Goal: Task Accomplishment & Management: Complete application form

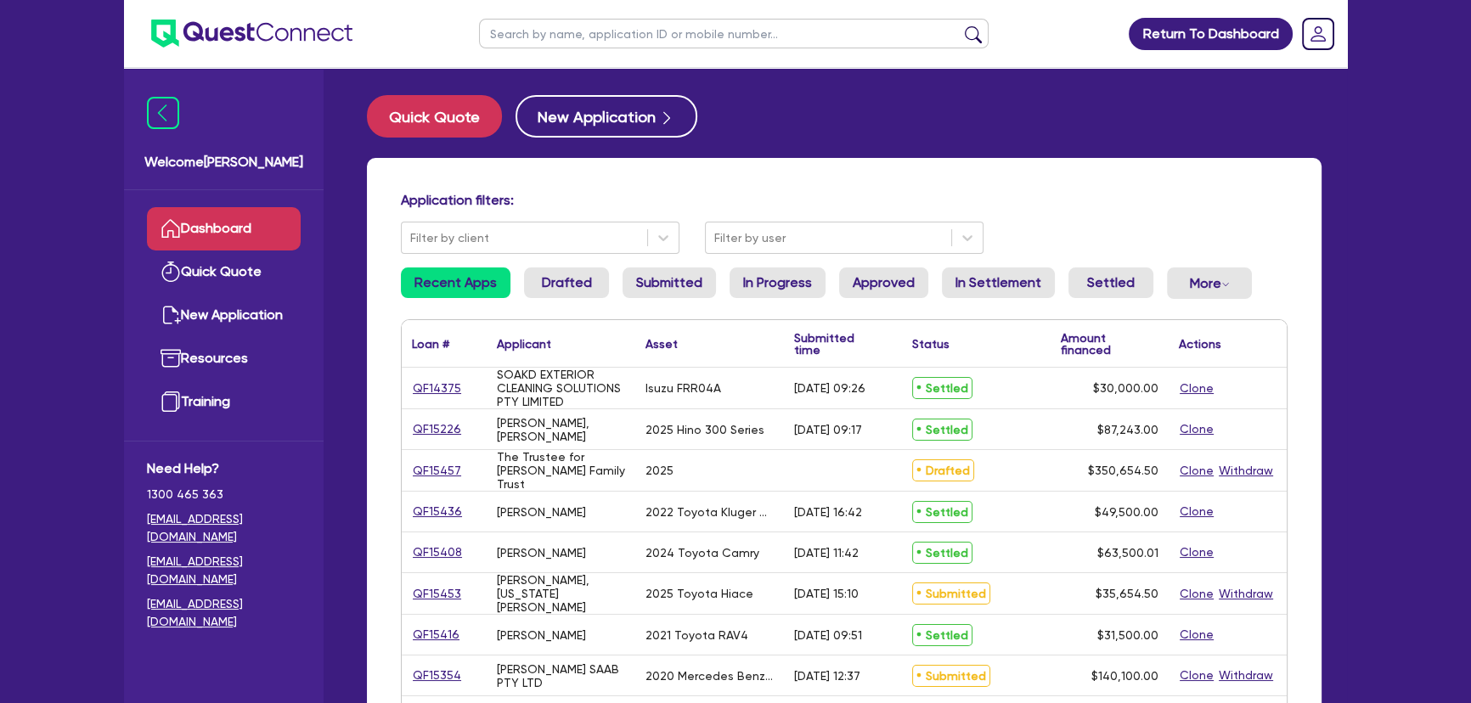
click at [650, 34] on input "text" at bounding box center [733, 34] width 509 height 30
type input "jawwad"
click at [959, 25] on button "submit" at bounding box center [972, 37] width 27 height 24
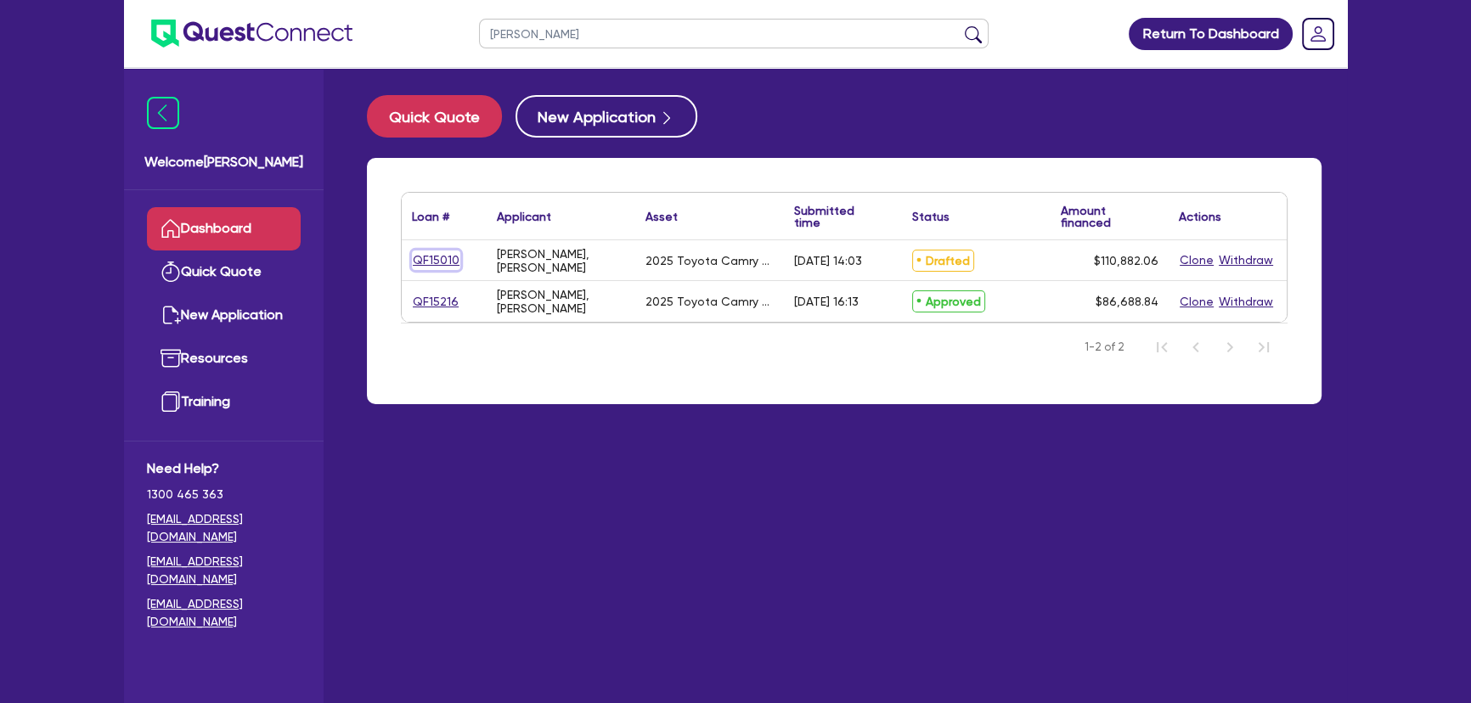
click at [433, 262] on link "QF15010" at bounding box center [436, 260] width 48 height 20
select select "Other"
select select "CARS_AND_LIGHT_TRUCKS"
select select "PASSENGER_VEHICLES"
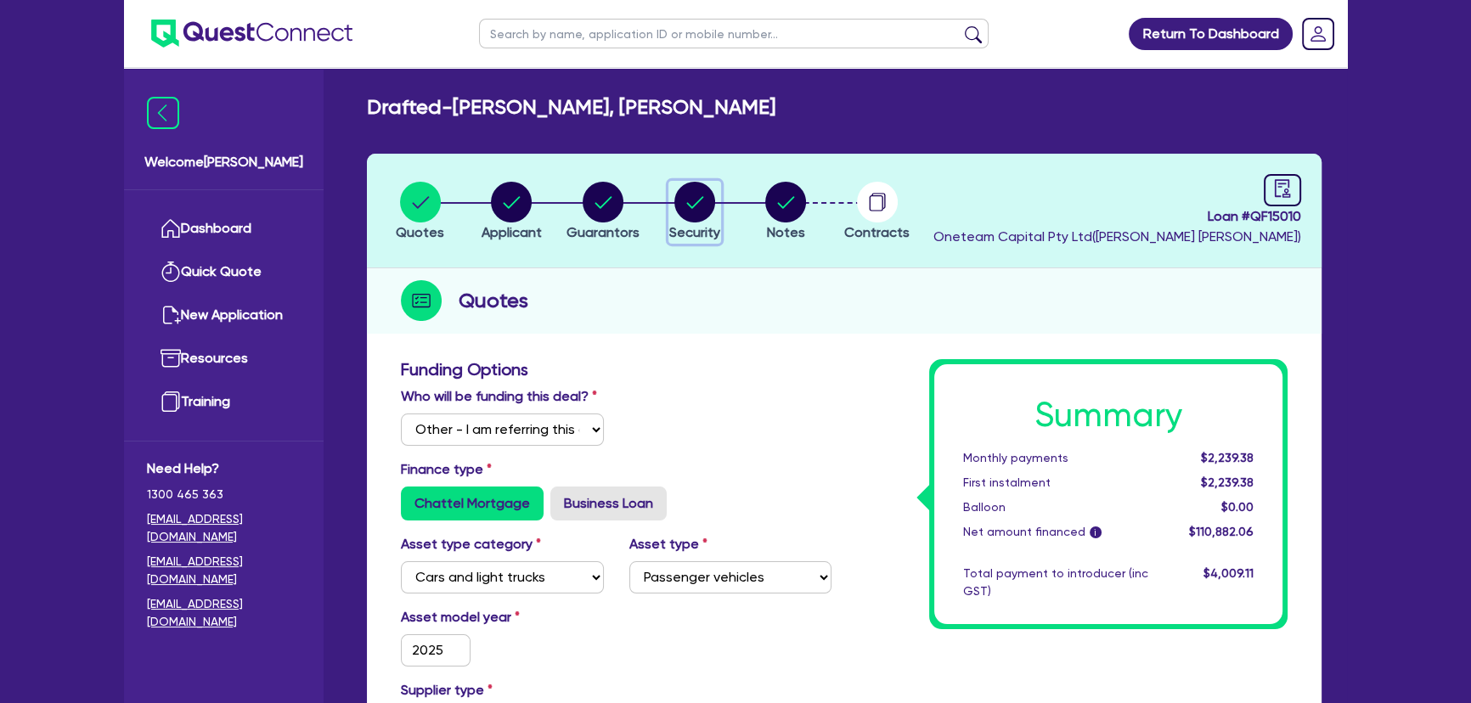
click at [708, 211] on circle "button" at bounding box center [694, 202] width 41 height 41
select select "CARS_AND_LIGHT_TRUCKS"
select select "PASSENGER_VEHICLES"
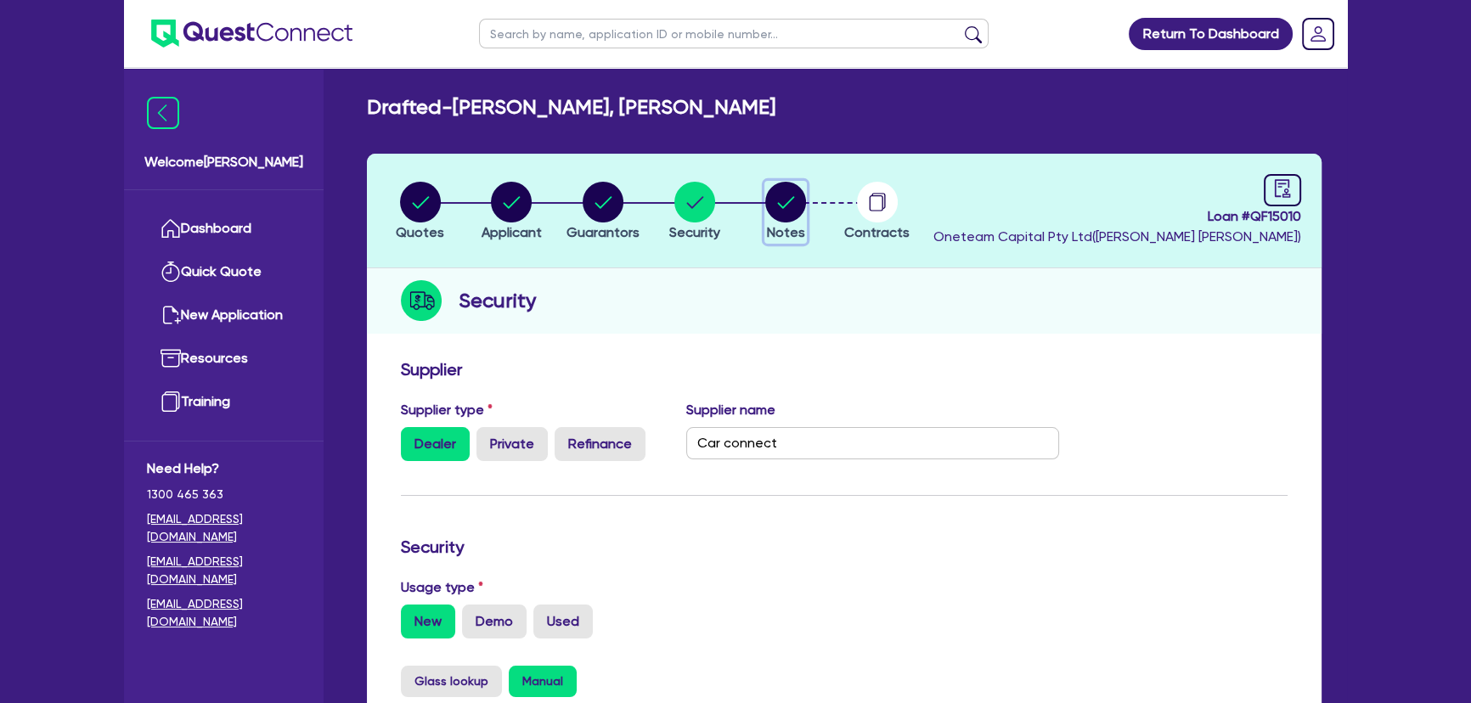
click at [768, 204] on circle "button" at bounding box center [785, 202] width 41 height 41
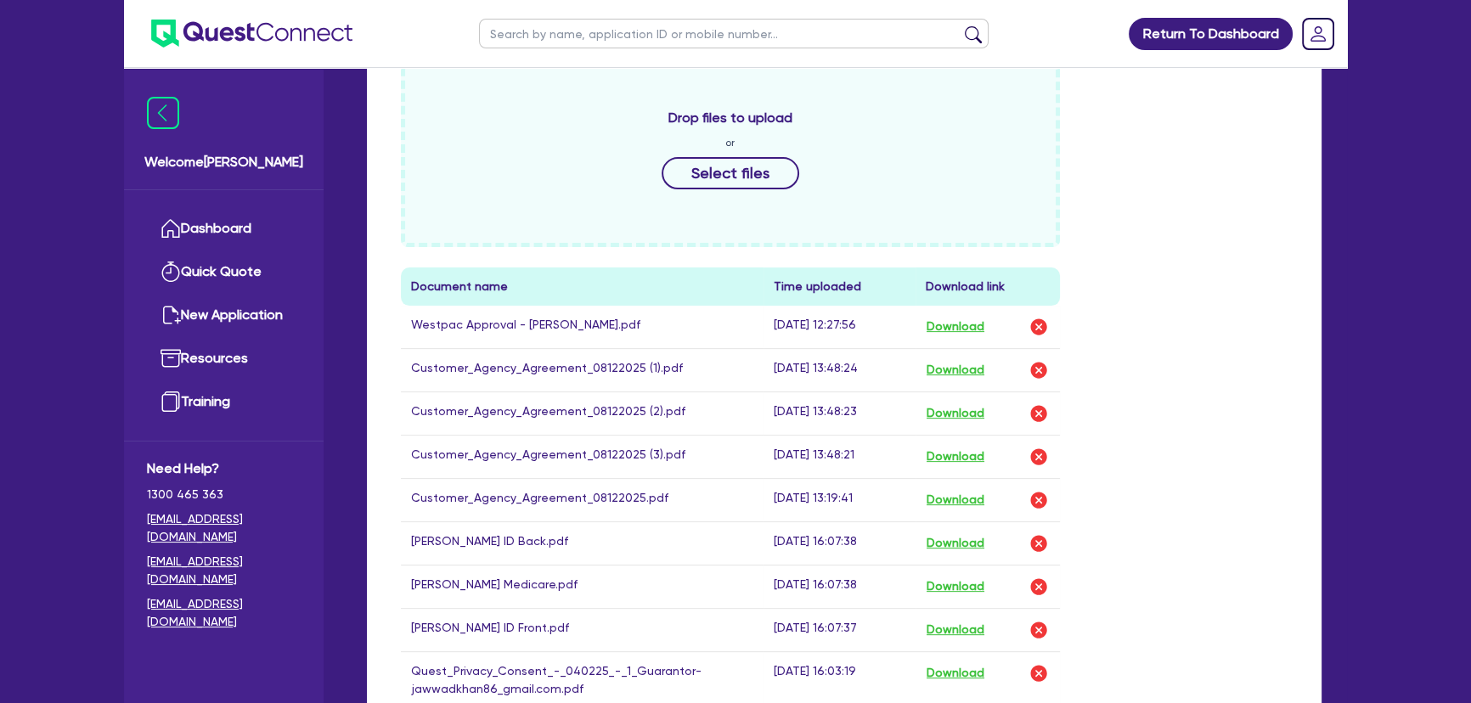
scroll to position [617, 0]
click at [960, 368] on button "Download" at bounding box center [954, 369] width 59 height 22
click at [960, 402] on button "Download" at bounding box center [954, 413] width 59 height 22
click at [959, 450] on button "Download" at bounding box center [954, 456] width 59 height 22
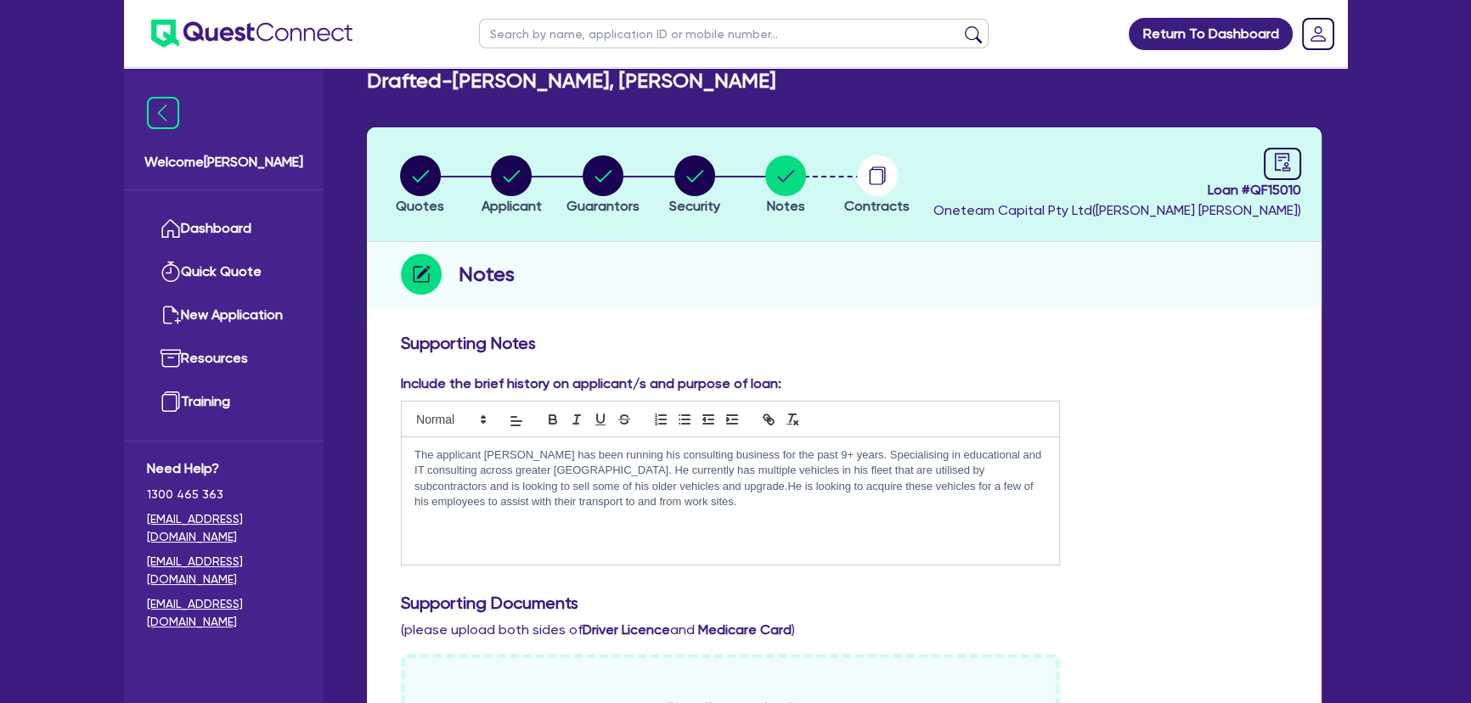
scroll to position [0, 0]
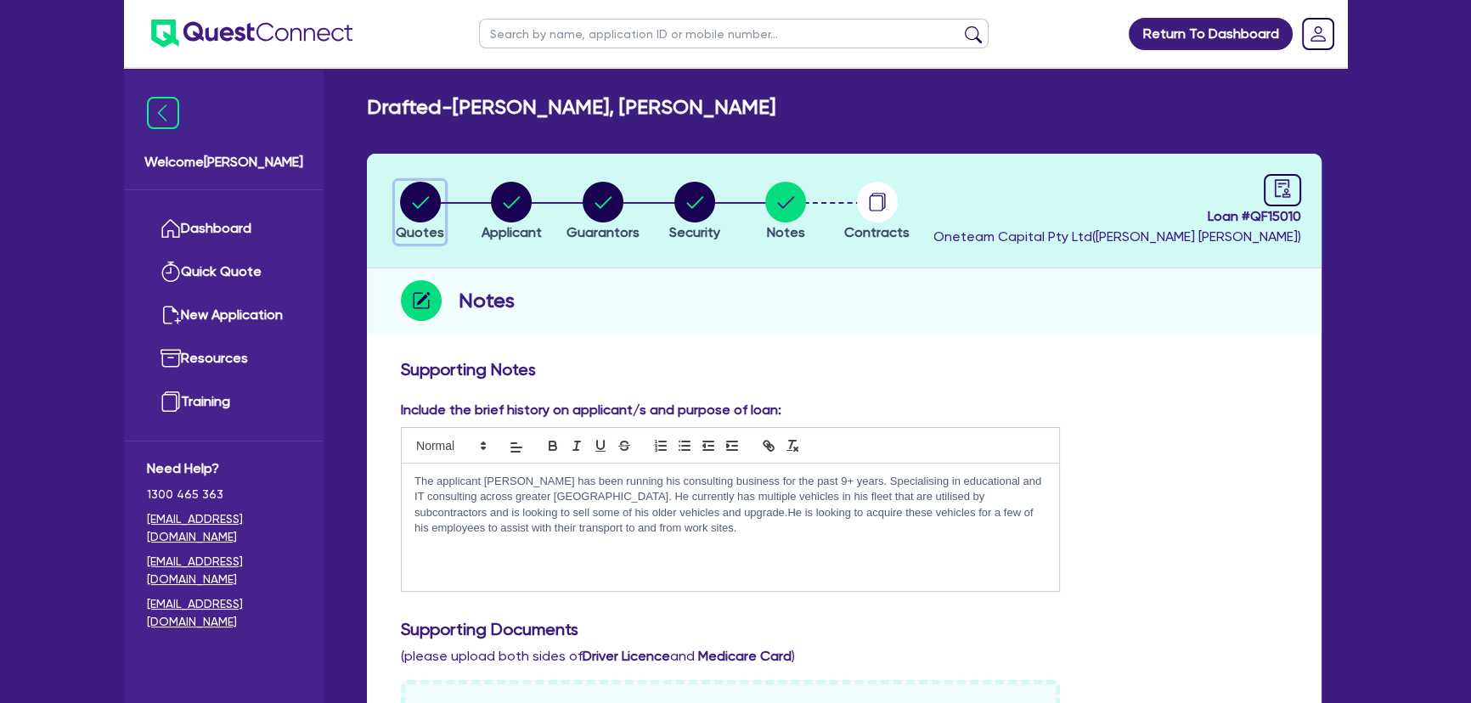
click at [400, 200] on circle "button" at bounding box center [420, 202] width 41 height 41
select select "Other"
select select "CARS_AND_LIGHT_TRUCKS"
select select "PASSENGER_VEHICLES"
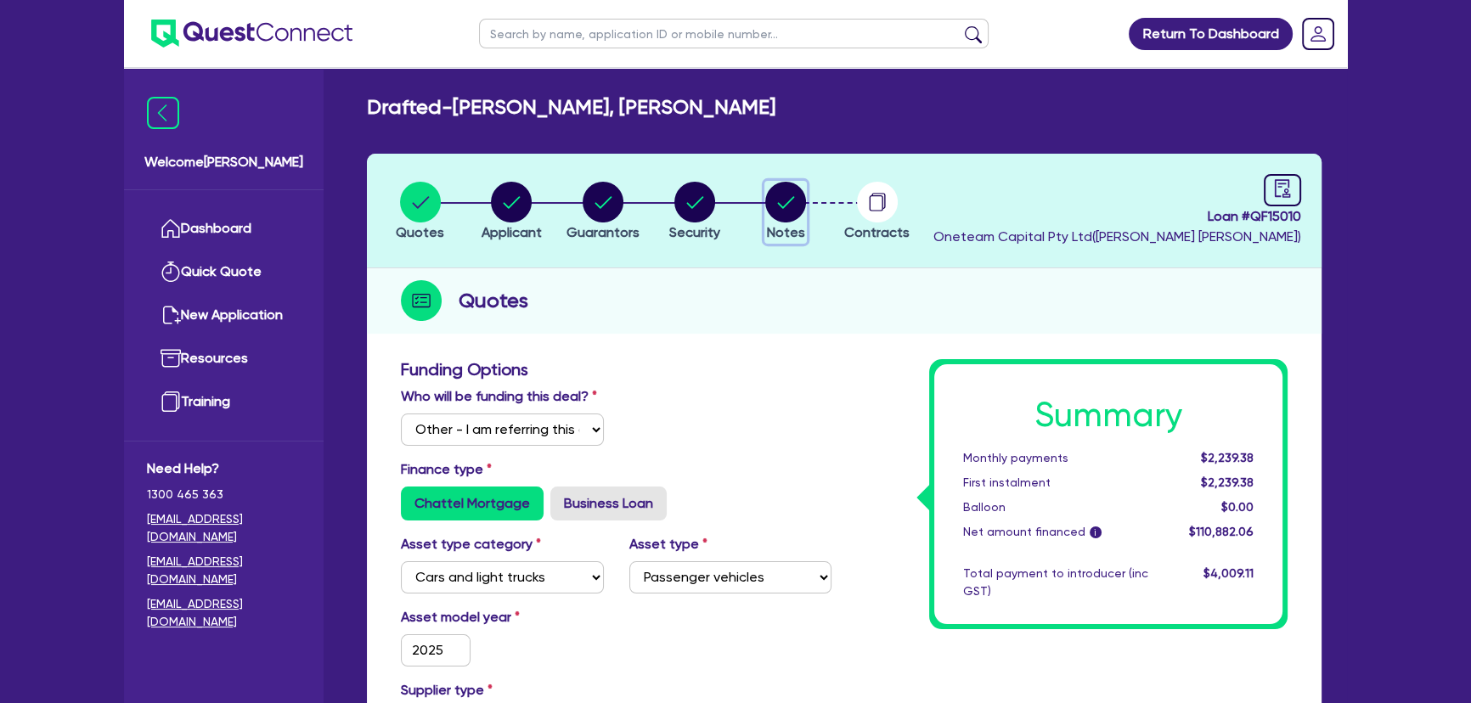
click at [798, 213] on circle "button" at bounding box center [785, 202] width 41 height 41
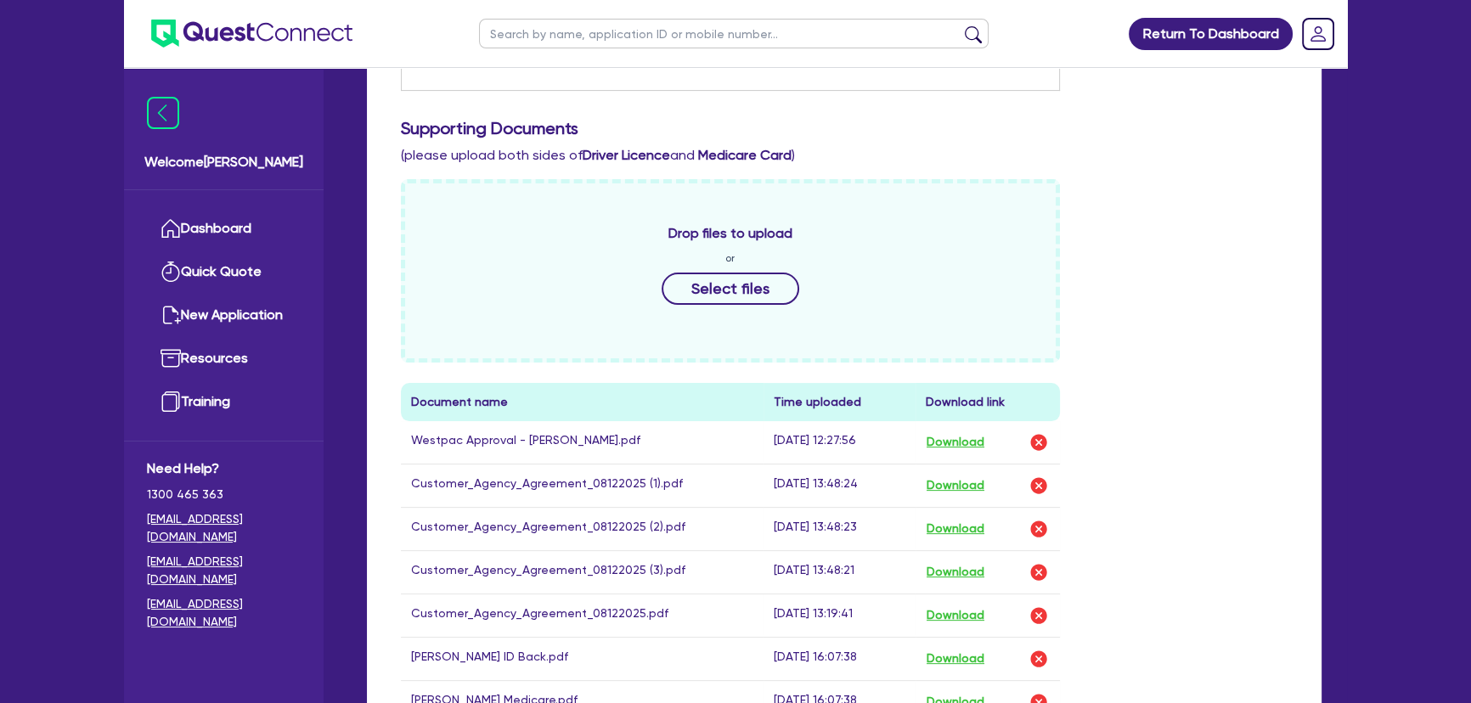
scroll to position [617, 0]
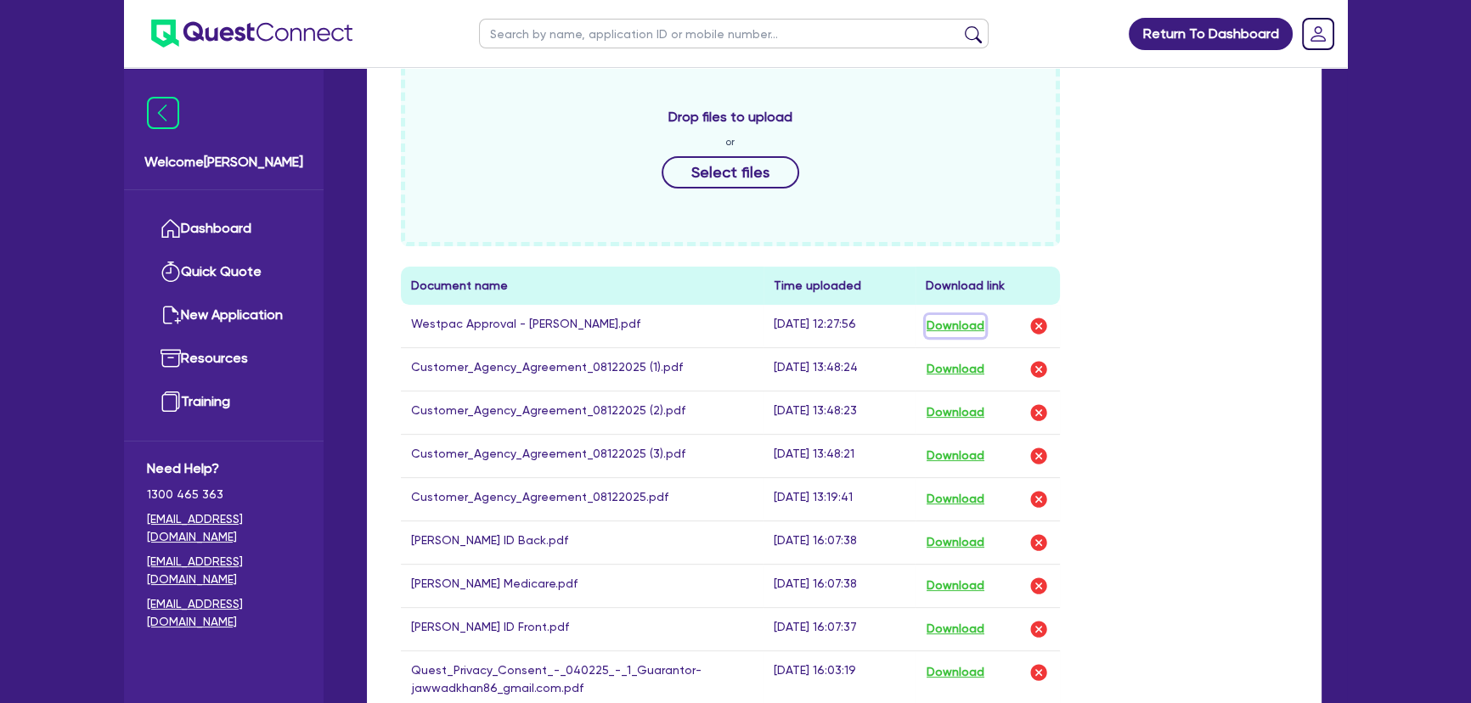
click at [953, 317] on button "Download" at bounding box center [954, 326] width 59 height 22
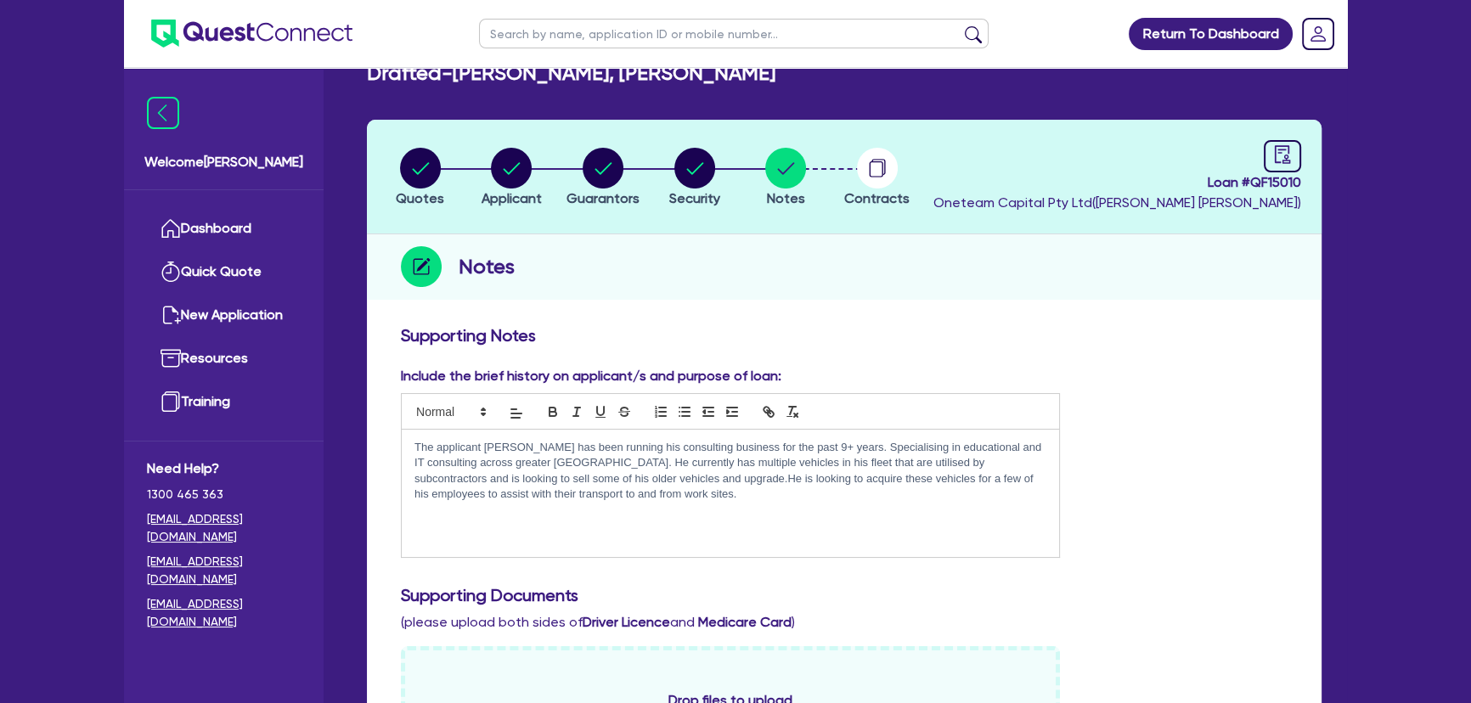
scroll to position [0, 0]
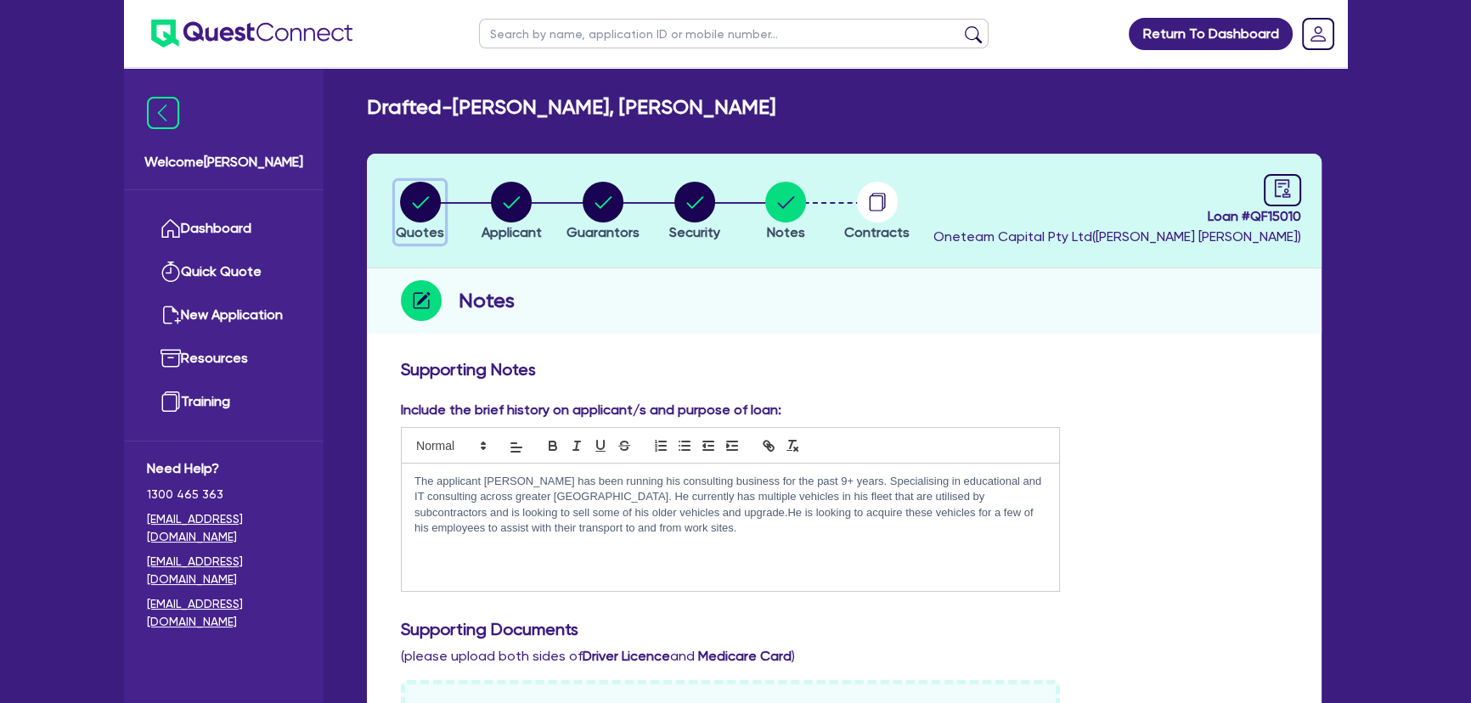
click at [409, 208] on circle "button" at bounding box center [420, 202] width 41 height 41
select select "Other"
select select "CARS_AND_LIGHT_TRUCKS"
select select "PASSENGER_VEHICLES"
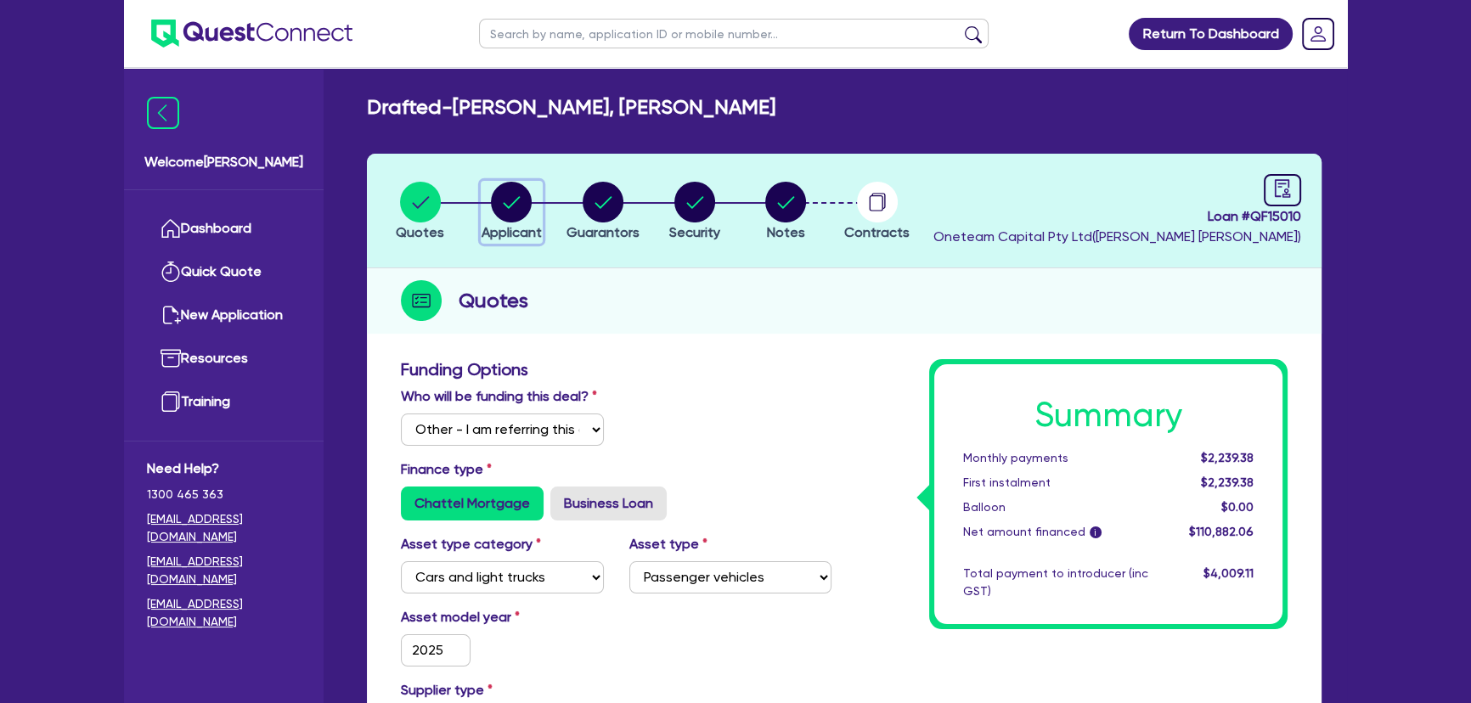
click at [519, 201] on circle "button" at bounding box center [511, 202] width 41 height 41
select select "SOLE_TRADER"
select select "PROFESSIONAL"
select select "ACCOUNTANTS"
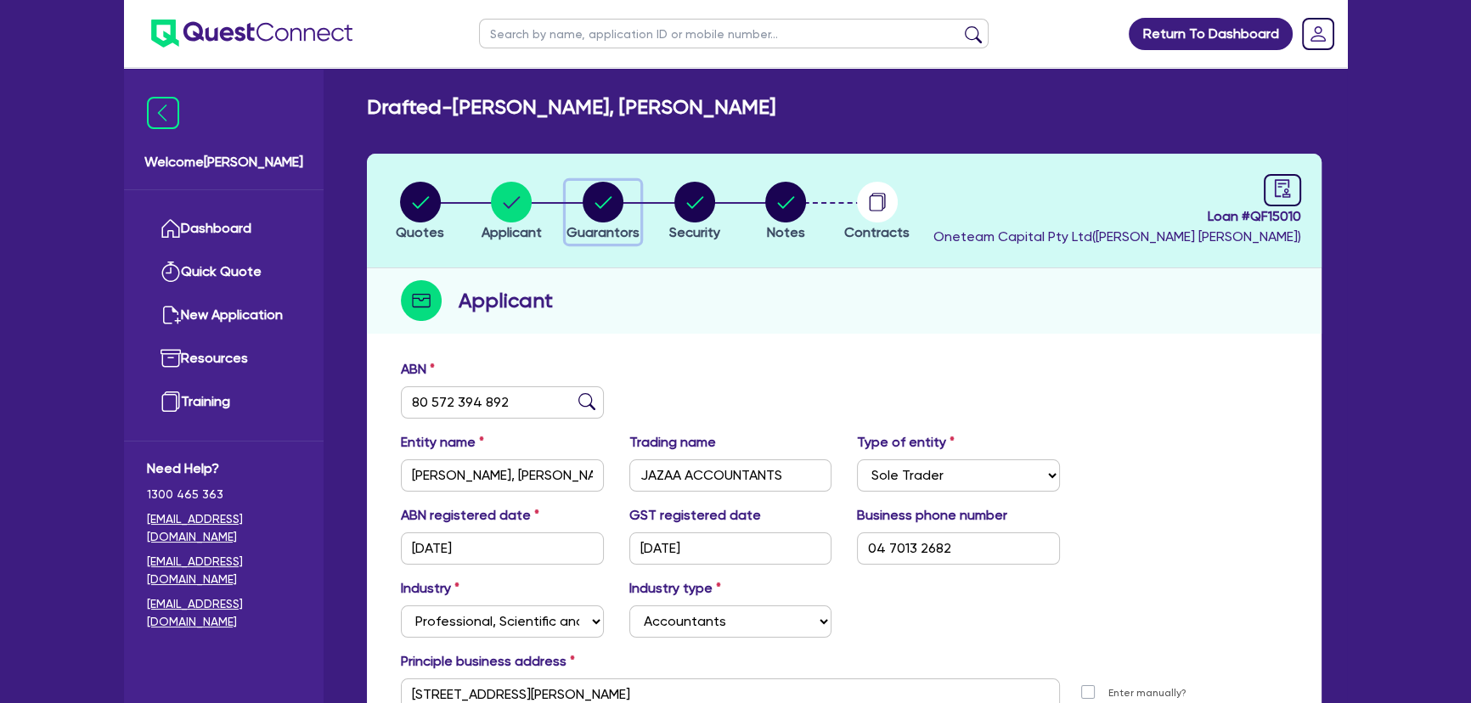
click at [618, 205] on circle "button" at bounding box center [602, 202] width 41 height 41
select select "MR"
select select "NSW"
select select "MARRIED"
select select "PROPERTY"
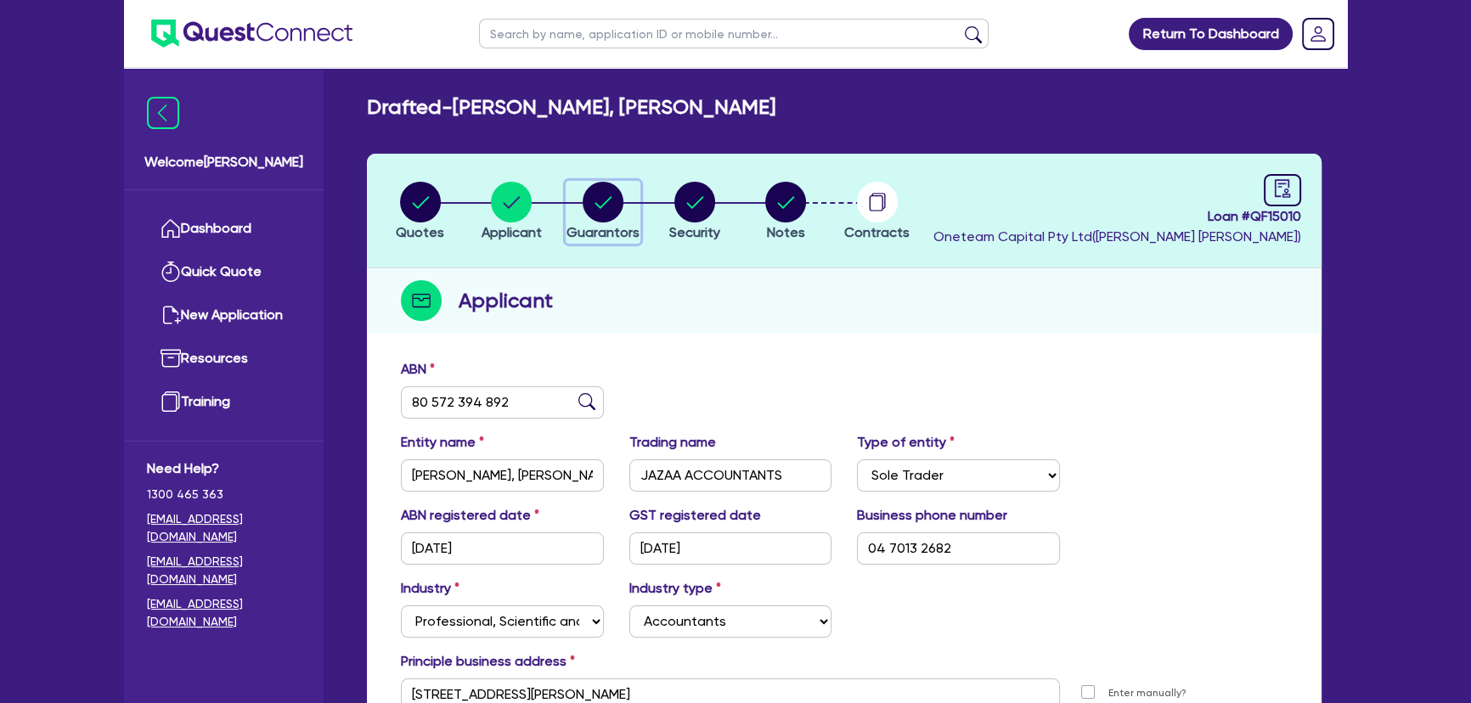
select select "CASH"
select select "HOUSEHOLD_PERSONAL"
select select "VEHICLE"
select select "MORTGAGE"
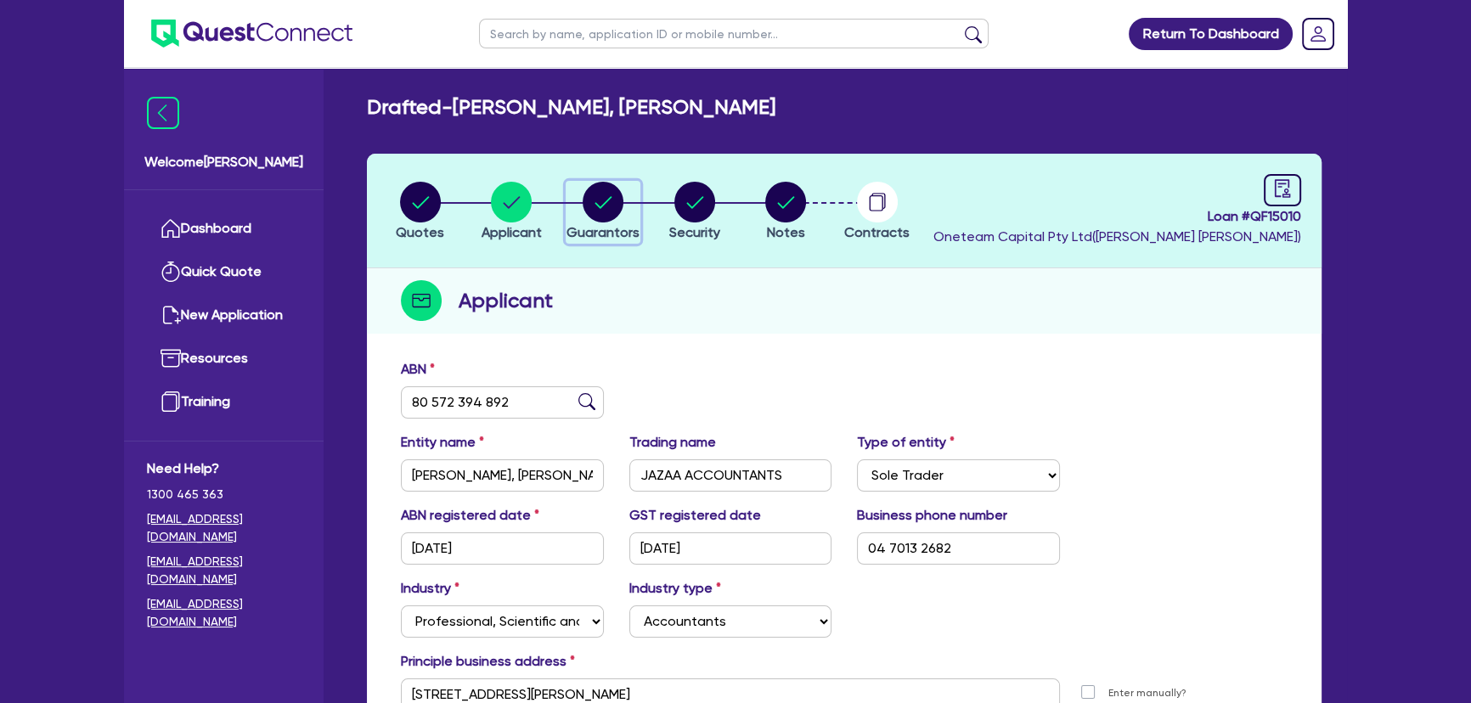
select select "VEHICLE_LOAN"
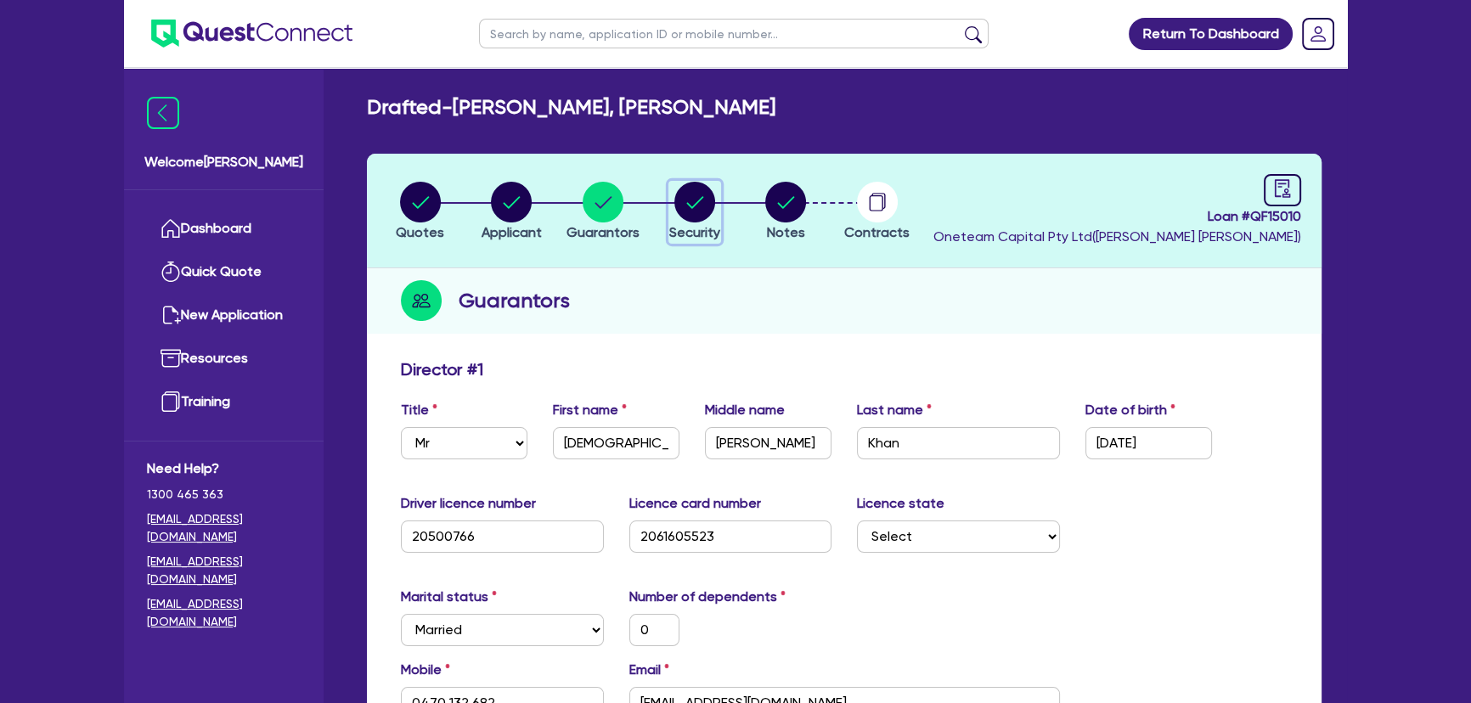
click at [674, 206] on circle "button" at bounding box center [694, 202] width 41 height 41
select select "CARS_AND_LIGHT_TRUCKS"
select select "PASSENGER_VEHICLES"
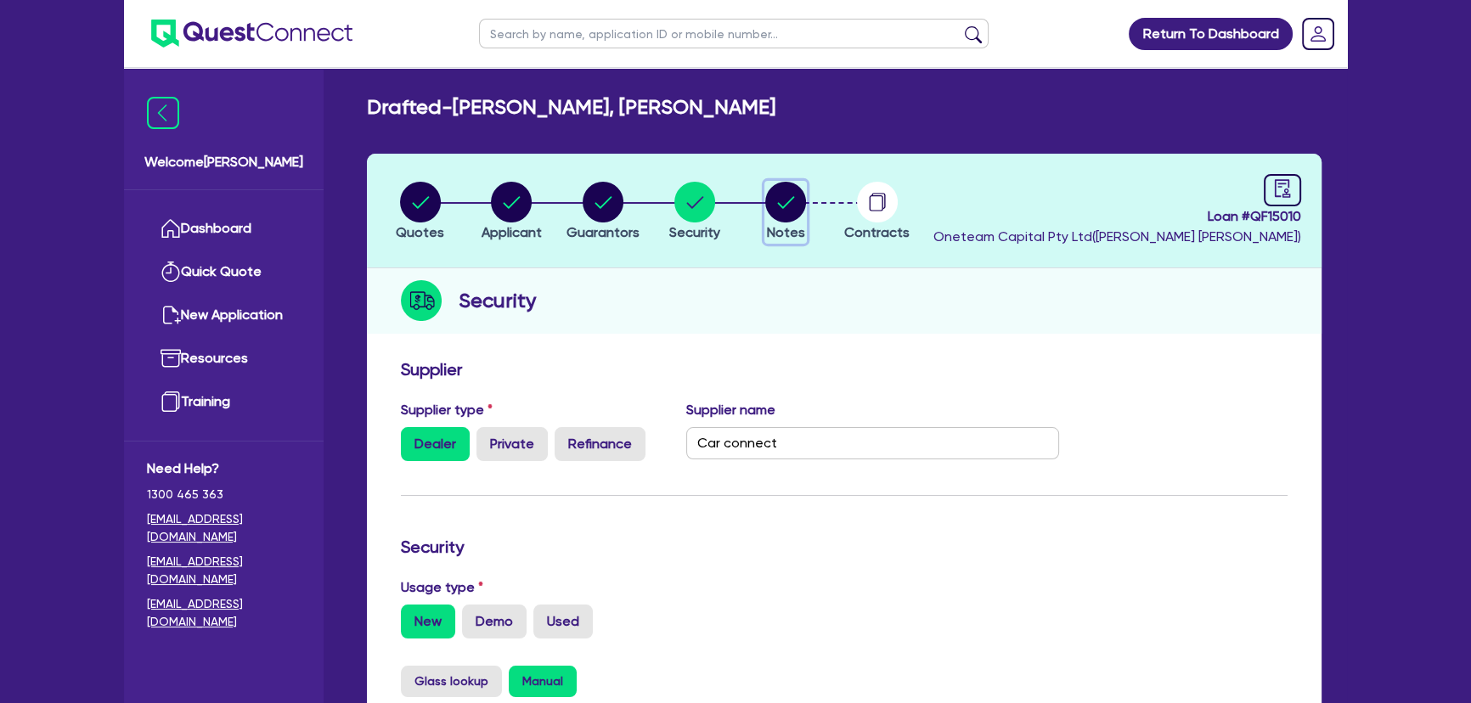
click at [790, 224] on span "Notes" at bounding box center [786, 232] width 38 height 16
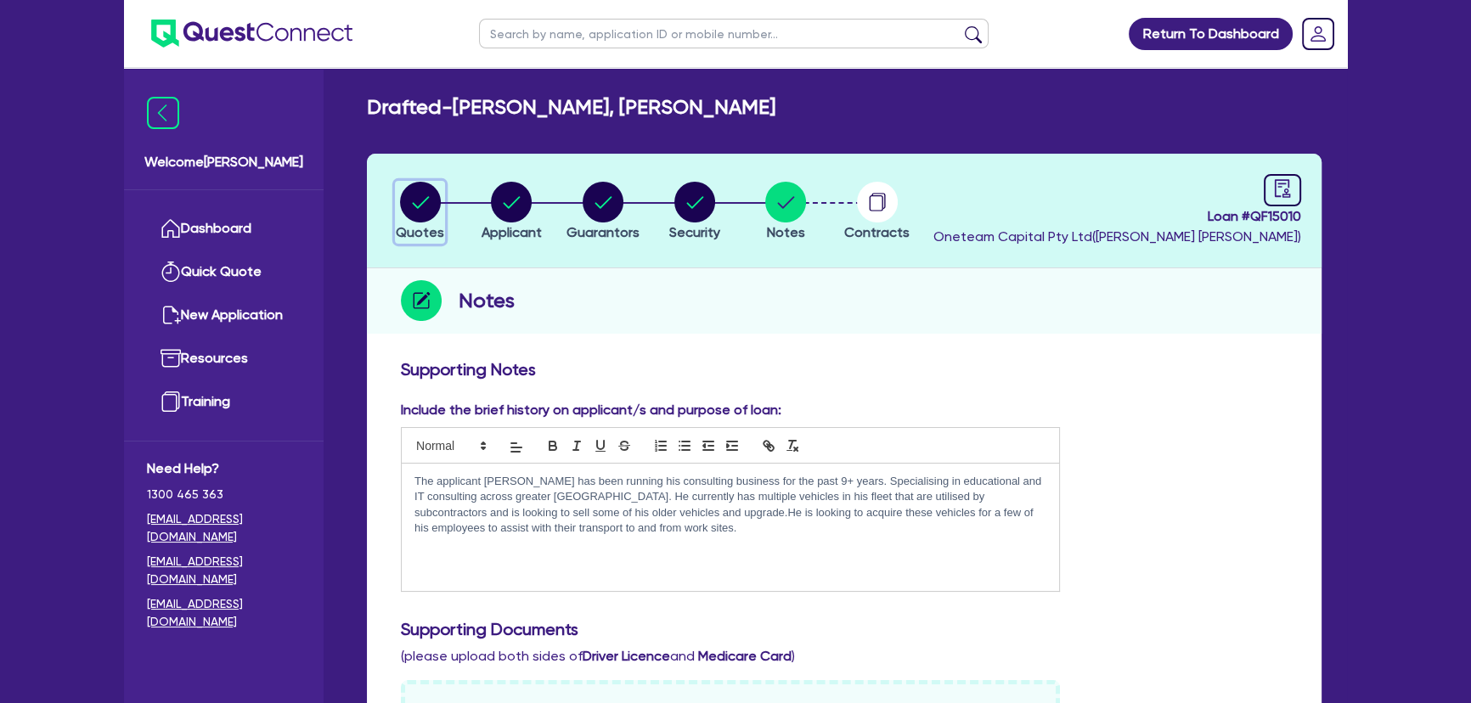
click at [432, 200] on circle "button" at bounding box center [420, 202] width 41 height 41
select select "Other"
select select "CARS_AND_LIGHT_TRUCKS"
select select "PASSENGER_VEHICLES"
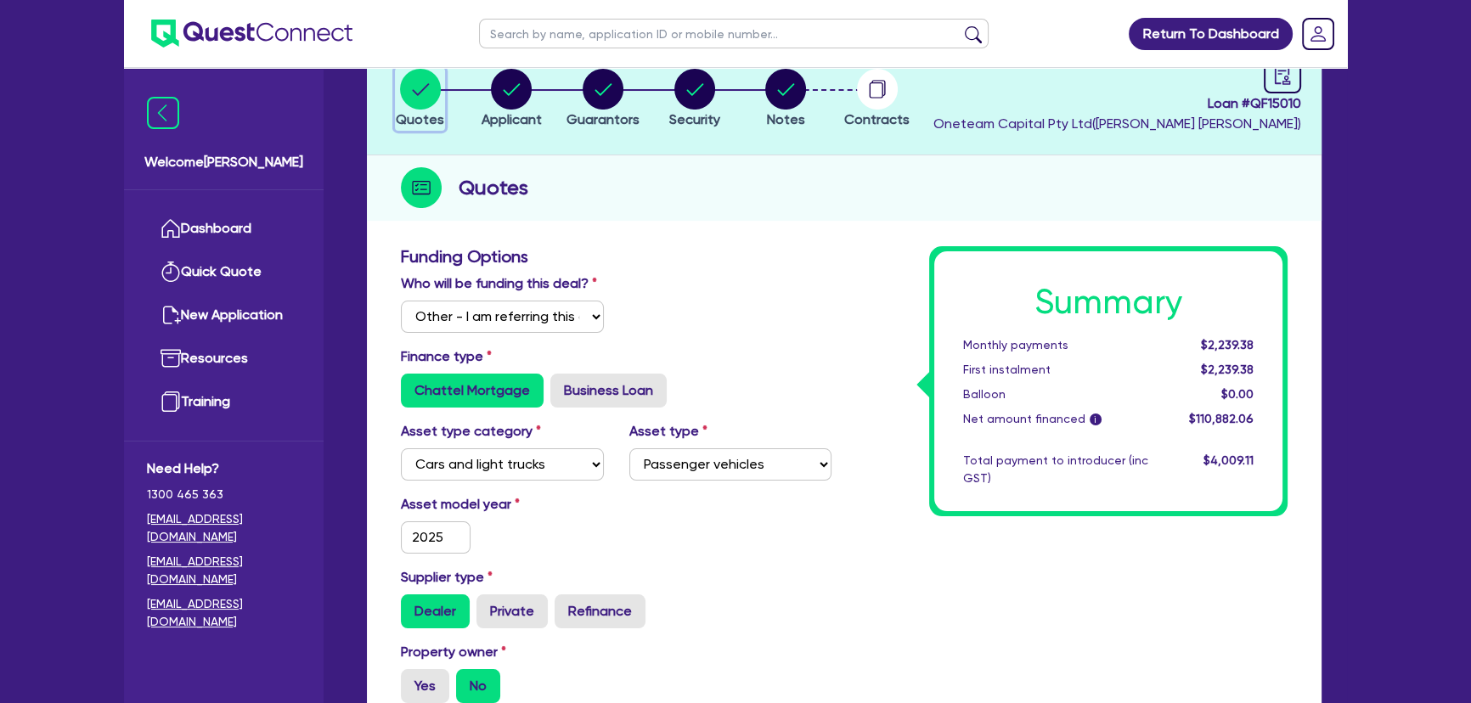
scroll to position [88, 0]
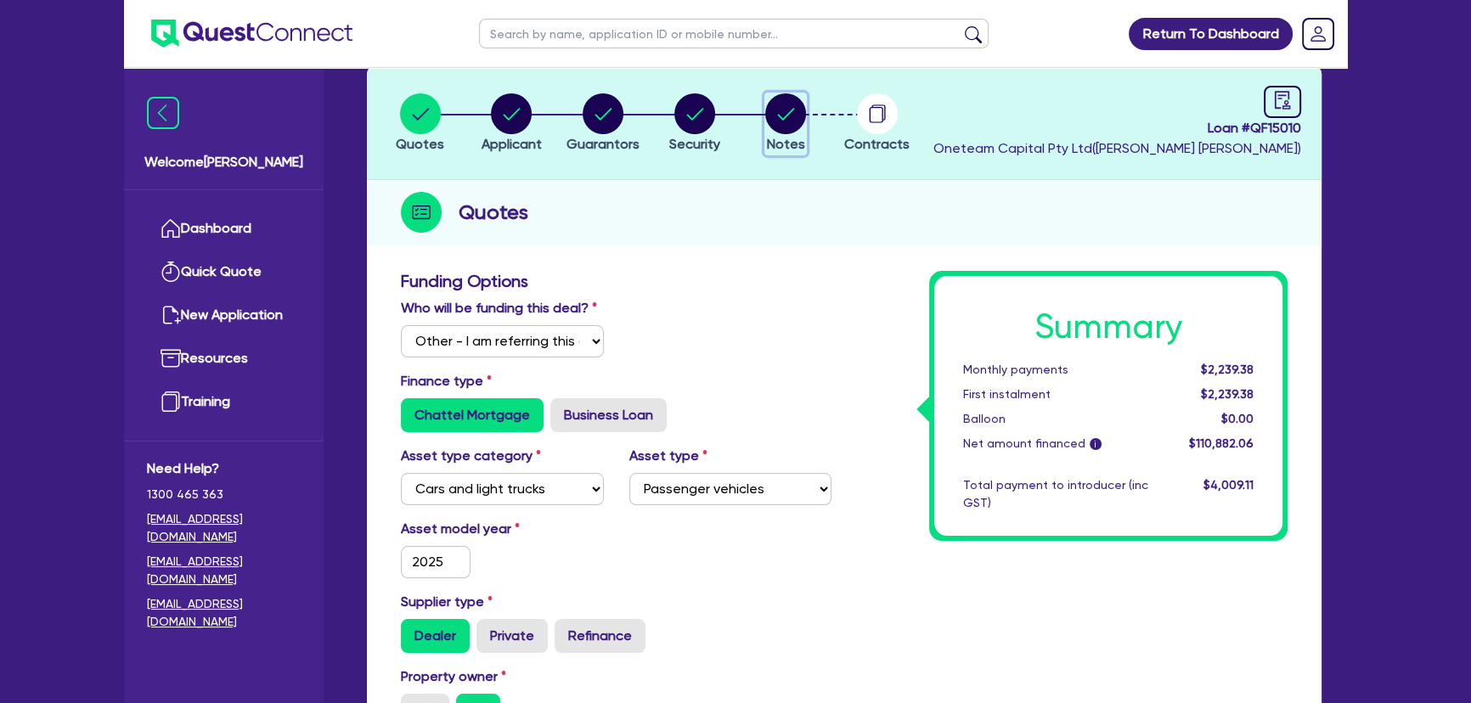
click at [799, 117] on circle "button" at bounding box center [785, 113] width 41 height 41
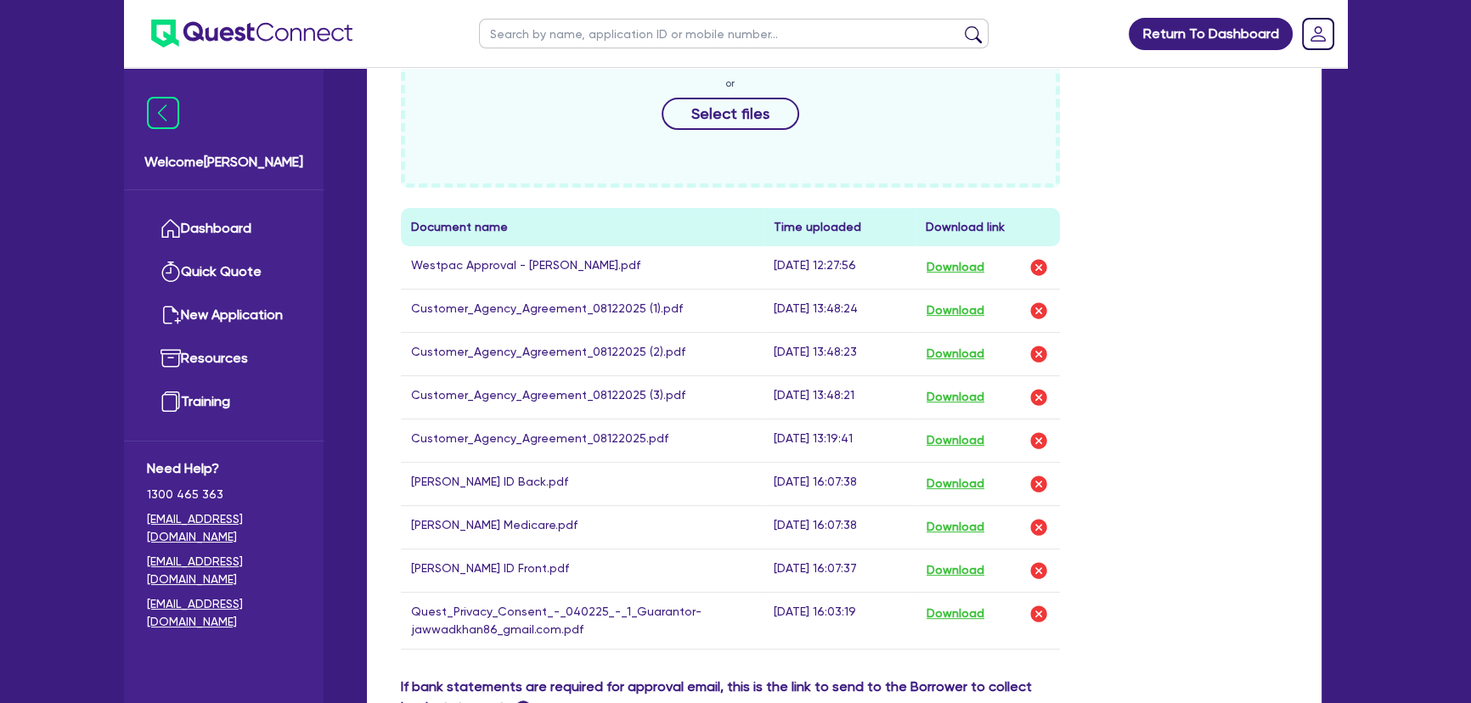
scroll to position [617, 0]
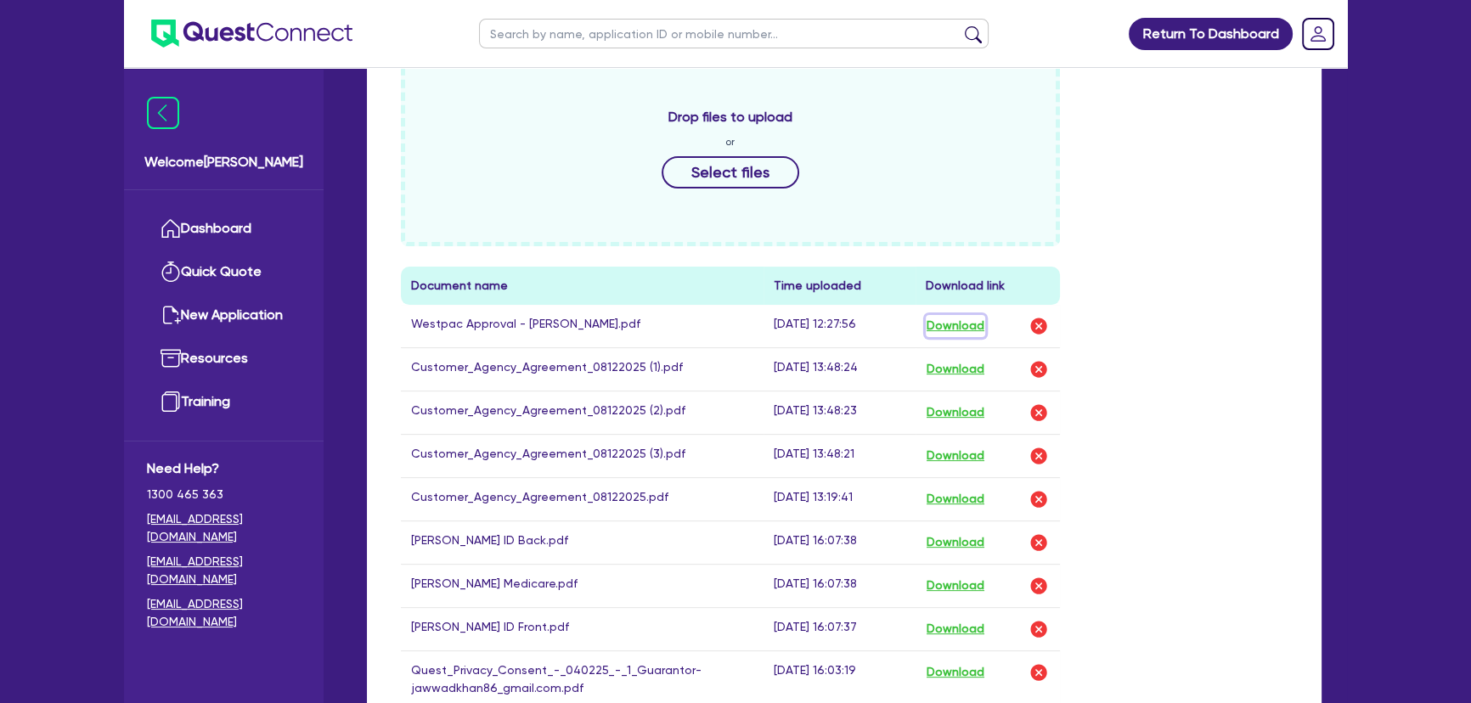
click at [965, 321] on button "Download" at bounding box center [954, 326] width 59 height 22
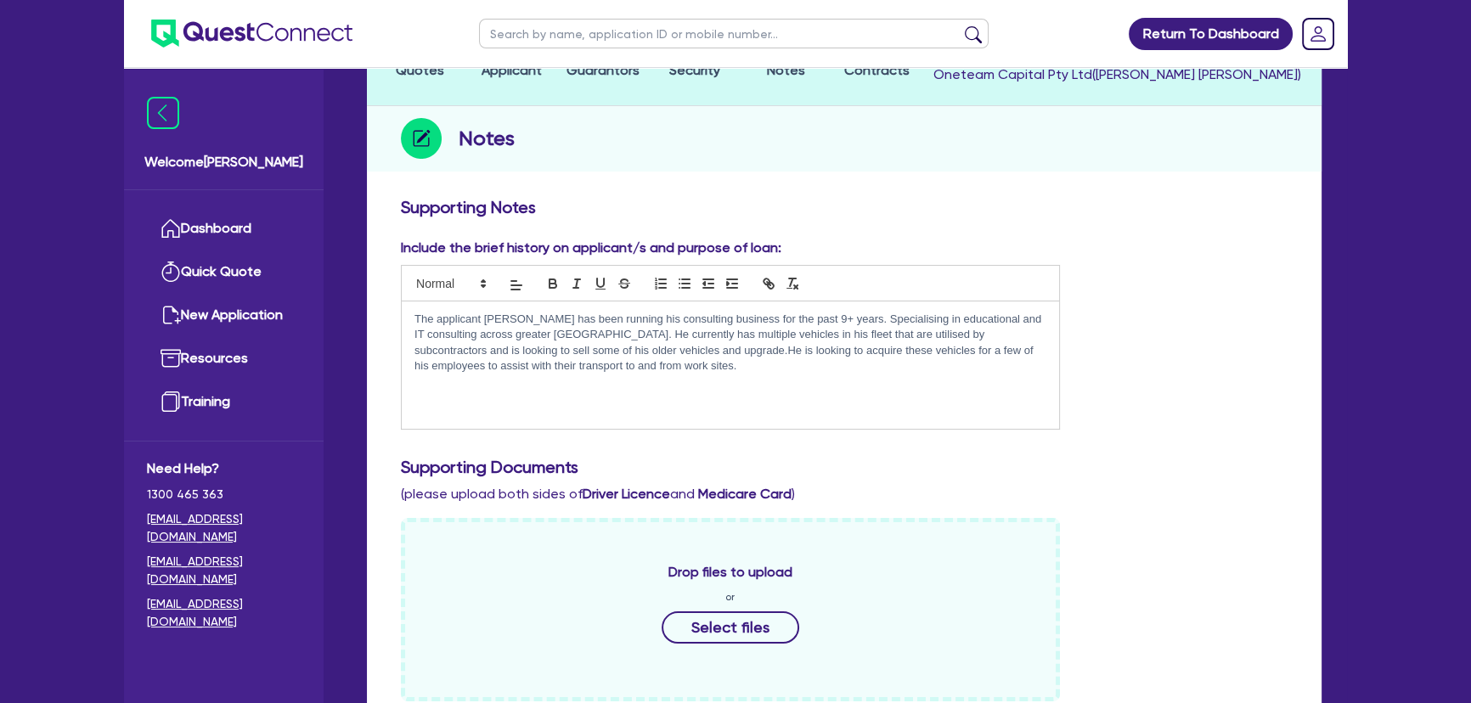
scroll to position [76, 0]
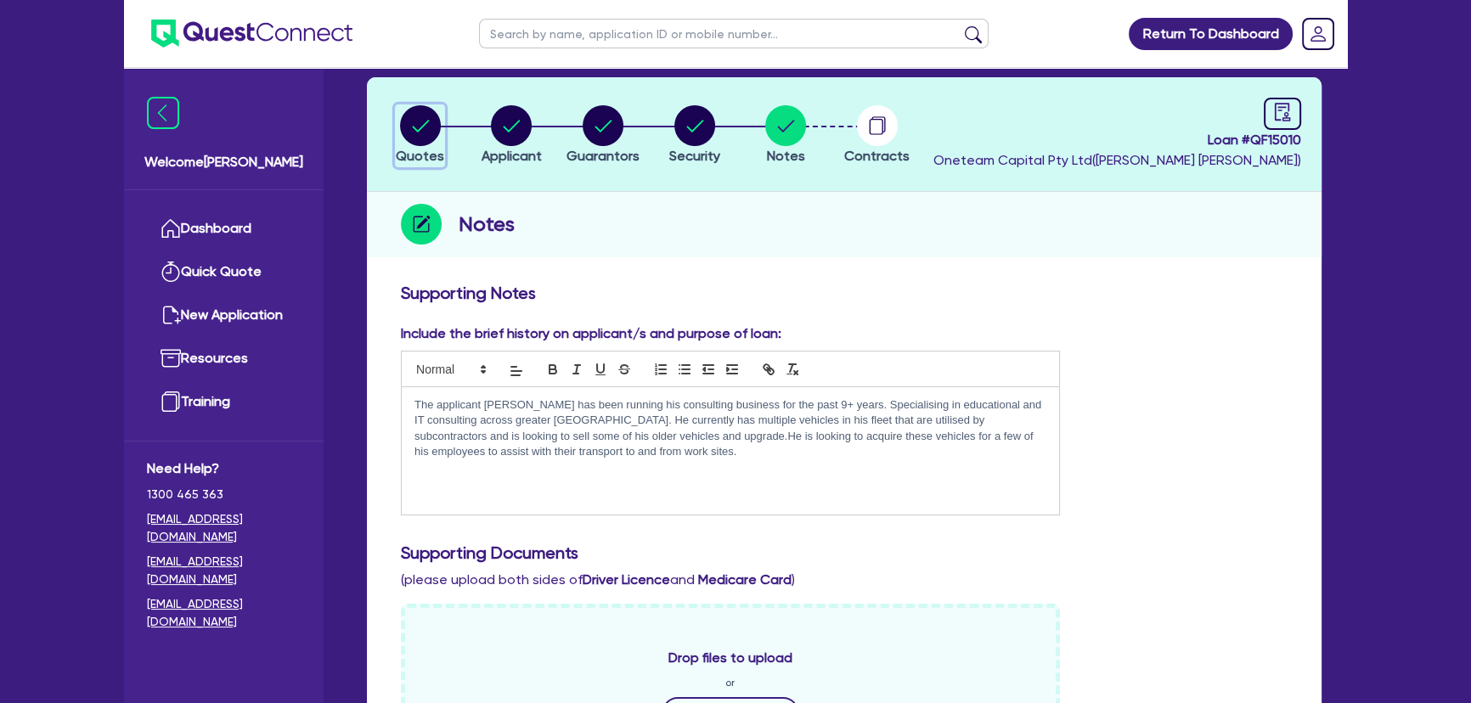
click at [416, 144] on button "Quotes" at bounding box center [420, 135] width 50 height 63
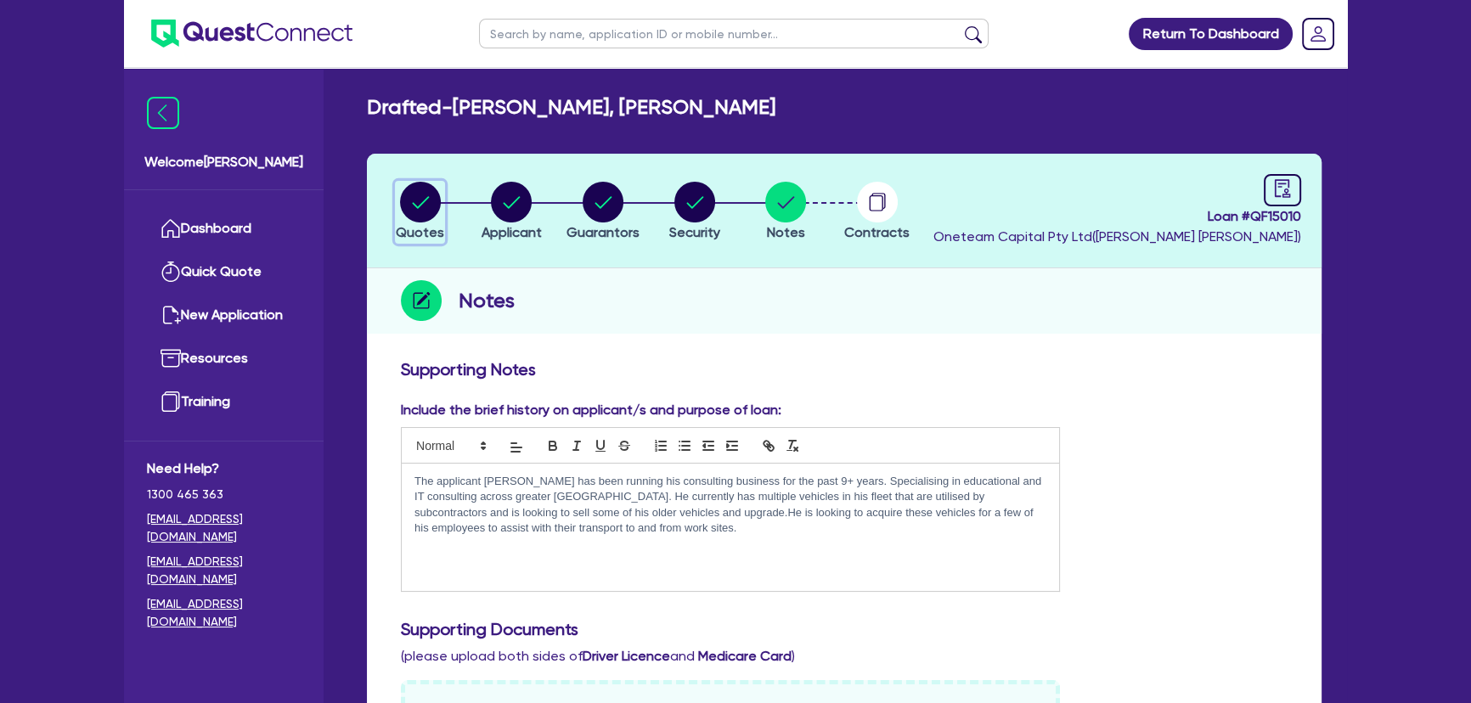
select select "Other"
select select "CARS_AND_LIGHT_TRUCKS"
select select "PASSENGER_VEHICLES"
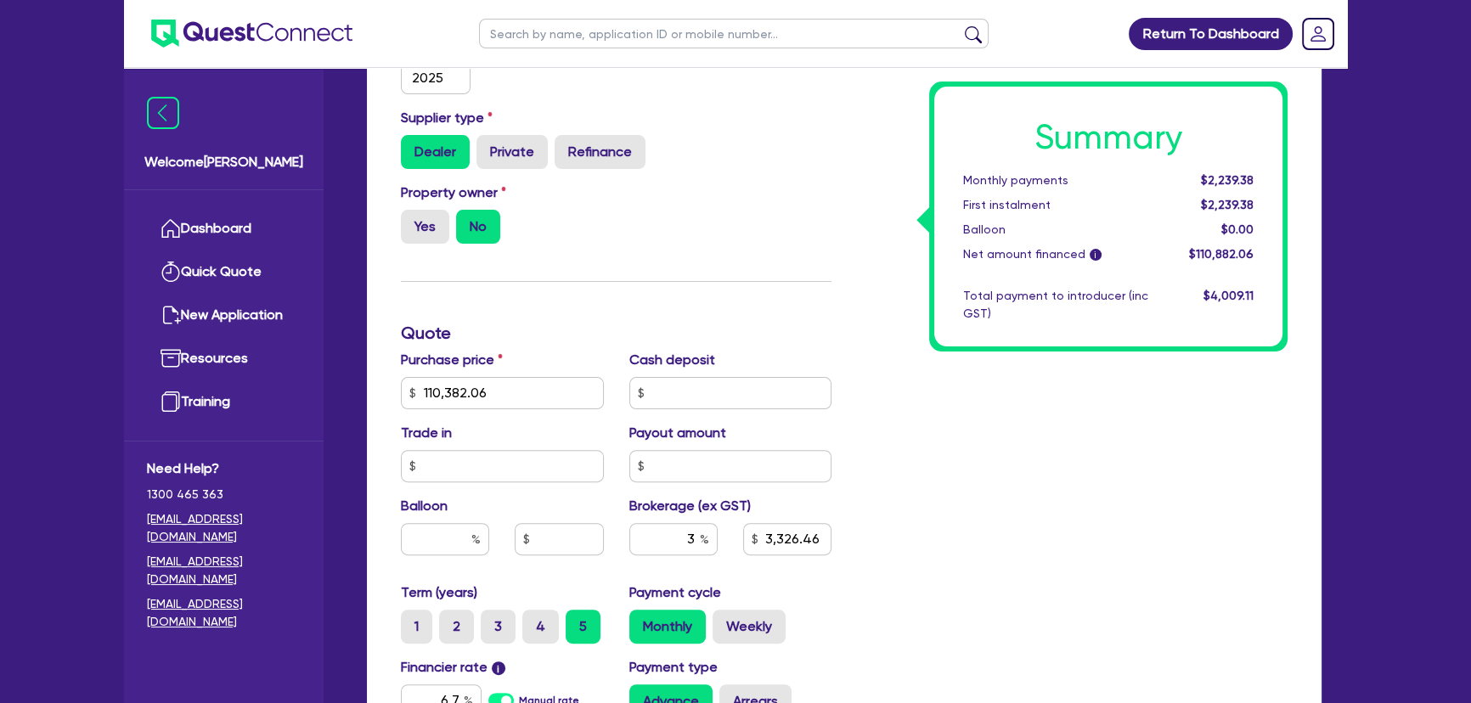
scroll to position [617, 0]
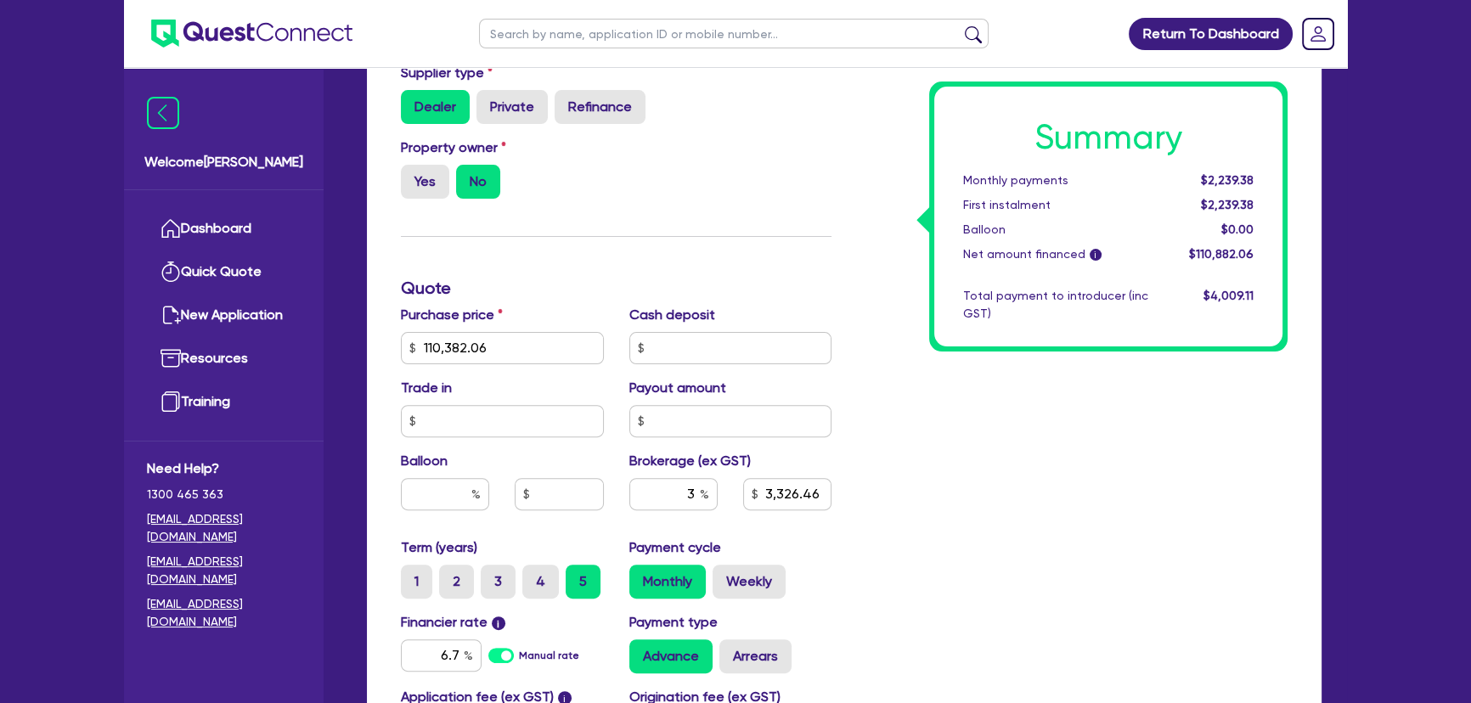
click at [497, 310] on label "Purchase price" at bounding box center [452, 315] width 102 height 20
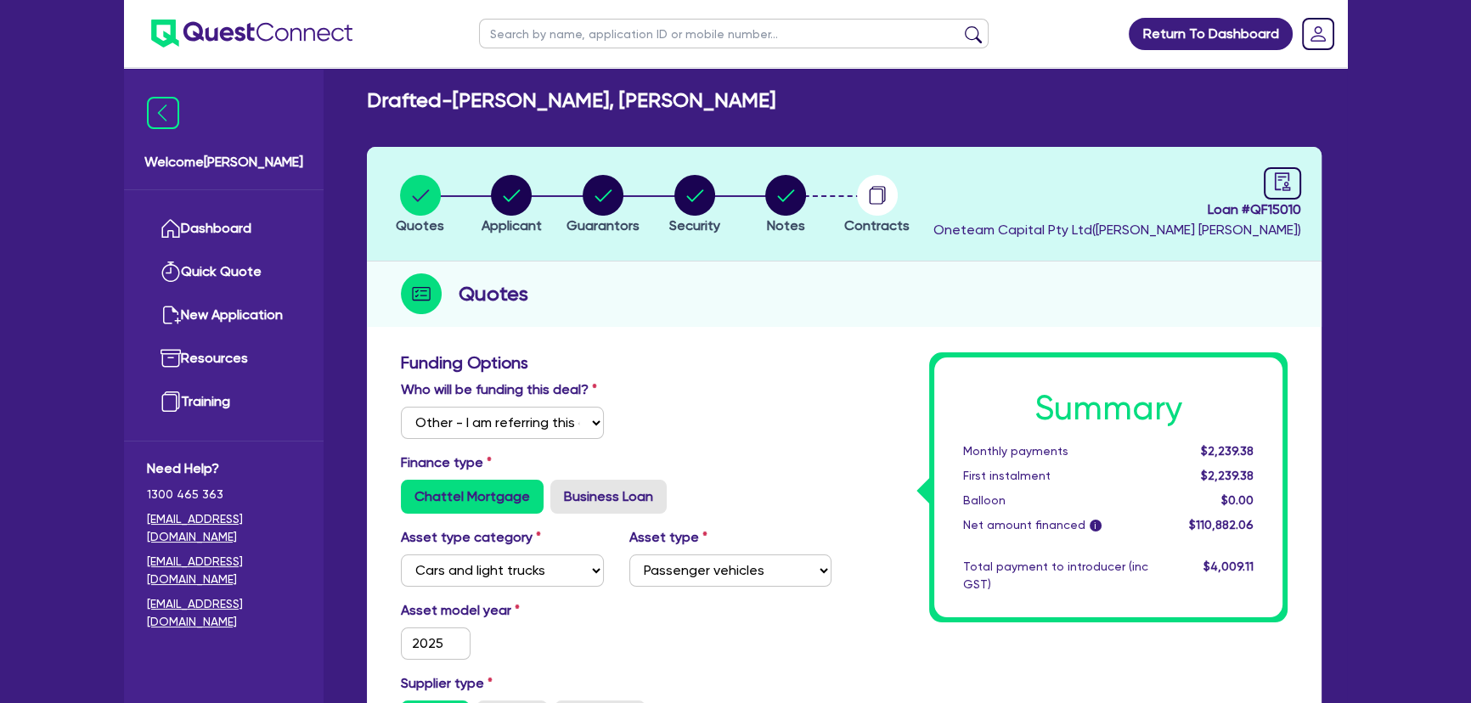
scroll to position [0, 0]
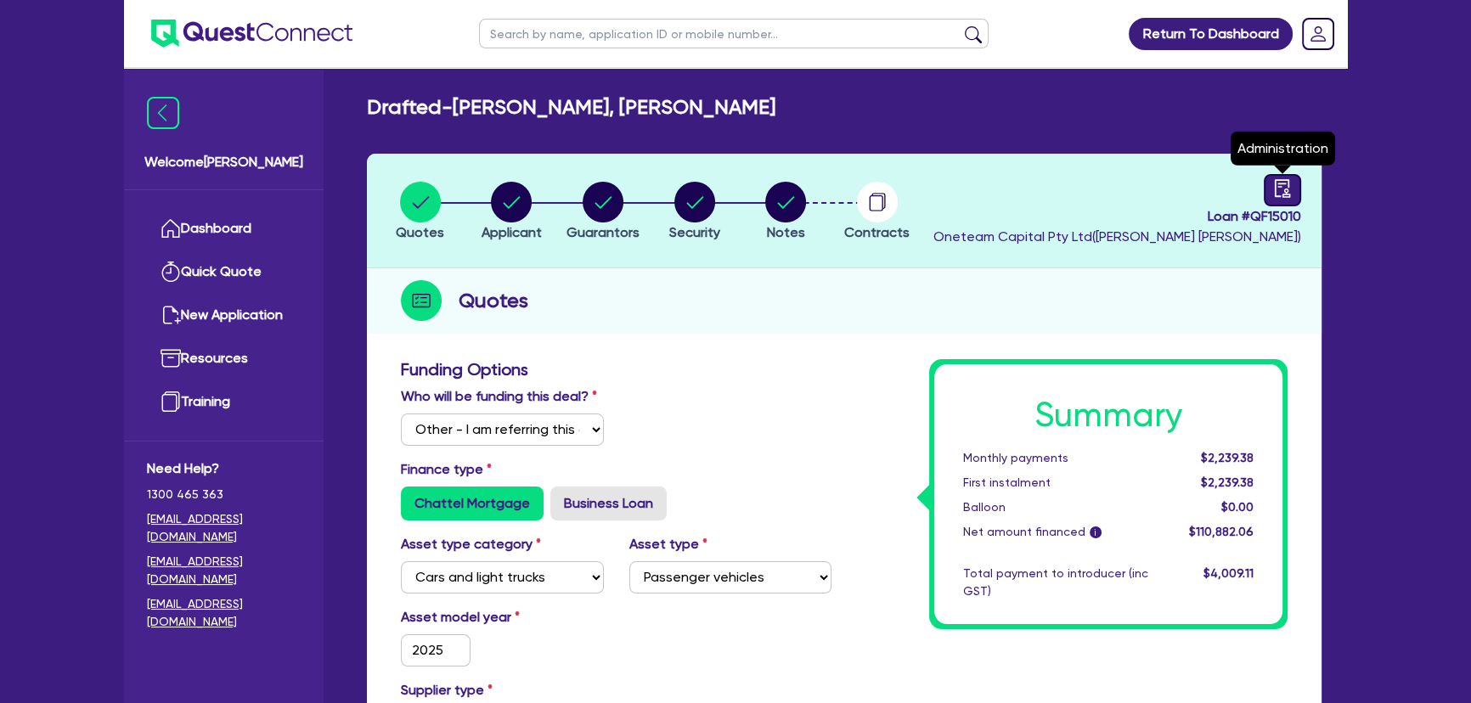
click at [1280, 195] on icon "audit" at bounding box center [1282, 188] width 19 height 19
select select "DRAFTED_AMENDED"
select select "Westpac"
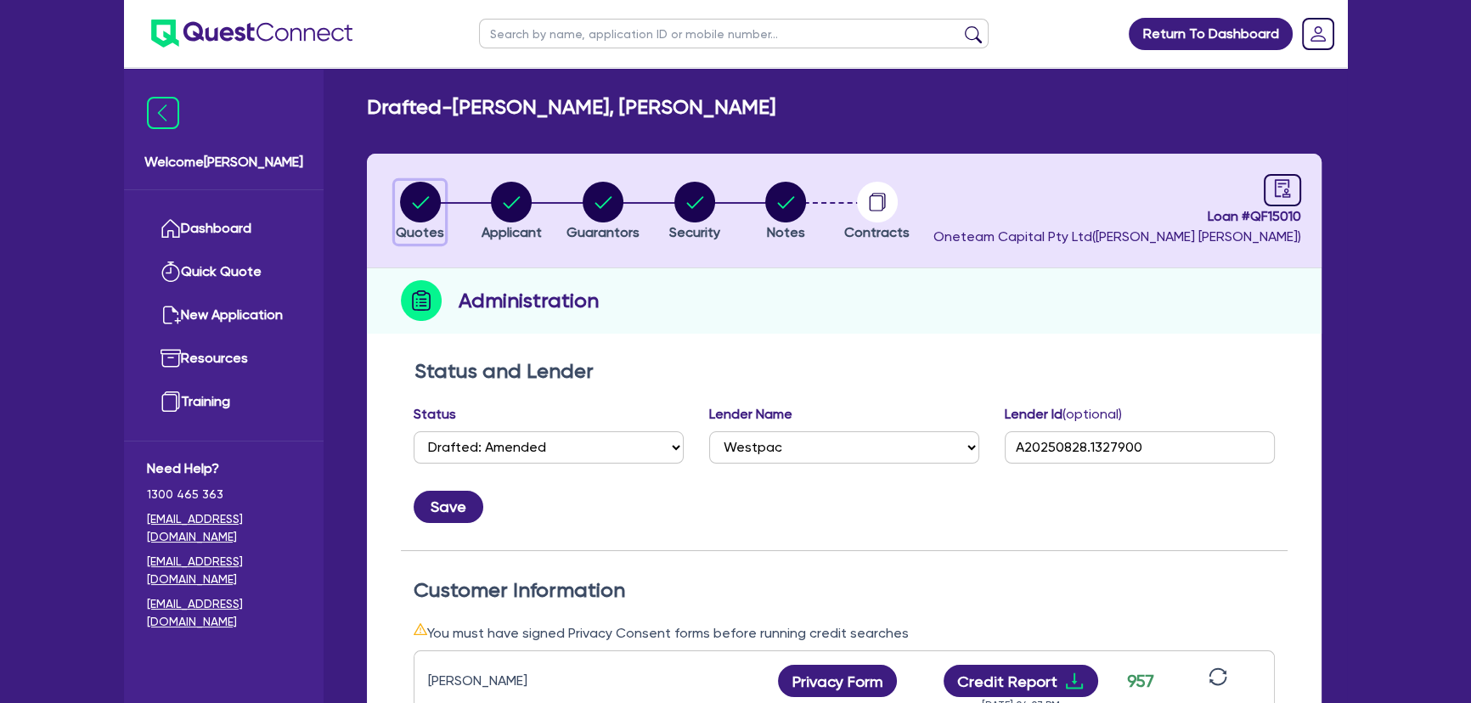
click at [416, 198] on circle "button" at bounding box center [420, 202] width 41 height 41
select select "Other"
select select "CARS_AND_LIGHT_TRUCKS"
select select "PASSENGER_VEHICLES"
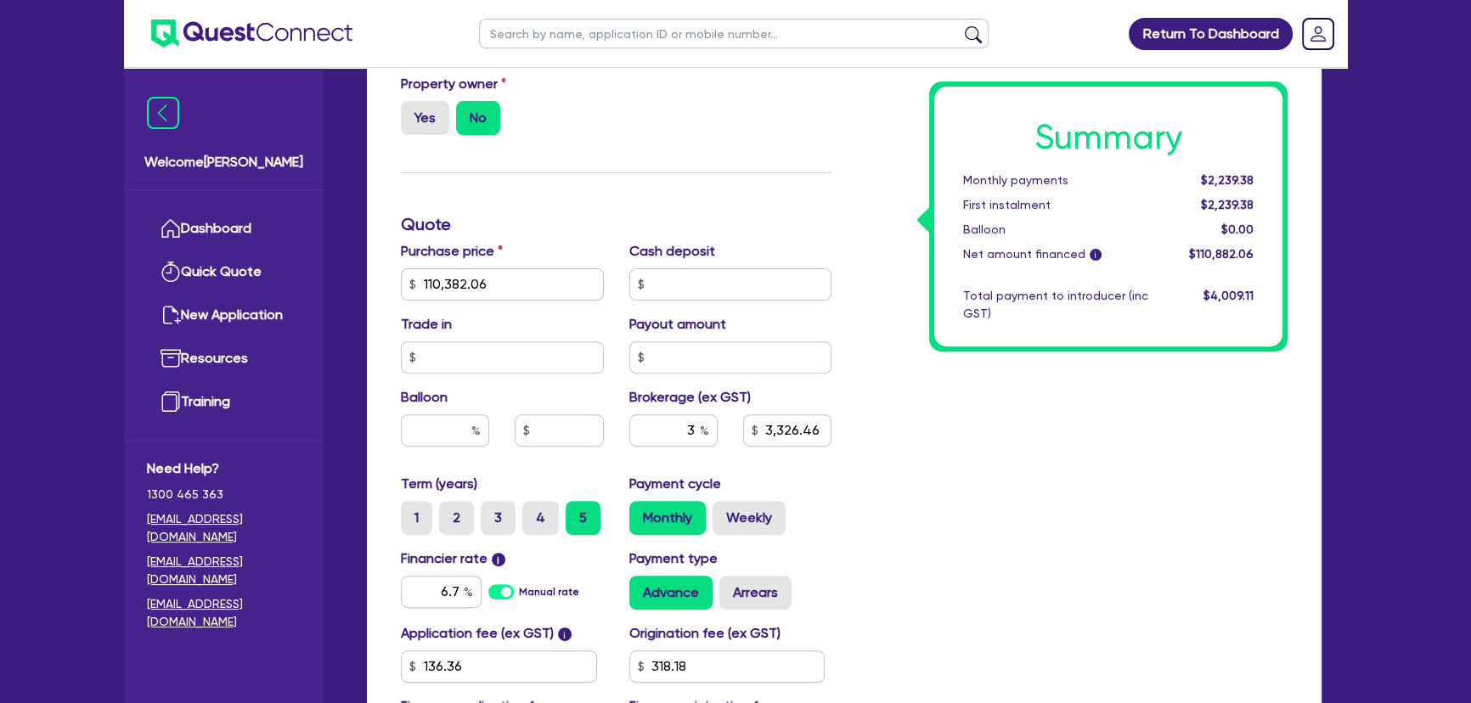
scroll to position [695, 0]
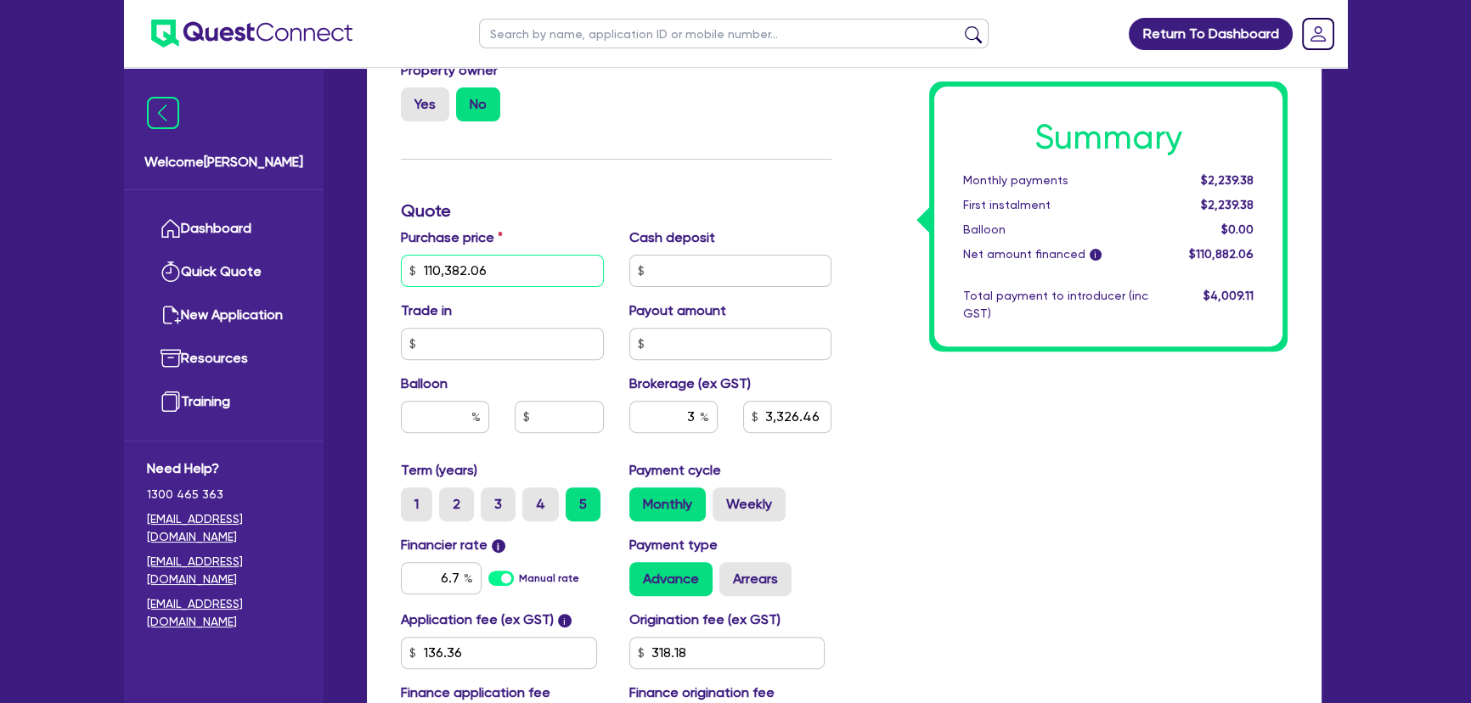
drag, startPoint x: 498, startPoint y: 271, endPoint x: 417, endPoint y: 268, distance: 80.7
click at [417, 268] on input "110,382.06" at bounding box center [502, 271] width 203 height 32
type input "110,382.06"
type input "3,326.46"
click at [593, 162] on div "Funding Options Who will be funding this deal? Select I will fund 100% I will c…" at bounding box center [616, 211] width 456 height 1093
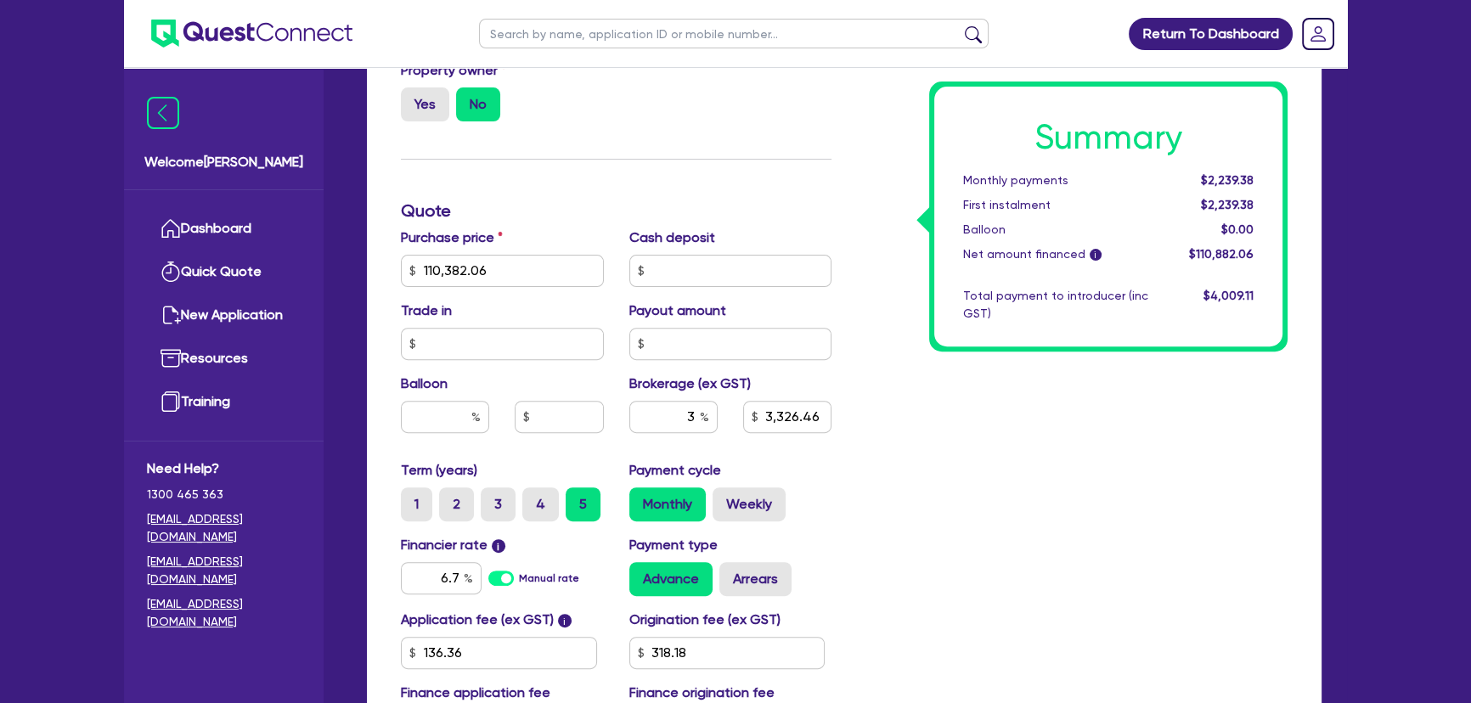
type input "110,382.06"
type input "3,326.46"
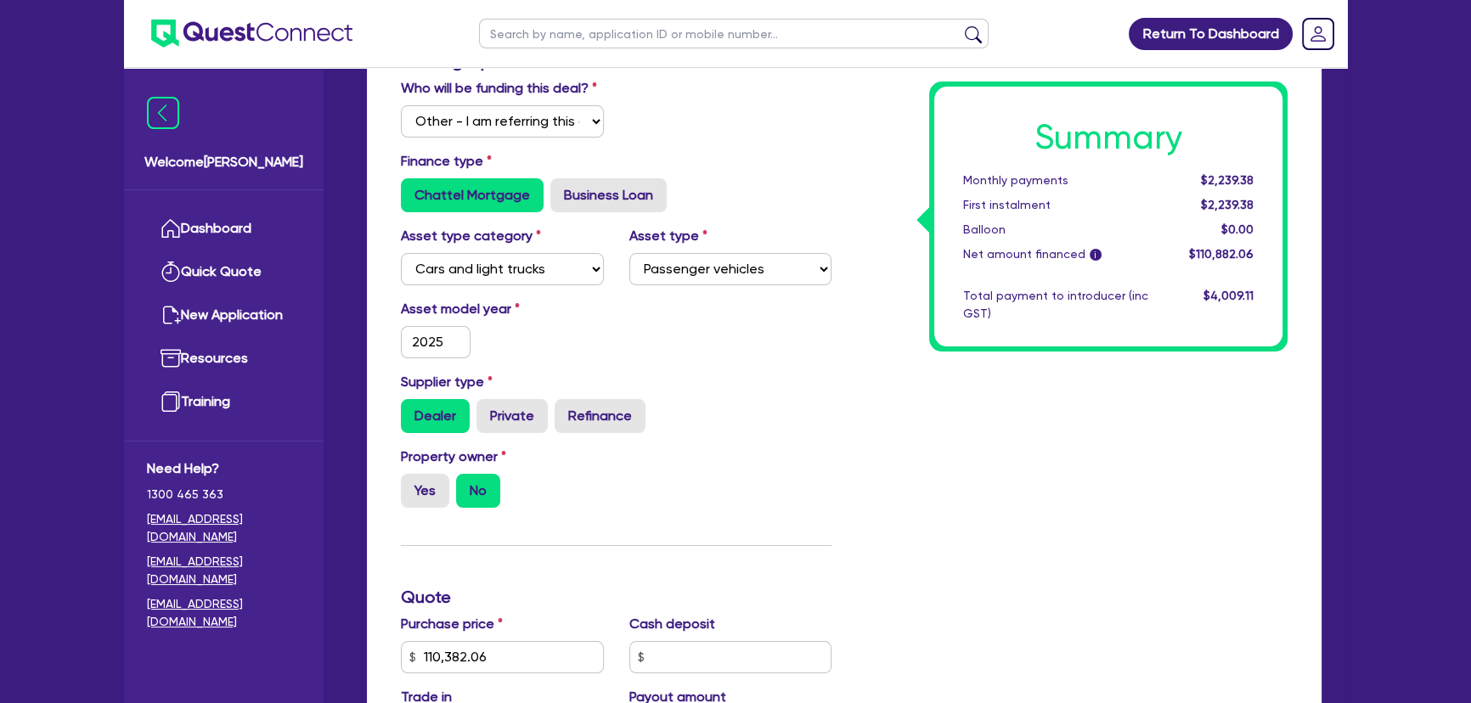
scroll to position [0, 0]
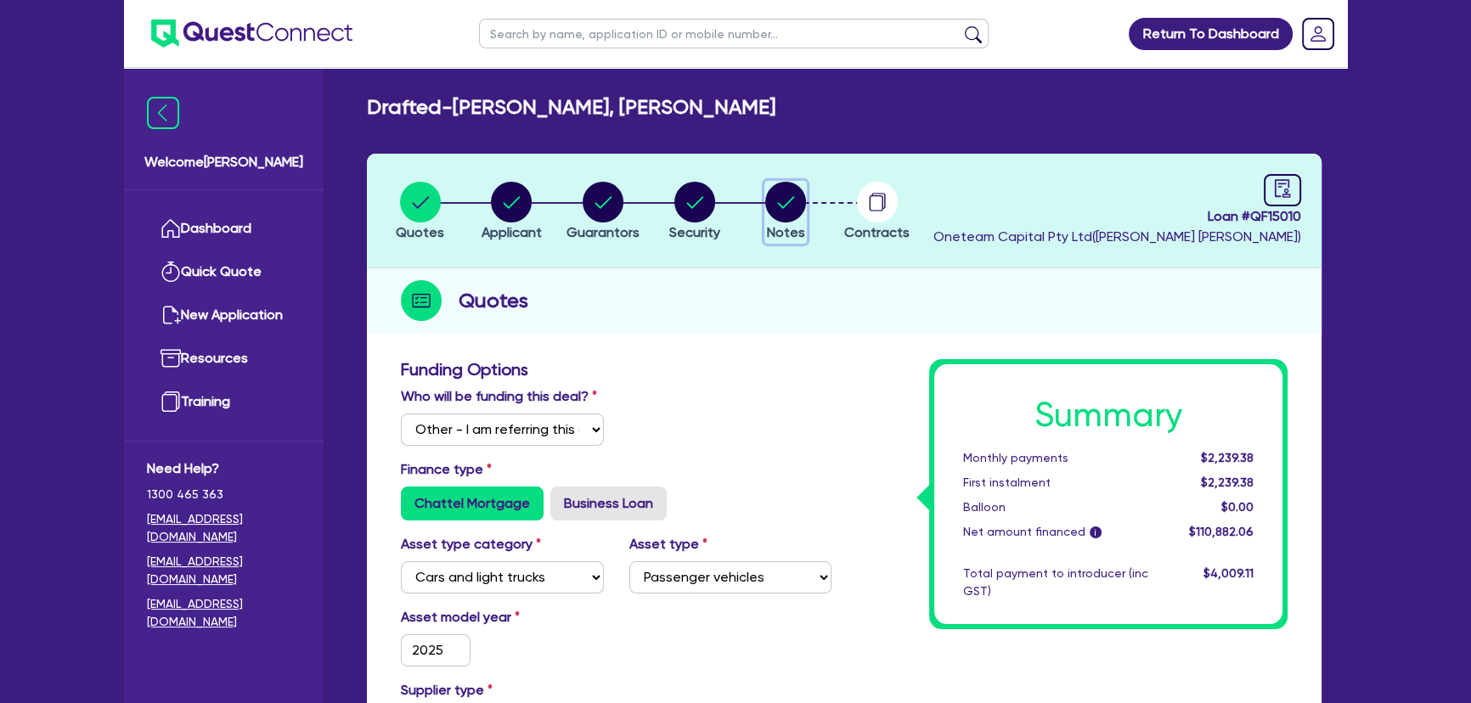
click at [776, 183] on circle "button" at bounding box center [785, 202] width 41 height 41
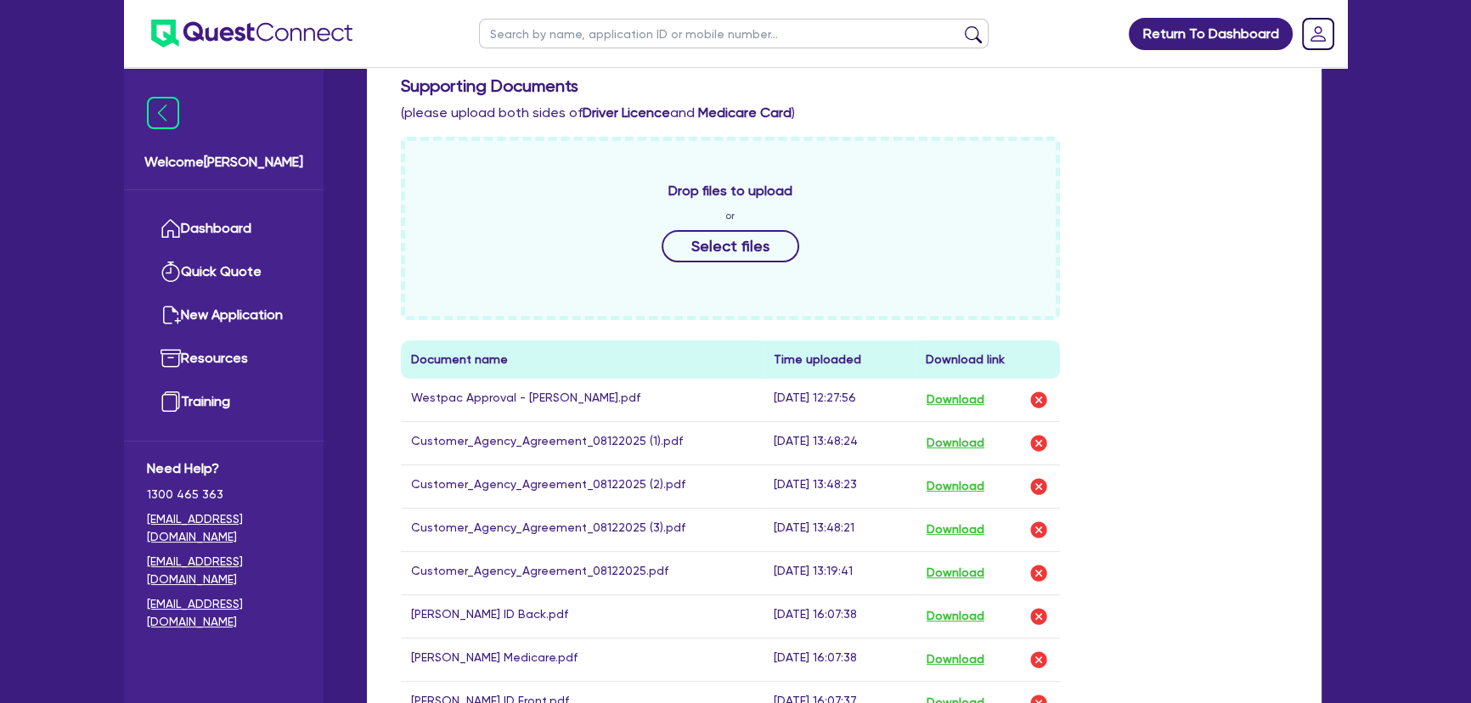
scroll to position [617, 0]
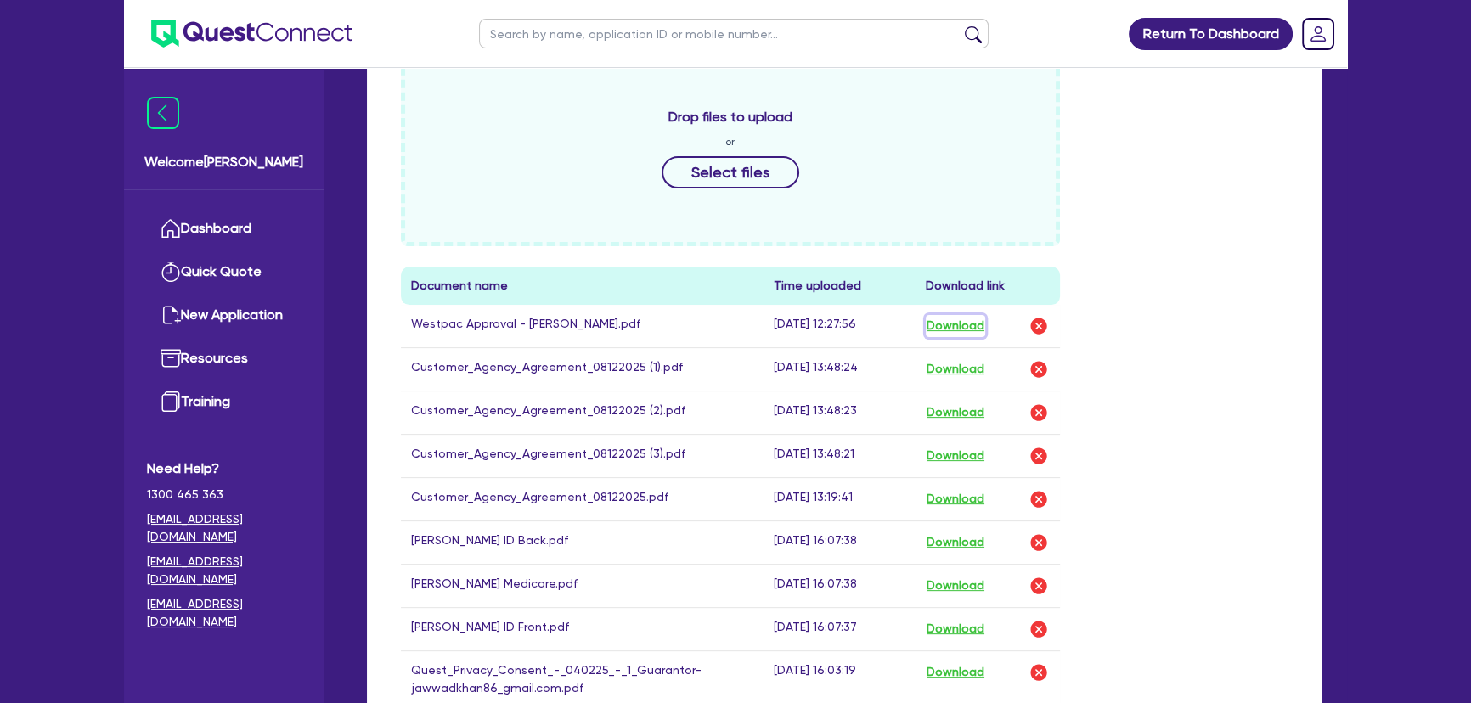
click at [950, 327] on button "Download" at bounding box center [954, 326] width 59 height 22
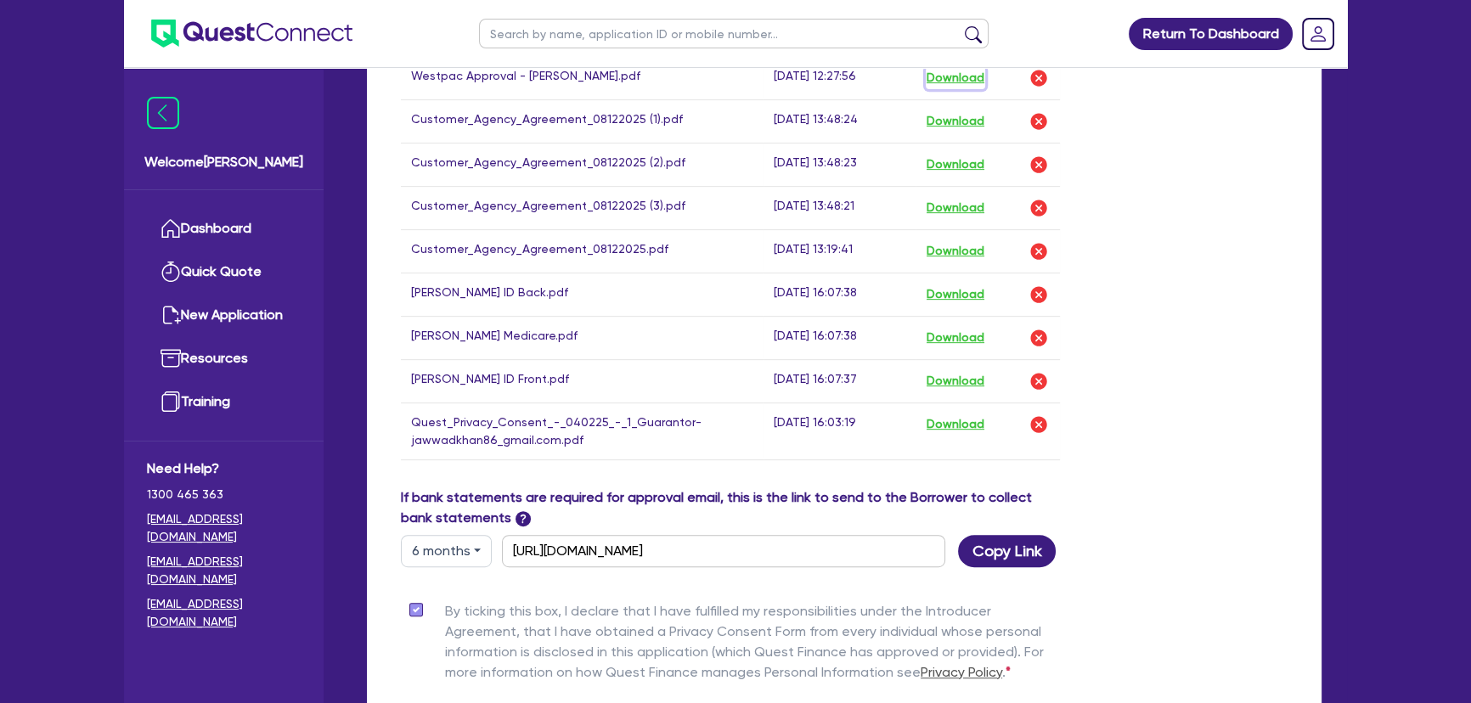
scroll to position [849, 0]
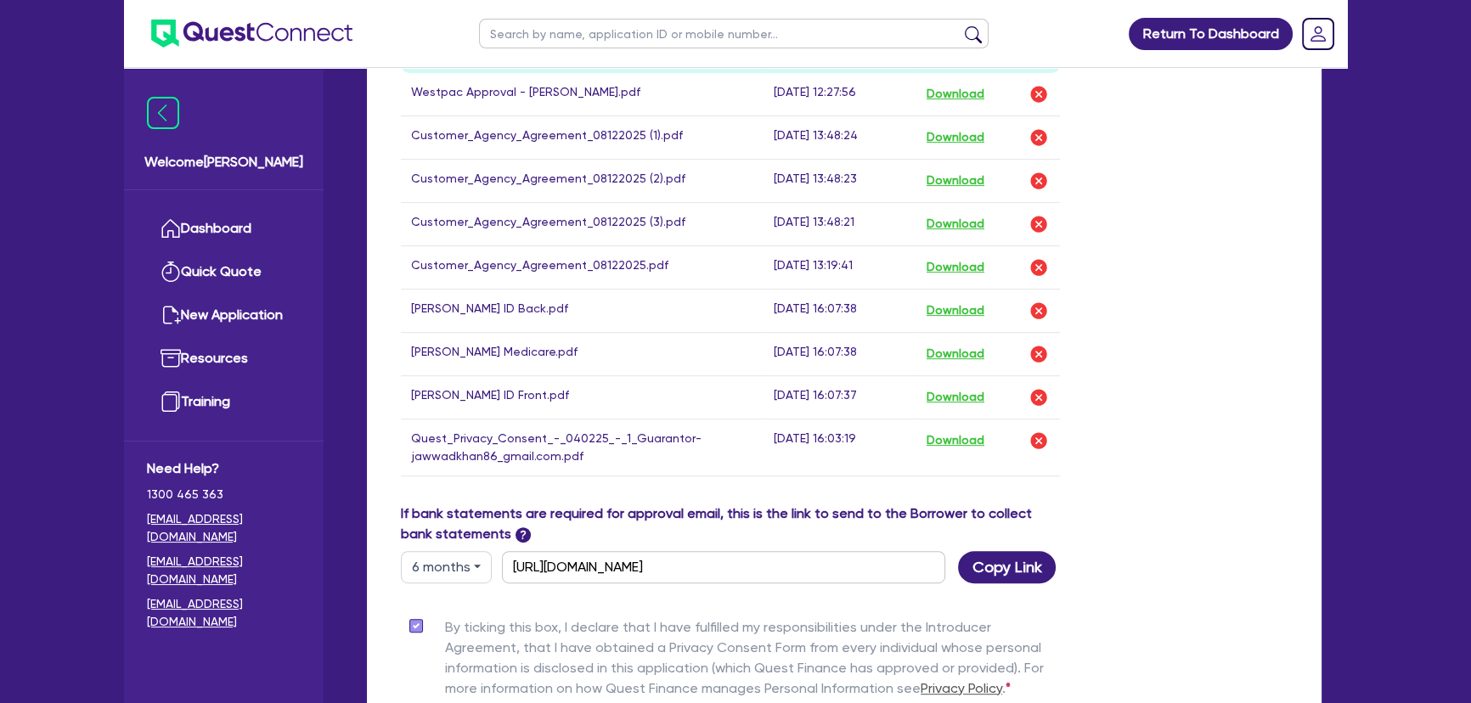
click at [1129, 39] on ul "Return To Dashboard" at bounding box center [1203, 33] width 177 height 67
click at [974, 104] on td "Download" at bounding box center [987, 94] width 144 height 43
click at [968, 93] on button "Download" at bounding box center [954, 94] width 59 height 22
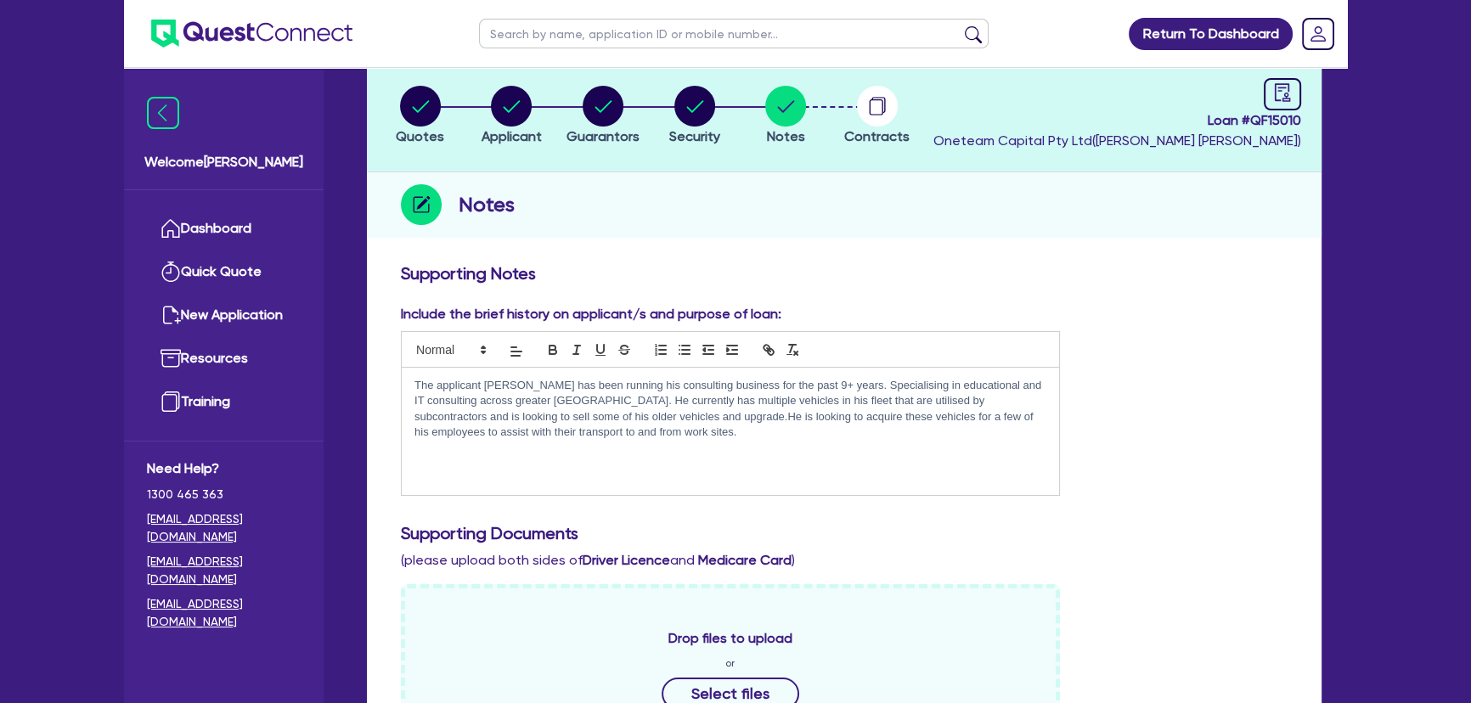
scroll to position [0, 0]
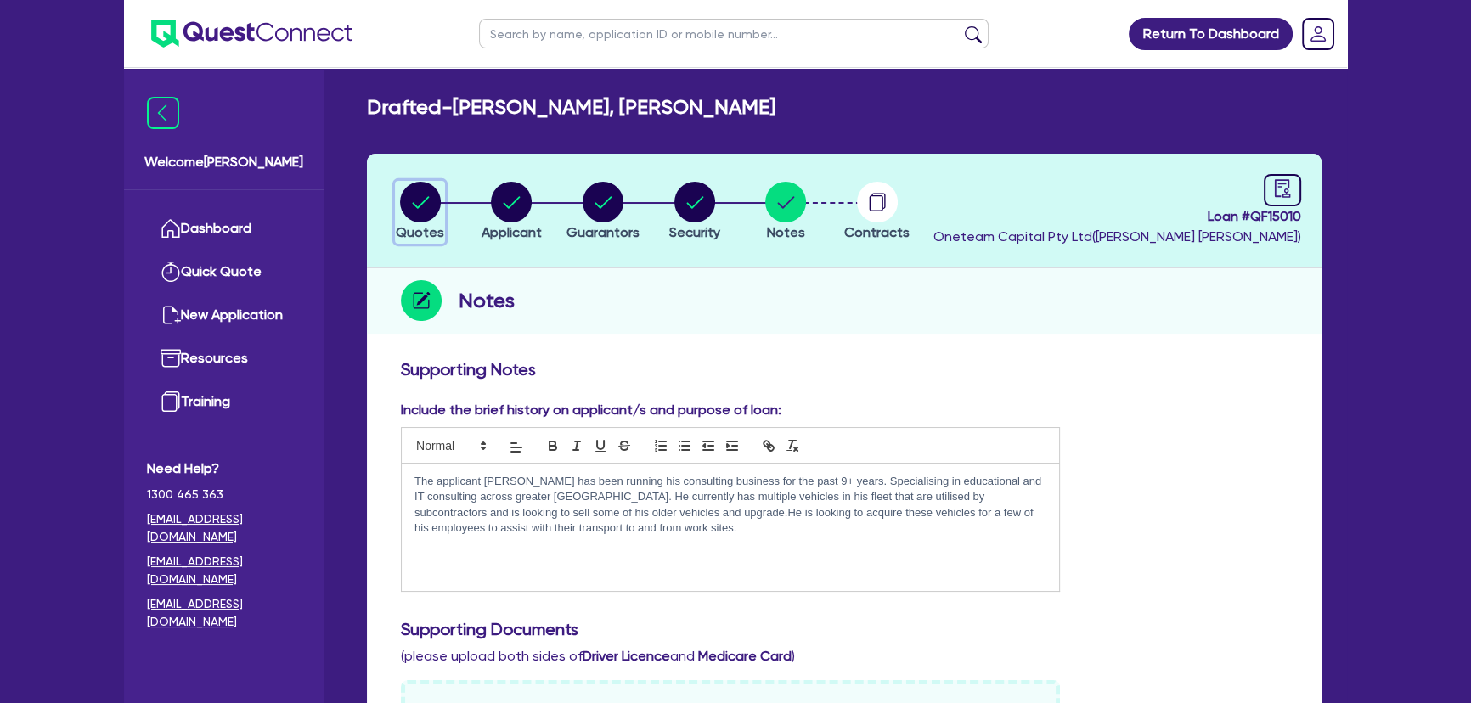
click at [404, 182] on icon "button" at bounding box center [420, 202] width 41 height 41
select select "Other"
select select "CARS_AND_LIGHT_TRUCKS"
select select "PASSENGER_VEHICLES"
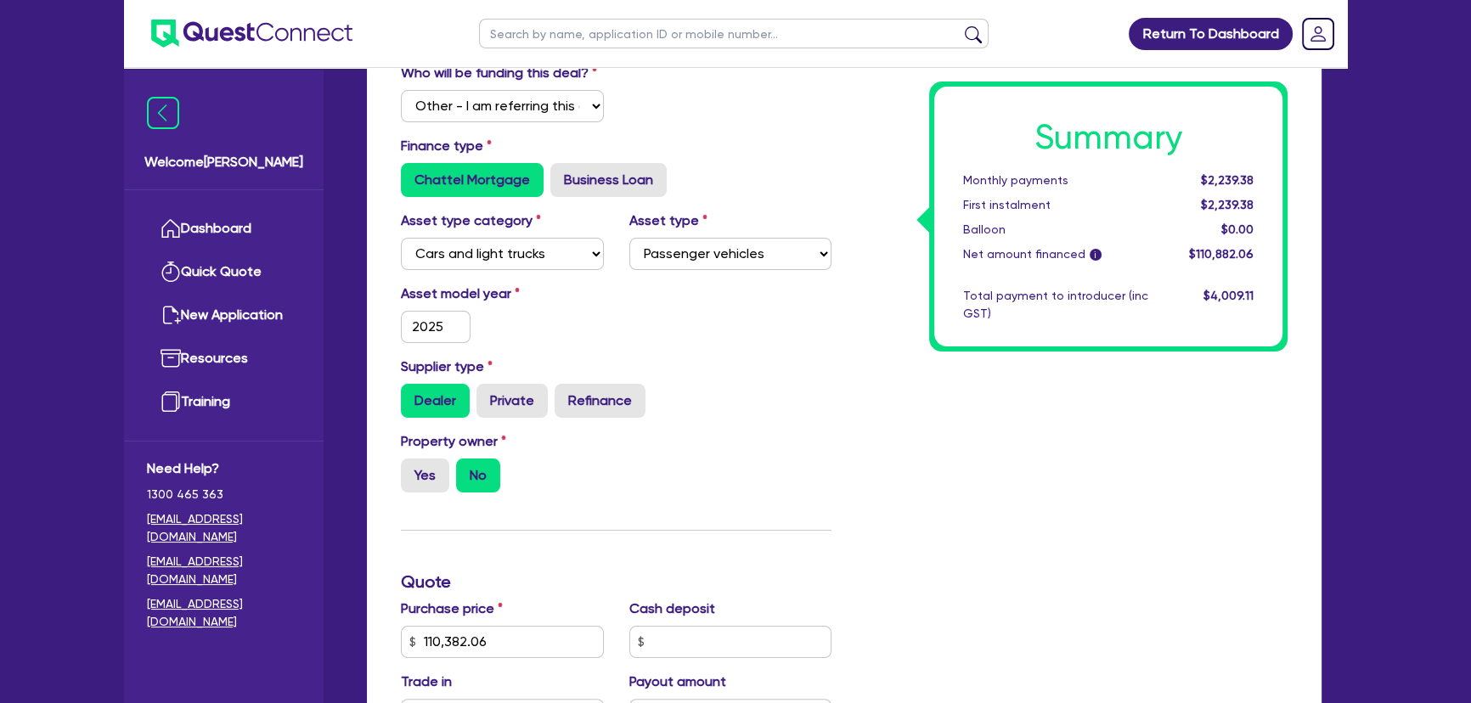
scroll to position [76, 0]
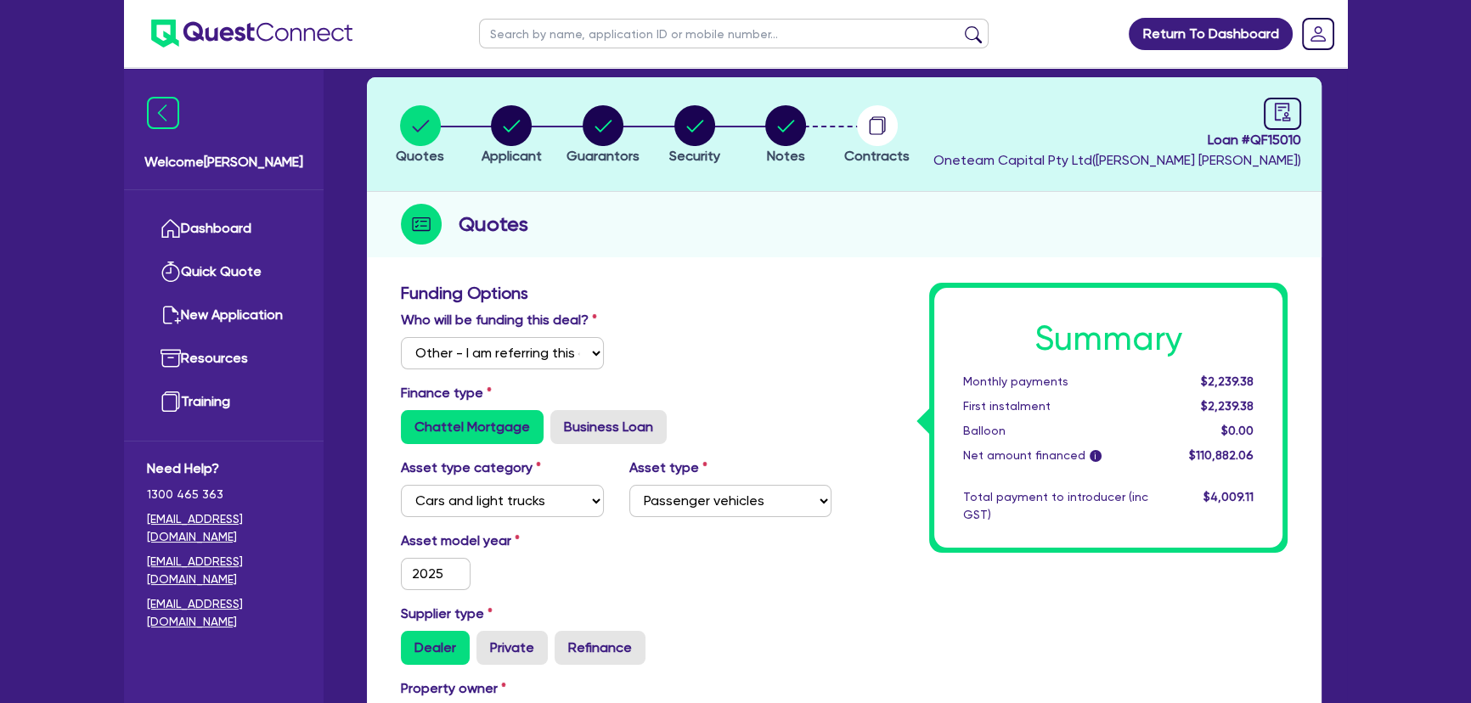
click at [759, 121] on li "Notes" at bounding box center [786, 133] width 92 height 59
click at [777, 128] on circle "button" at bounding box center [785, 125] width 41 height 41
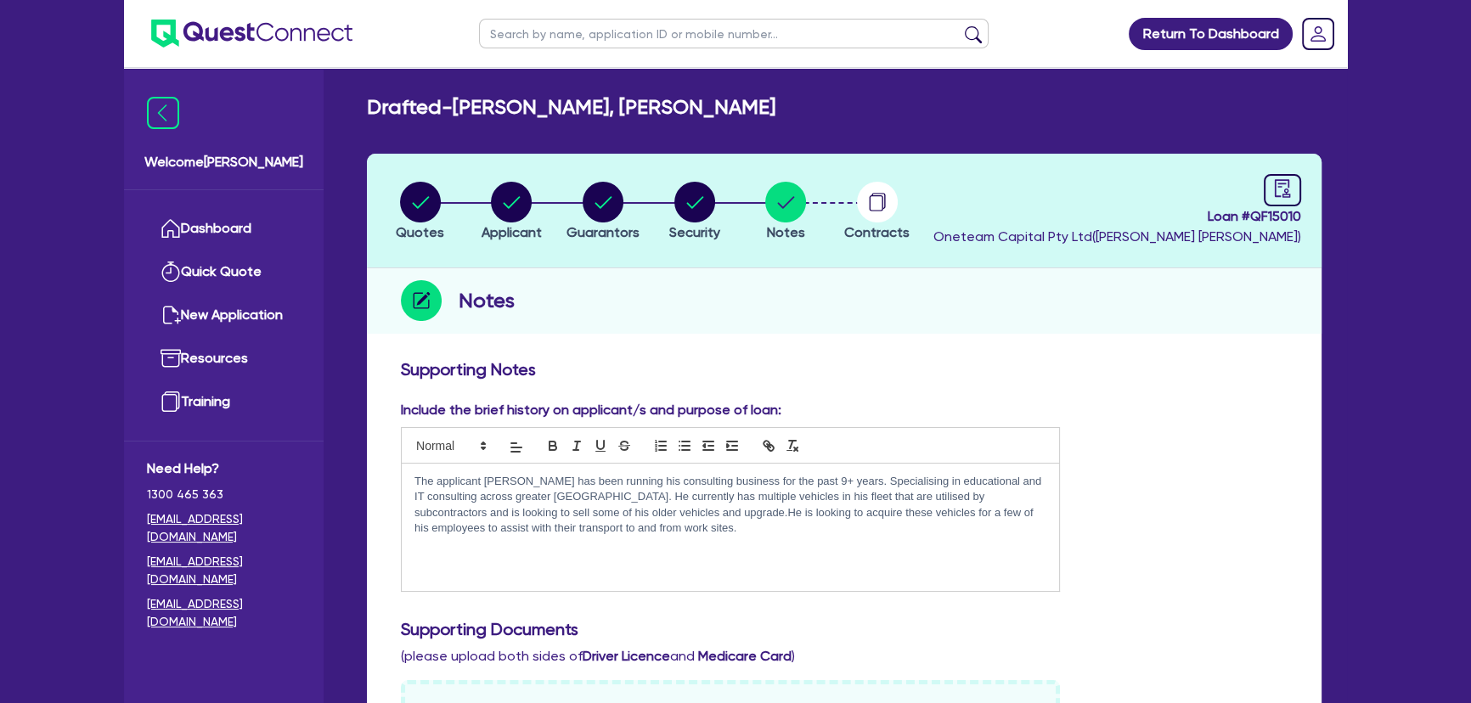
click at [424, 174] on header "Quotes Applicant Guarantors Security Notes Contracts Loan # QF15010 Oneteam Cap…" at bounding box center [844, 211] width 954 height 115
click at [417, 188] on circle "button" at bounding box center [420, 202] width 41 height 41
select select "Other"
select select "CARS_AND_LIGHT_TRUCKS"
select select "PASSENGER_VEHICLES"
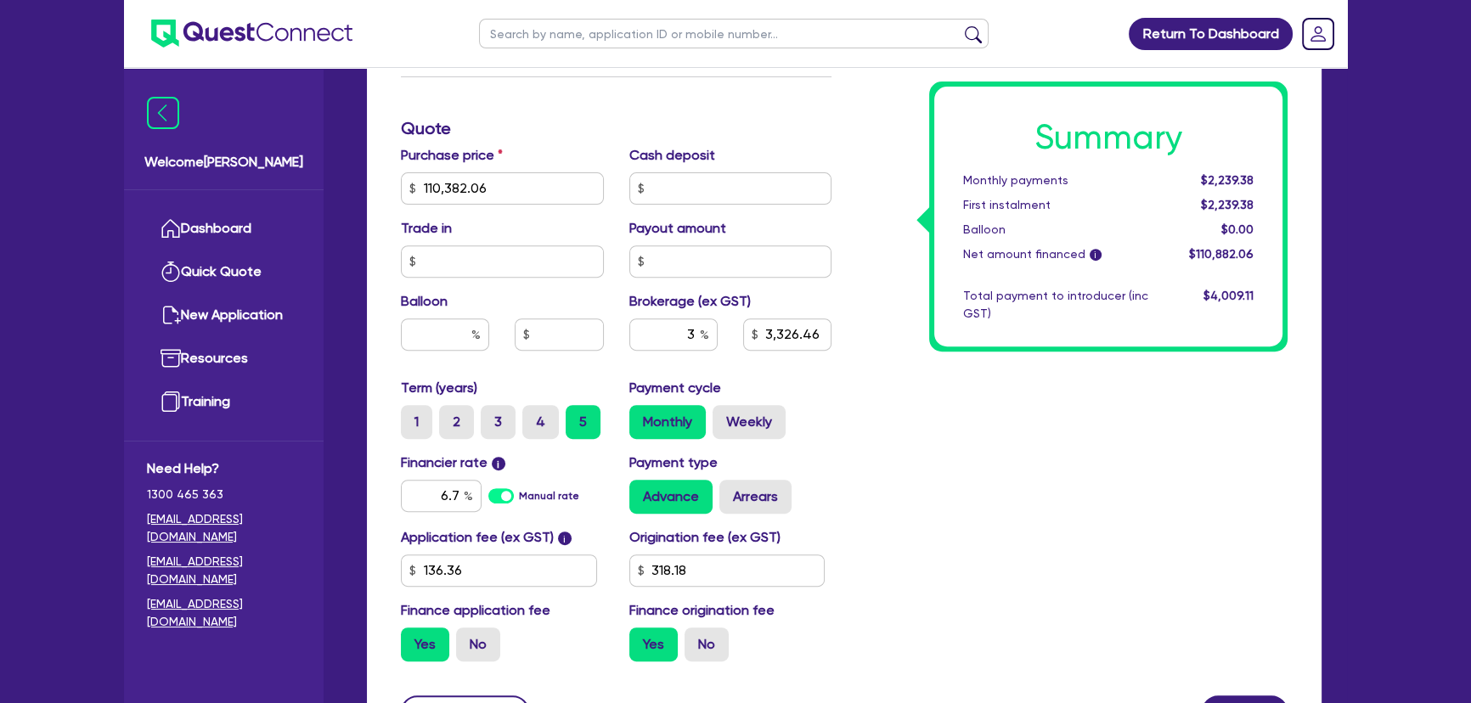
scroll to position [695, 0]
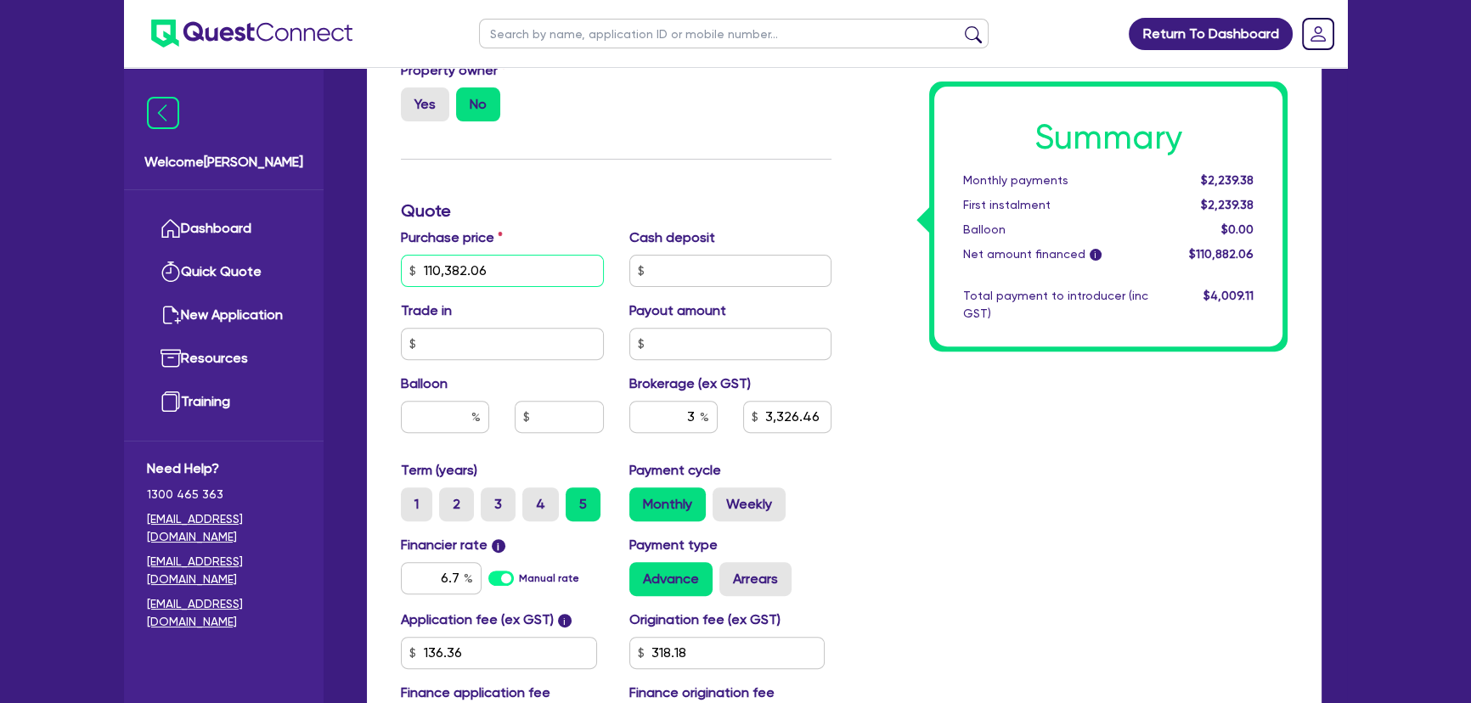
drag, startPoint x: 501, startPoint y: 276, endPoint x: 410, endPoint y: 269, distance: 91.1
click at [410, 269] on div "110,382.06" at bounding box center [502, 271] width 203 height 32
type input "110,382.06"
type input "3,326.46"
click at [1121, 441] on div "Summary Monthly payments Calculating... First instalment Calculating... Balloon…" at bounding box center [1072, 211] width 456 height 1093
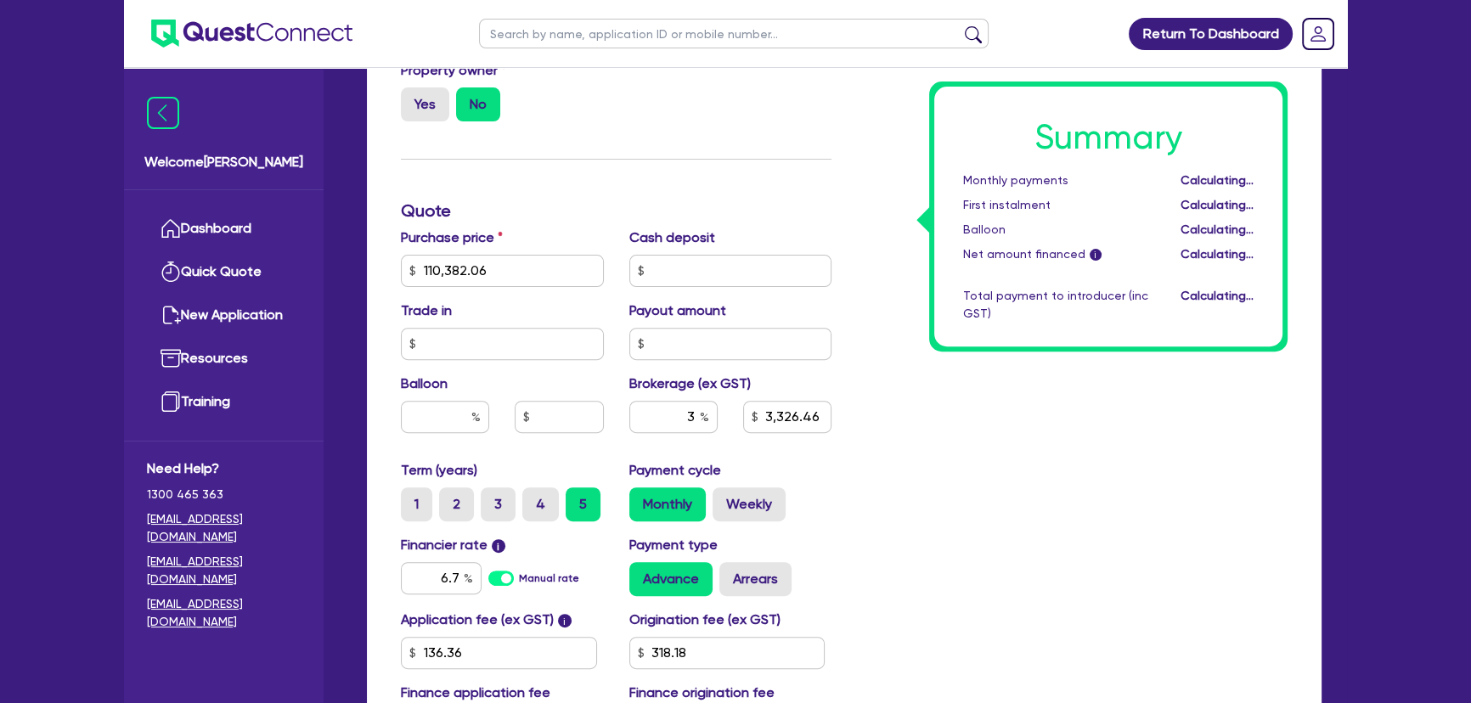
type input "110,382.06"
type input "3,326.46"
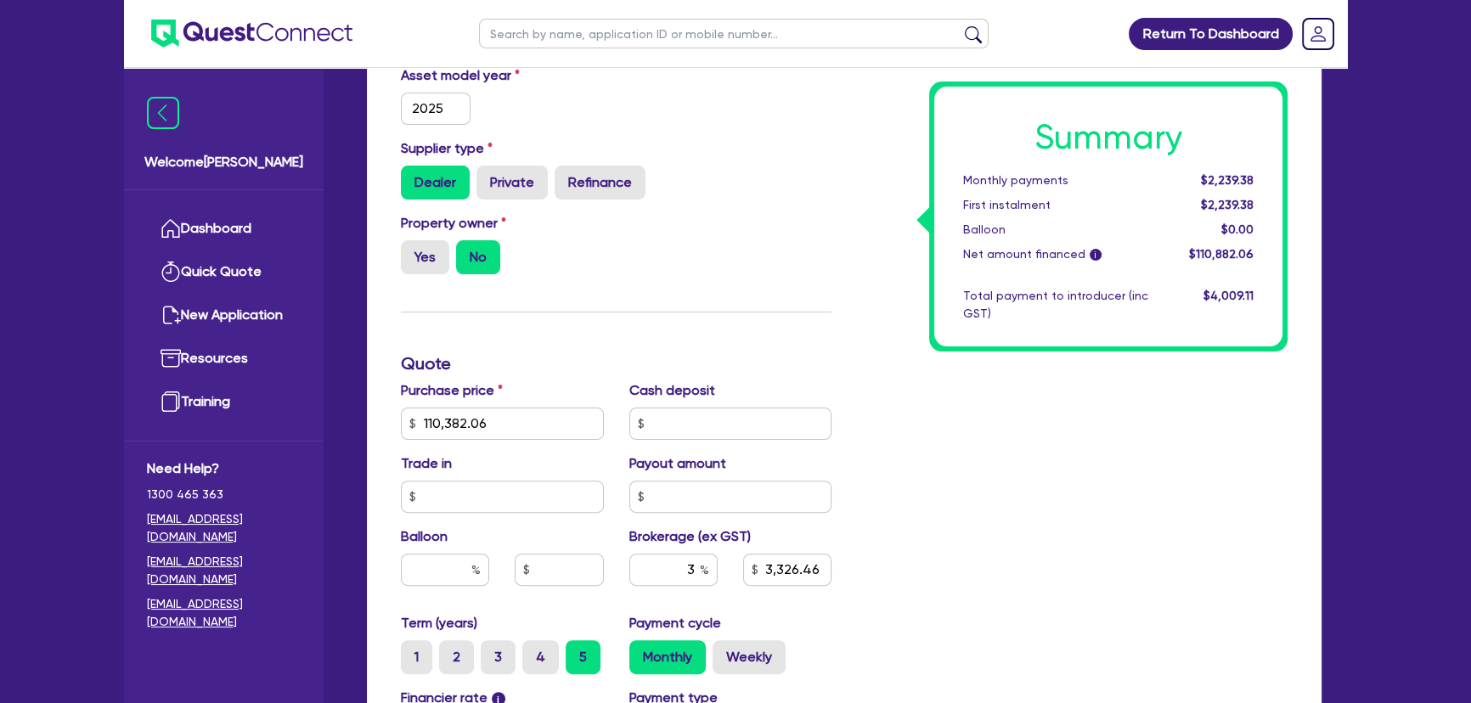
scroll to position [540, 0]
drag, startPoint x: 537, startPoint y: 424, endPoint x: 408, endPoint y: 415, distance: 129.3
click at [408, 415] on div "110,382.06" at bounding box center [502, 425] width 203 height 32
click at [1255, 554] on div "Summary Monthly payments $2,239.38 First instalment $2,239.38 Balloon $0.00 Net…" at bounding box center [1072, 365] width 456 height 1093
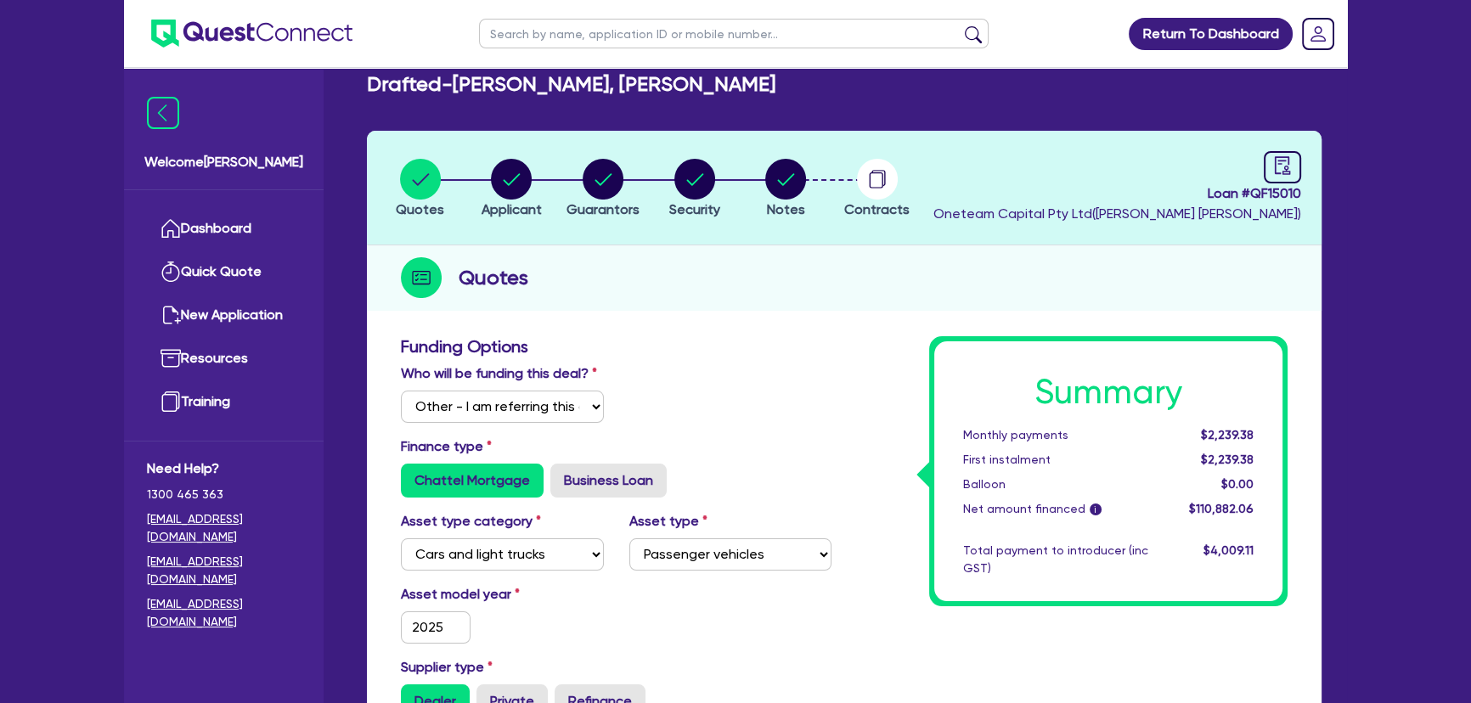
scroll to position [0, 0]
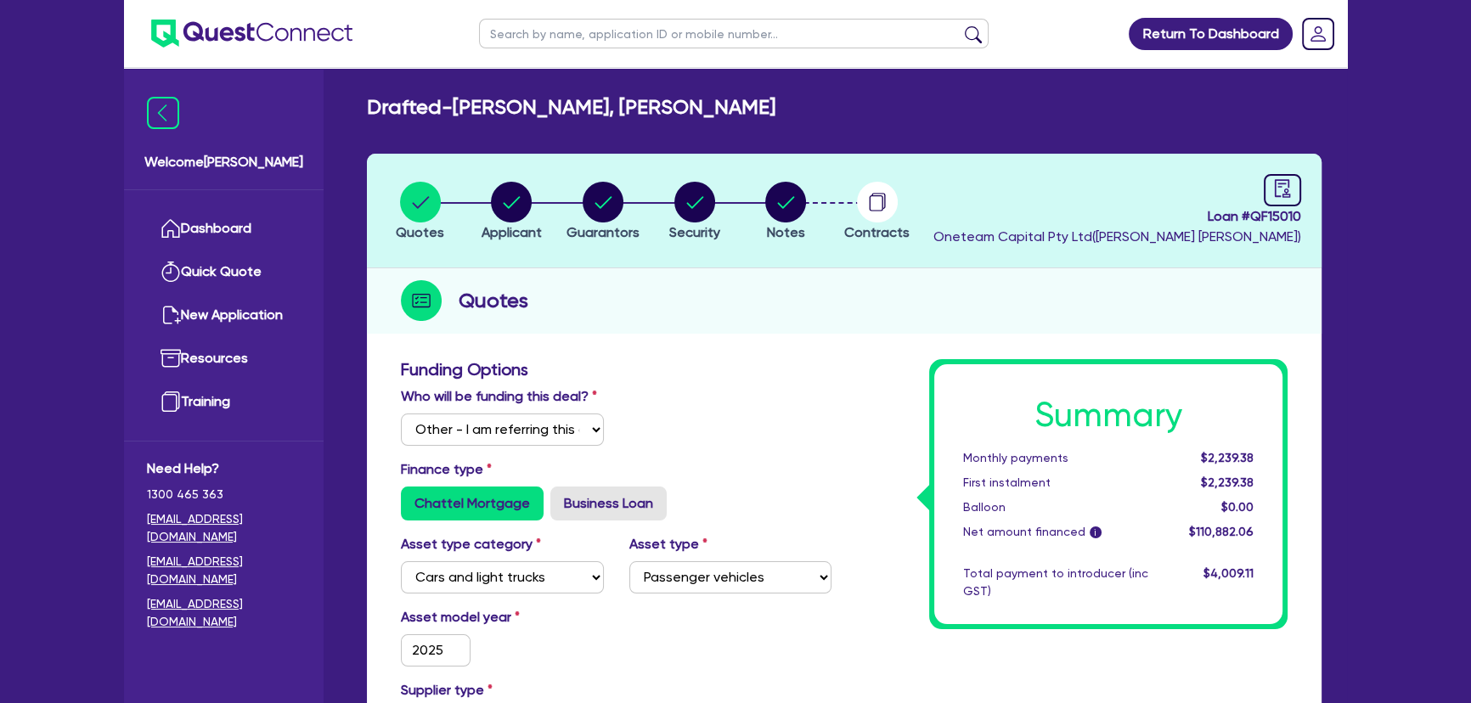
click at [250, 34] on img at bounding box center [251, 34] width 201 height 28
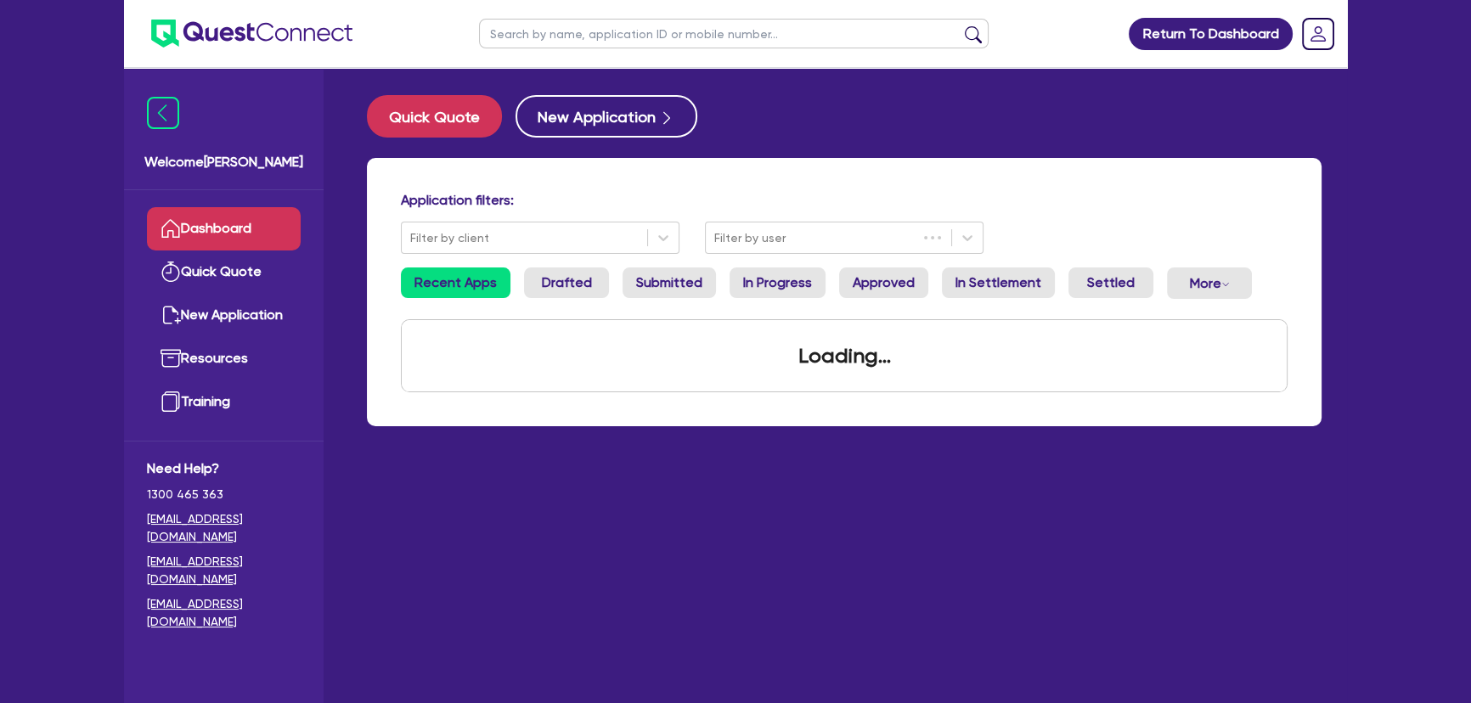
click at [747, 40] on input "text" at bounding box center [733, 34] width 509 height 30
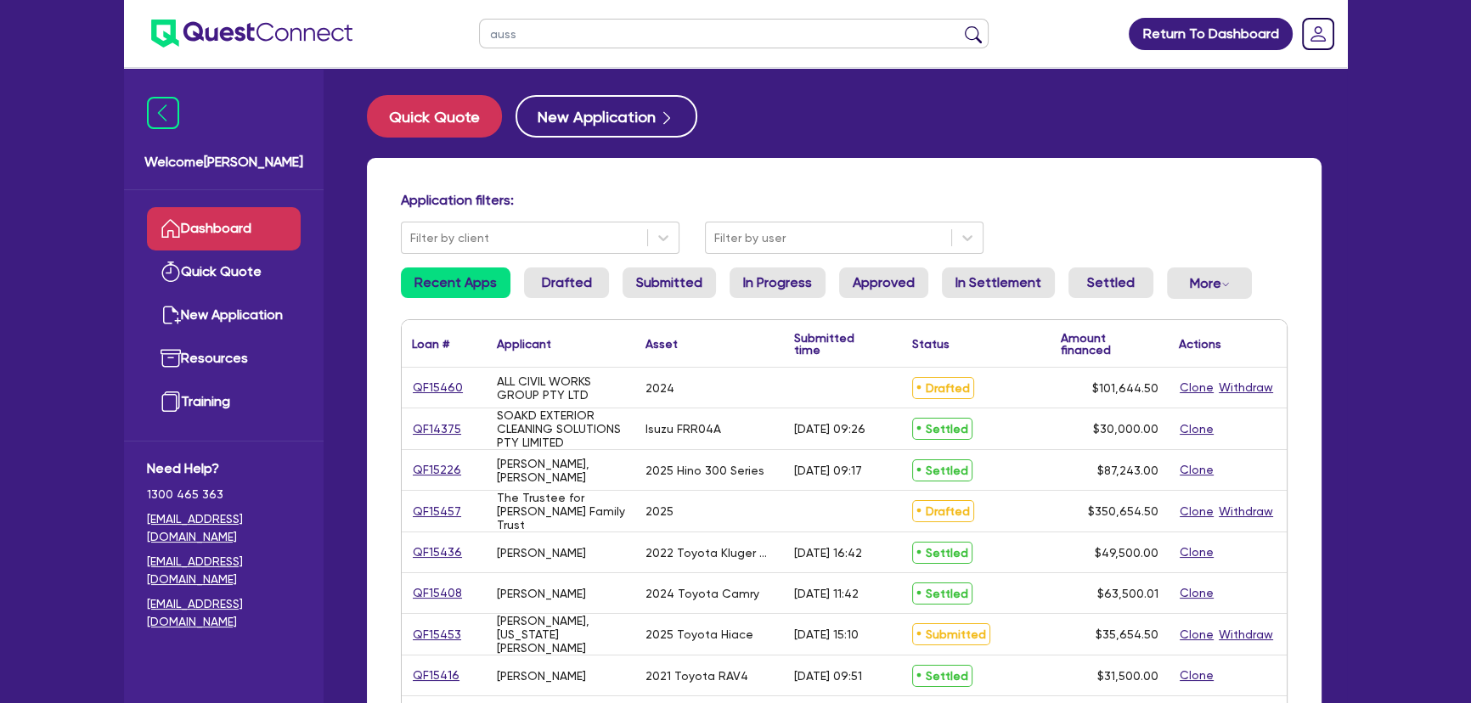
type input "AUSSIE TECHS & EXCAVATIONS PTY LTD"
click at [959, 25] on button "submit" at bounding box center [972, 37] width 27 height 24
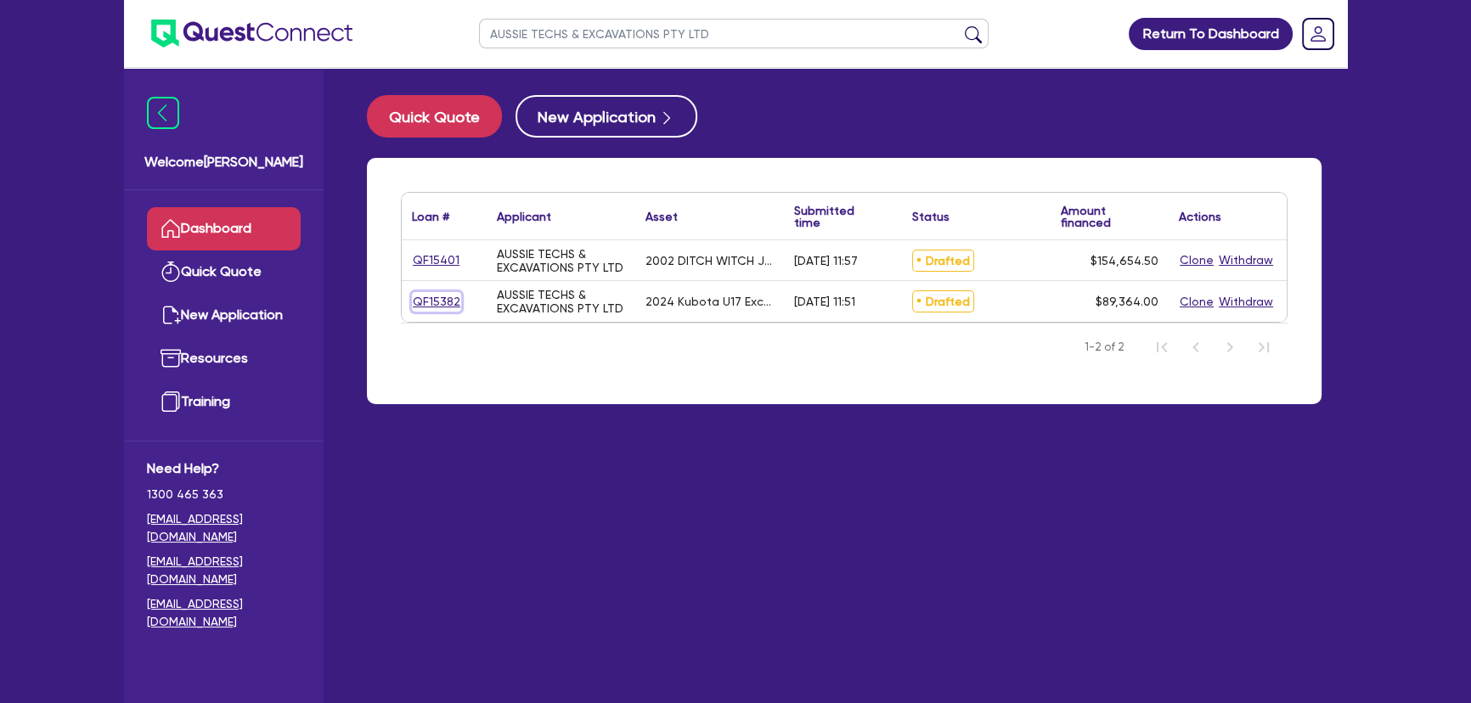
click at [447, 301] on link "QF15382" at bounding box center [436, 302] width 49 height 20
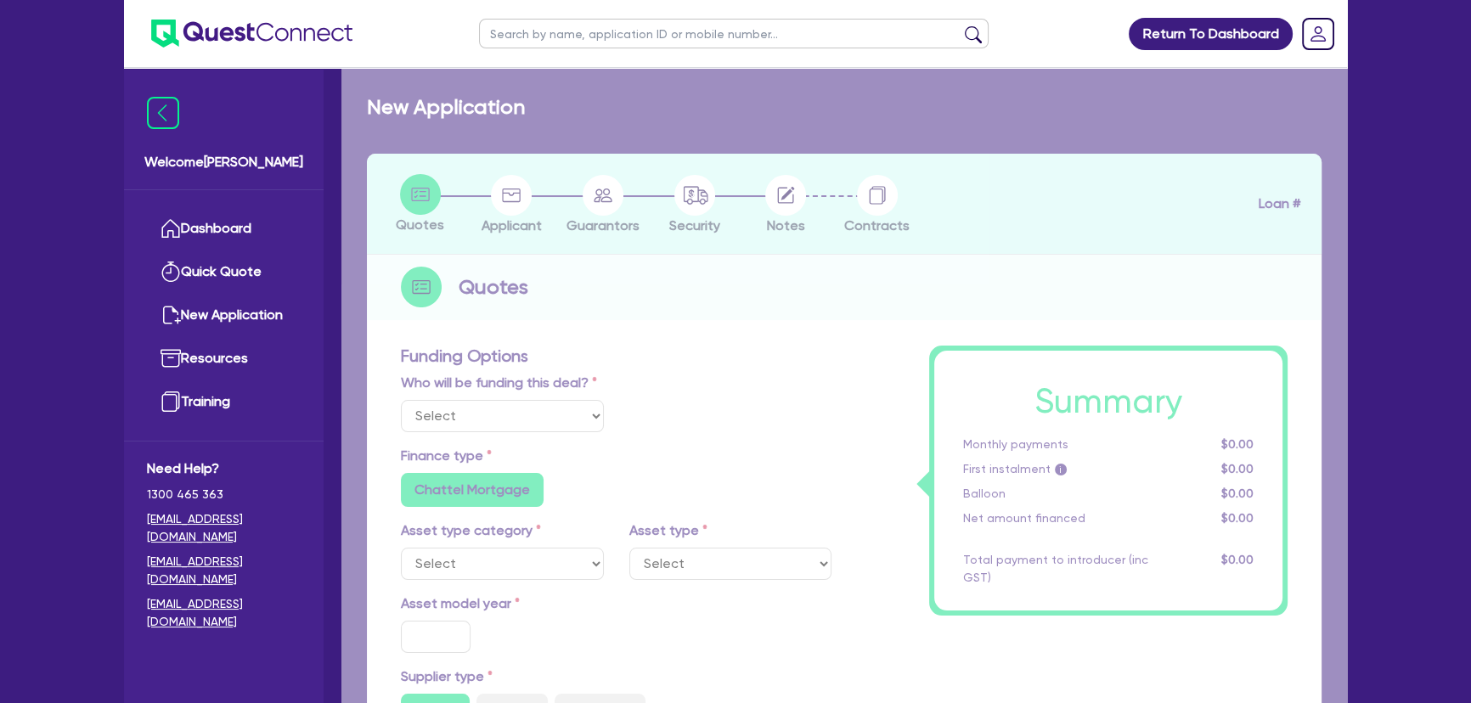
select select "Other"
select select "PRIMARY_ASSETS"
type input "2024"
radio input "false"
radio input "true"
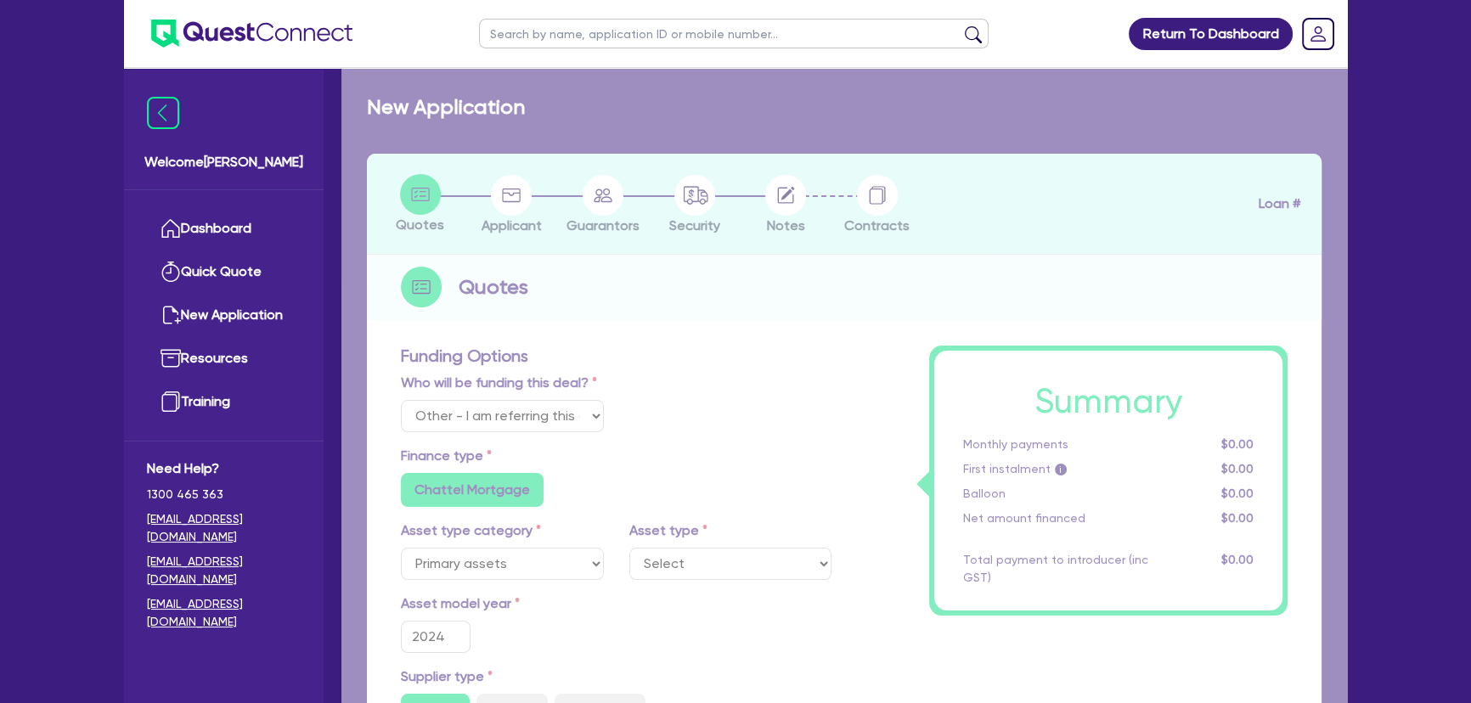
radio input "true"
type input "88,489.5"
type input "6"
type input "5,361.84"
type input "8.35"
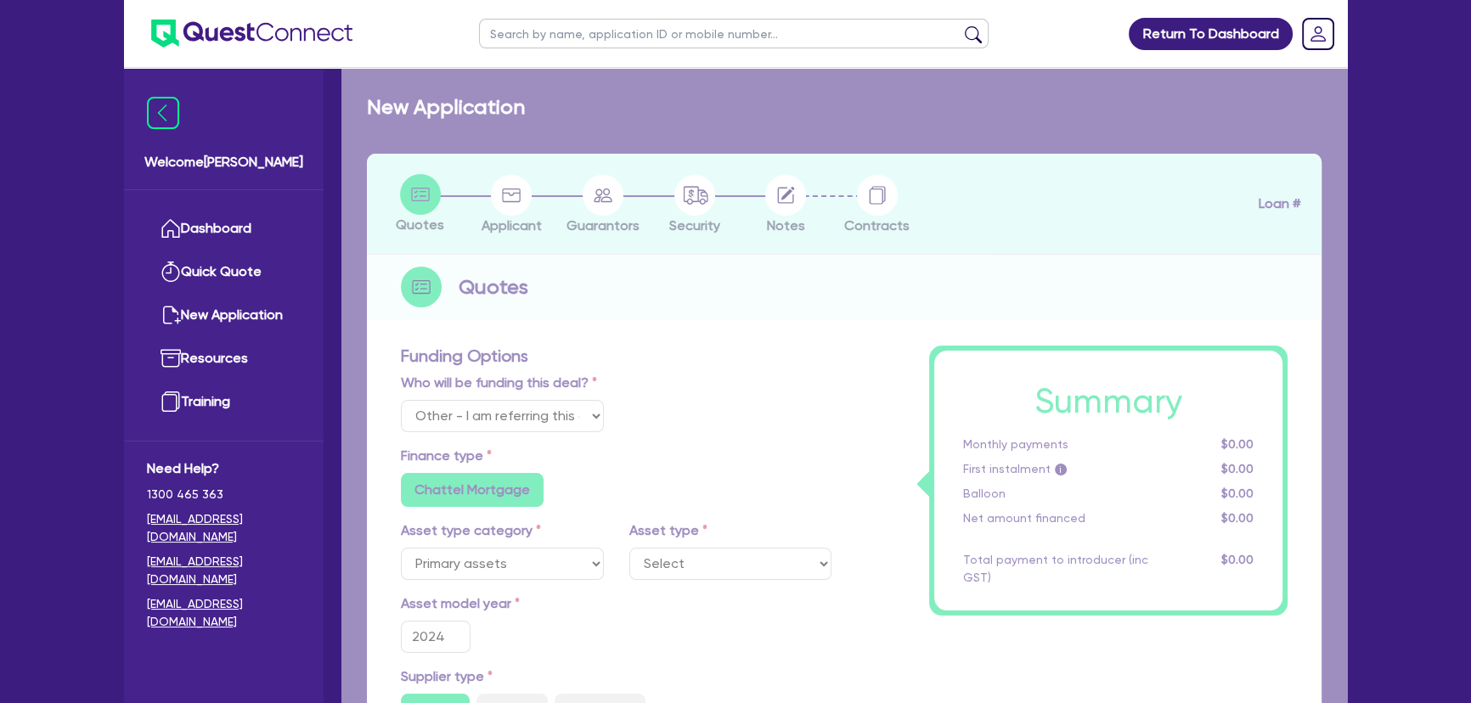
type input "795"
radio input "true"
radio input "false"
select select "YELLOW_GOODS_AND_EXCAVATORS"
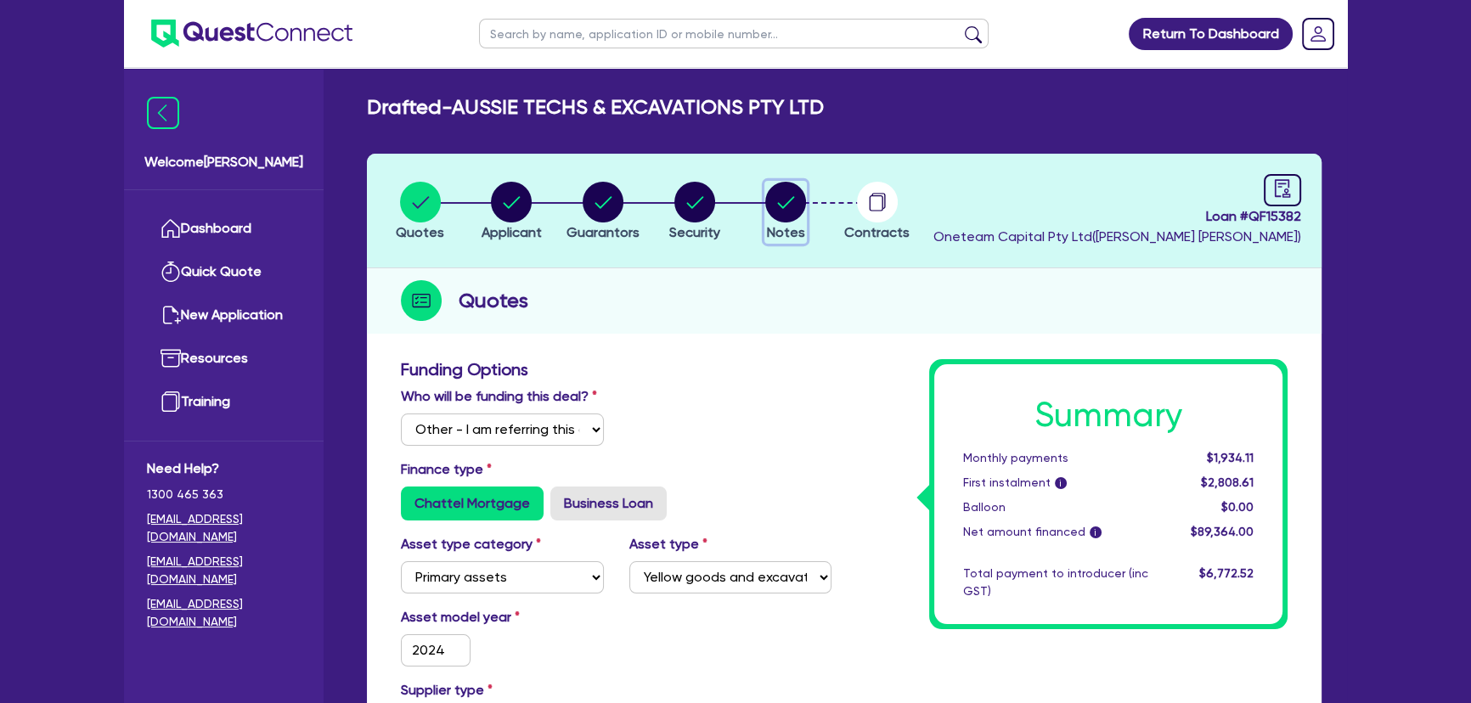
click at [790, 207] on circle "button" at bounding box center [785, 202] width 41 height 41
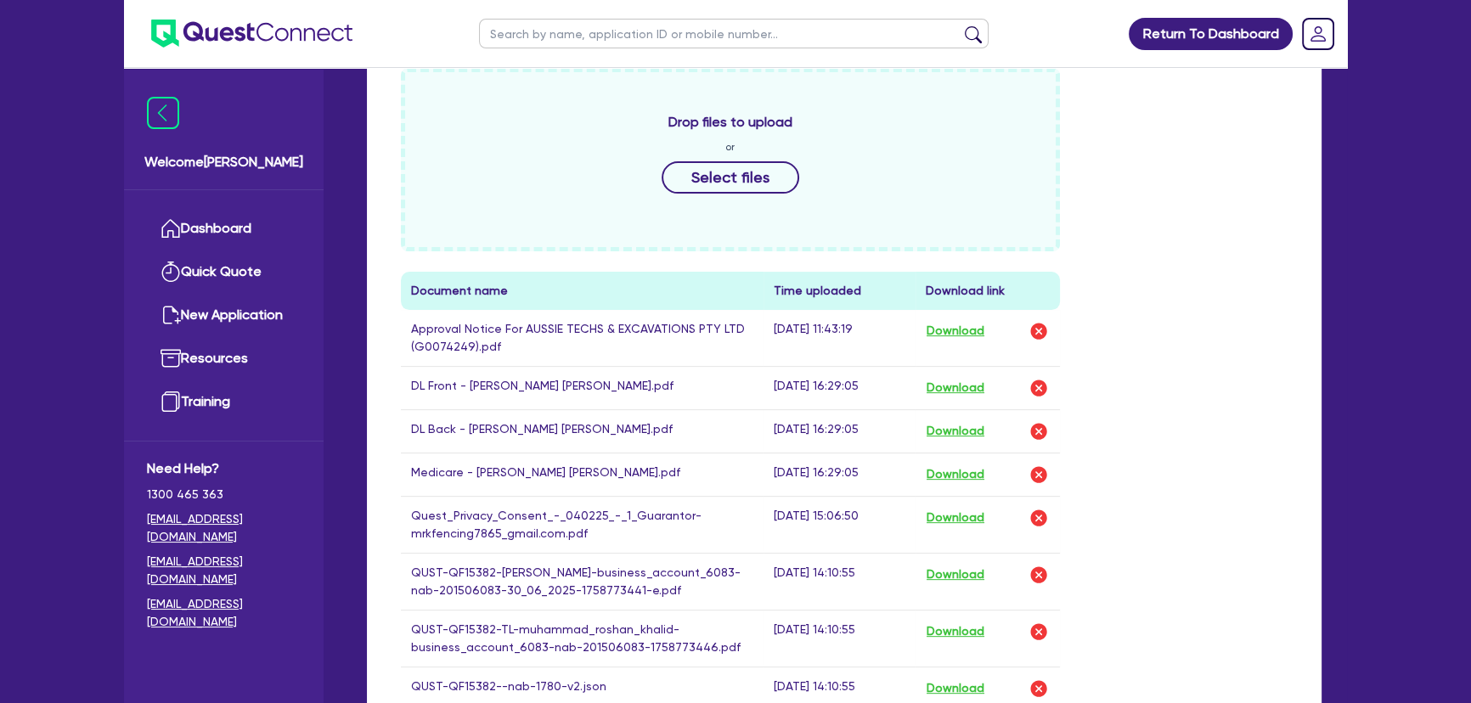
scroll to position [849, 0]
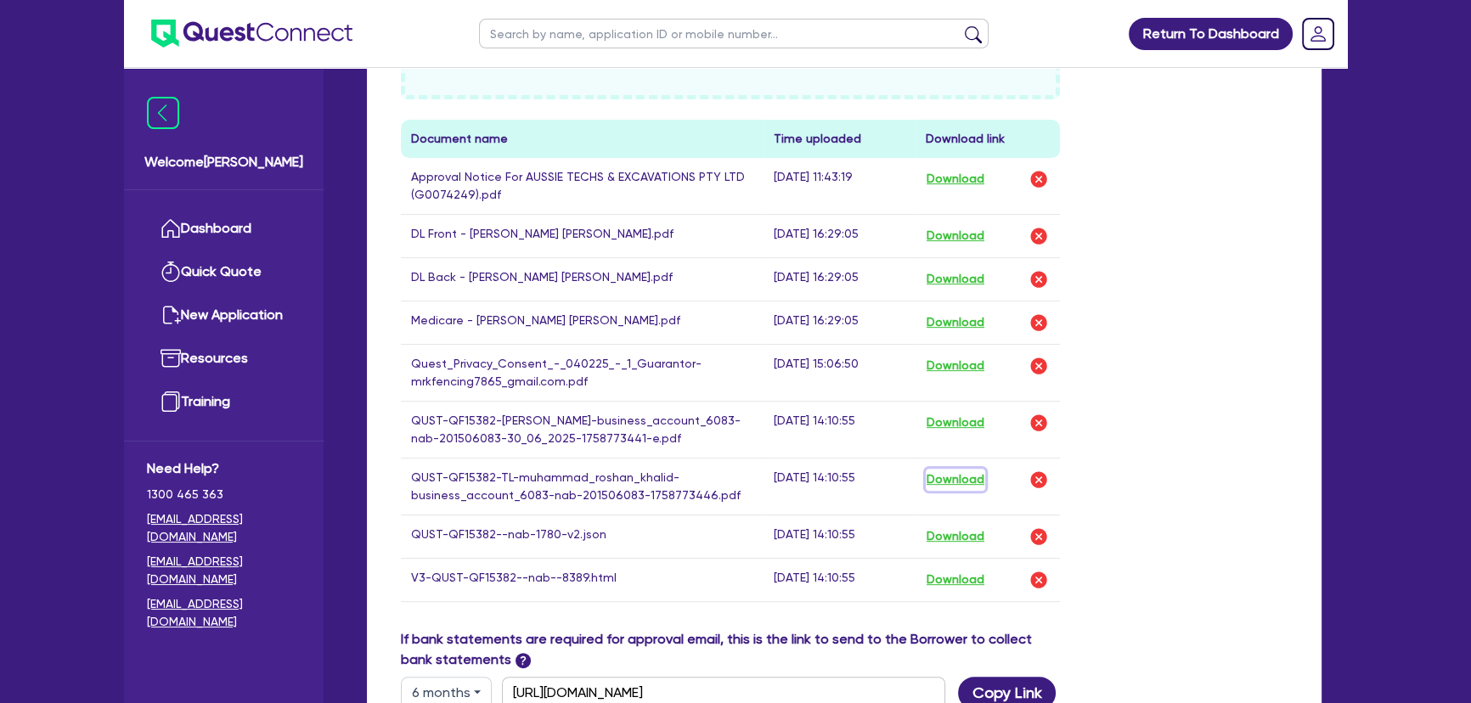
click at [946, 491] on button "Download" at bounding box center [954, 480] width 59 height 22
click at [959, 358] on button "Download" at bounding box center [954, 366] width 59 height 22
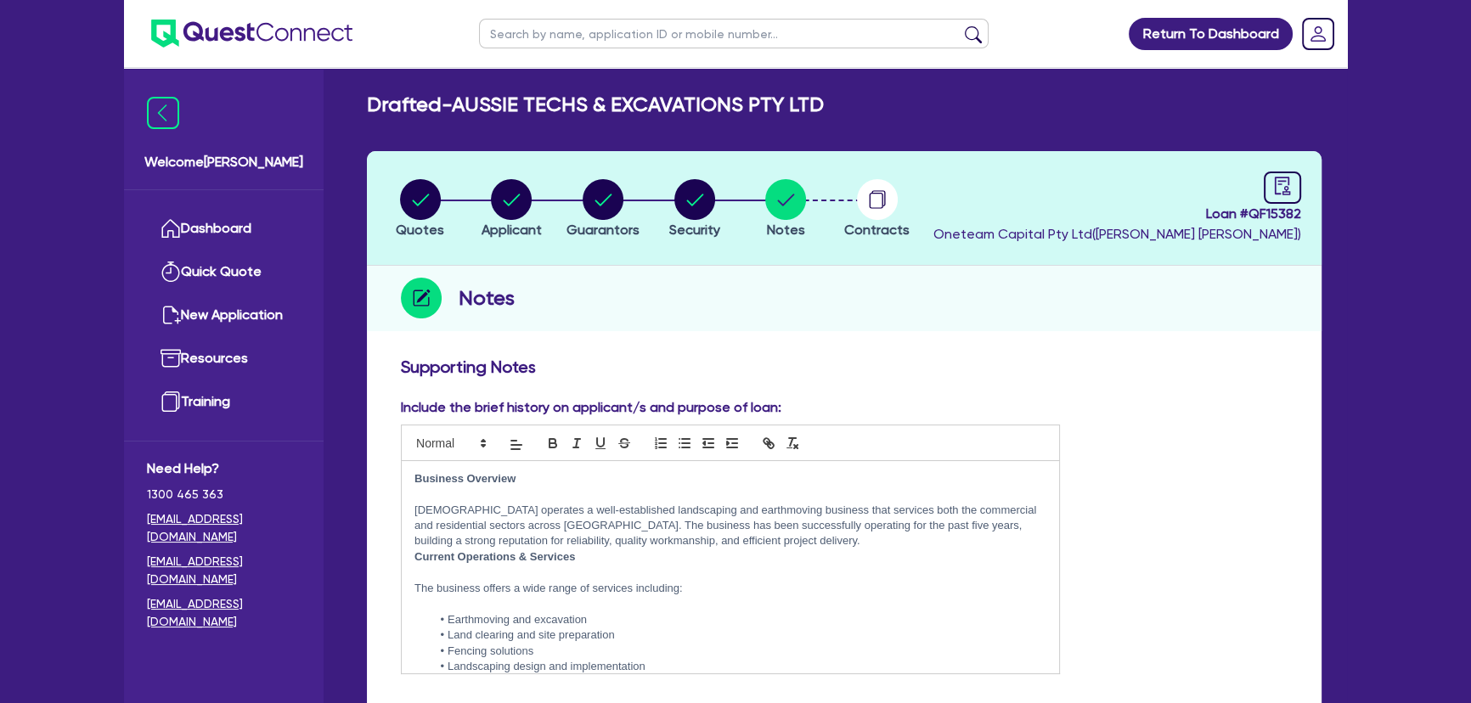
scroll to position [0, 0]
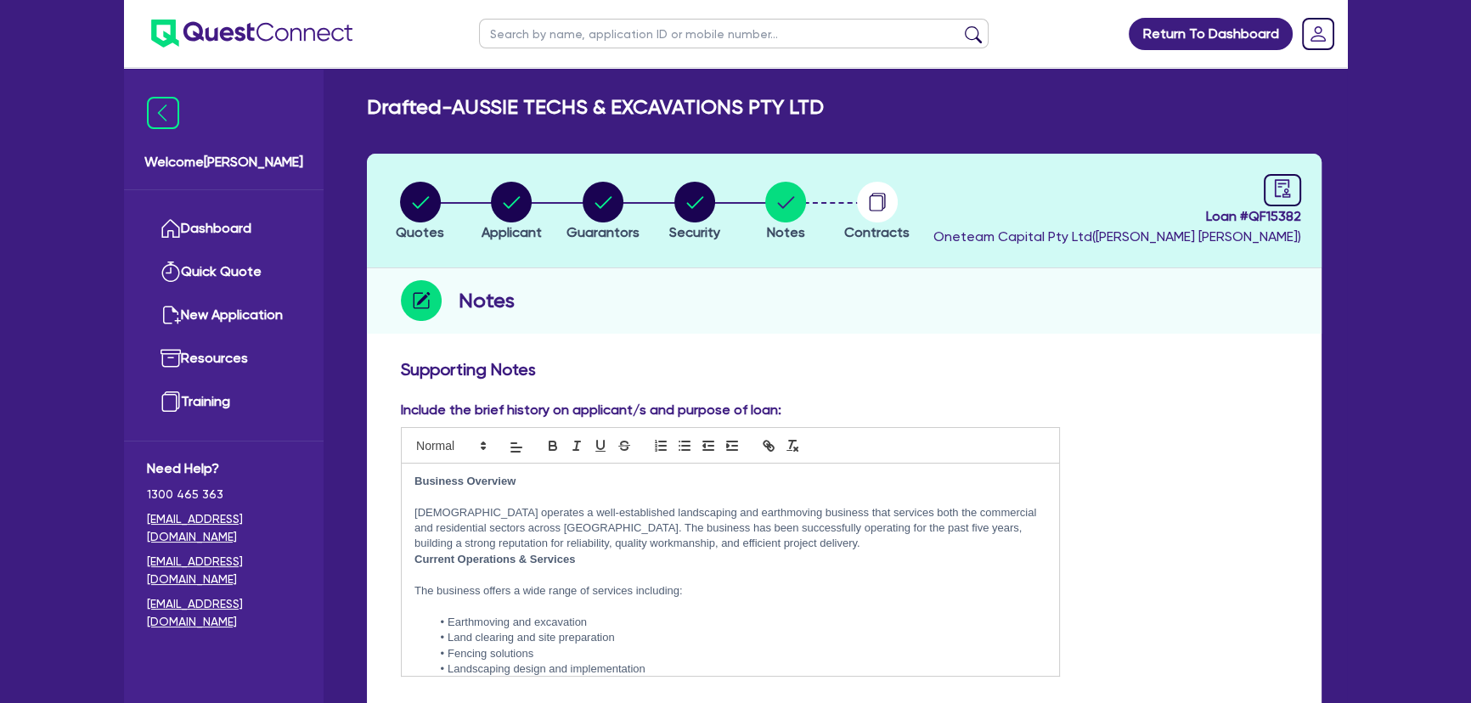
click at [1223, 452] on div "Include the brief history on applicant/s and purpose of loan: Business Overview…" at bounding box center [844, 545] width 912 height 290
click at [552, 16] on ul at bounding box center [733, 33] width 543 height 67
click at [552, 29] on input "text" at bounding box center [733, 34] width 509 height 30
type input "rio"
click button "submit" at bounding box center [972, 37] width 27 height 24
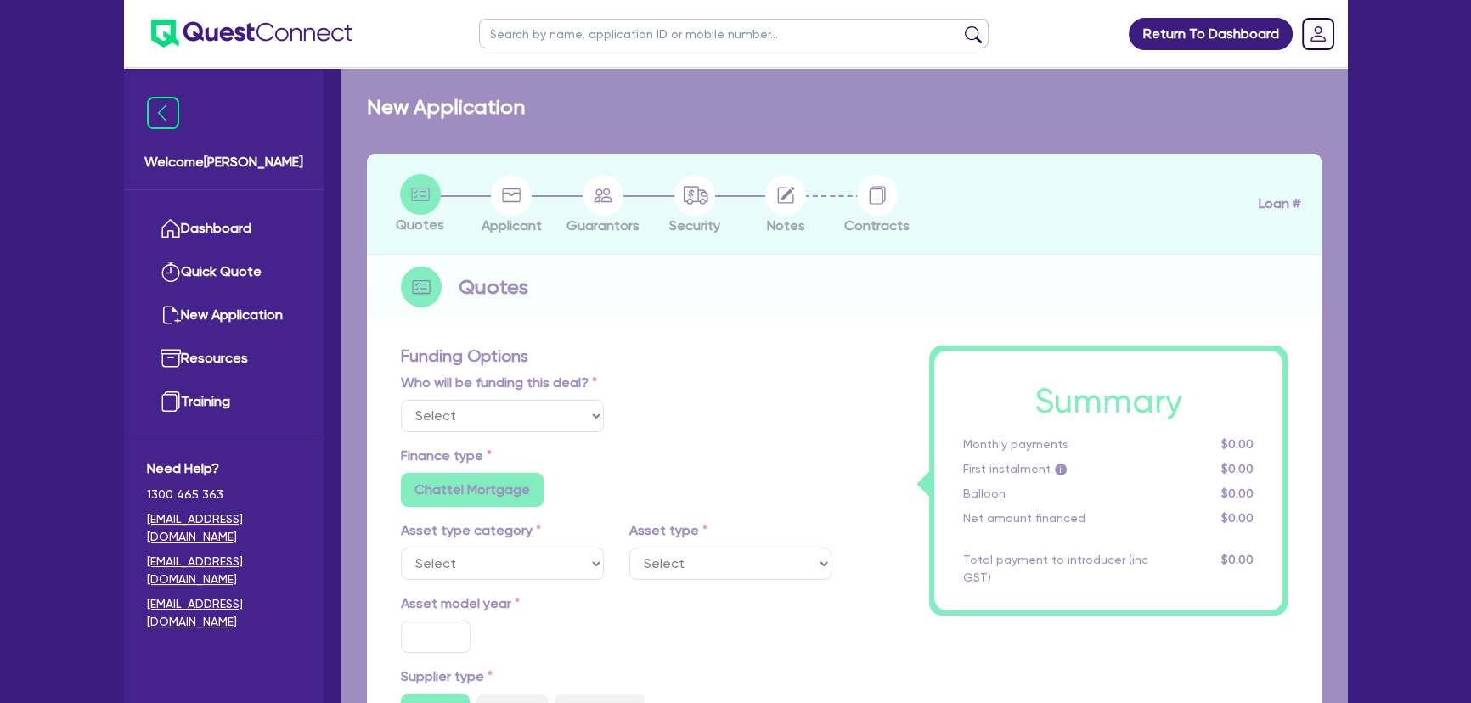
select select "Other"
radio input "false"
type input "20,000"
type input "4"
type input "826.18"
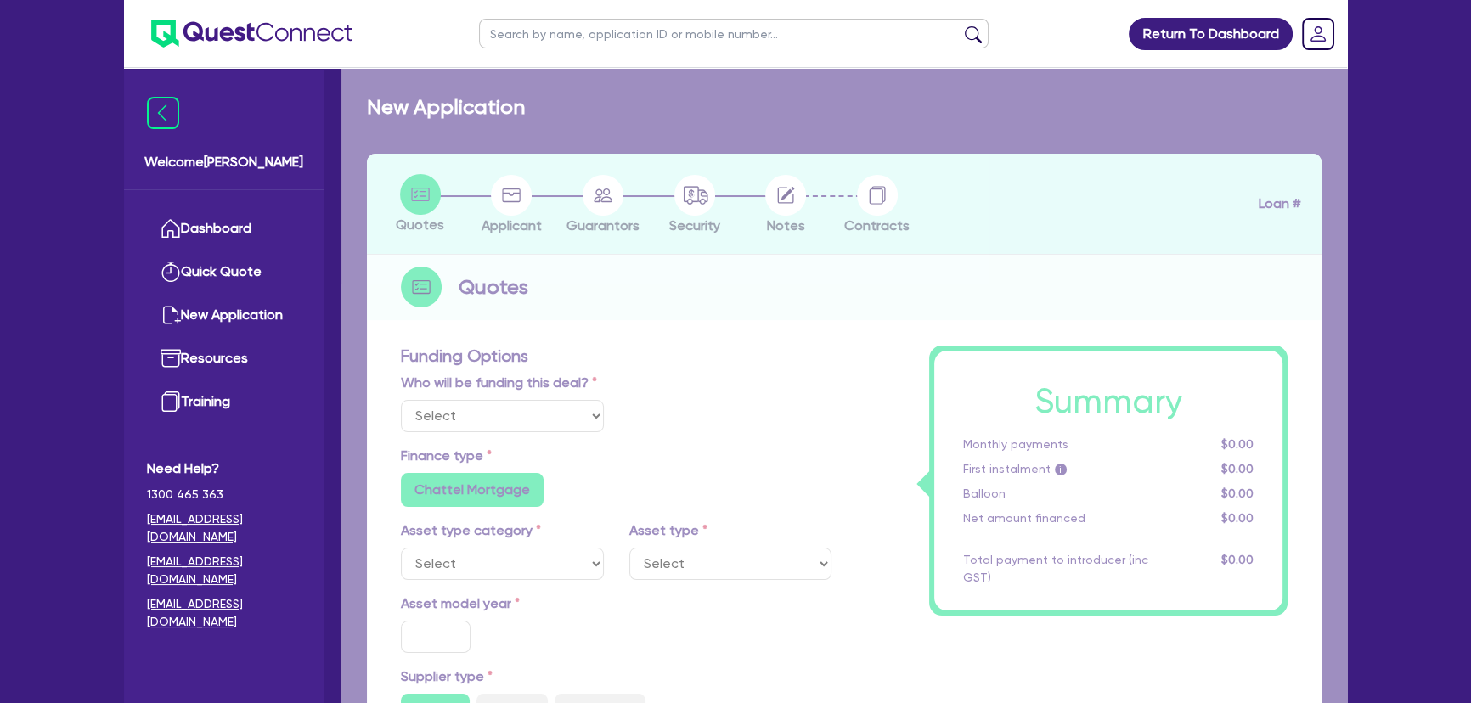
radio input "true"
type input "20"
radio input "true"
radio input "false"
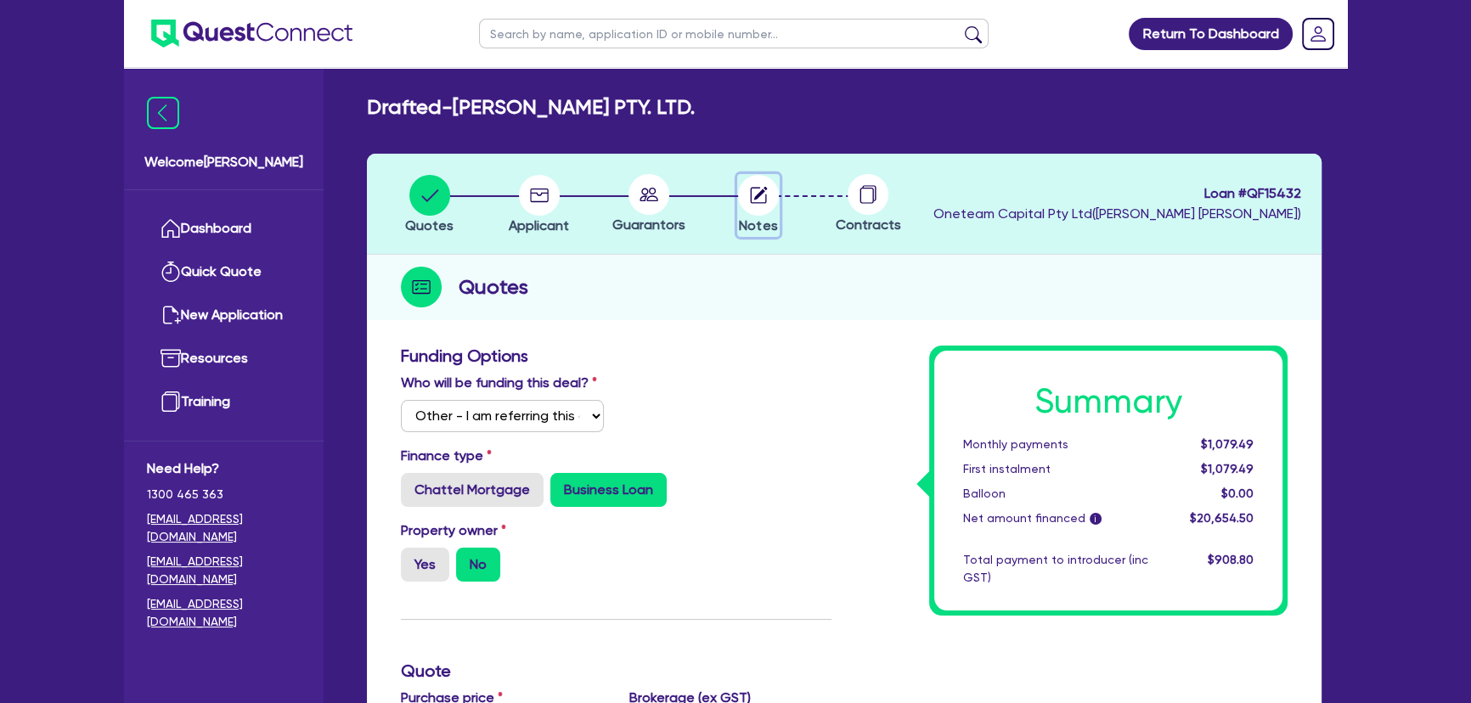
click at [770, 186] on circle "button" at bounding box center [758, 195] width 41 height 41
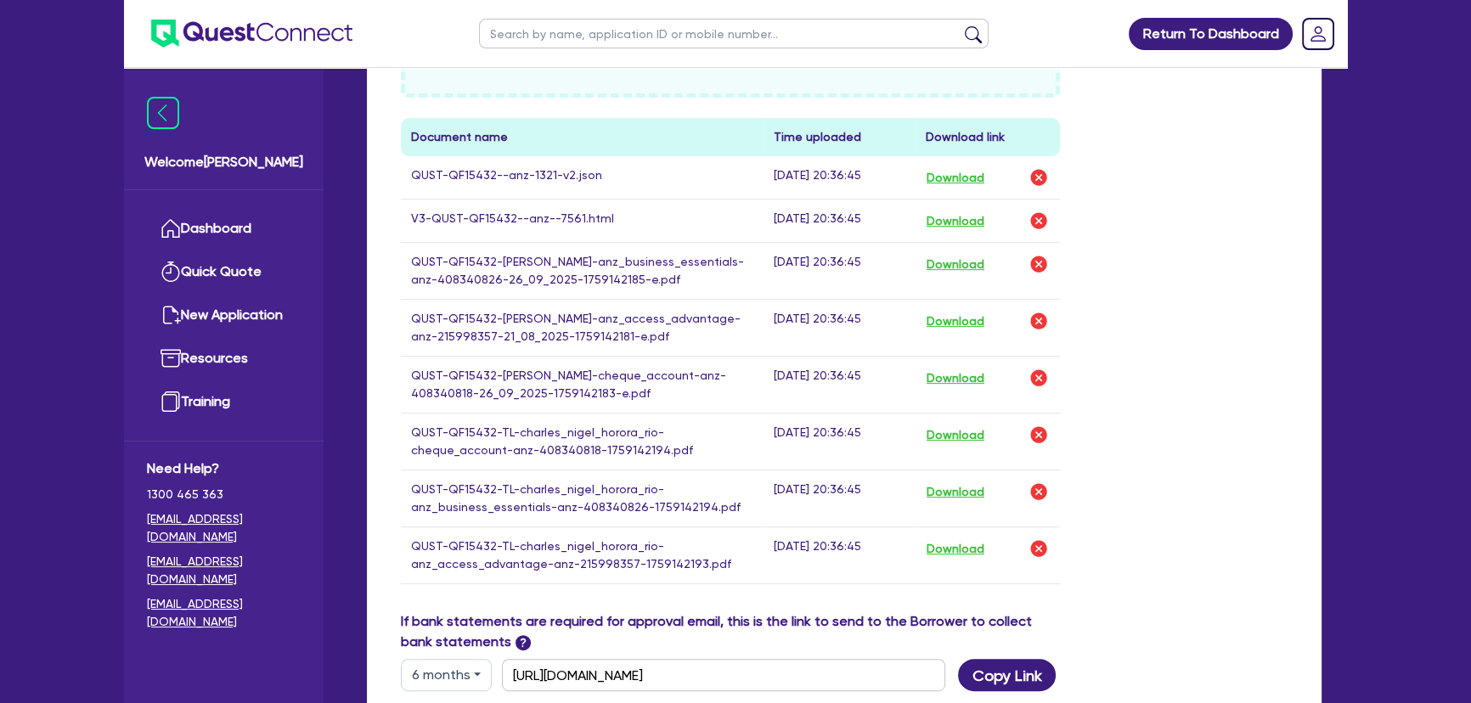
scroll to position [695, 0]
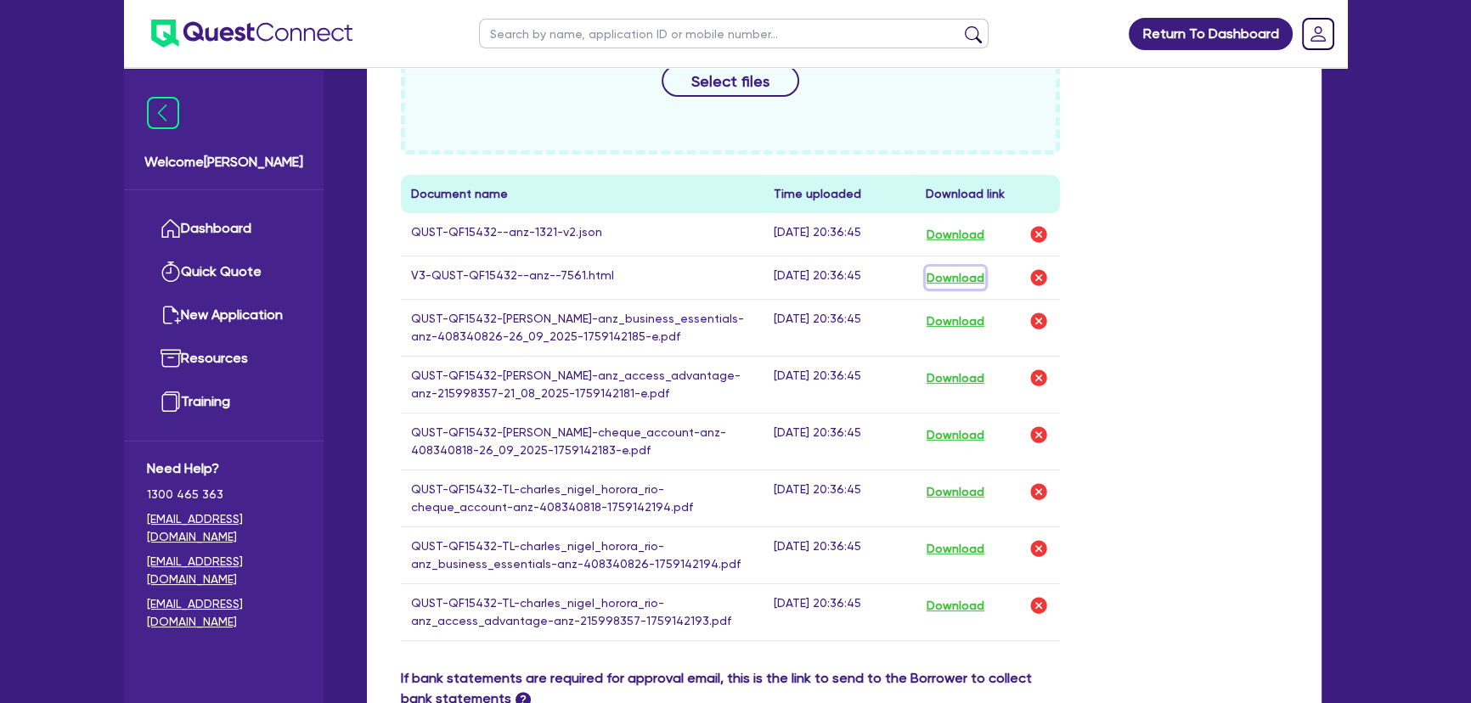
click at [976, 278] on button "Download" at bounding box center [954, 278] width 59 height 22
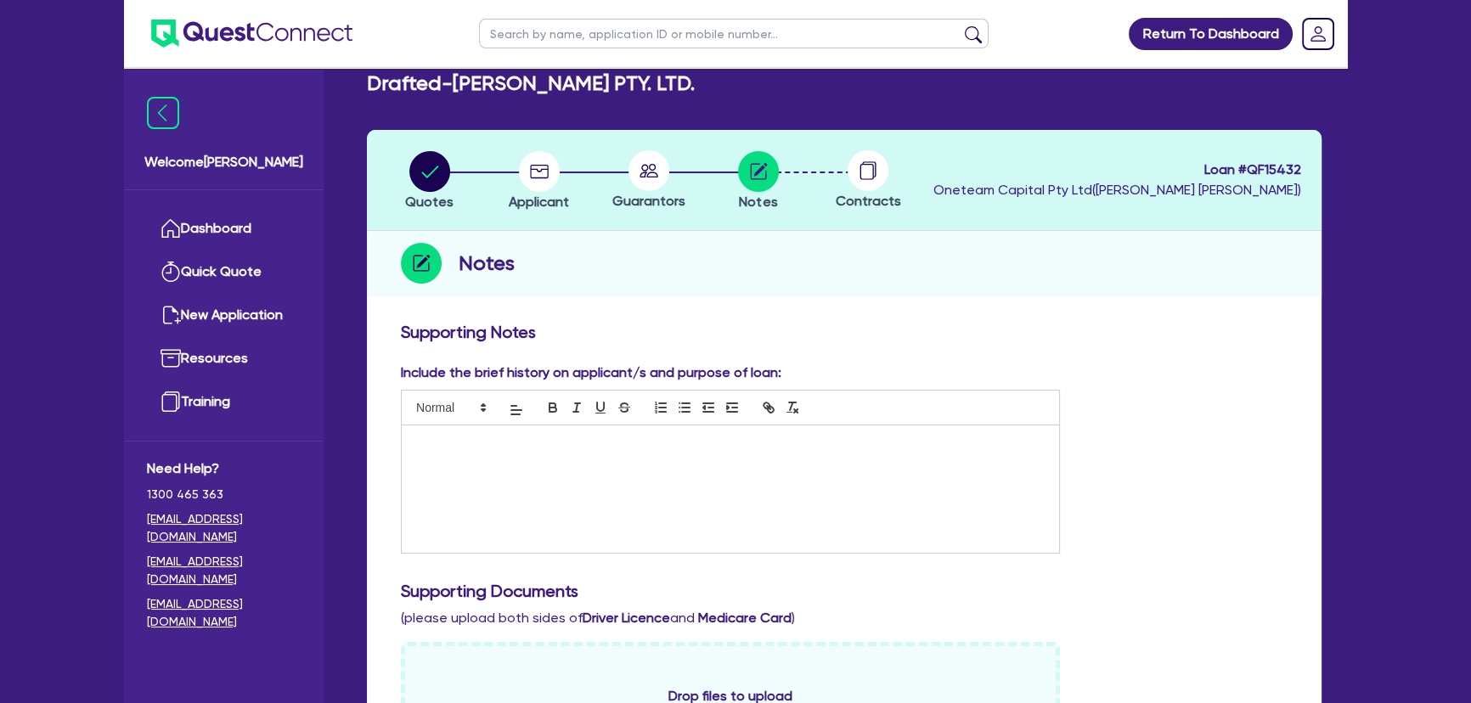
scroll to position [0, 0]
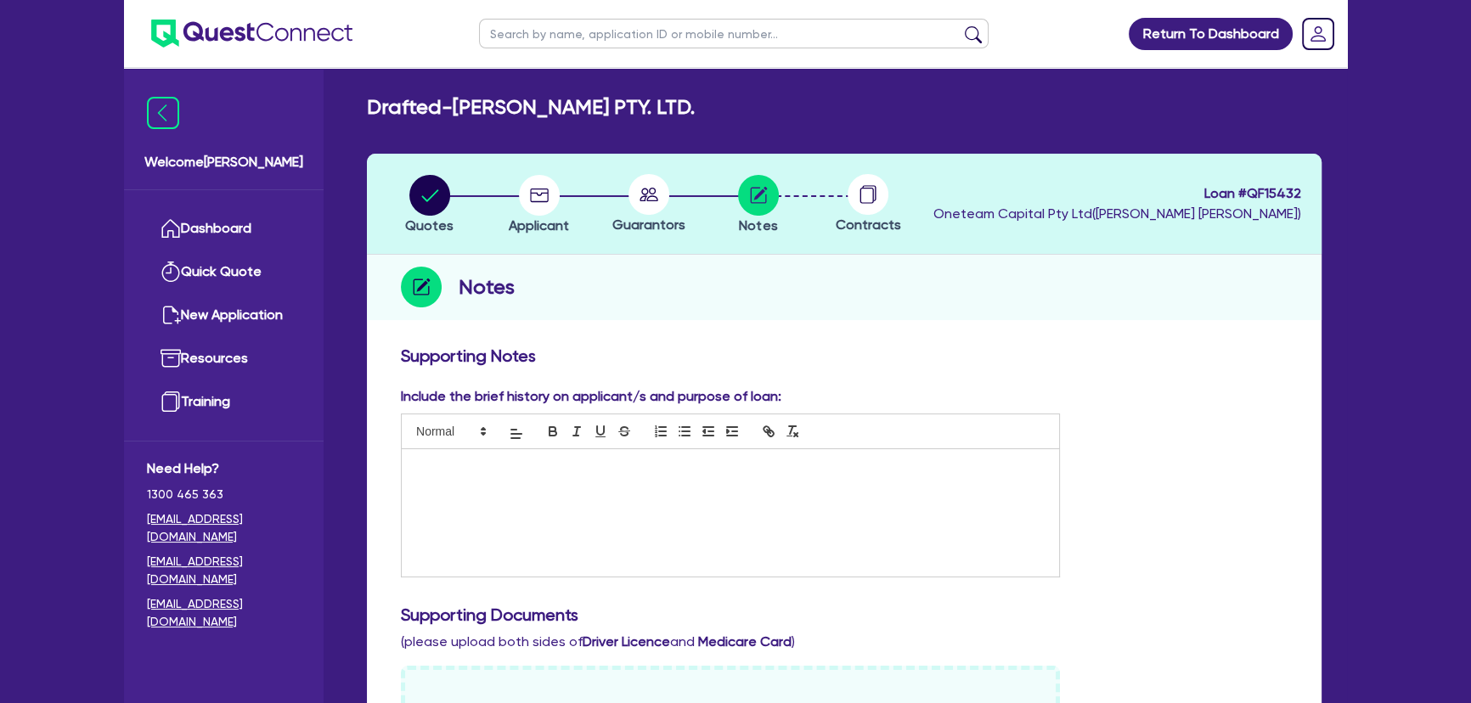
click at [280, 37] on img at bounding box center [251, 34] width 201 height 28
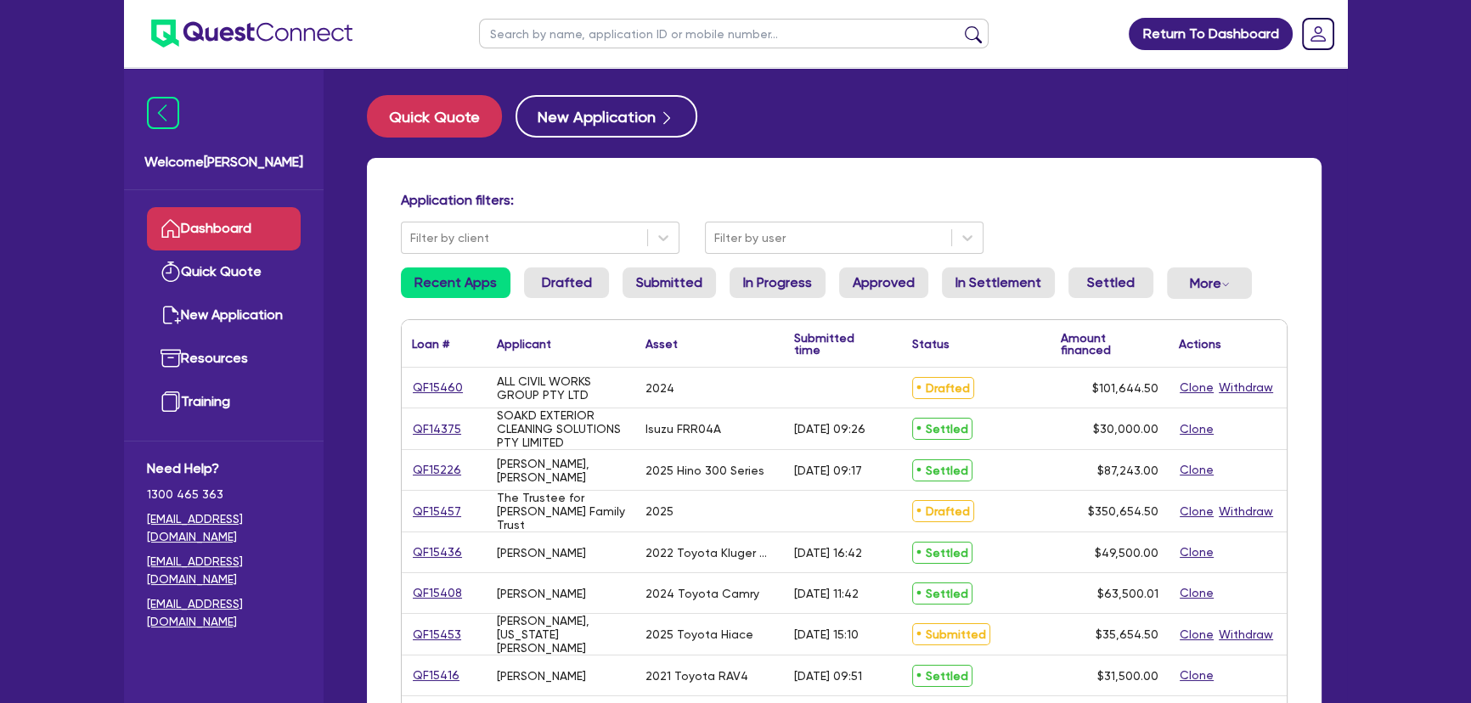
click at [679, 37] on input "text" at bounding box center [733, 34] width 509 height 30
click at [792, 30] on input "text" at bounding box center [733, 34] width 509 height 30
type input "jawwad"
click at [959, 25] on button "submit" at bounding box center [972, 37] width 27 height 24
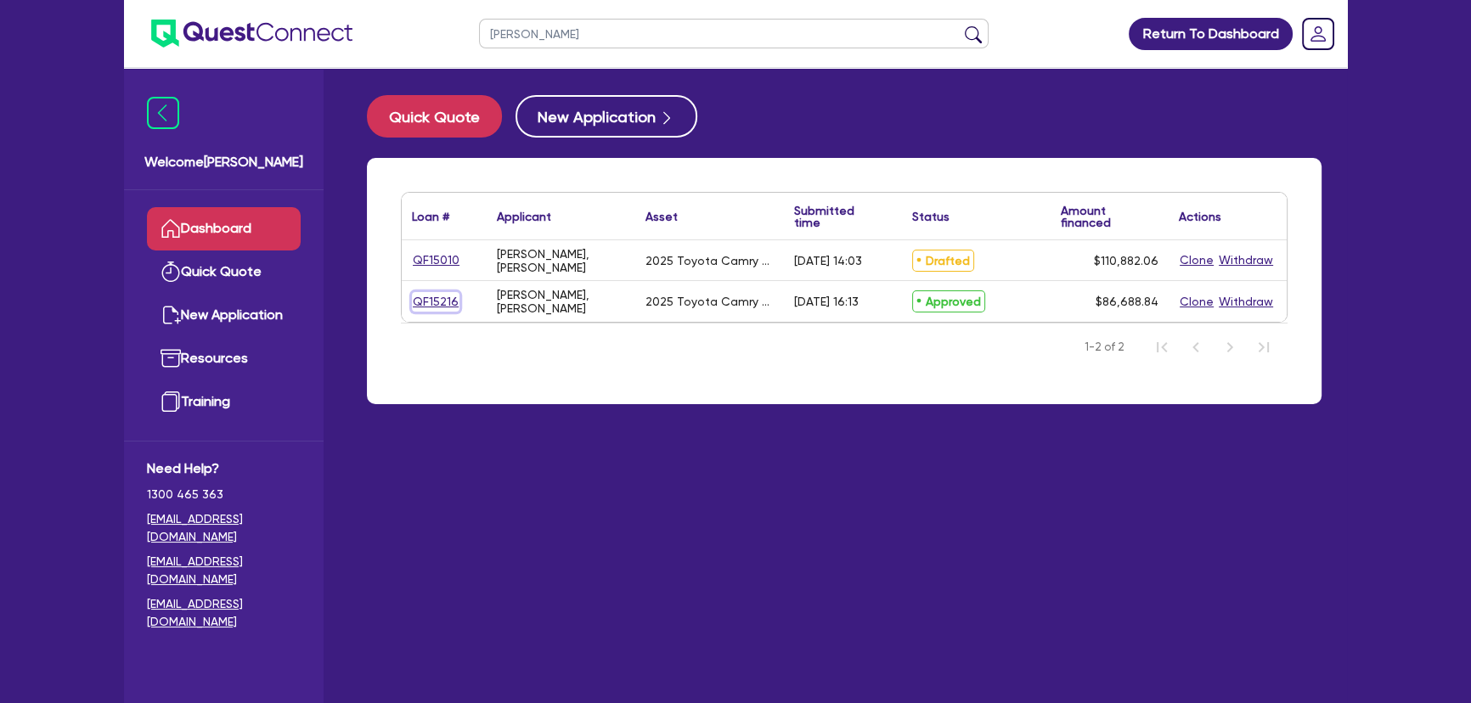
click at [428, 304] on link "QF15216" at bounding box center [436, 302] width 48 height 20
select select "Other"
select select "CARS_AND_LIGHT_TRUCKS"
select select "PASSENGER_VEHICLES"
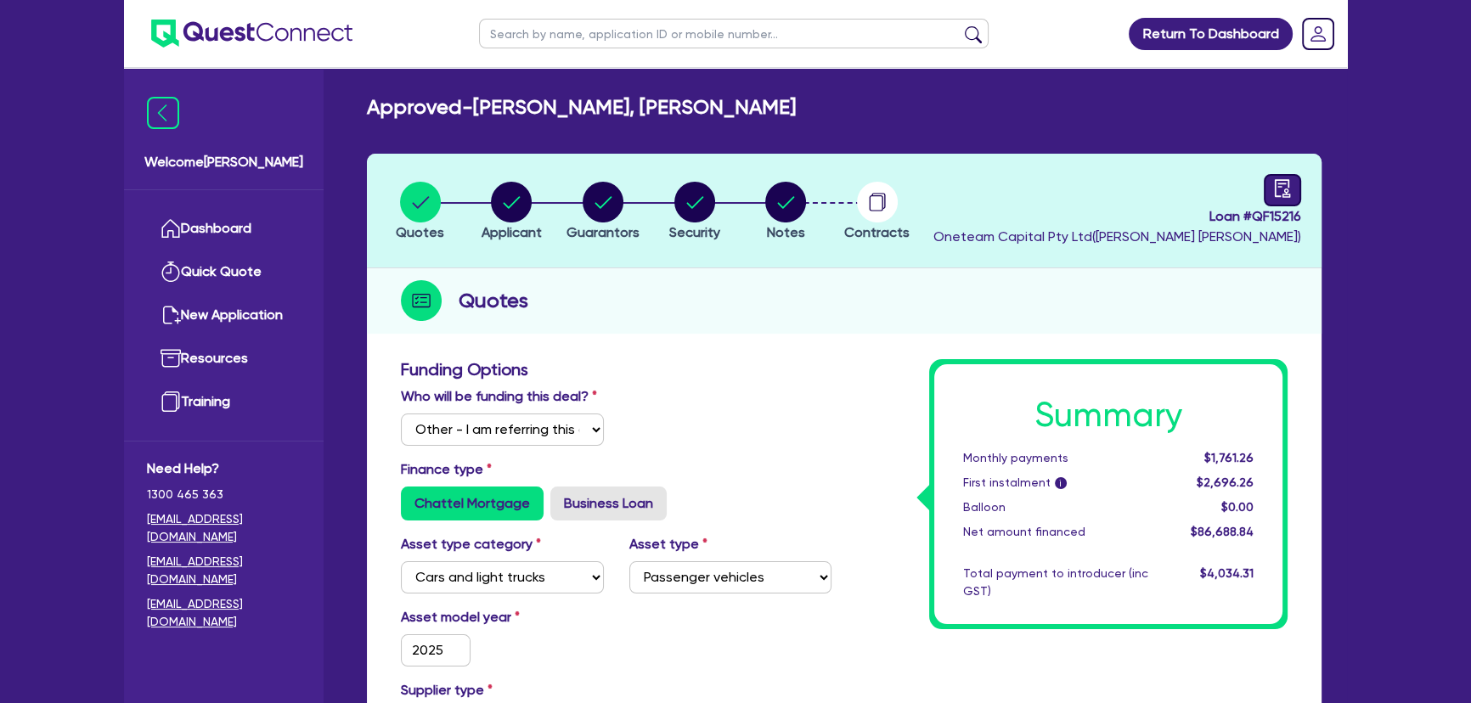
click at [1275, 179] on icon "audit" at bounding box center [1281, 188] width 15 height 18
select select "APPROVED_WAITING_FOR_MORE_INFO"
select select "Metro Finance"
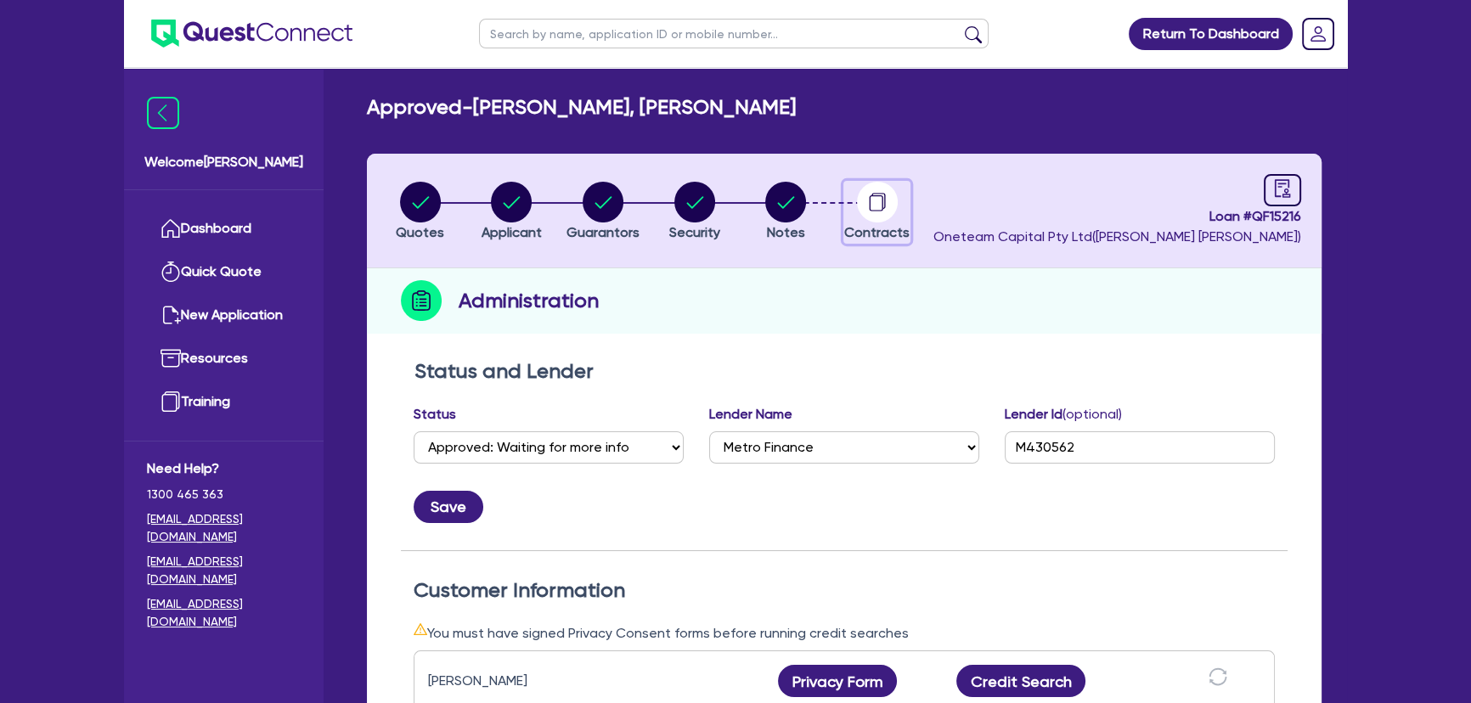
drag, startPoint x: 852, startPoint y: 203, endPoint x: 863, endPoint y: 204, distance: 10.2
click at [852, 203] on div "button" at bounding box center [876, 202] width 65 height 41
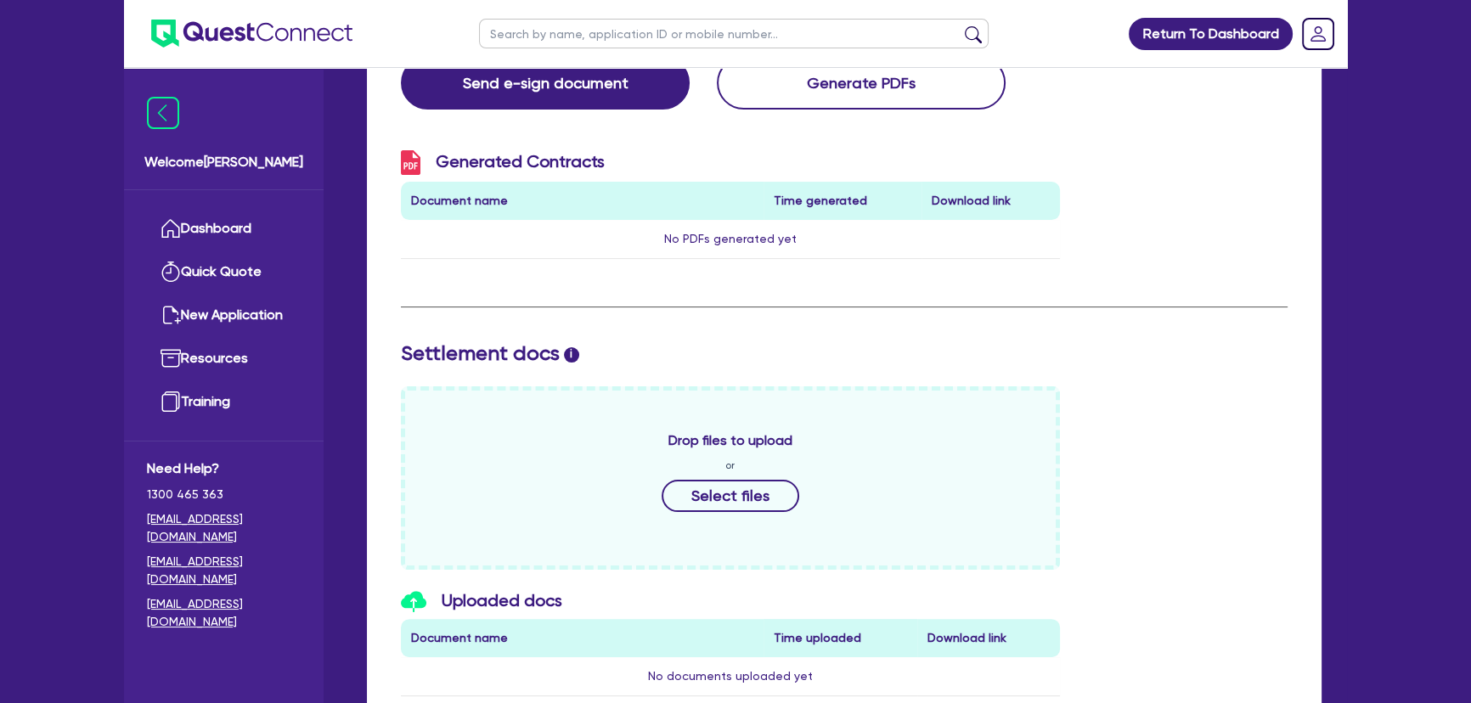
scroll to position [53, 0]
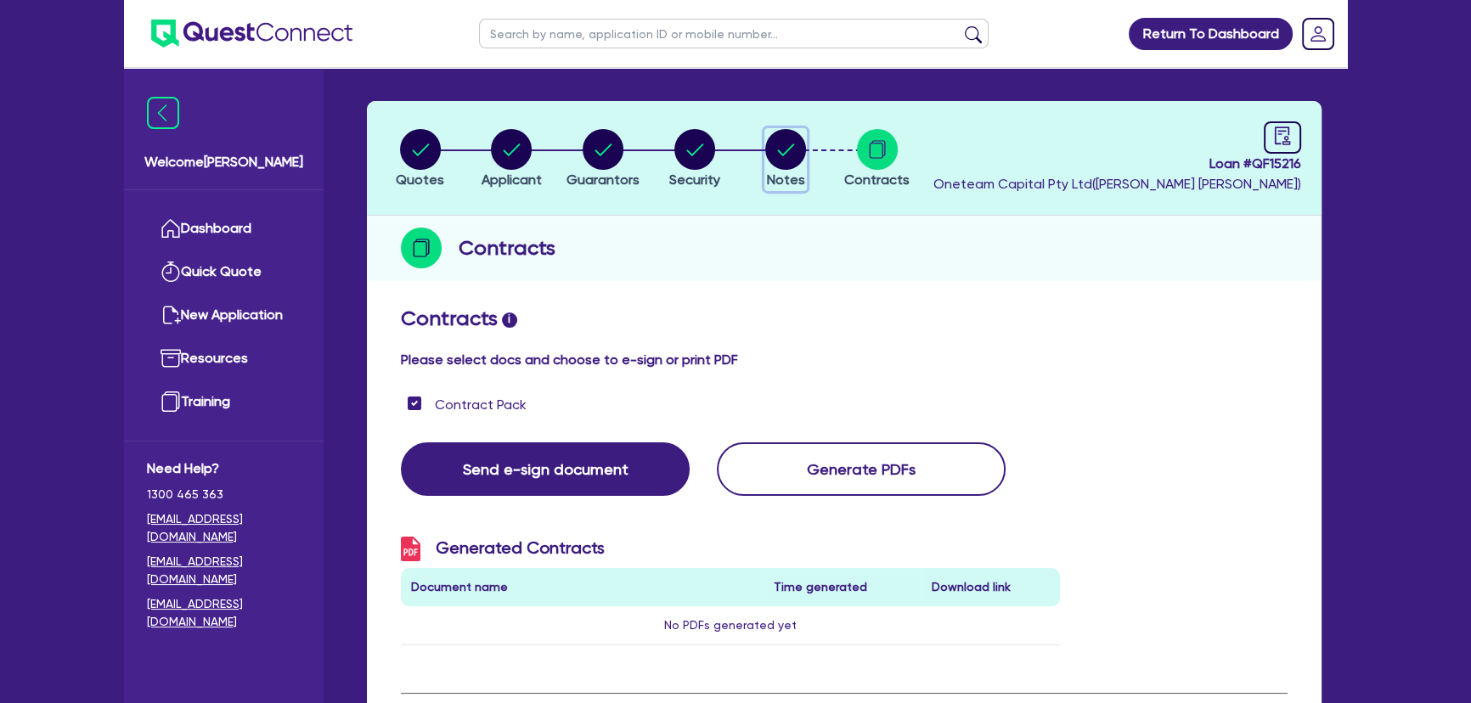
click at [791, 164] on circle "button" at bounding box center [785, 149] width 41 height 41
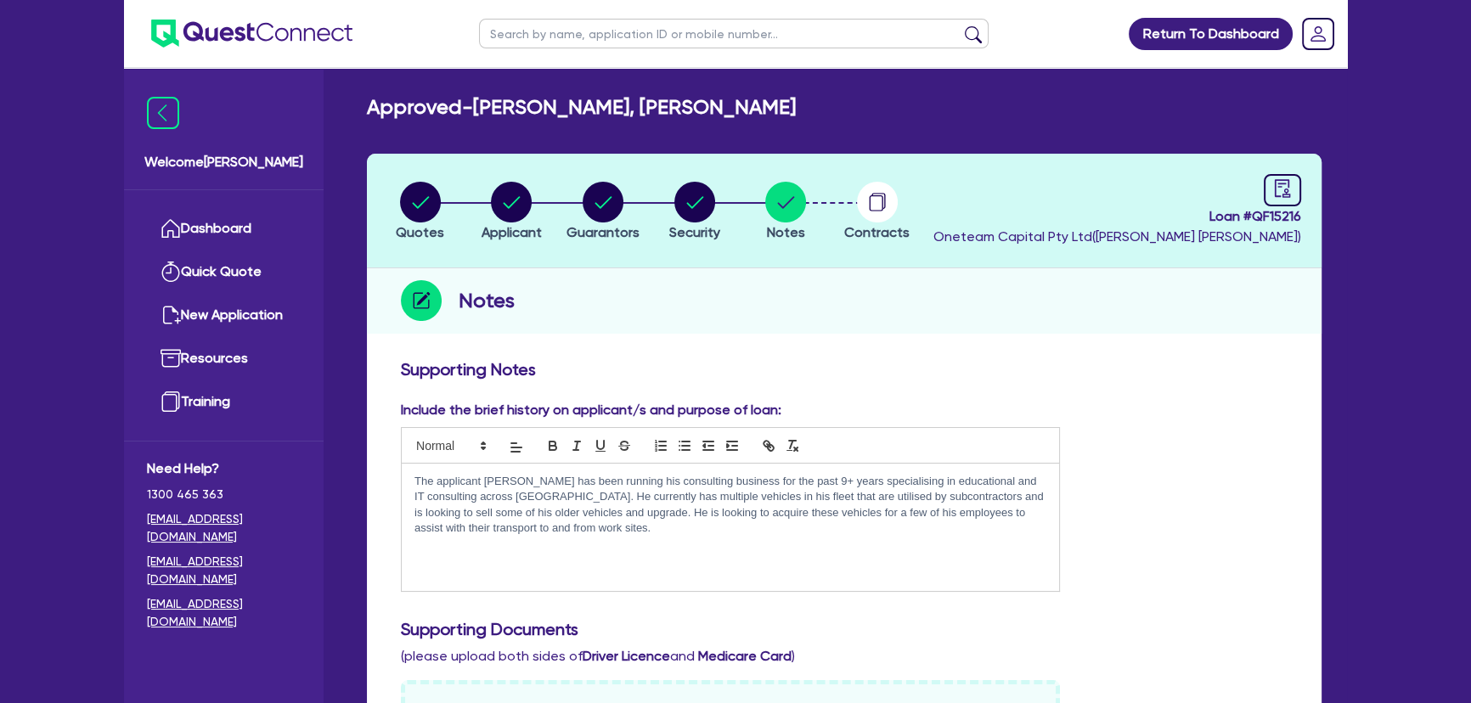
click at [273, 26] on img at bounding box center [251, 34] width 201 height 28
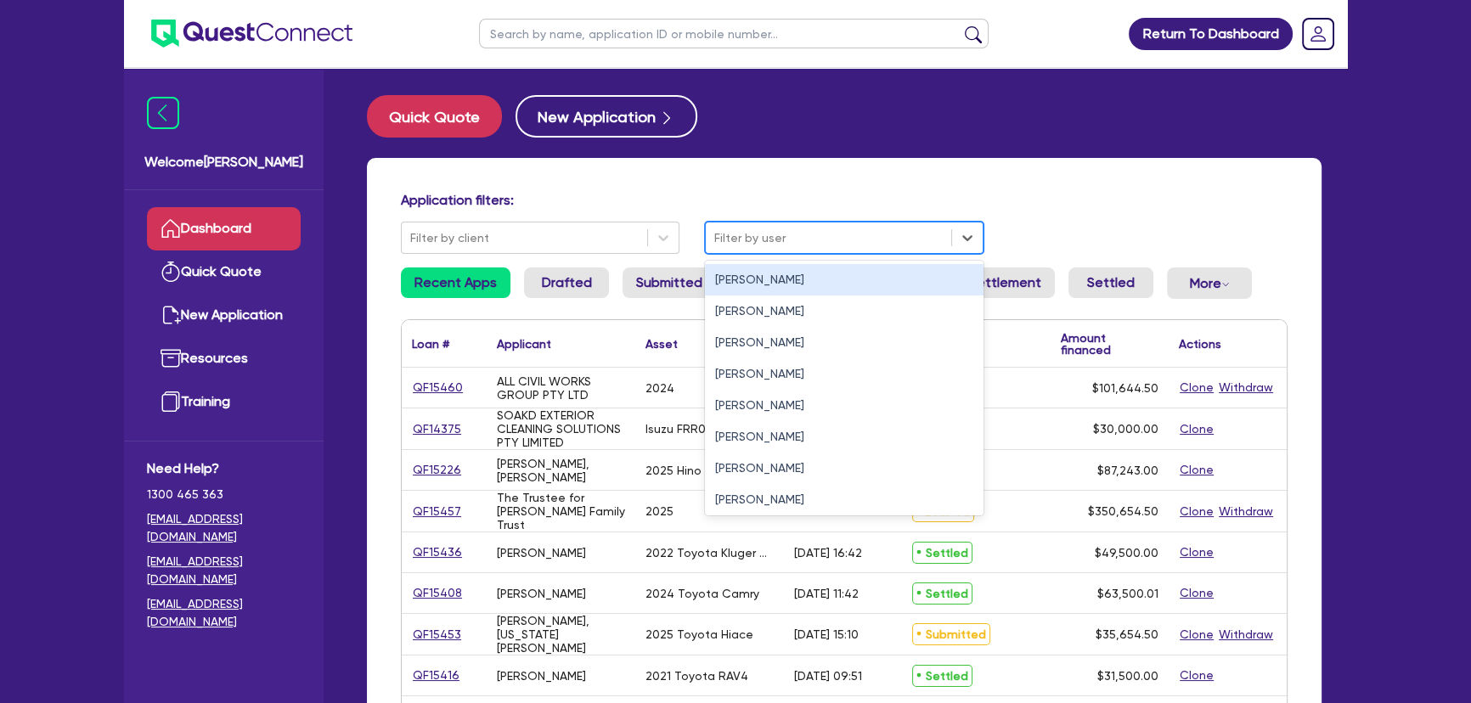
click at [749, 235] on div at bounding box center [828, 238] width 228 height 21
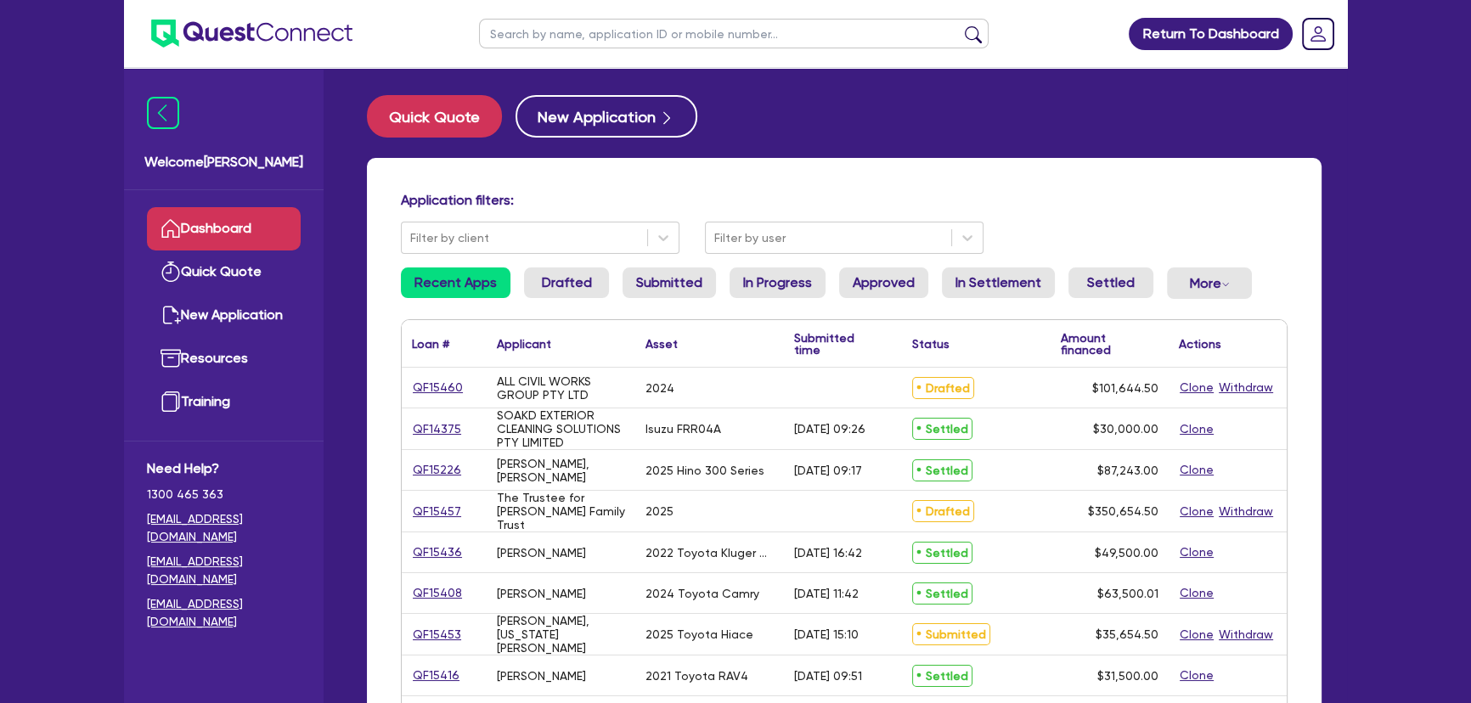
click at [662, 29] on input "text" at bounding box center [733, 34] width 509 height 30
type input "jawwad"
click at [959, 25] on button "submit" at bounding box center [972, 37] width 27 height 24
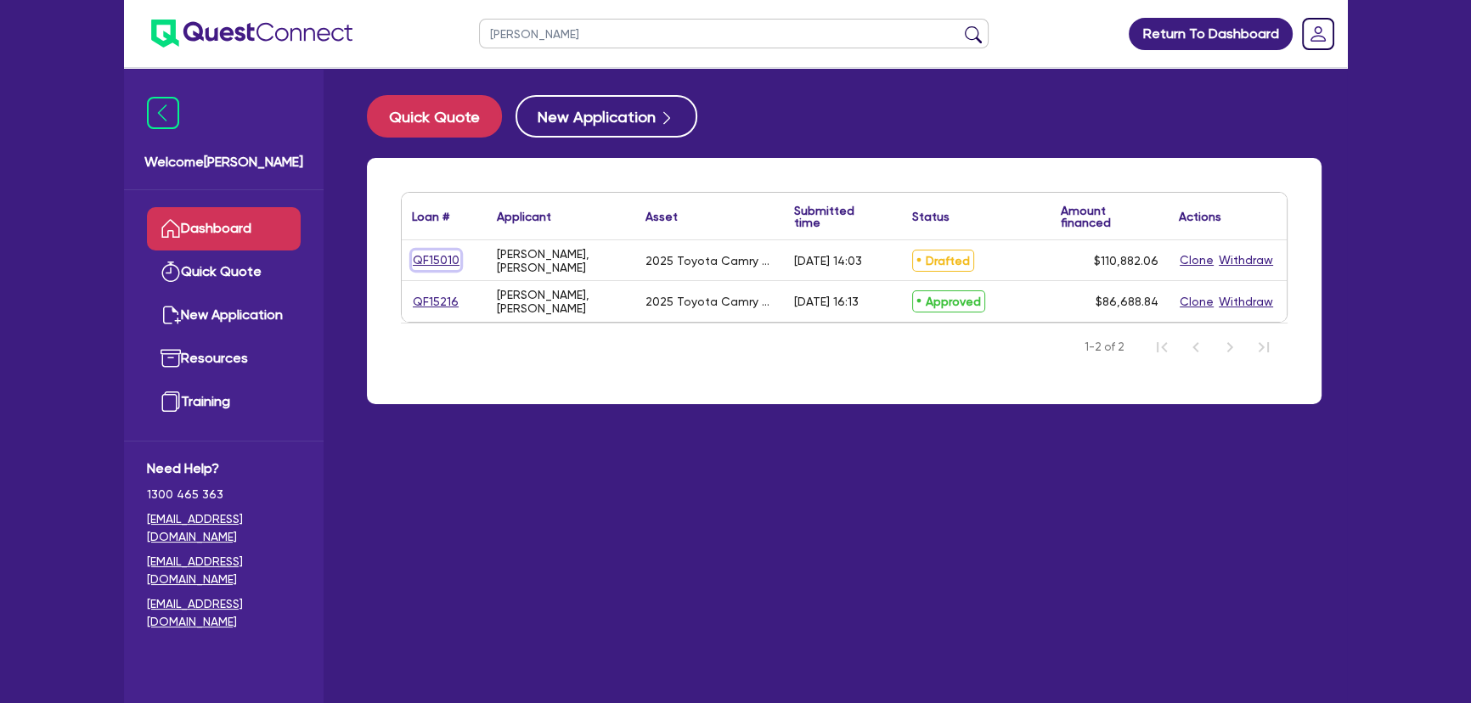
click at [450, 269] on link "QF15010" at bounding box center [436, 260] width 48 height 20
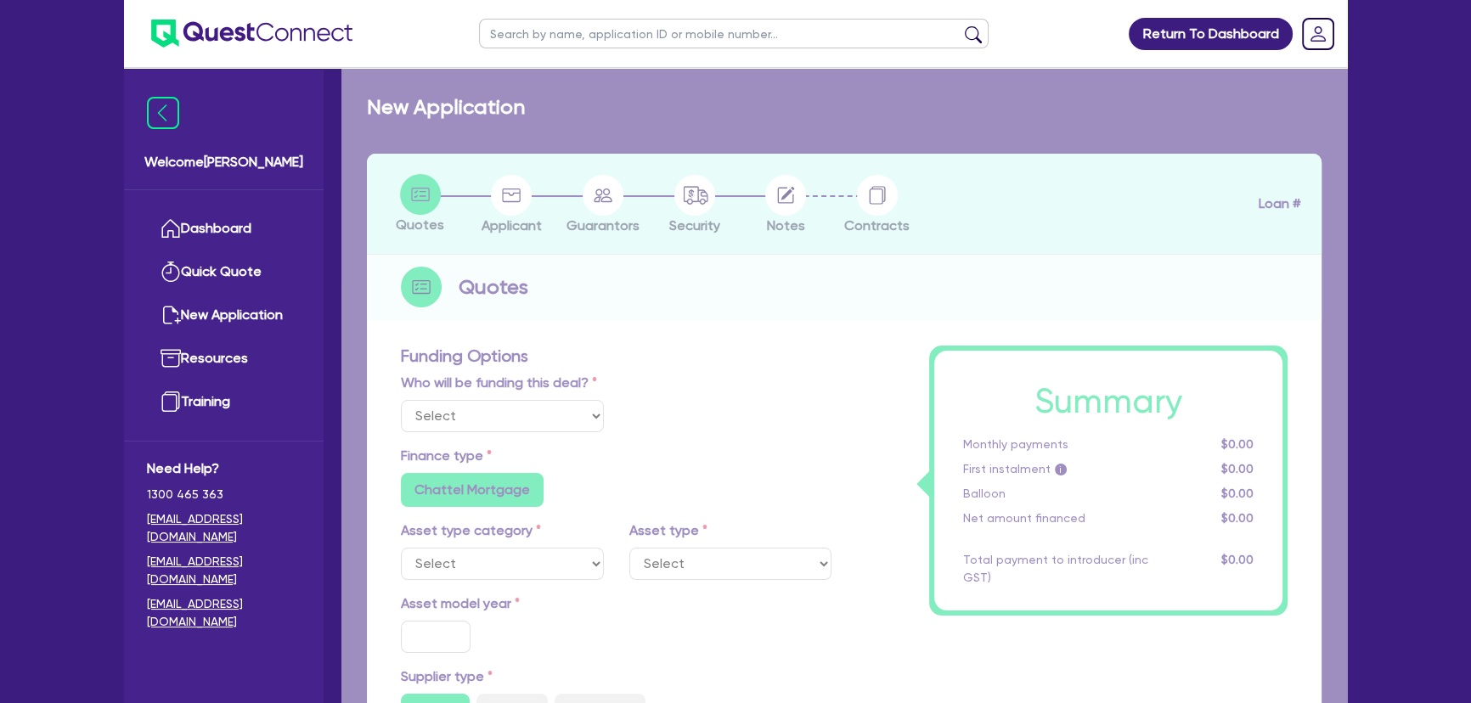
select select "Other"
select select "CARS_AND_LIGHT_TRUCKS"
type input "2025"
type input "110,382.06"
type input "3"
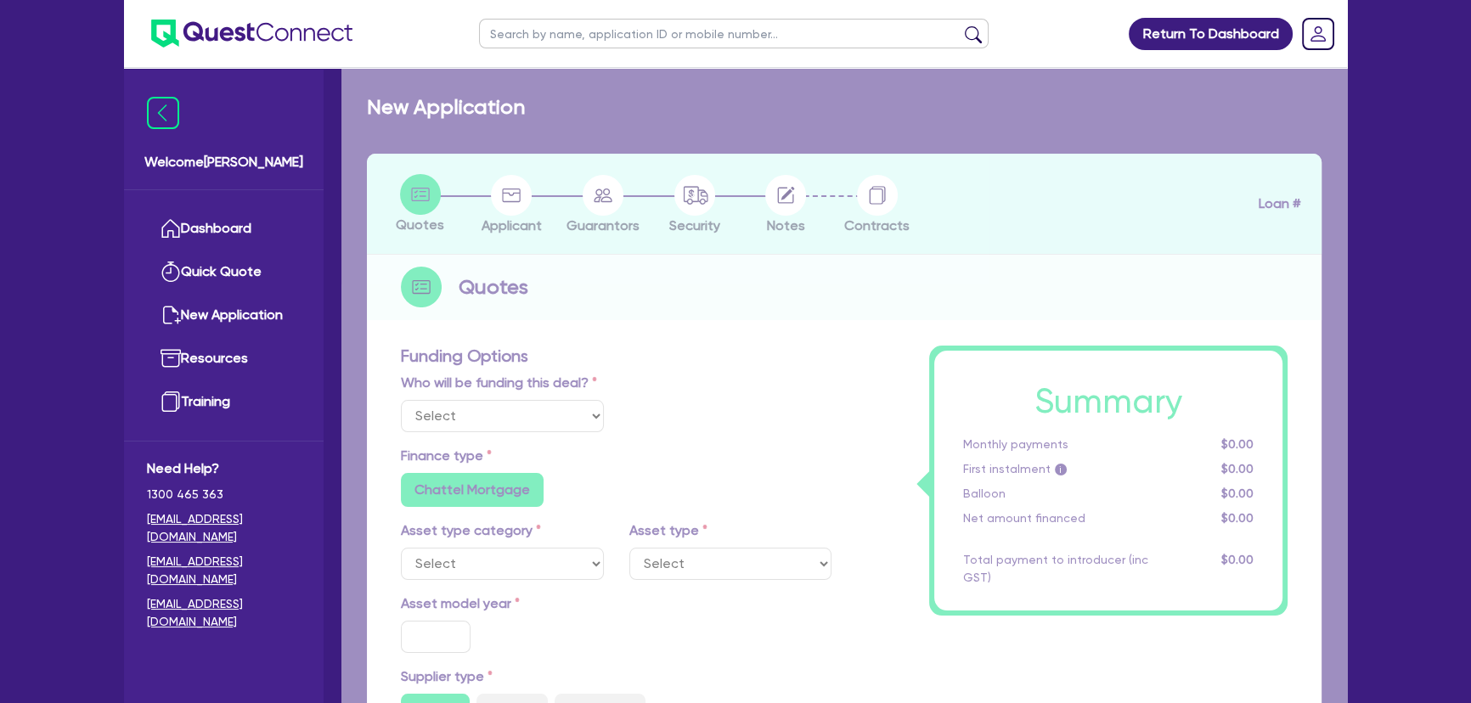
type input "3,326.46"
type input "6.7"
type input "136.36"
type input "318.18"
radio input "true"
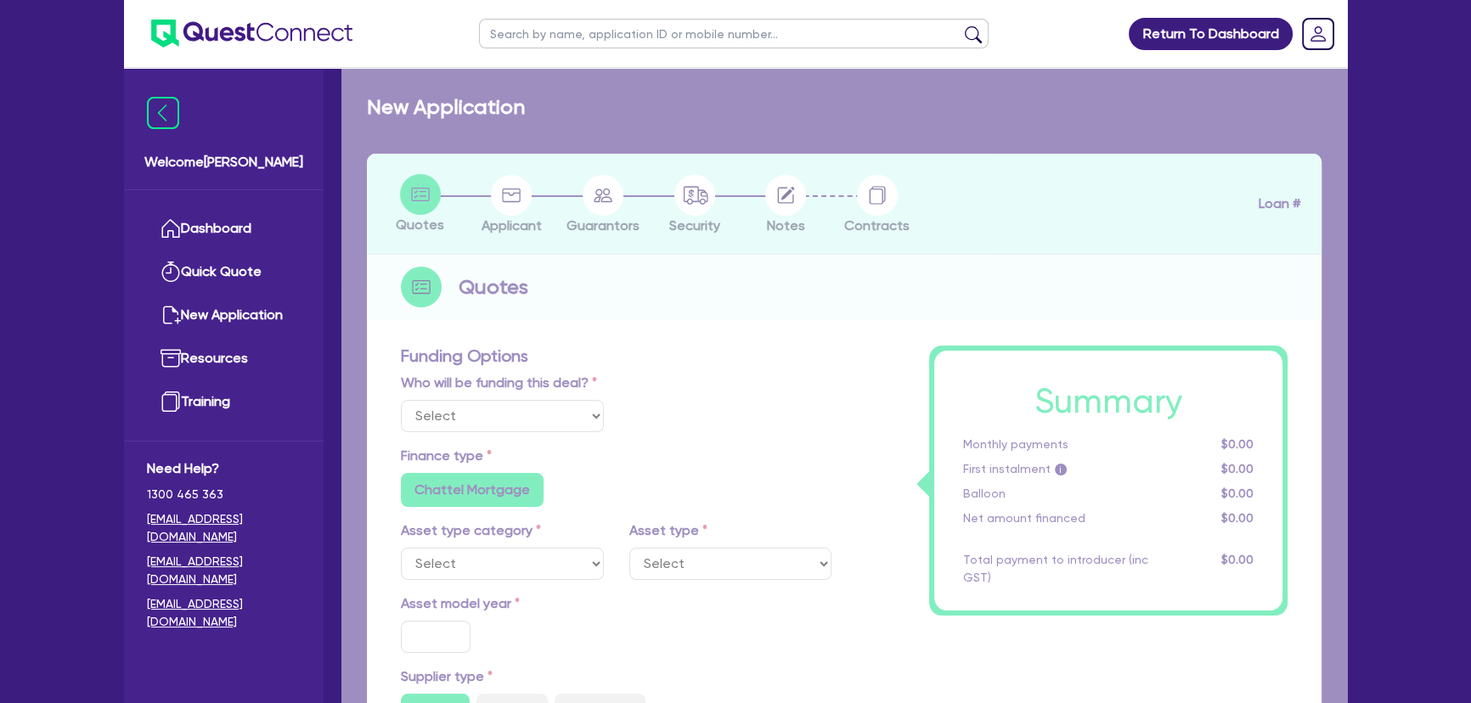
radio input "true"
select select "PASSENGER_VEHICLES"
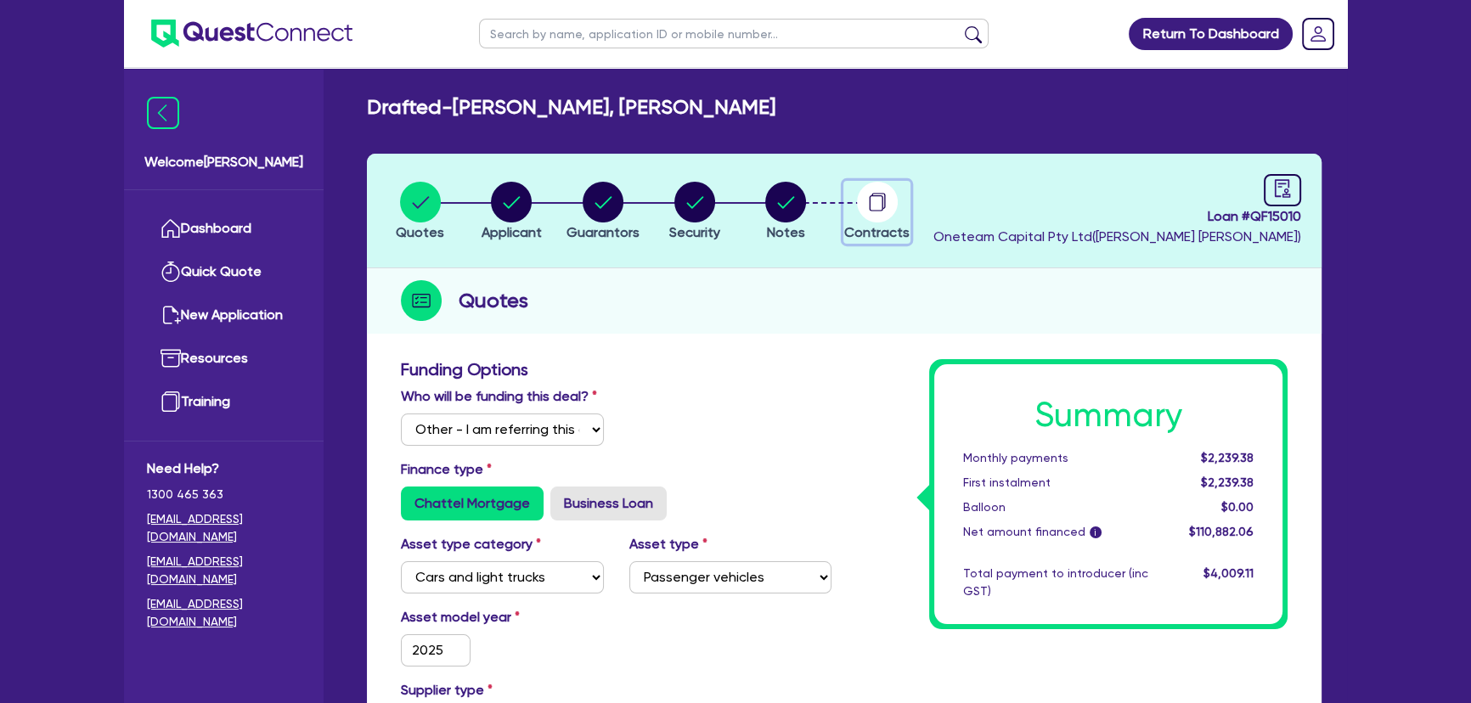
click at [868, 210] on circle "button" at bounding box center [877, 202] width 41 height 41
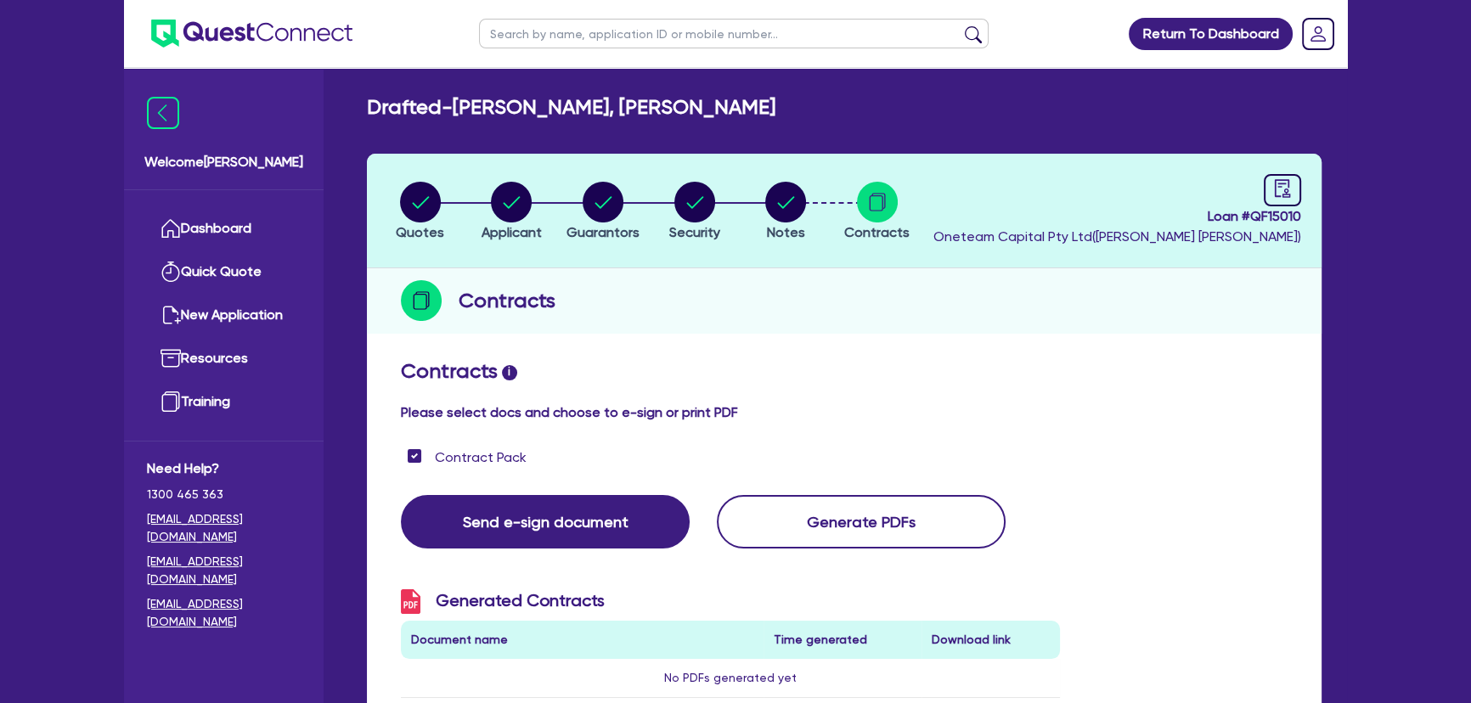
click at [396, 201] on li "Quotes" at bounding box center [420, 210] width 92 height 59
click at [437, 226] on span "Quotes" at bounding box center [420, 232] width 48 height 16
select select "Other"
select select "CARS_AND_LIGHT_TRUCKS"
select select "PASSENGER_VEHICLES"
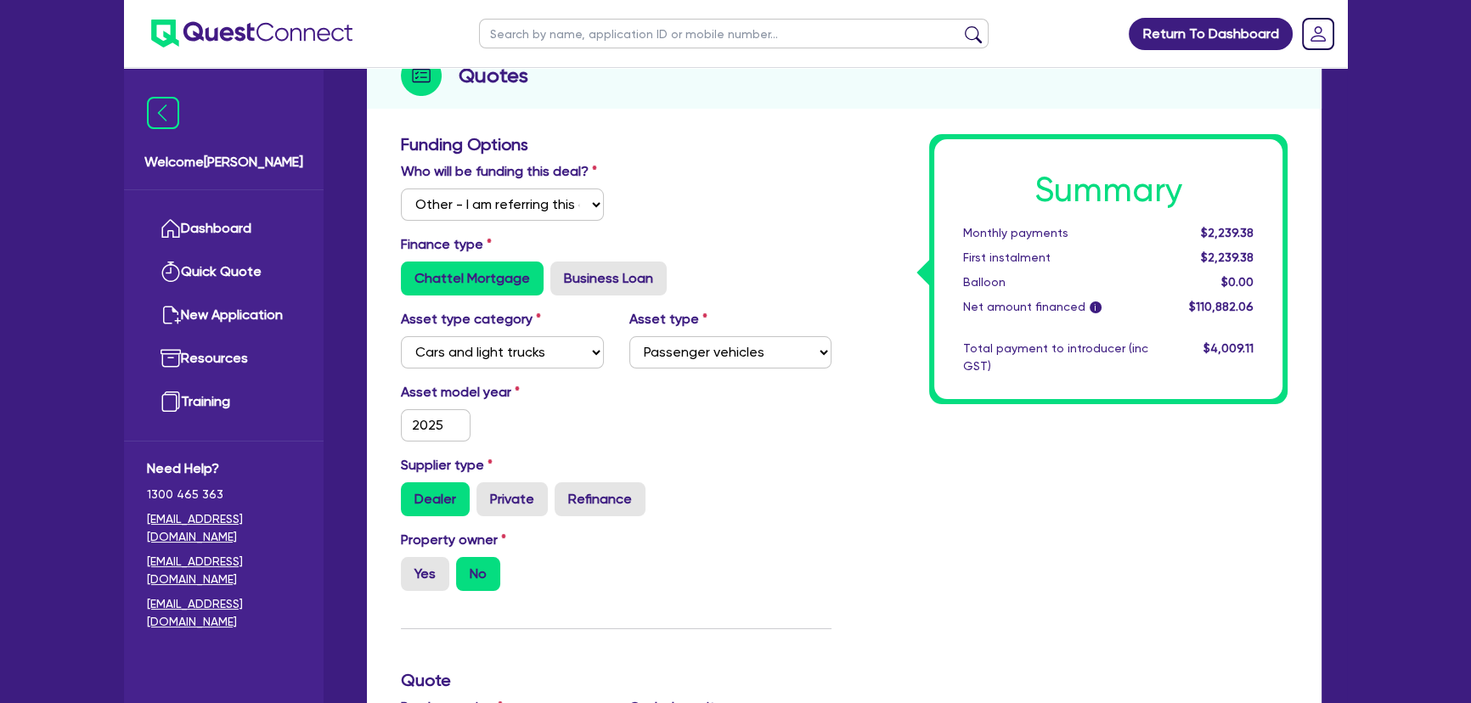
scroll to position [76, 0]
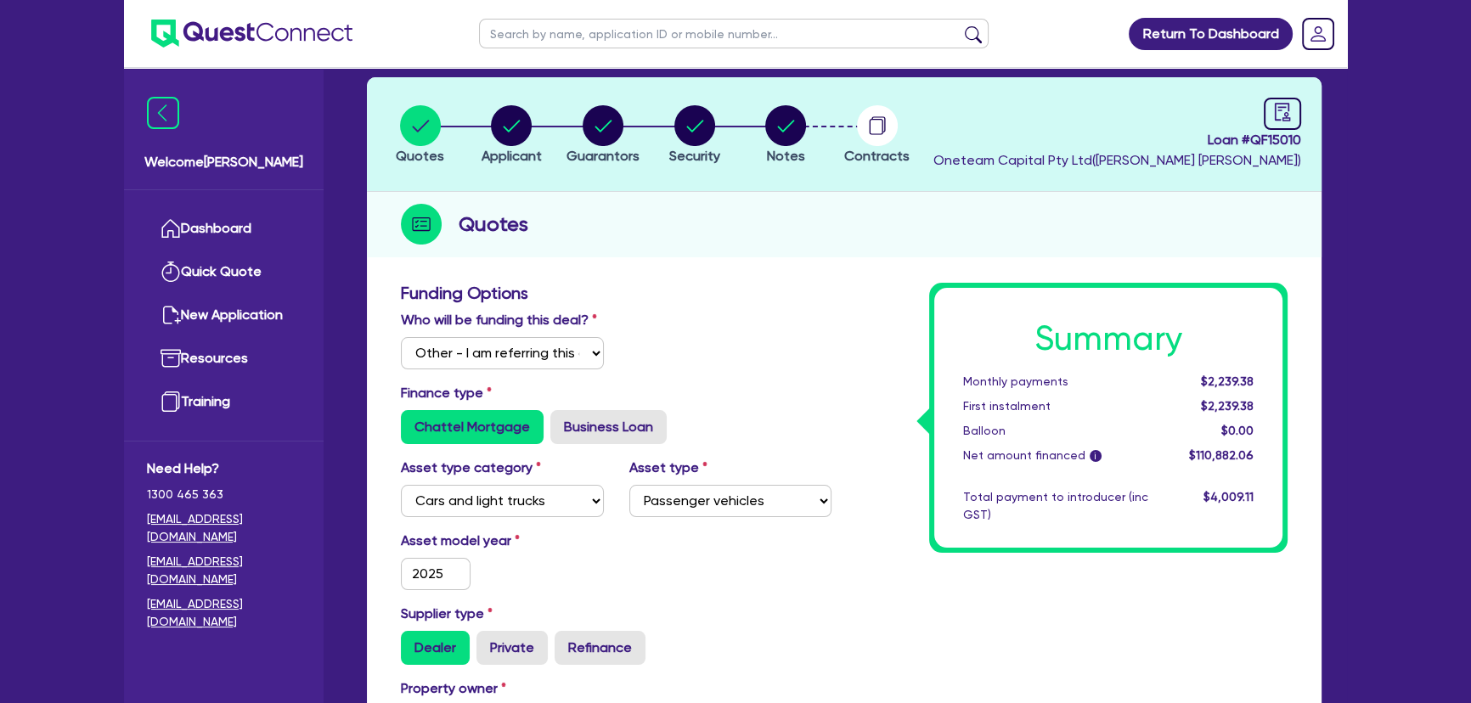
click at [926, 135] on header "Quotes Applicant Guarantors Security Notes Contracts Loan # QF15010 Oneteam Cap…" at bounding box center [844, 134] width 954 height 115
click at [878, 128] on circle "button" at bounding box center [877, 125] width 41 height 41
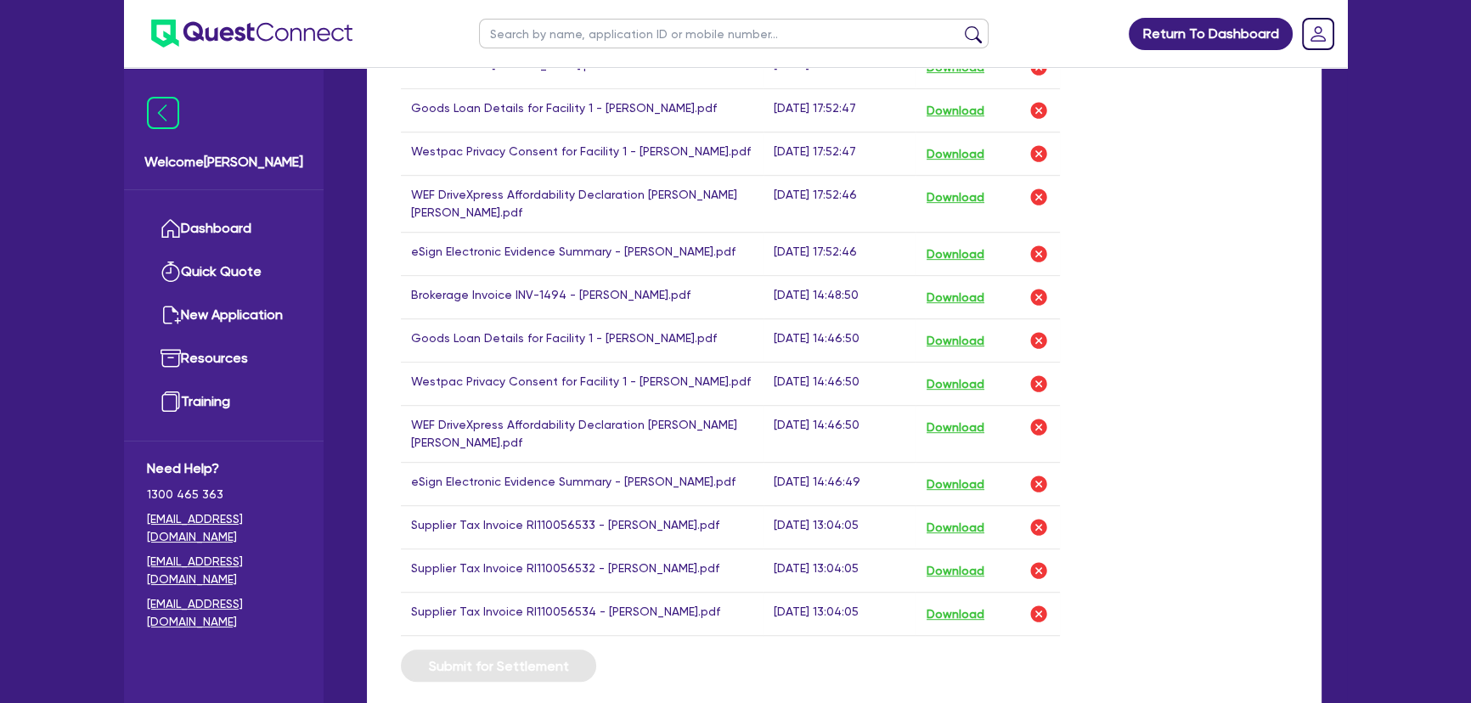
scroll to position [1234, 0]
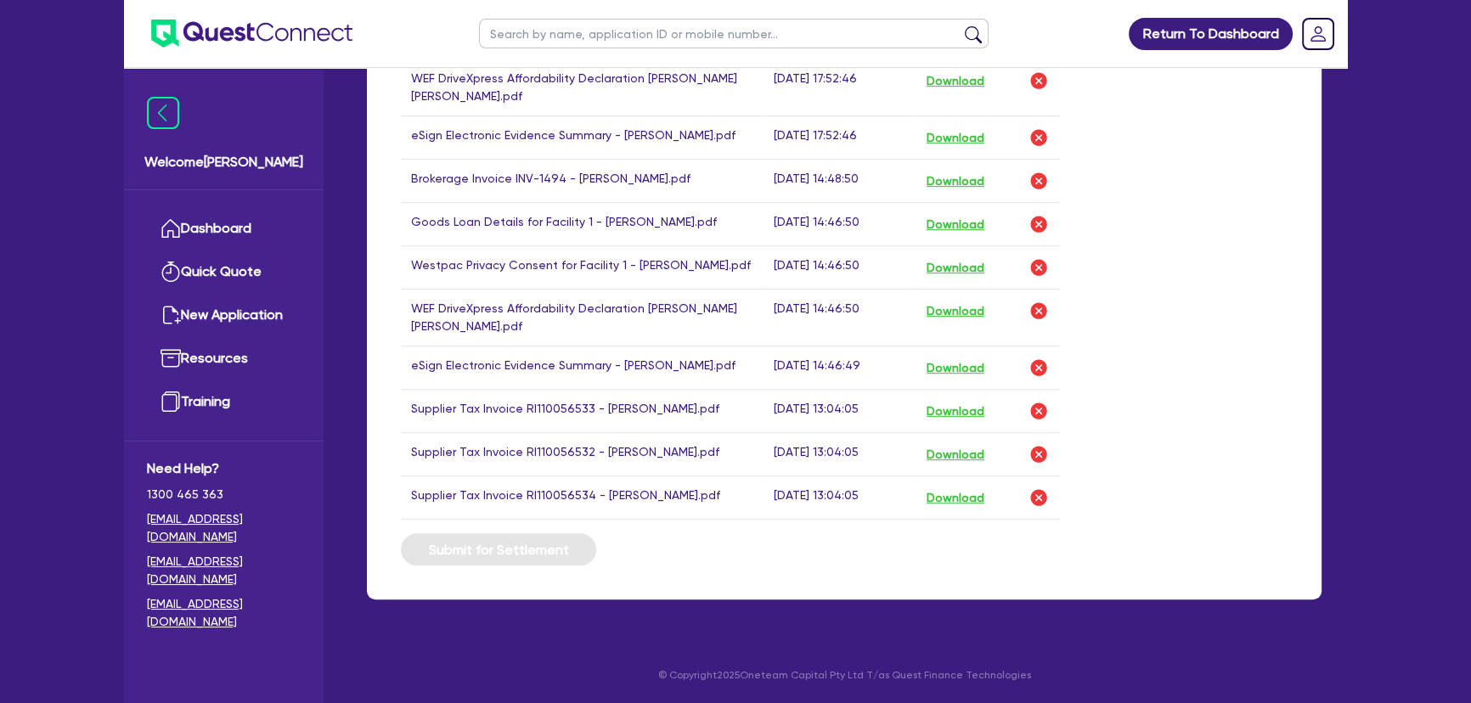
click at [933, 416] on td "Download" at bounding box center [987, 411] width 144 height 43
click at [942, 422] on button "Download" at bounding box center [954, 411] width 59 height 22
click at [958, 465] on button "Download" at bounding box center [954, 454] width 59 height 22
click at [959, 520] on td "Download" at bounding box center [987, 497] width 144 height 43
click at [960, 509] on button "Download" at bounding box center [954, 497] width 59 height 22
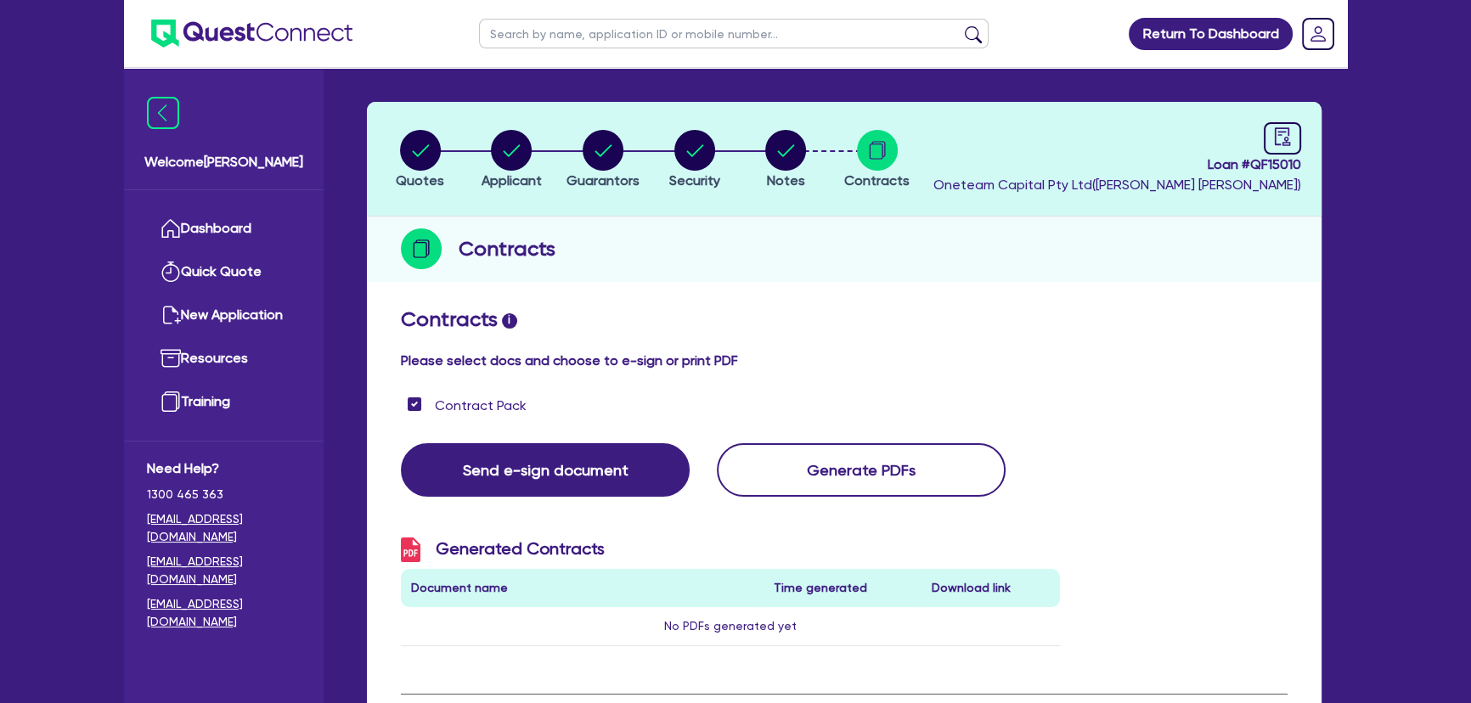
scroll to position [0, 0]
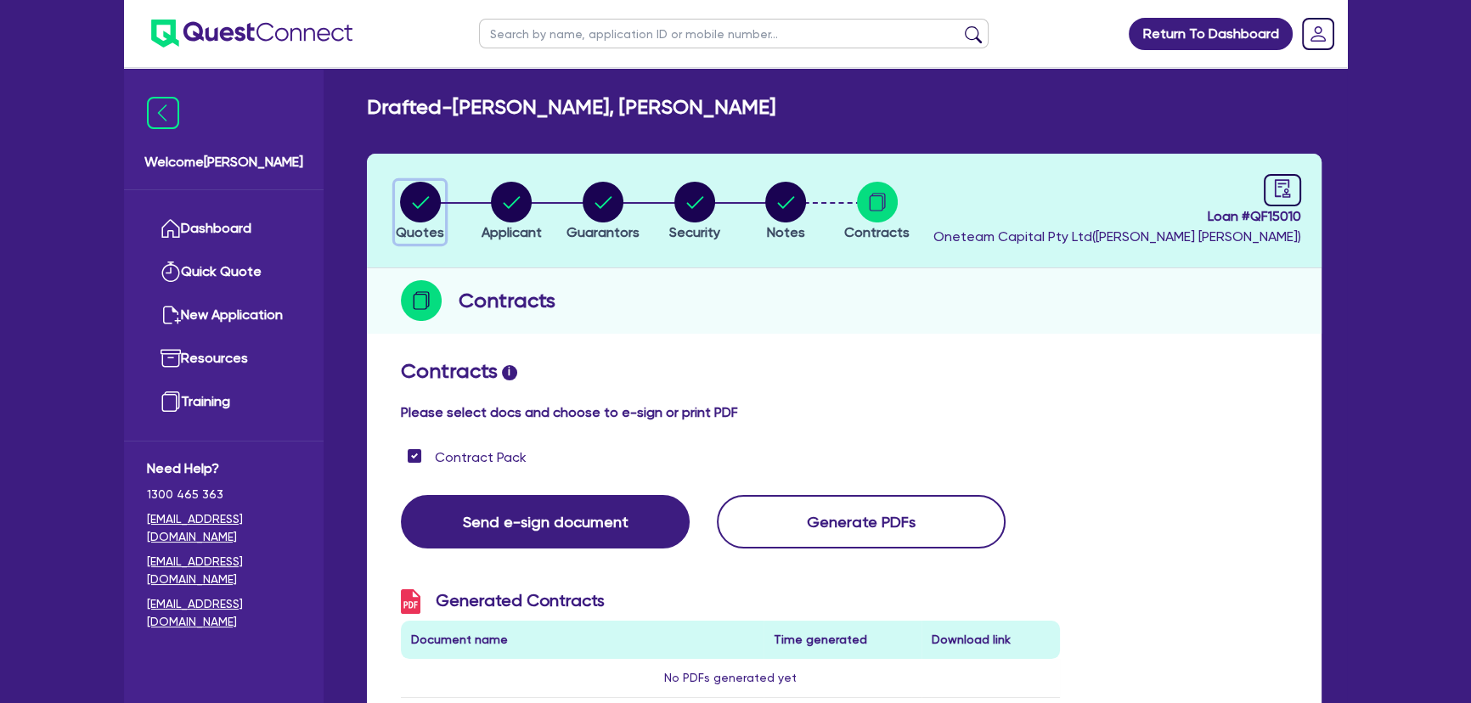
click at [422, 210] on circle "button" at bounding box center [420, 202] width 41 height 41
select select "Other"
select select "CARS_AND_LIGHT_TRUCKS"
select select "PASSENGER_VEHICLES"
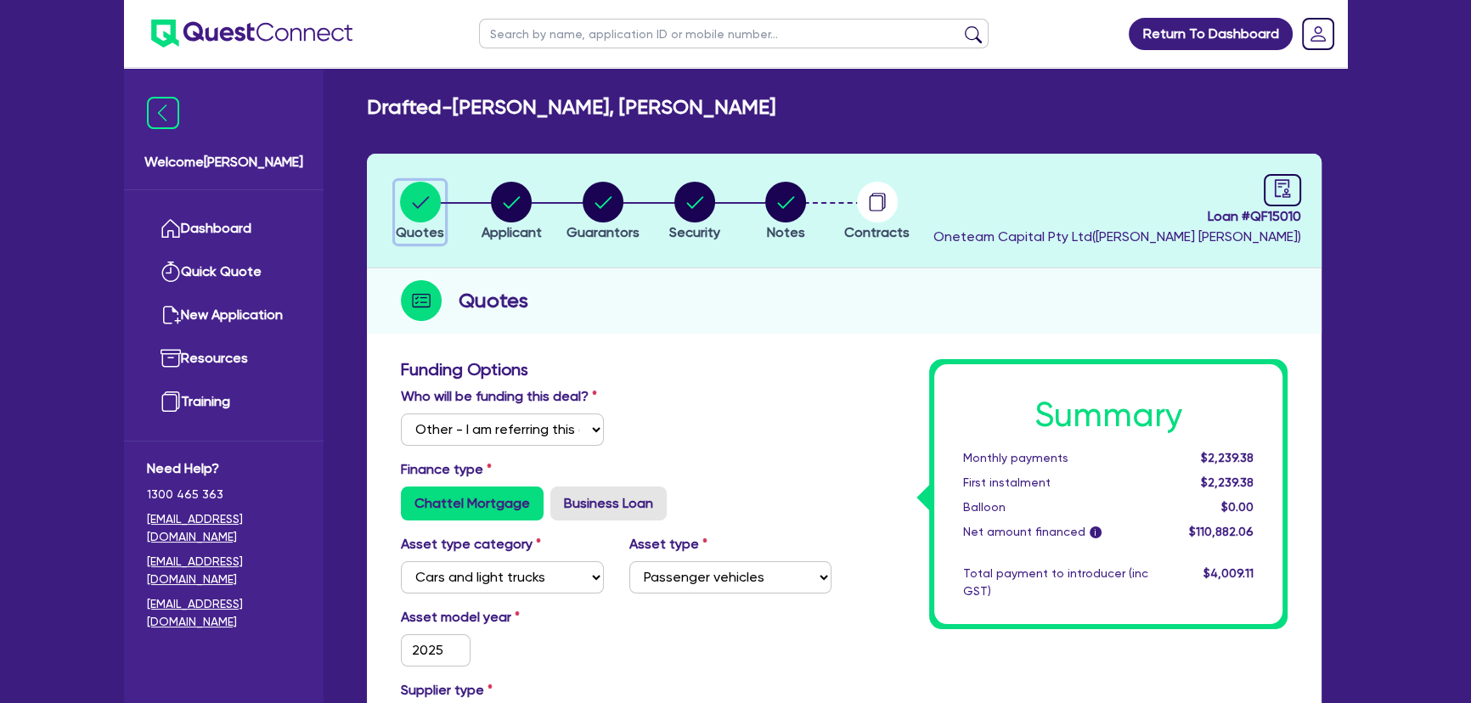
scroll to position [463, 0]
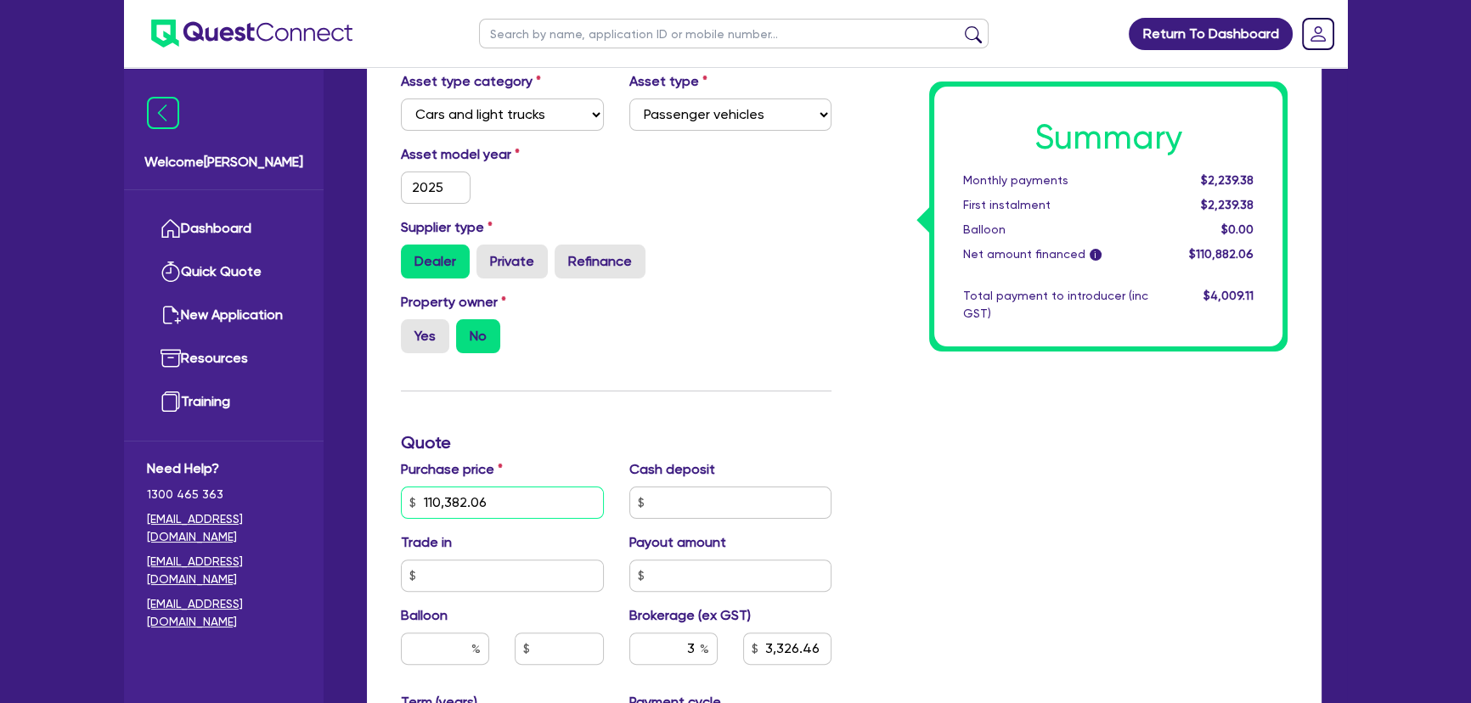
click at [494, 492] on input "110,382.06" at bounding box center [502, 502] width 203 height 32
paste input "30,533.2"
type input "130,533.26"
type input "3,326.46"
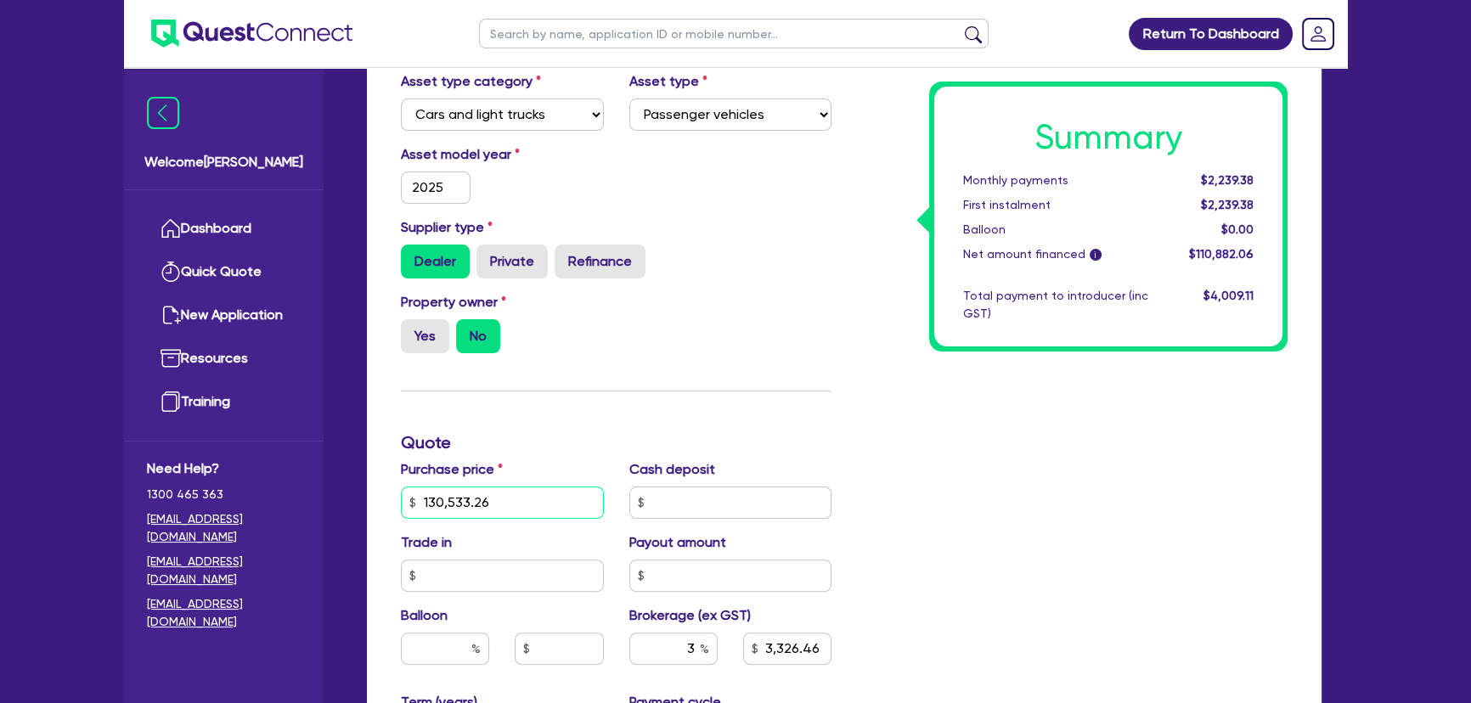
type input "130,533.26"
click at [632, 331] on div "Property owner Yes No" at bounding box center [616, 329] width 456 height 75
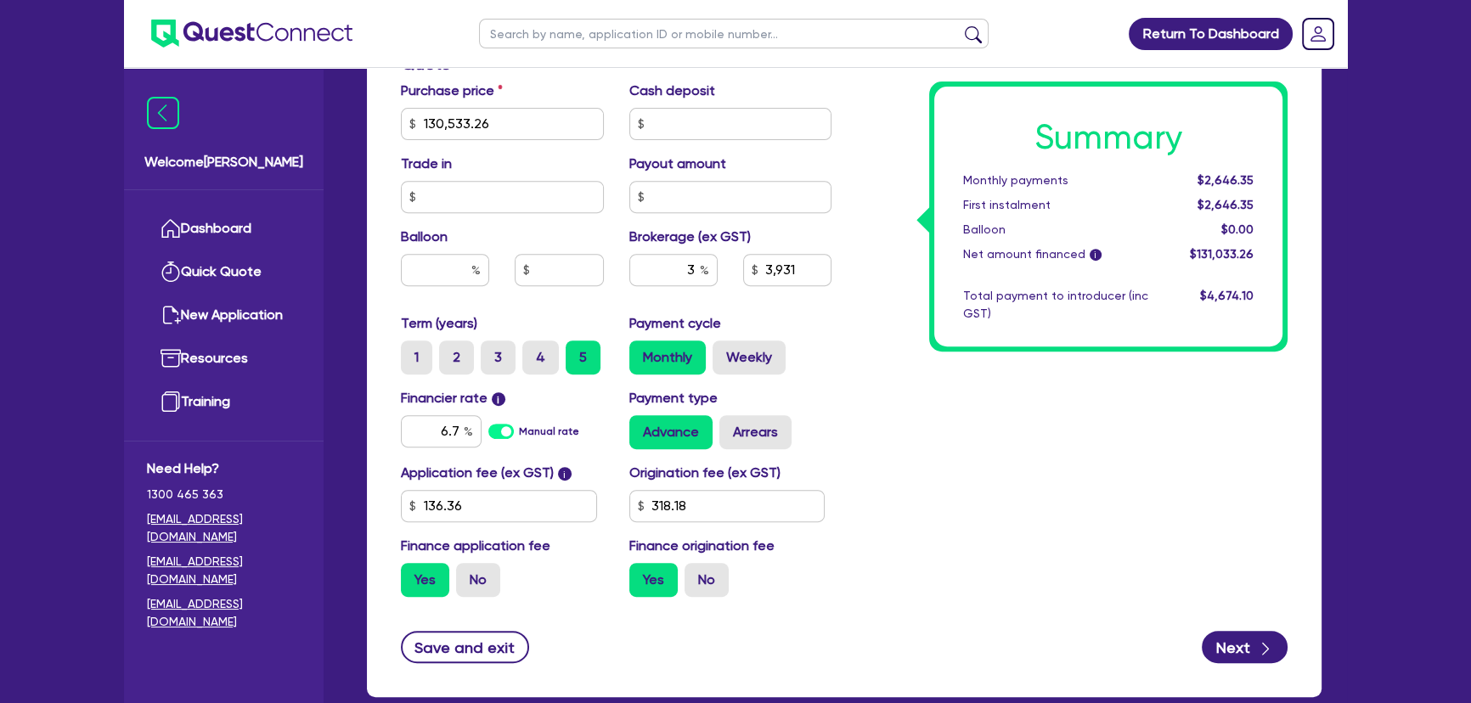
scroll to position [617, 0]
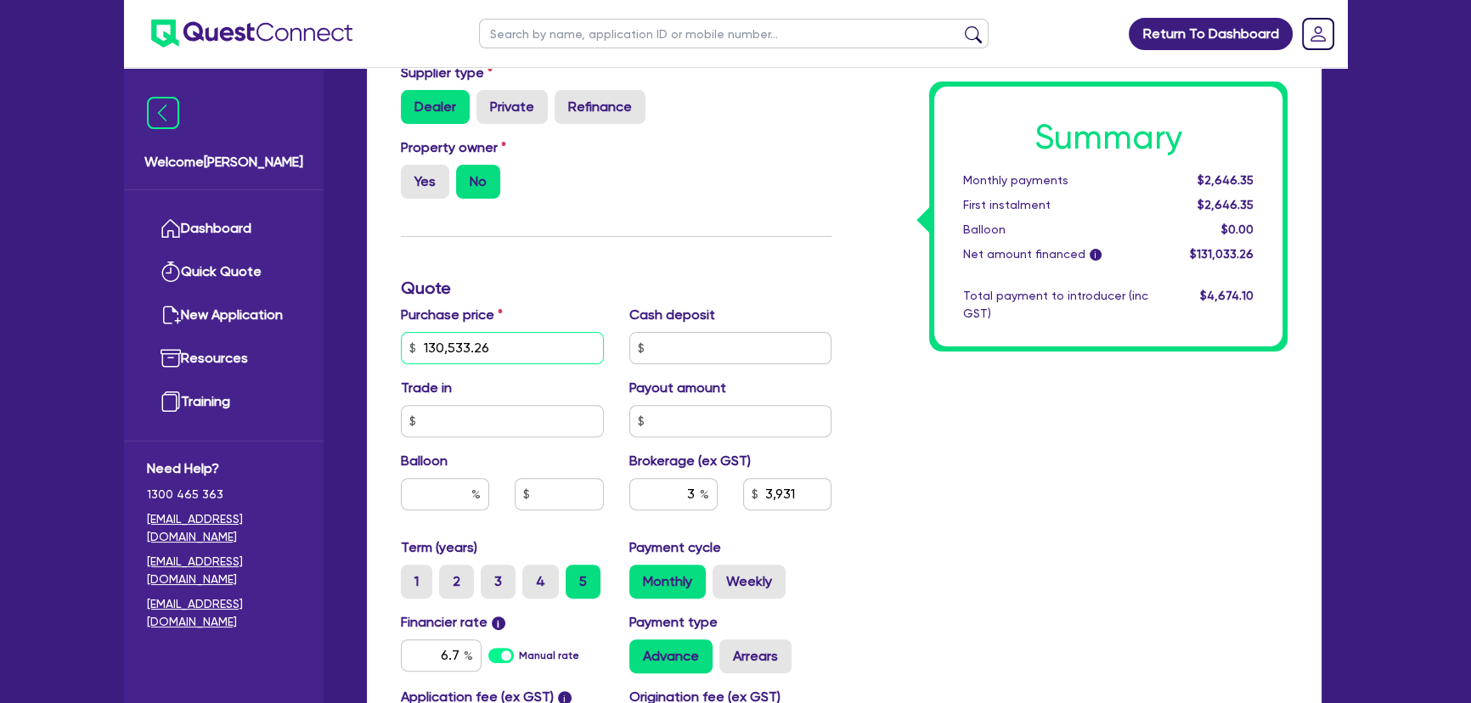
click at [492, 340] on input "130,533.26" at bounding box center [502, 348] width 203 height 32
click at [792, 384] on div "Payout amount" at bounding box center [730, 407] width 228 height 59
type input "3,931"
click at [738, 339] on input "text" at bounding box center [730, 348] width 203 height 32
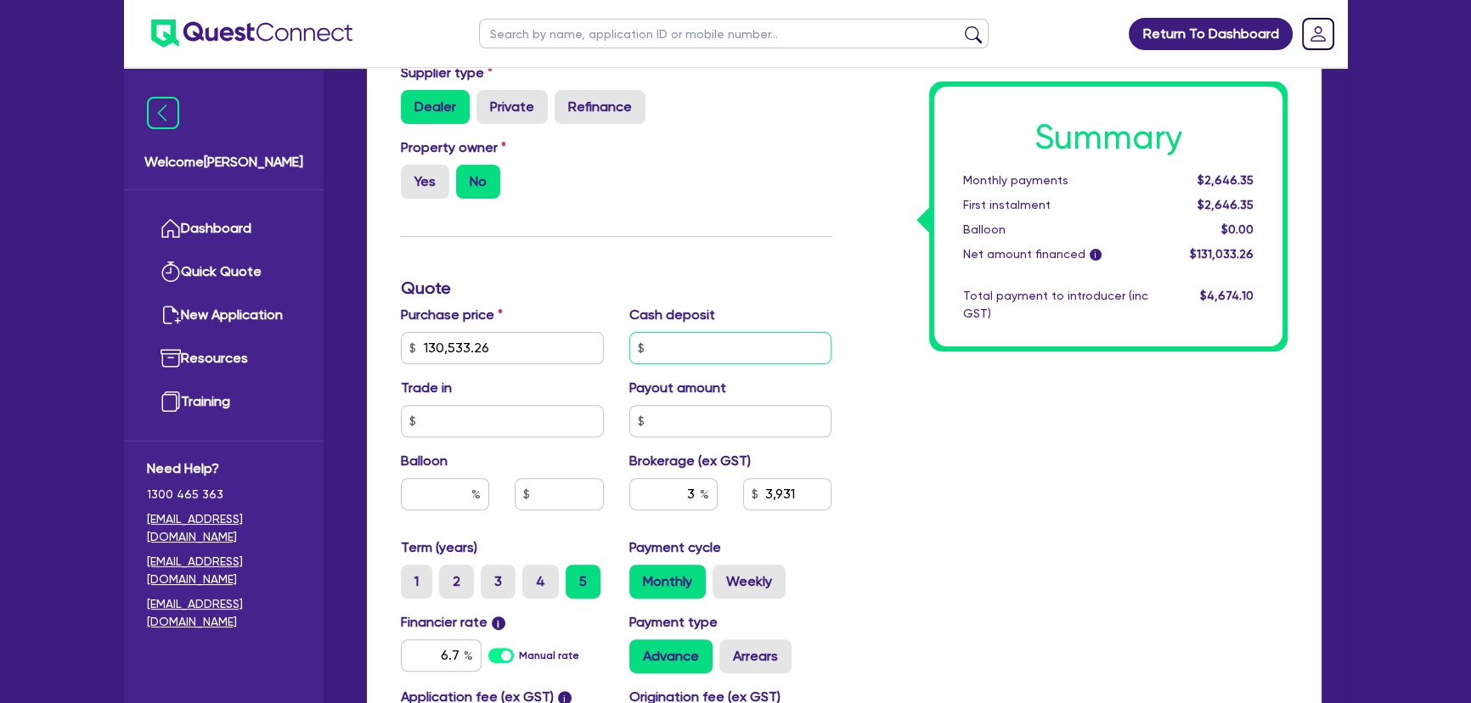
type input "5"
type input "3,931"
type input "50"
type input "3,931"
type input "500"
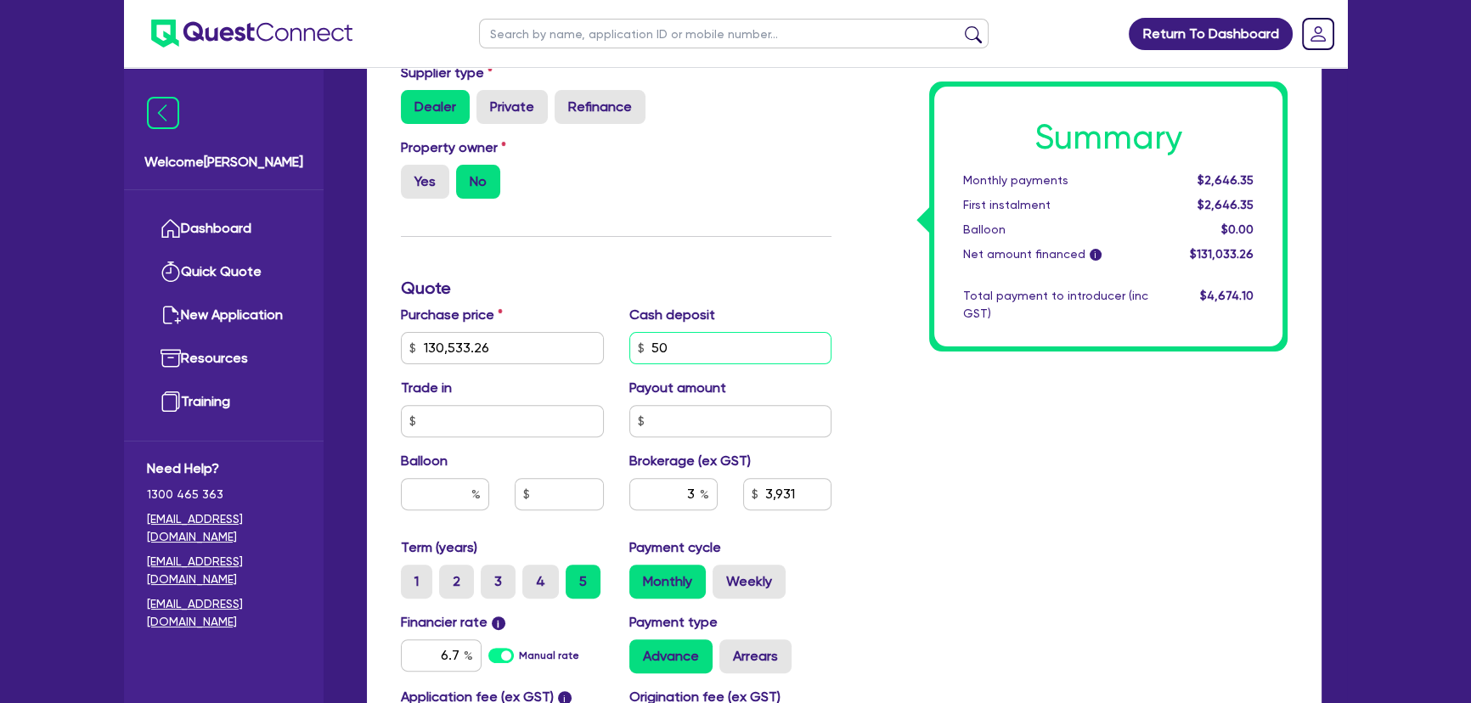
type input "3,931"
type input "500"
click at [743, 342] on input "500" at bounding box center [730, 348] width 203 height 32
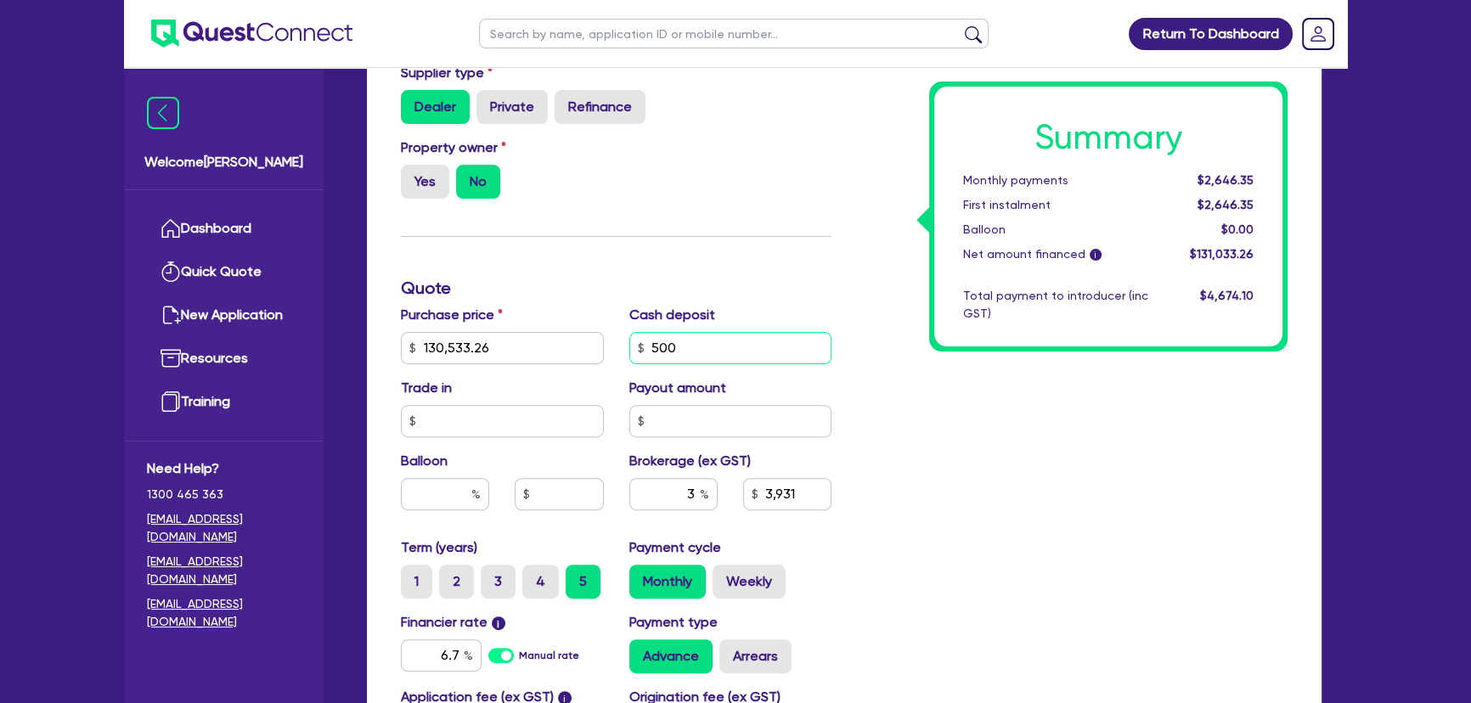
type input "3,931"
drag, startPoint x: 495, startPoint y: 347, endPoint x: 448, endPoint y: 348, distance: 46.7
click at [448, 348] on input "130,533.26" at bounding box center [502, 348] width 203 height 32
type input "1,300"
type input "3,931"
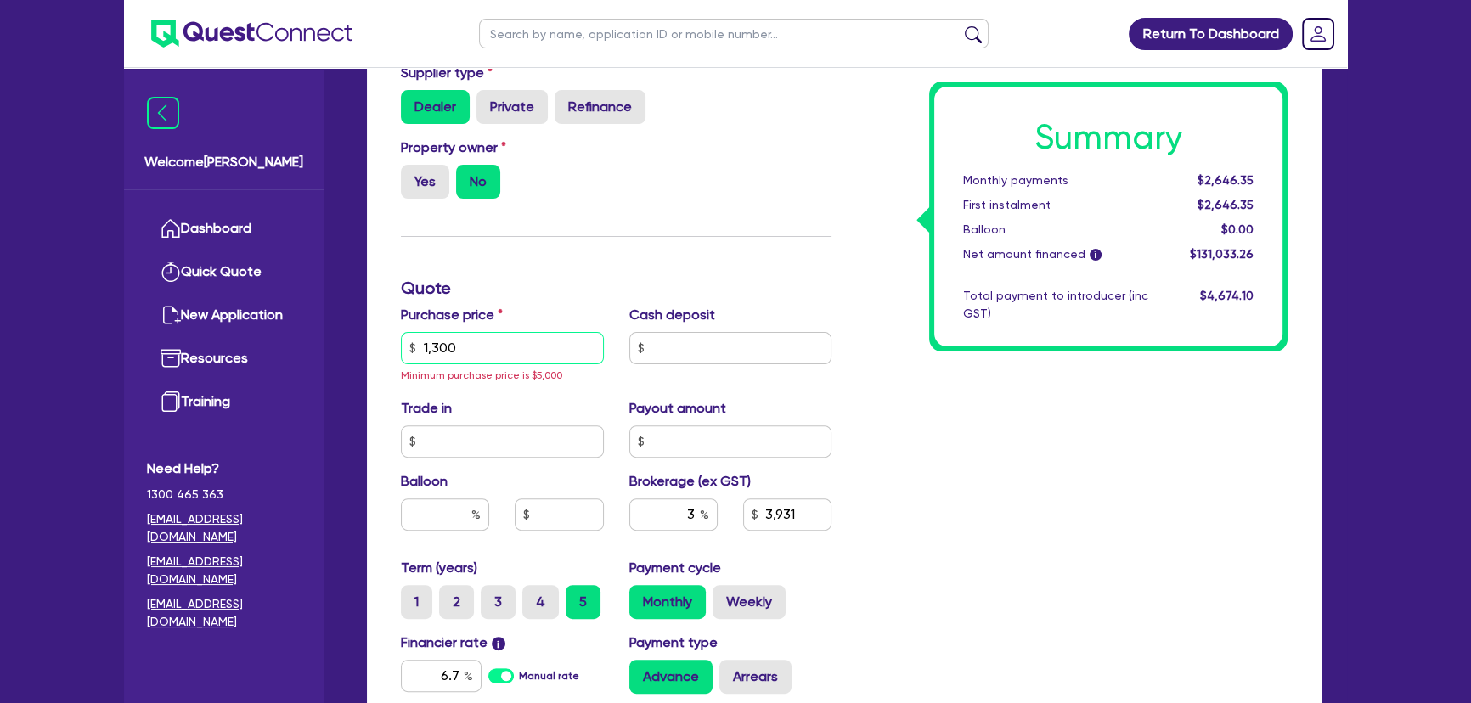
type input "13,003"
type input "405.09"
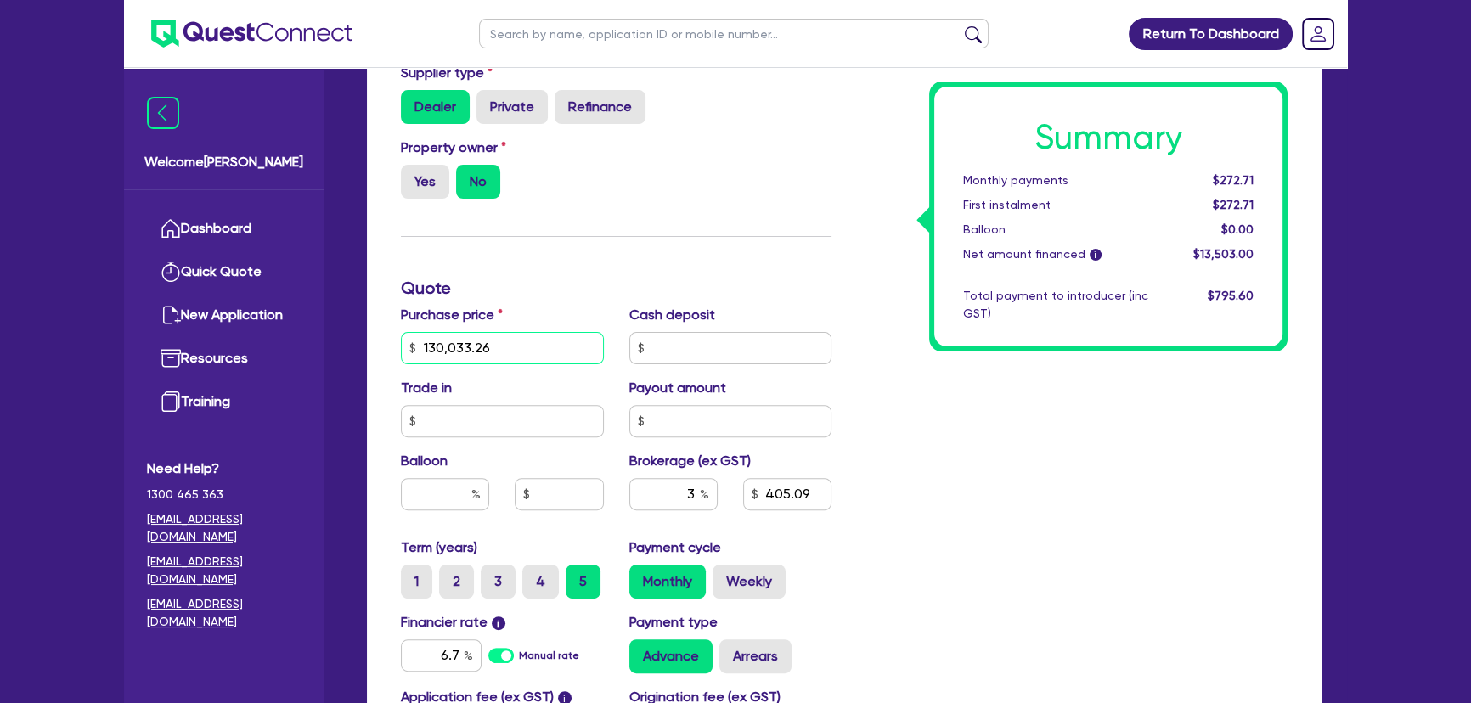
type input "130,033.26"
click at [1084, 508] on div "Summary Monthly payments $272.71 First instalment $272.71 Balloon $0.00 Net amo…" at bounding box center [1072, 288] width 456 height 1093
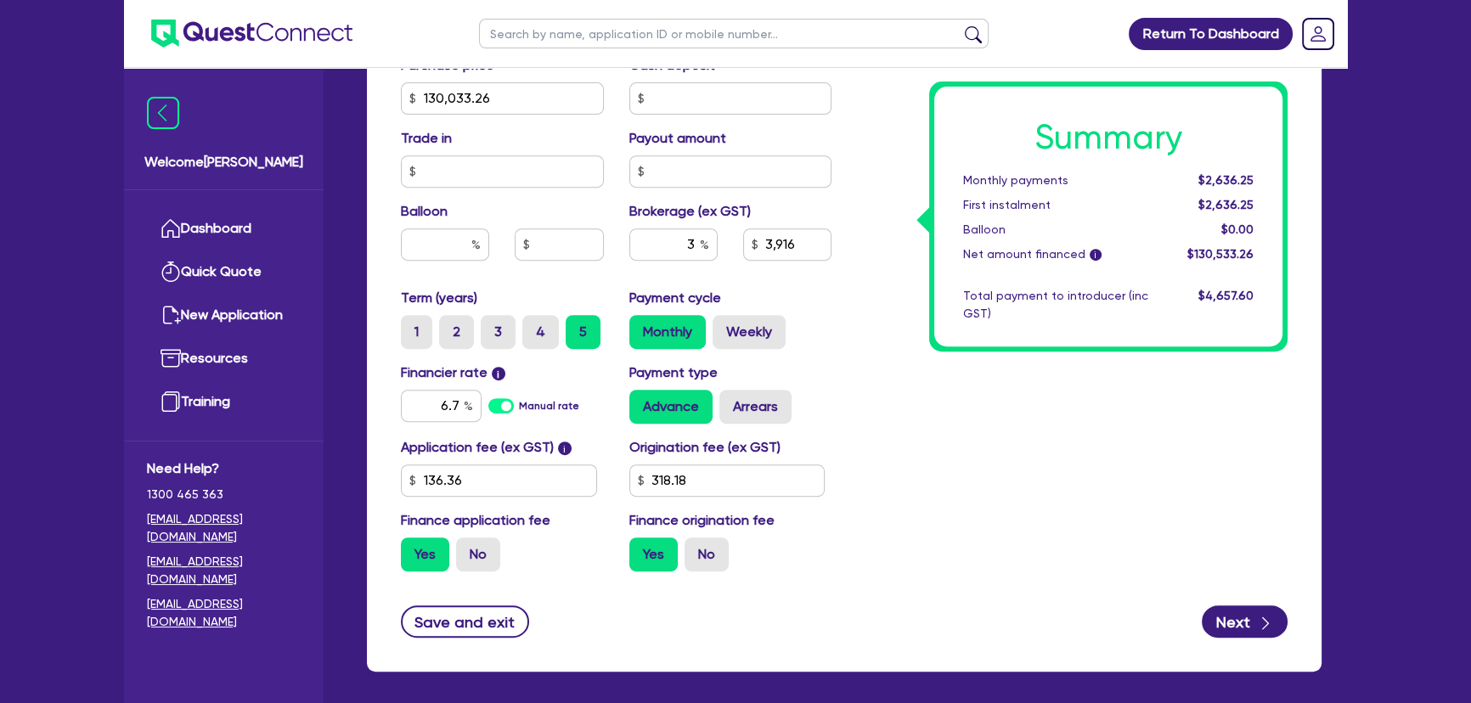
scroll to position [937, 0]
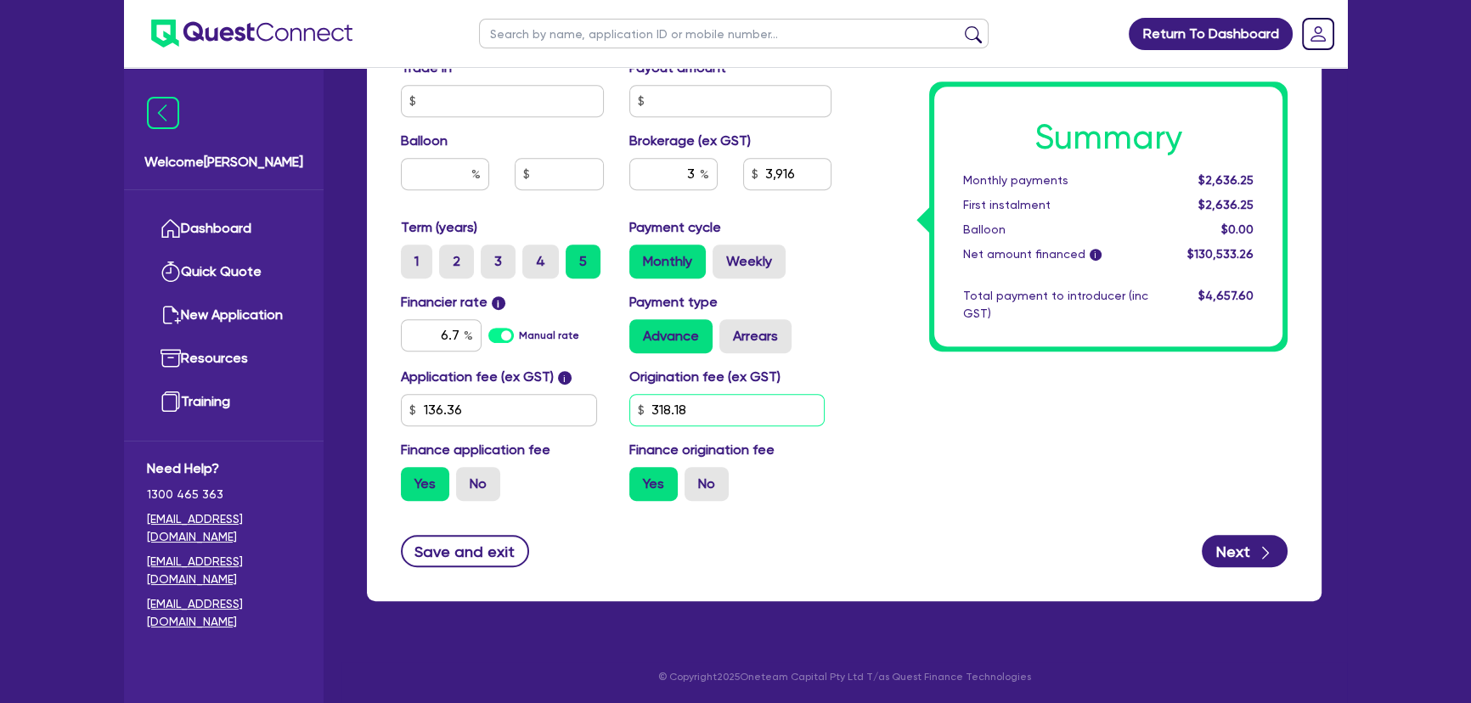
click at [733, 424] on input "318.18" at bounding box center [727, 410] width 196 height 32
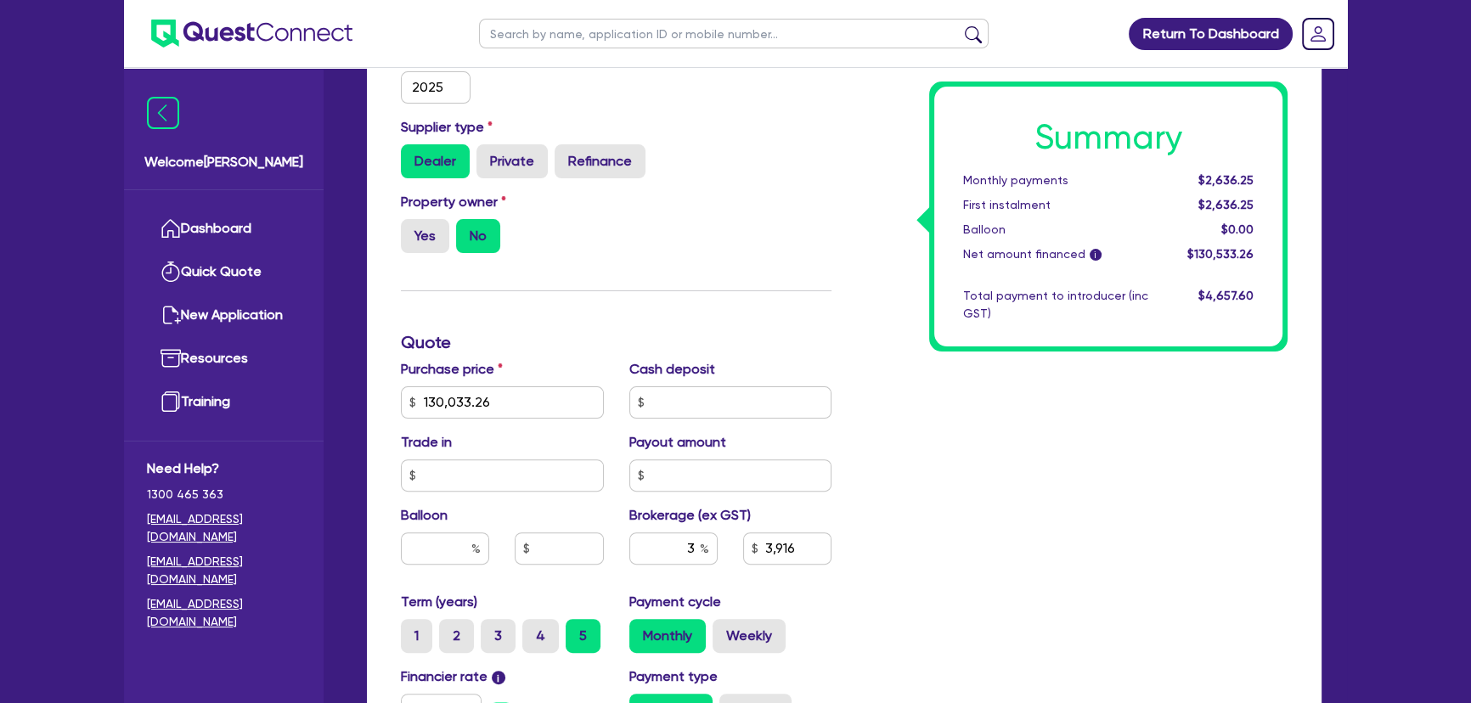
scroll to position [552, 0]
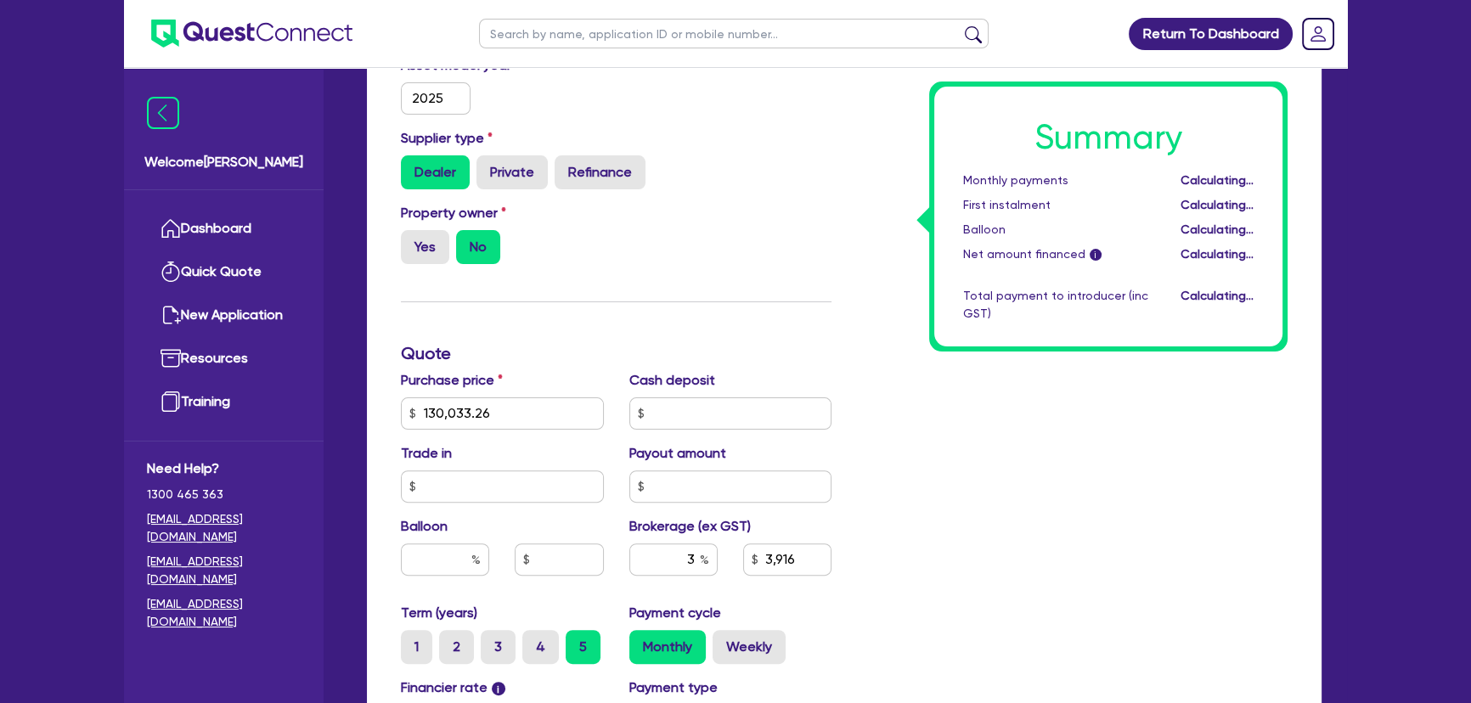
click at [982, 531] on div "Summary Monthly payments Calculating... First instalment Calculating... Balloon…" at bounding box center [1072, 353] width 456 height 1093
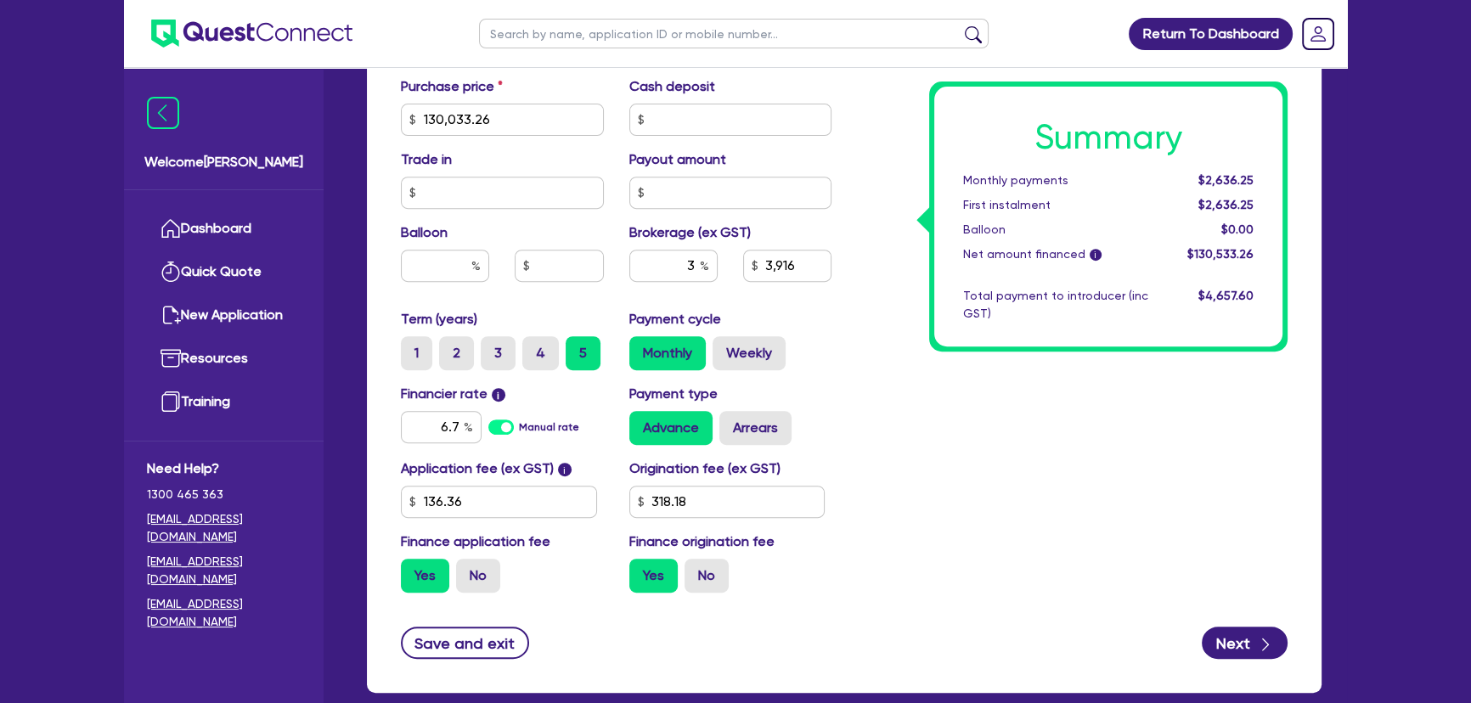
scroll to position [937, 0]
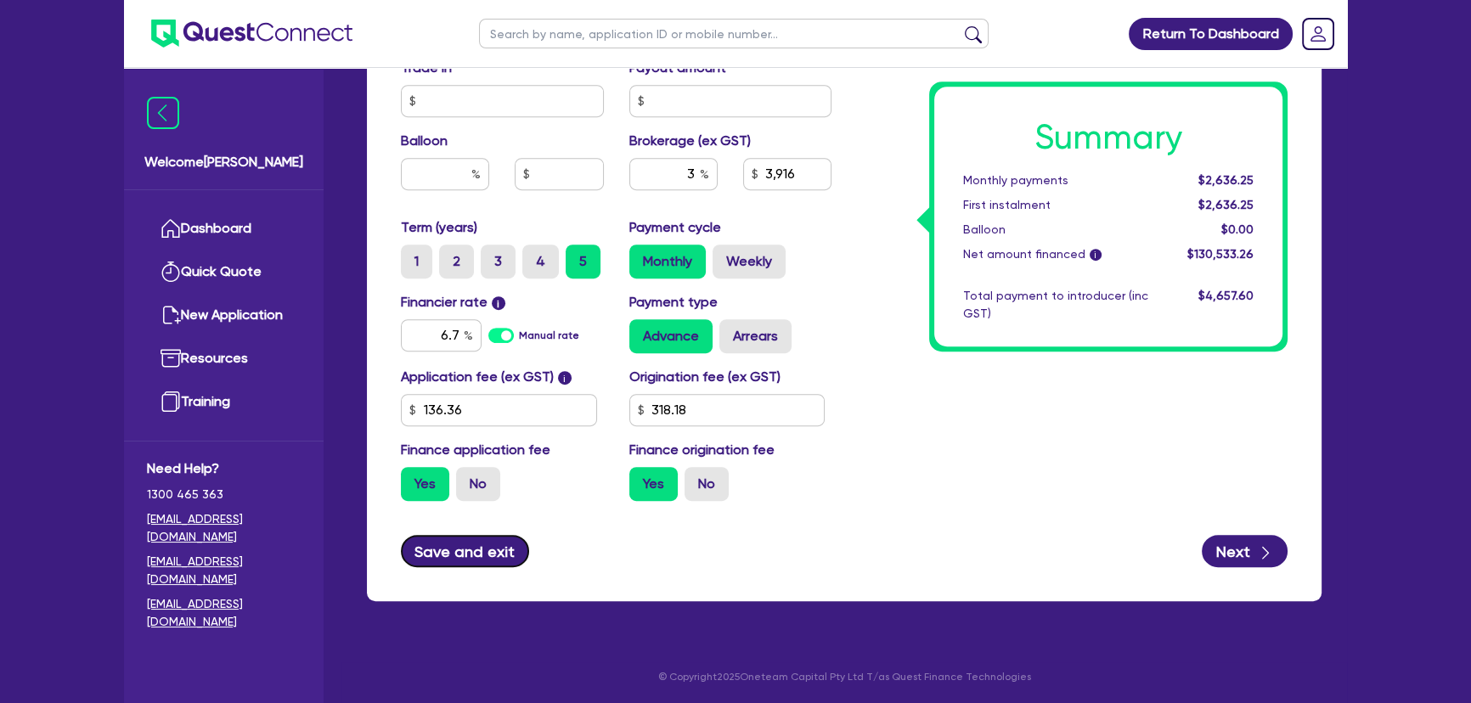
click at [478, 549] on button "Save and exit" at bounding box center [465, 551] width 128 height 32
type input "3,916"
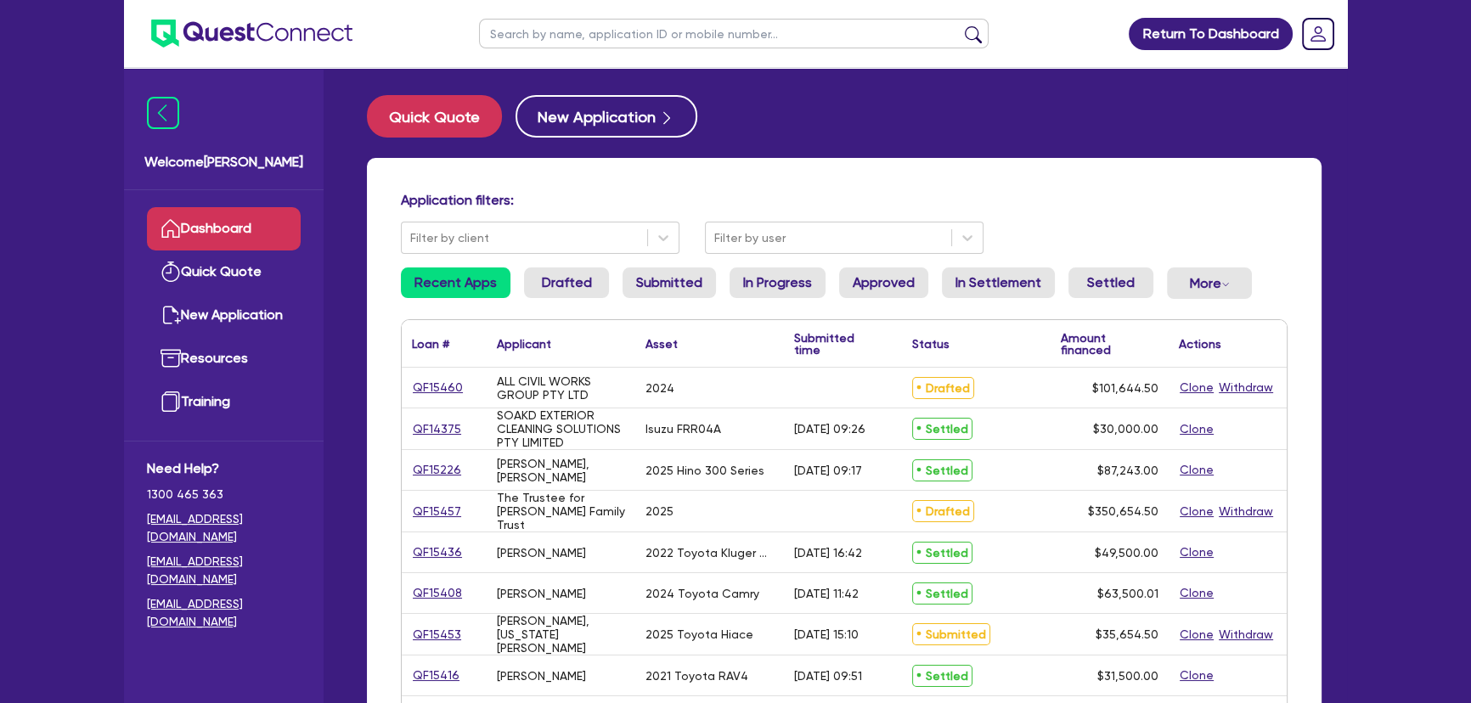
click at [586, 22] on input "text" at bounding box center [733, 34] width 509 height 30
type input "jawwad"
click at [959, 25] on button "submit" at bounding box center [972, 37] width 27 height 24
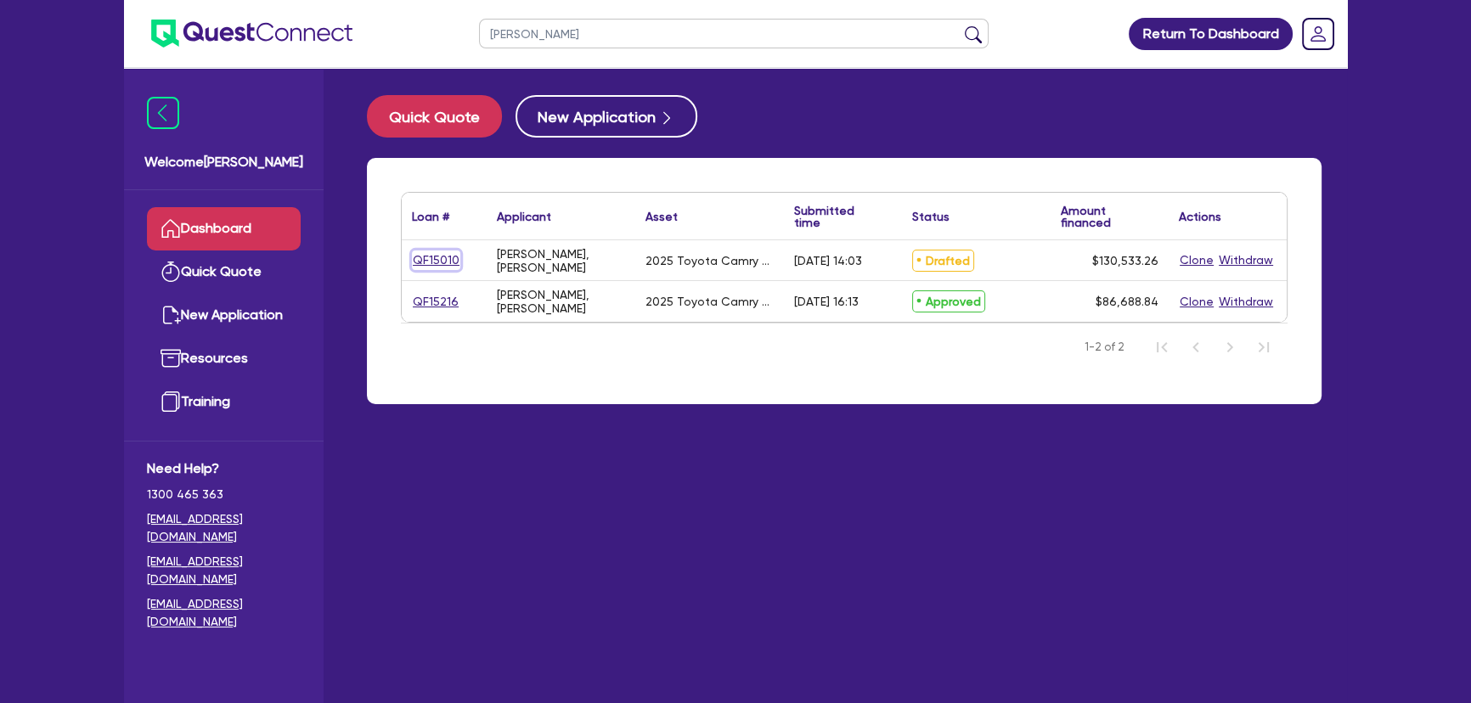
click at [451, 258] on link "QF15010" at bounding box center [436, 260] width 48 height 20
select select "Other"
select select "CARS_AND_LIGHT_TRUCKS"
select select "PASSENGER_VEHICLES"
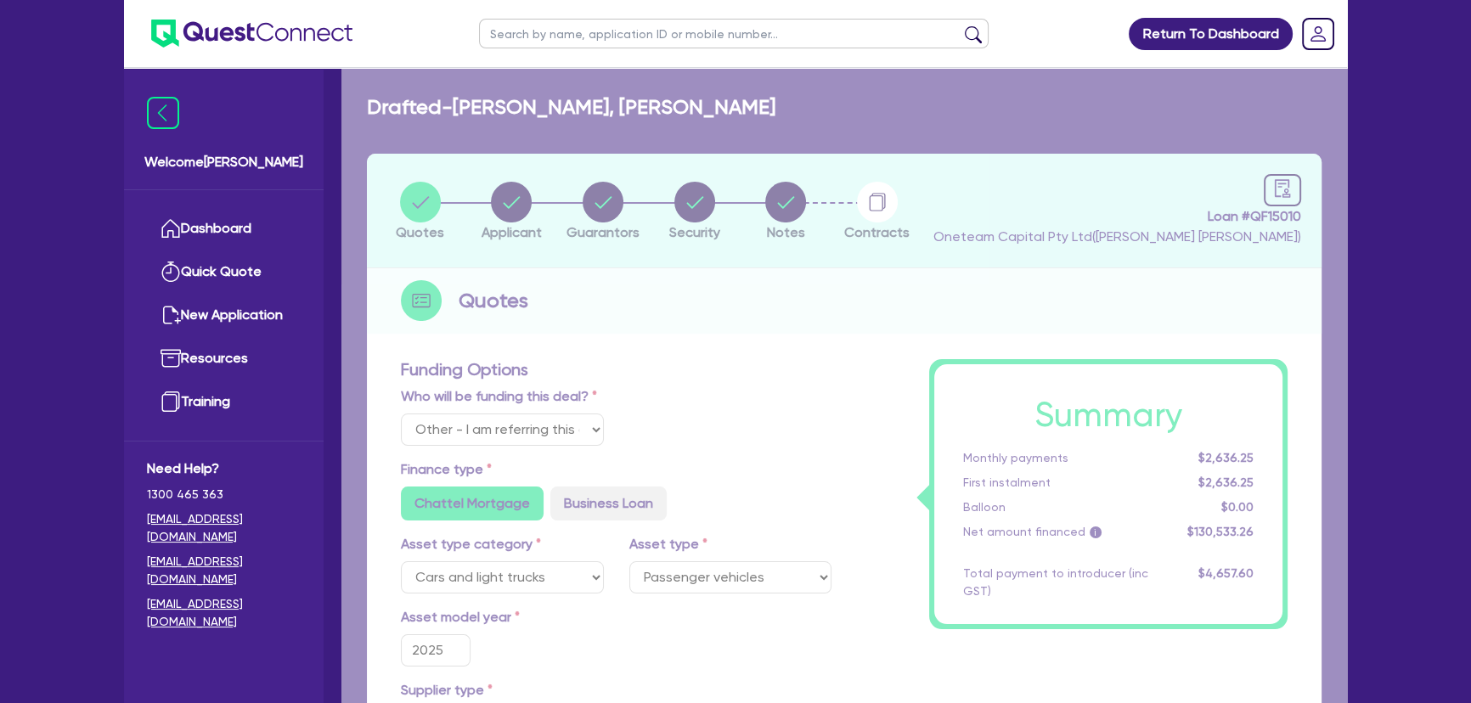
type input "130,033.26"
type input "3,916"
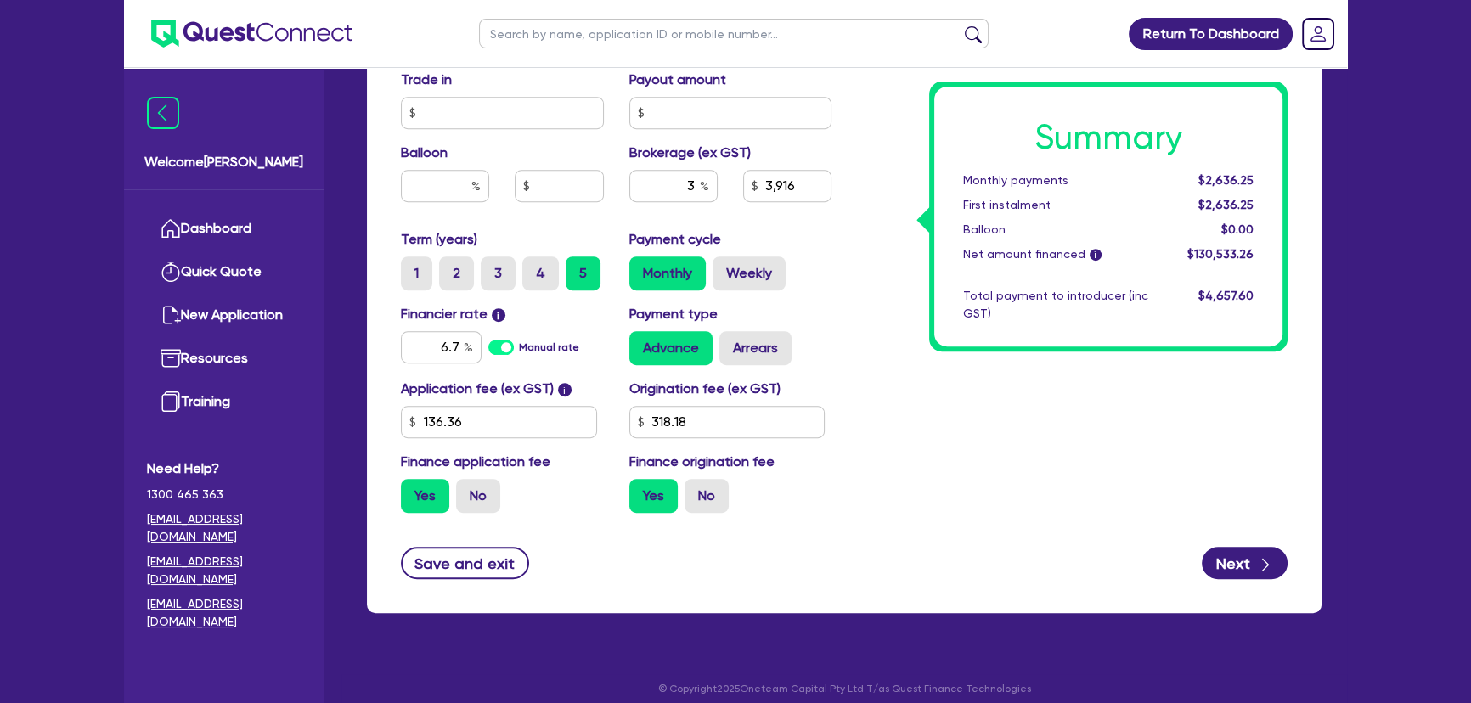
scroll to position [937, 0]
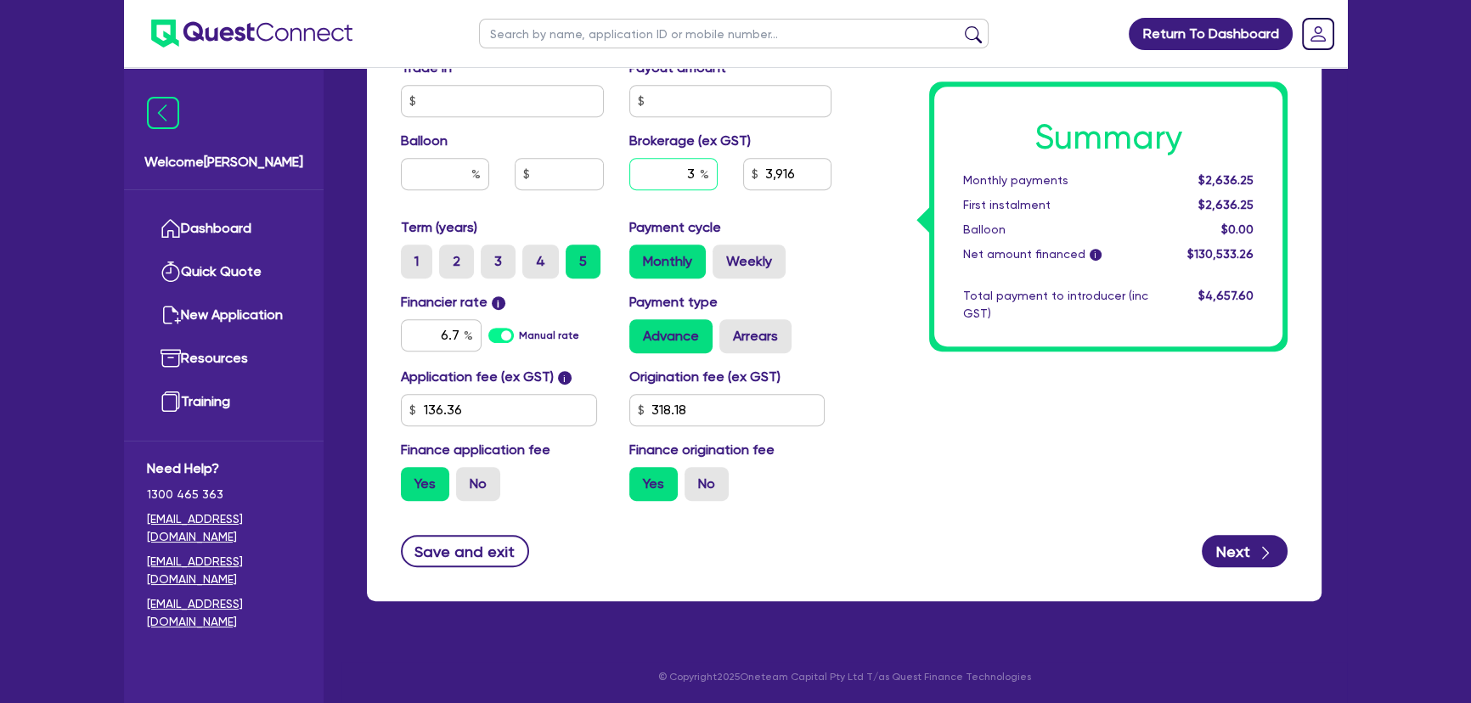
click at [667, 164] on input "3" at bounding box center [673, 174] width 88 height 32
type input "130,033.26"
type input "2"
type input "3,916"
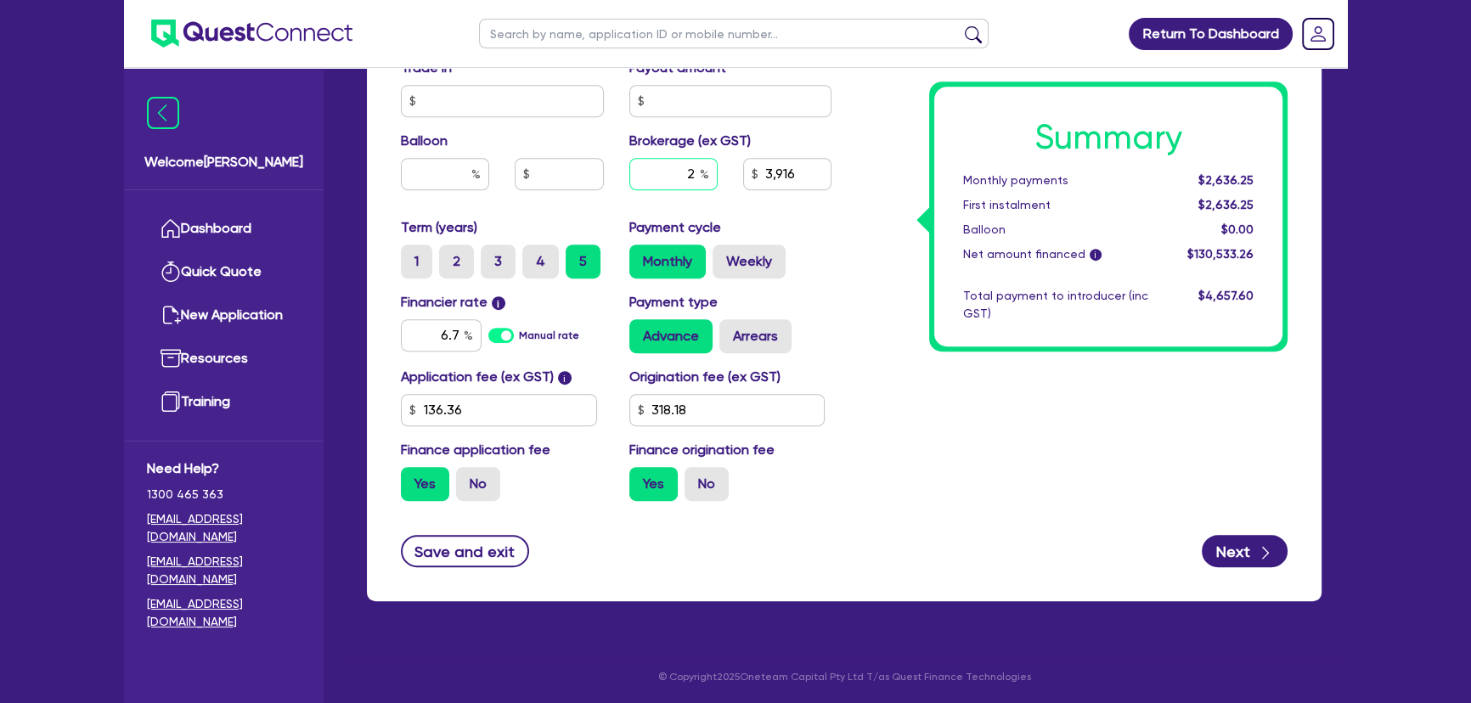
type input "130,033.26"
type input "2."
type input "3,916"
type input "130,033.26"
type input "2.5"
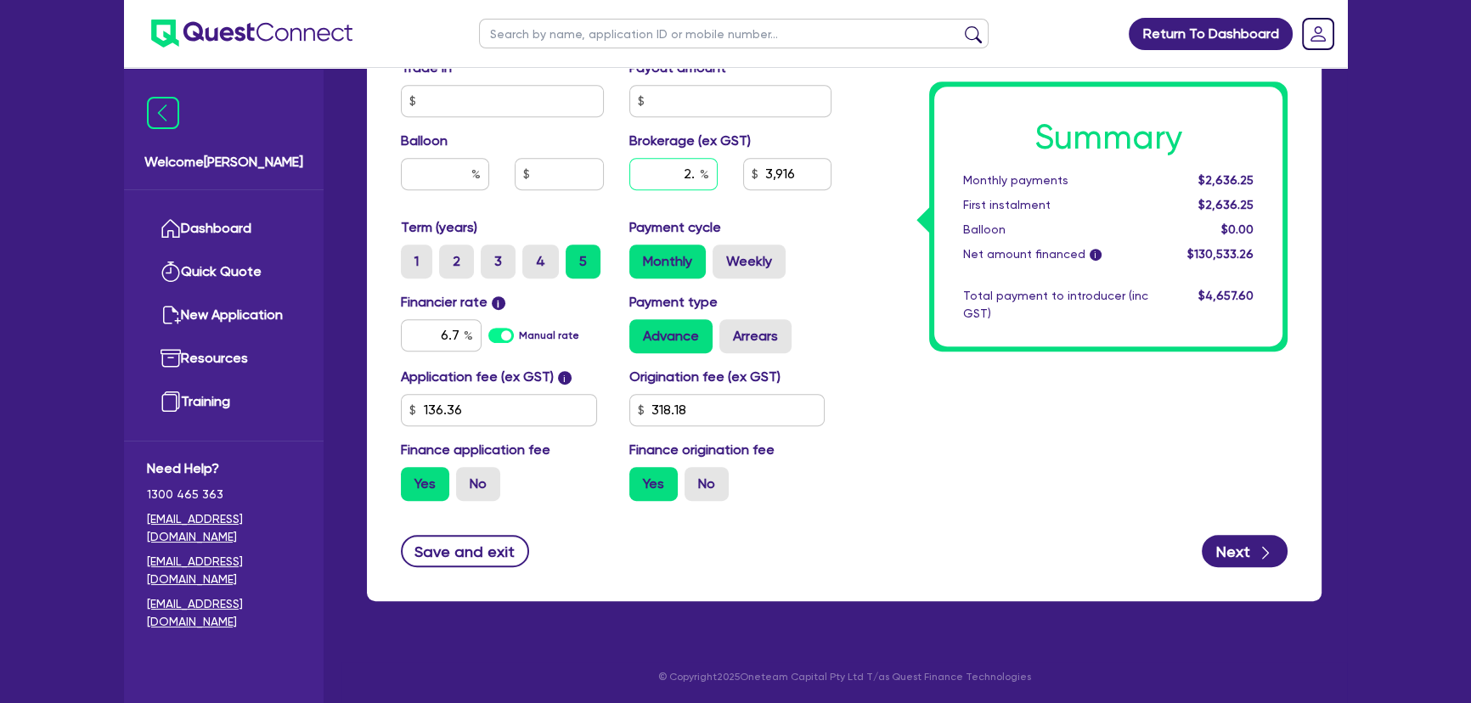
type input "3,916"
type input "2.55"
type input "130,033.26"
type input "3,916"
type input "2.55"
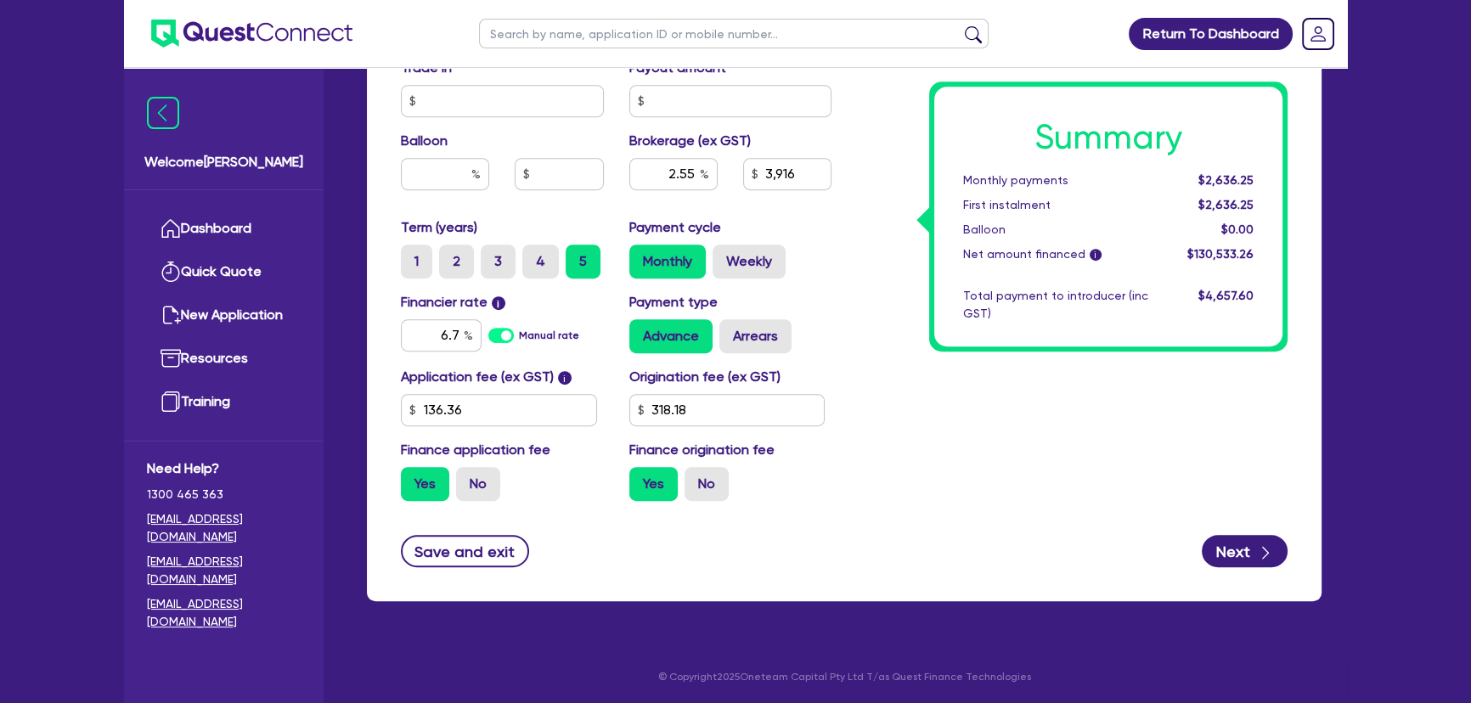
type input "130,033.26"
type input "3,916"
type input "130,033.26"
type input "3,328.6"
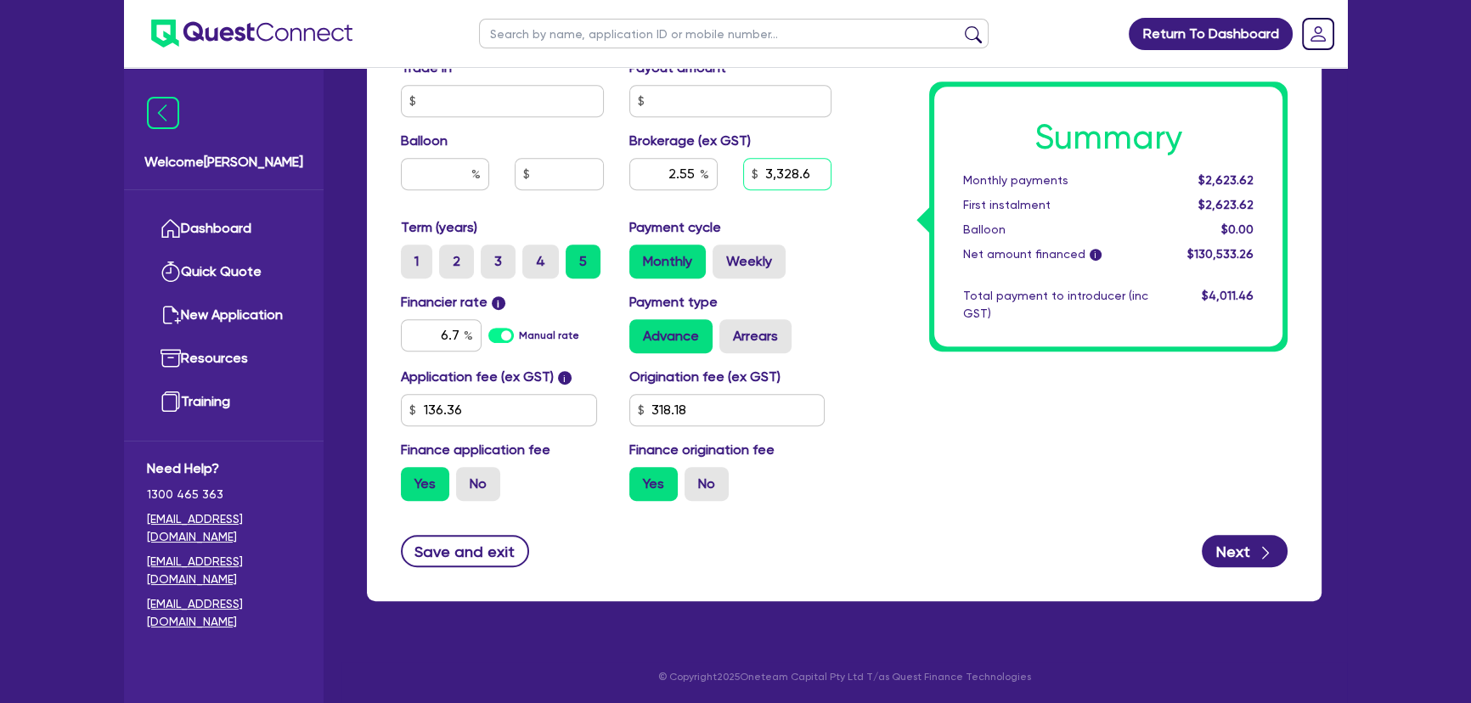
drag, startPoint x: 762, startPoint y: 173, endPoint x: 834, endPoint y: 171, distance: 71.4
click at [834, 171] on div "3,328.6" at bounding box center [787, 174] width 114 height 32
type input "130,033.26"
type input "3,328.6"
click at [645, 180] on input "2.55" at bounding box center [673, 174] width 88 height 32
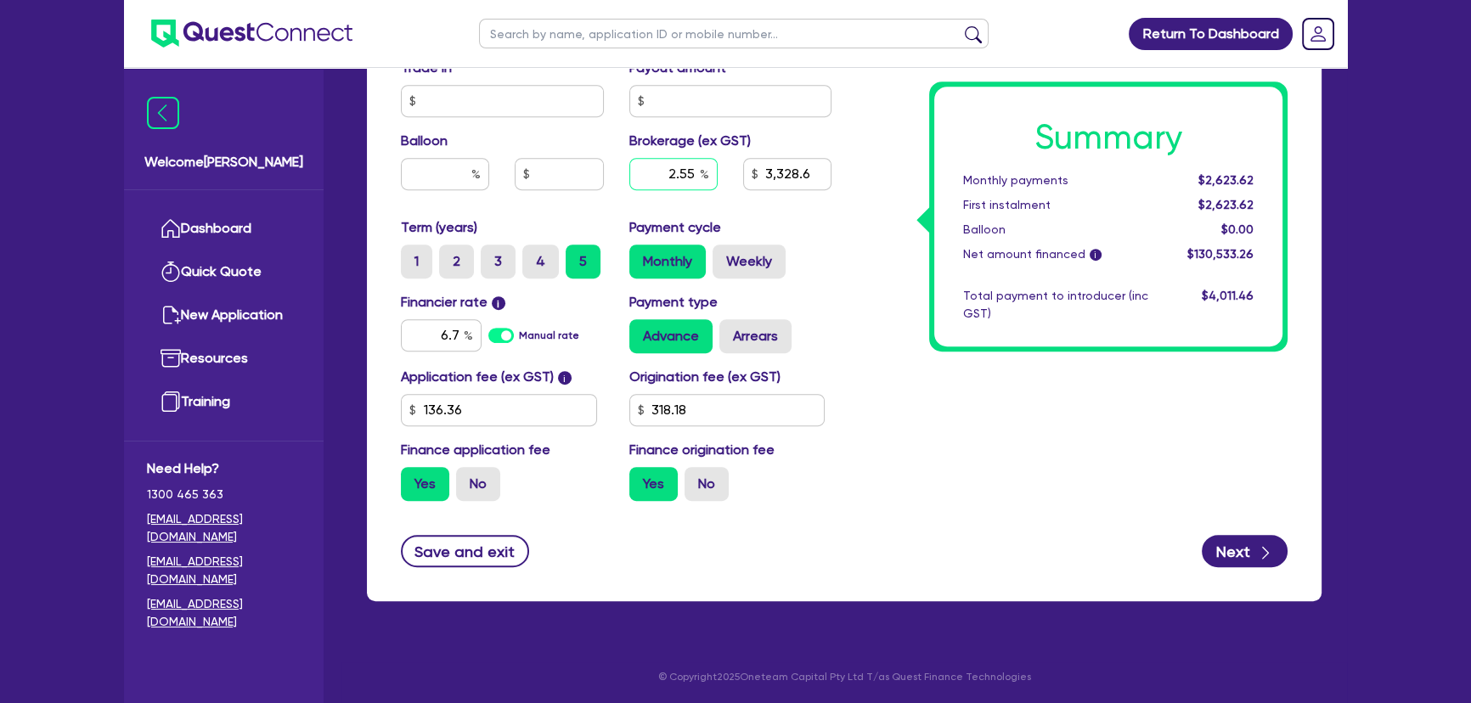
type input "130,033.26"
type input "3,328.6"
click at [796, 182] on input "3,328.6" at bounding box center [787, 174] width 88 height 32
type input "130,033.26"
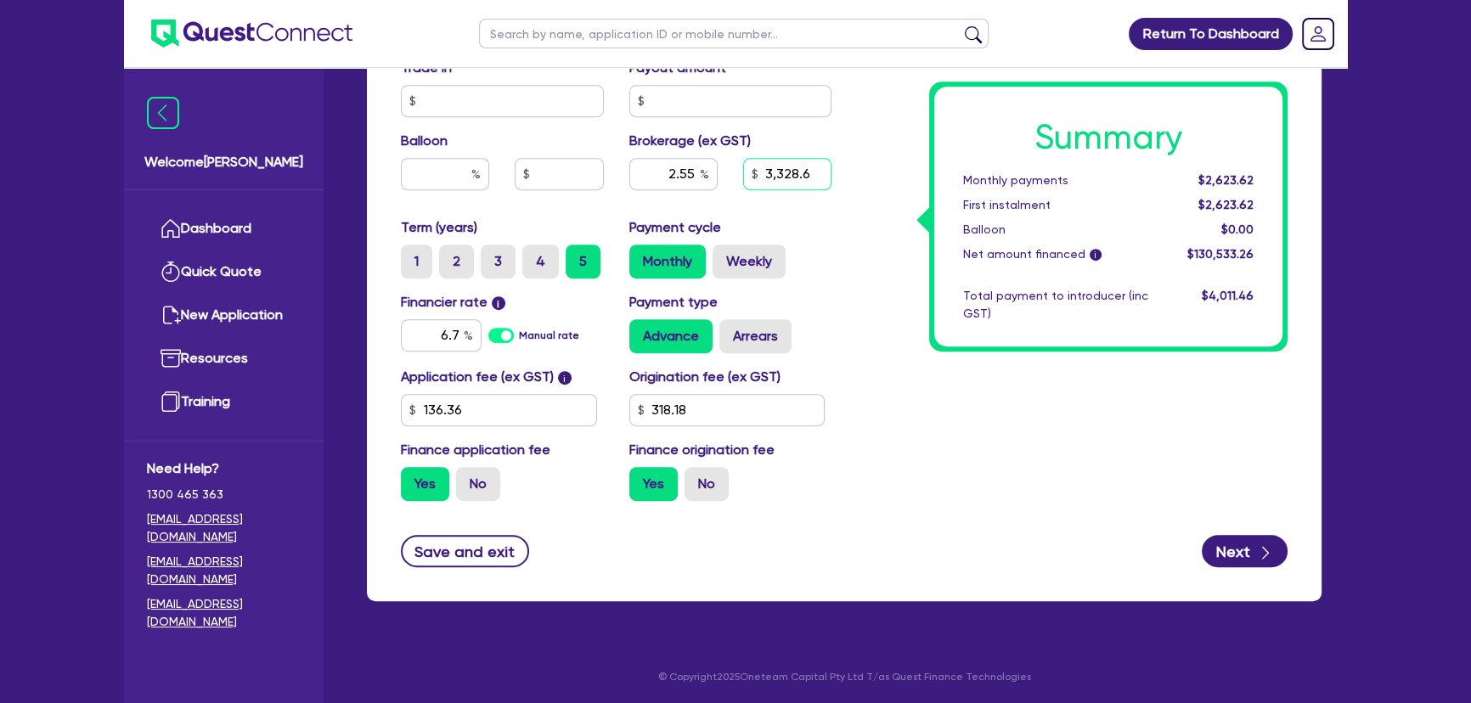
type input "332.6"
type input "130,033.26"
type input "0.25"
type input "130,033.26"
type input "0.25"
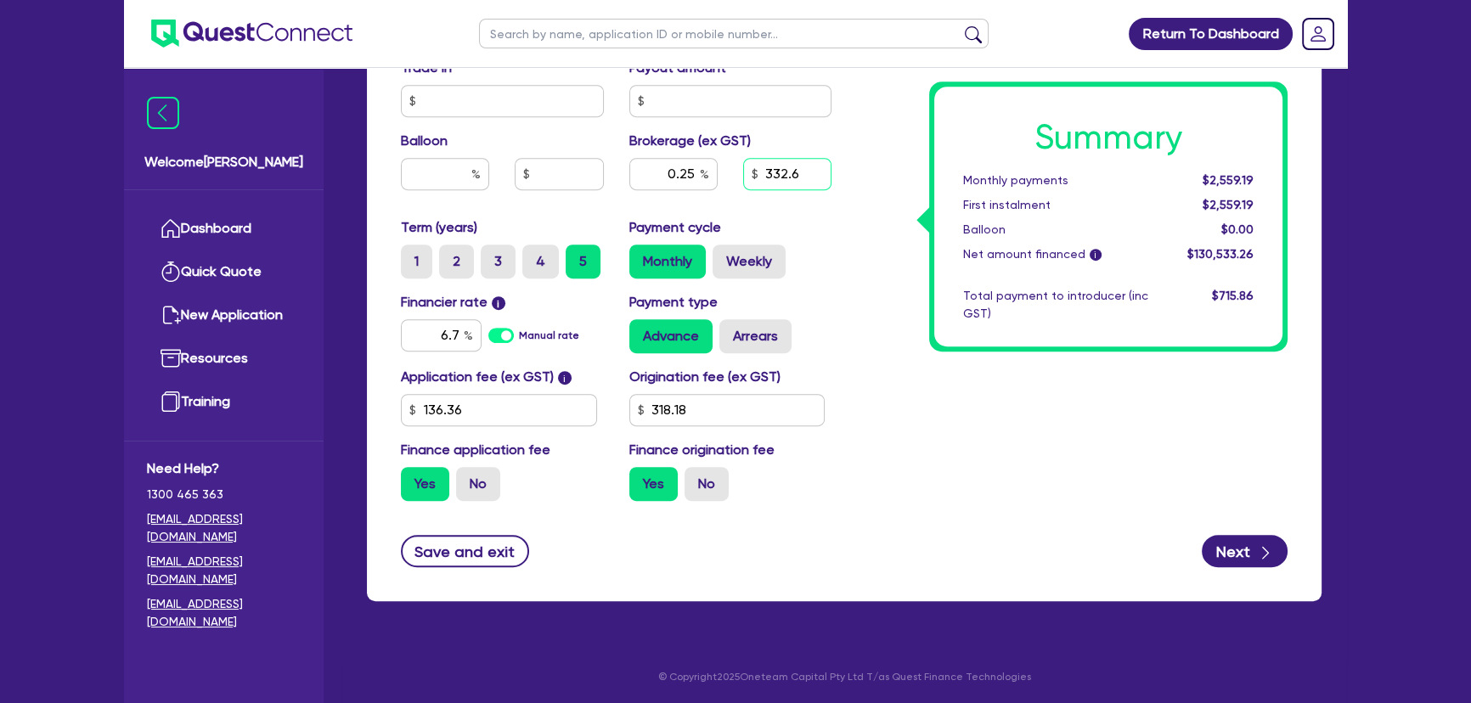
type input "3,322.6"
type input "130,033.26"
type input "0.25"
type input "332.6"
type input "130,033.26"
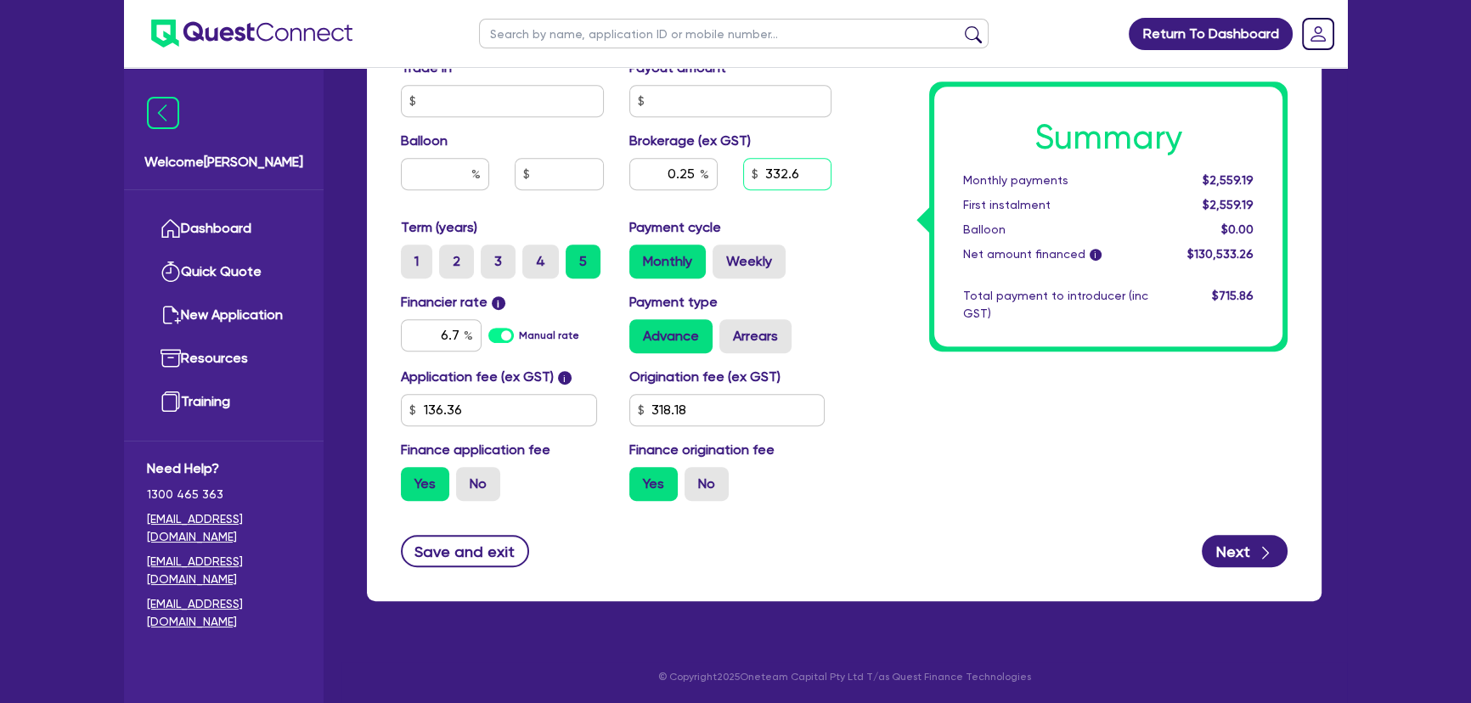
type input "0.25"
type input "3,326.6"
click at [800, 172] on input "3,326.6" at bounding box center [787, 174] width 88 height 32
type input "130,033.26"
type input "0.25"
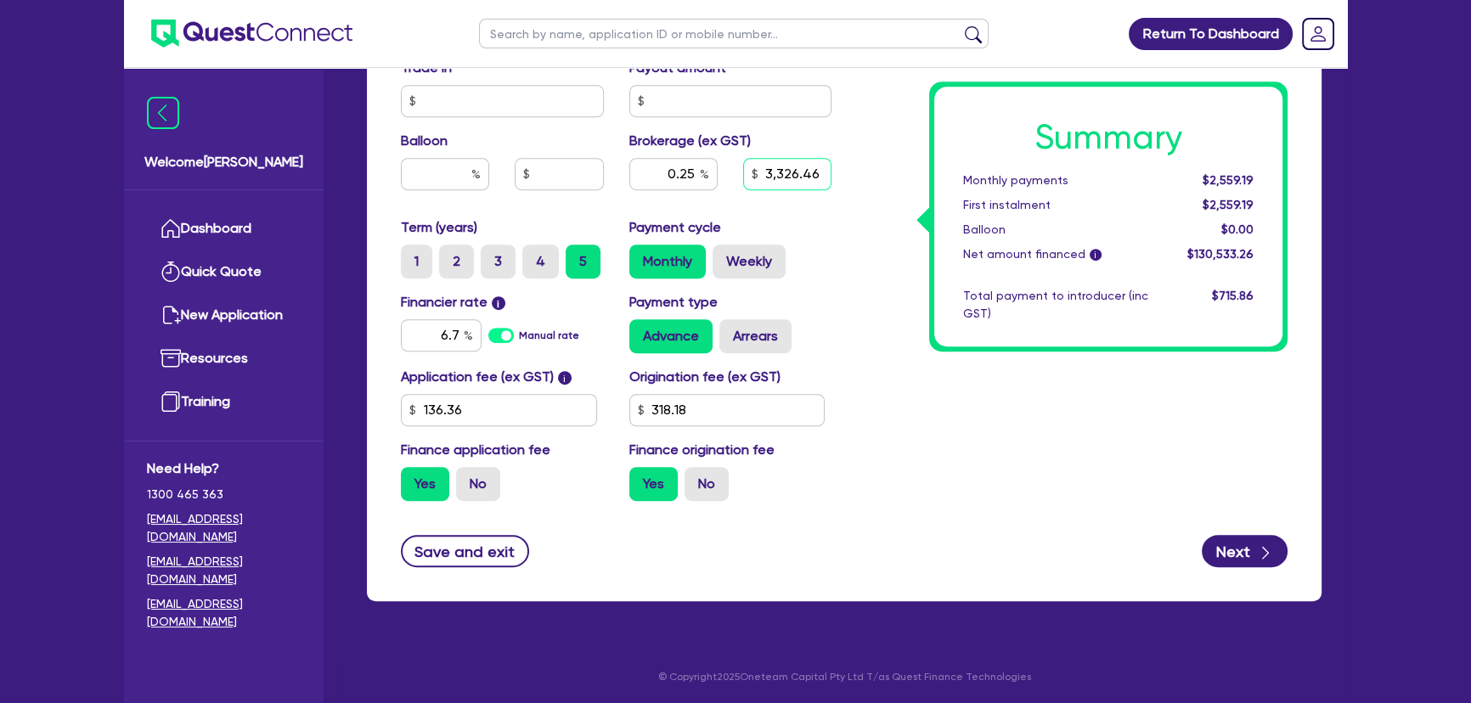
type input "3,326.46"
type input "130,033.26"
type input "0.25"
click at [961, 564] on div "Save and exit Next" at bounding box center [844, 551] width 912 height 32
type input "130,033.26"
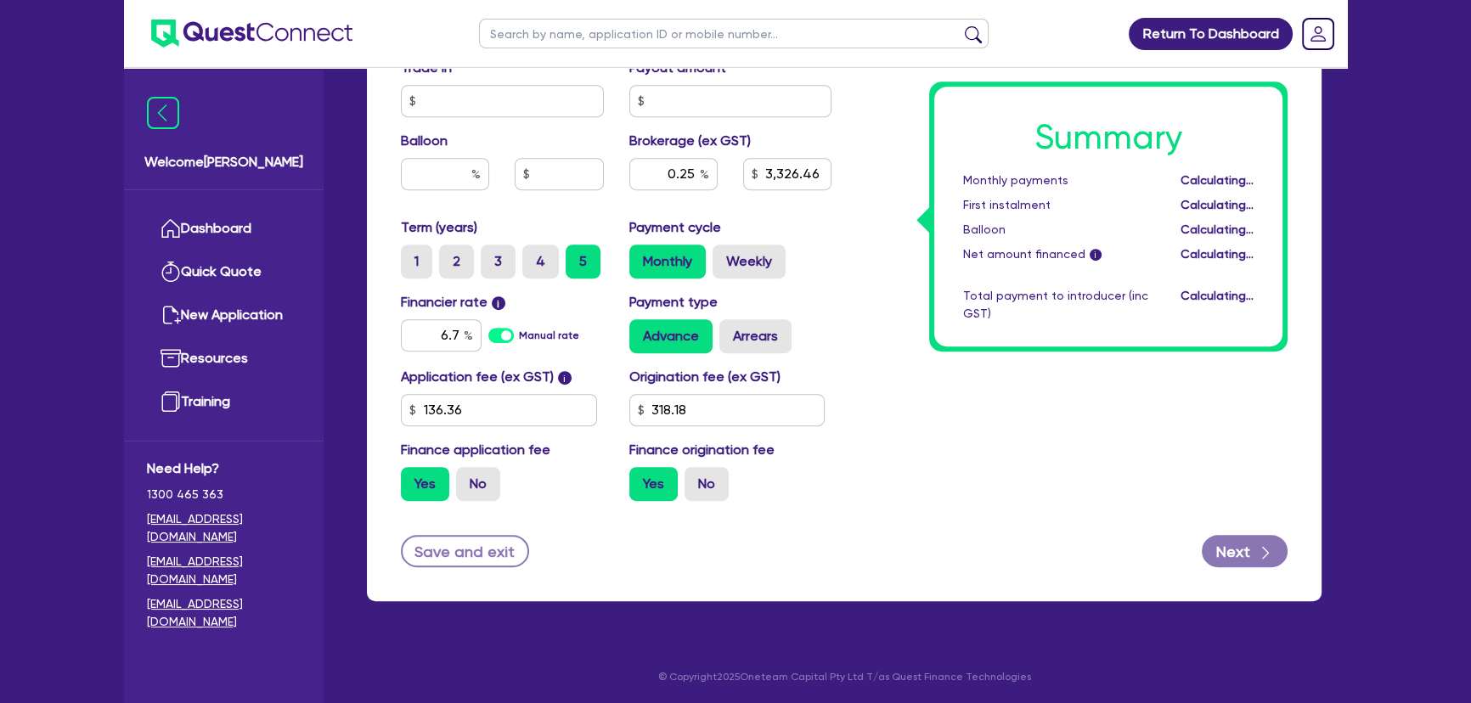
type input "2.54"
type input "3,326.46"
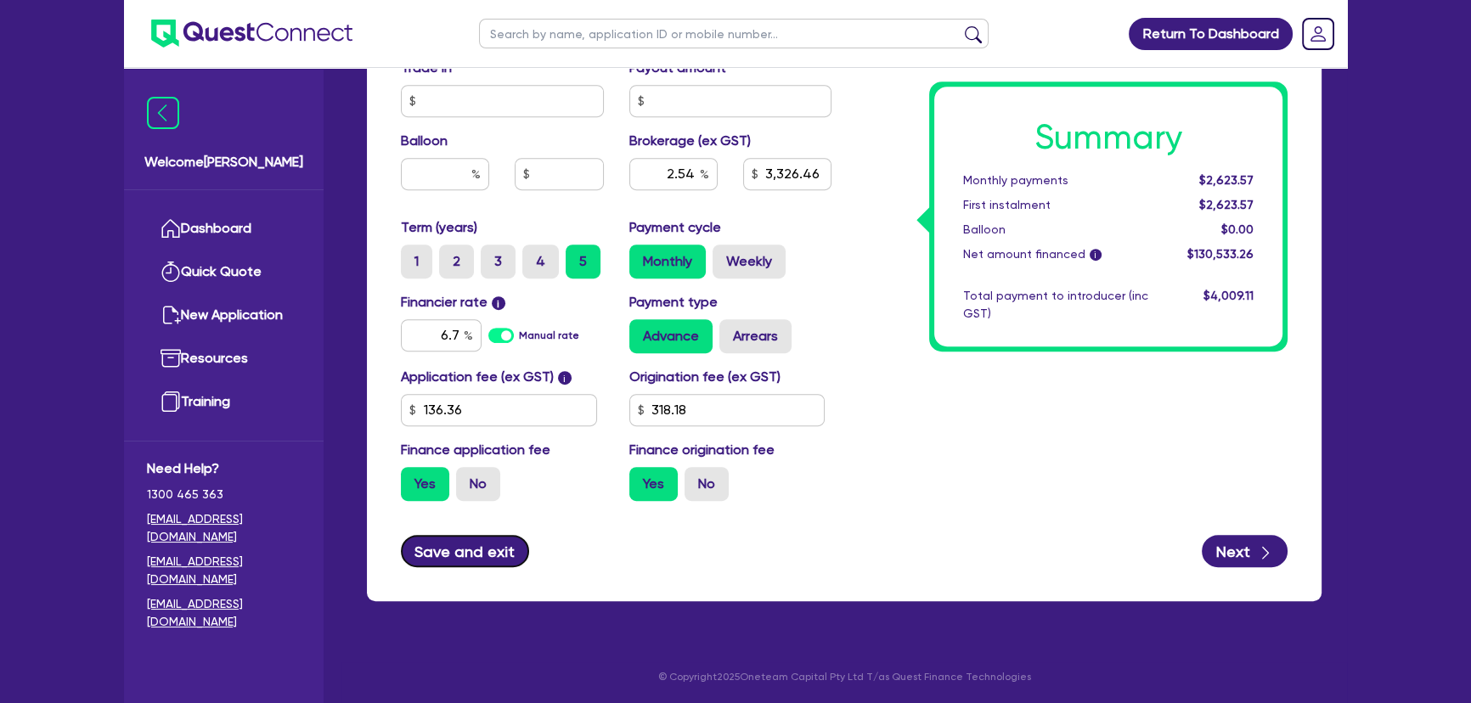
click at [434, 551] on button "Save and exit" at bounding box center [465, 551] width 128 height 32
type input "130,033.26"
type input "2.54"
type input "3,326.46"
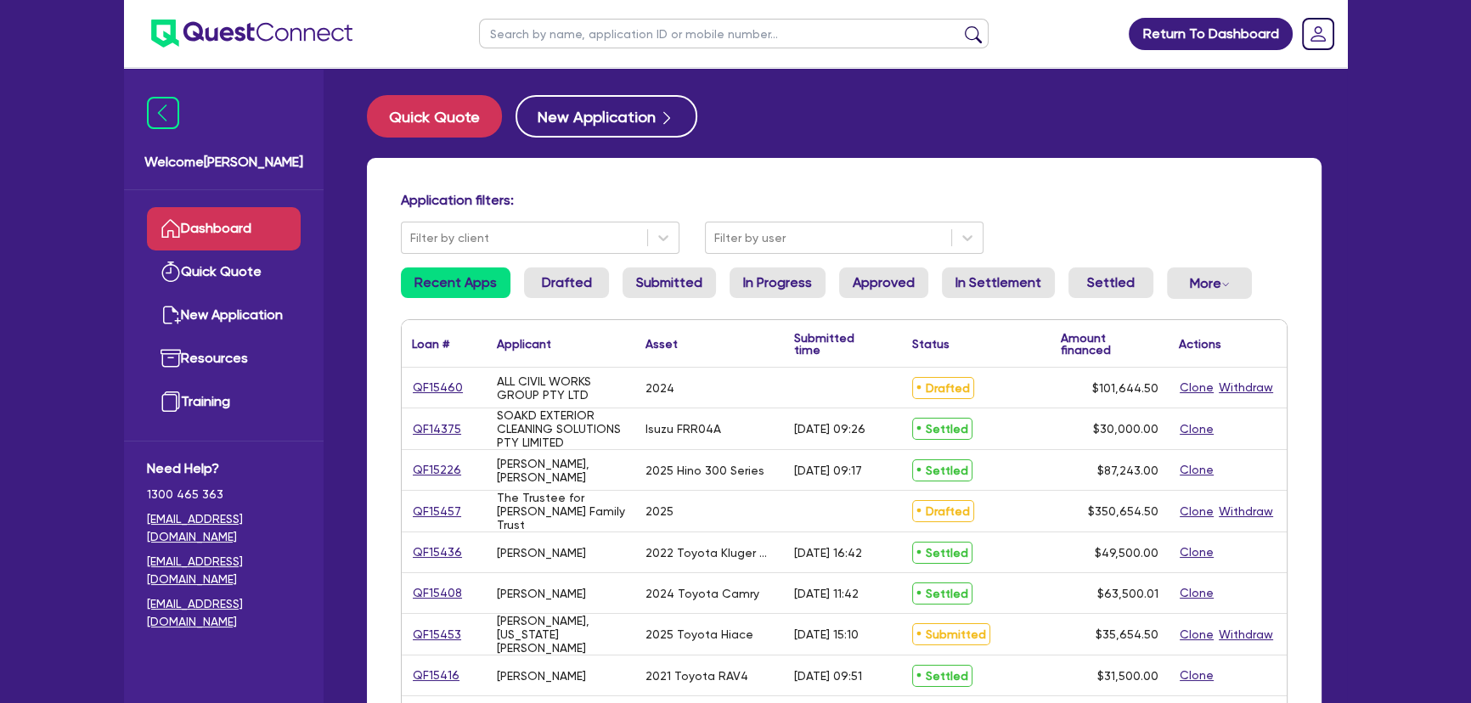
click at [617, 31] on input "text" at bounding box center [733, 34] width 509 height 30
paste input "PRIDE EARTHWORX PTY LTD"
type input "PRIDE EARTHWORX PTY LTD"
click at [959, 25] on button "submit" at bounding box center [972, 37] width 27 height 24
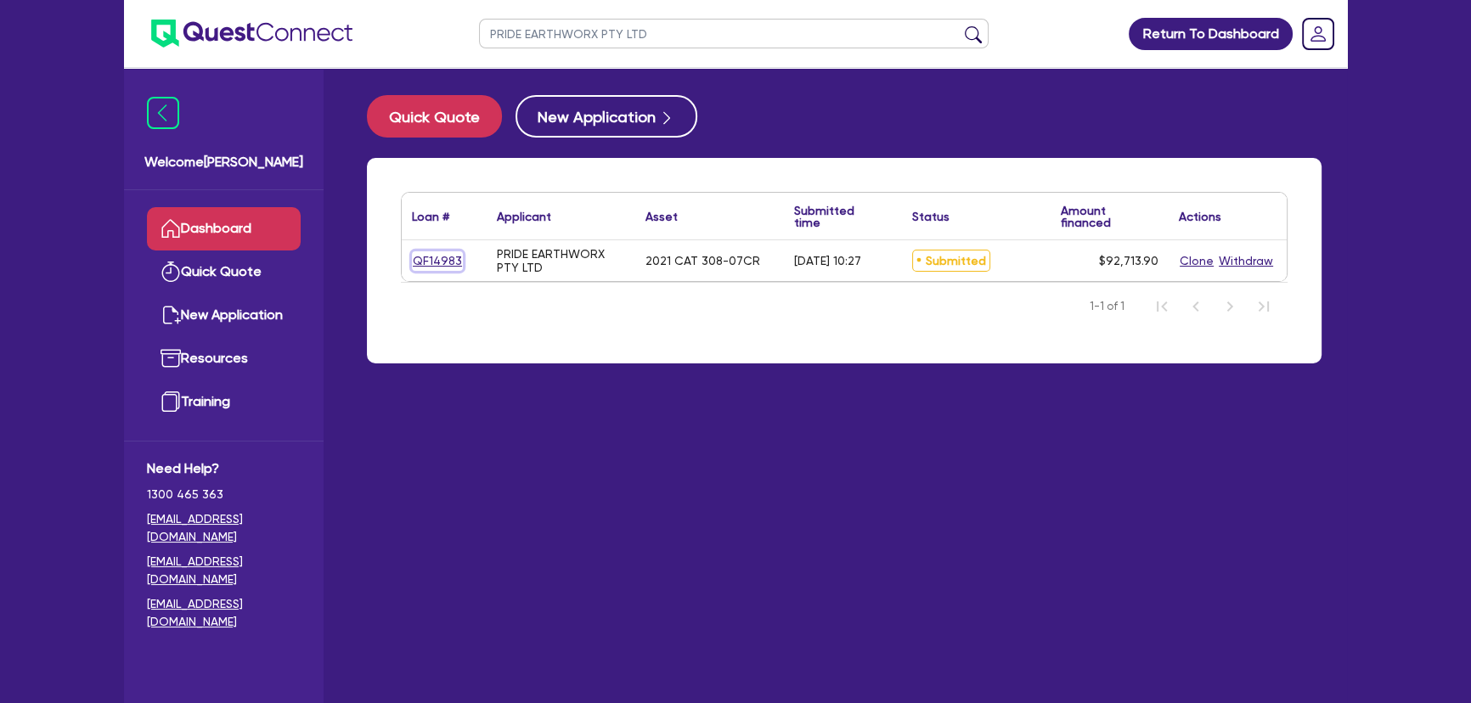
click at [451, 256] on link "QF14983" at bounding box center [437, 261] width 51 height 20
select select "Other"
select select "CARS_AND_LIGHT_TRUCKS"
select select "PASSENGER_VEHICLES"
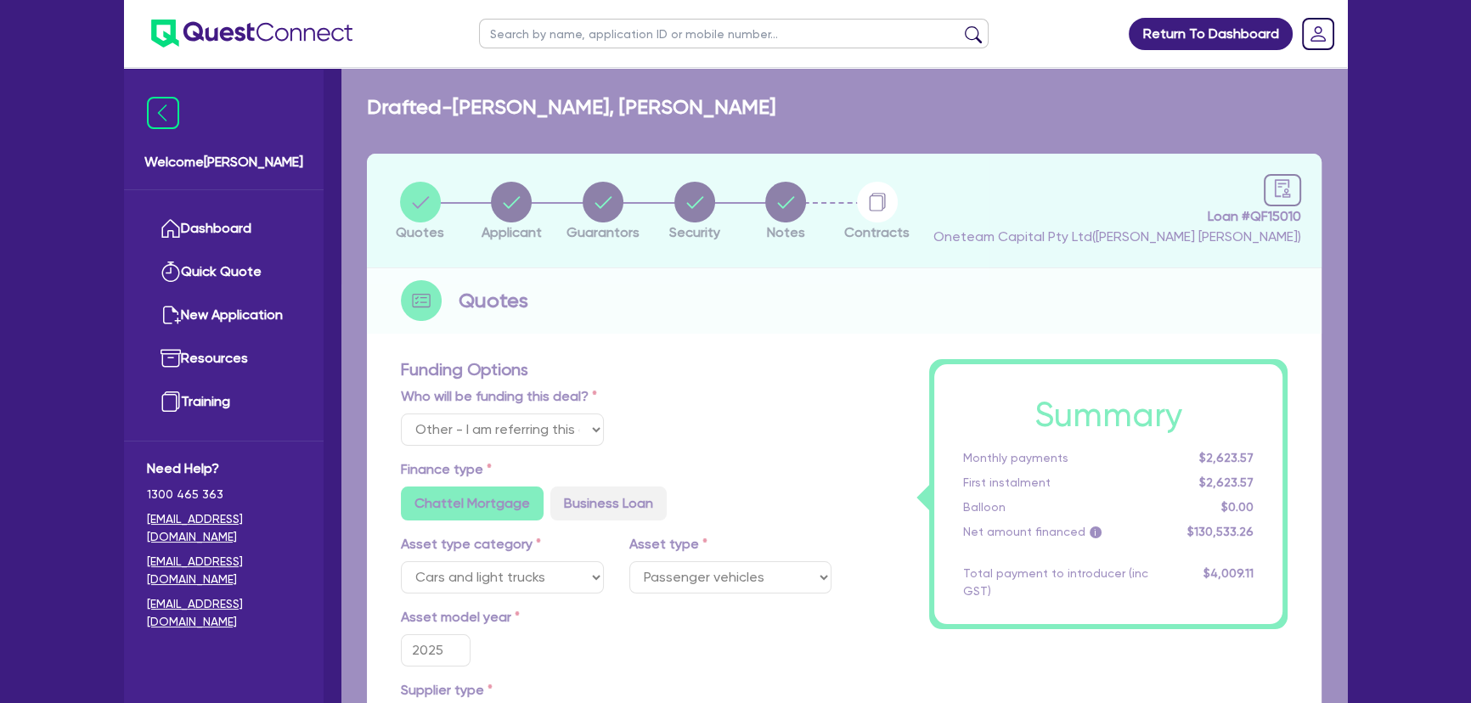
select select "PRIMARY_ASSETS"
type input "2021"
type input "115,000"
type input "23,000"
type input "7.27"
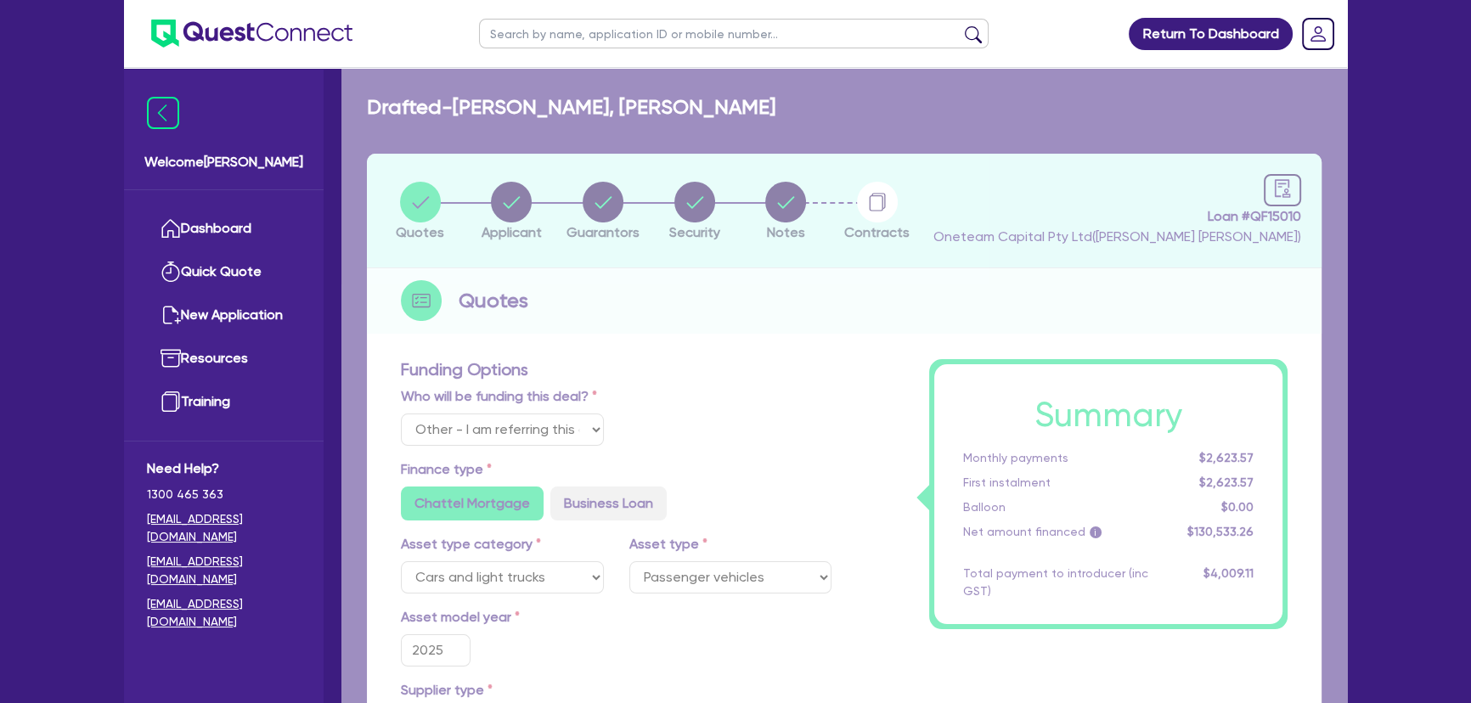
type input "6,740.3"
type input "7.99"
type input "649"
type input "1,272.73"
radio input "false"
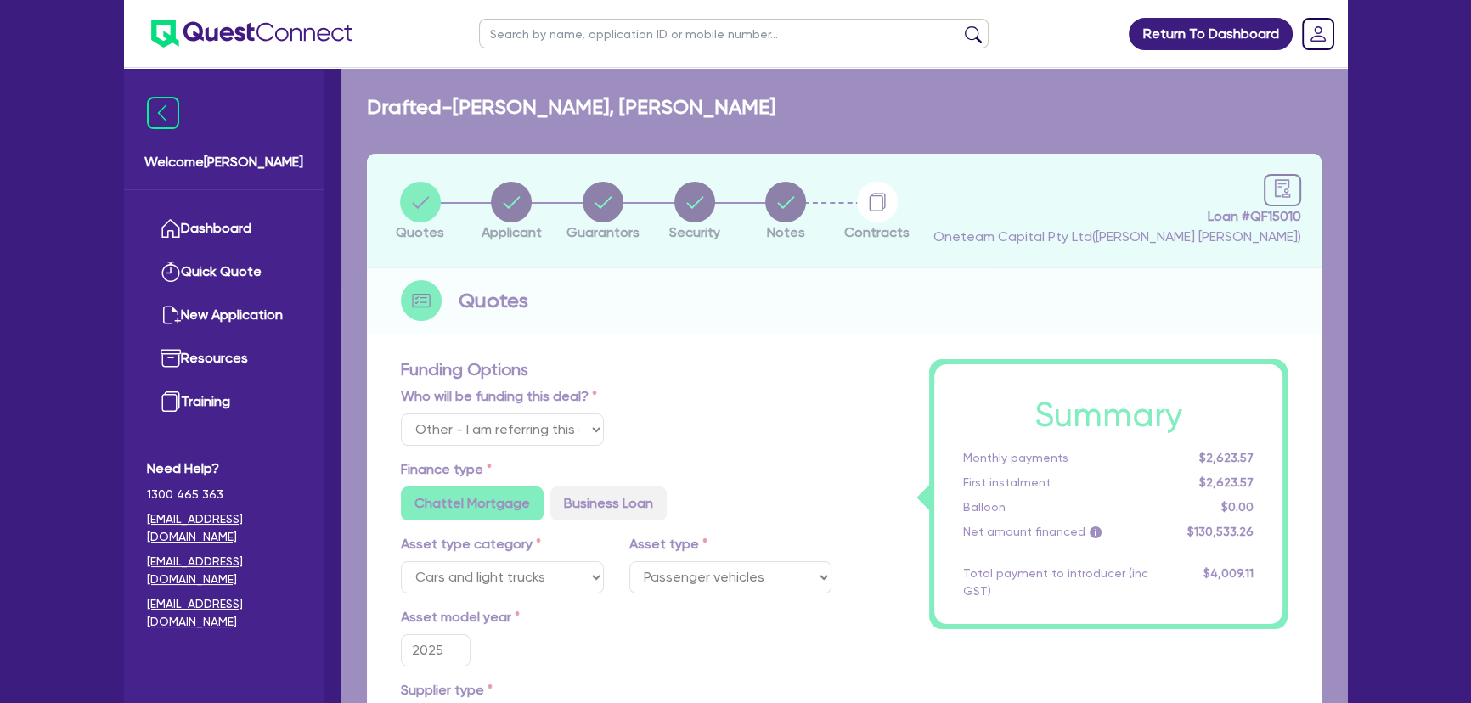
radio input "true"
select select "YELLOW_GOODS_AND_EXCAVATORS"
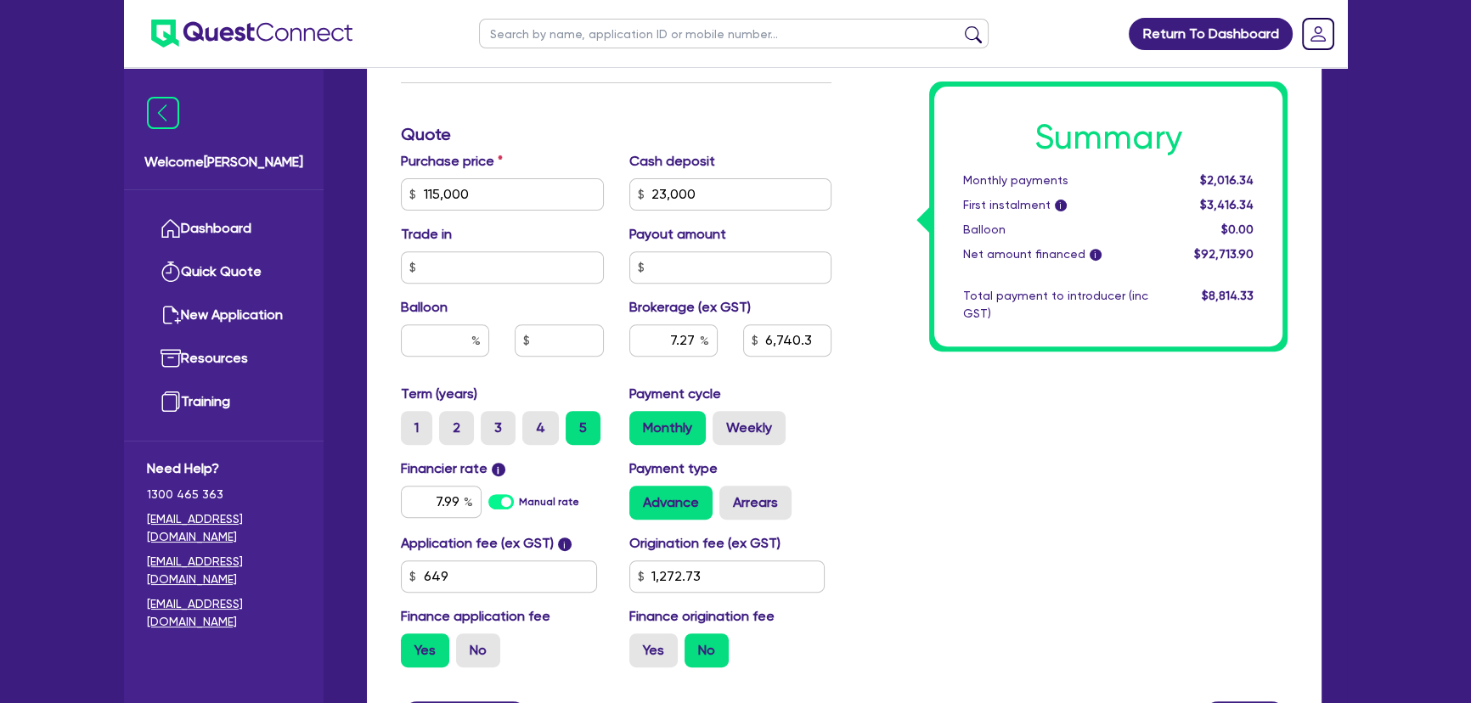
scroll to position [772, 0]
click at [490, 199] on input "115,000" at bounding box center [502, 193] width 203 height 32
type input "1"
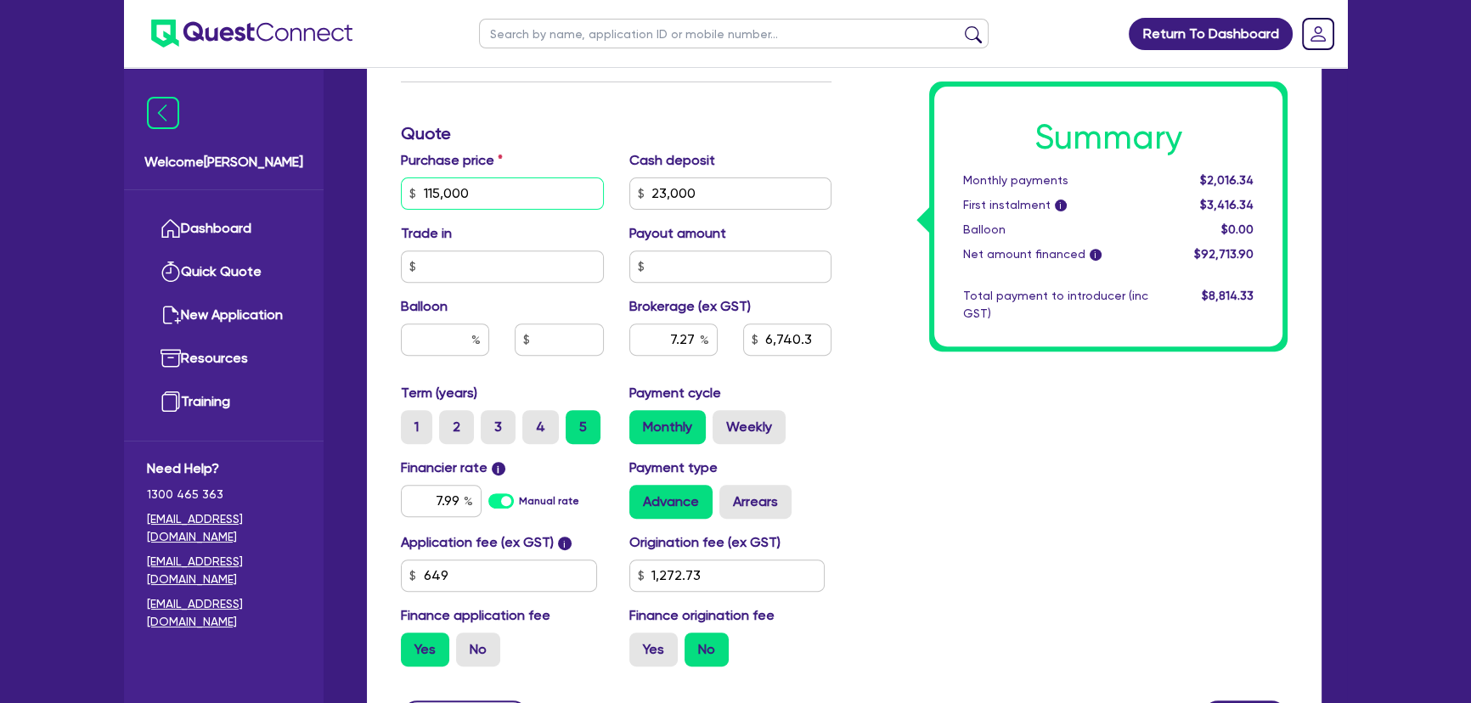
type input "23,000"
type input "6,740.3"
type input "1,272.73"
type input "10"
type input "23,000"
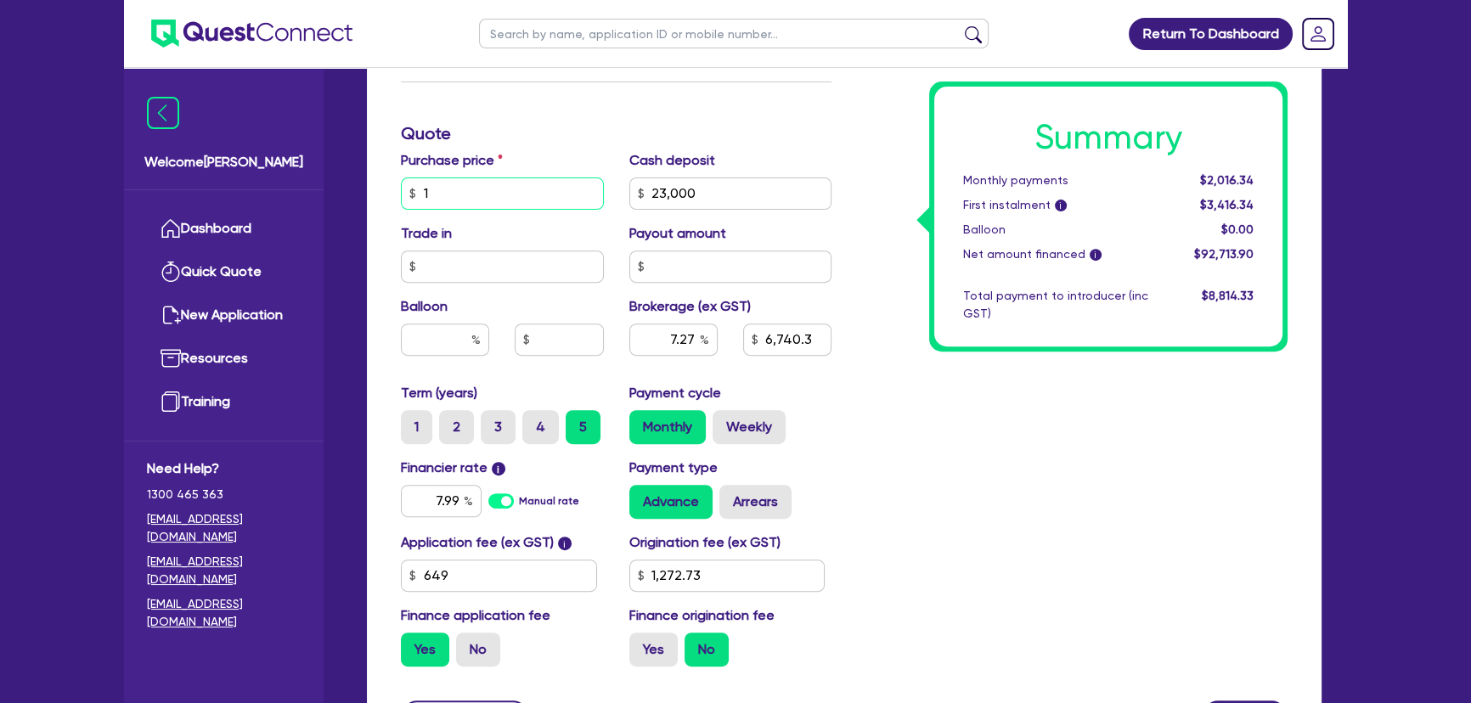
type input "6,740.3"
type input "1,272.73"
type input "100"
type input "23,000"
click at [693, 184] on input "23,000" at bounding box center [730, 193] width 203 height 32
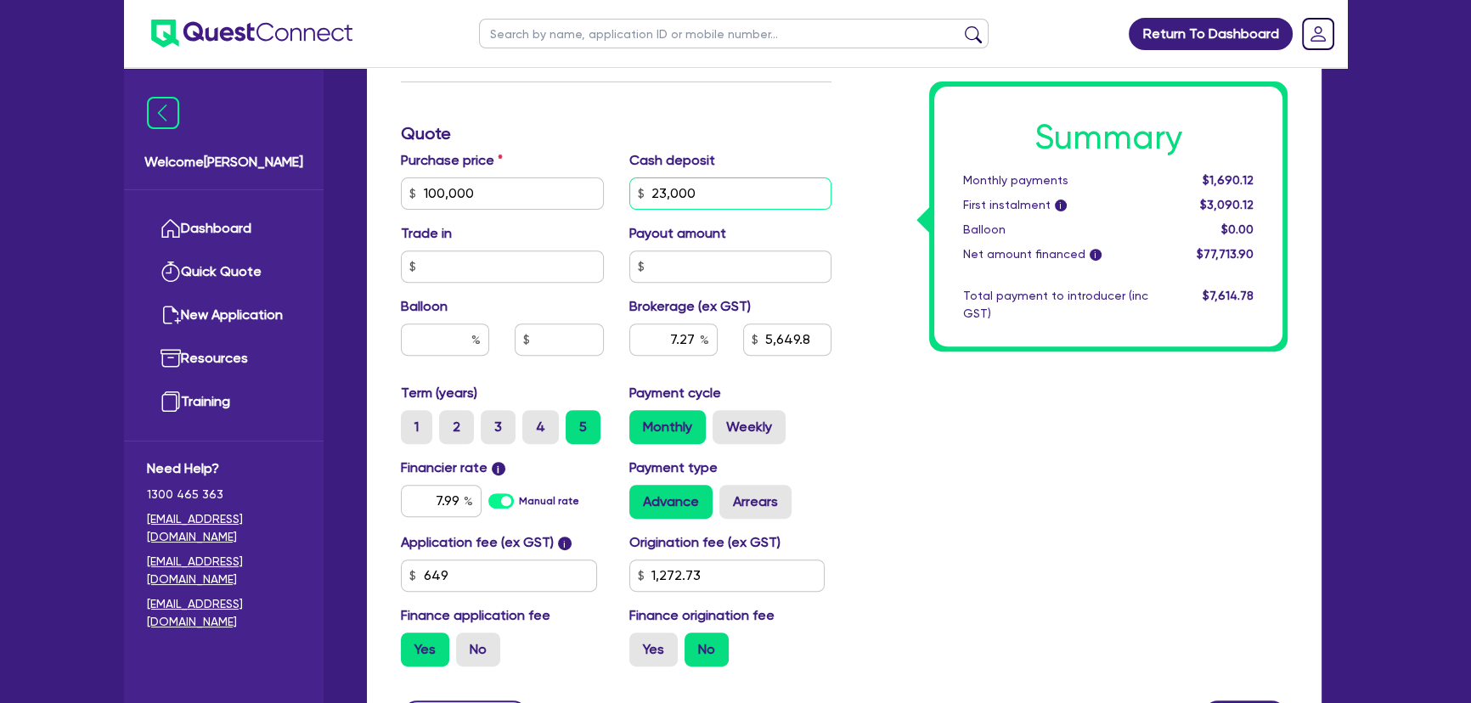
click at [693, 184] on input "23,000" at bounding box center [730, 193] width 203 height 32
click at [920, 498] on div "Summary Monthly payments $1,690.12 First instalment i $3,090.12 Balloon $0.00 N…" at bounding box center [1072, 133] width 456 height 1093
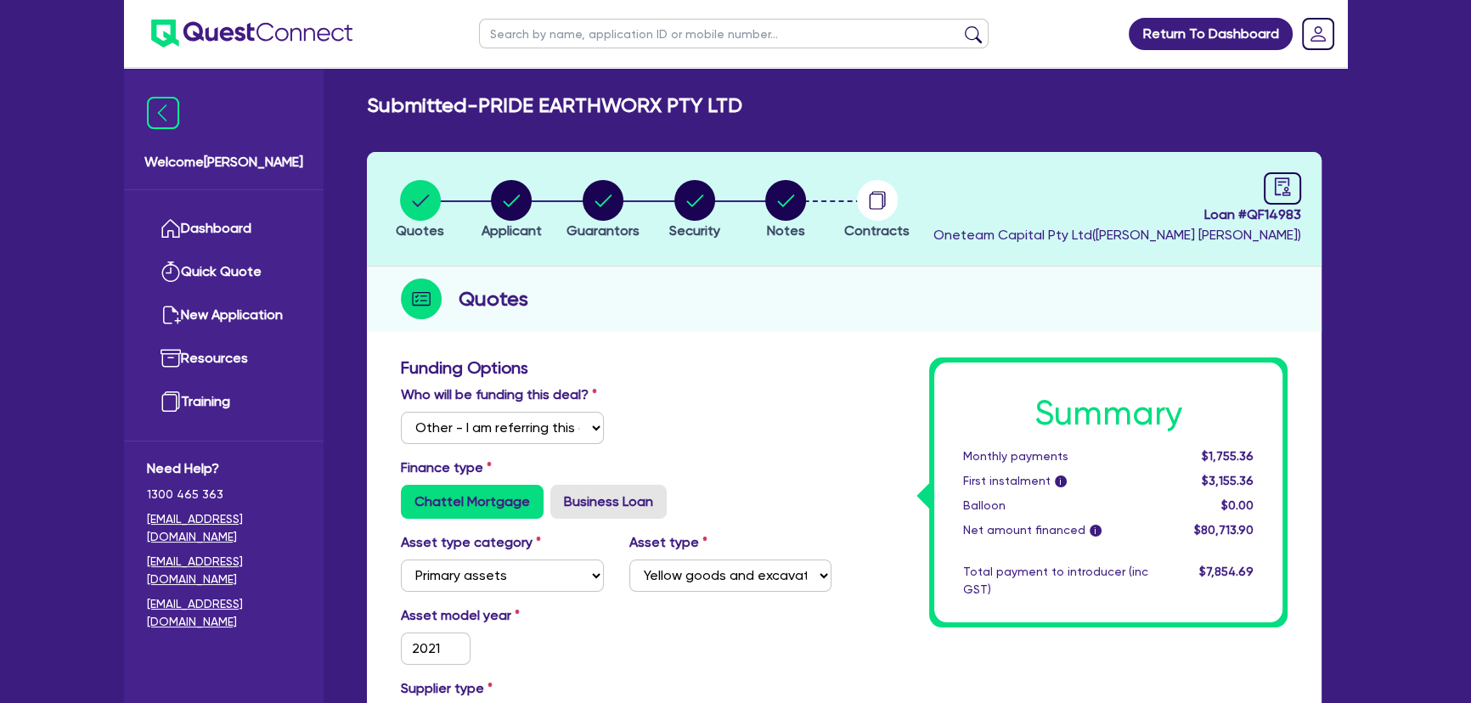
scroll to position [0, 0]
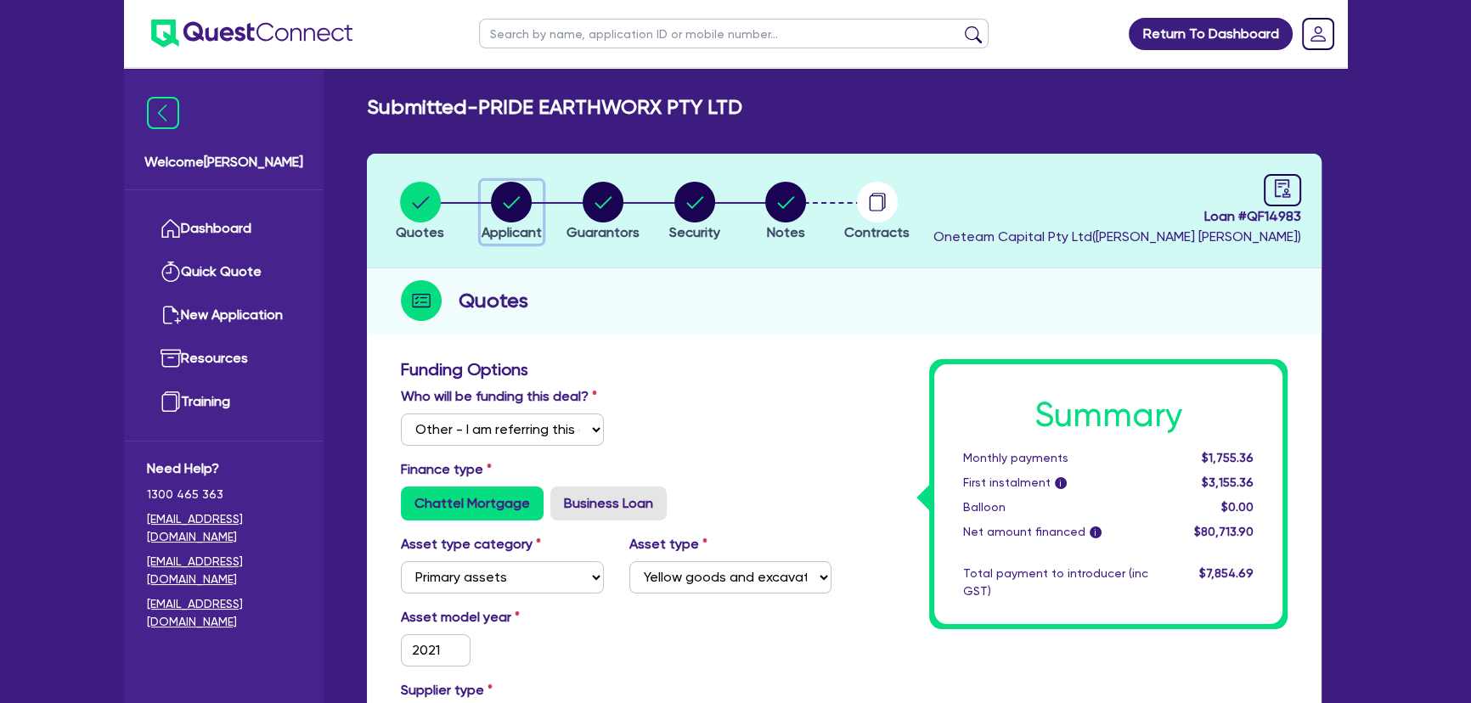
click at [520, 201] on circle "button" at bounding box center [511, 202] width 41 height 41
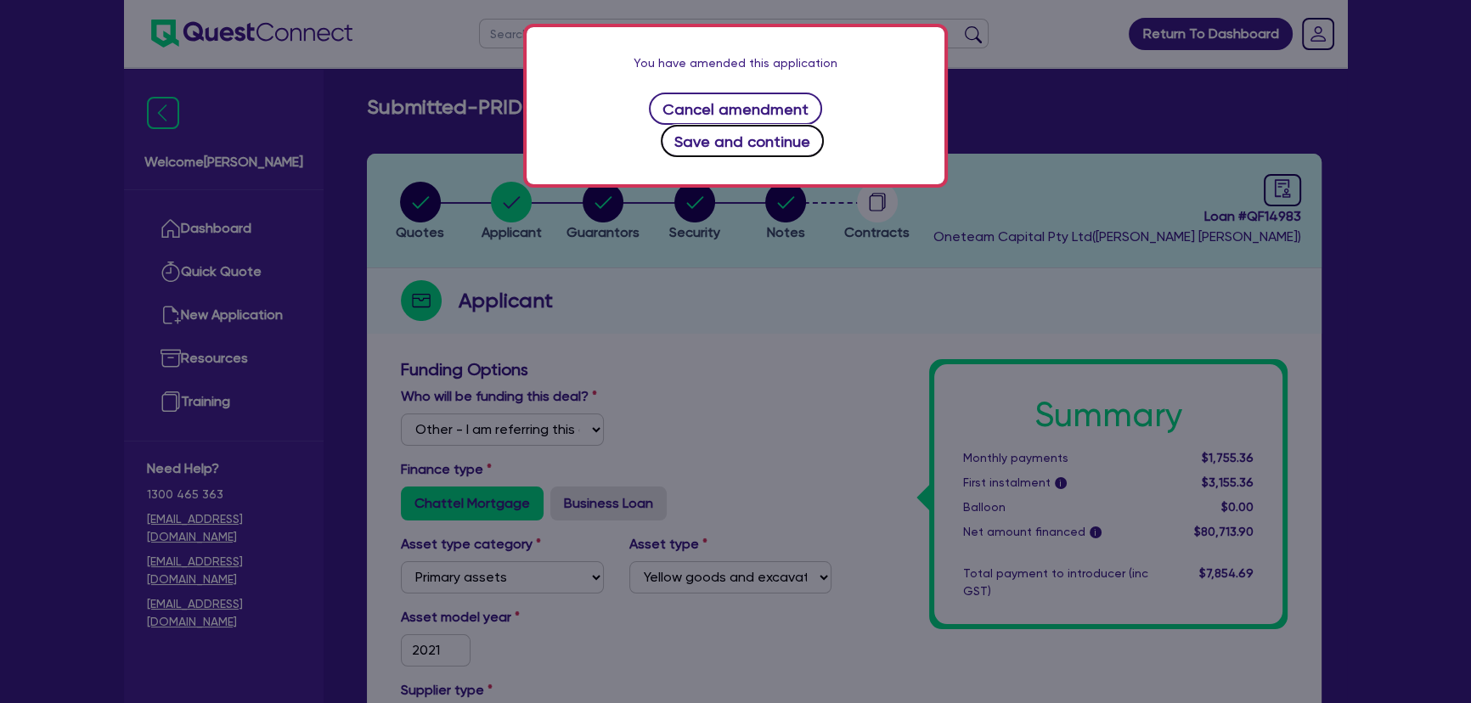
click at [824, 125] on button "Save and continue" at bounding box center [743, 141] width 164 height 32
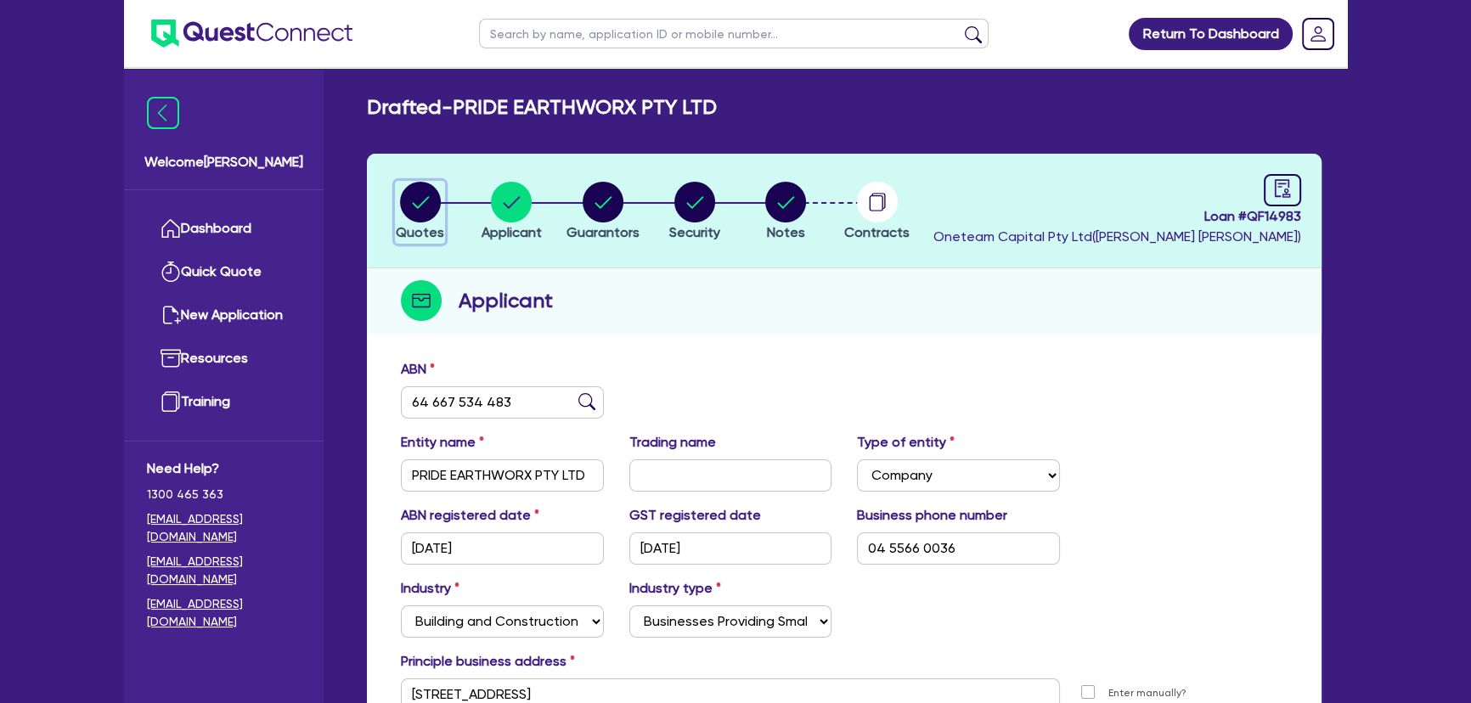
click at [421, 203] on icon "button" at bounding box center [420, 202] width 17 height 12
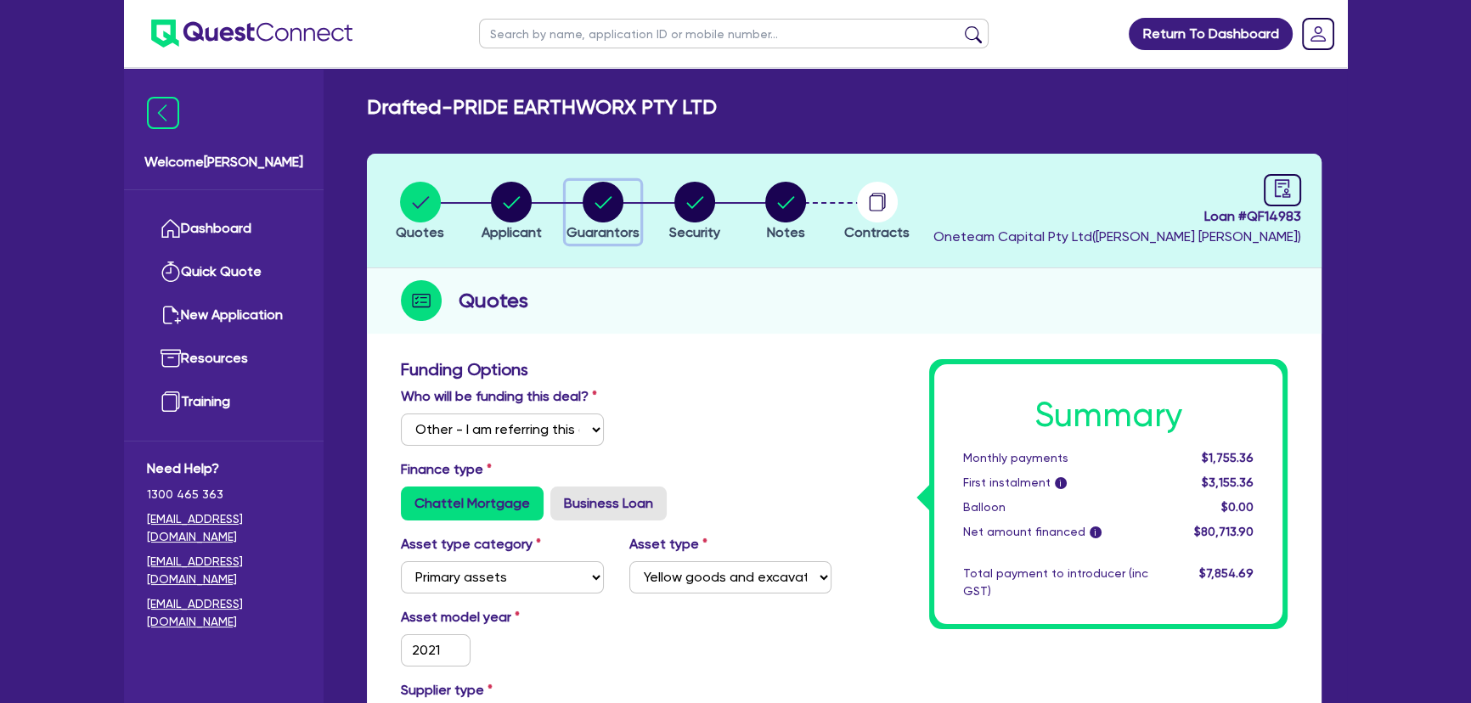
click at [605, 195] on circle "button" at bounding box center [602, 202] width 41 height 41
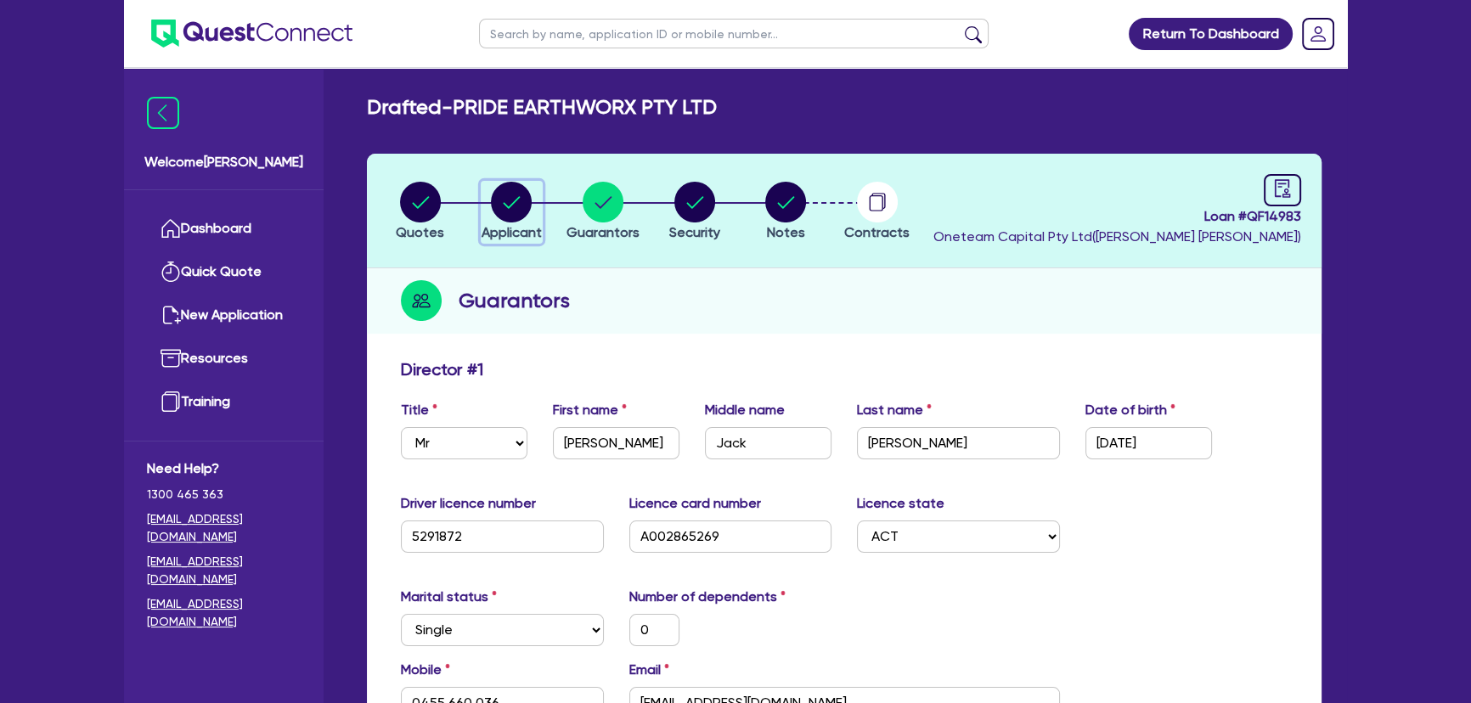
click at [486, 209] on div "button" at bounding box center [511, 202] width 60 height 41
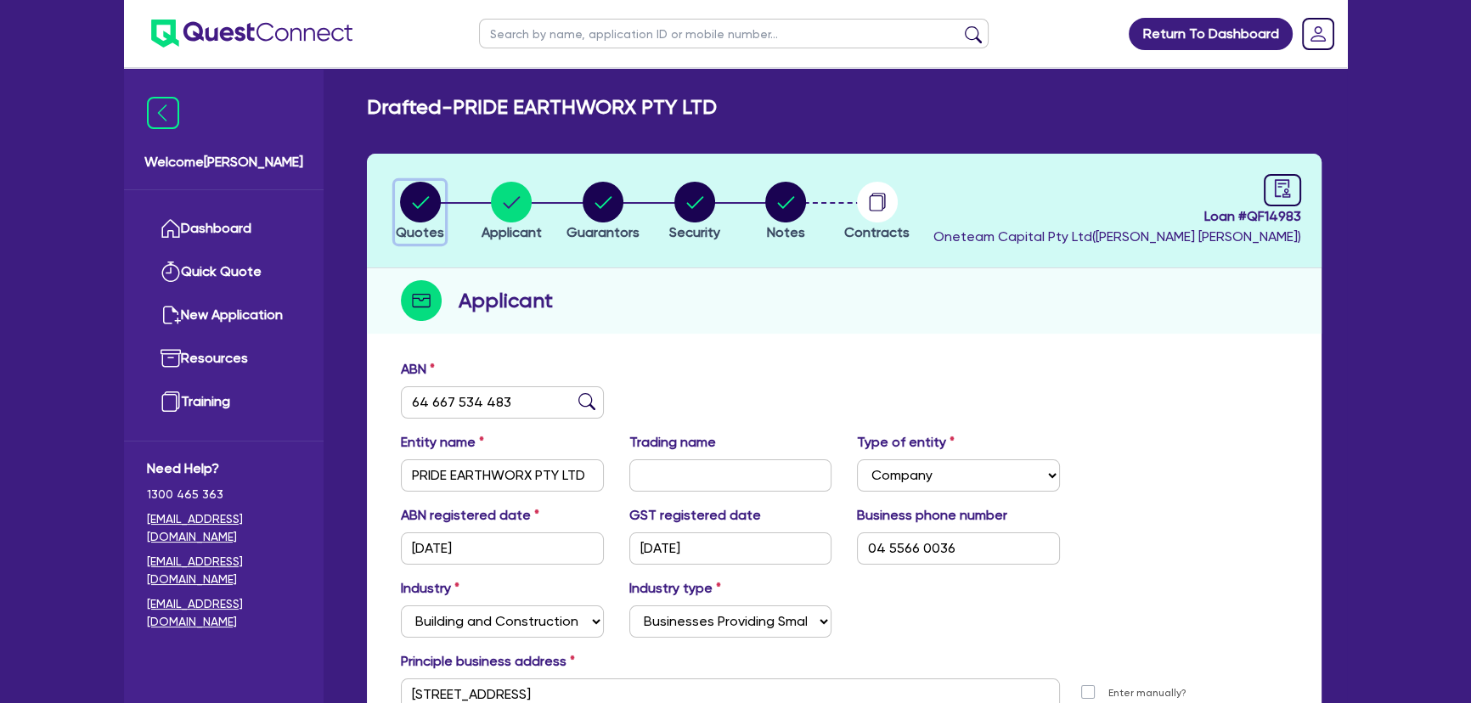
click at [408, 205] on circle "button" at bounding box center [420, 202] width 41 height 41
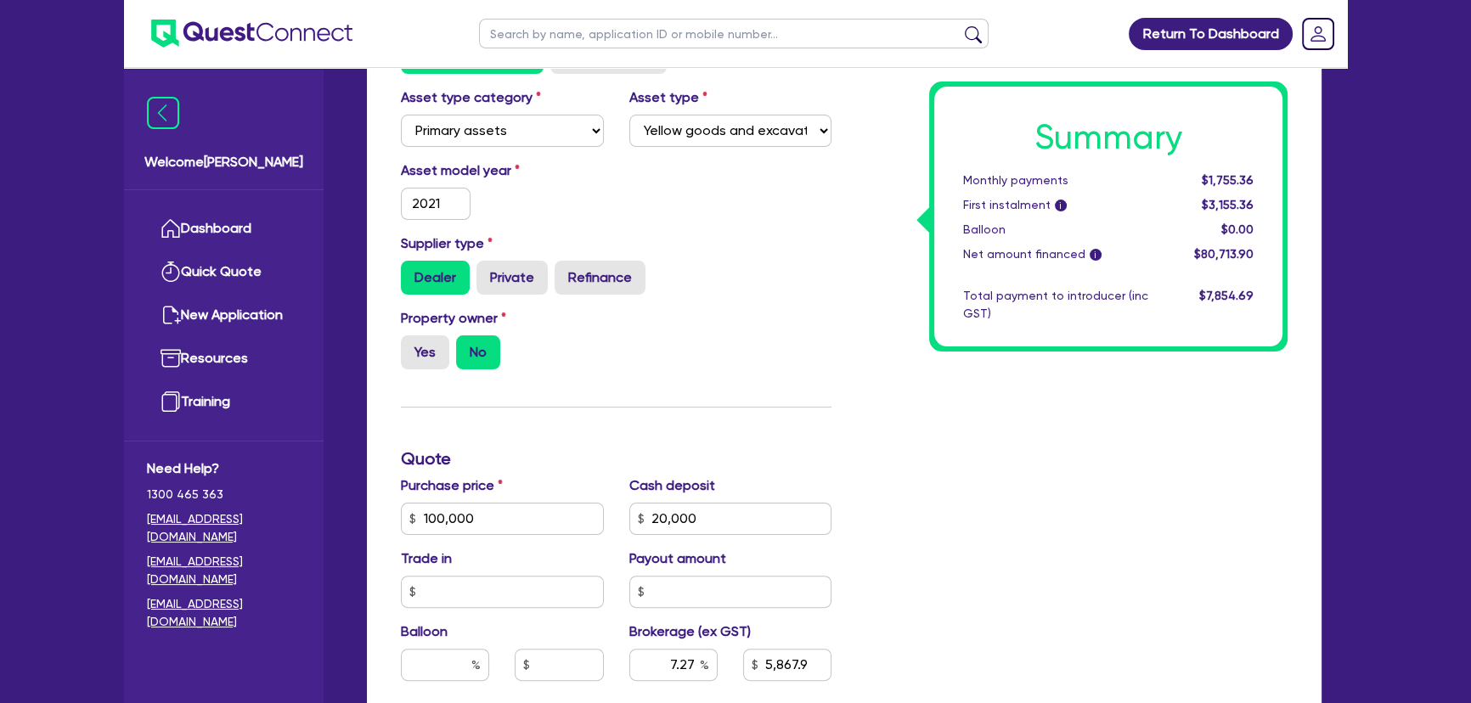
scroll to position [540, 0]
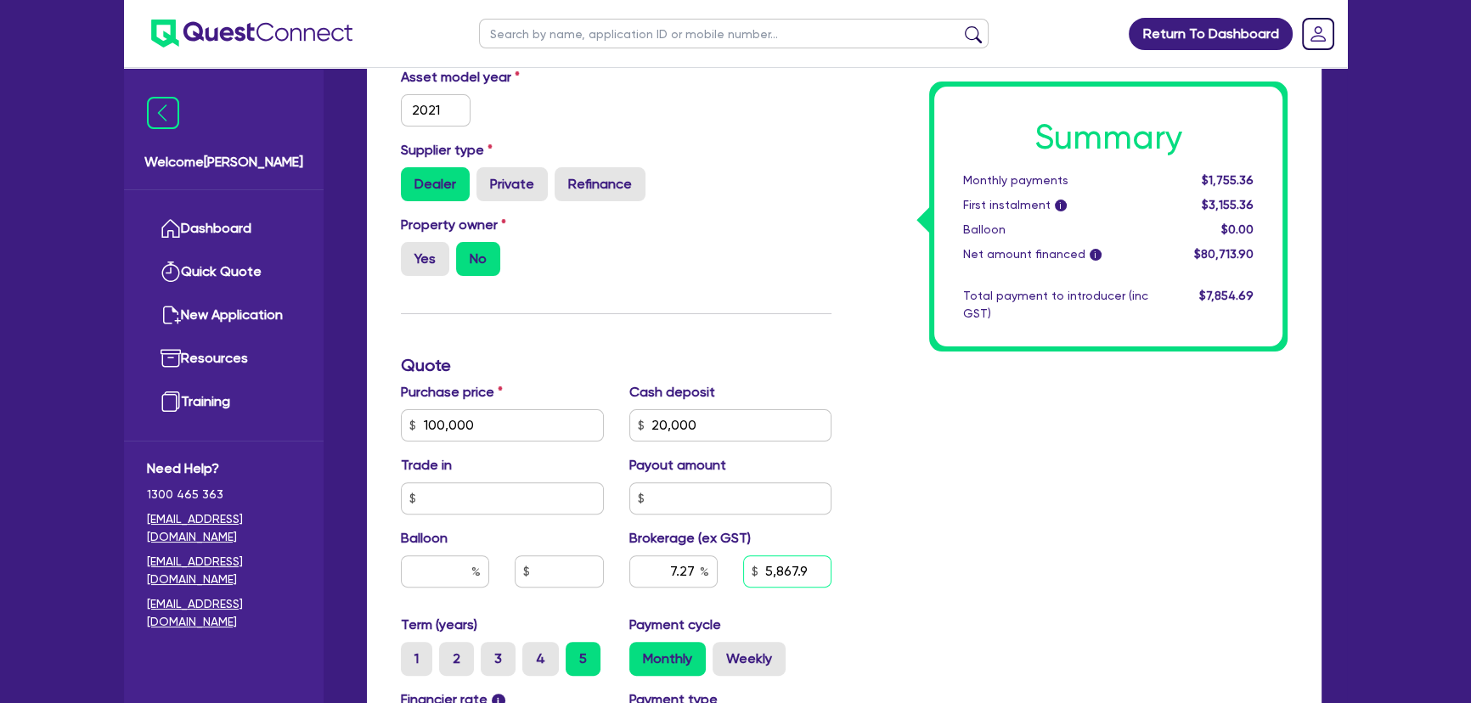
drag, startPoint x: 766, startPoint y: 556, endPoint x: 869, endPoint y: 548, distance: 103.0
click at [867, 548] on div "Funding Options Who will be funding this deal? Select I will fund 100% I will c…" at bounding box center [844, 365] width 912 height 1093
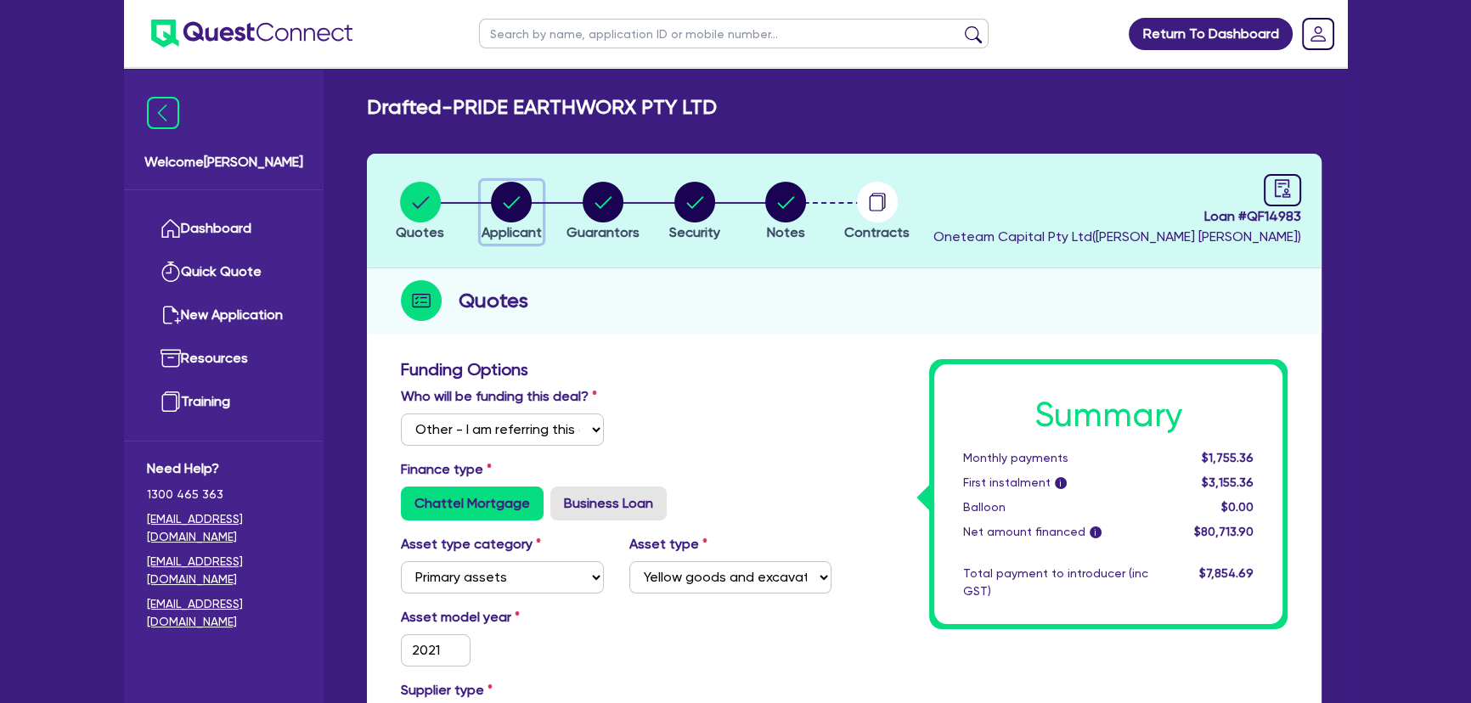
click at [502, 222] on button "Applicant" at bounding box center [512, 212] width 62 height 63
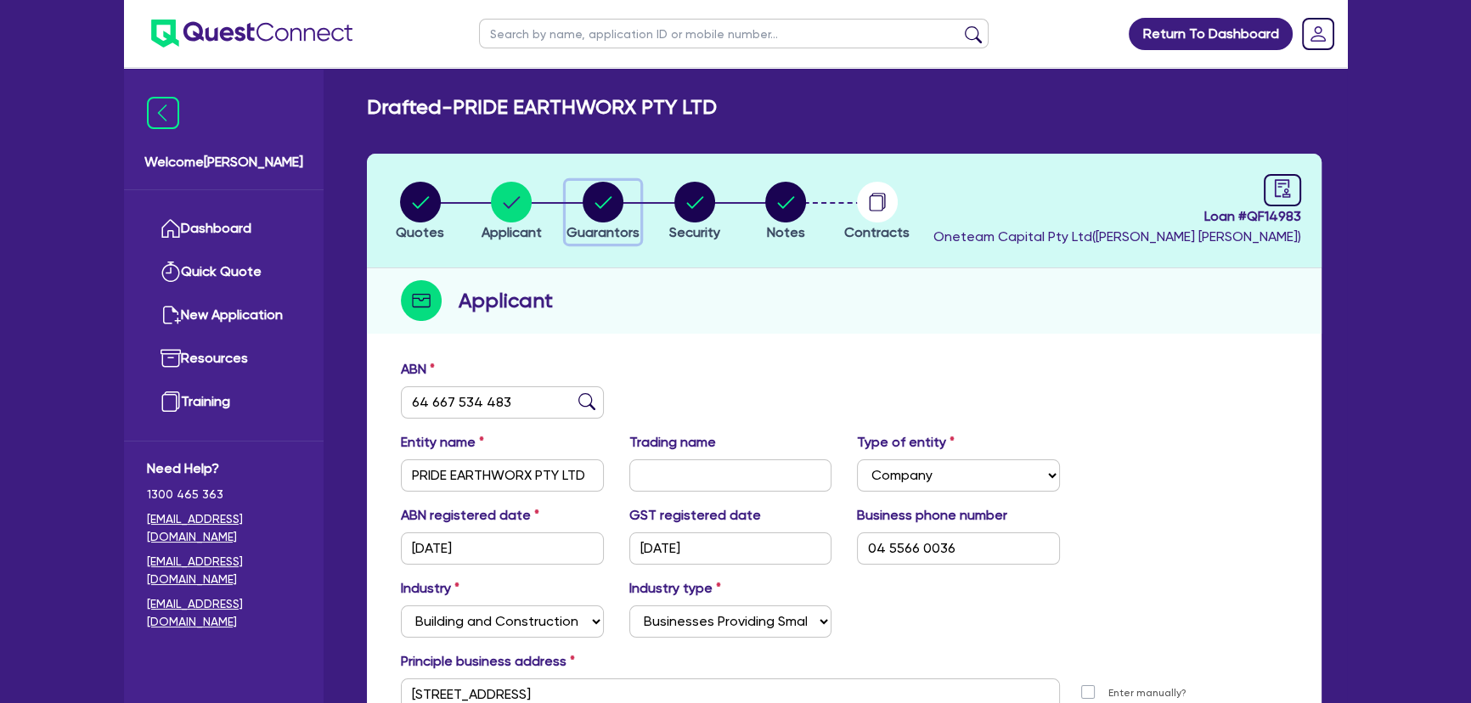
click at [619, 212] on circle "button" at bounding box center [602, 202] width 41 height 41
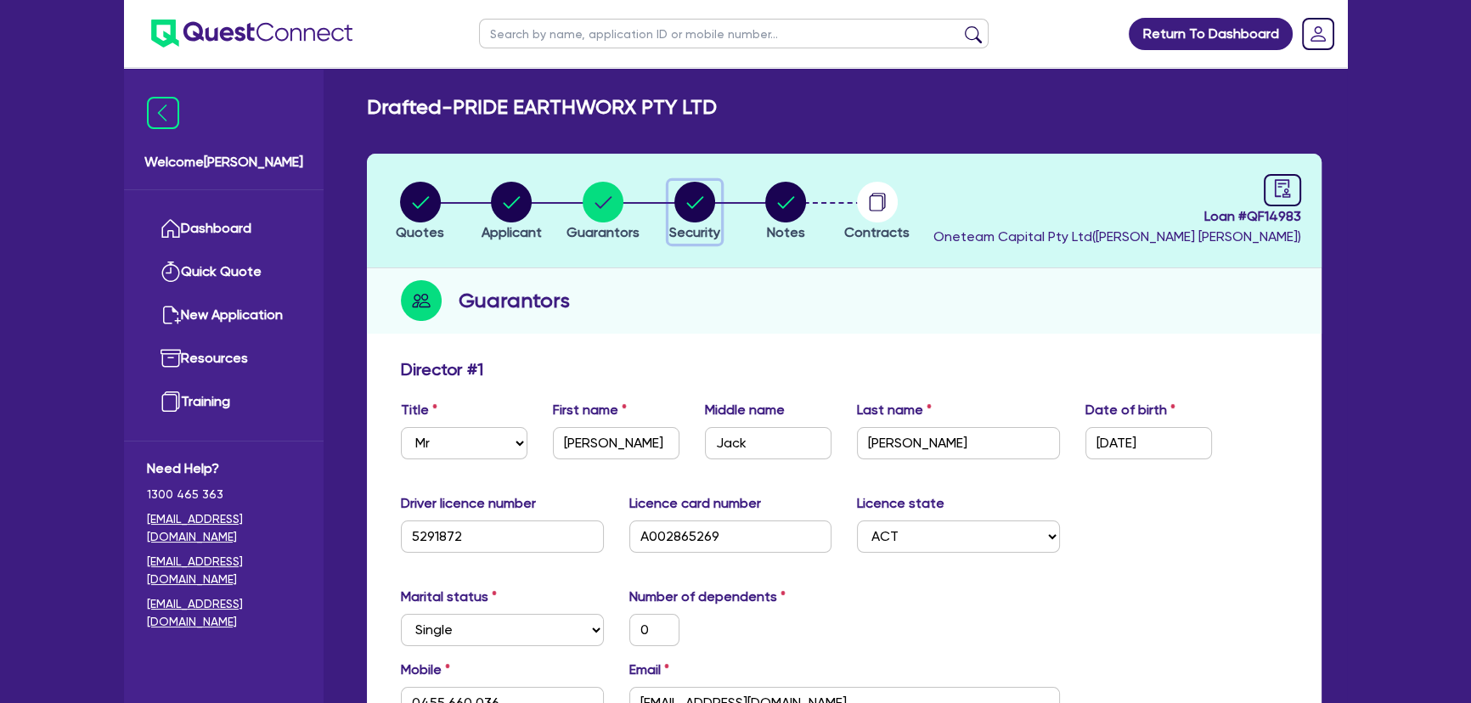
click at [691, 197] on circle "button" at bounding box center [694, 202] width 41 height 41
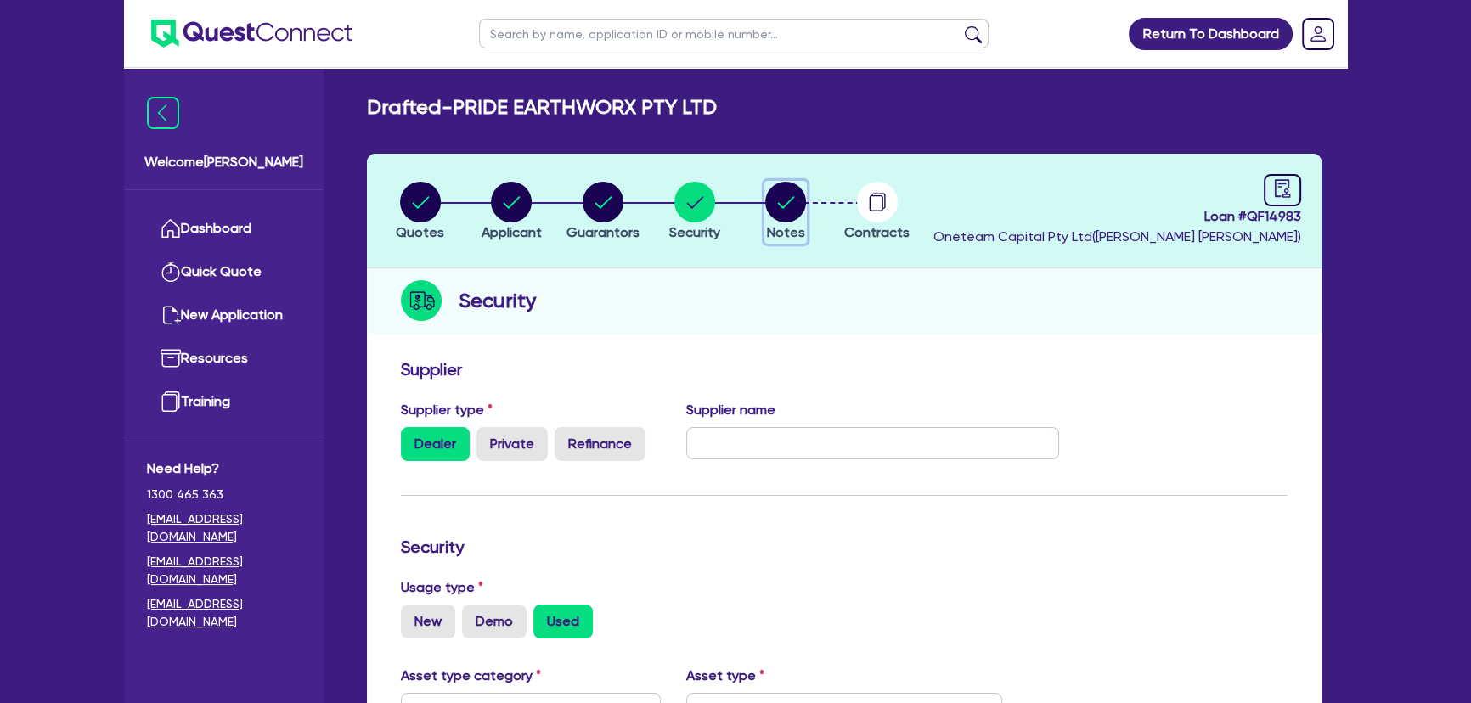
click at [791, 194] on circle "button" at bounding box center [785, 202] width 41 height 41
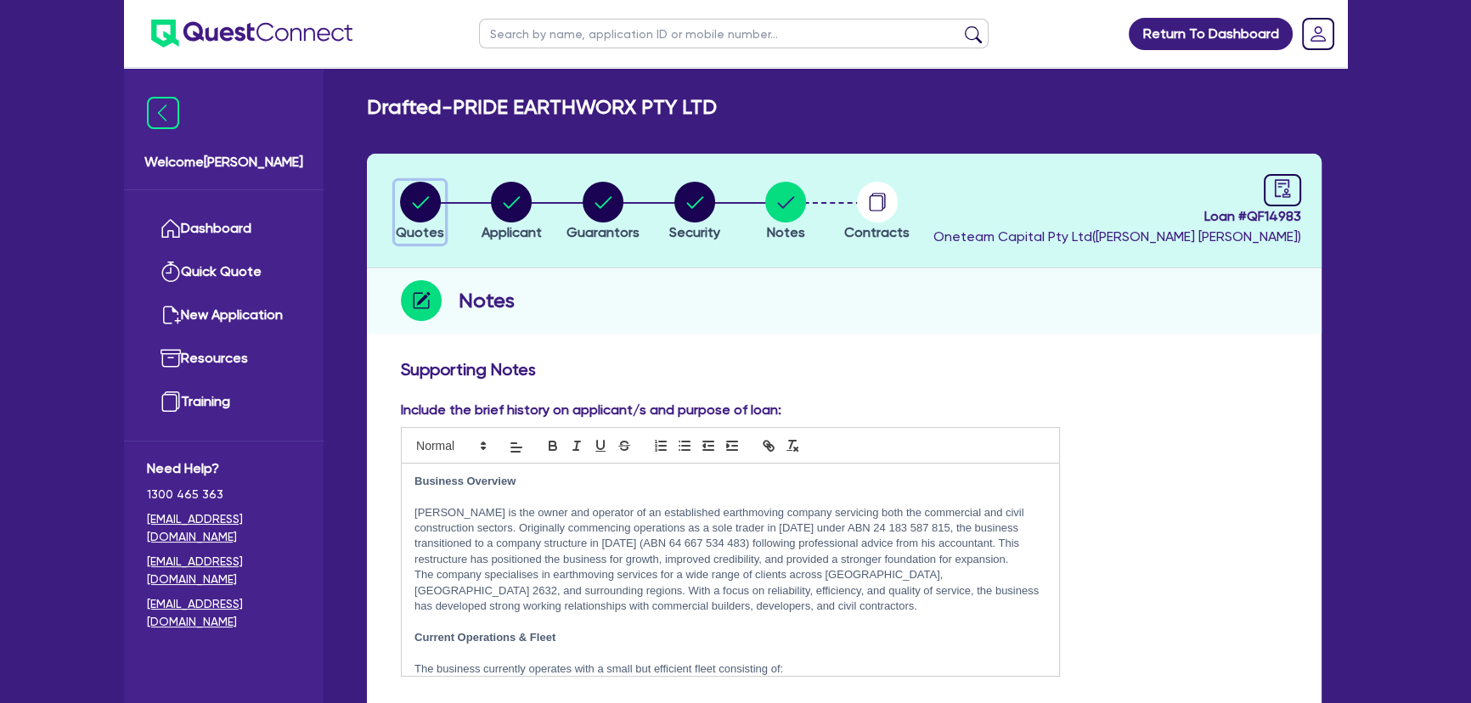
click at [416, 200] on circle "button" at bounding box center [420, 202] width 41 height 41
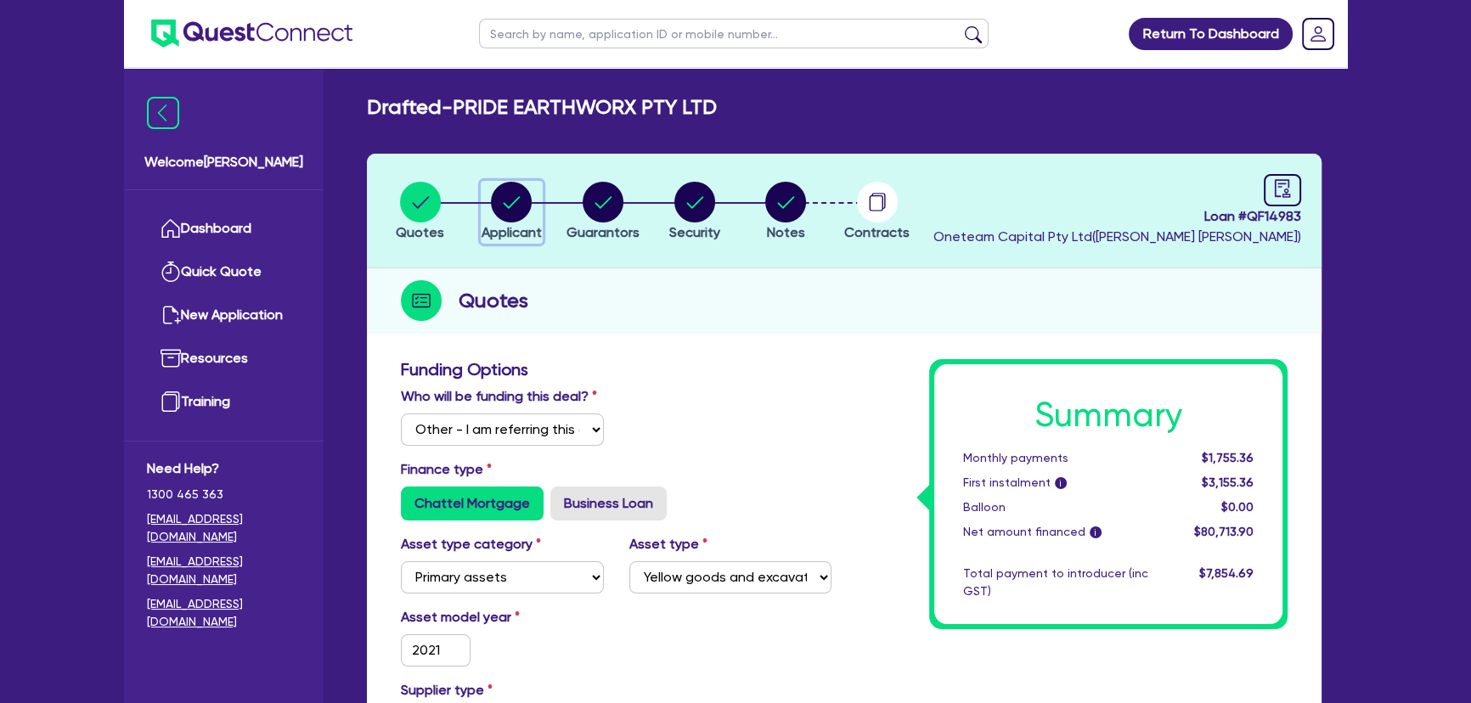
click at [522, 207] on circle "button" at bounding box center [511, 202] width 41 height 41
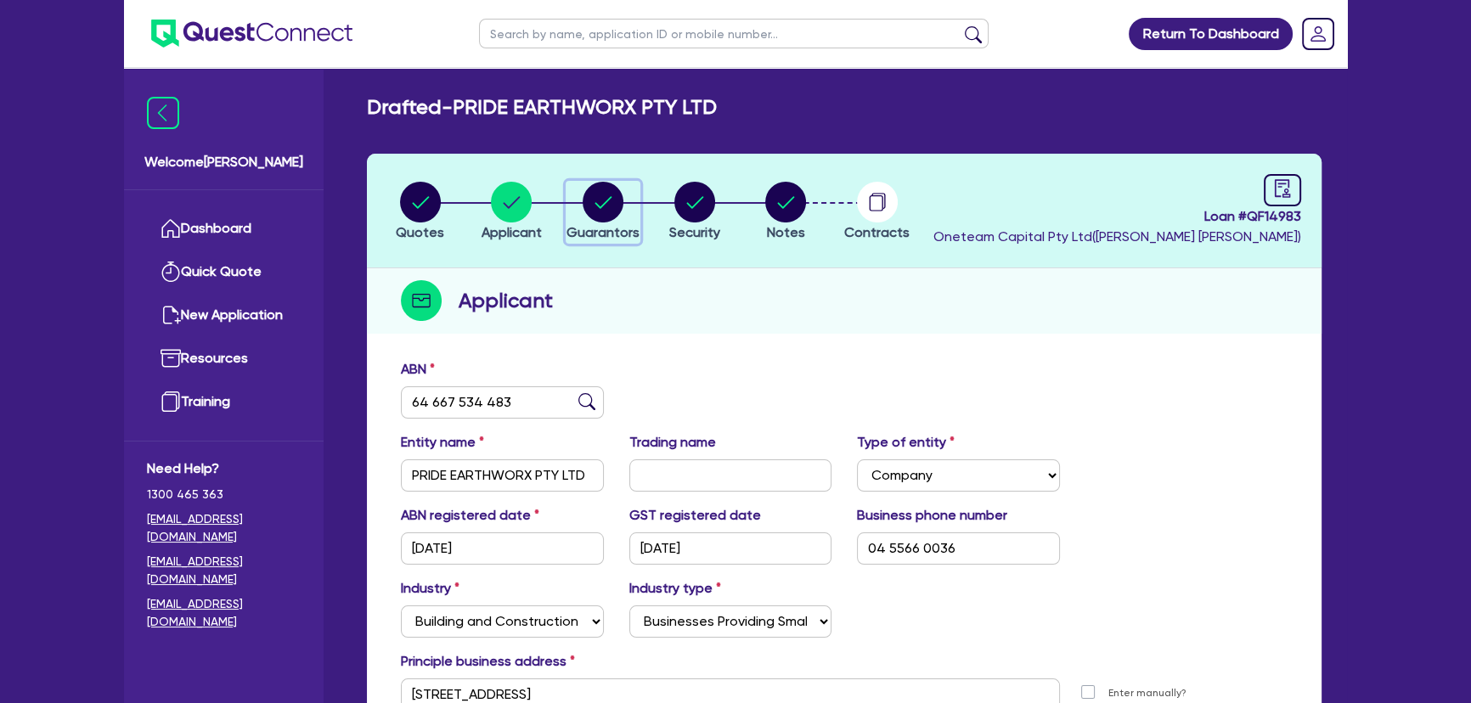
click at [600, 204] on circle "button" at bounding box center [602, 202] width 41 height 41
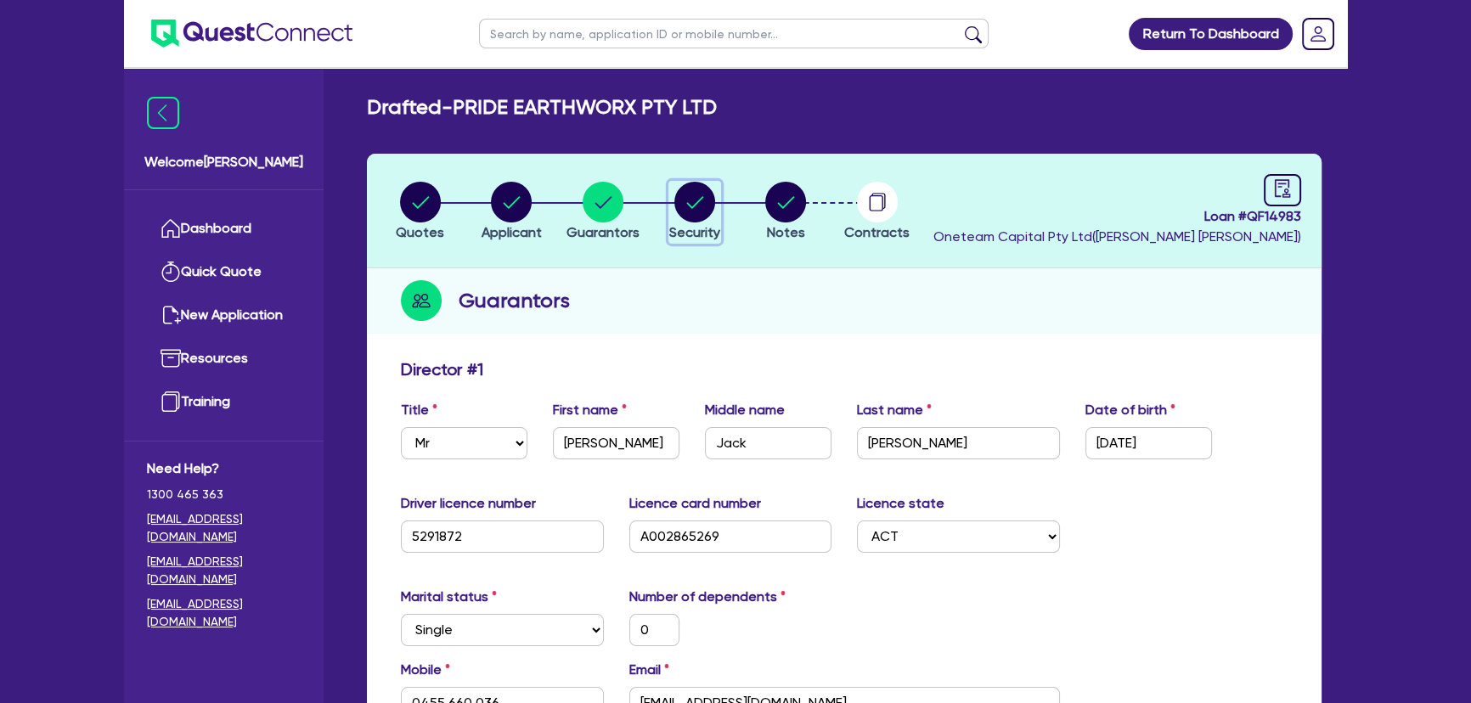
click at [686, 206] on circle "button" at bounding box center [694, 202] width 41 height 41
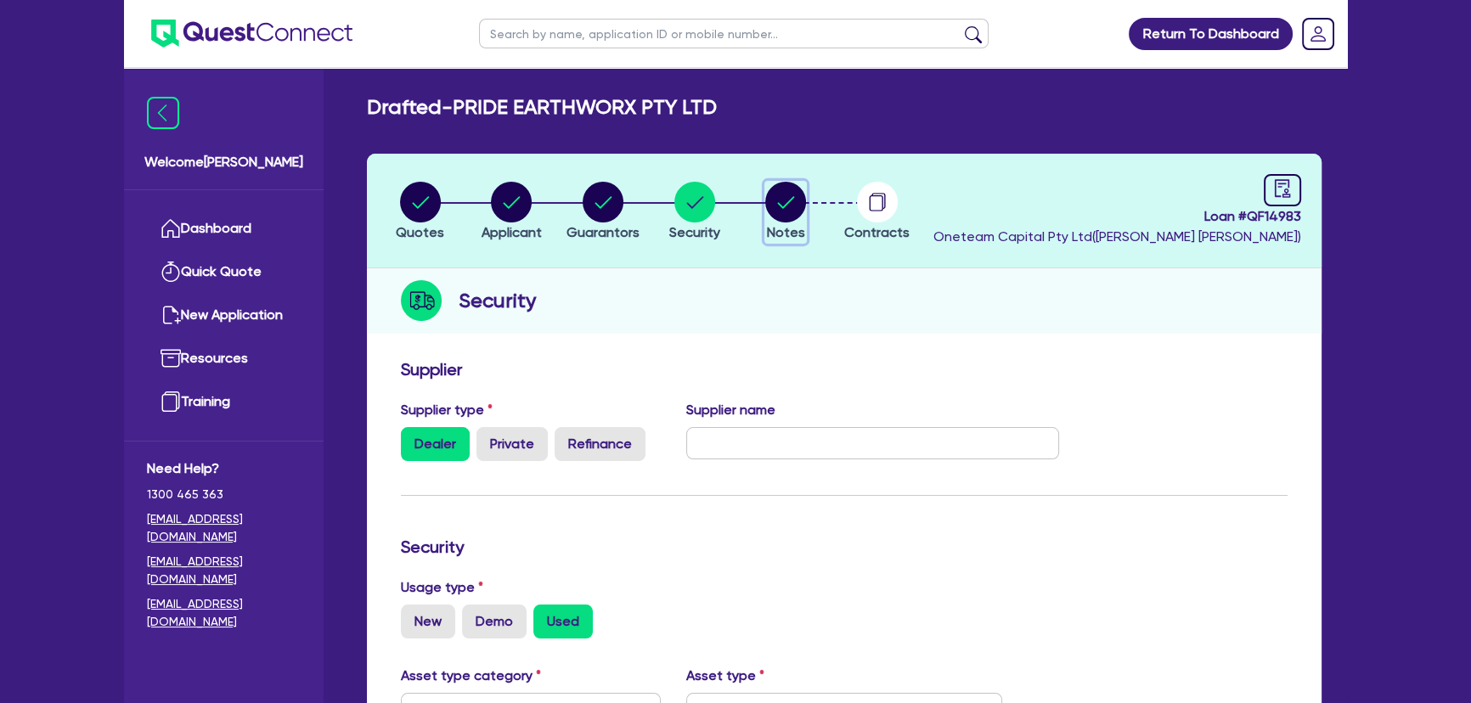
click at [782, 221] on circle "button" at bounding box center [785, 202] width 41 height 41
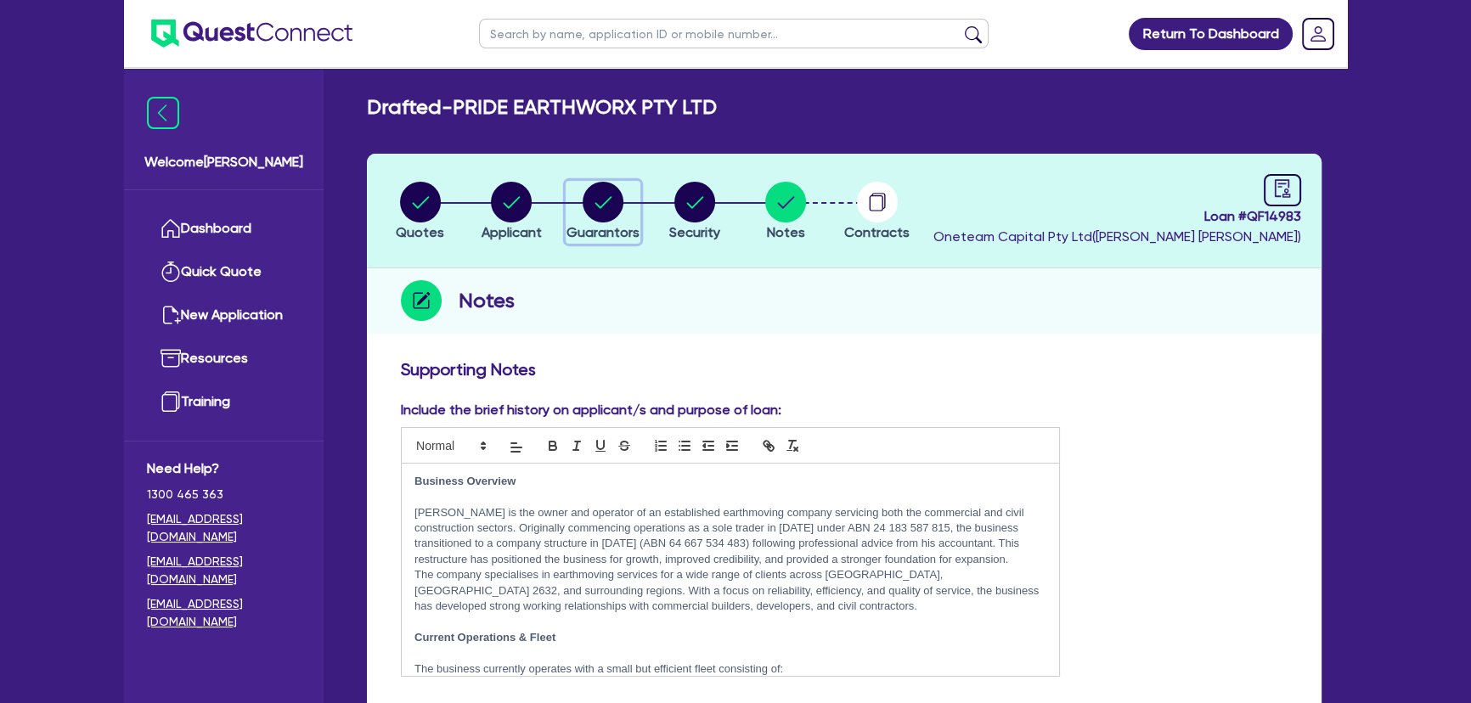
click at [620, 201] on circle "button" at bounding box center [602, 202] width 41 height 41
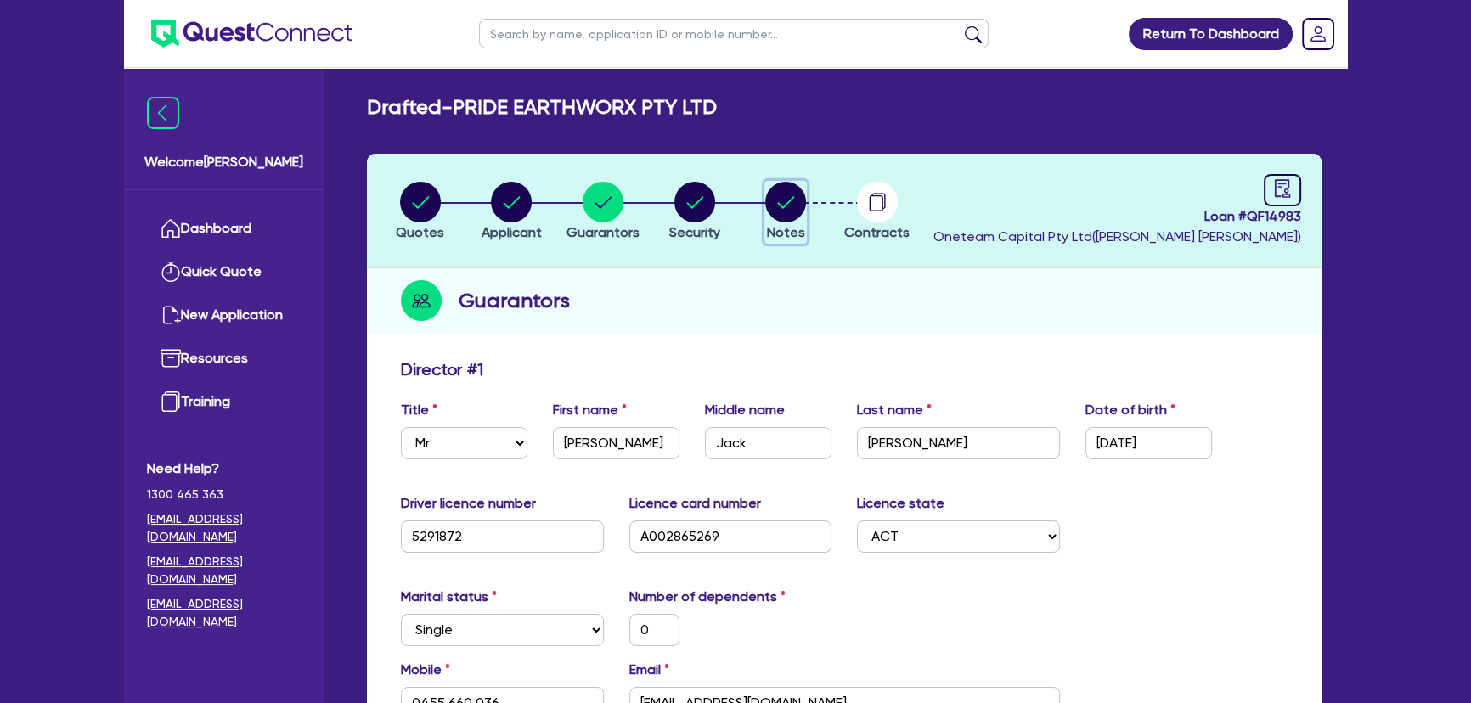
click at [785, 193] on circle "button" at bounding box center [785, 202] width 41 height 41
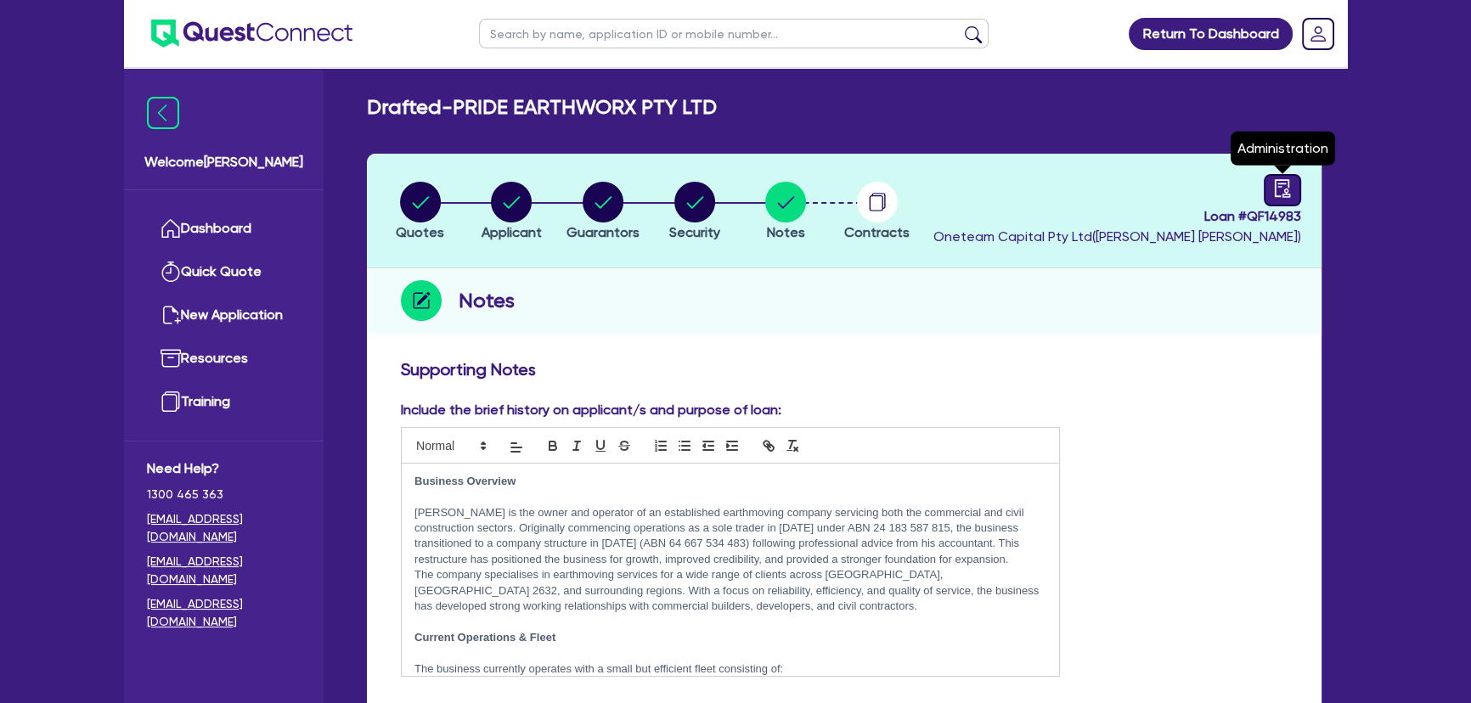
click at [1282, 189] on icon "audit" at bounding box center [1282, 188] width 19 height 19
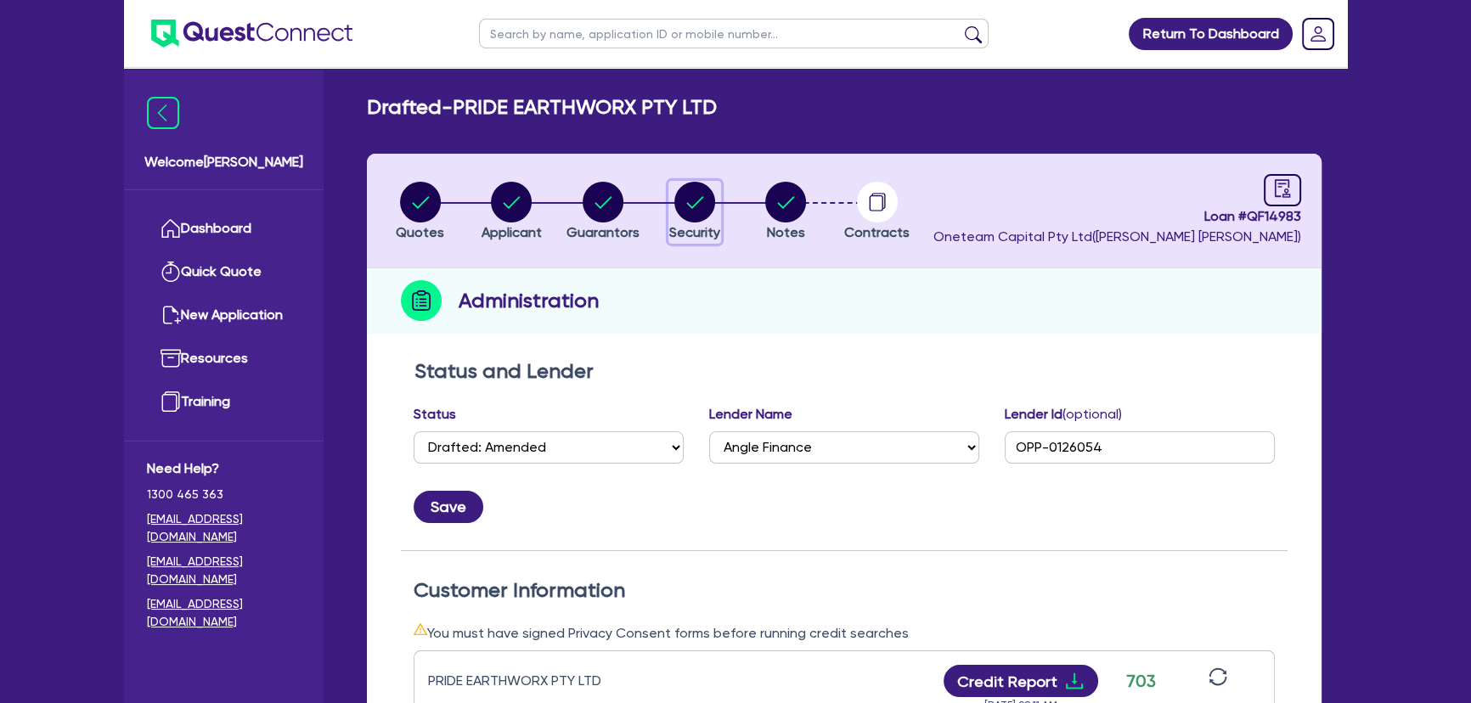
click at [680, 201] on circle "button" at bounding box center [694, 202] width 41 height 41
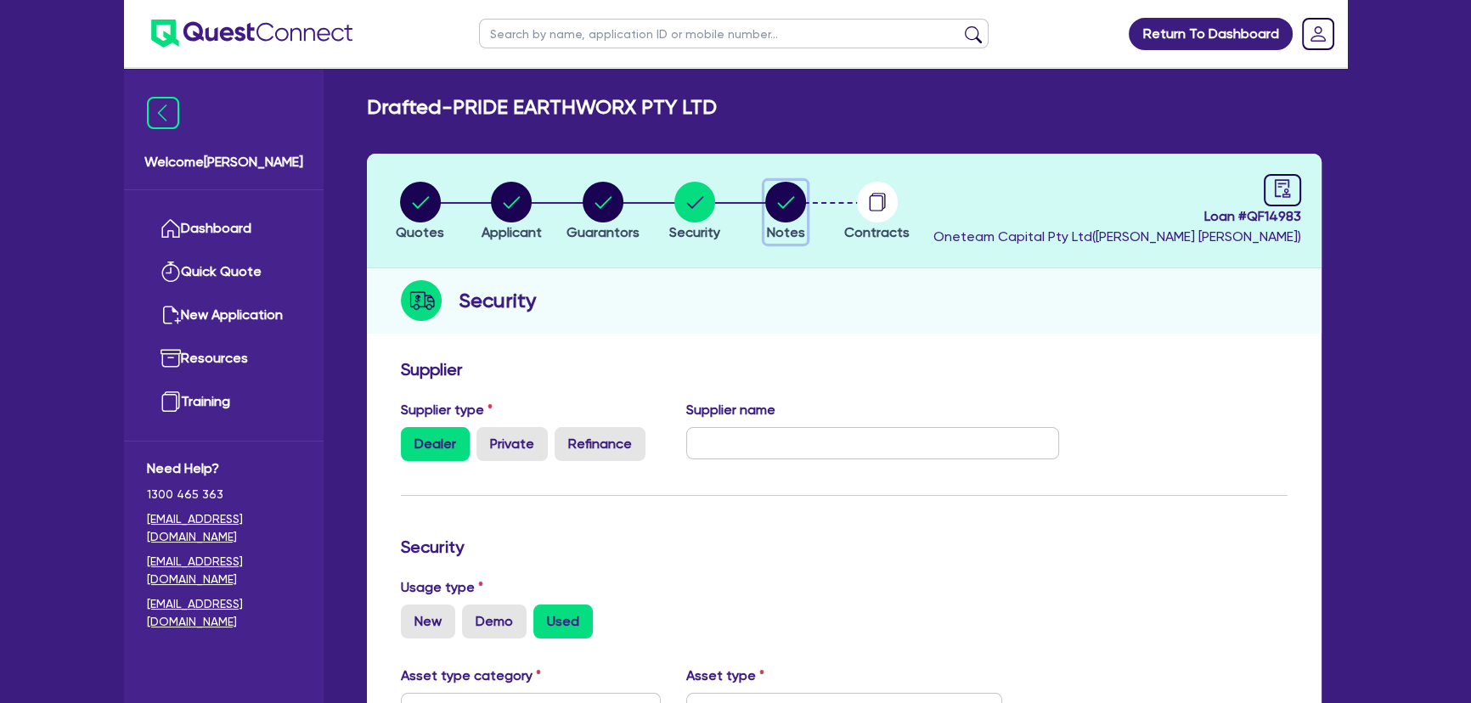
click at [796, 197] on circle "button" at bounding box center [785, 202] width 41 height 41
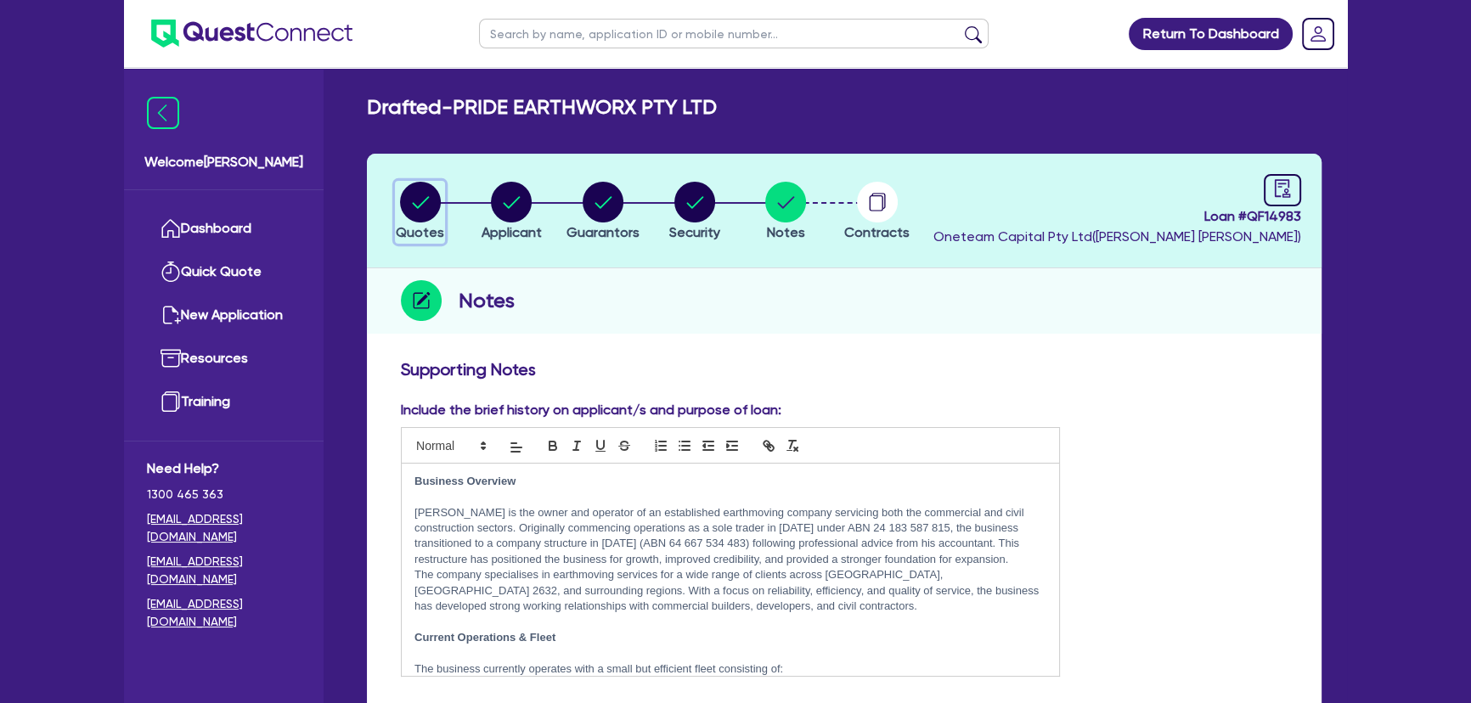
click at [413, 211] on circle "button" at bounding box center [420, 202] width 41 height 41
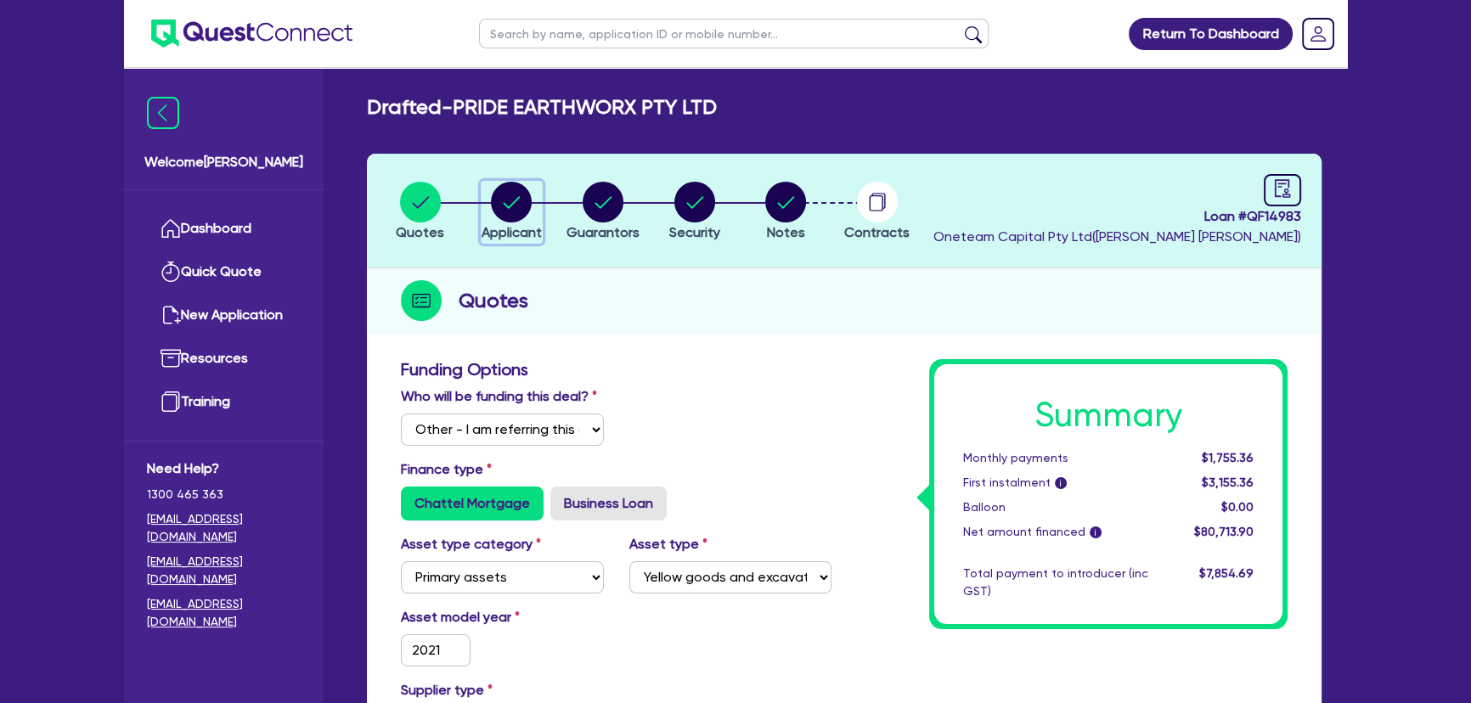
click at [513, 213] on circle "button" at bounding box center [511, 202] width 41 height 41
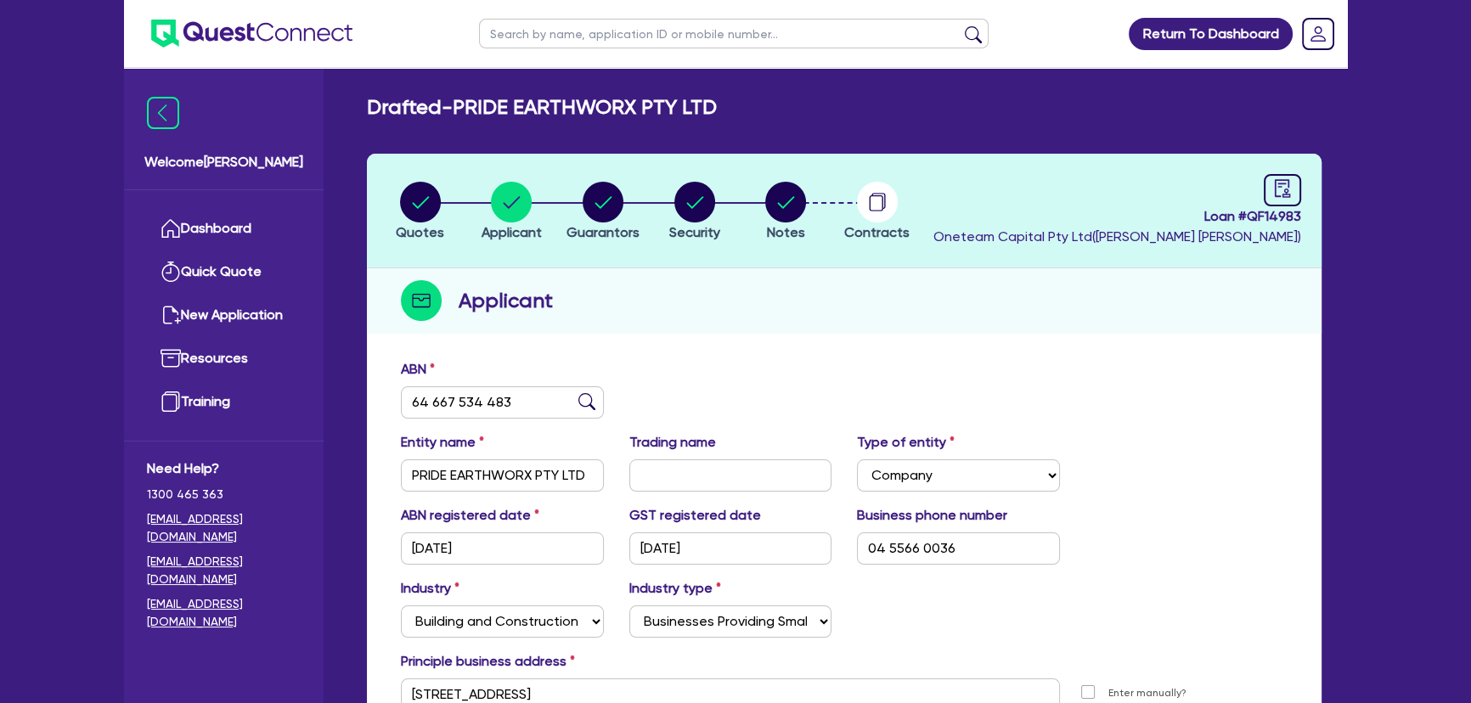
click at [380, 194] on li "Quotes" at bounding box center [420, 210] width 92 height 59
click at [429, 194] on circle "button" at bounding box center [420, 202] width 41 height 41
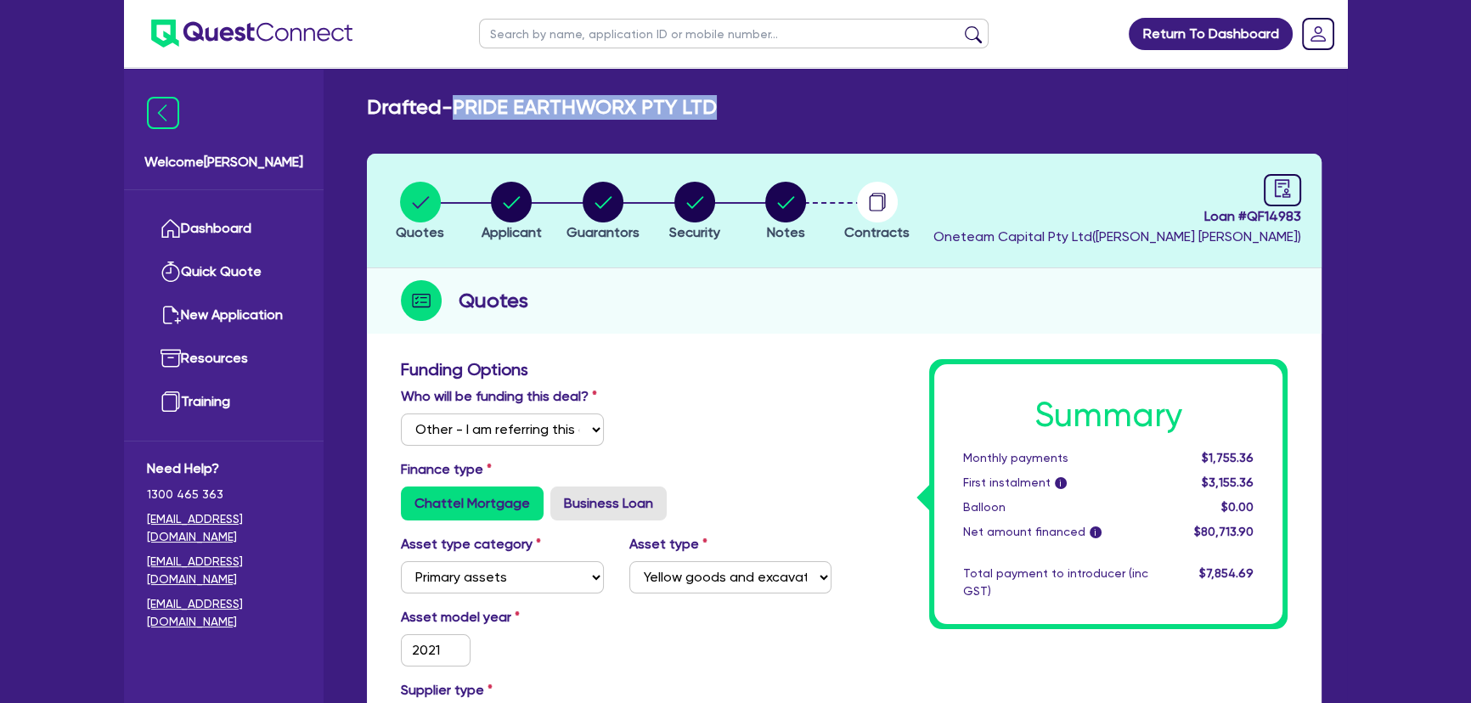
drag, startPoint x: 760, startPoint y: 110, endPoint x: 462, endPoint y: 107, distance: 298.0
click at [462, 107] on div "Drafted - PRIDE EARTHWORX PTY LTD" at bounding box center [844, 107] width 980 height 25
copy h2 "PRIDE EARTHWORX PTY LTD"
click at [782, 211] on circle "button" at bounding box center [785, 202] width 41 height 41
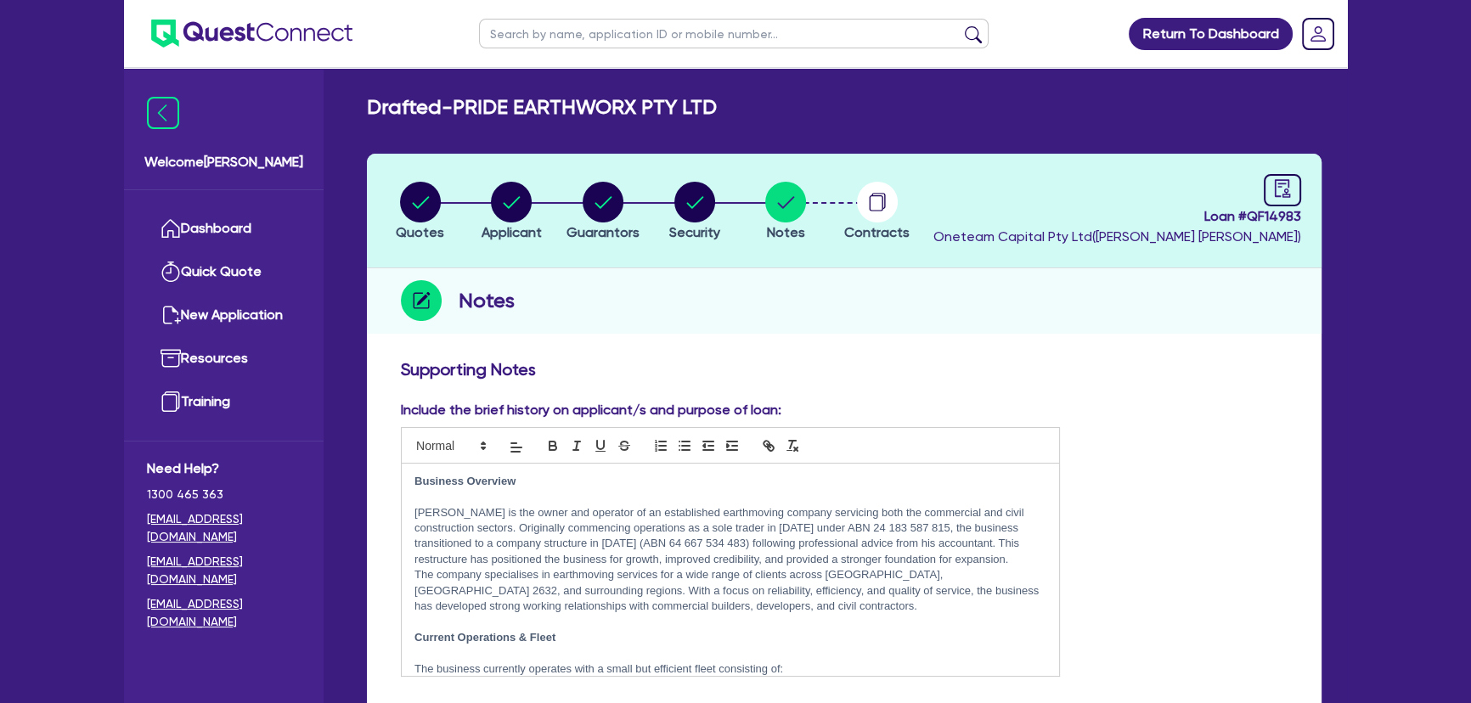
click at [240, 28] on img at bounding box center [251, 34] width 201 height 28
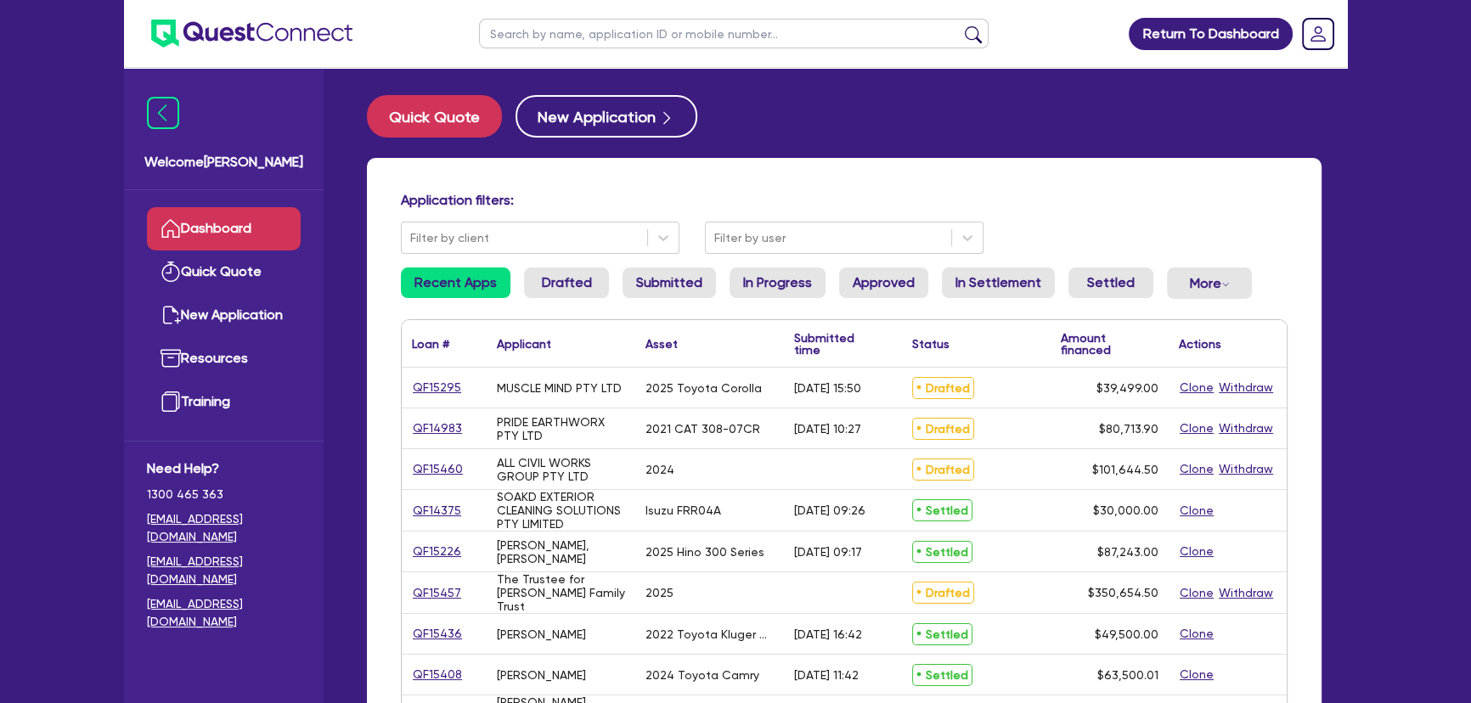
click at [626, 19] on input "text" at bounding box center [733, 34] width 509 height 30
click at [959, 25] on button "submit" at bounding box center [972, 37] width 27 height 24
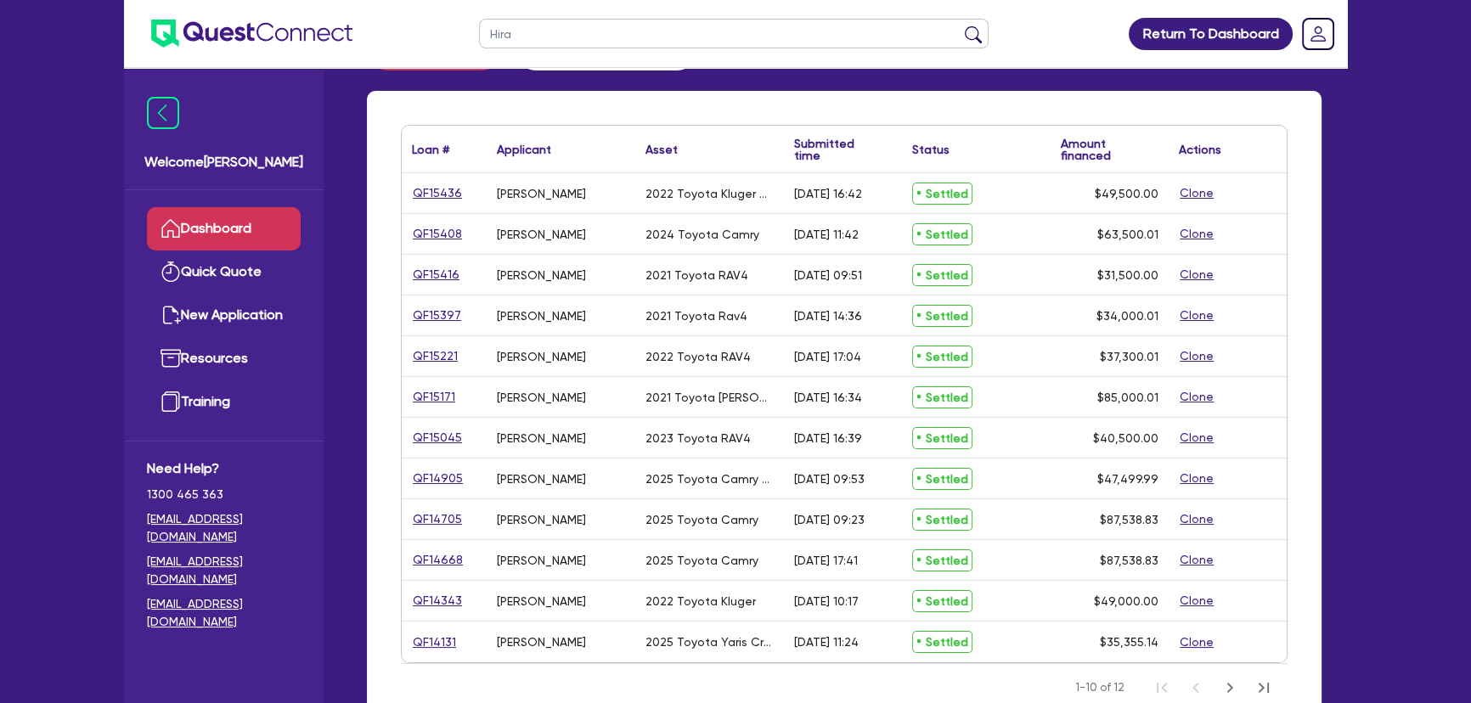
scroll to position [58, 0]
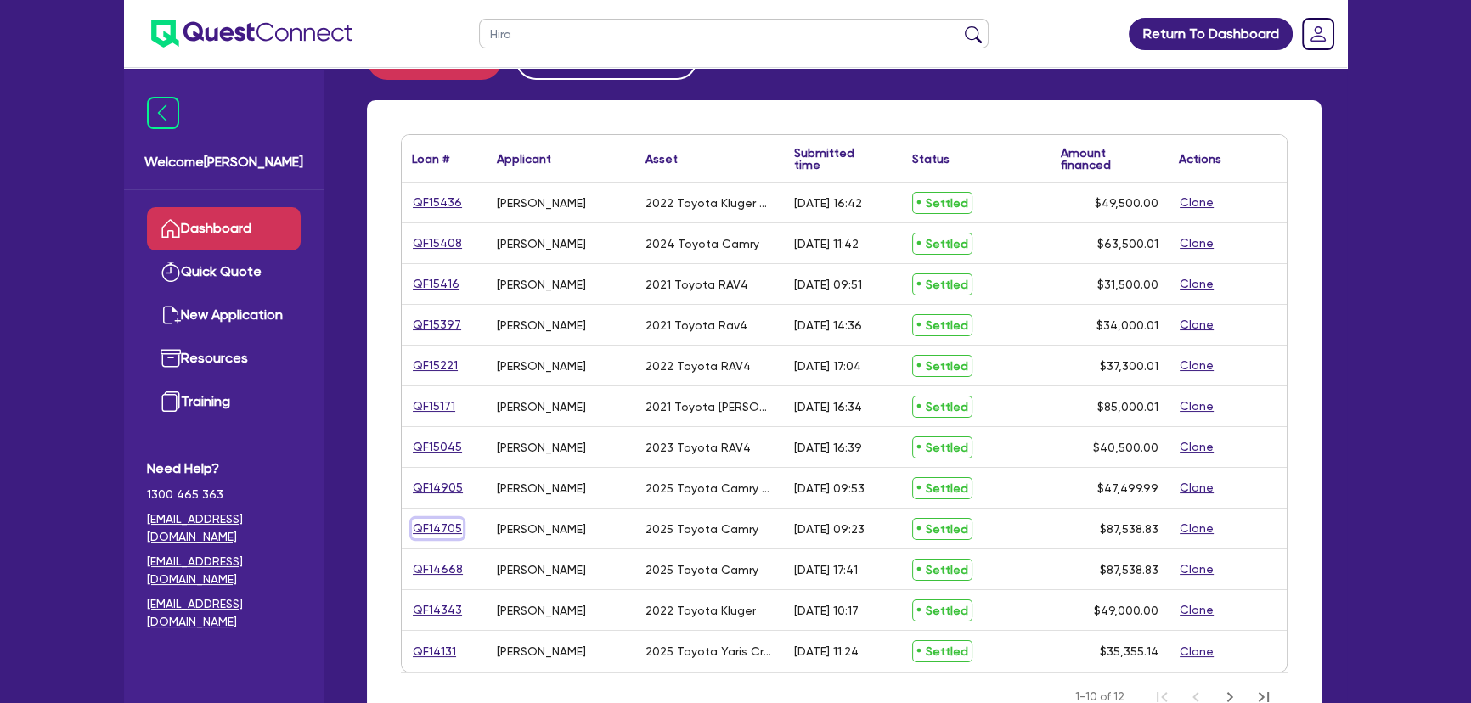
click at [430, 525] on link "QF14705" at bounding box center [437, 529] width 51 height 20
click at [431, 488] on link "QF14905" at bounding box center [438, 488] width 52 height 20
click at [436, 437] on link "QF15045" at bounding box center [437, 447] width 51 height 20
click at [435, 401] on link "QF15171" at bounding box center [434, 406] width 44 height 20
click at [439, 364] on link "QF15221" at bounding box center [435, 366] width 47 height 20
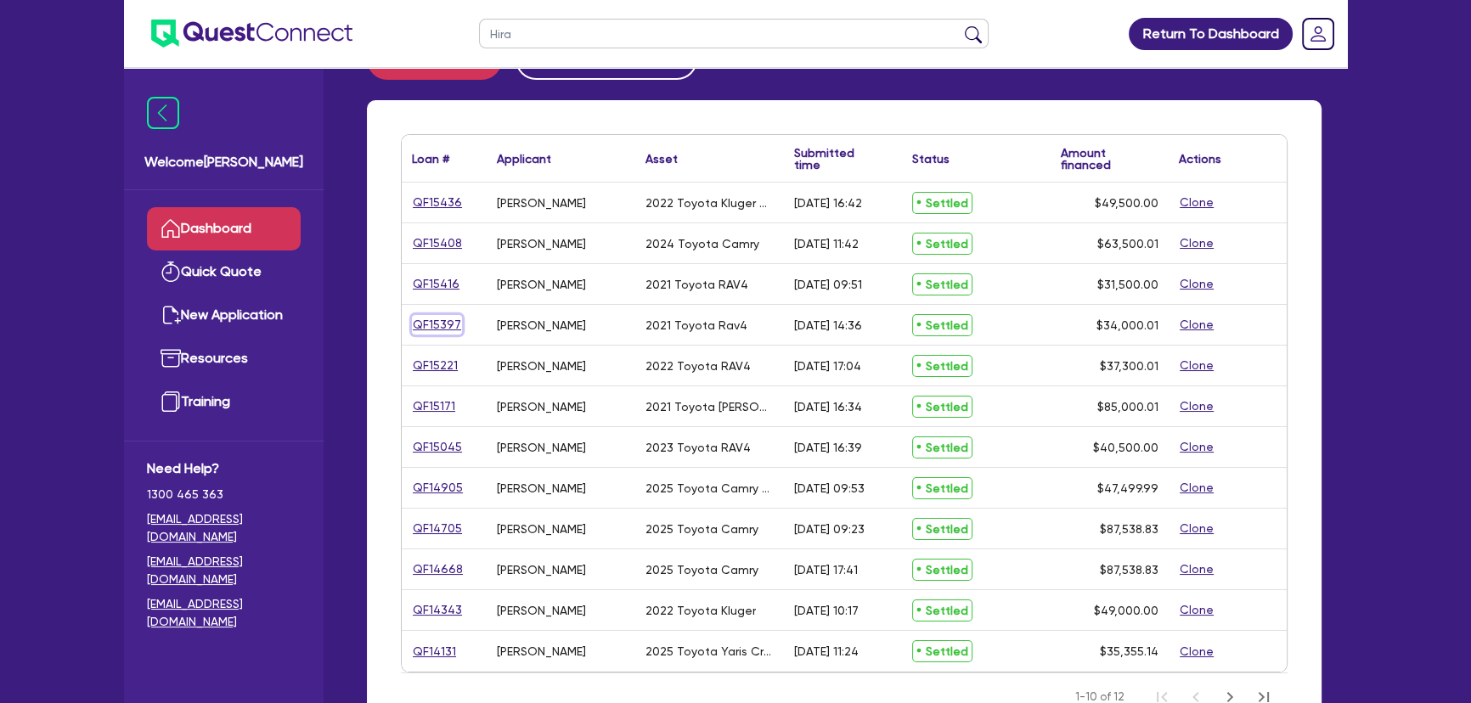
click at [444, 316] on link "QF15397" at bounding box center [437, 325] width 50 height 20
click at [435, 278] on link "QF15416" at bounding box center [436, 284] width 48 height 20
click at [430, 246] on link "QF15408" at bounding box center [437, 243] width 51 height 20
click at [425, 200] on link "QF15436" at bounding box center [437, 203] width 51 height 20
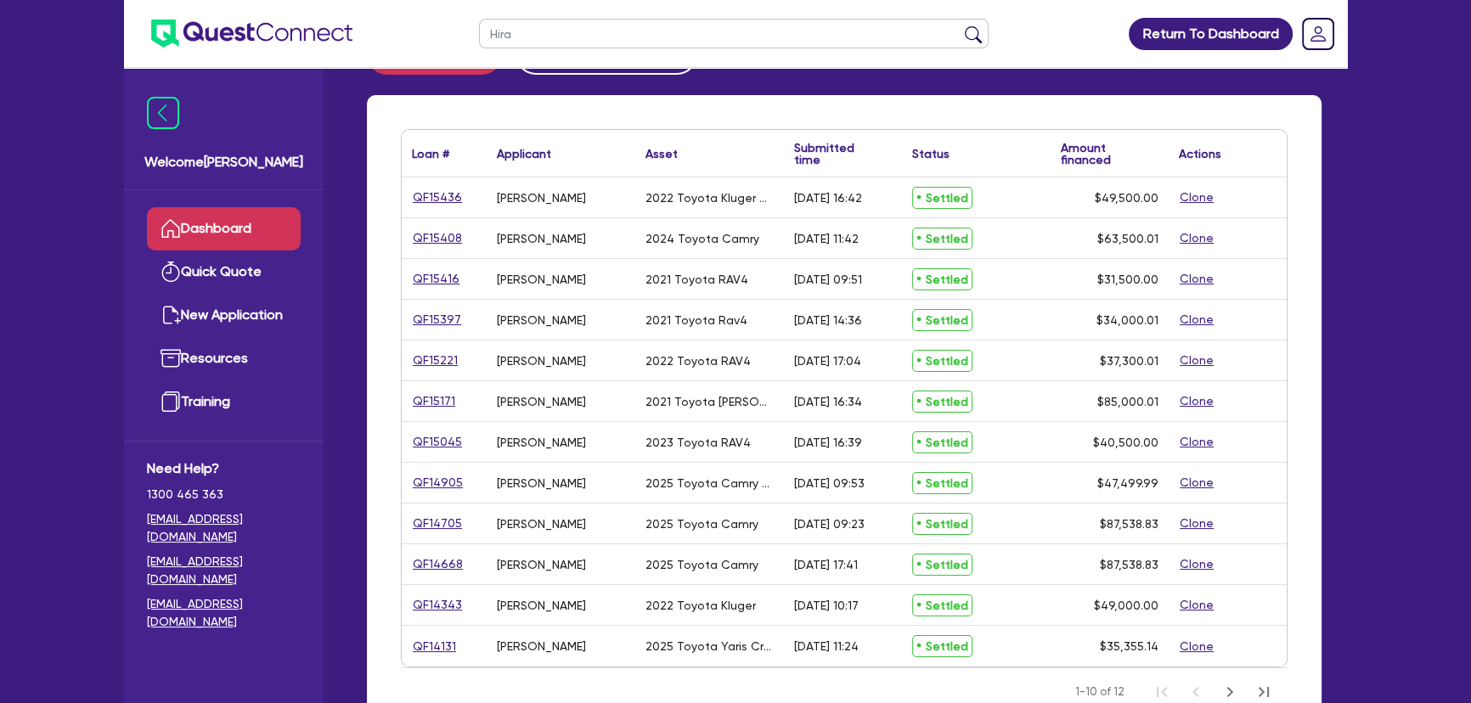
scroll to position [0, 0]
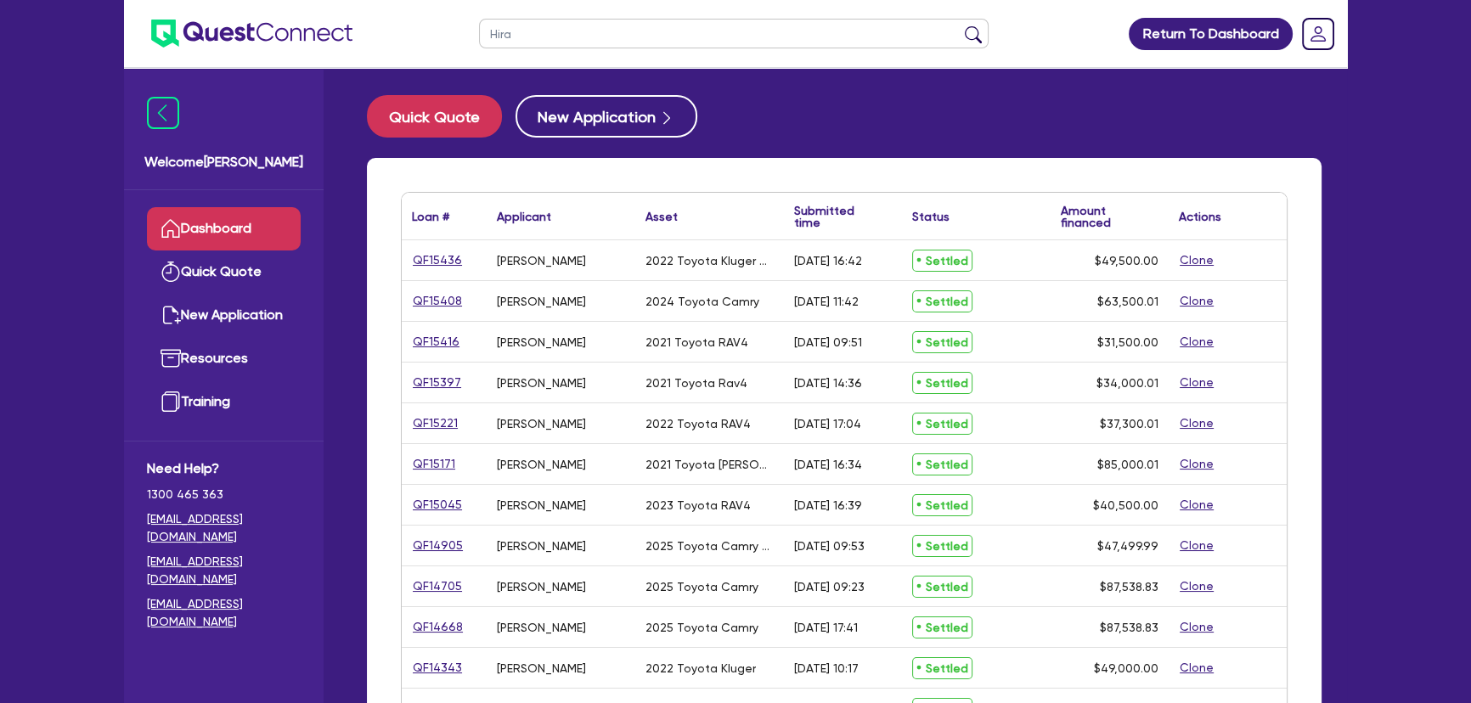
click at [571, 59] on ul "Hira" at bounding box center [733, 33] width 543 height 67
click at [559, 45] on input "Hira" at bounding box center [733, 34] width 509 height 30
click at [959, 25] on button "submit" at bounding box center [972, 37] width 27 height 24
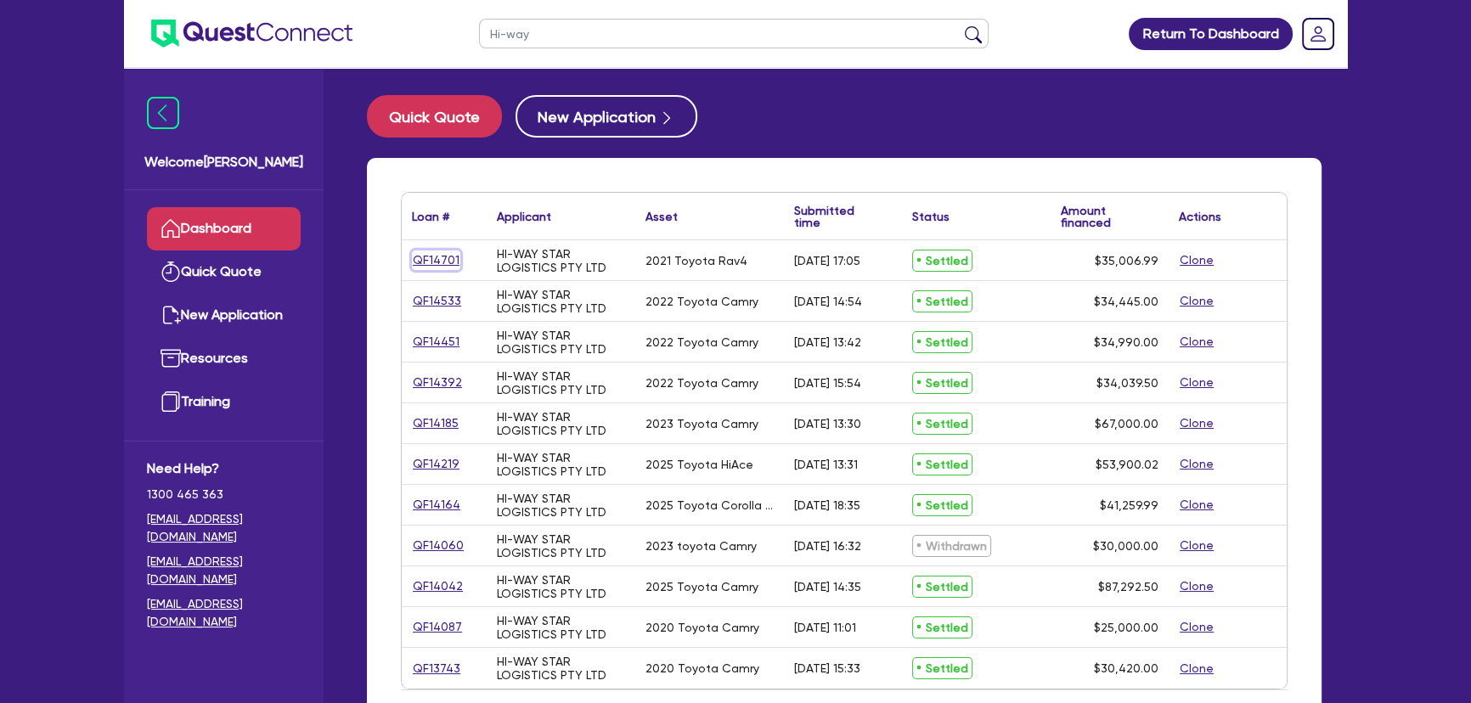
click at [441, 258] on link "QF14701" at bounding box center [436, 260] width 48 height 20
click at [617, 36] on input "Hi-way" at bounding box center [733, 34] width 509 height 30
click at [521, 28] on input "Hi-way" at bounding box center [733, 34] width 509 height 30
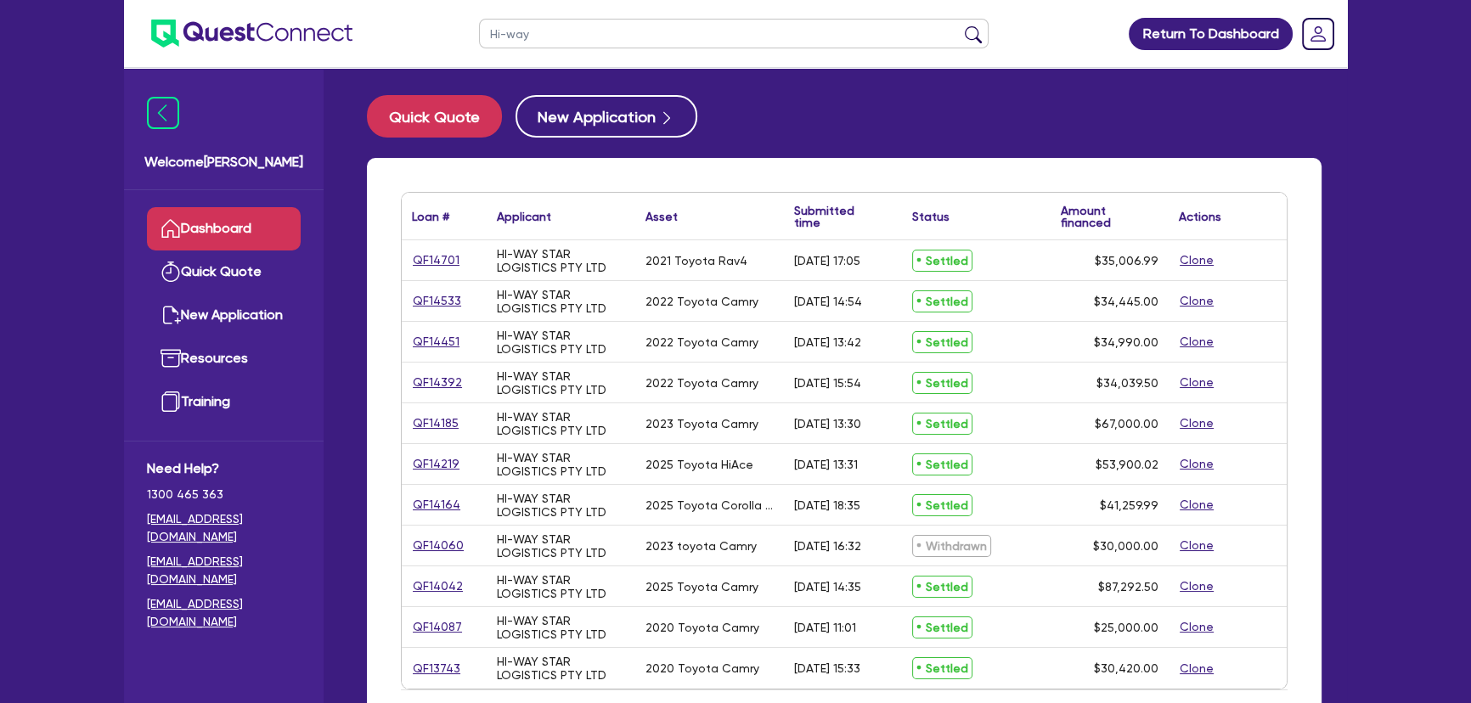
click at [521, 28] on input "Hi-way" at bounding box center [733, 34] width 509 height 30
click at [959, 25] on button "submit" at bounding box center [972, 37] width 27 height 24
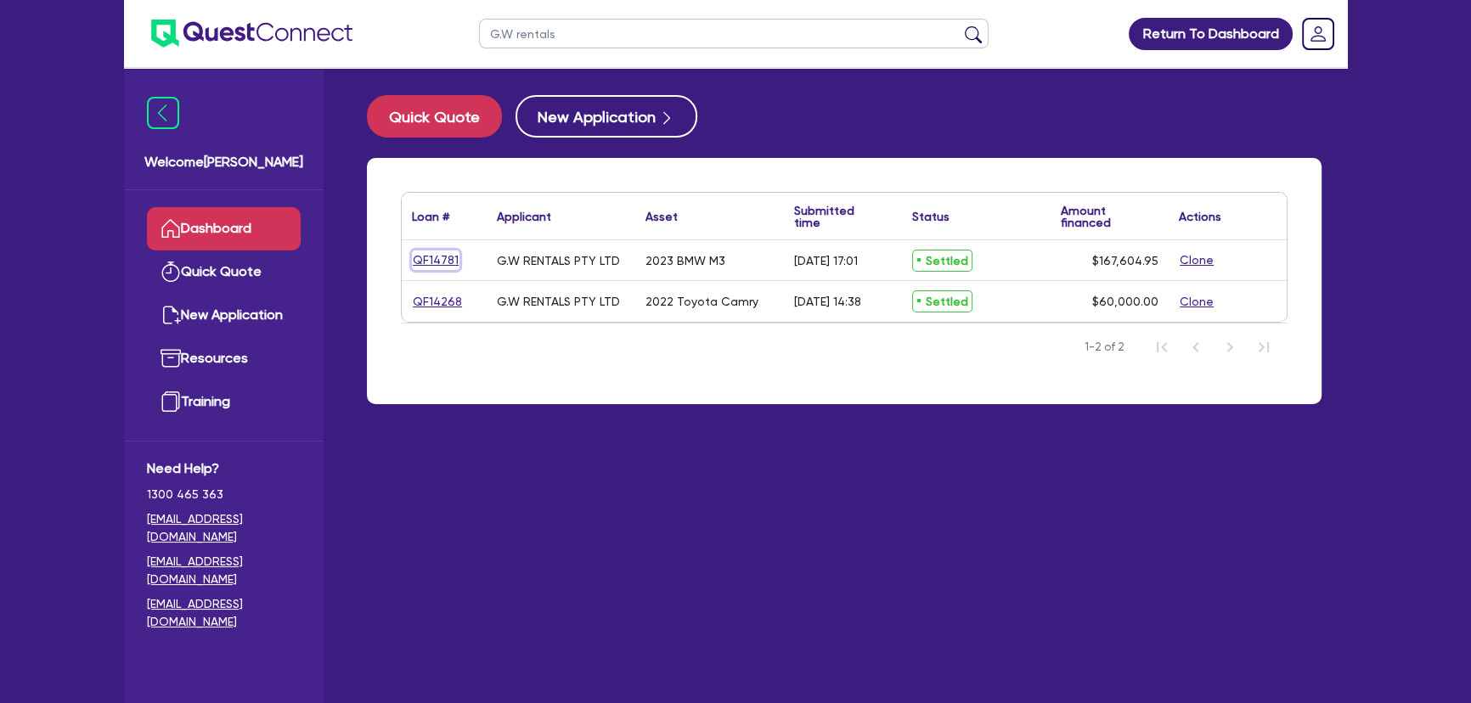
click at [441, 263] on link "QF14781" at bounding box center [436, 260] width 48 height 20
click at [429, 262] on link "QF14781" at bounding box center [436, 260] width 48 height 20
click at [433, 303] on link "QF14268" at bounding box center [437, 302] width 51 height 20
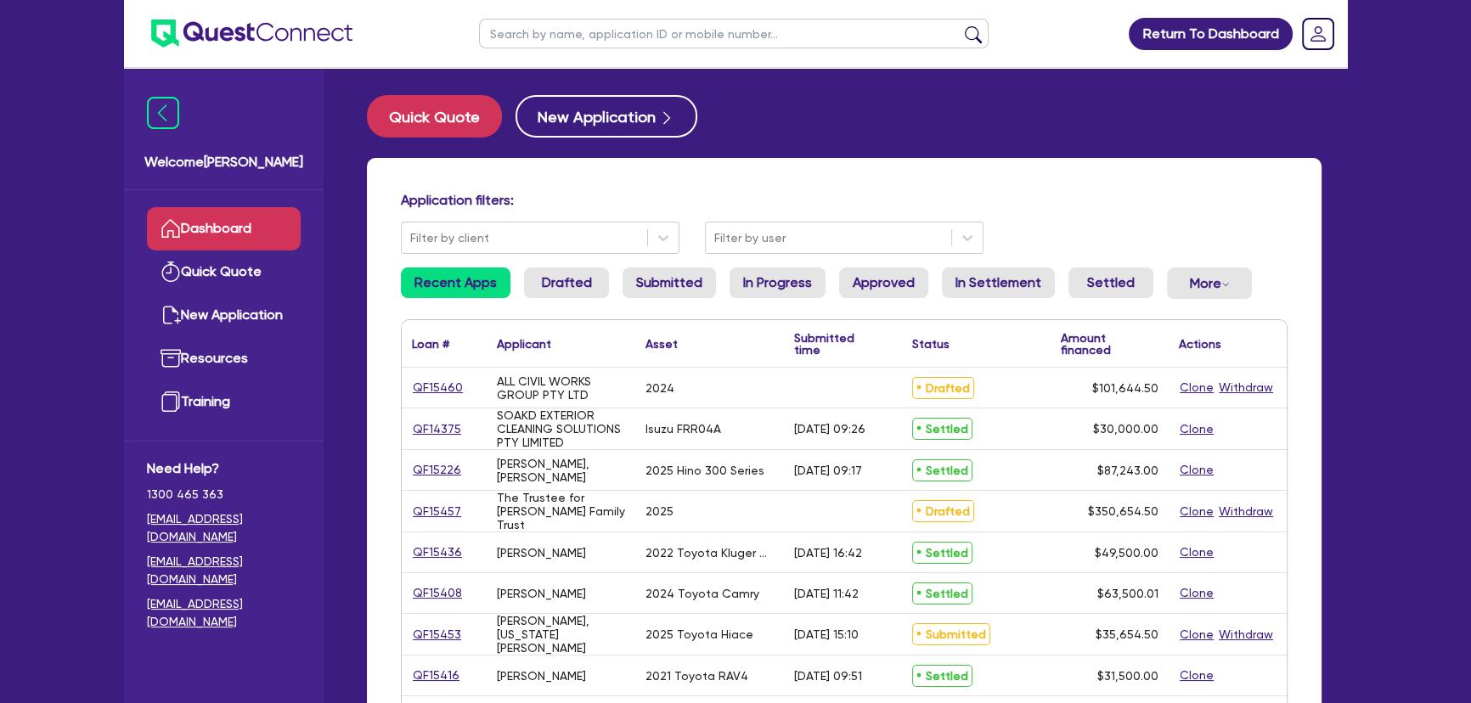
click at [661, 37] on input "text" at bounding box center [733, 34] width 509 height 30
type input "all win"
click at [959, 25] on button "submit" at bounding box center [972, 37] width 27 height 24
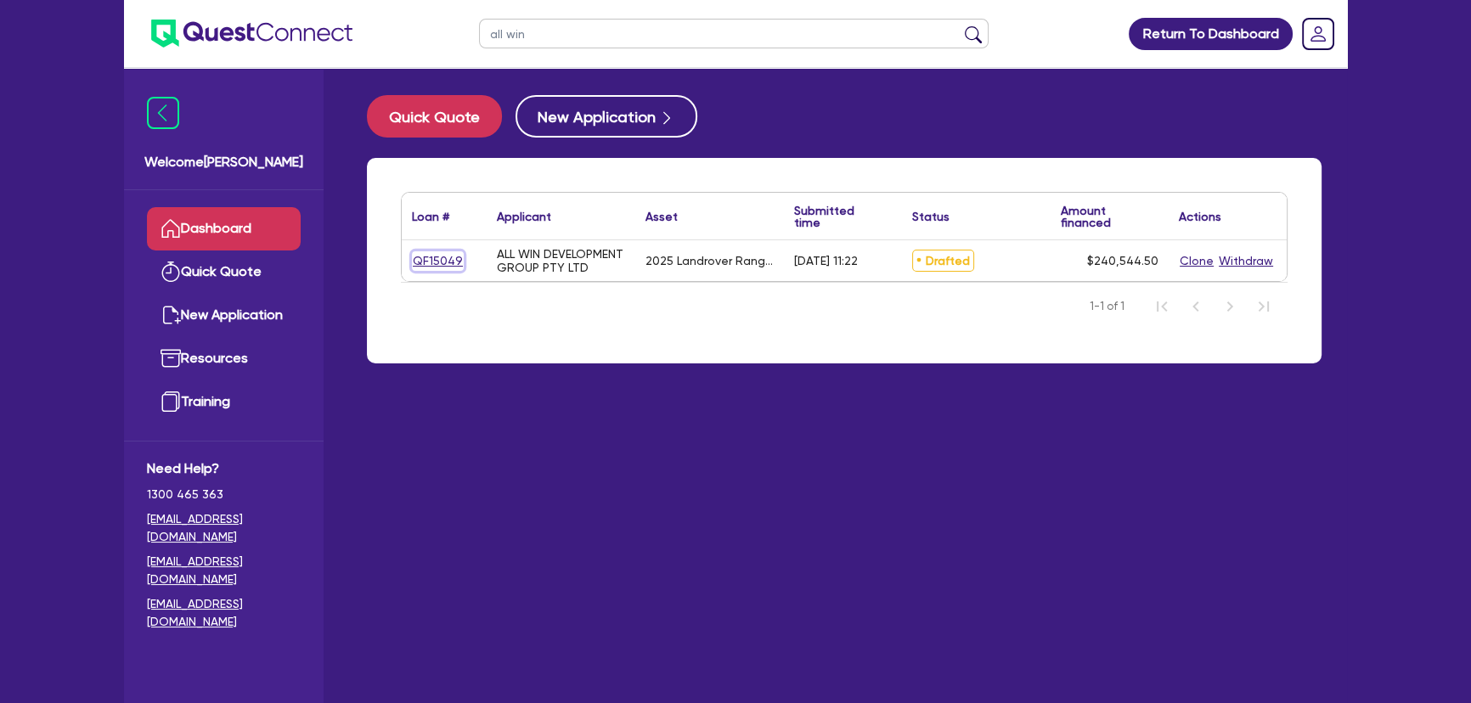
click at [446, 262] on link "QF15049" at bounding box center [438, 261] width 52 height 20
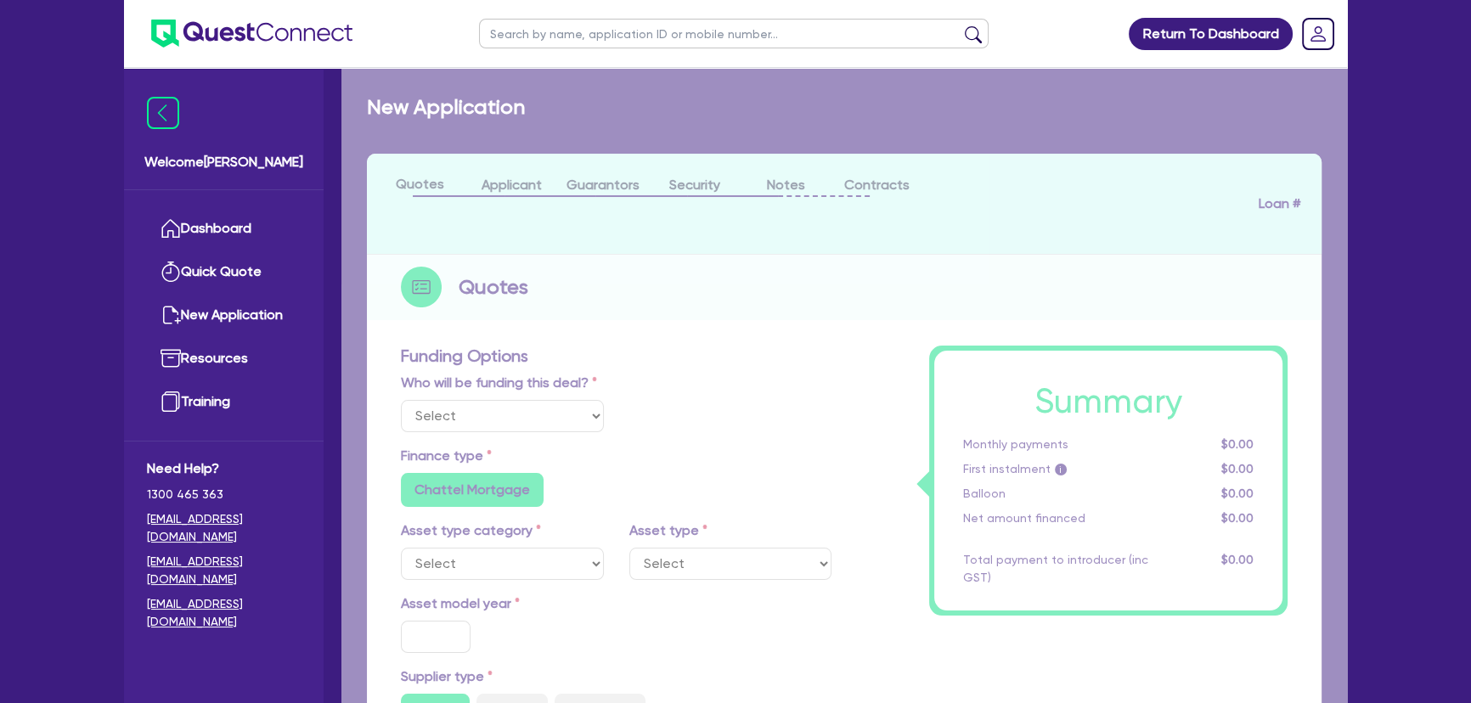
select select "Other"
select select "CARS_AND_LIGHT_TRUCKS"
type input "2025"
type input "240,000"
type input "6"
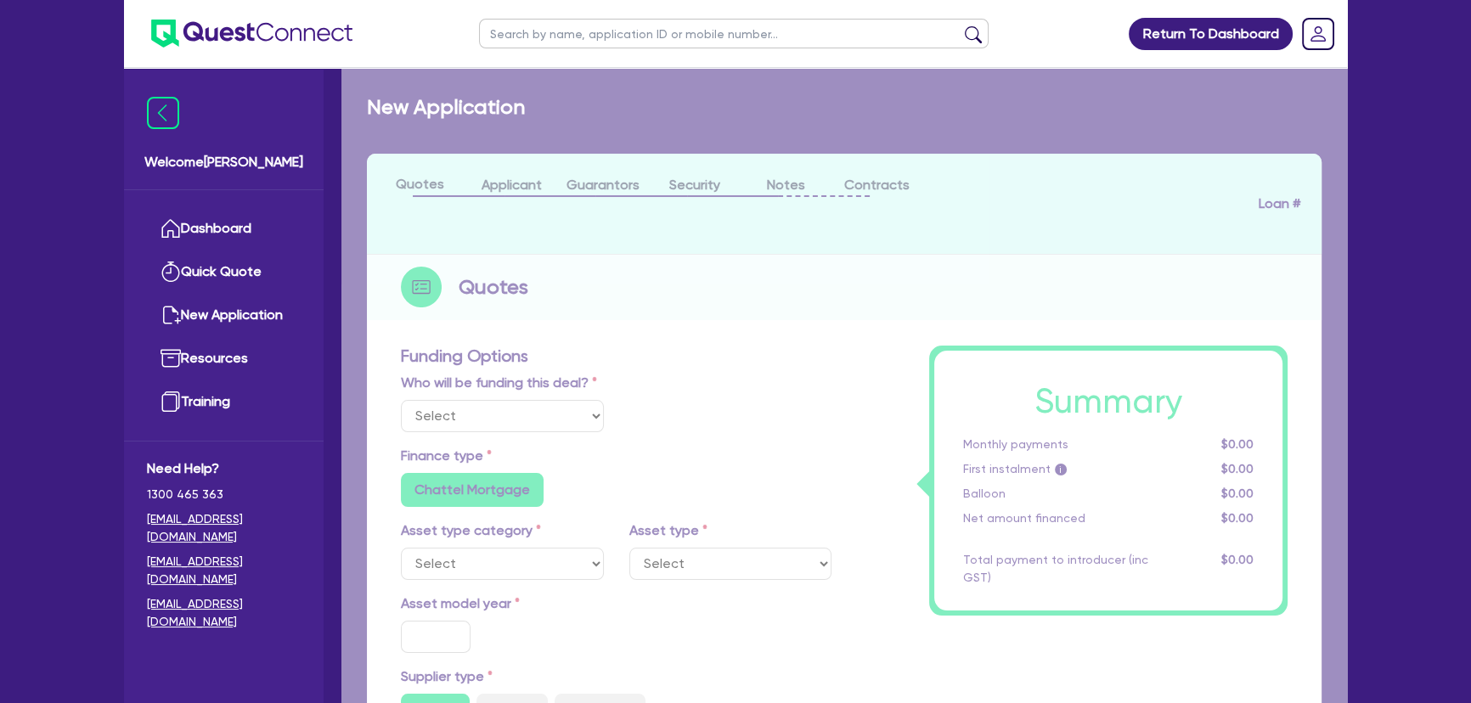
type input "14,432.67"
type input "7.5"
type input "495"
radio input "true"
radio input "false"
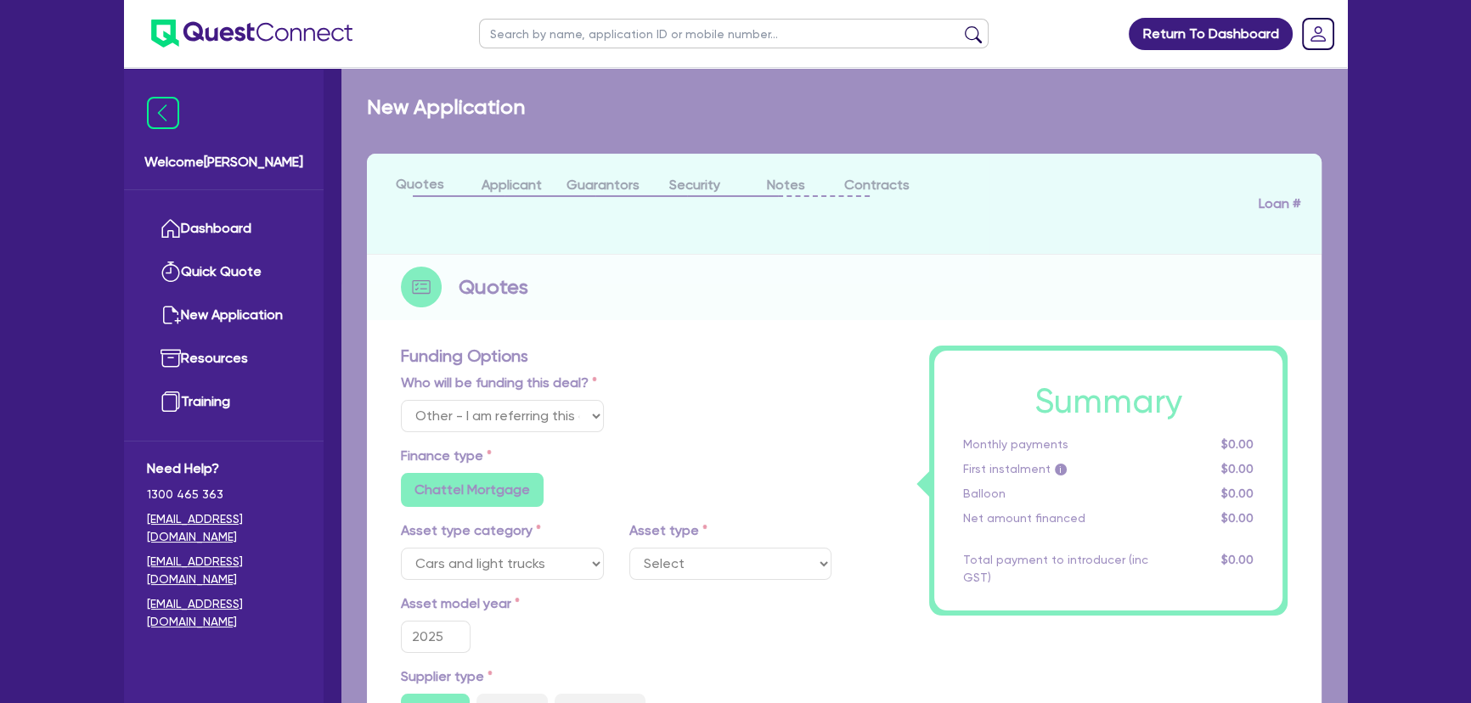
select select "PASSENGER_VEHICLES"
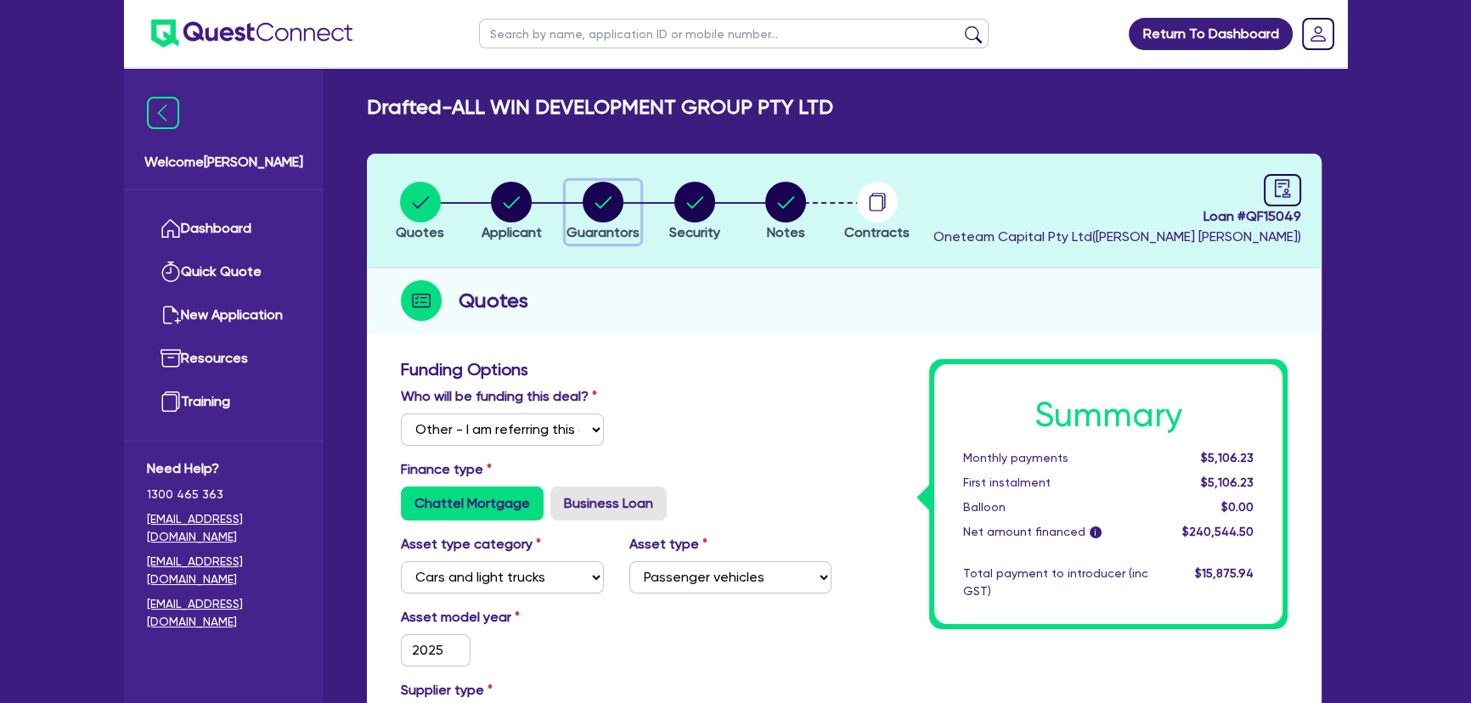
click at [613, 197] on circle "button" at bounding box center [602, 202] width 41 height 41
select select "MR"
select select "NSW"
select select "SINGLE"
select select "INVESTMENT_PROPERTY"
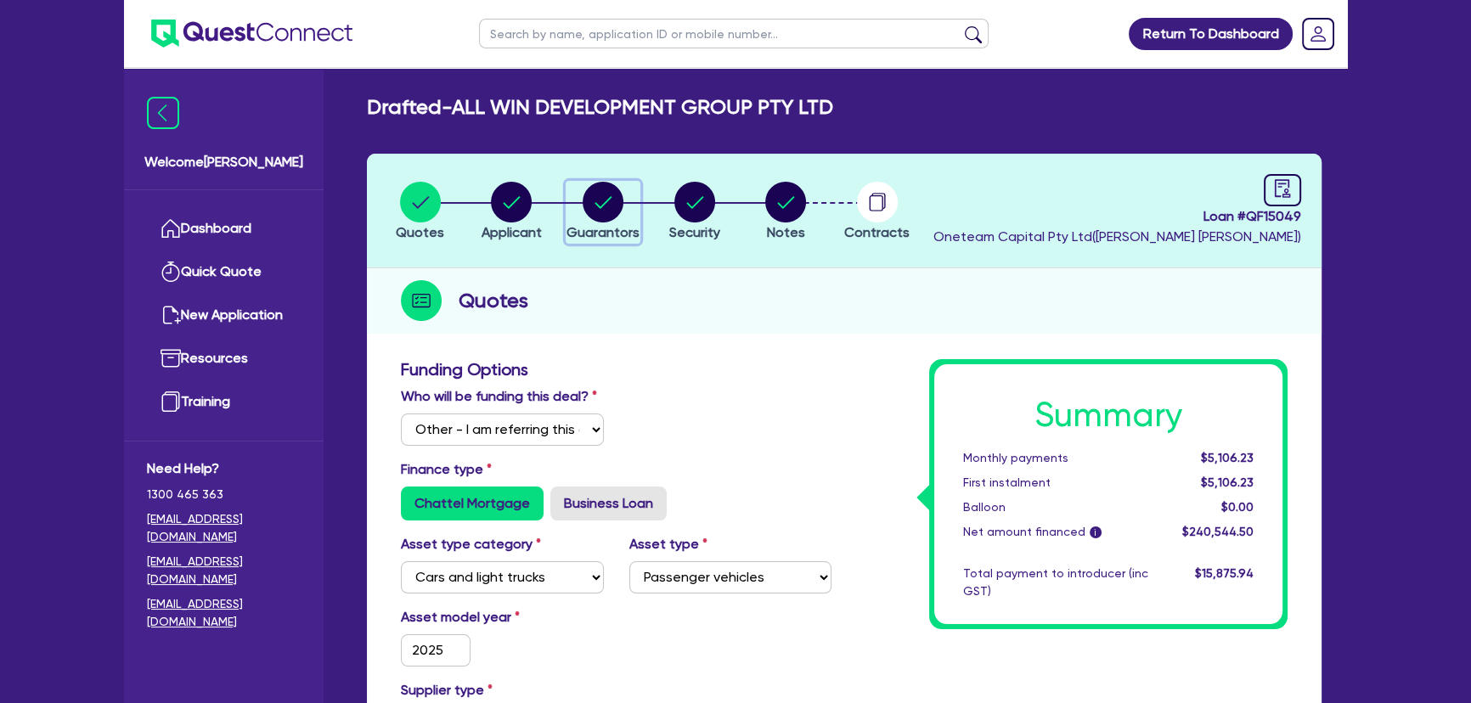
select select "CASH"
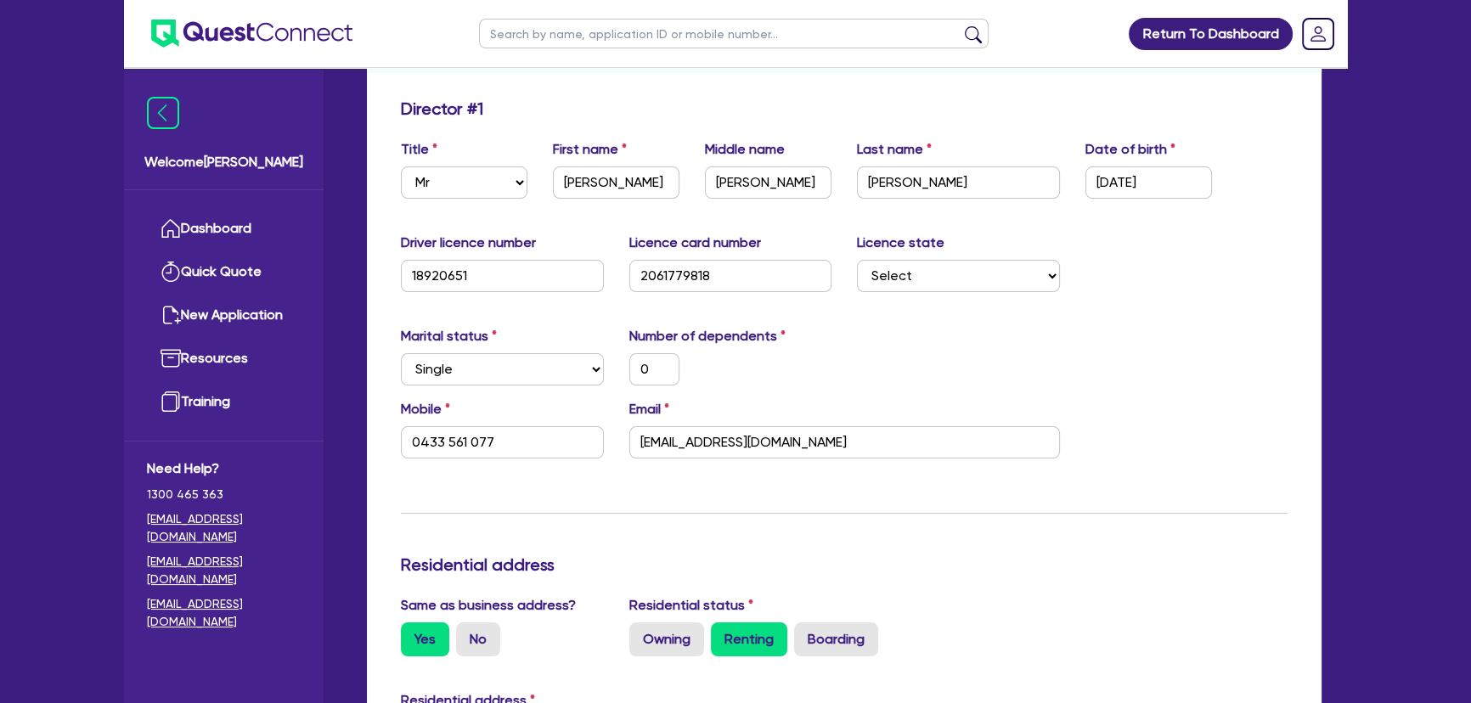
scroll to position [308, 0]
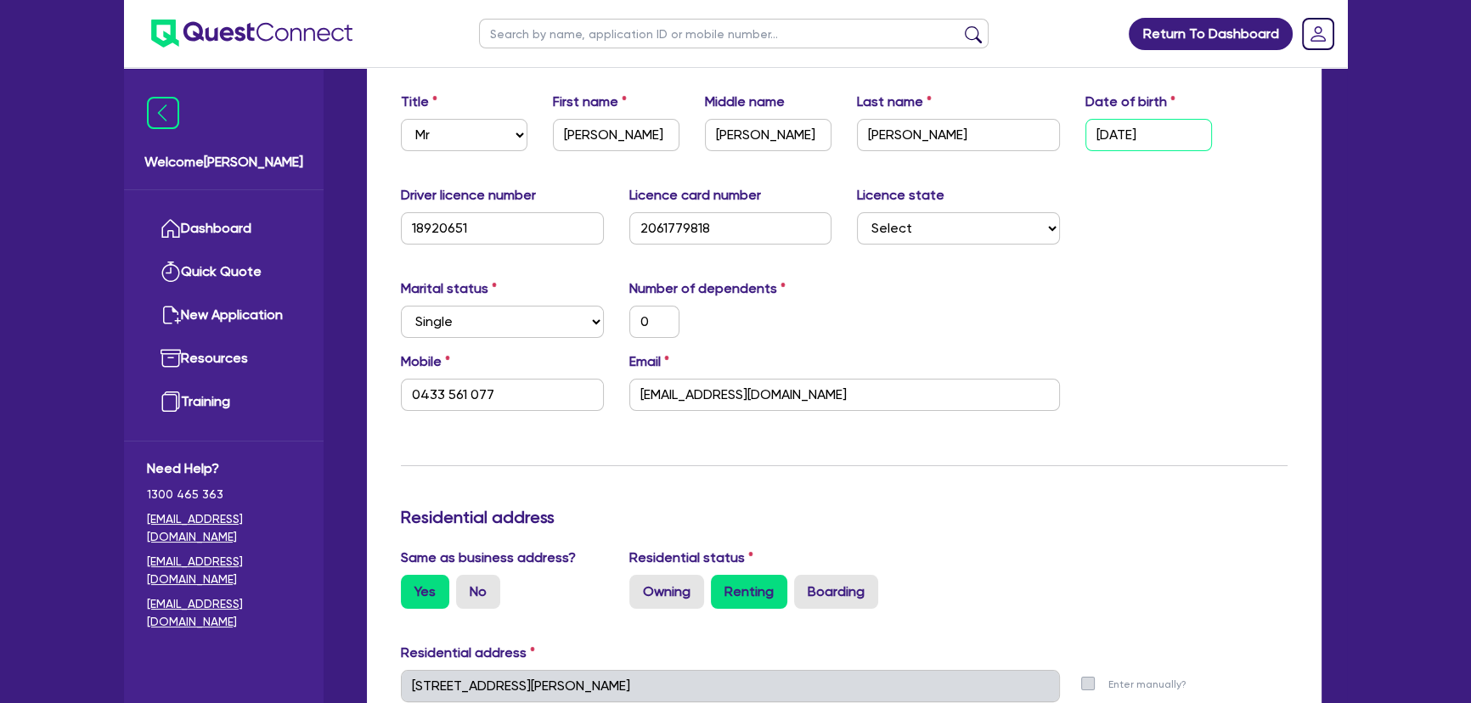
drag, startPoint x: 1086, startPoint y: 128, endPoint x: 1260, endPoint y: 136, distance: 174.2
click at [1260, 136] on div "Title Select Mr Mrs Ms Miss Dr First name Edward Middle name Michael Deutscher …" at bounding box center [844, 128] width 912 height 73
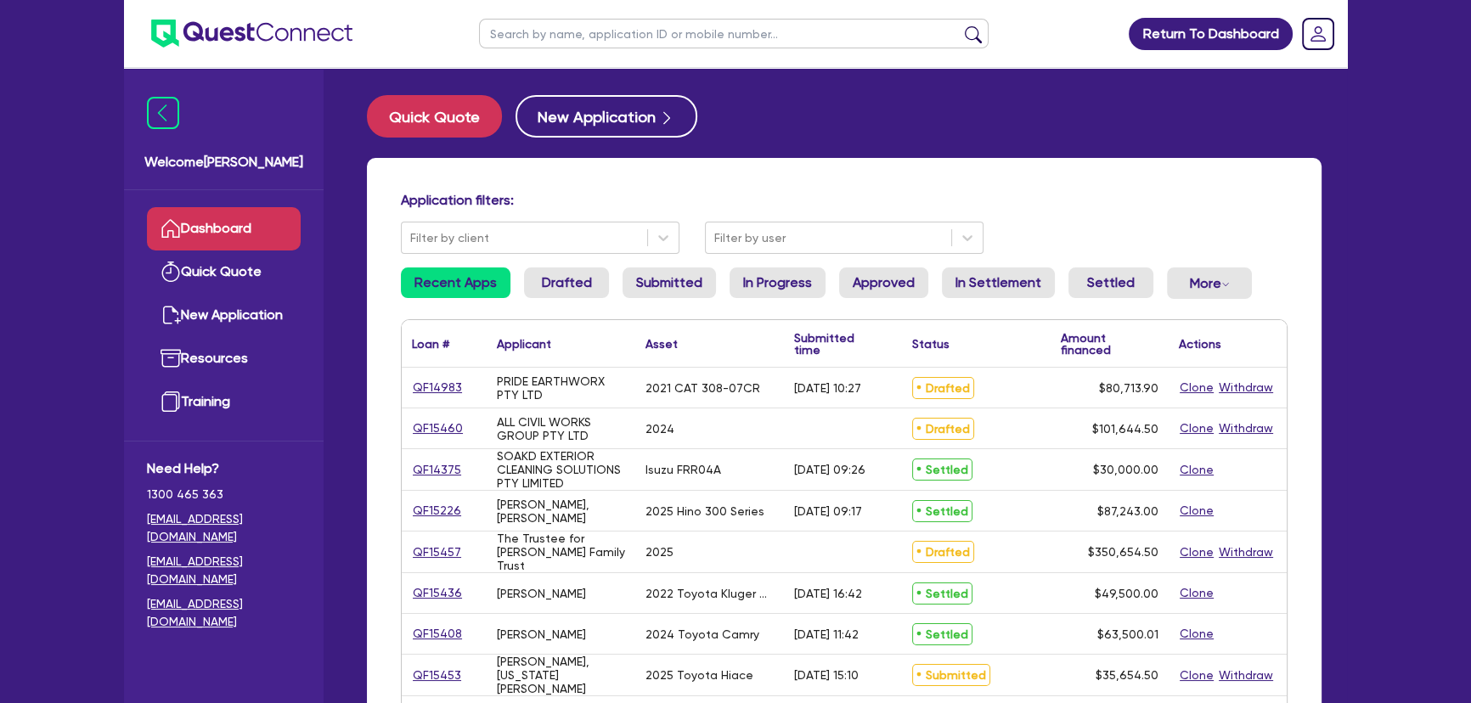
click at [657, 45] on input "text" at bounding box center [733, 34] width 509 height 30
type input "hira"
click at [959, 25] on button "submit" at bounding box center [972, 37] width 27 height 24
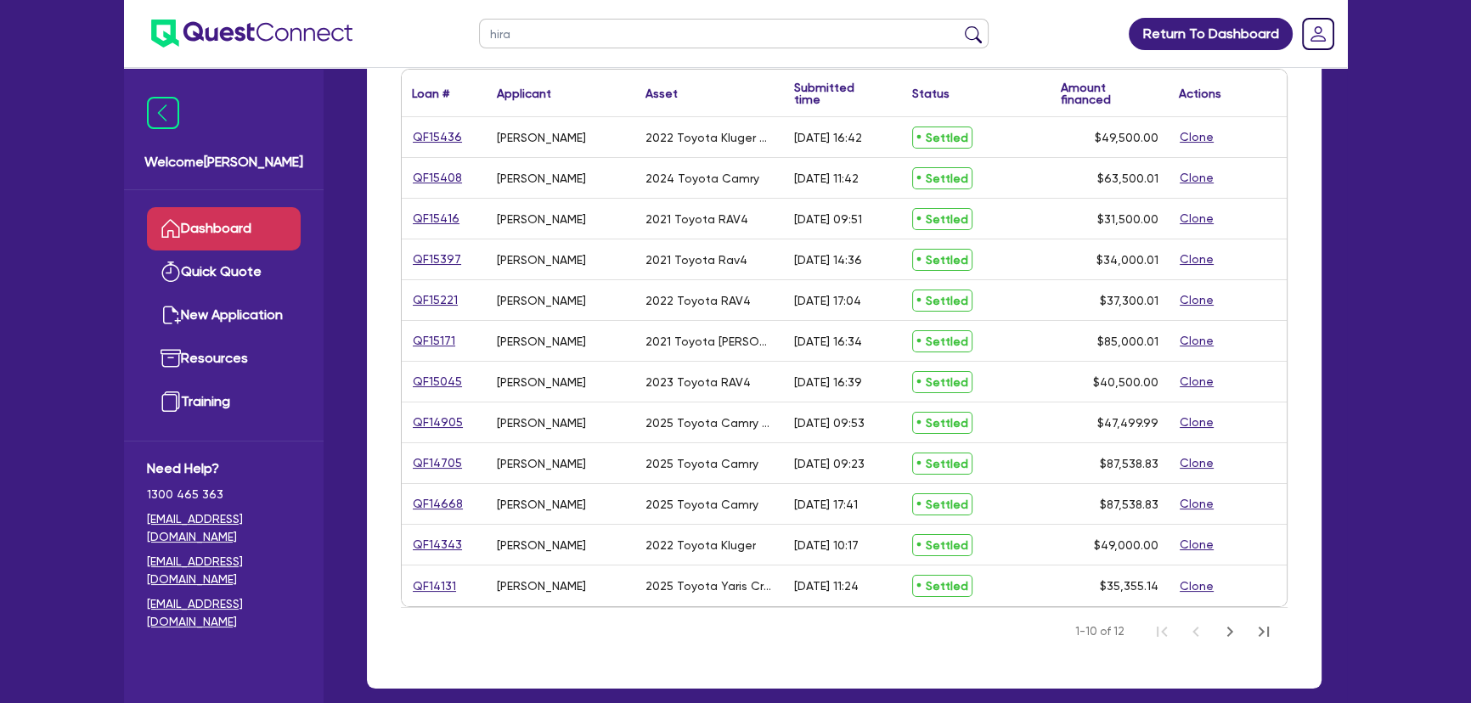
scroll to position [212, 0]
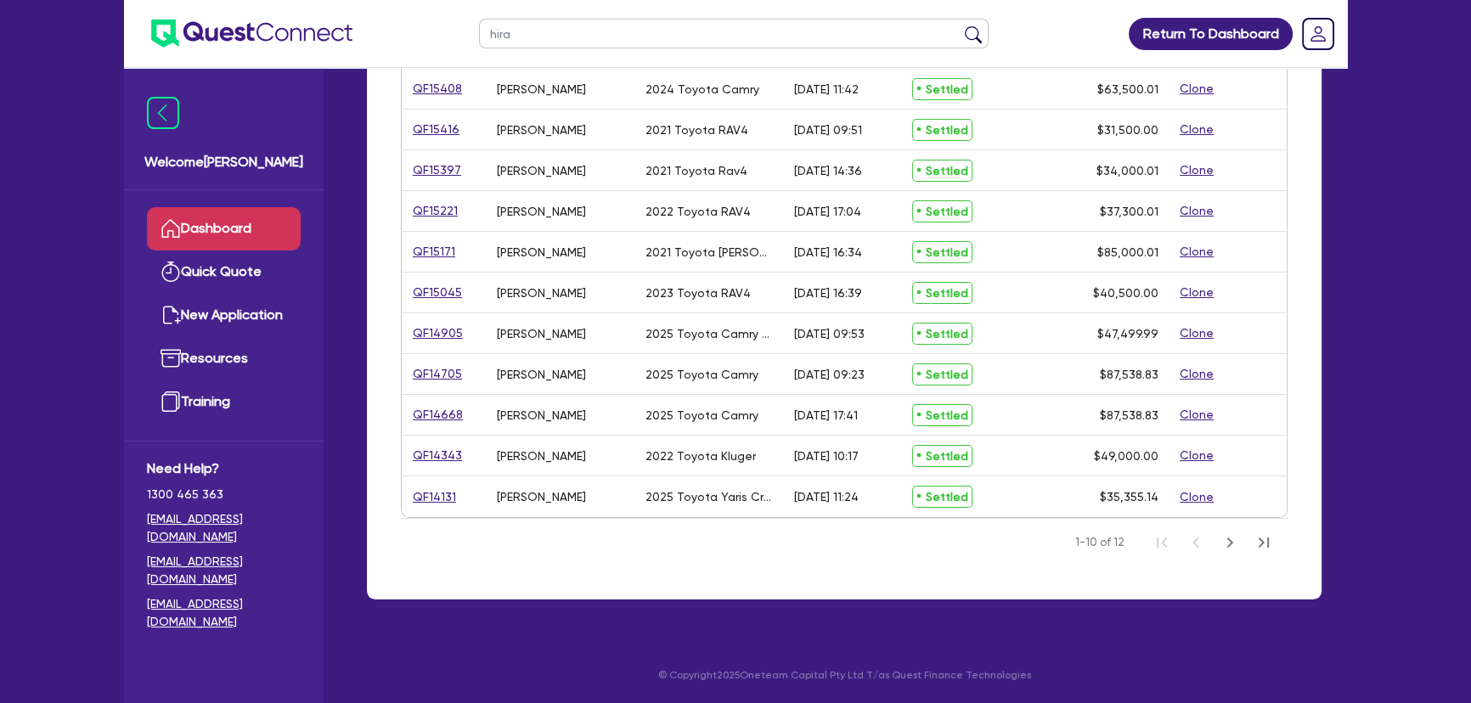
click at [898, 611] on div "Loan # ▲ Applicant ▲ Asset Submitted time ▲ Status ▲ Amount financed Actions QF…" at bounding box center [844, 283] width 980 height 674
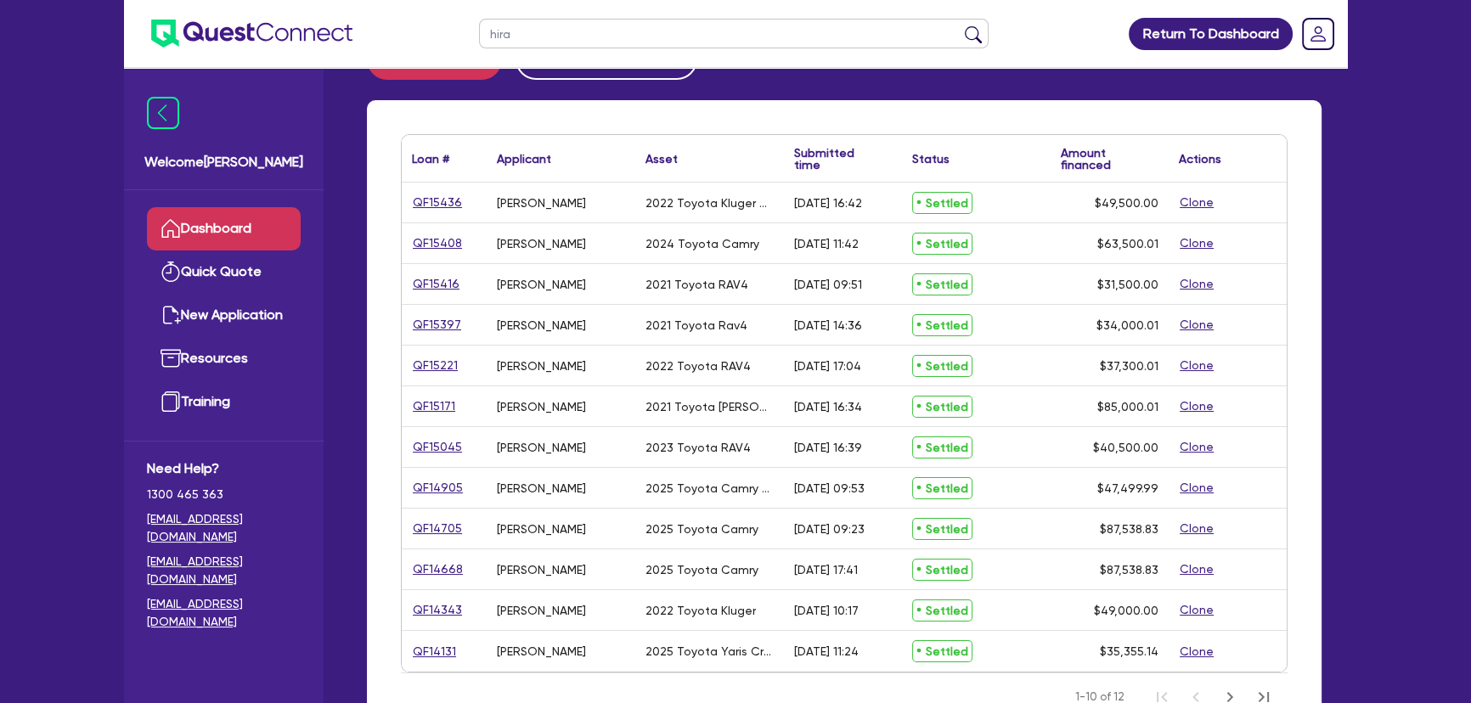
scroll to position [135, 0]
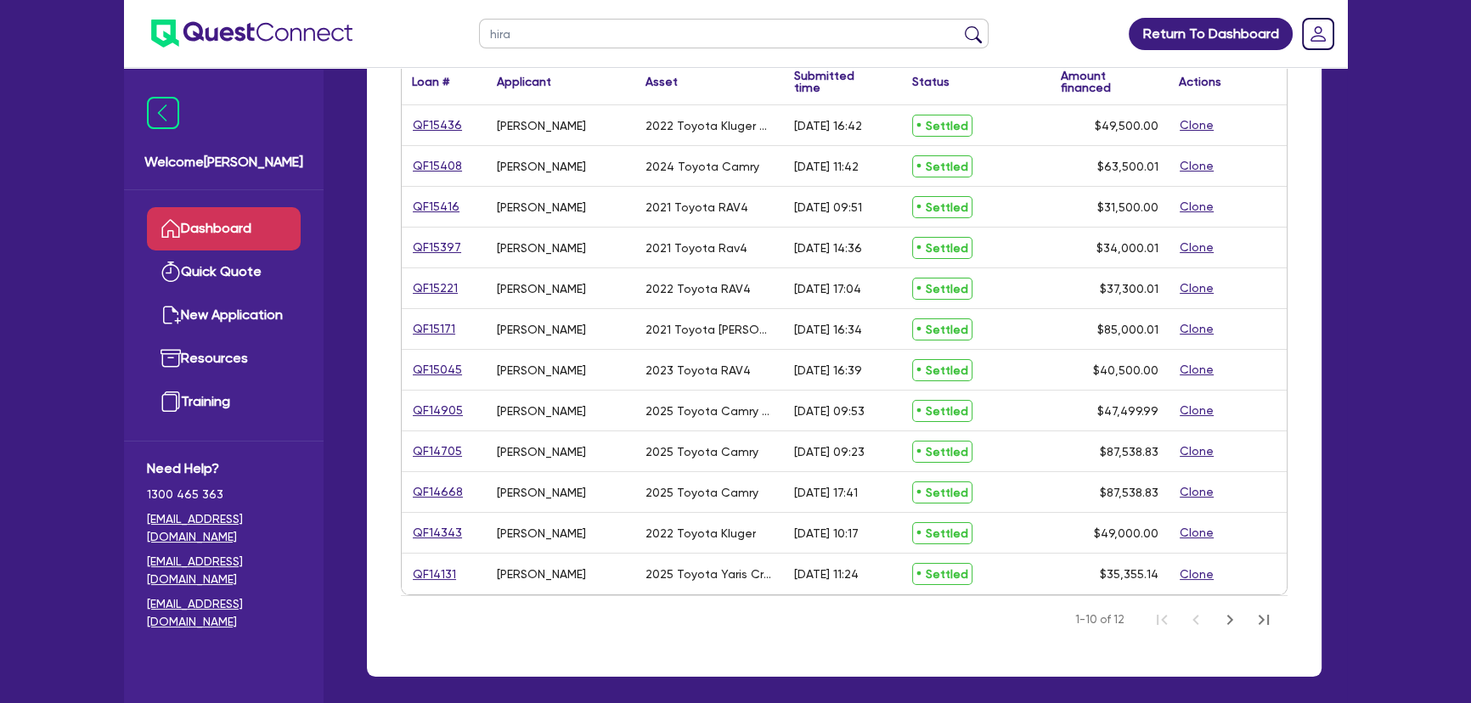
drag, startPoint x: 798, startPoint y: 497, endPoint x: 789, endPoint y: 484, distance: 15.8
click at [794, 491] on div "16/07/2025 - 17:41" at bounding box center [826, 493] width 64 height 14
click at [772, 496] on div "2025 Toyota Camry" at bounding box center [709, 492] width 149 height 40
click at [441, 493] on link "QF14668" at bounding box center [438, 492] width 52 height 20
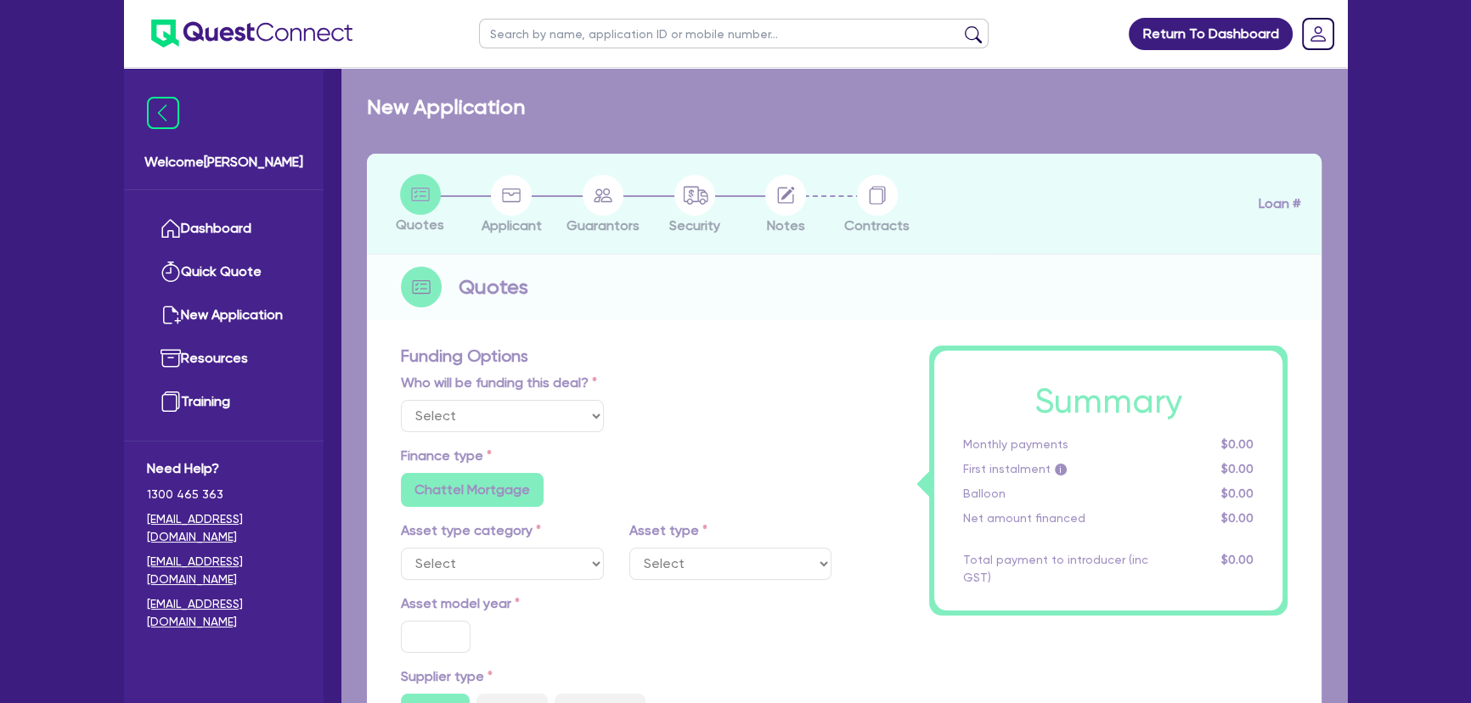
select select "Other"
select select "CARS_AND_LIGHT_TRUCKS"
type input "2025"
radio input "true"
type input "86,688.82"
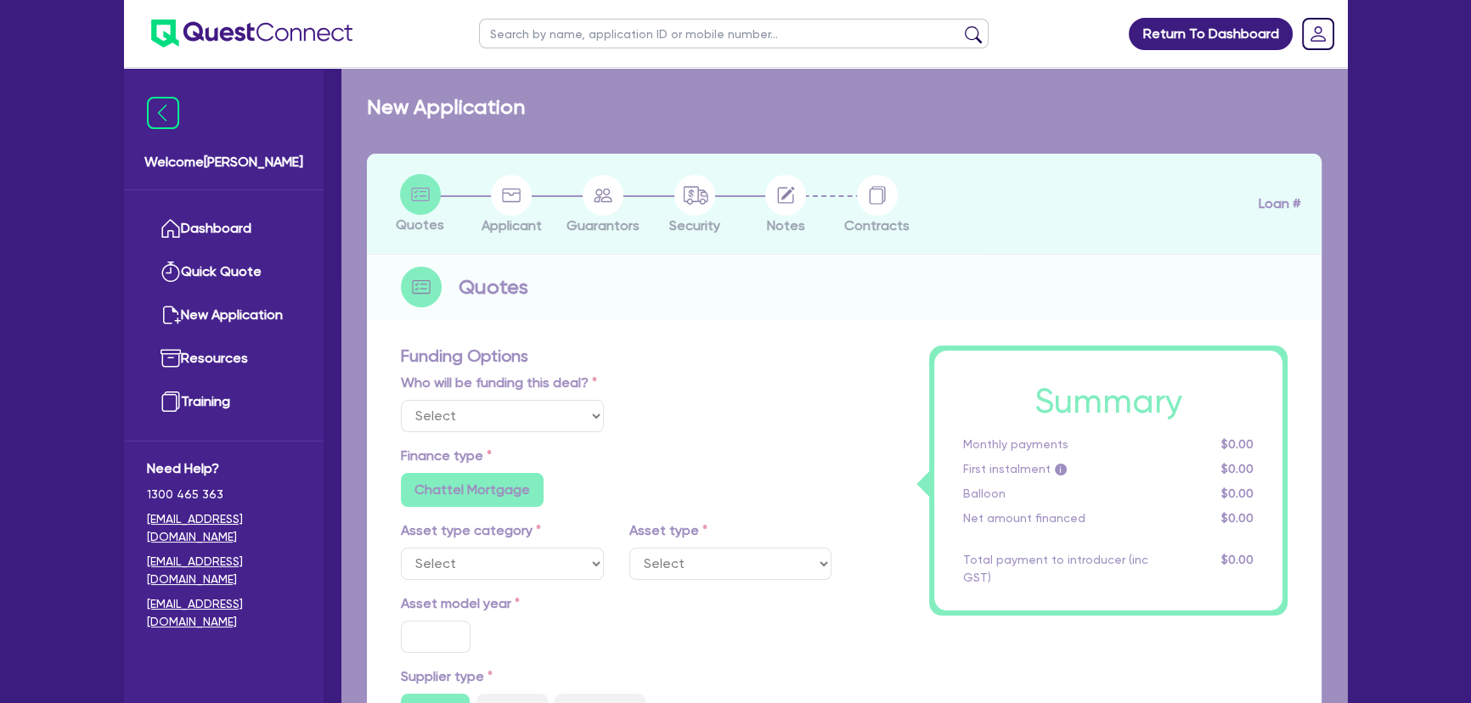
type input "2.99"
type input "2,615.66"
type input "6.8"
type input "454.55"
type input "318.18"
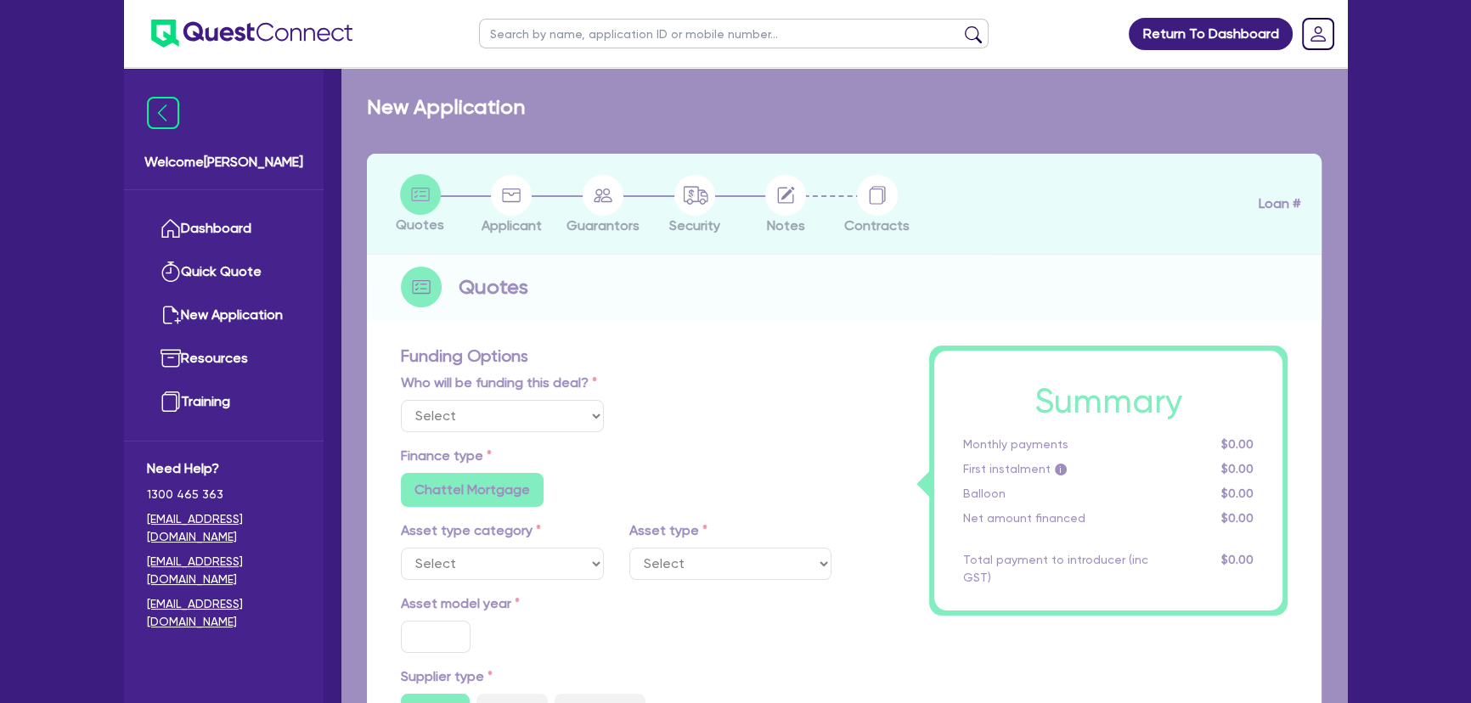
radio input "true"
select select "PASSENGER_VEHICLES"
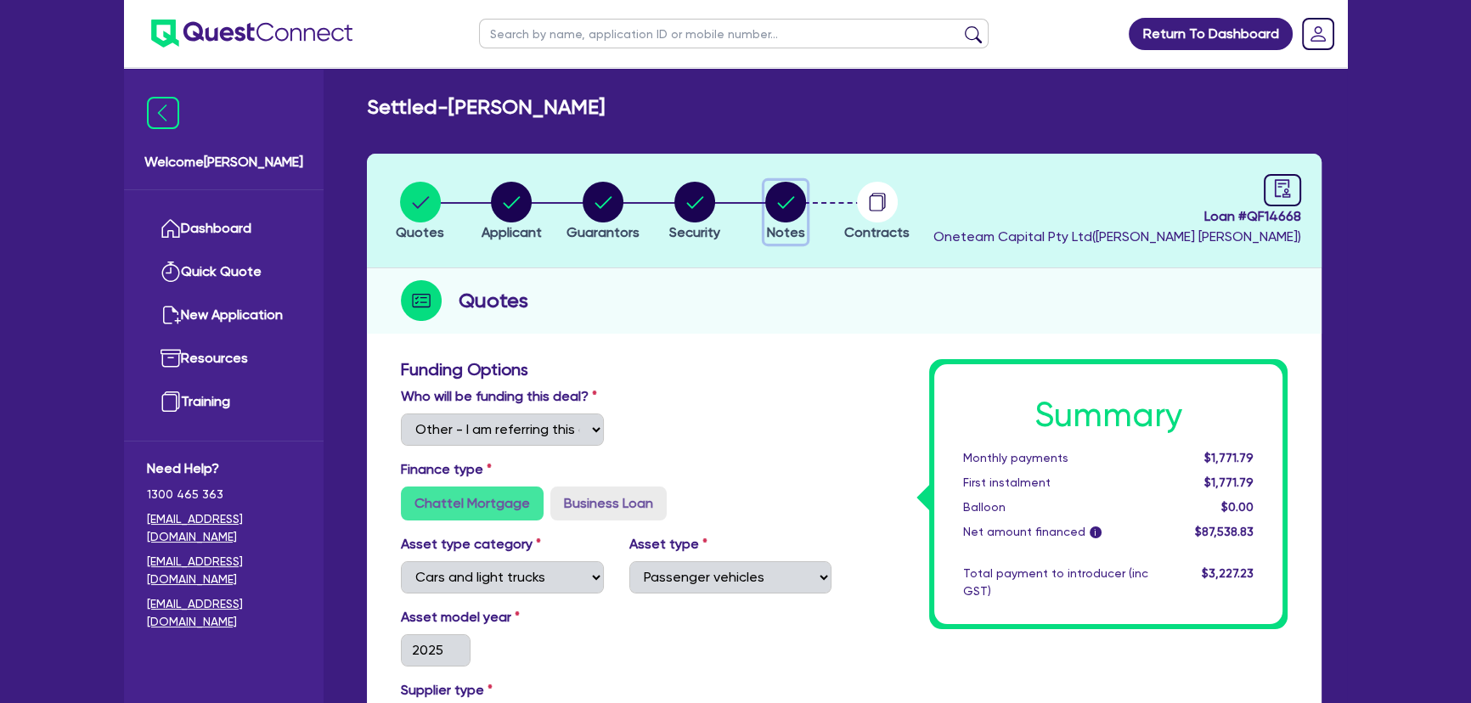
click at [783, 211] on circle "button" at bounding box center [785, 202] width 41 height 41
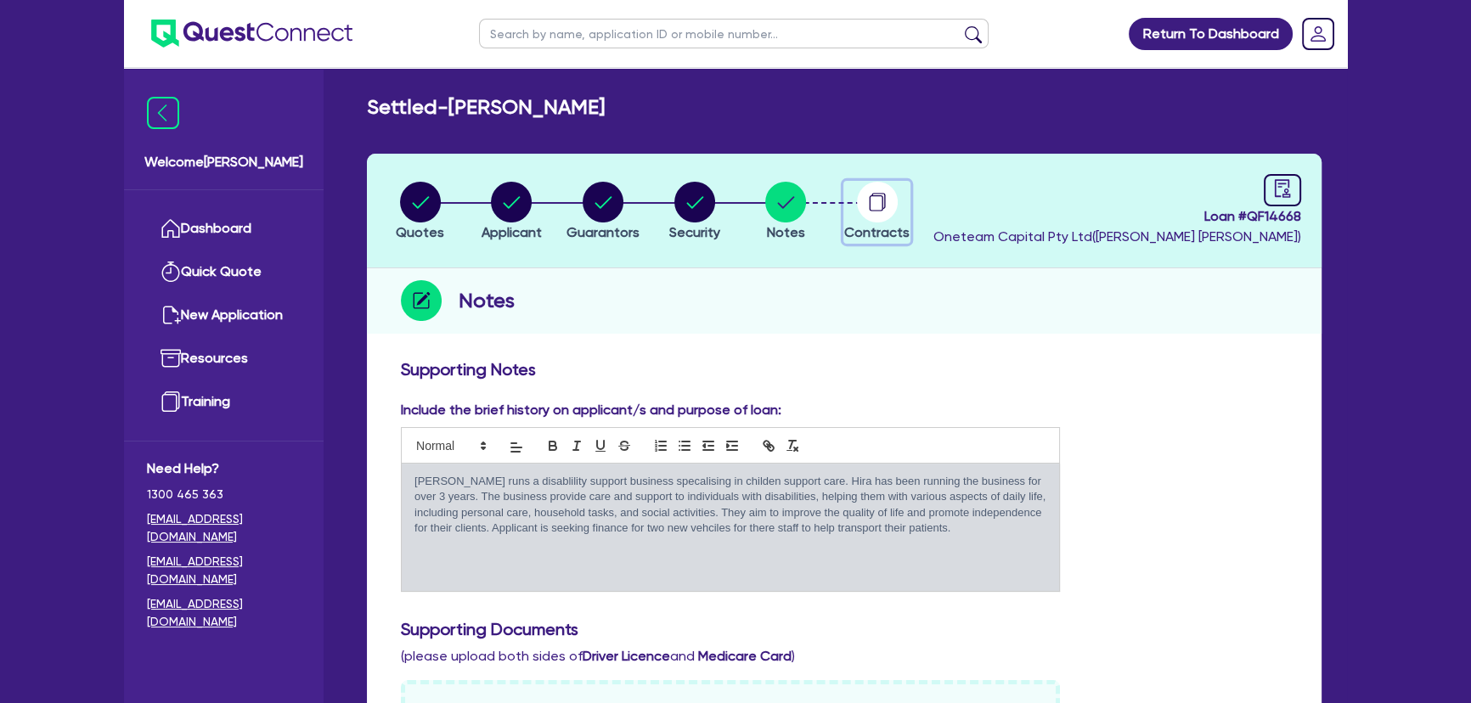
click at [859, 205] on circle "button" at bounding box center [877, 202] width 41 height 41
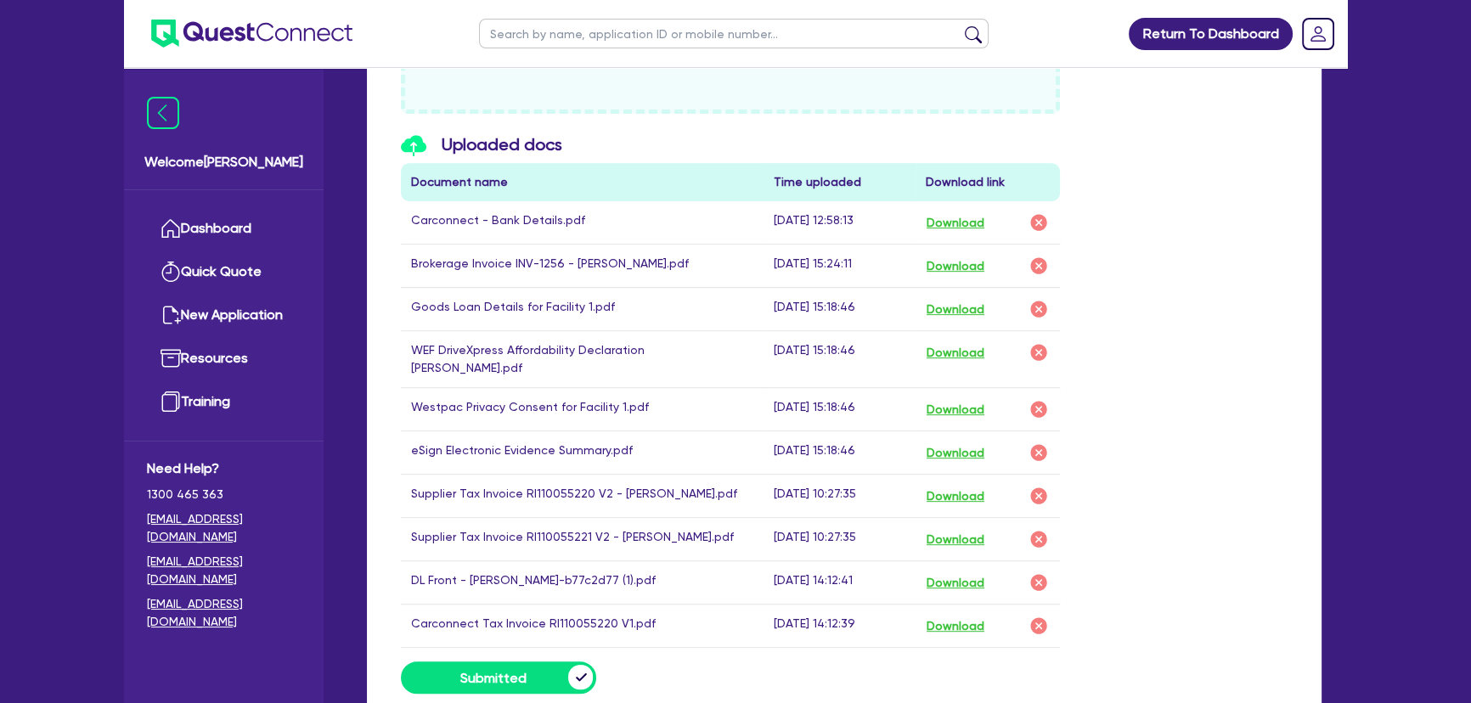
scroll to position [1003, 0]
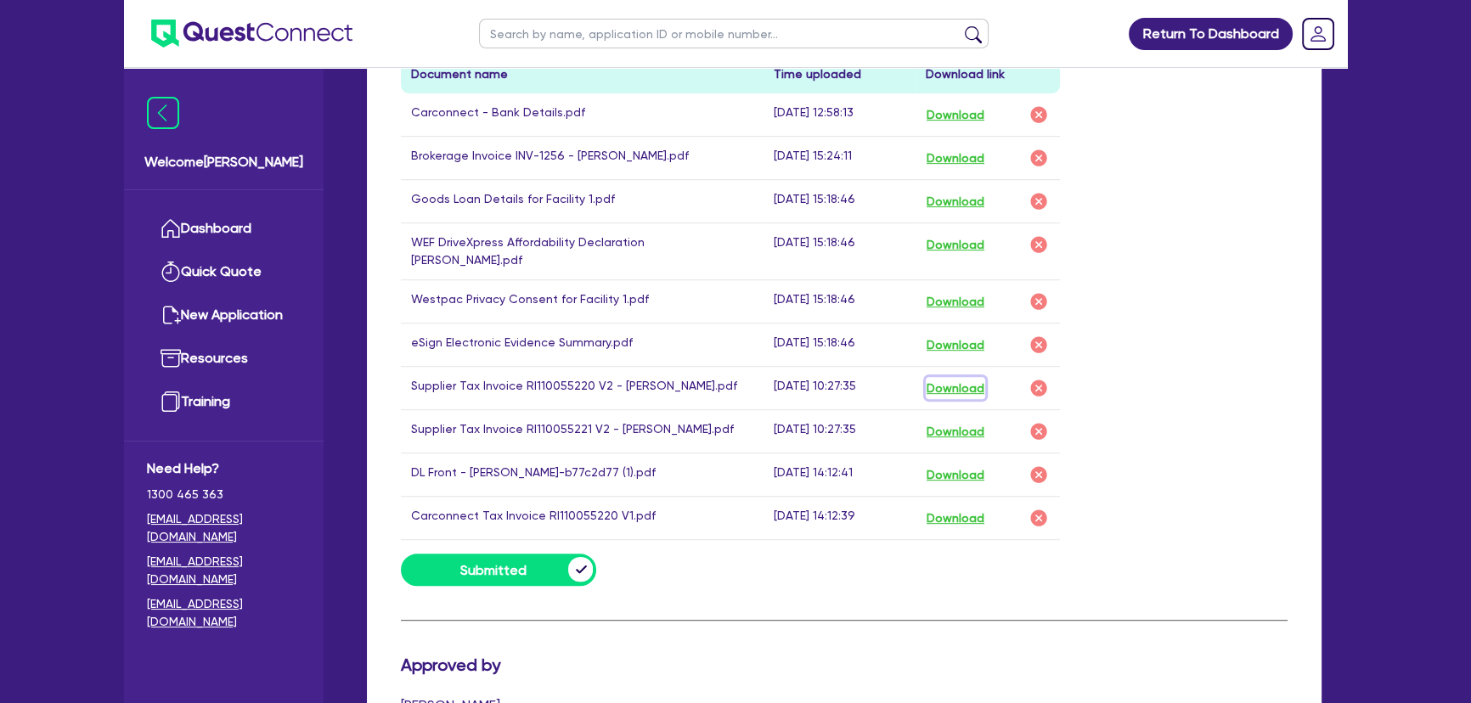
click at [981, 377] on button "Download" at bounding box center [954, 388] width 59 height 22
click at [966, 420] on button "Download" at bounding box center [954, 431] width 59 height 22
click at [961, 507] on button "Download" at bounding box center [954, 518] width 59 height 22
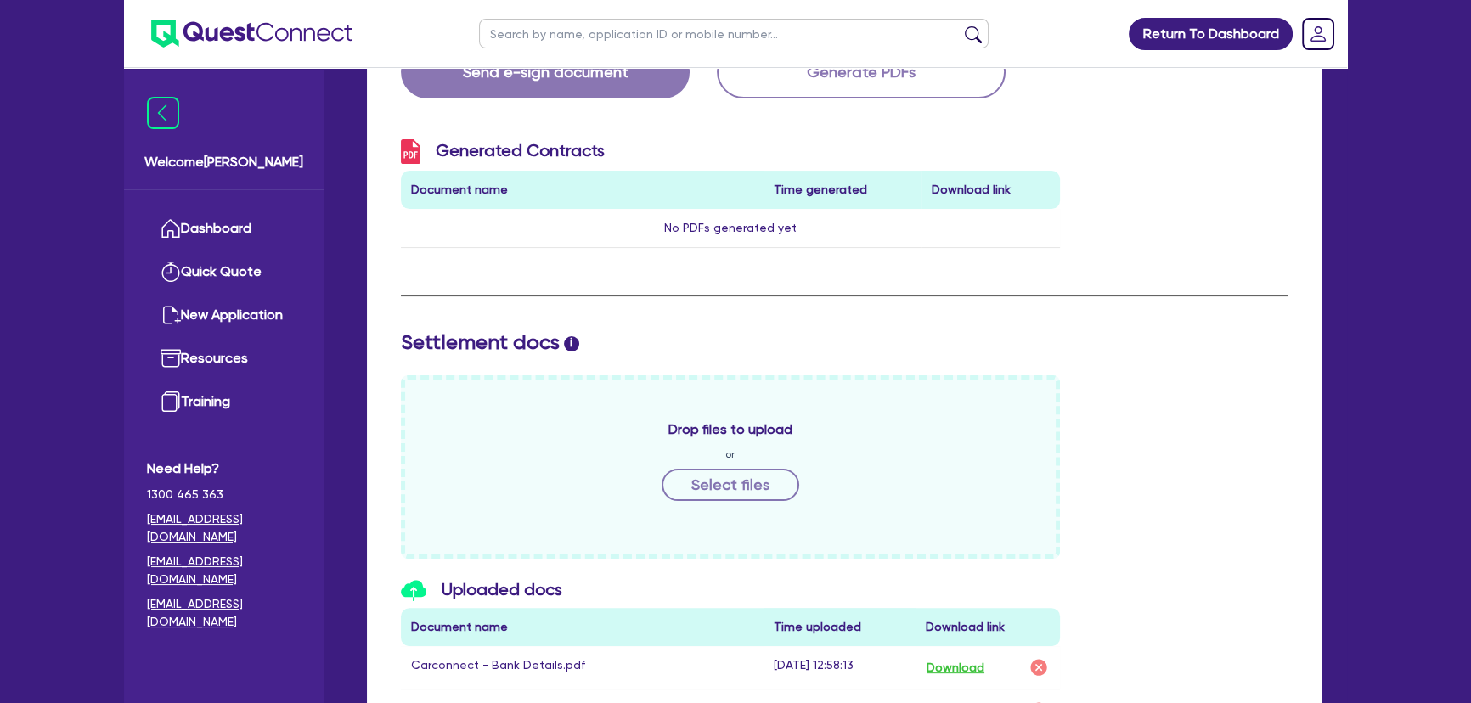
scroll to position [0, 0]
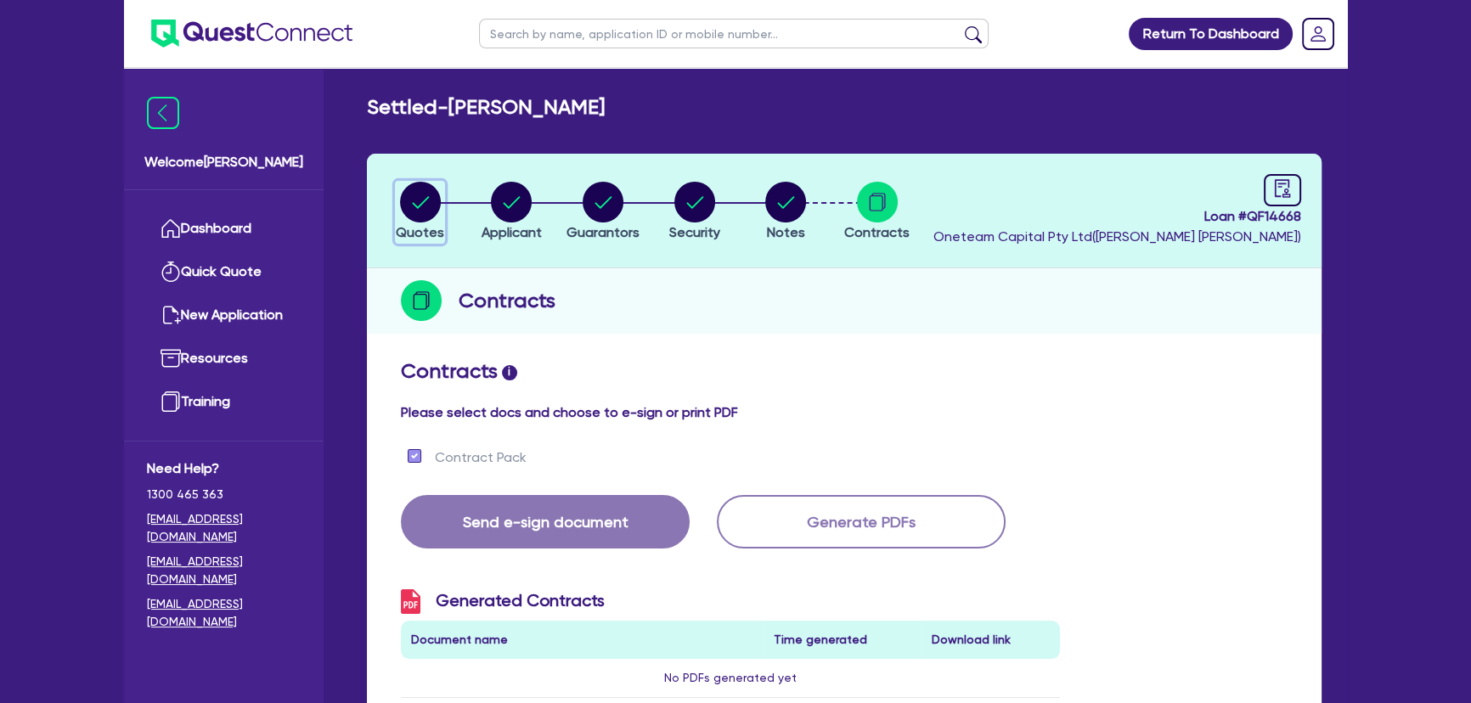
click at [423, 215] on circle "button" at bounding box center [420, 202] width 41 height 41
select select "Other"
select select "CARS_AND_LIGHT_TRUCKS"
select select "PASSENGER_VEHICLES"
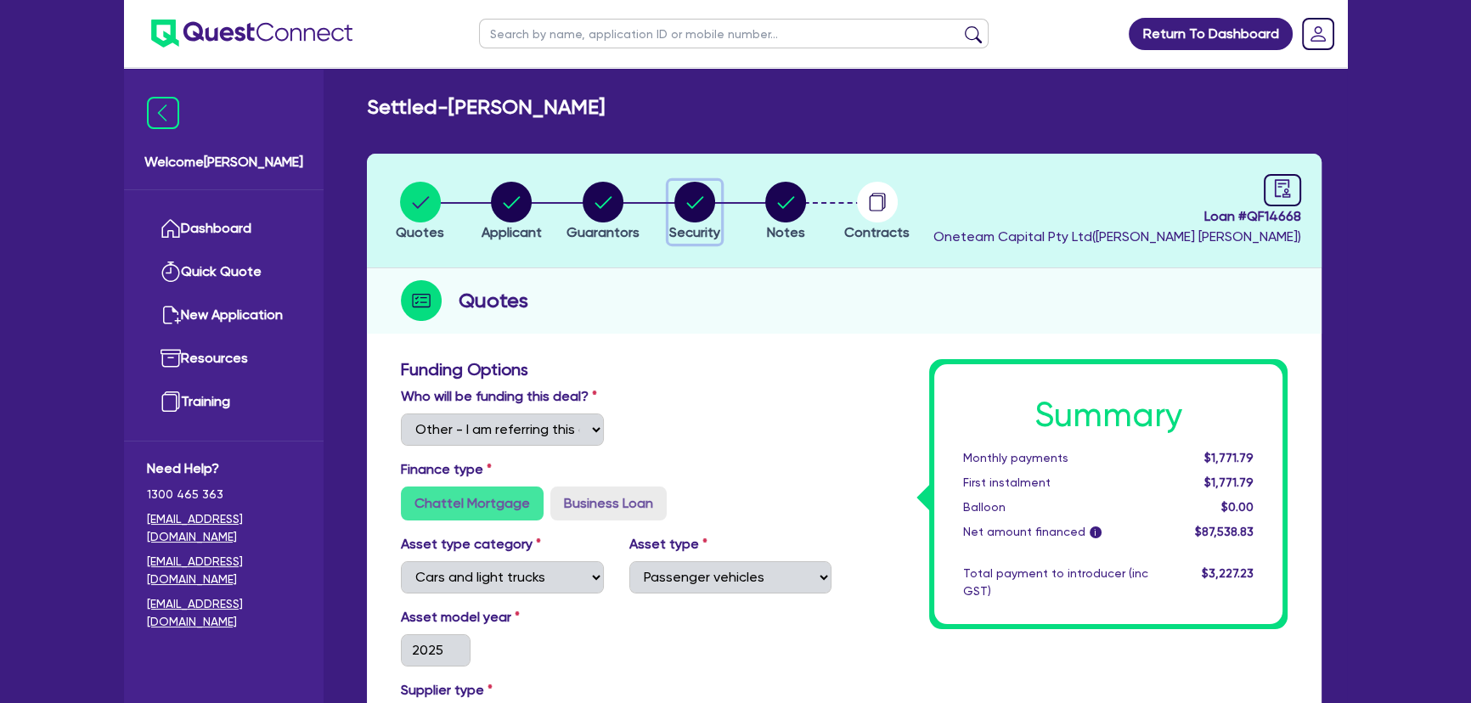
click at [699, 210] on circle "button" at bounding box center [694, 202] width 41 height 41
select select "CARS_AND_LIGHT_TRUCKS"
select select "PASSENGER_VEHICLES"
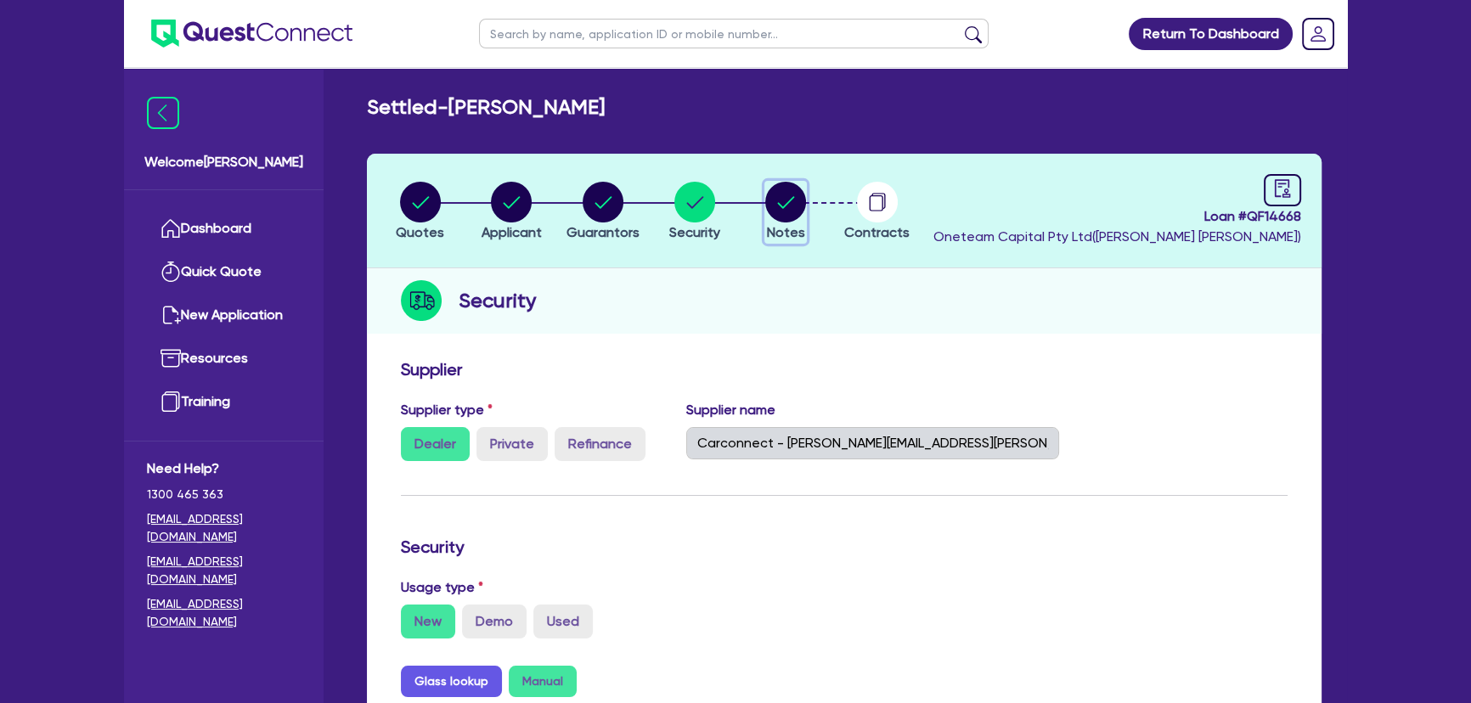
click at [798, 201] on circle "button" at bounding box center [785, 202] width 41 height 41
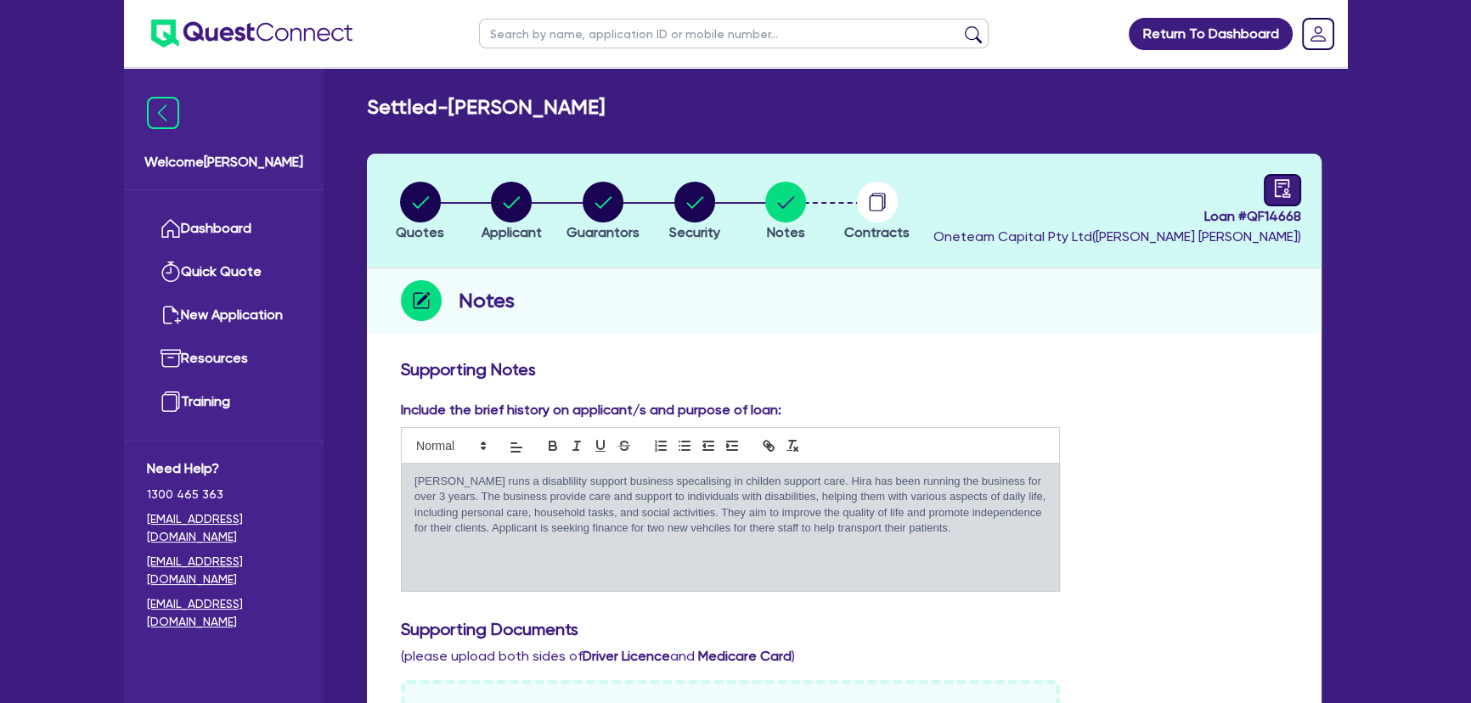
click at [1274, 175] on div at bounding box center [1281, 190] width 37 height 32
select select "SETTLED"
select select "Westpac"
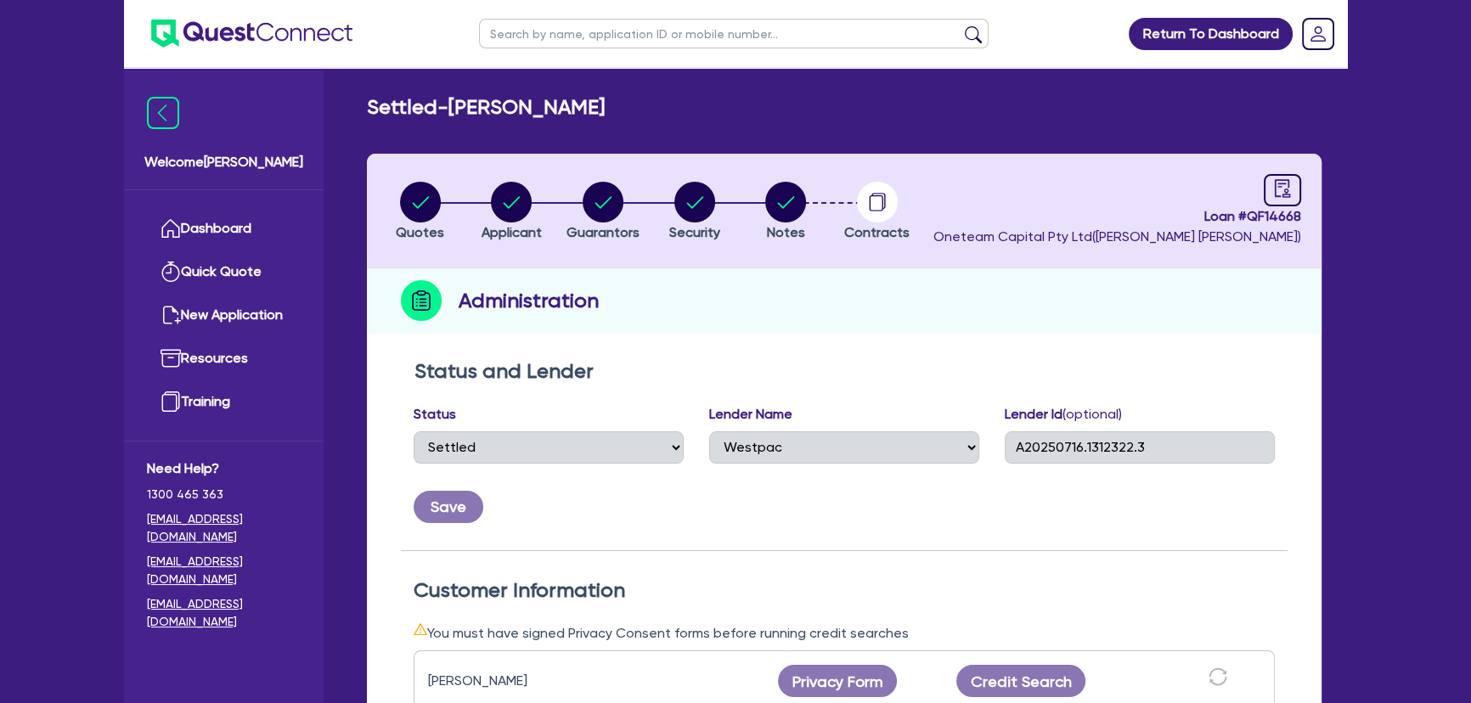
click at [1261, 183] on div "Loan # QF14668 Oneteam Capital Pty Ltd ( Joel Harding )" at bounding box center [1117, 210] width 368 height 73
click at [1282, 183] on icon "audit" at bounding box center [1281, 188] width 15 height 18
click at [875, 207] on circle "button" at bounding box center [877, 202] width 41 height 41
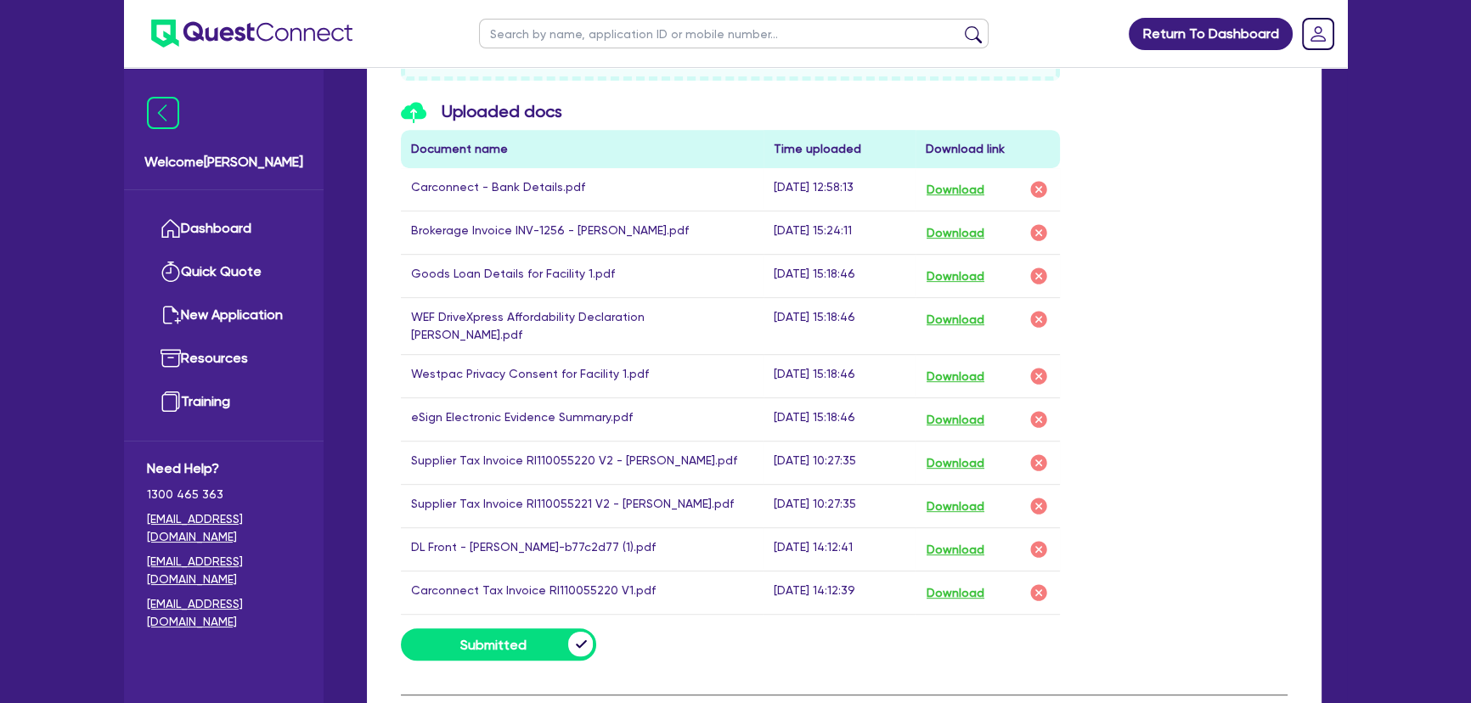
scroll to position [925, 0]
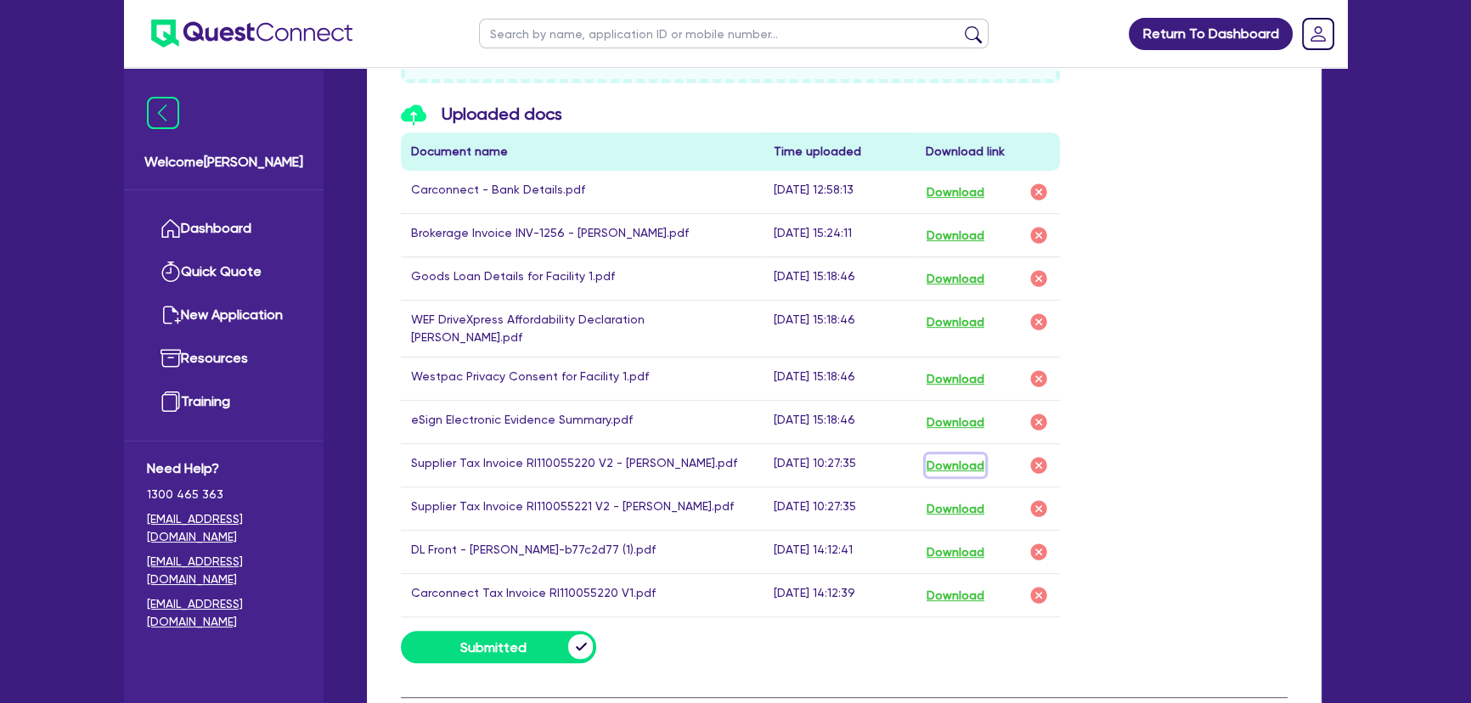
click at [959, 454] on button "Download" at bounding box center [954, 465] width 59 height 22
click at [956, 498] on button "Download" at bounding box center [954, 509] width 59 height 22
click at [1180, 535] on div "Uploaded docs Document name Time uploaded Download link Carconnect - Bank Detai…" at bounding box center [844, 368] width 912 height 528
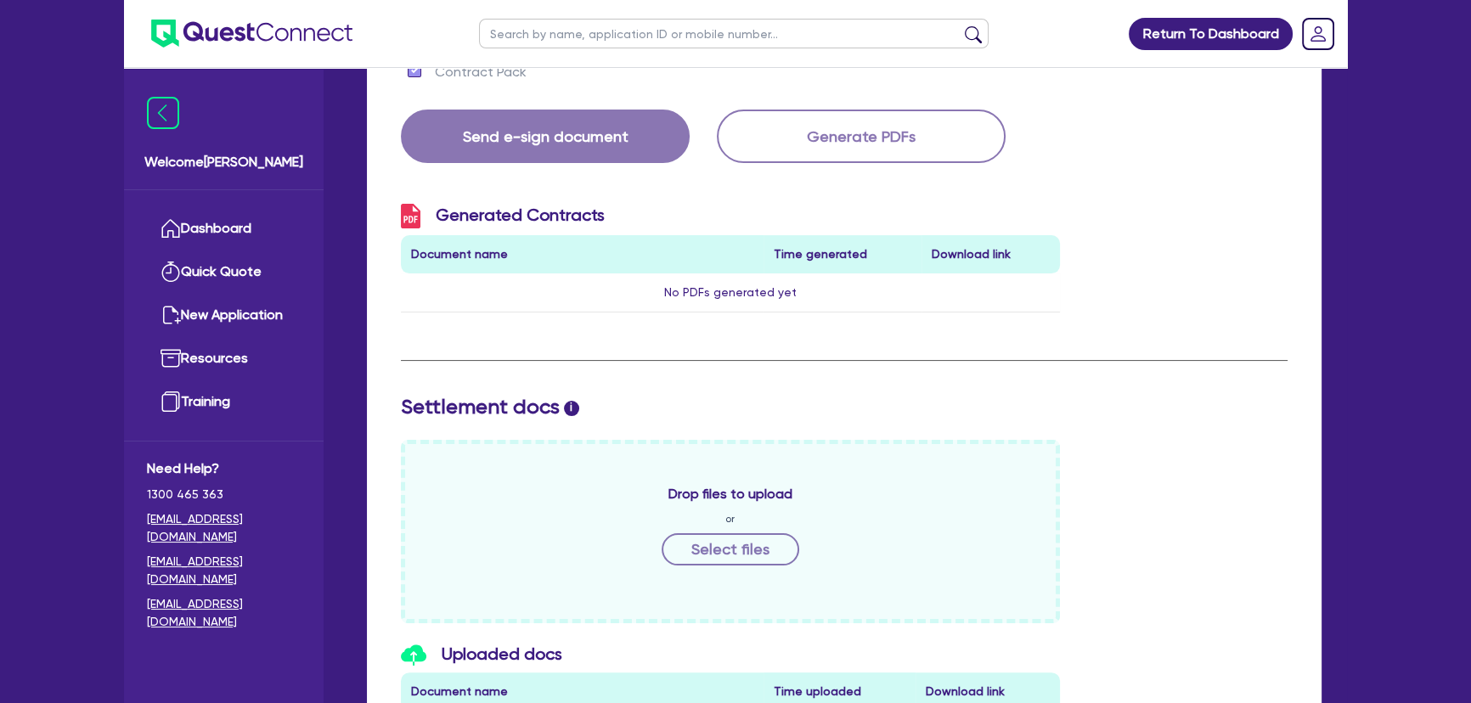
scroll to position [0, 0]
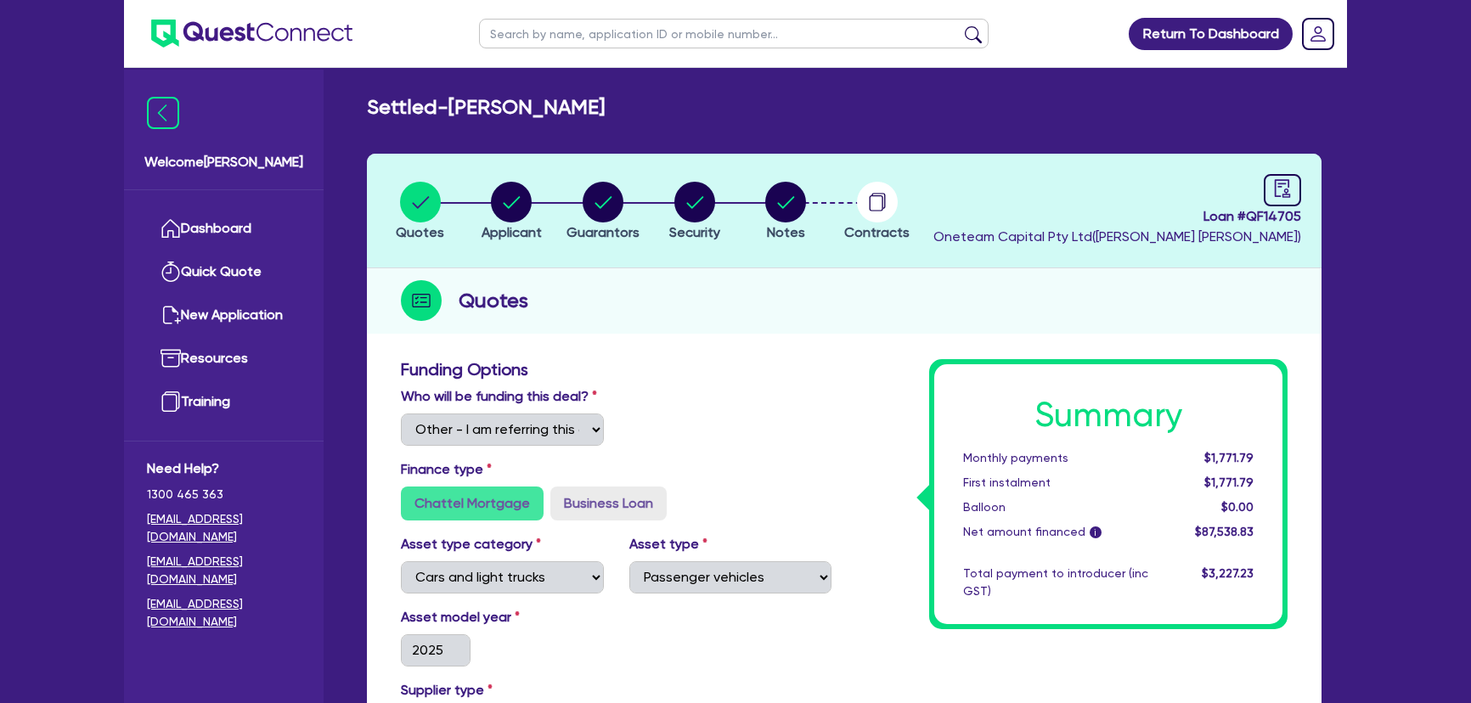
select select "Other"
select select "CARS_AND_LIGHT_TRUCKS"
select select "PASSENGER_VEHICLES"
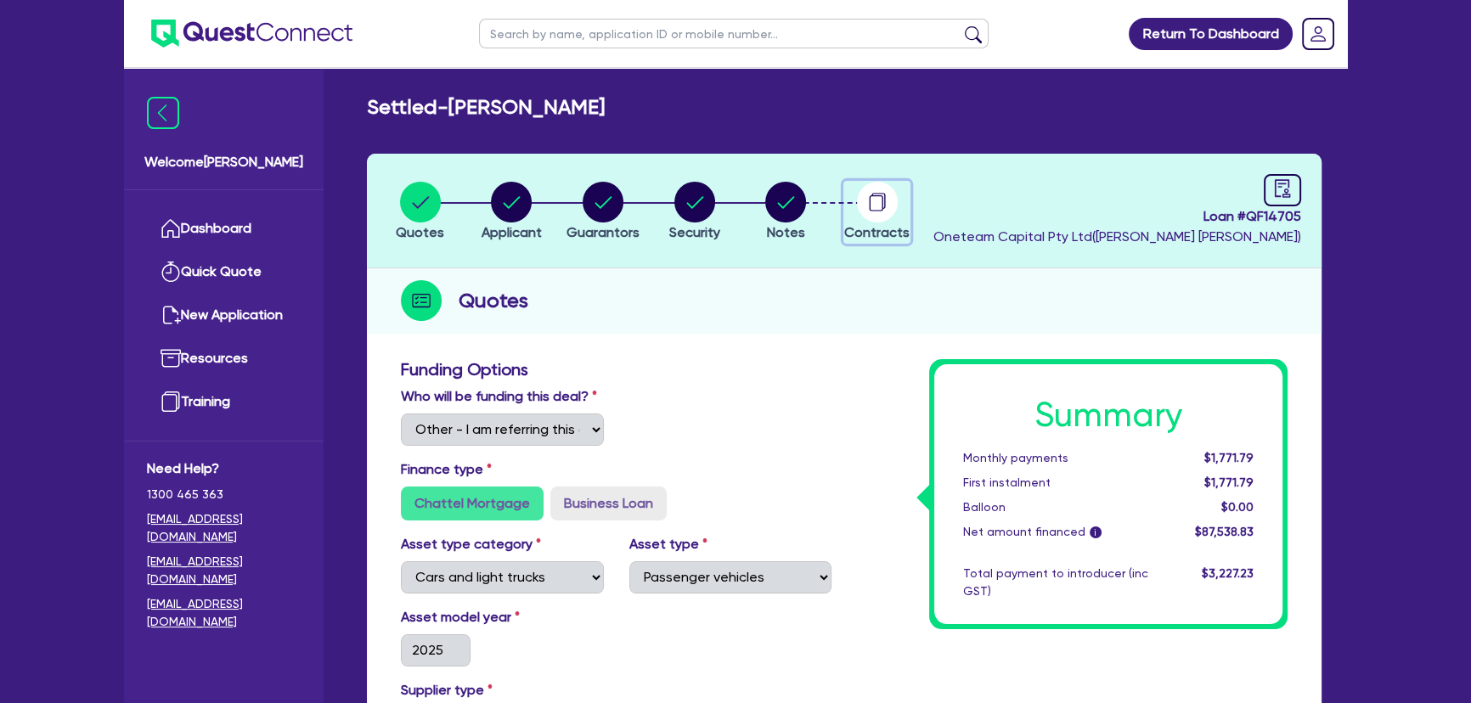
click at [908, 196] on div "button" at bounding box center [876, 202] width 65 height 41
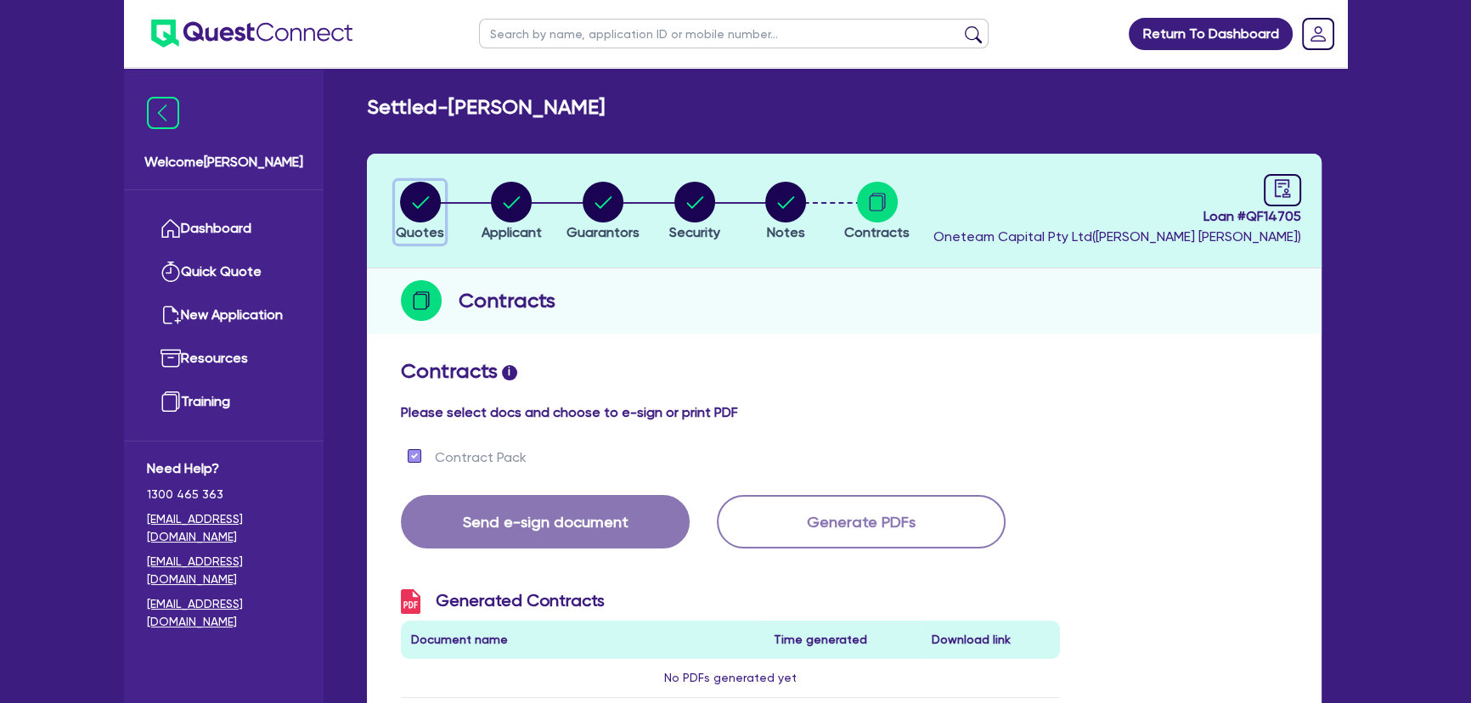
click at [429, 204] on circle "button" at bounding box center [420, 202] width 41 height 41
select select "Other"
select select "CARS_AND_LIGHT_TRUCKS"
select select "PASSENGER_VEHICLES"
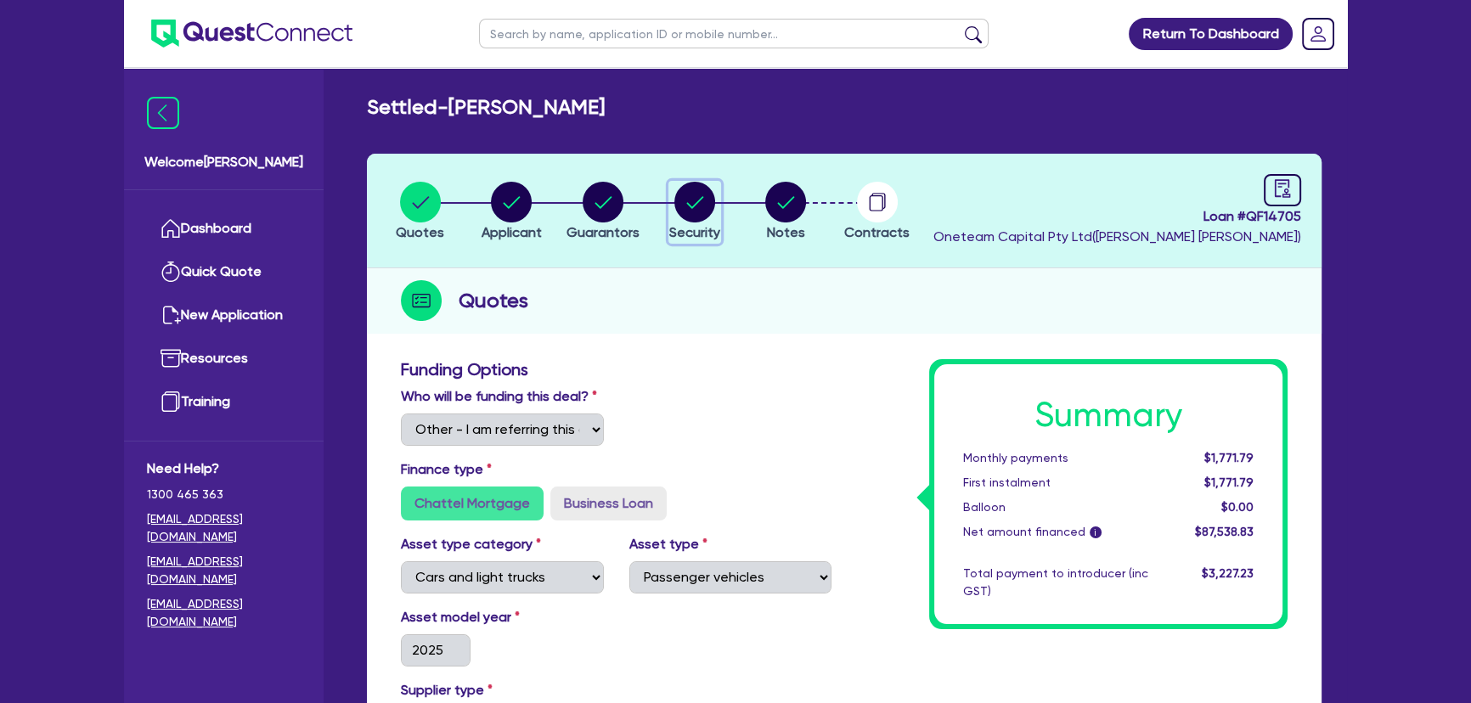
click at [686, 221] on icon "button" at bounding box center [694, 202] width 41 height 41
select select "CARS_AND_LIGHT_TRUCKS"
select select "PASSENGER_VEHICLES"
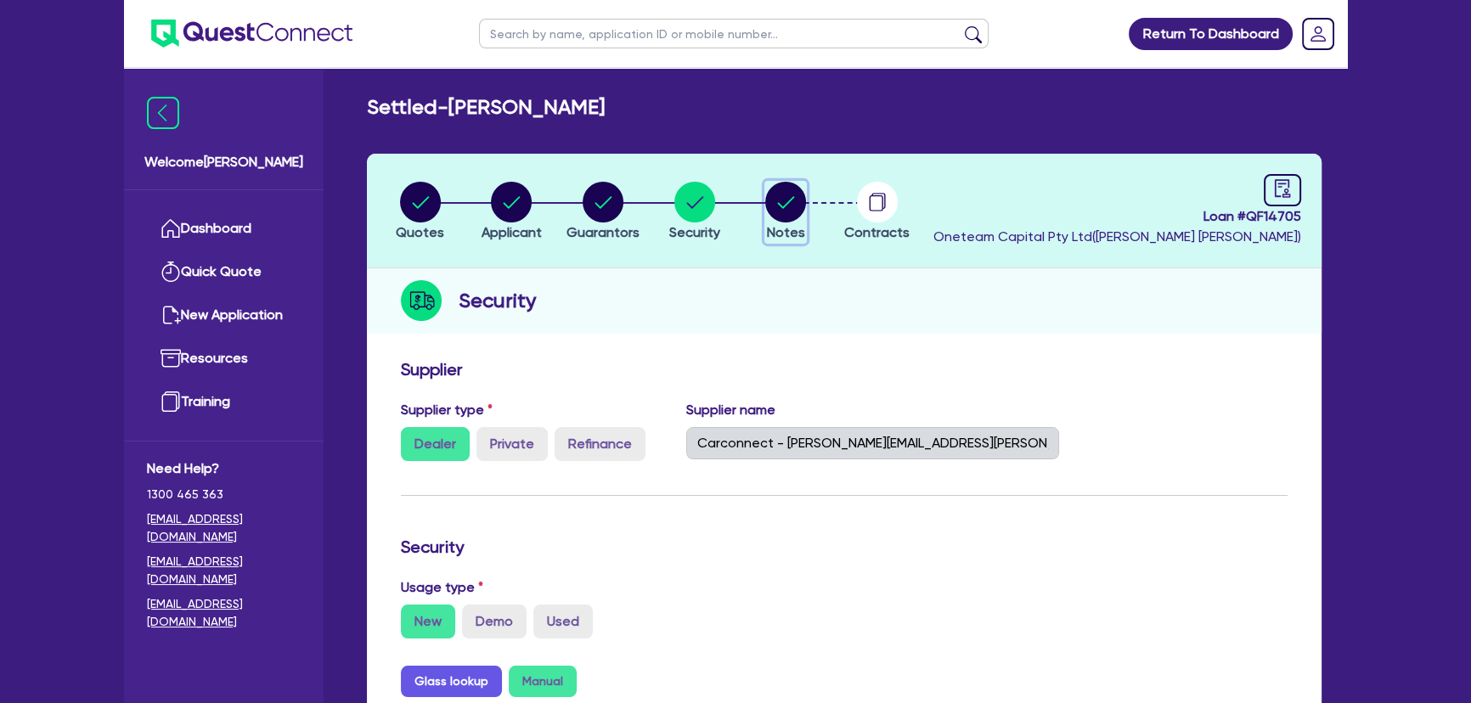
click at [797, 209] on circle "button" at bounding box center [785, 202] width 41 height 41
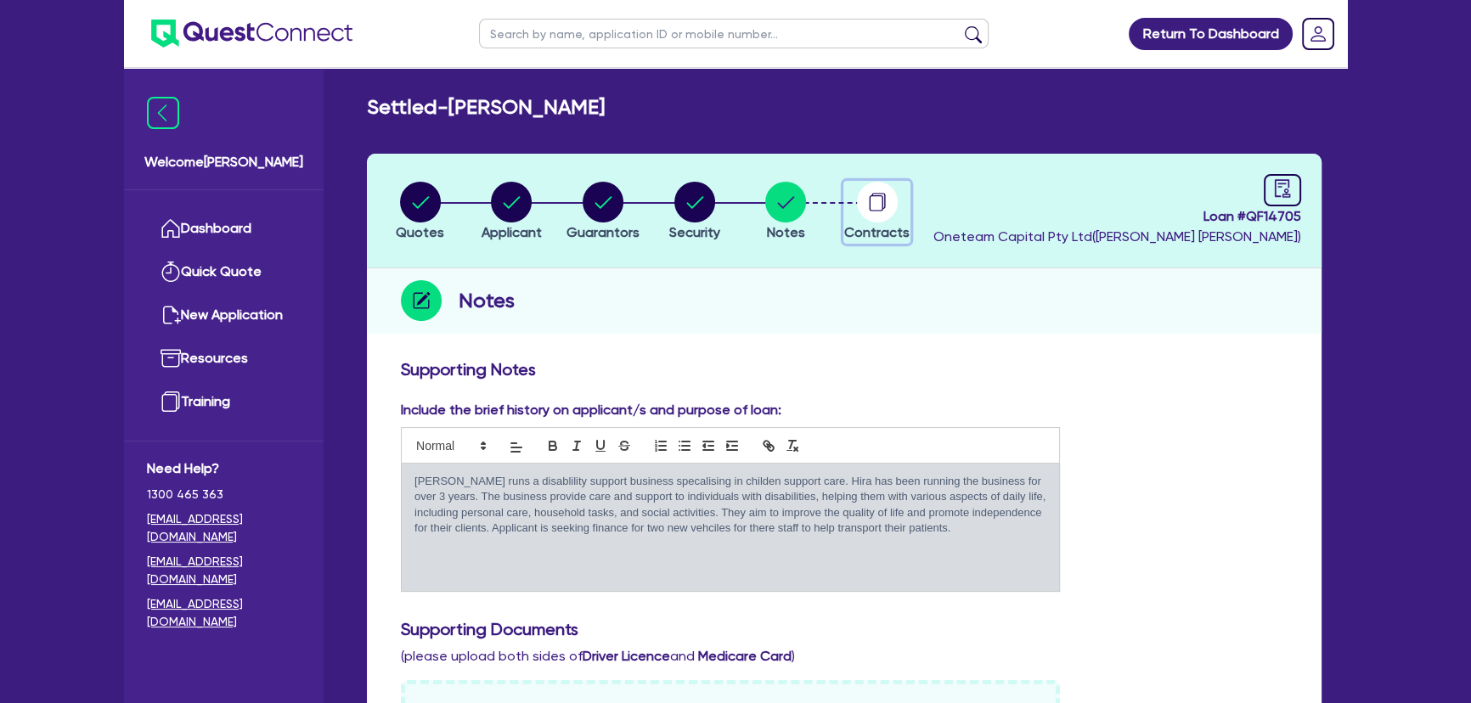
click at [877, 201] on circle "button" at bounding box center [877, 202] width 41 height 41
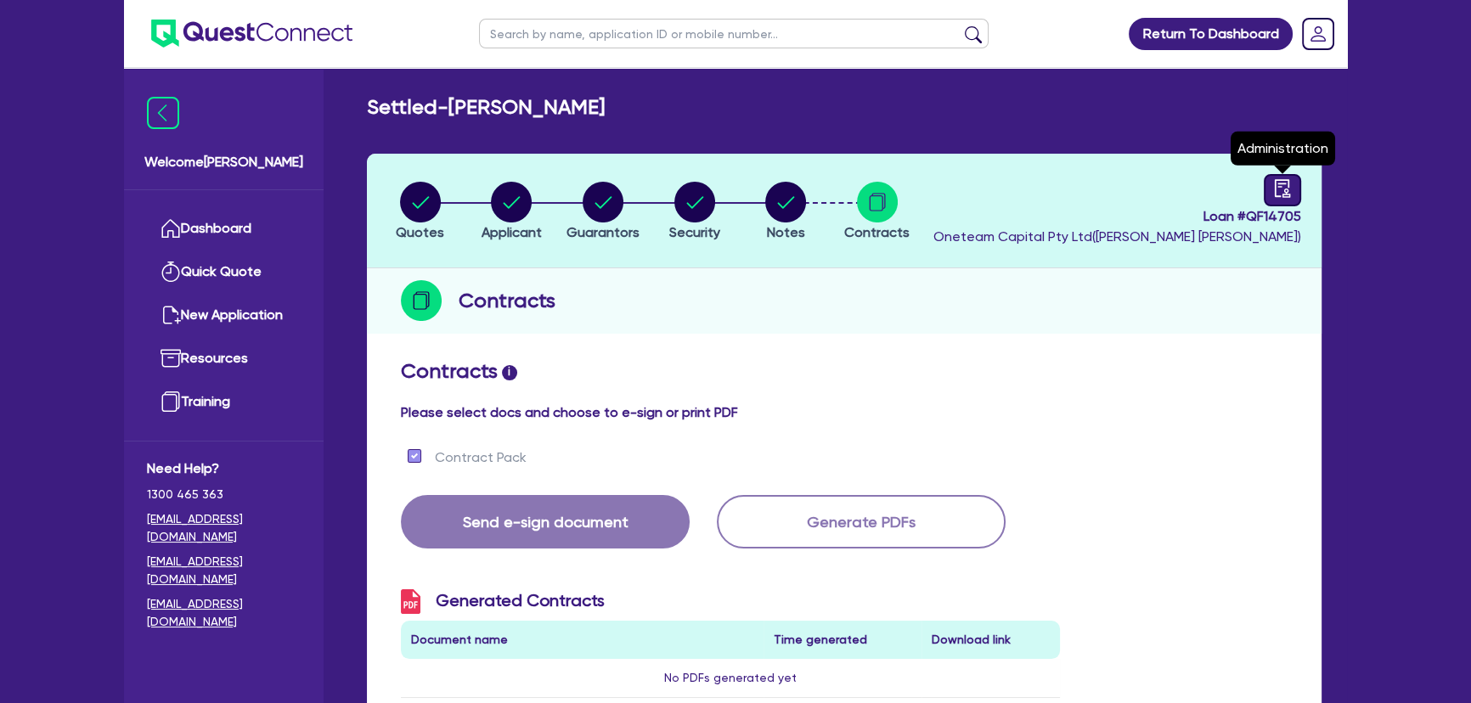
click at [1279, 182] on icon "audit" at bounding box center [1282, 188] width 19 height 19
select select "SETTLED"
select select "Westpac"
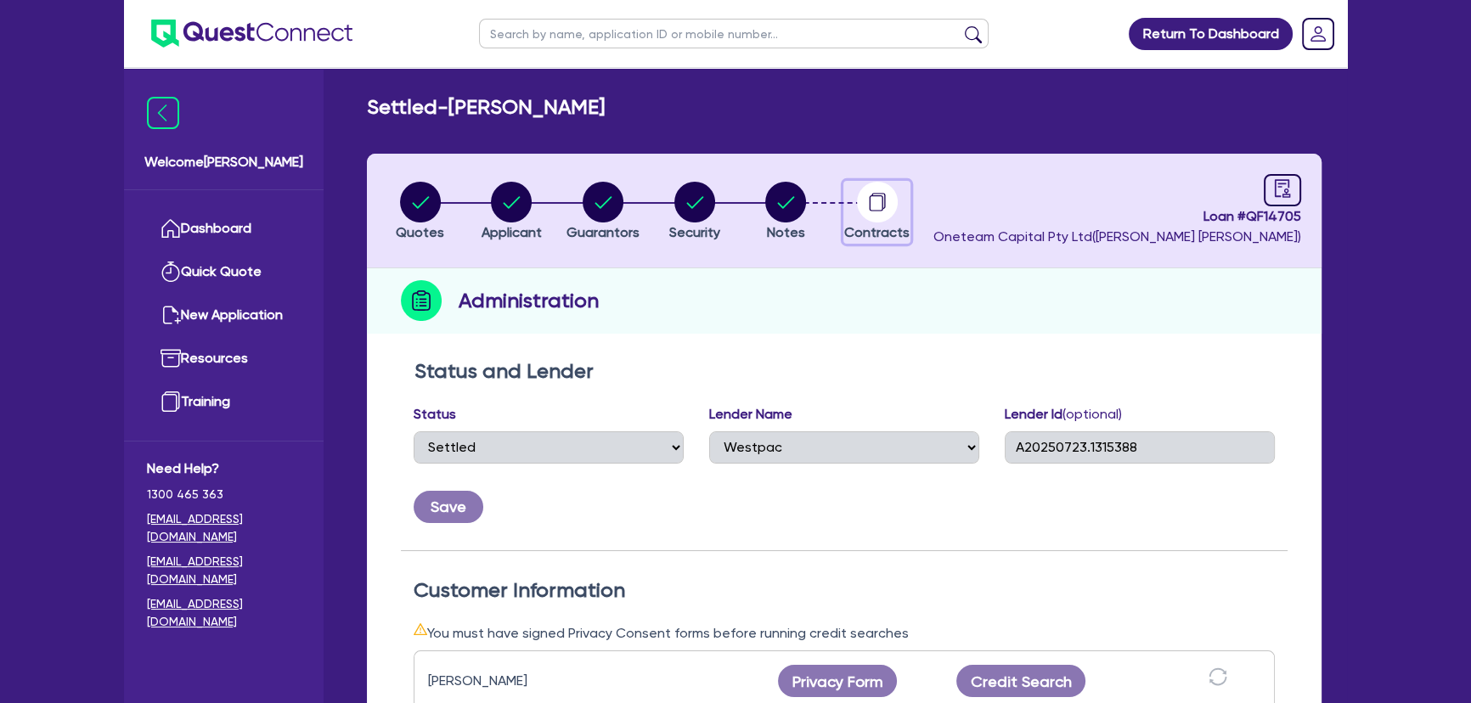
click at [869, 210] on icon "button" at bounding box center [876, 203] width 14 height 16
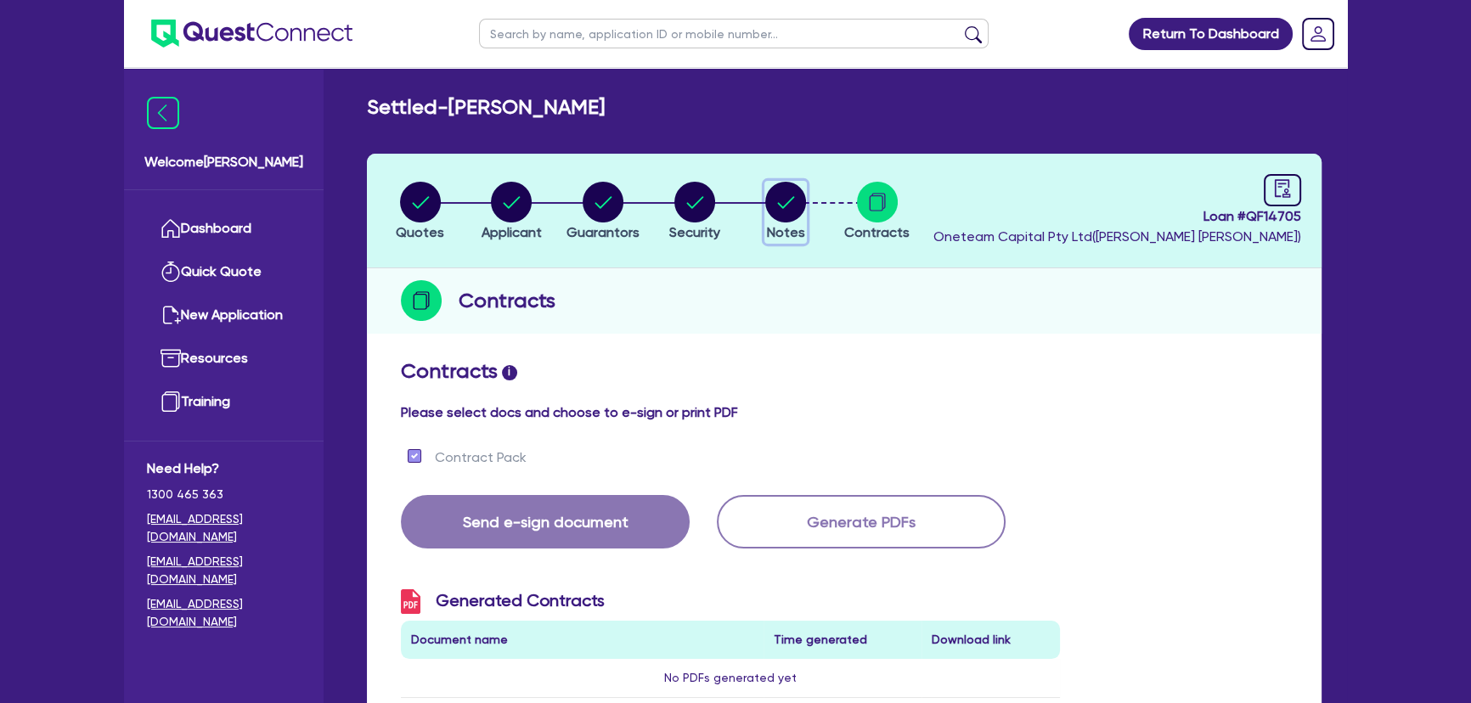
click at [806, 187] on button "Notes" at bounding box center [785, 212] width 42 height 63
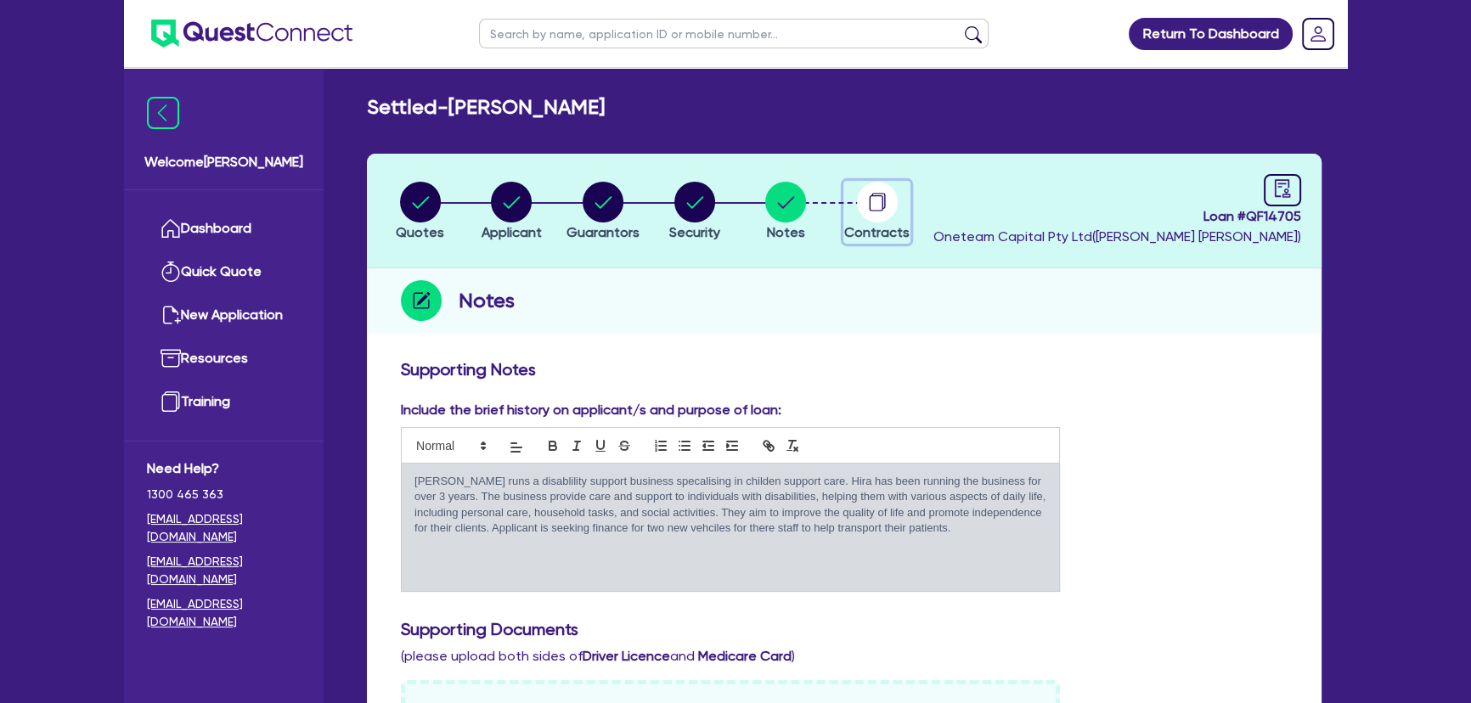
click at [891, 185] on icon "button" at bounding box center [877, 202] width 41 height 41
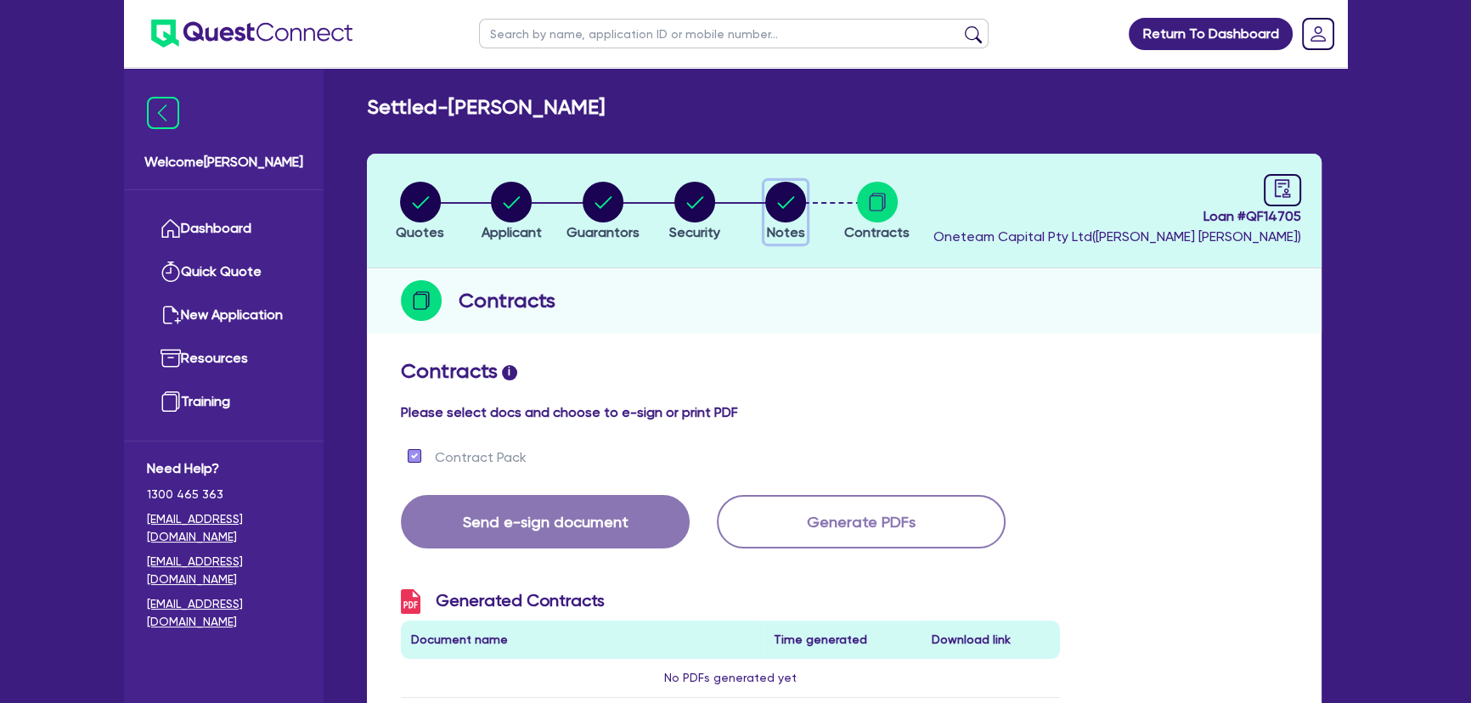
click at [790, 203] on circle "button" at bounding box center [785, 202] width 41 height 41
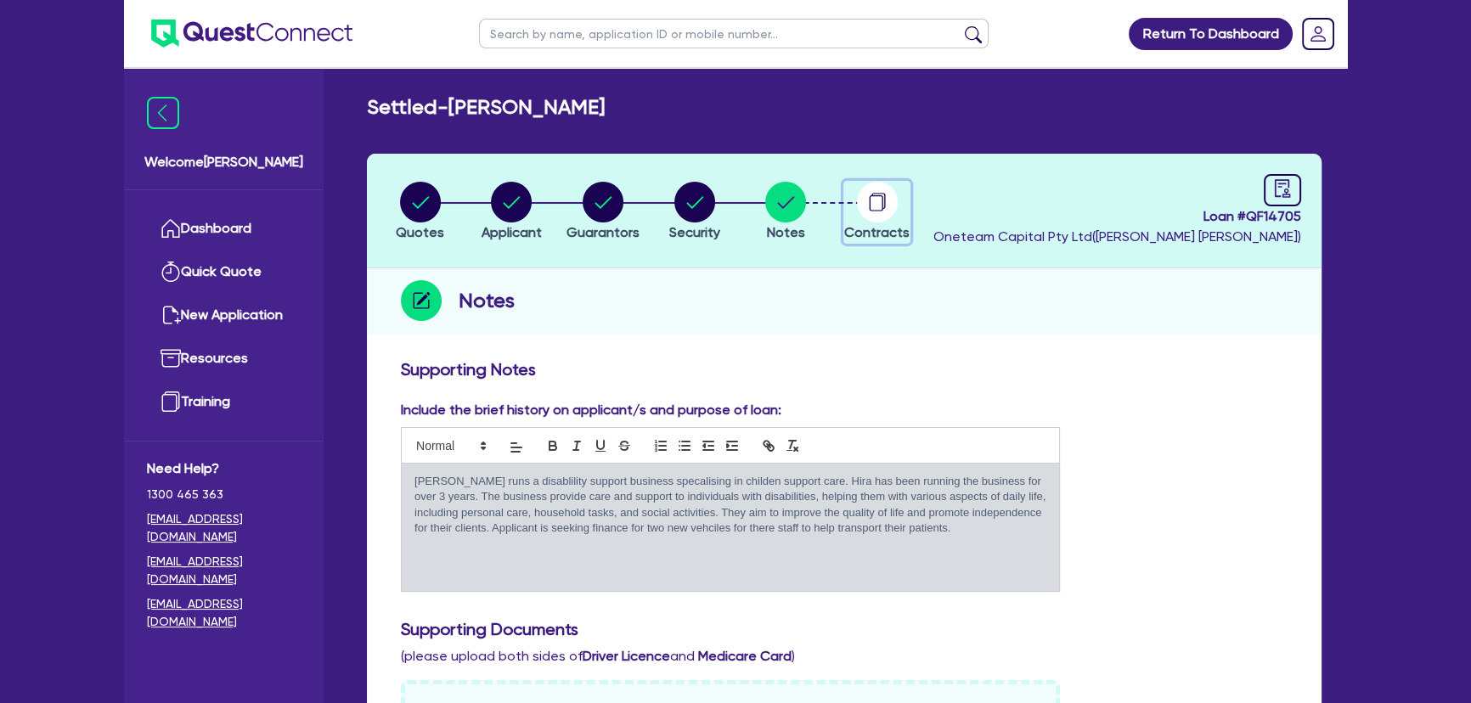
click at [900, 211] on div "button" at bounding box center [876, 202] width 65 height 41
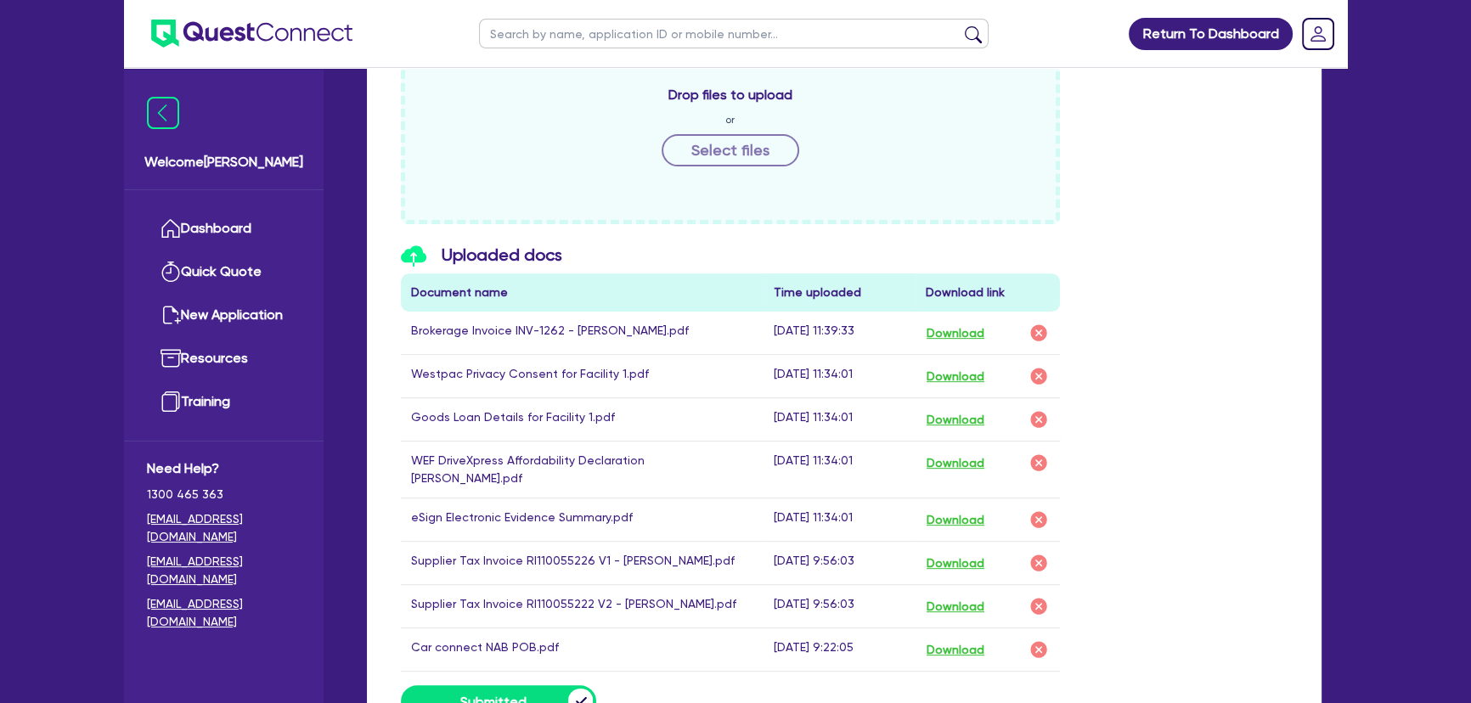
scroll to position [925, 0]
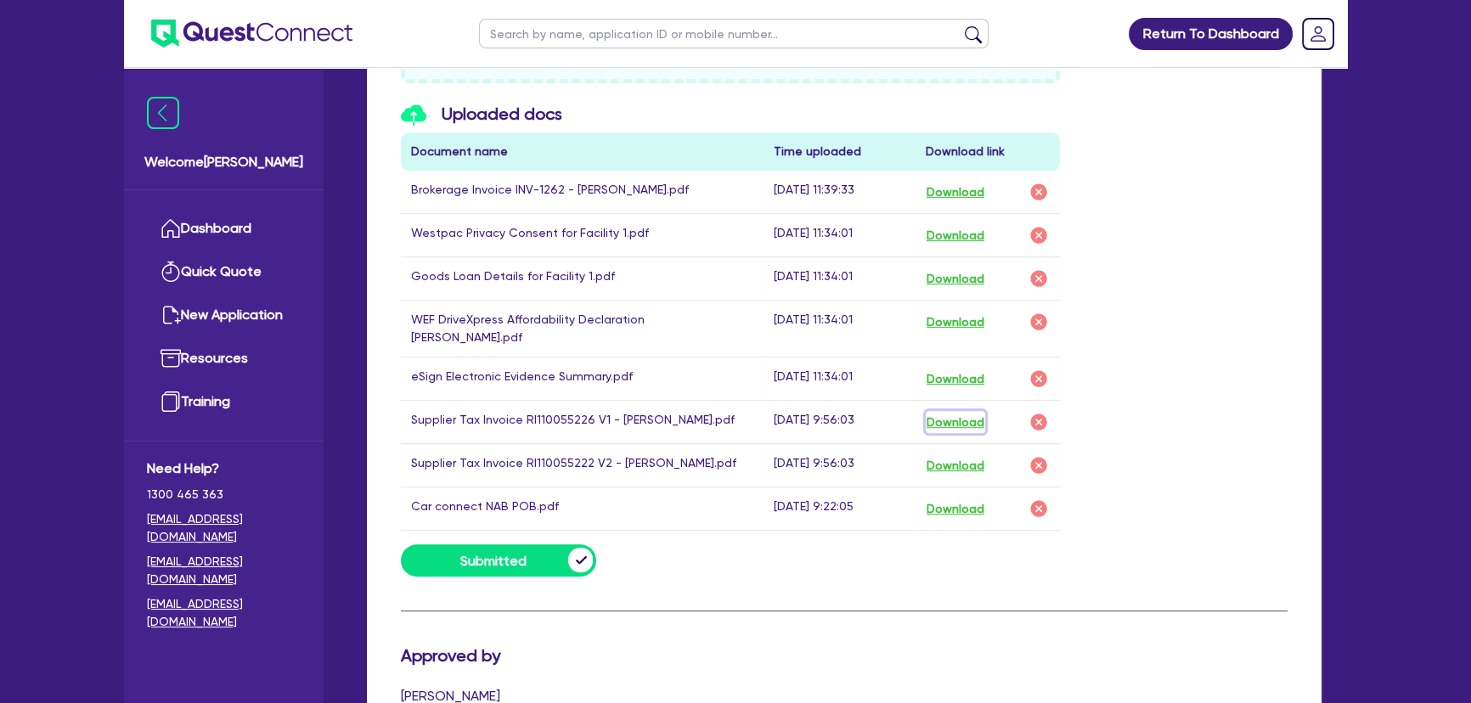
click at [966, 411] on button "Download" at bounding box center [954, 422] width 59 height 22
click at [964, 454] on button "Download" at bounding box center [954, 465] width 59 height 22
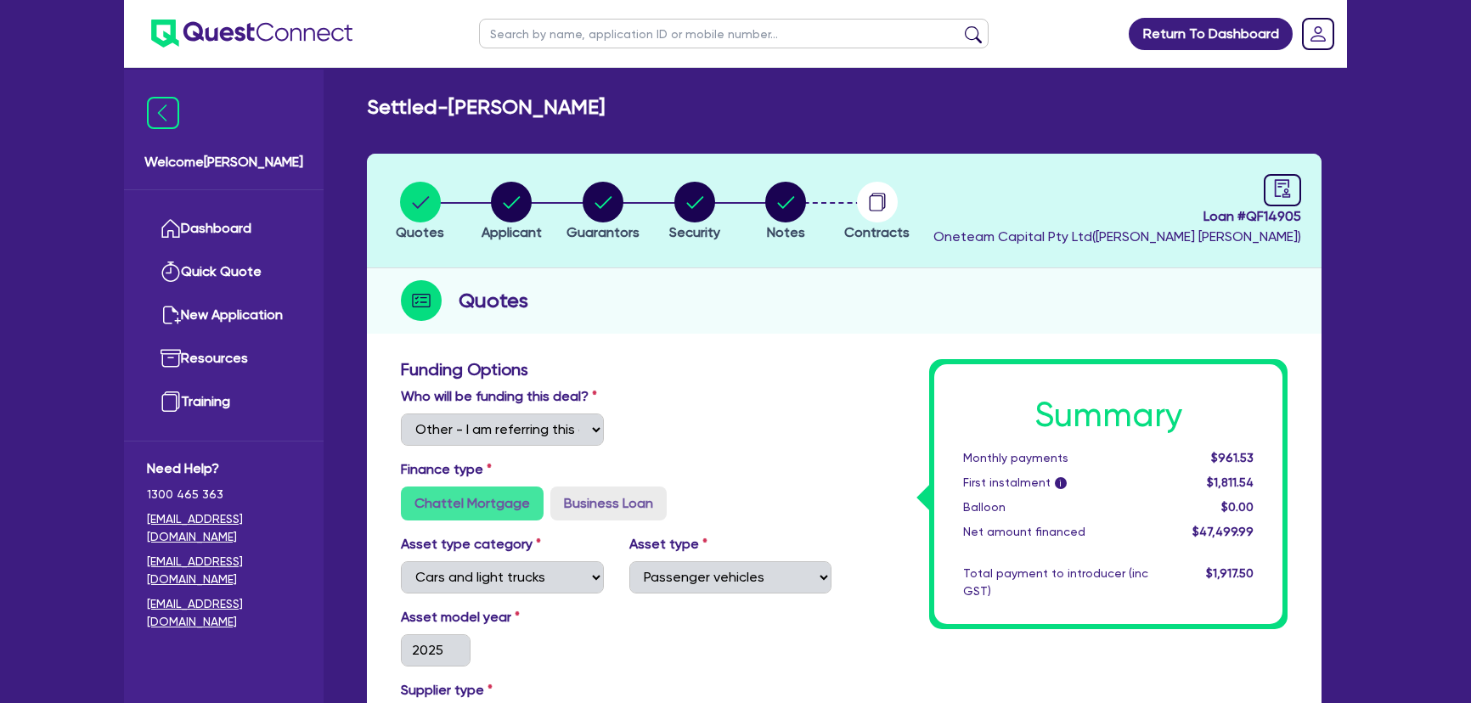
select select "Other"
select select "CARS_AND_LIGHT_TRUCKS"
select select "PASSENGER_VEHICLES"
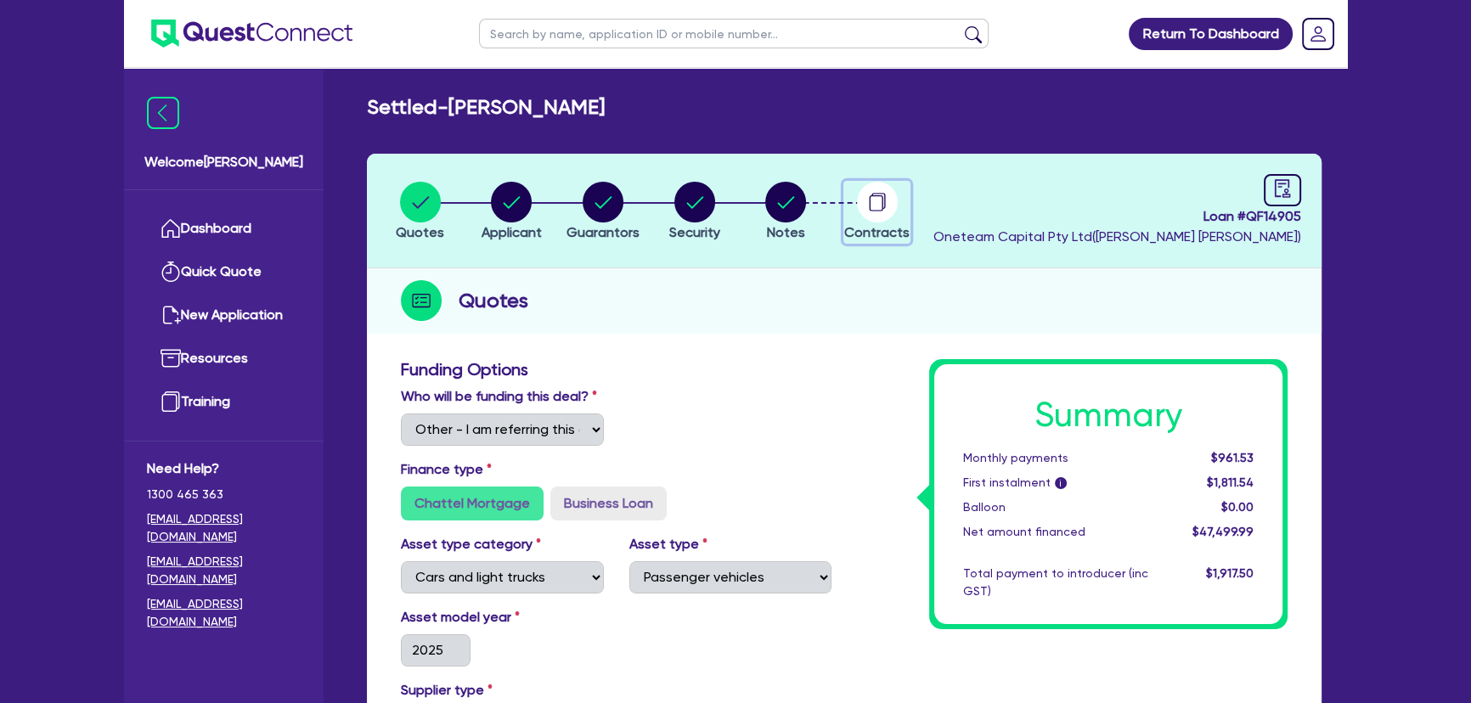
click at [879, 203] on circle "button" at bounding box center [877, 202] width 41 height 41
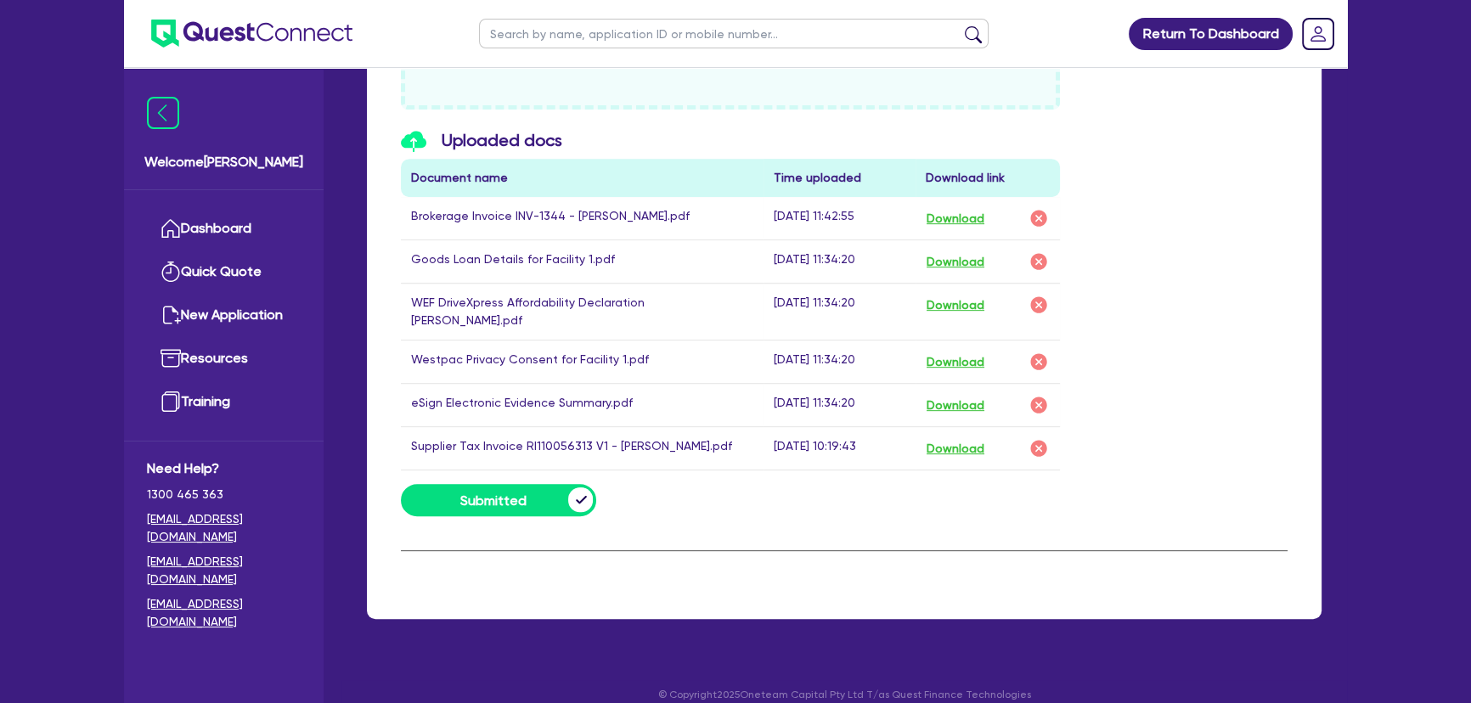
scroll to position [901, 0]
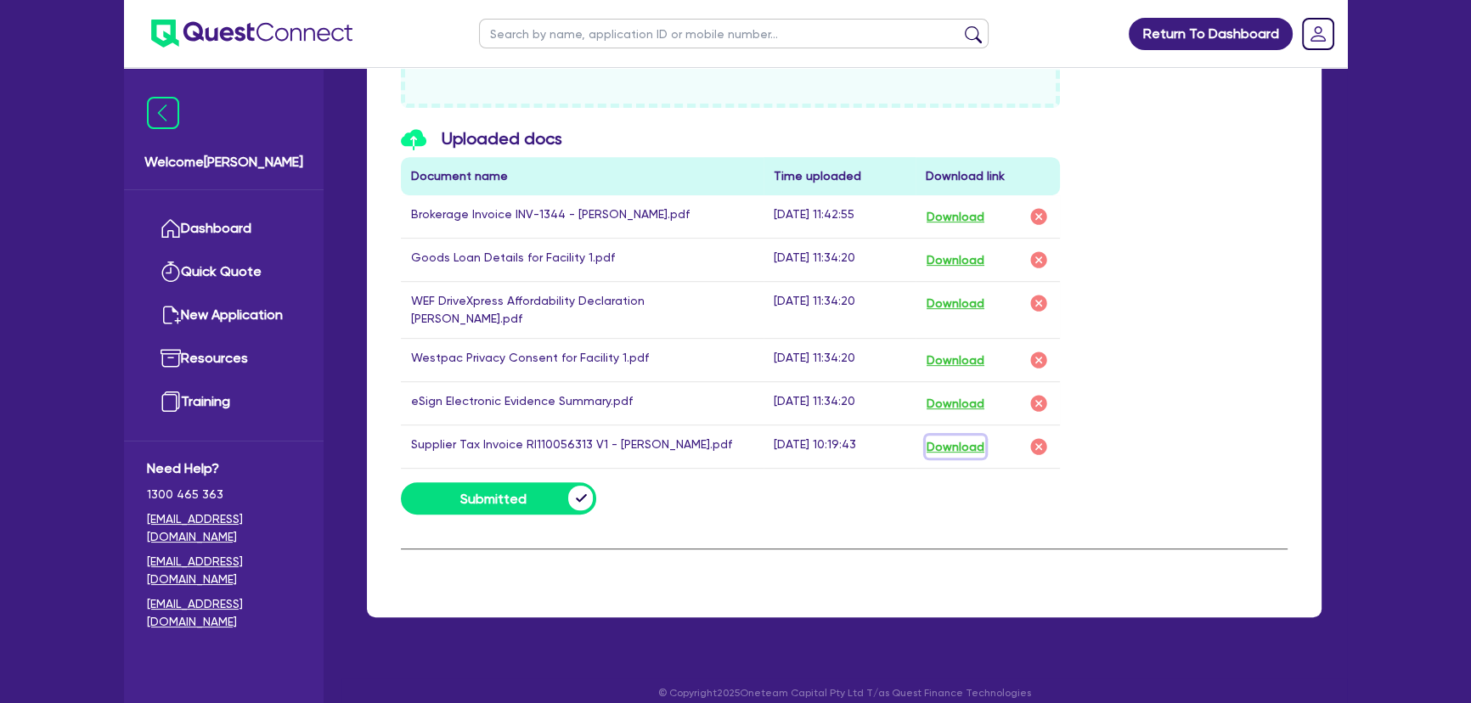
click at [964, 436] on button "Download" at bounding box center [954, 447] width 59 height 22
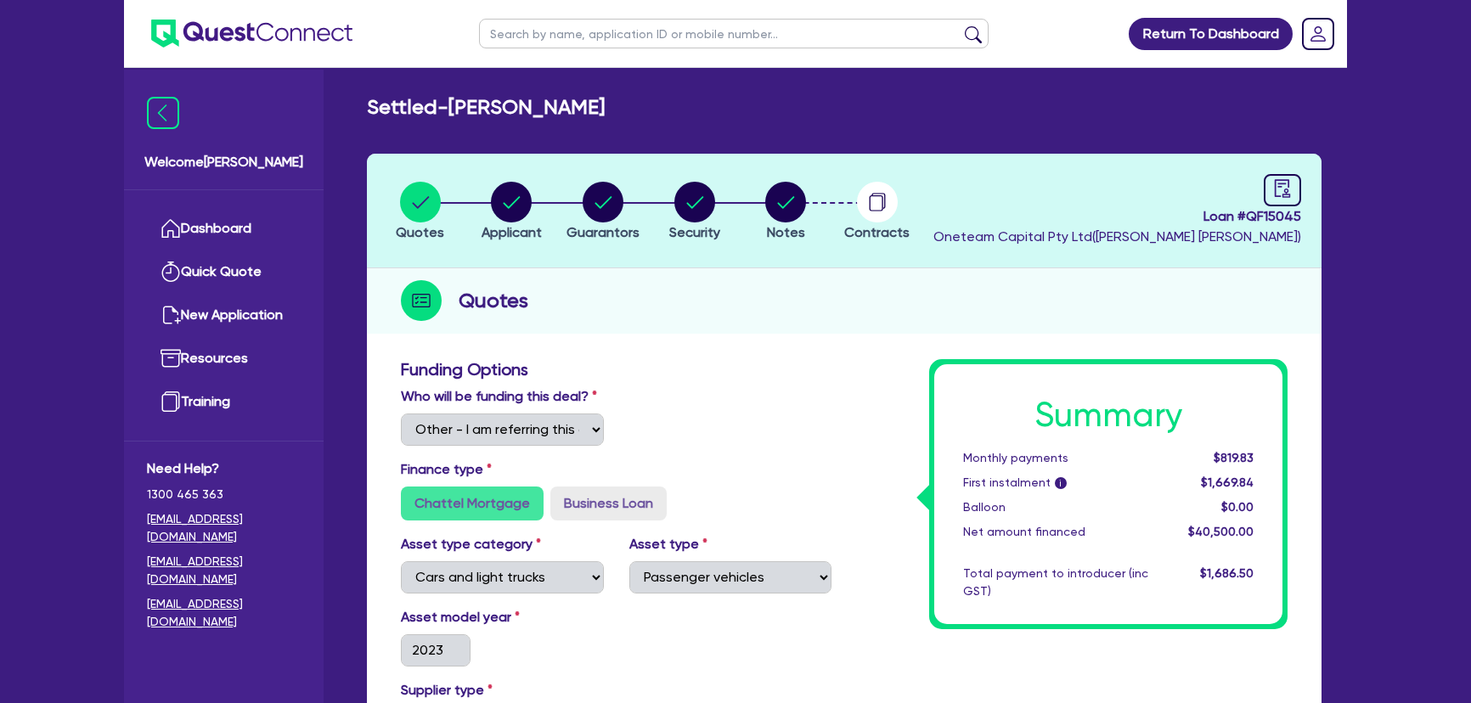
select select "Other"
select select "CARS_AND_LIGHT_TRUCKS"
select select "PASSENGER_VEHICLES"
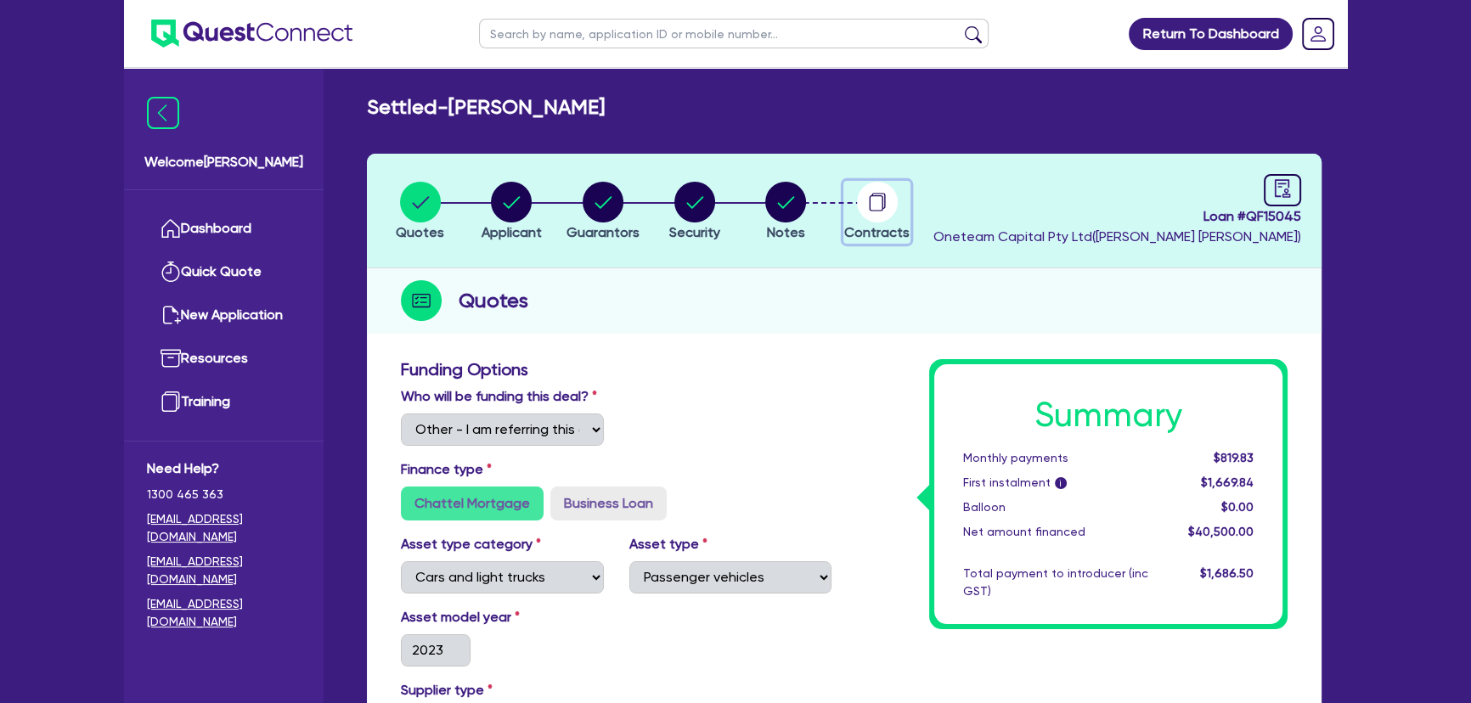
drag, startPoint x: 864, startPoint y: 194, endPoint x: 861, endPoint y: 208, distance: 14.0
click at [865, 194] on circle "button" at bounding box center [877, 202] width 41 height 41
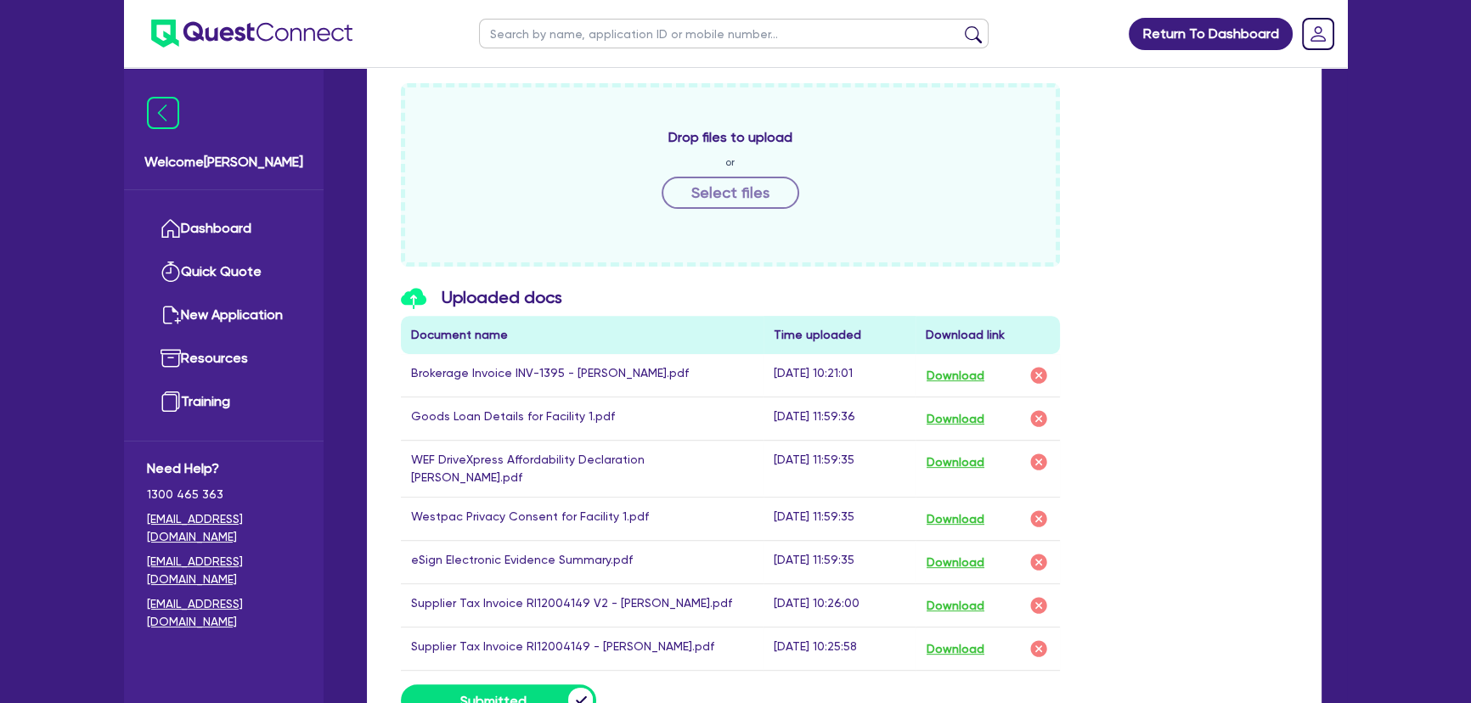
scroll to position [849, 0]
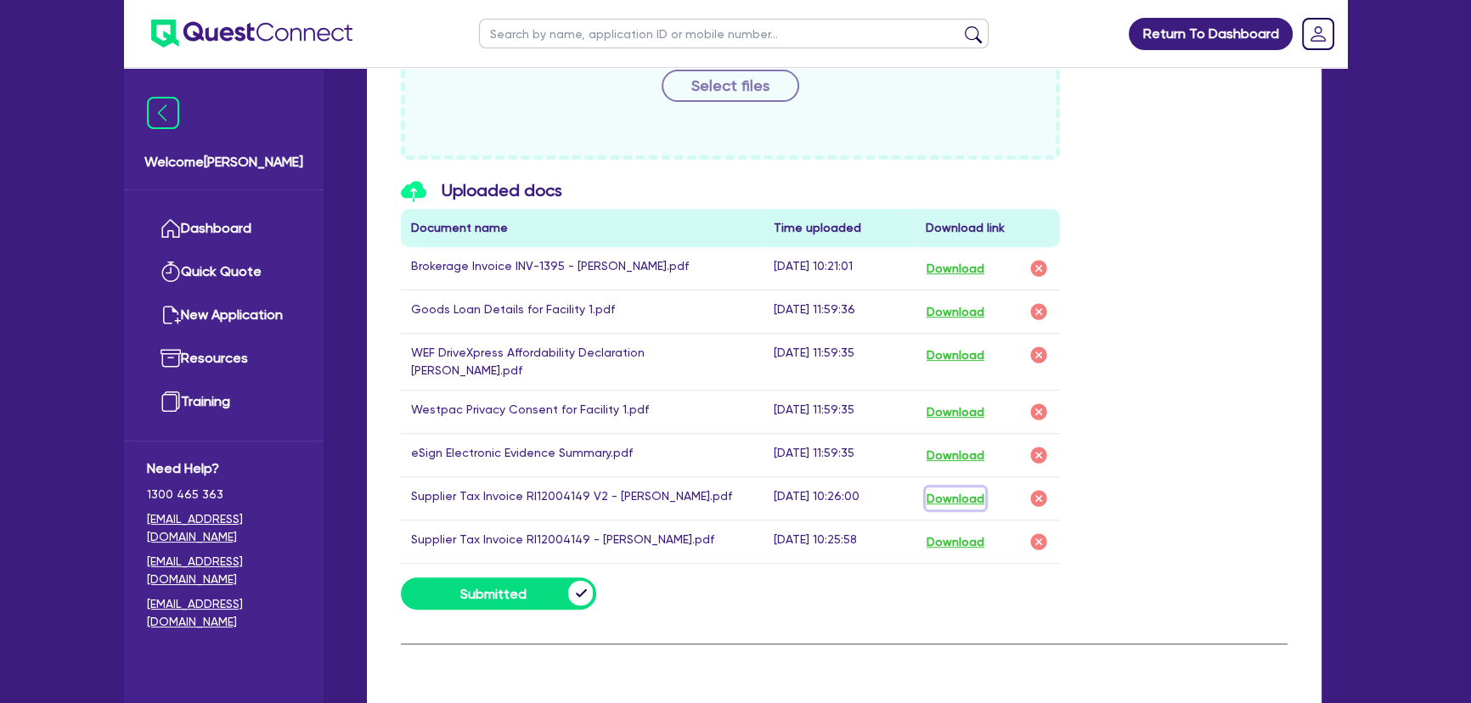
click at [962, 487] on button "Download" at bounding box center [954, 498] width 59 height 22
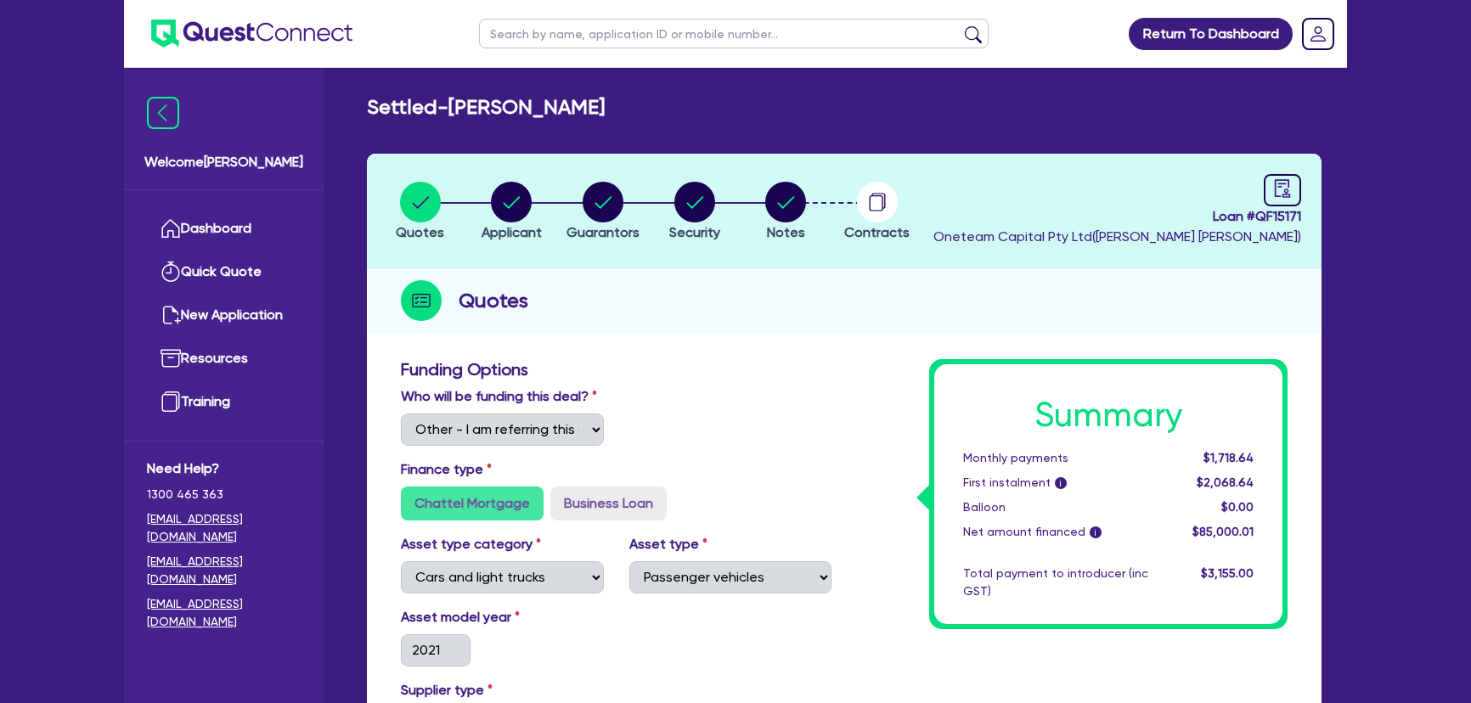
select select "Other"
select select "CARS_AND_LIGHT_TRUCKS"
select select "PASSENGER_VEHICLES"
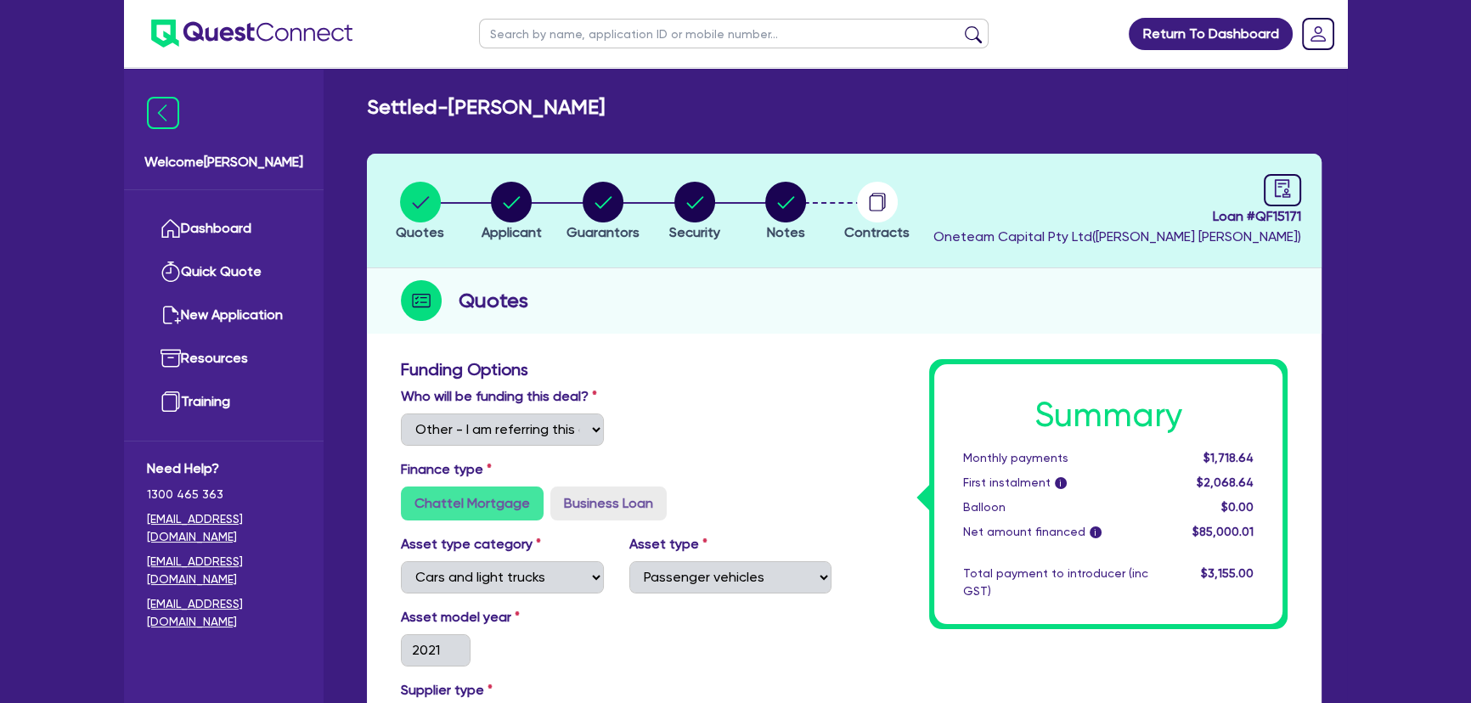
click at [825, 221] on li "Notes" at bounding box center [786, 210] width 92 height 59
click at [883, 208] on icon "button" at bounding box center [878, 201] width 14 height 16
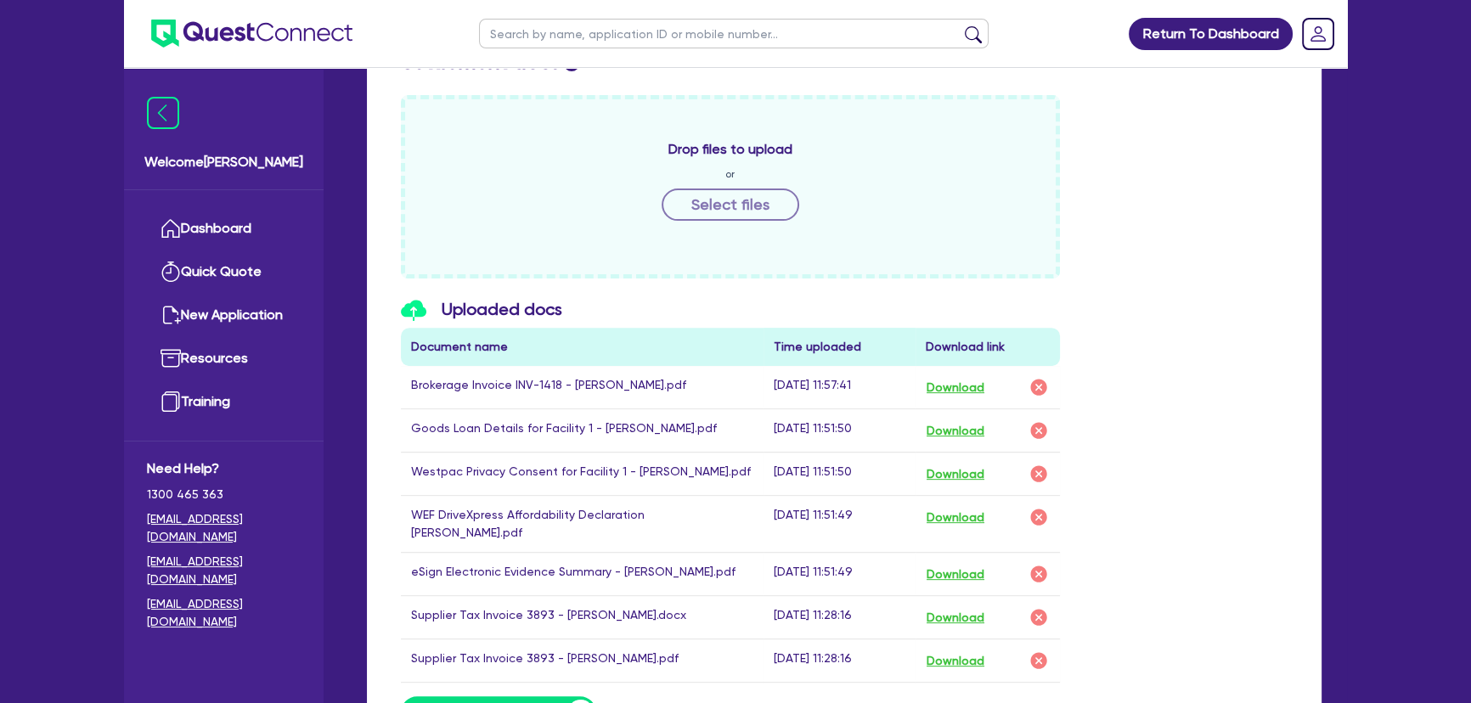
scroll to position [849, 0]
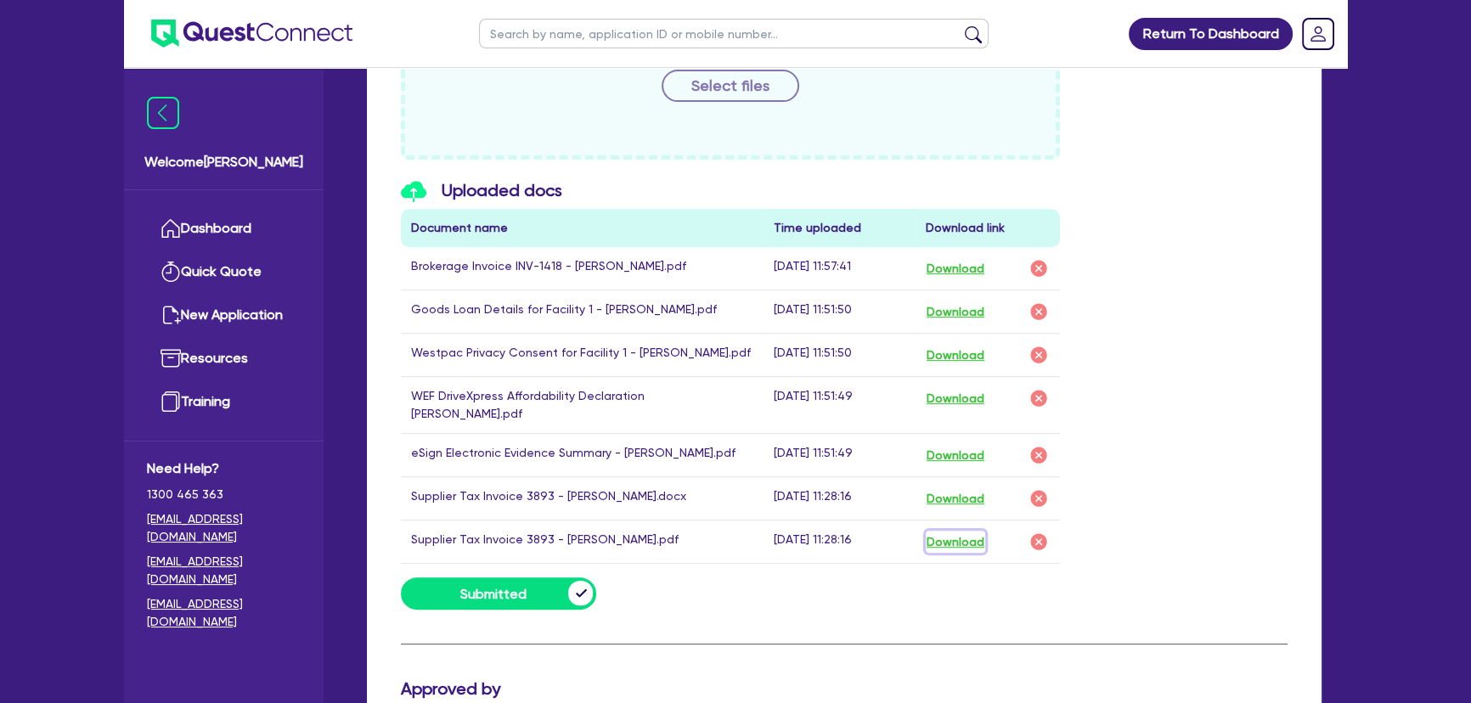
click at [959, 531] on button "Download" at bounding box center [954, 542] width 59 height 22
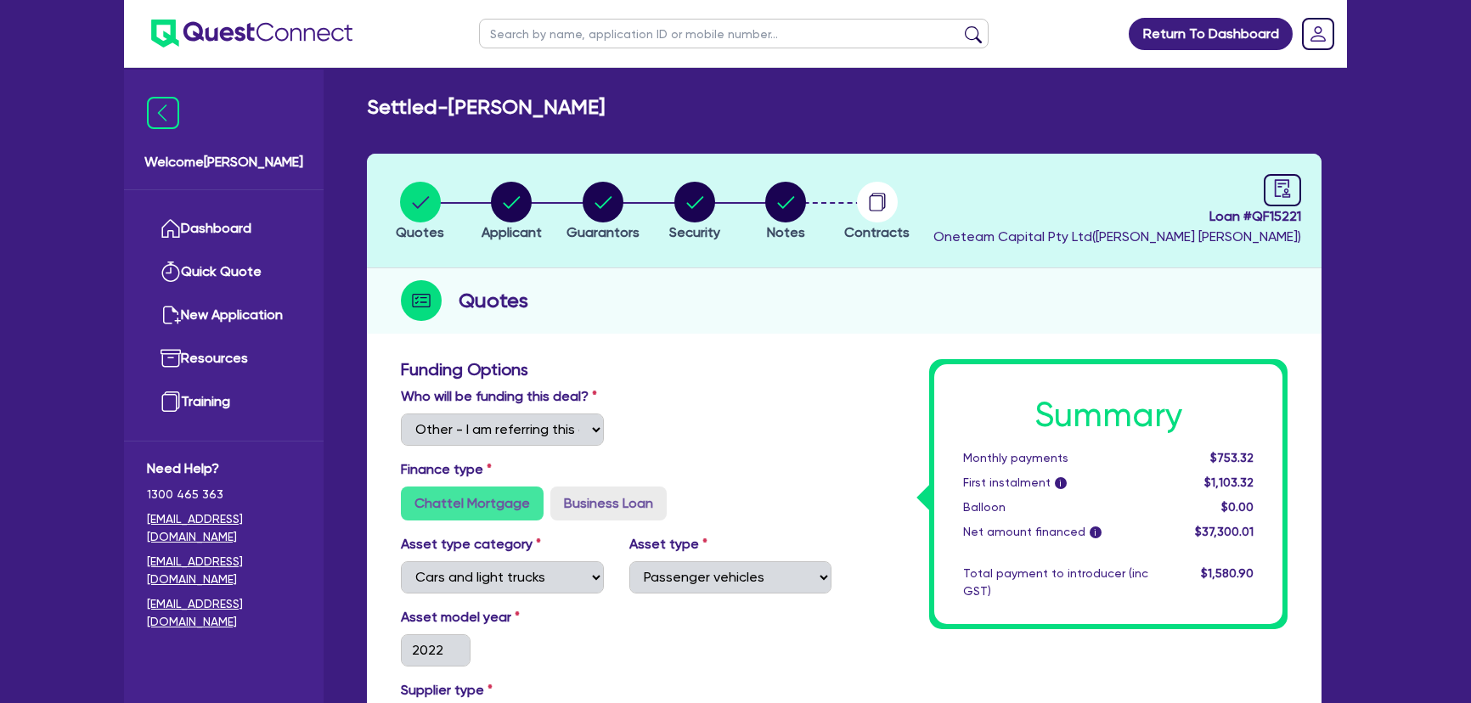
select select "Other"
select select "CARS_AND_LIGHT_TRUCKS"
select select "PASSENGER_VEHICLES"
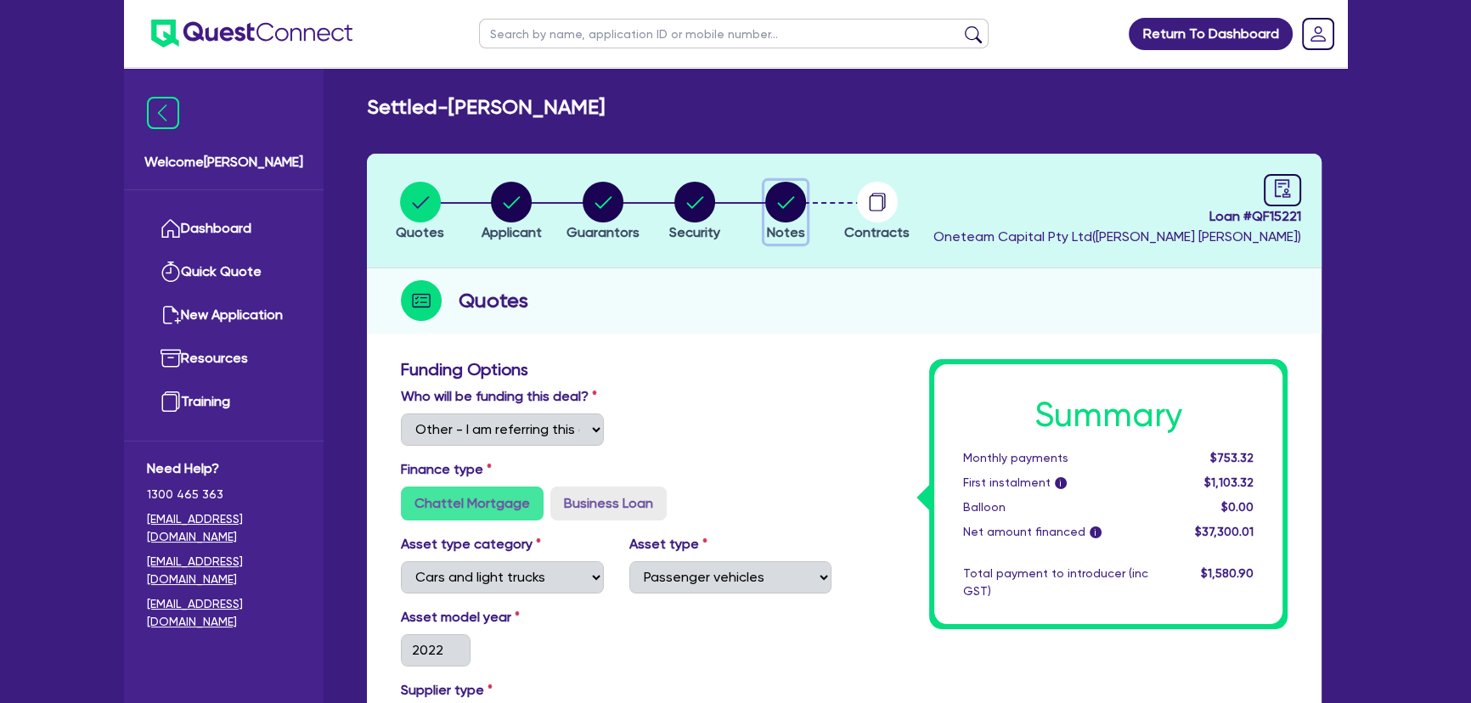
click at [771, 222] on button "Notes" at bounding box center [785, 212] width 42 height 63
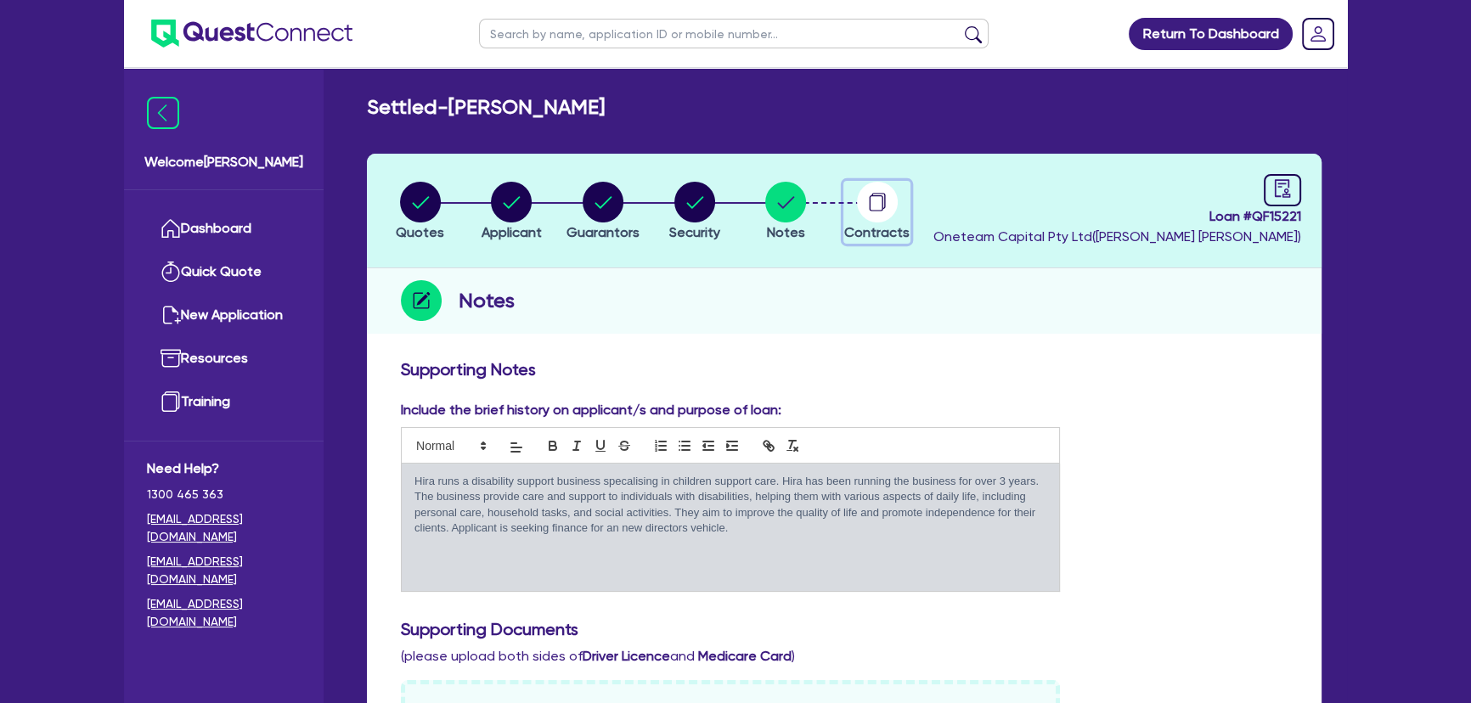
click at [862, 203] on circle "button" at bounding box center [877, 202] width 41 height 41
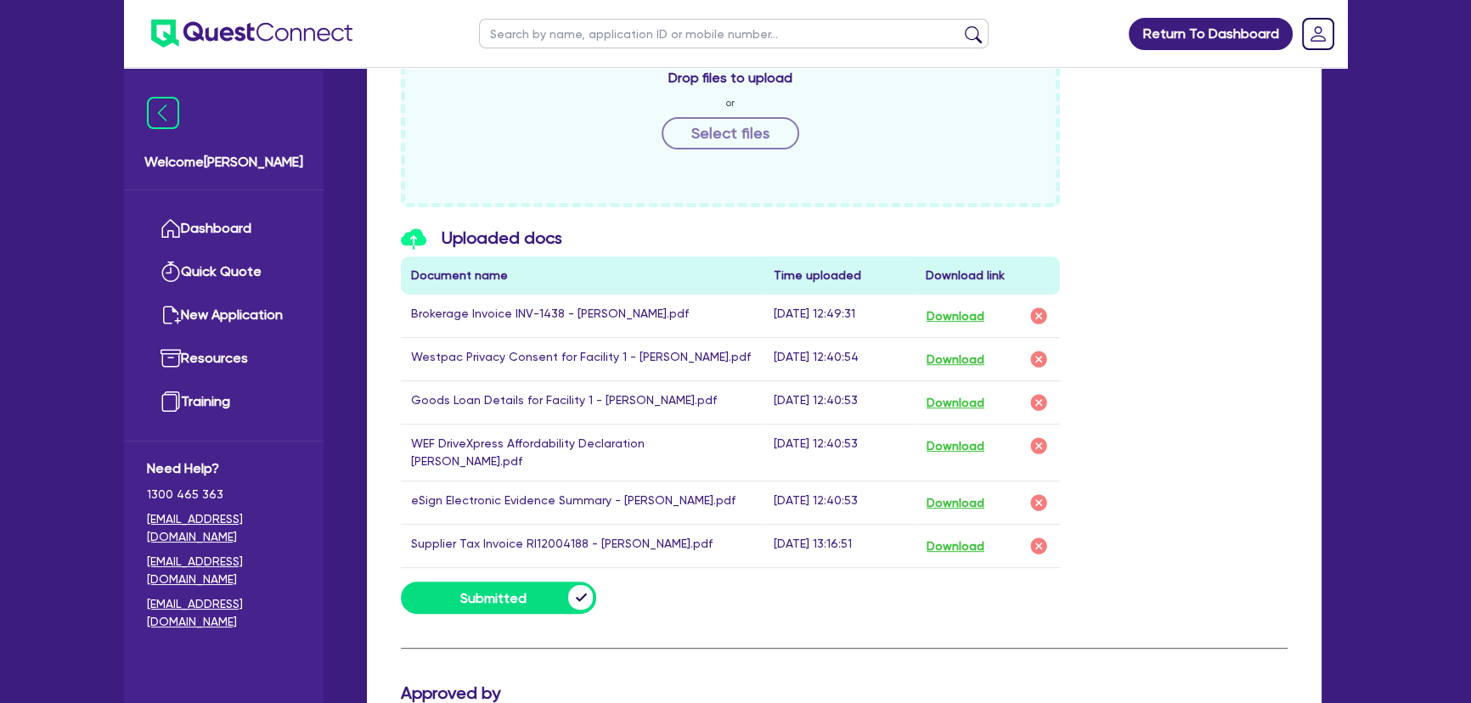
scroll to position [925, 0]
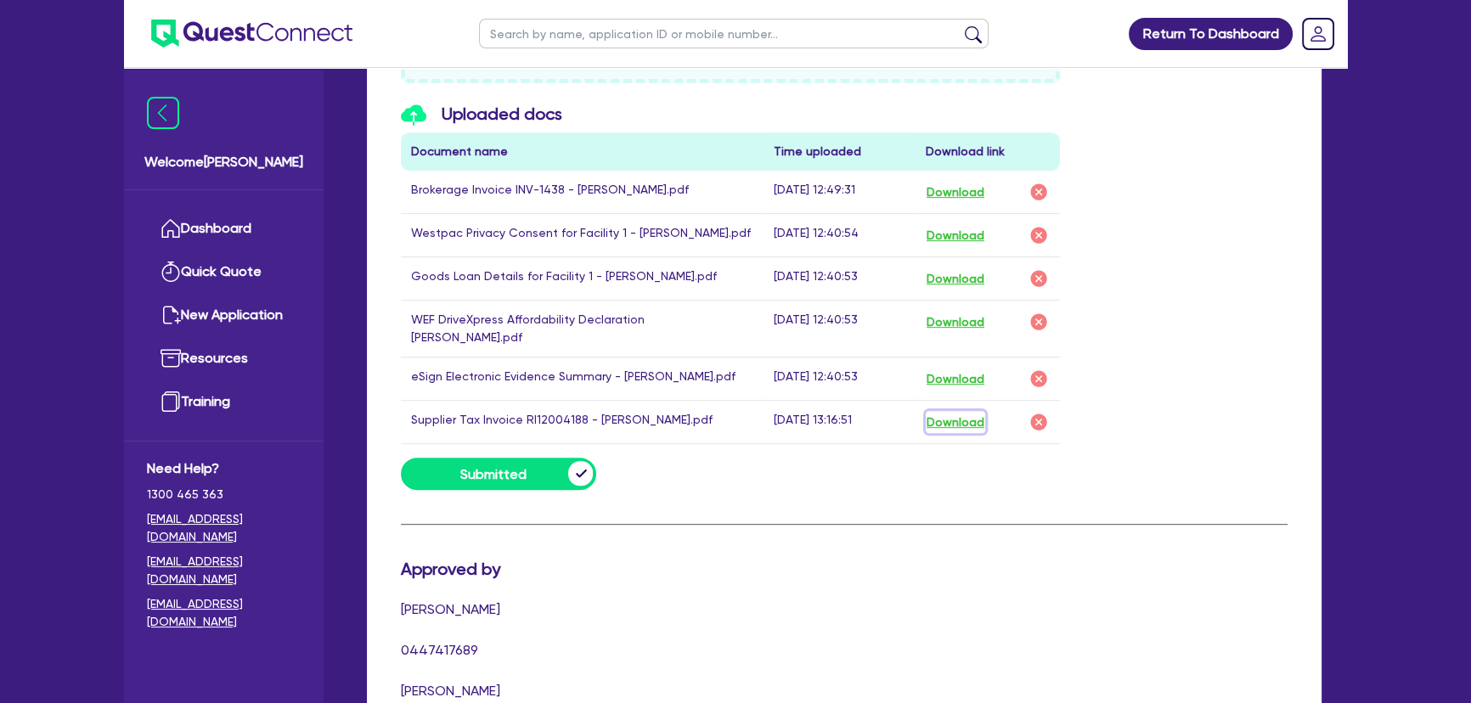
click at [943, 411] on button "Download" at bounding box center [954, 422] width 59 height 22
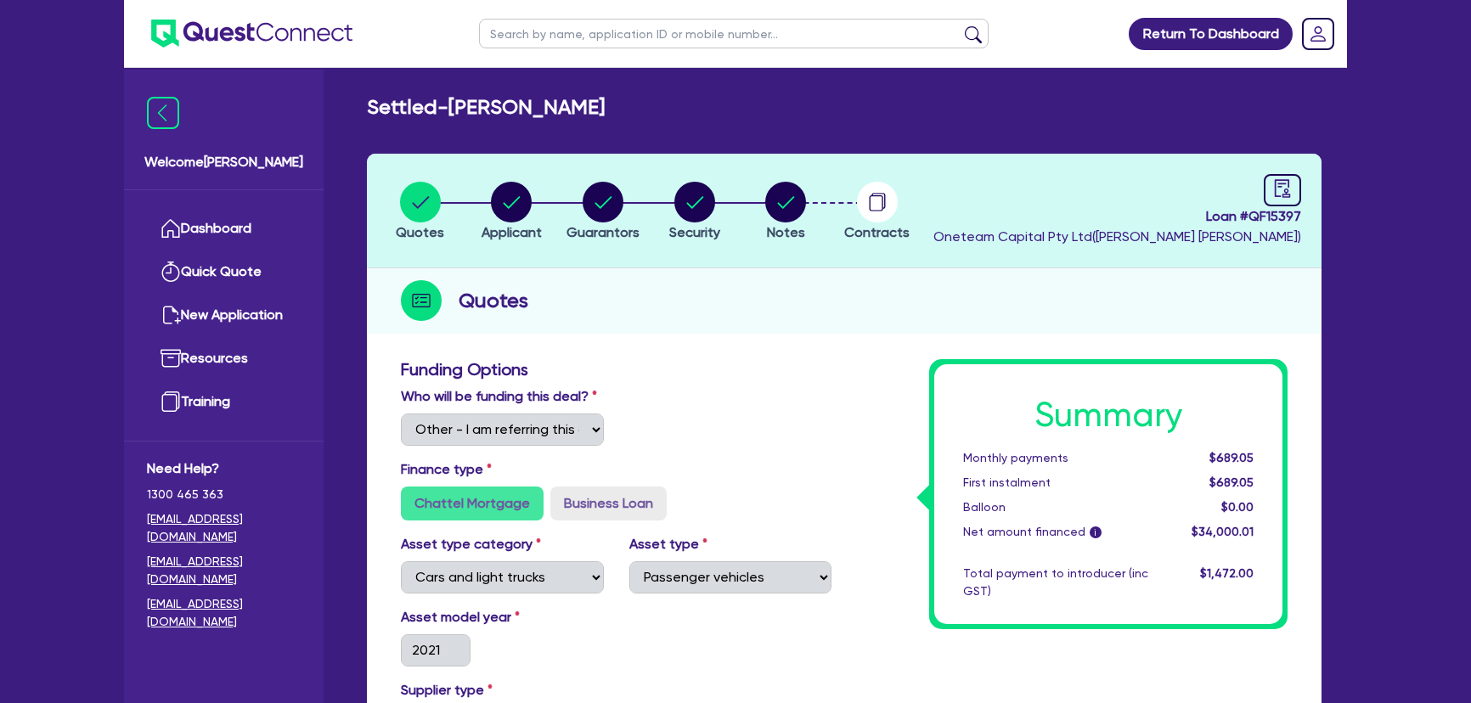
select select "Other"
select select "CARS_AND_LIGHT_TRUCKS"
select select "PASSENGER_VEHICLES"
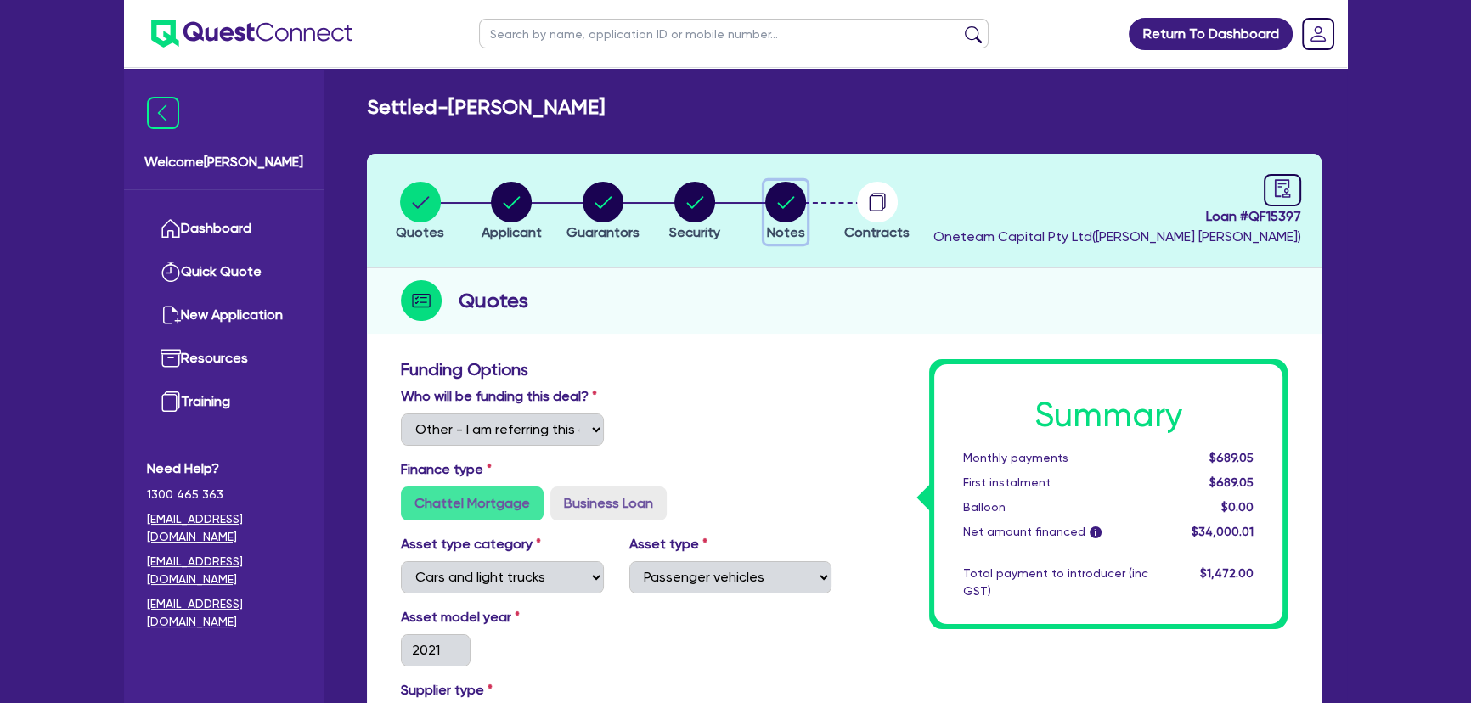
click at [795, 185] on circle "button" at bounding box center [785, 202] width 41 height 41
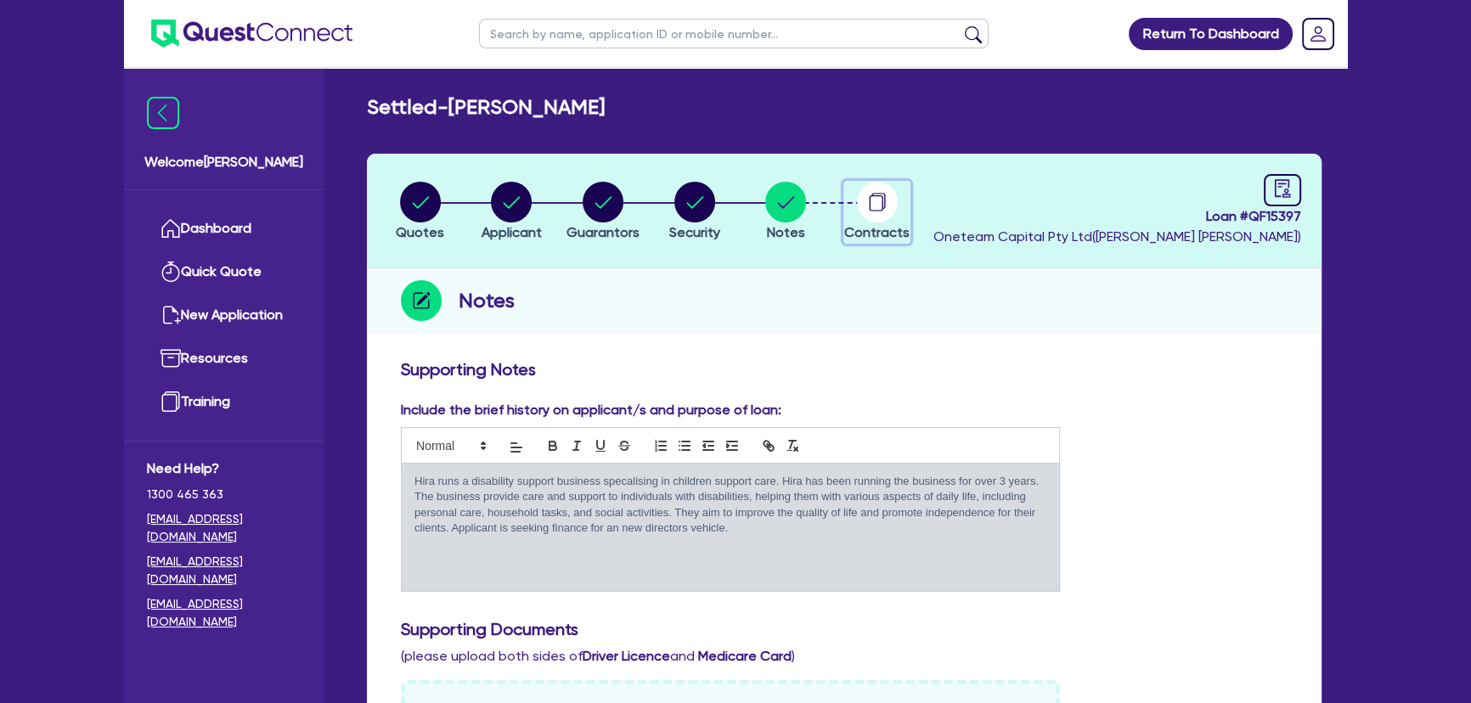
click at [886, 196] on circle "button" at bounding box center [877, 202] width 41 height 41
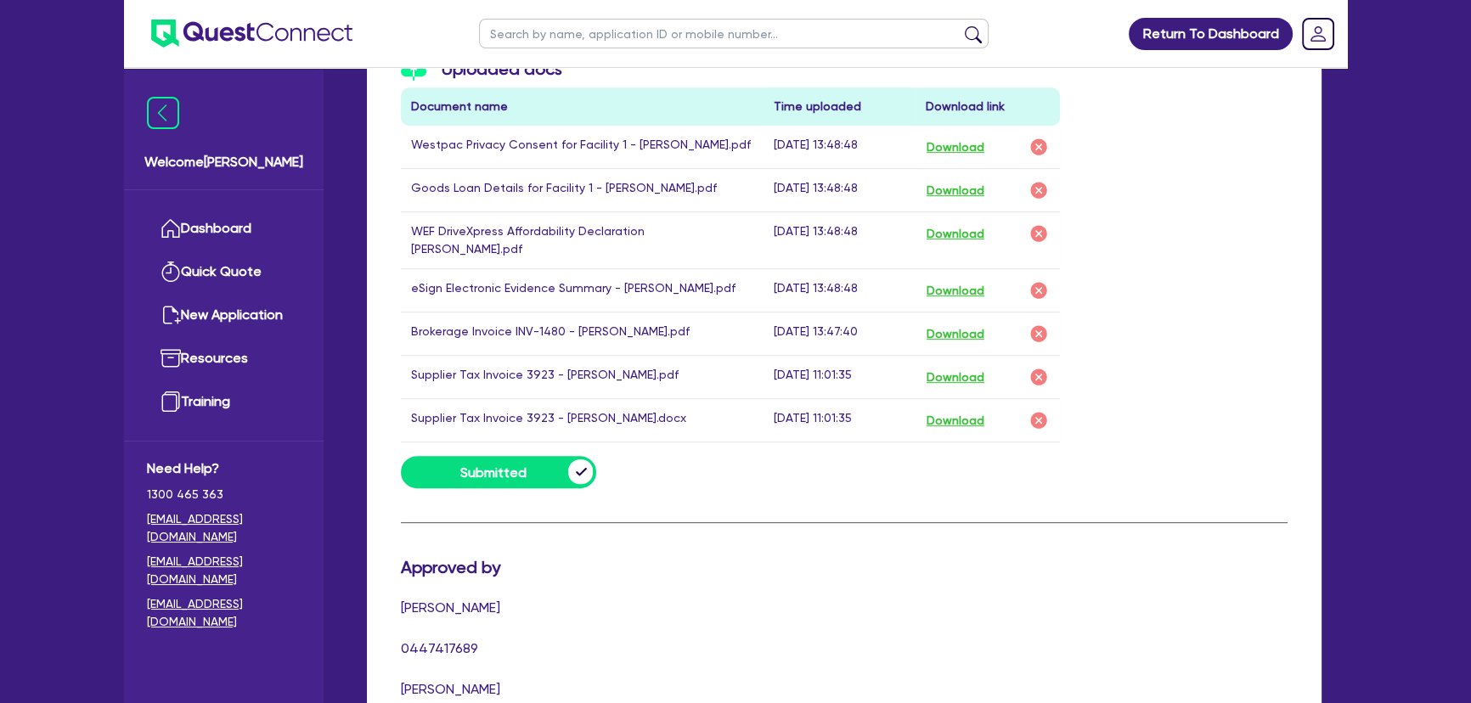
scroll to position [1003, 0]
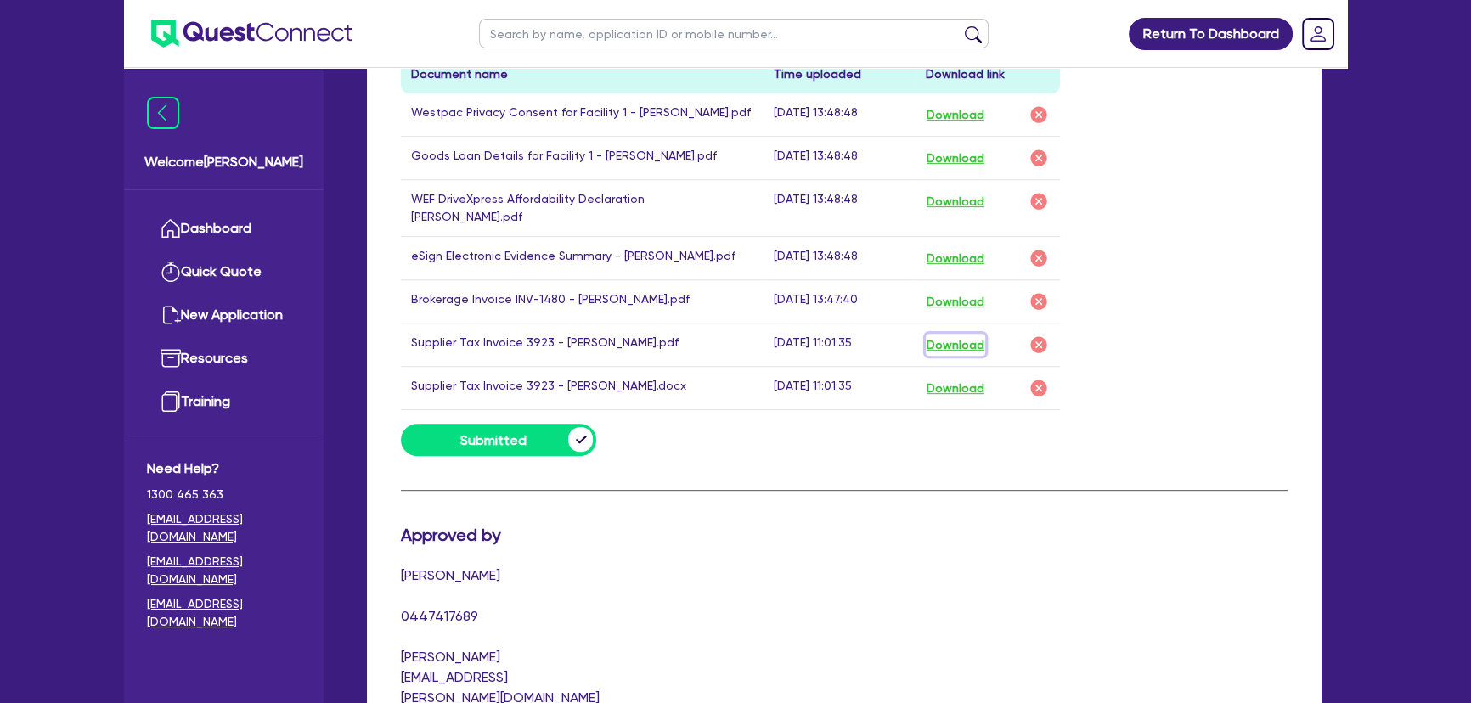
click at [951, 334] on button "Download" at bounding box center [954, 345] width 59 height 22
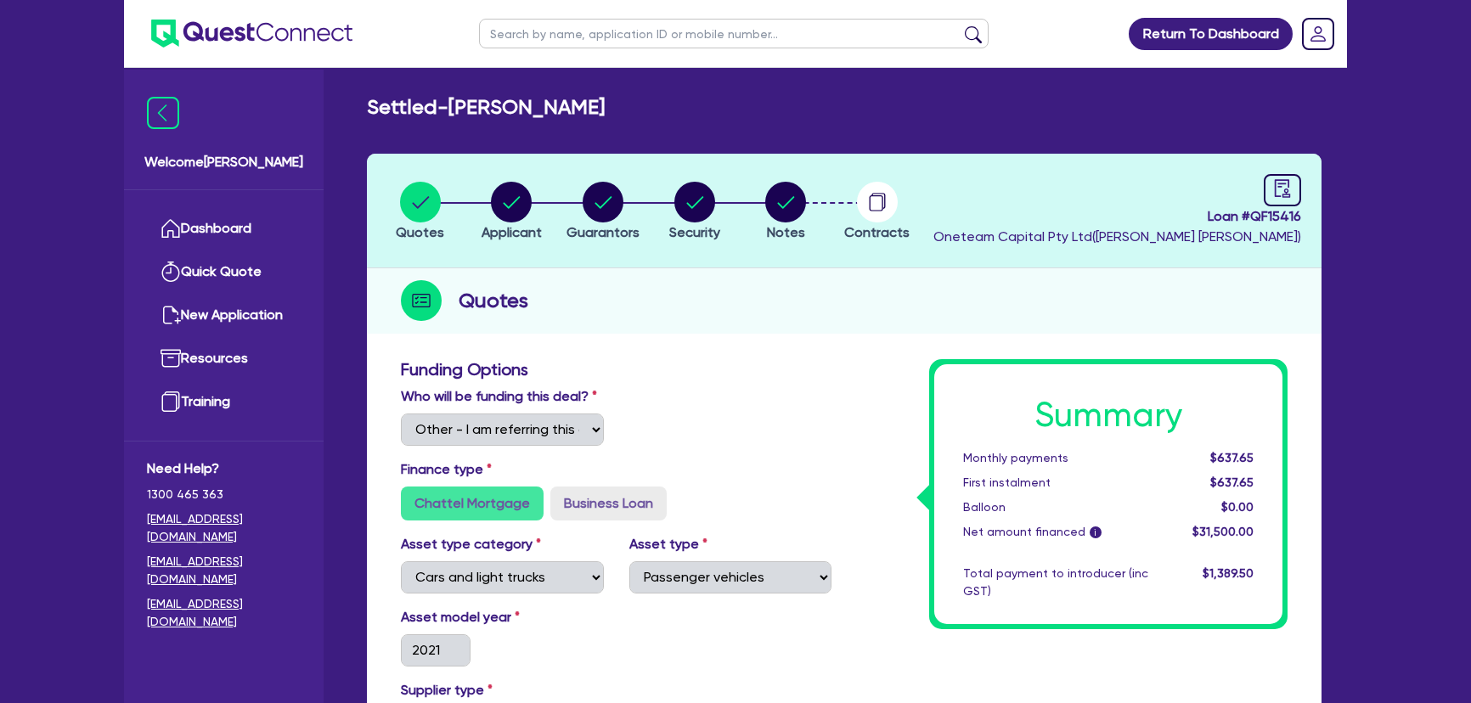
select select "Other"
select select "CARS_AND_LIGHT_TRUCKS"
select select "PASSENGER_VEHICLES"
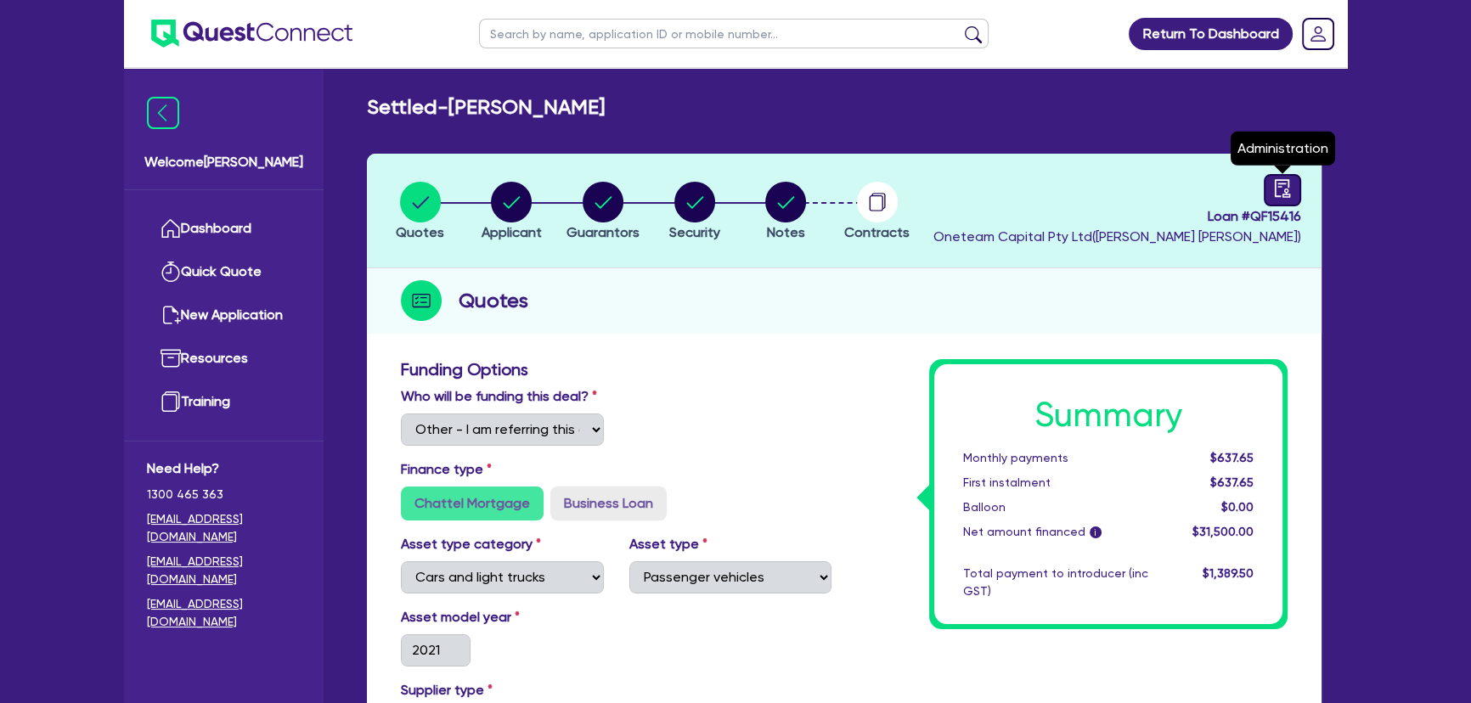
click at [1277, 186] on icon "audit" at bounding box center [1281, 188] width 15 height 18
select select "SETTLED"
select select "Westpac"
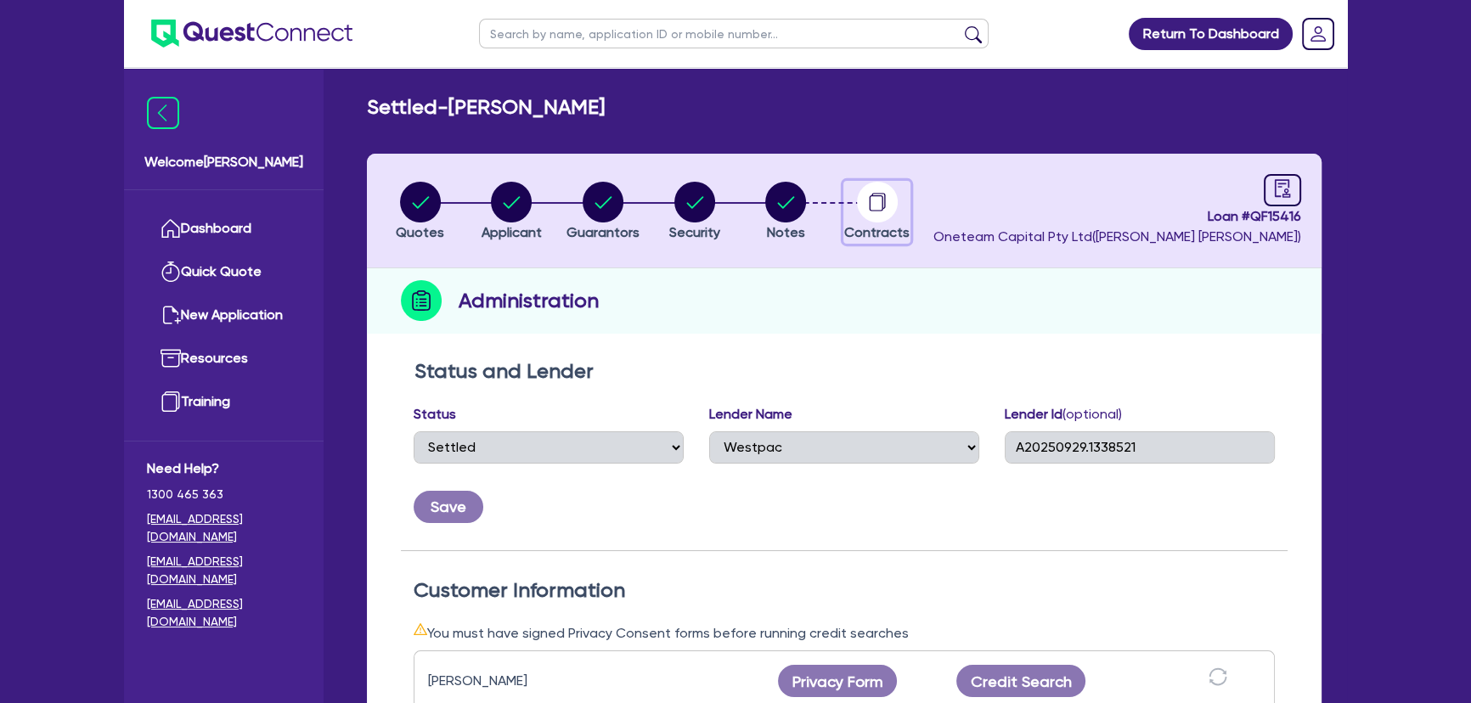
click at [863, 207] on circle "button" at bounding box center [877, 202] width 41 height 41
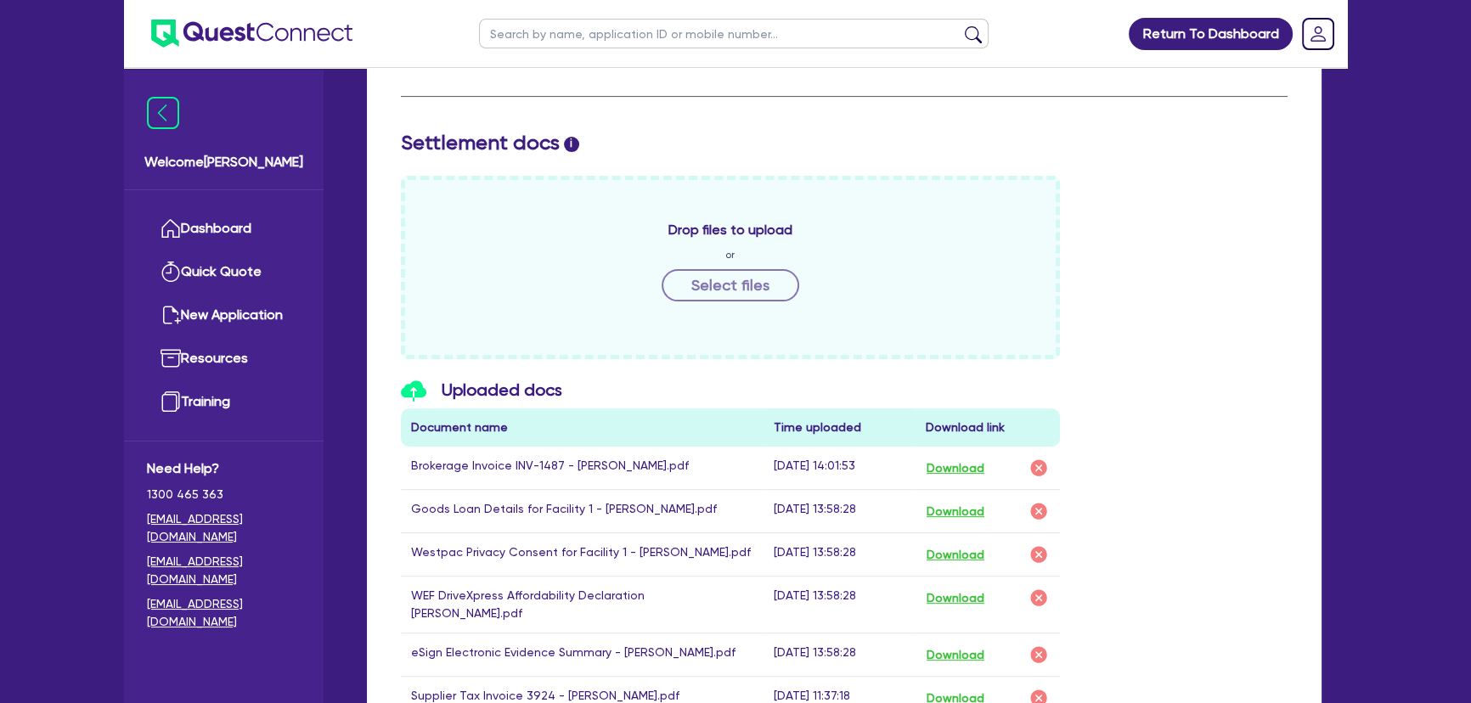
scroll to position [925, 0]
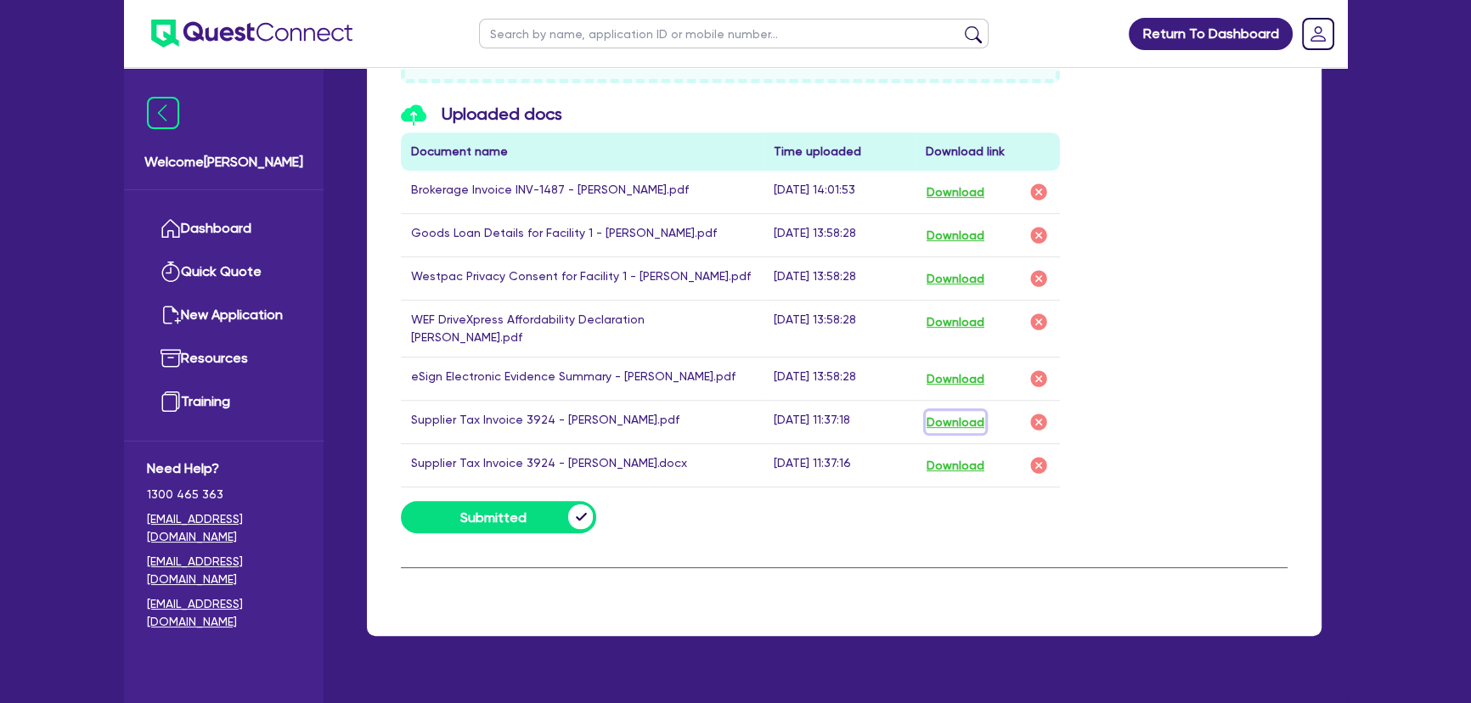
click at [982, 411] on button "Download" at bounding box center [954, 422] width 59 height 22
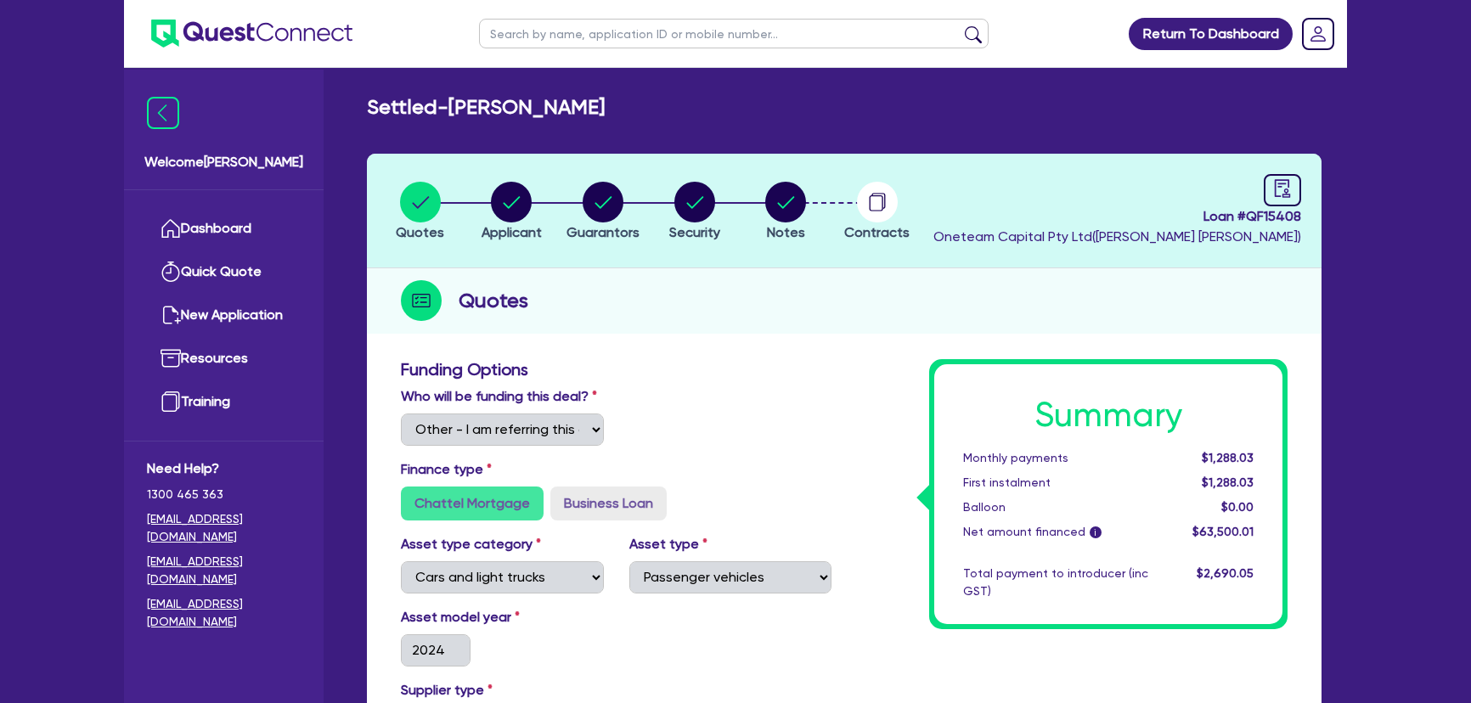
select select "Other"
select select "CARS_AND_LIGHT_TRUCKS"
select select "PASSENGER_VEHICLES"
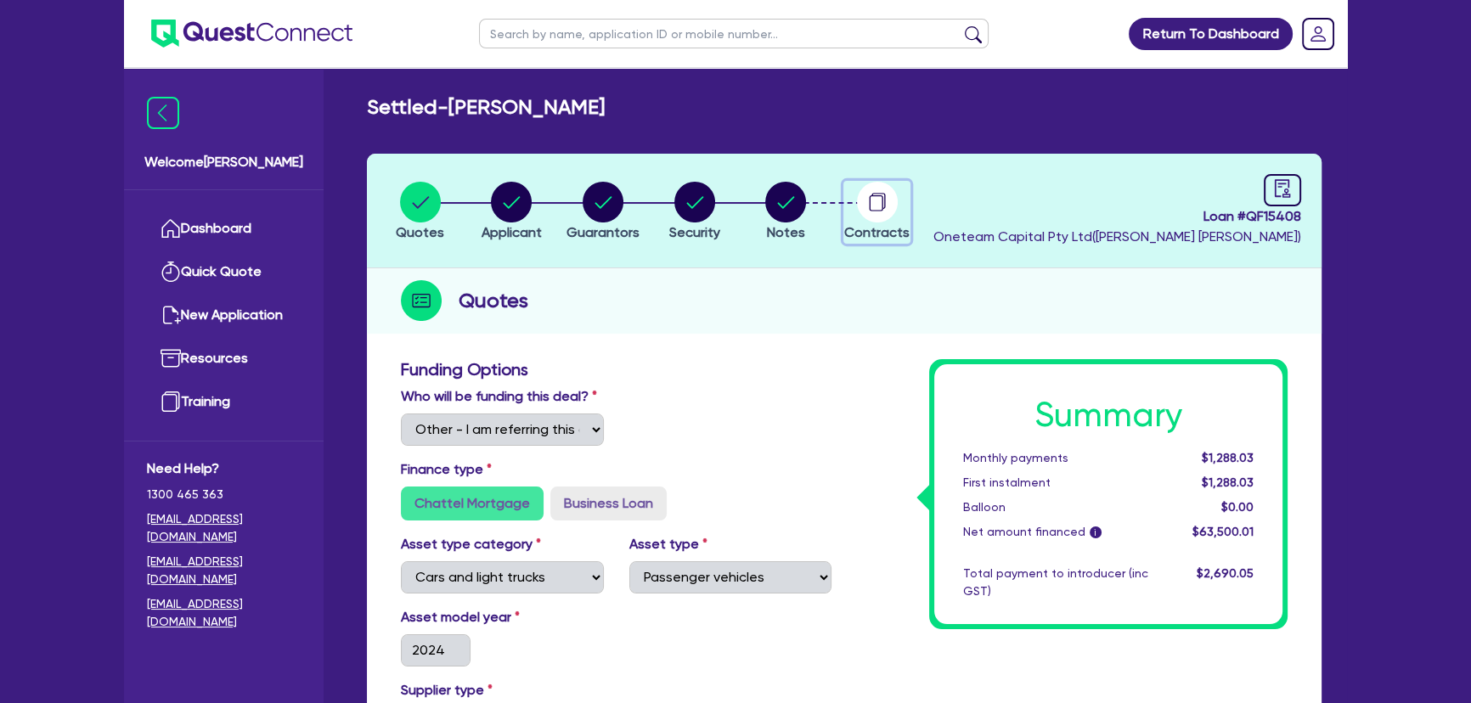
click at [866, 211] on circle "button" at bounding box center [877, 202] width 41 height 41
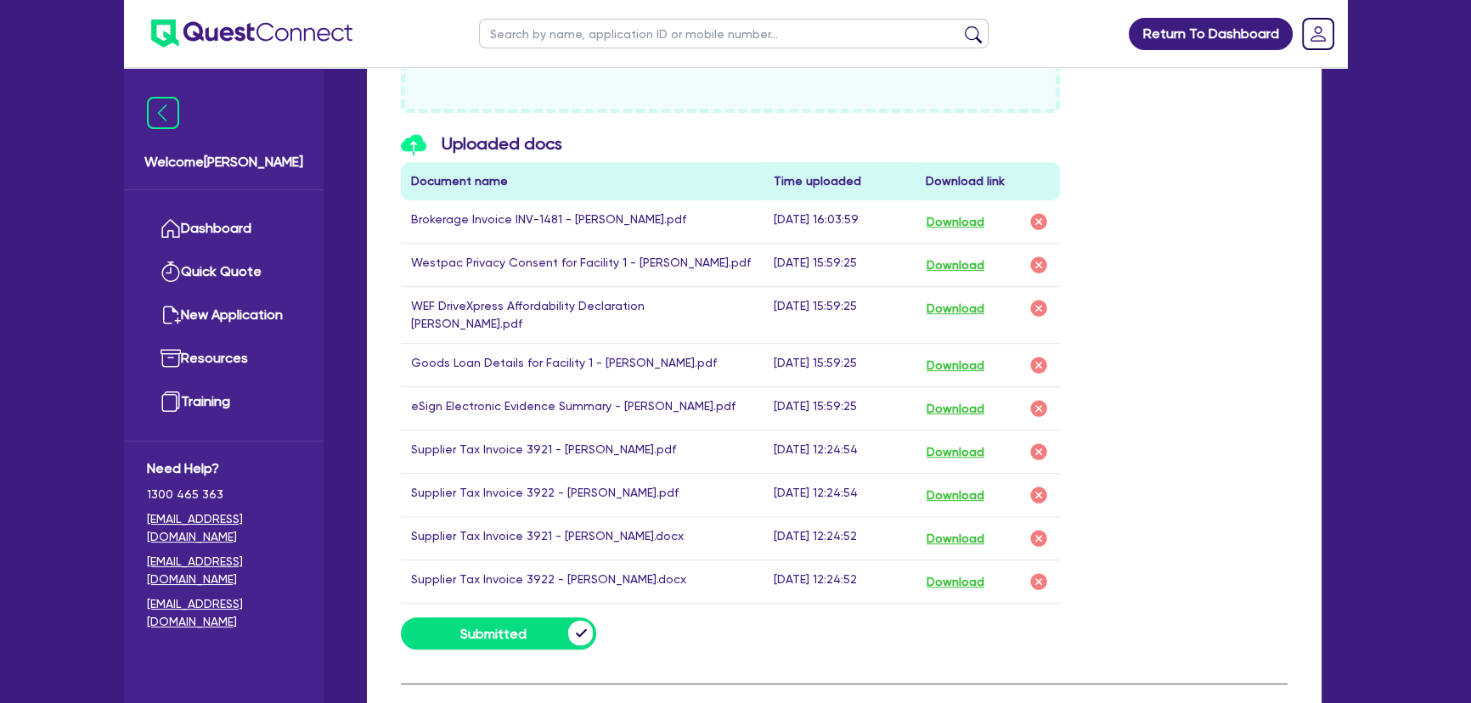
scroll to position [1031, 0]
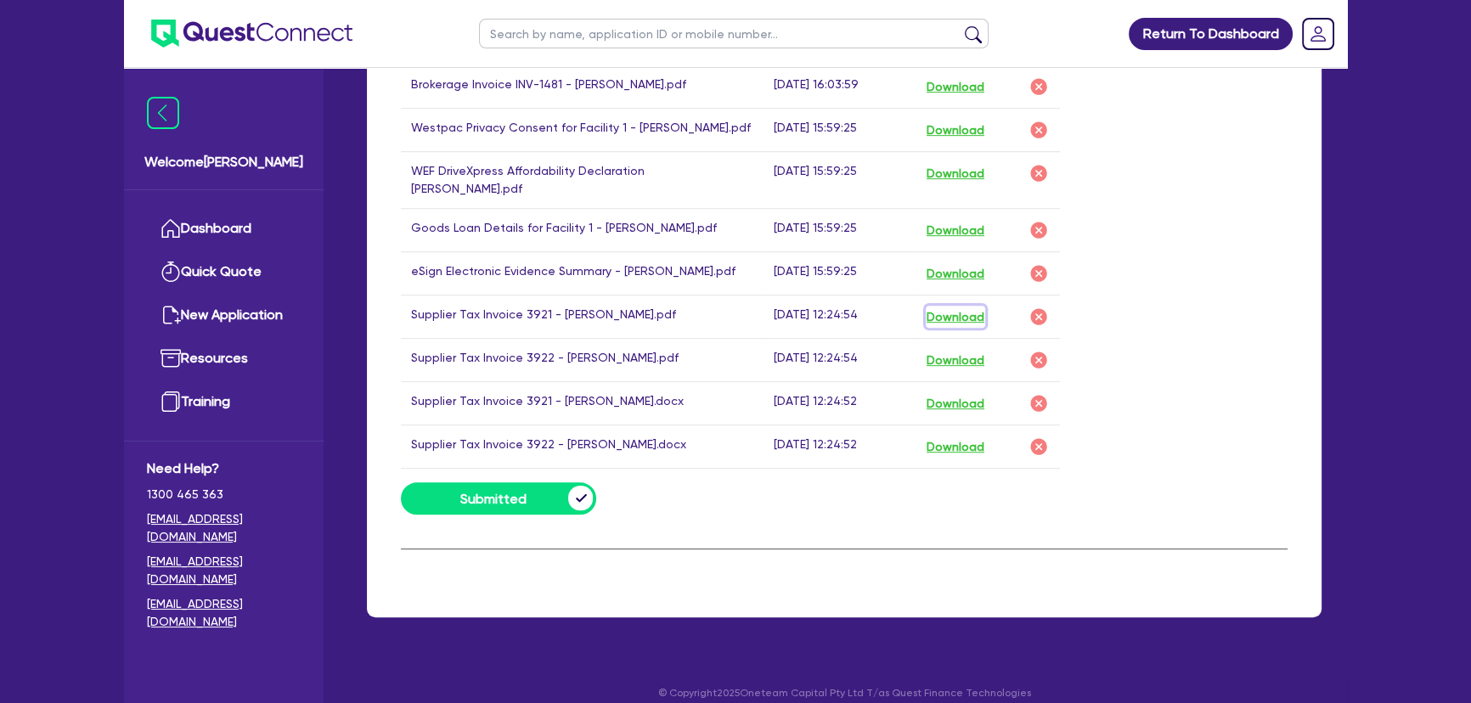
click at [976, 306] on button "Download" at bounding box center [954, 317] width 59 height 22
click at [970, 349] on button "Download" at bounding box center [954, 360] width 59 height 22
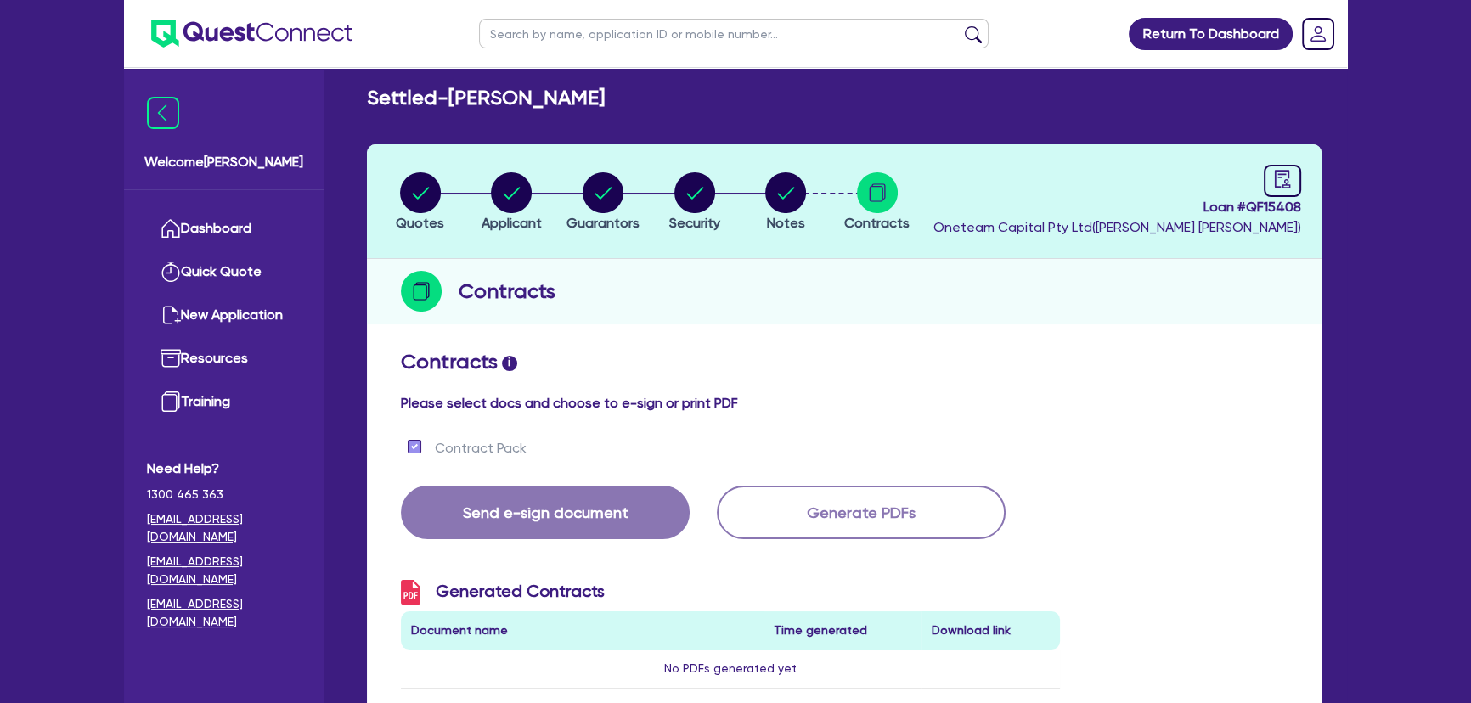
scroll to position [0, 0]
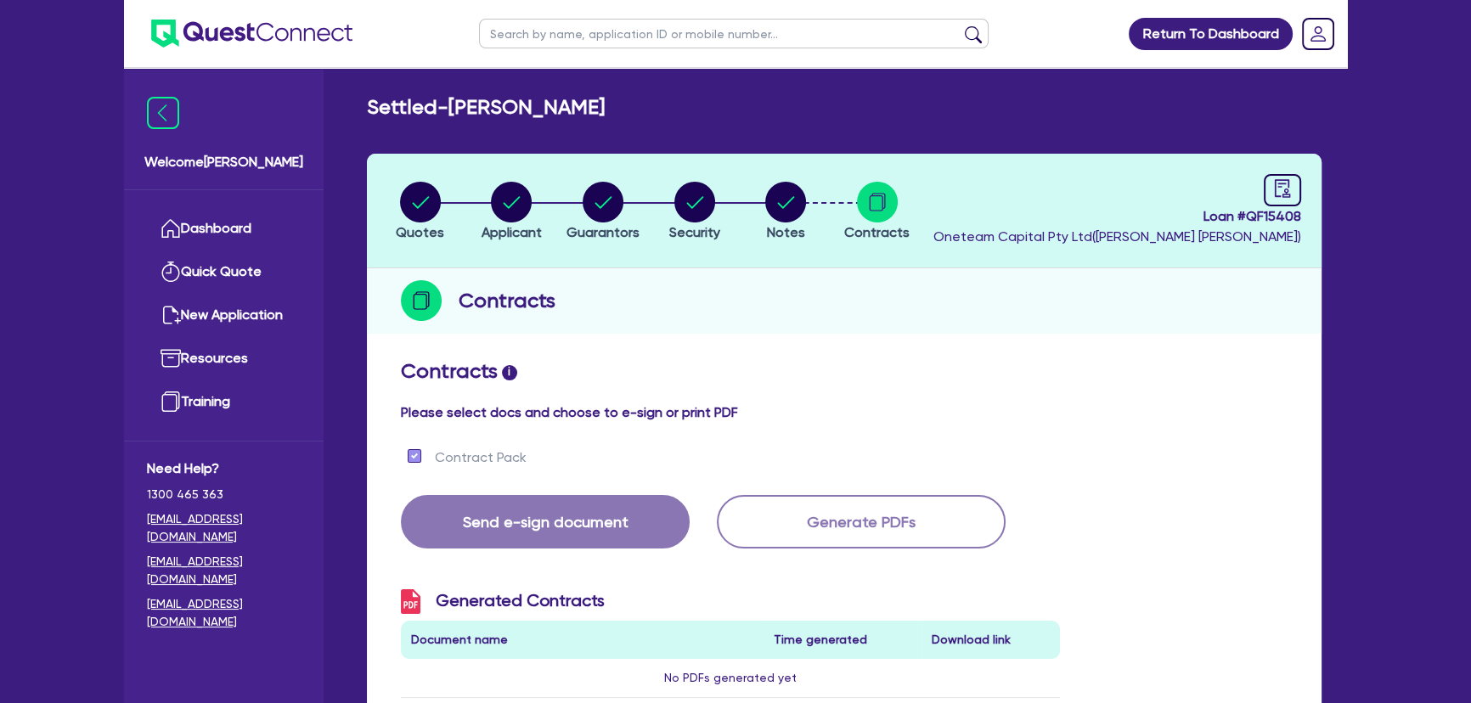
click at [737, 111] on div "Settled - IRFAN, HIRA" at bounding box center [844, 107] width 980 height 25
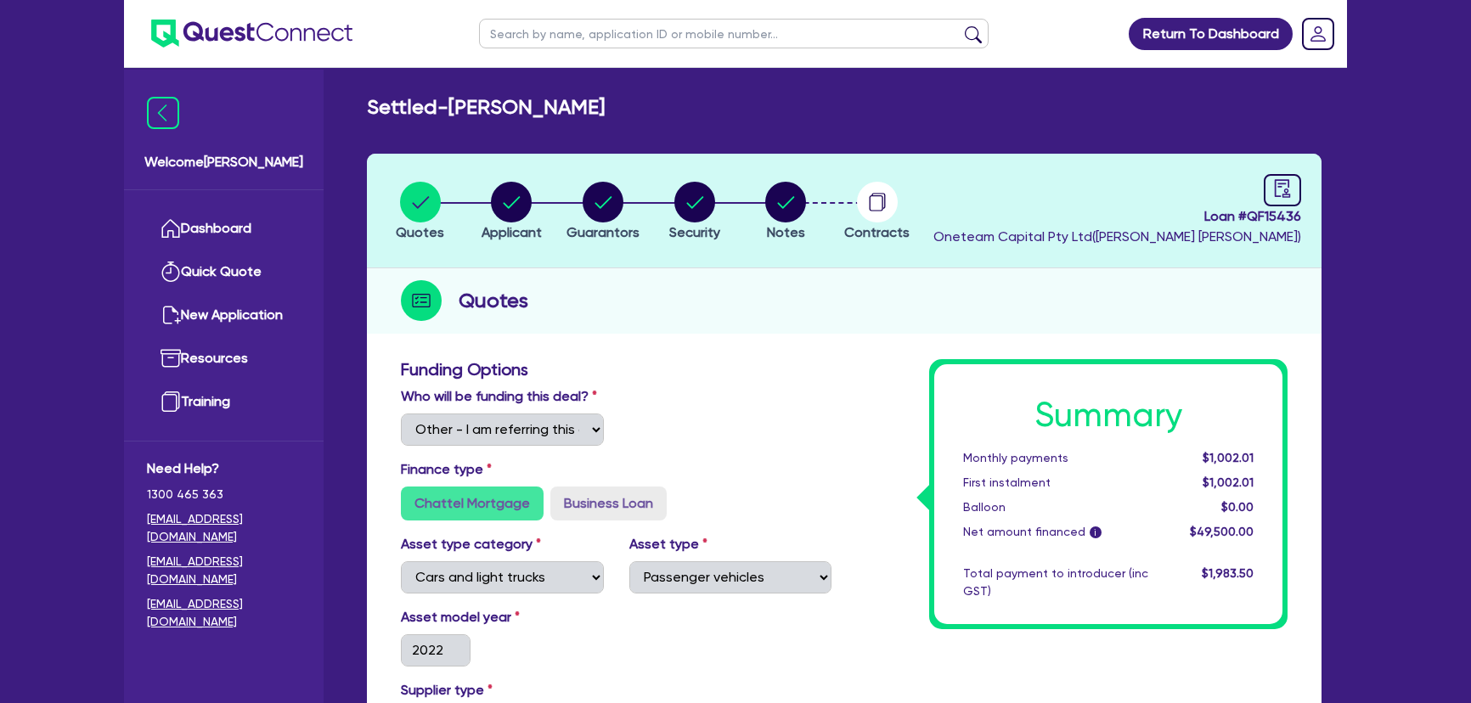
select select "Other"
select select "CARS_AND_LIGHT_TRUCKS"
select select "PASSENGER_VEHICLES"
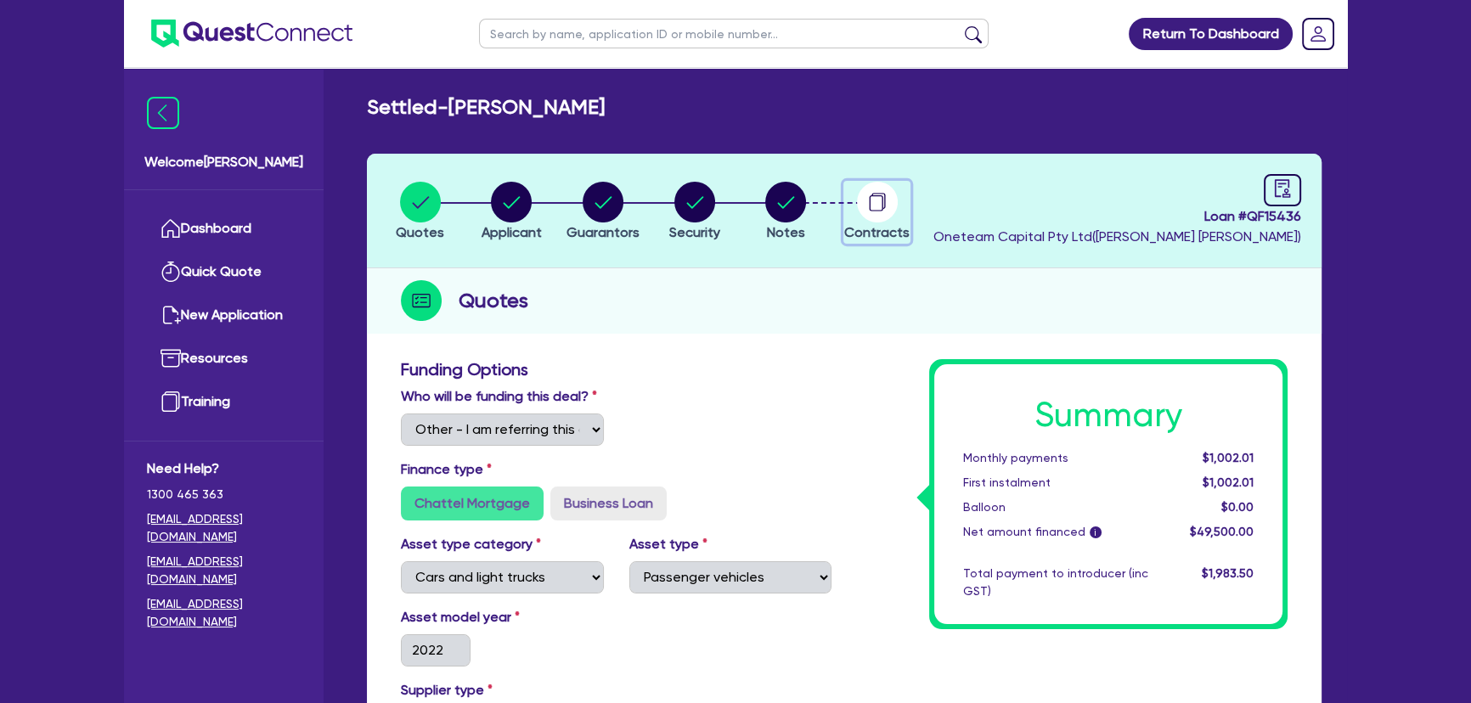
click at [883, 217] on circle "button" at bounding box center [877, 202] width 41 height 41
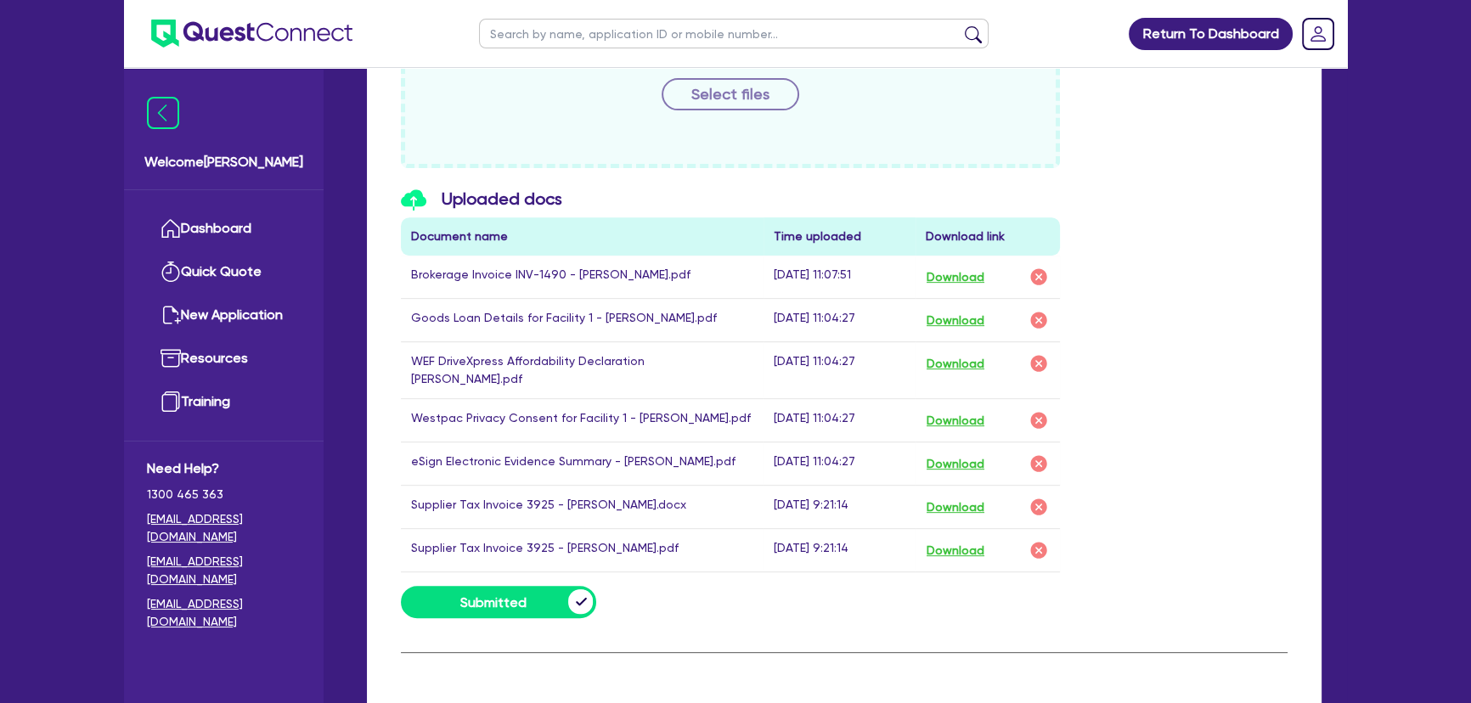
scroll to position [944, 0]
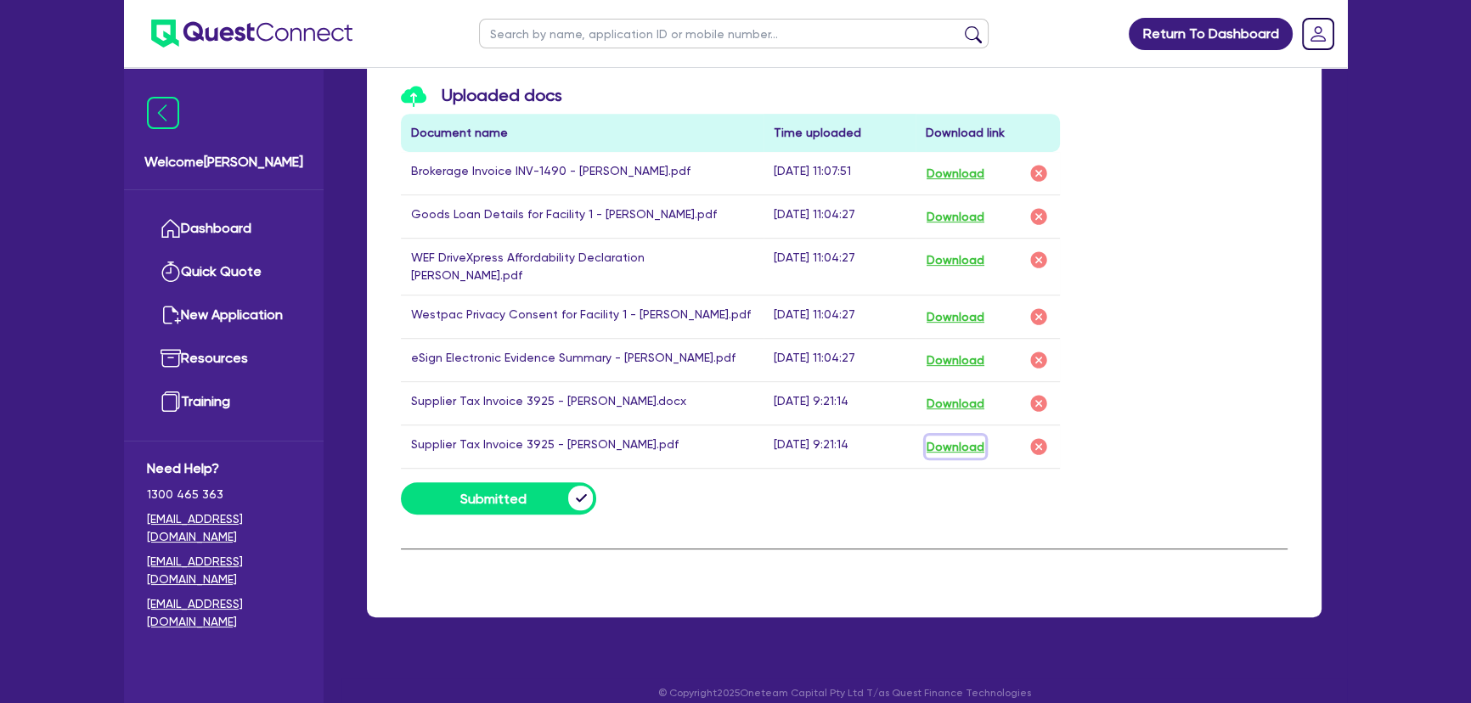
click at [948, 436] on button "Download" at bounding box center [954, 447] width 59 height 22
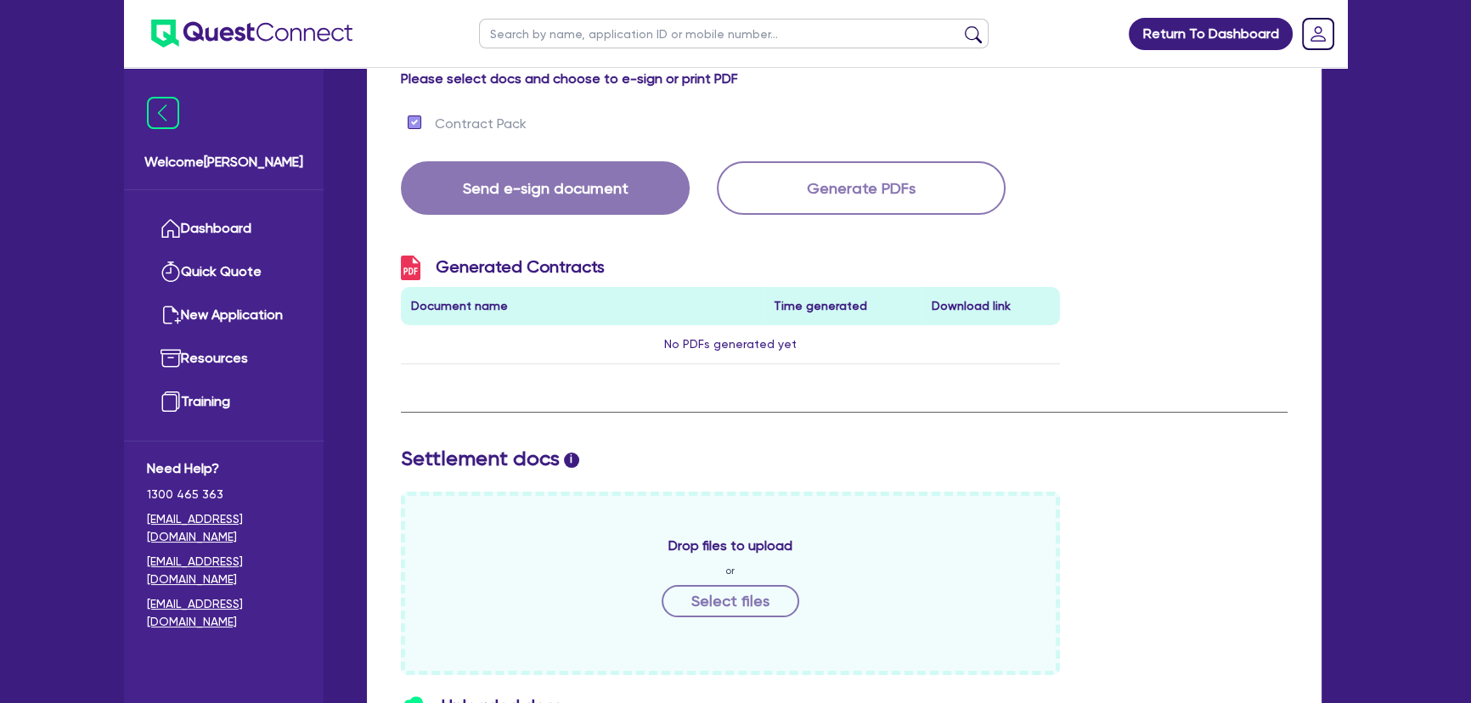
scroll to position [172, 0]
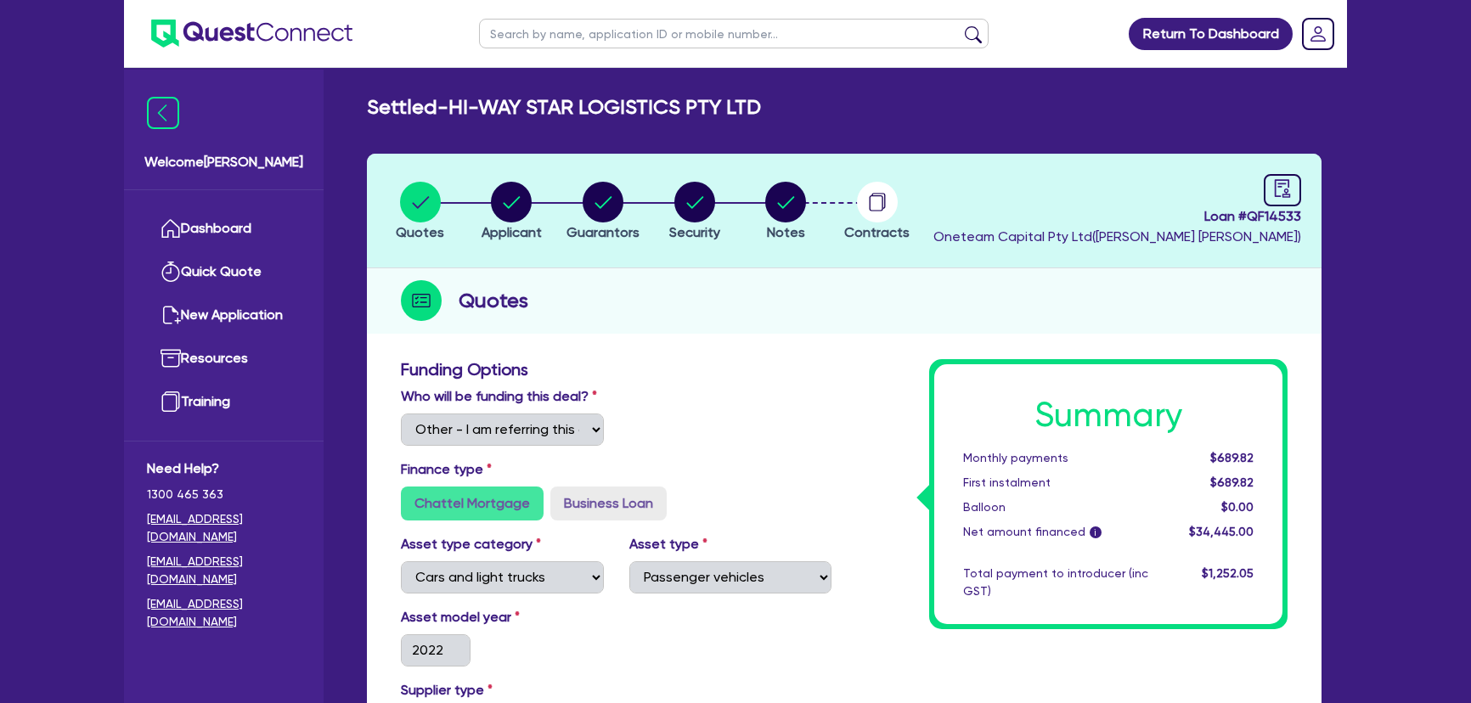
select select "Other"
select select "CARS_AND_LIGHT_TRUCKS"
select select "PASSENGER_VEHICLES"
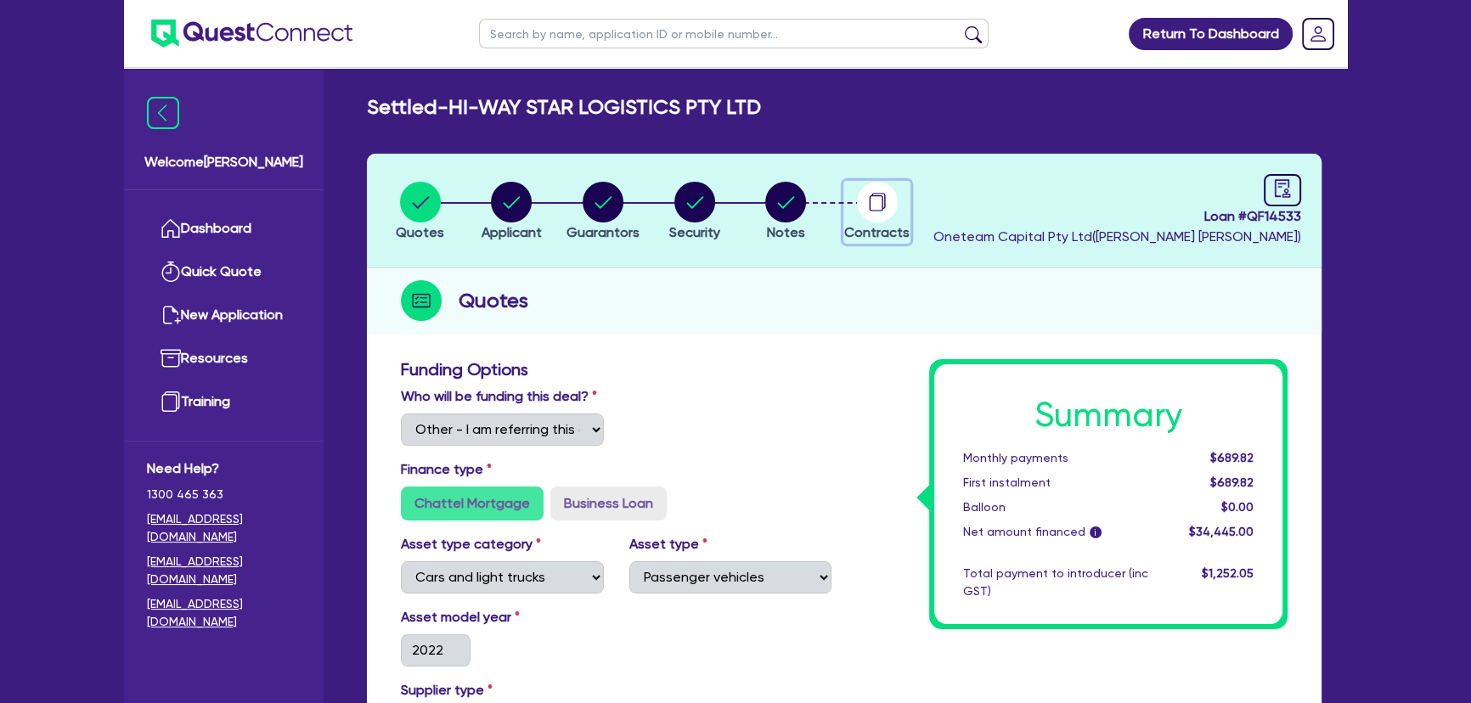
click at [863, 195] on circle "button" at bounding box center [877, 202] width 41 height 41
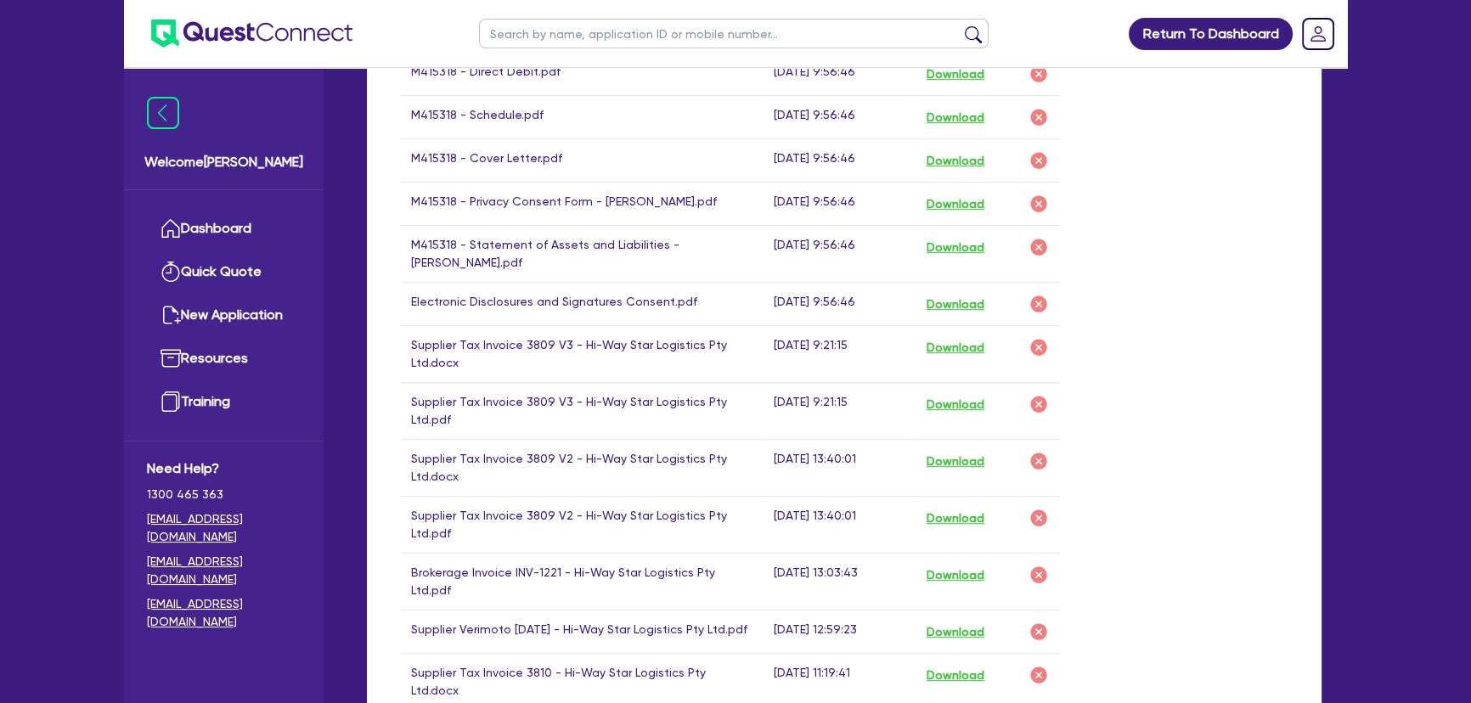
scroll to position [1080, 0]
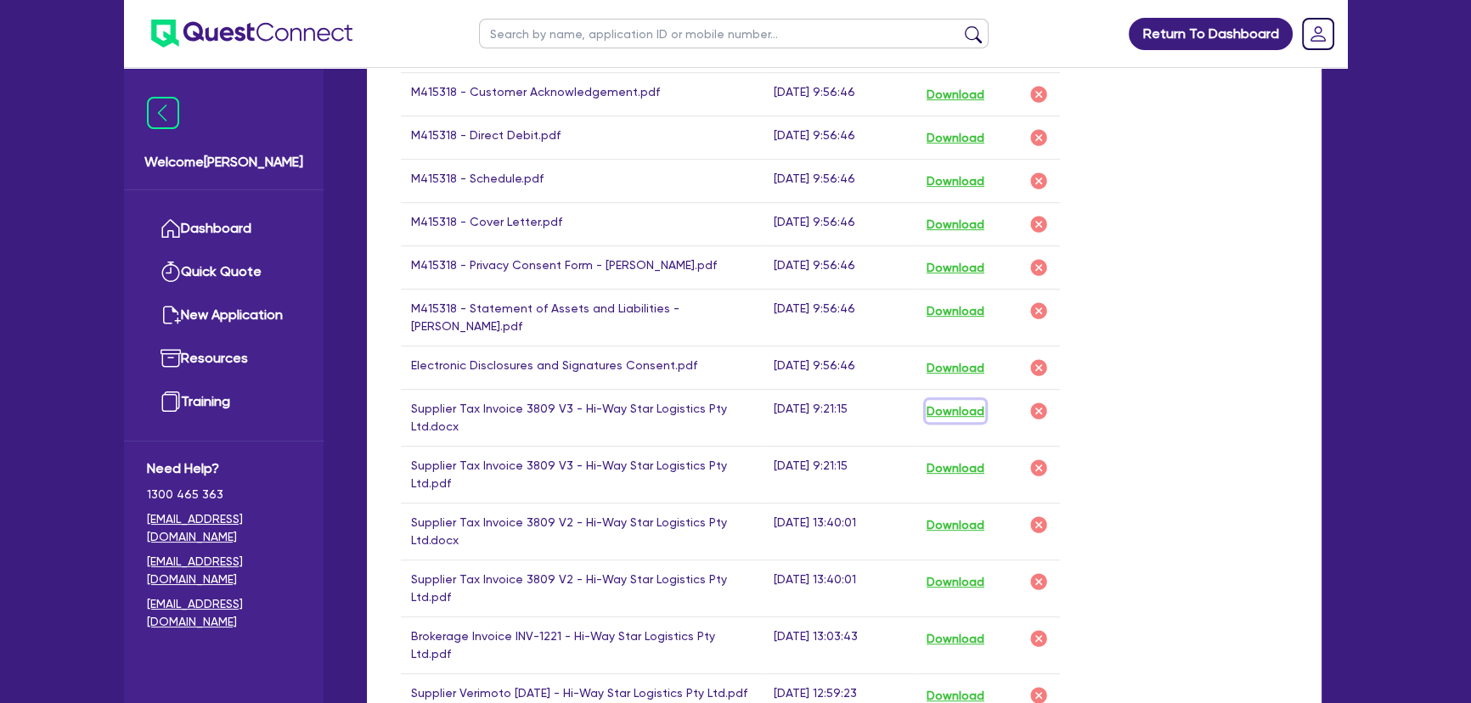
click at [951, 400] on button "Download" at bounding box center [954, 411] width 59 height 22
click at [968, 457] on button "Download" at bounding box center [954, 468] width 59 height 22
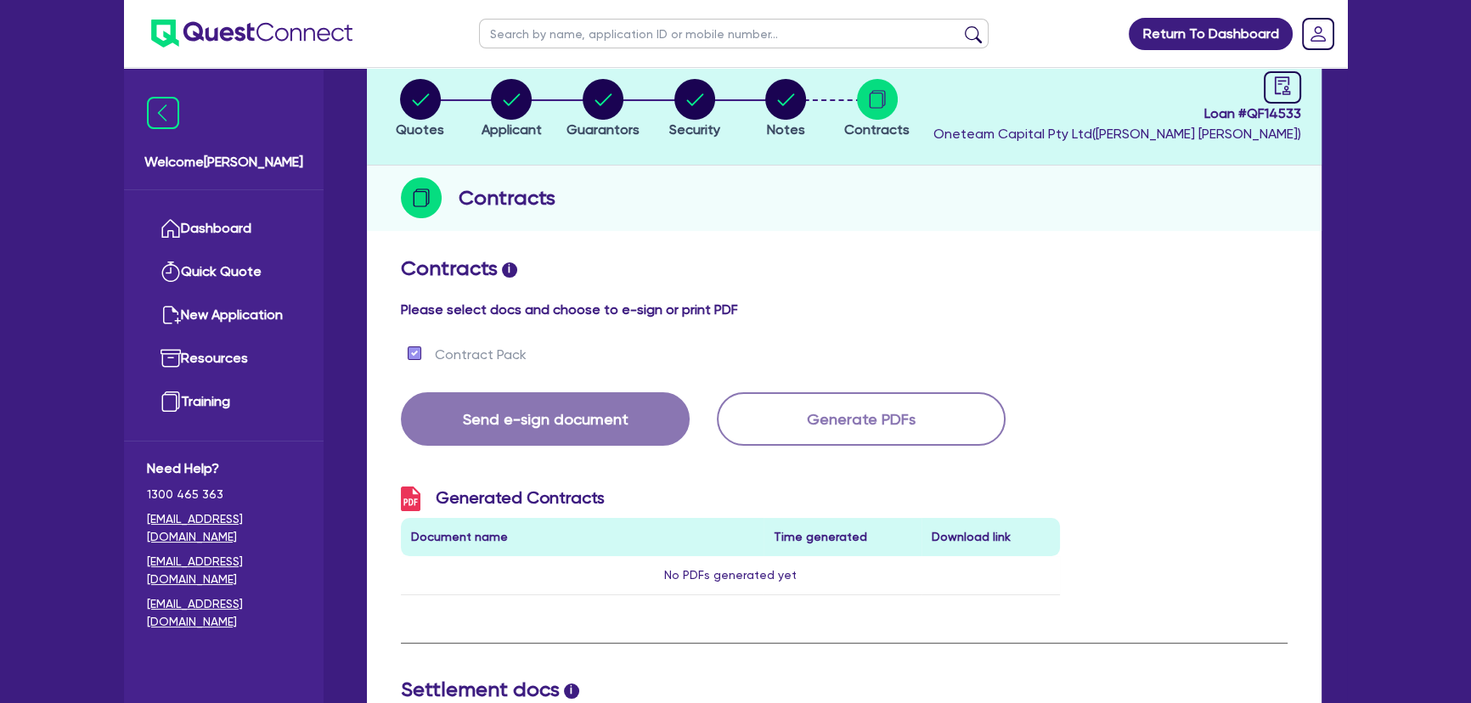
scroll to position [0, 0]
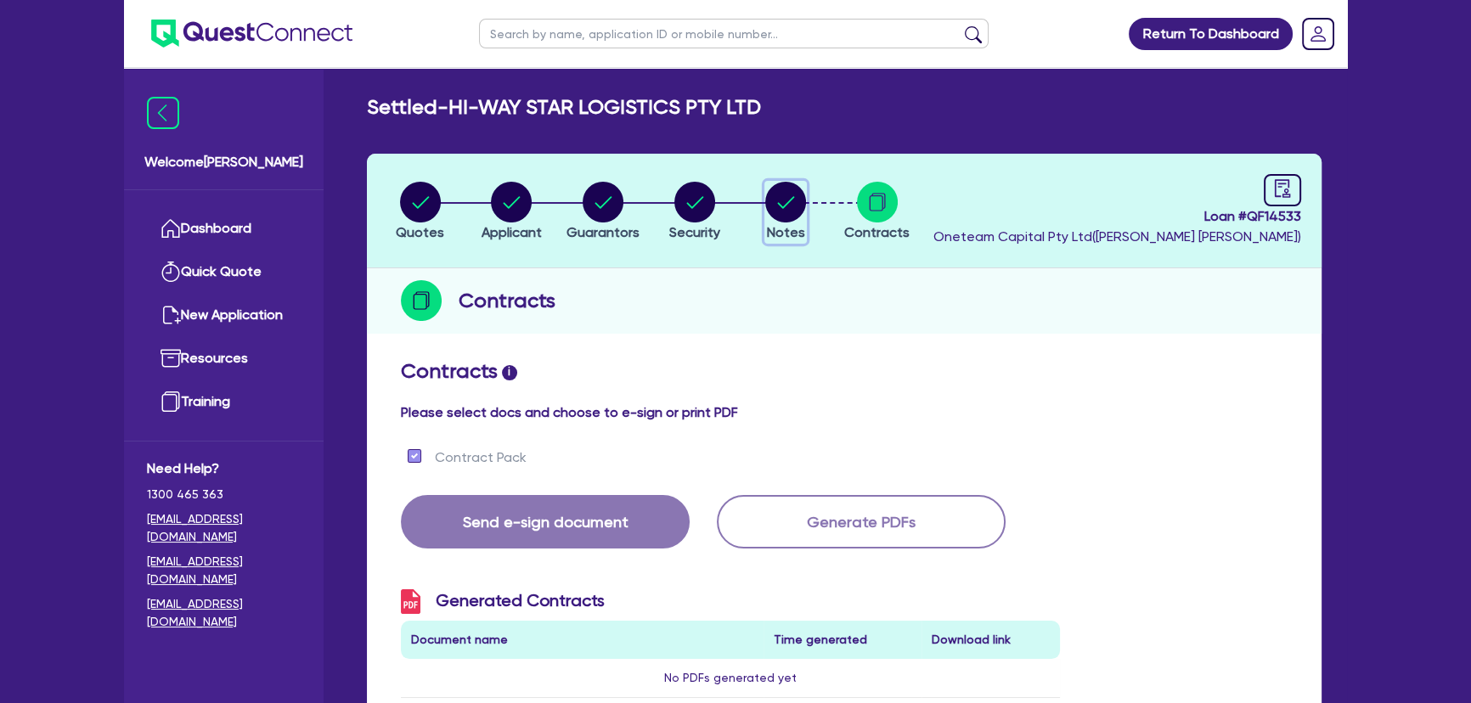
click at [786, 204] on icon "button" at bounding box center [786, 202] width 17 height 12
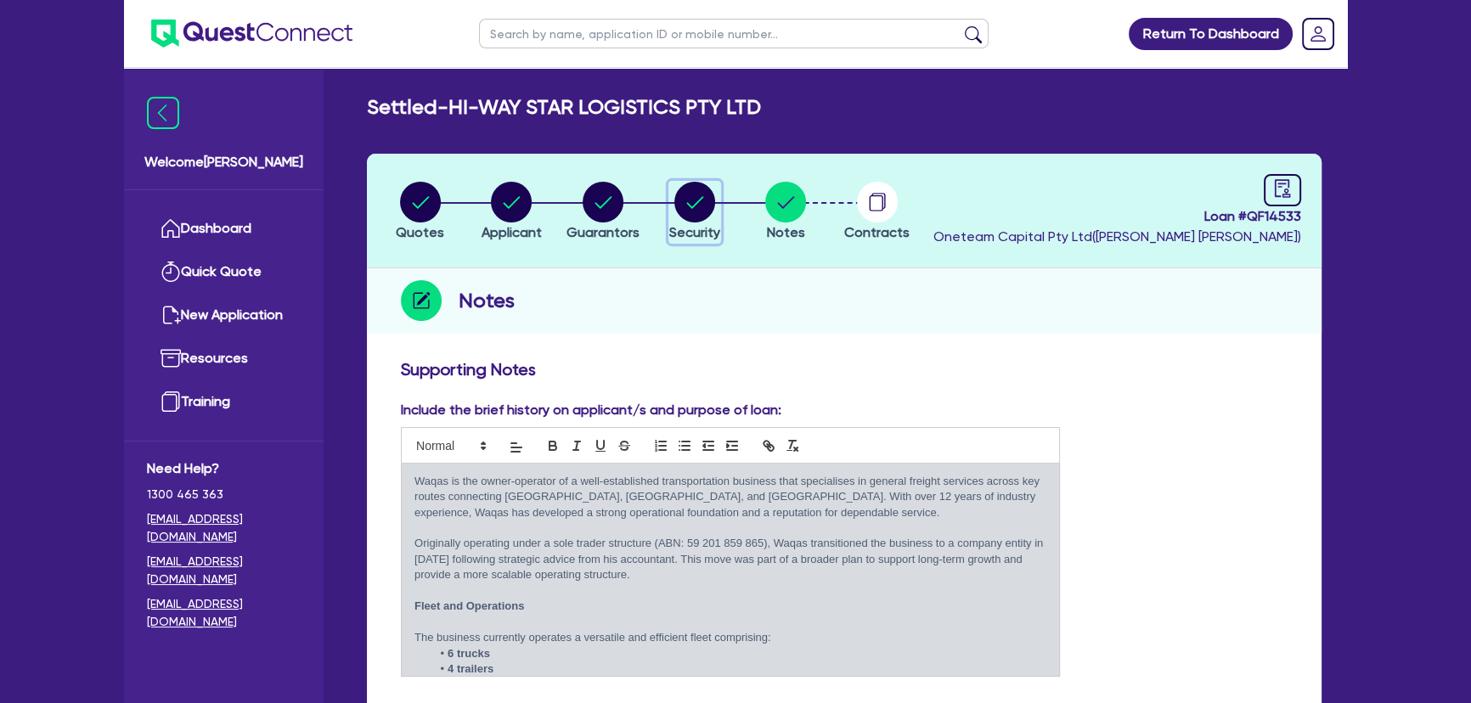
click at [679, 231] on span "Security" at bounding box center [694, 232] width 51 height 16
select select "CARS_AND_LIGHT_TRUCKS"
select select "PASSENGER_VEHICLES"
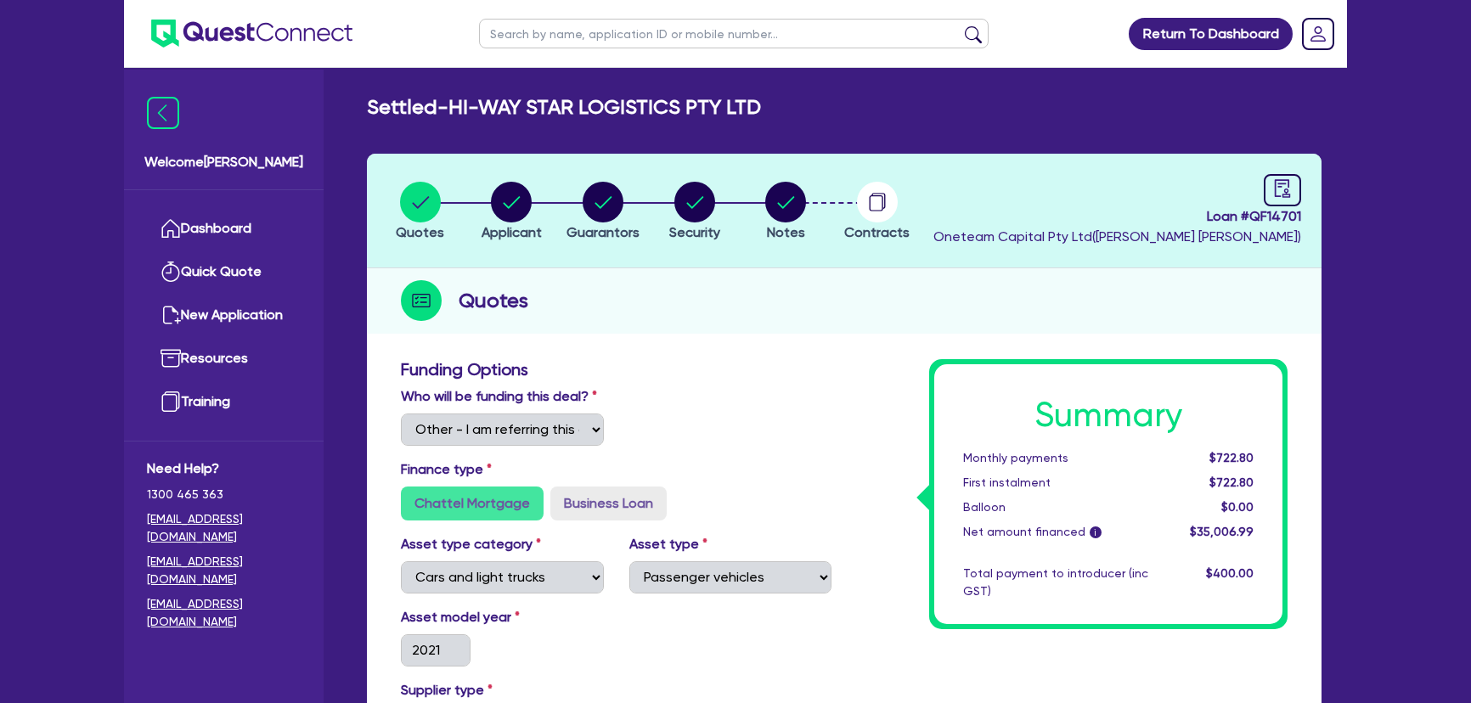
select select "Other"
select select "CARS_AND_LIGHT_TRUCKS"
select select "PASSENGER_VEHICLES"
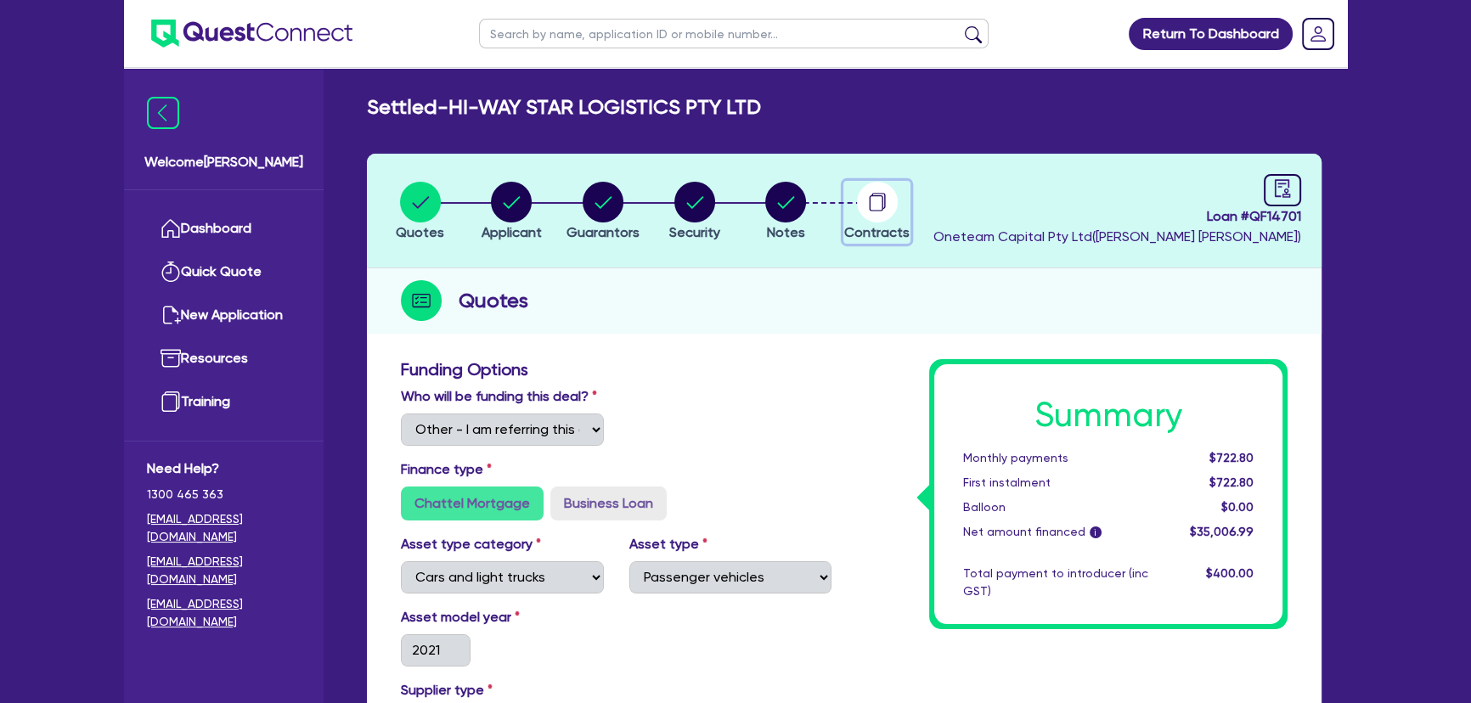
click at [875, 200] on circle "button" at bounding box center [877, 202] width 41 height 41
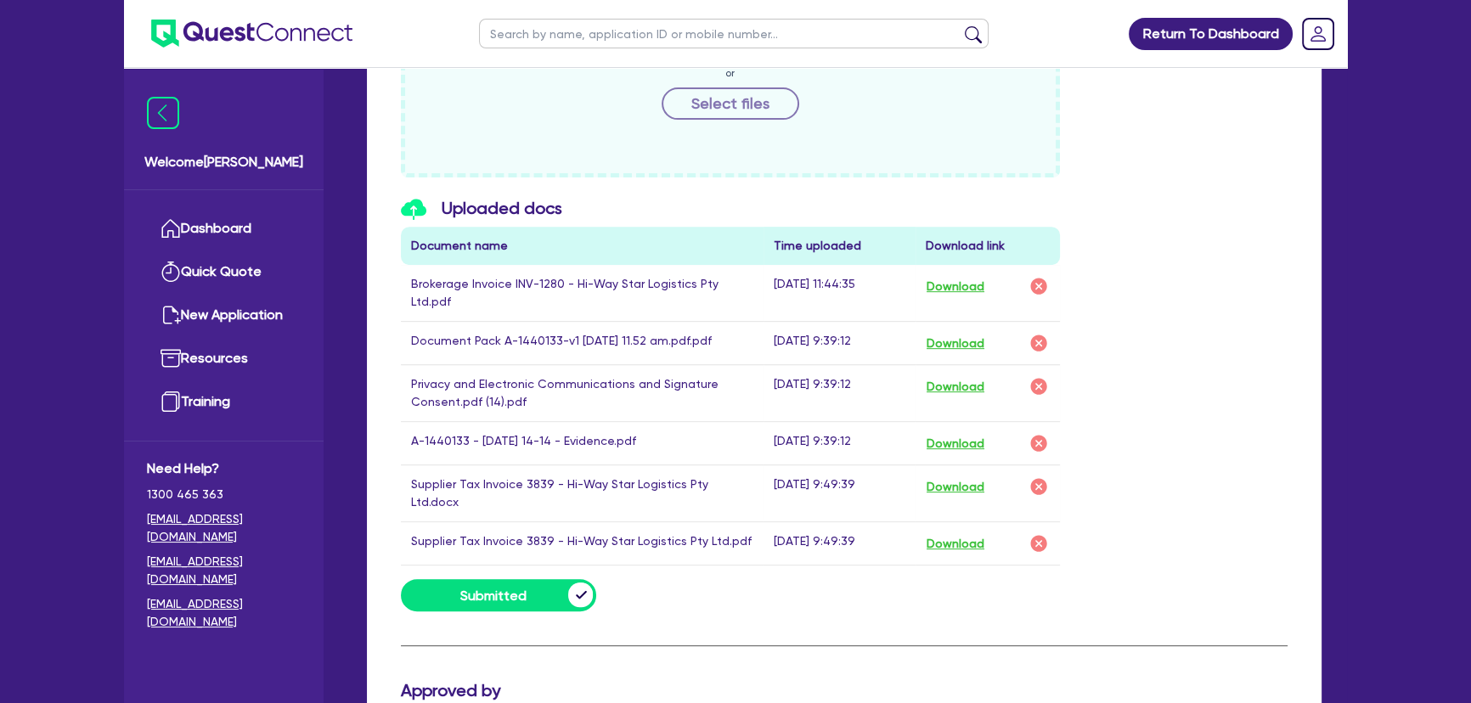
scroll to position [925, 0]
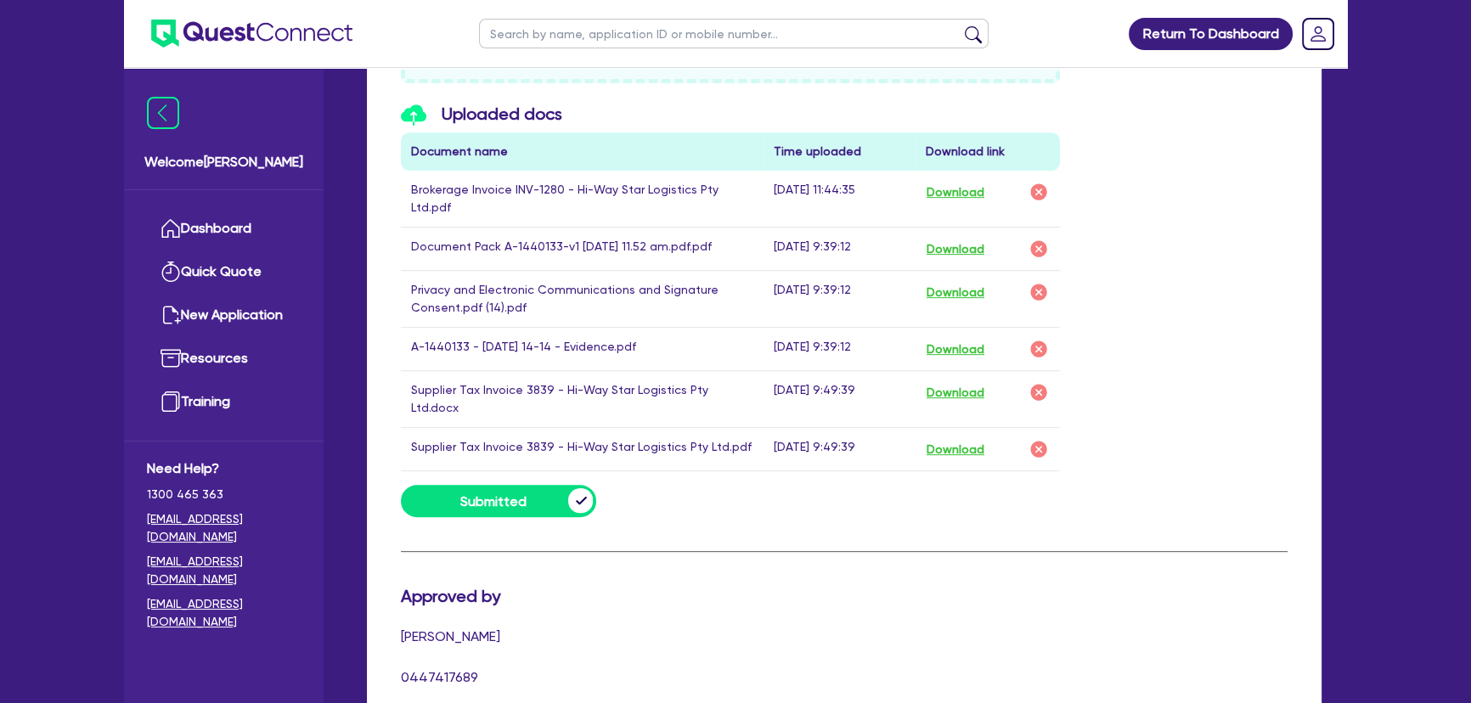
click at [1001, 438] on div "Download" at bounding box center [987, 449] width 124 height 22
click at [984, 438] on button "Download" at bounding box center [954, 449] width 59 height 22
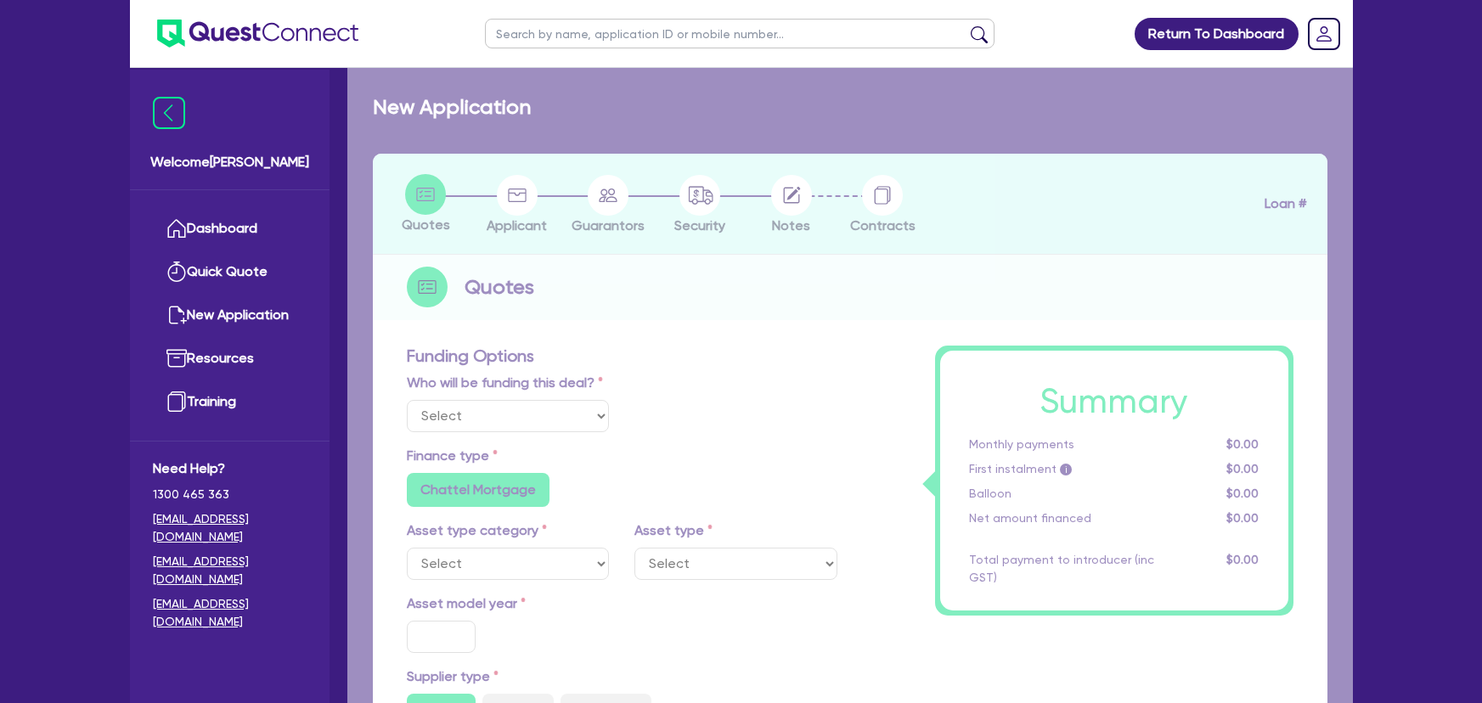
select select "Other"
select select "CARS_AND_LIGHT_TRUCKS"
type input "2023"
radio input "true"
type input "167,000"
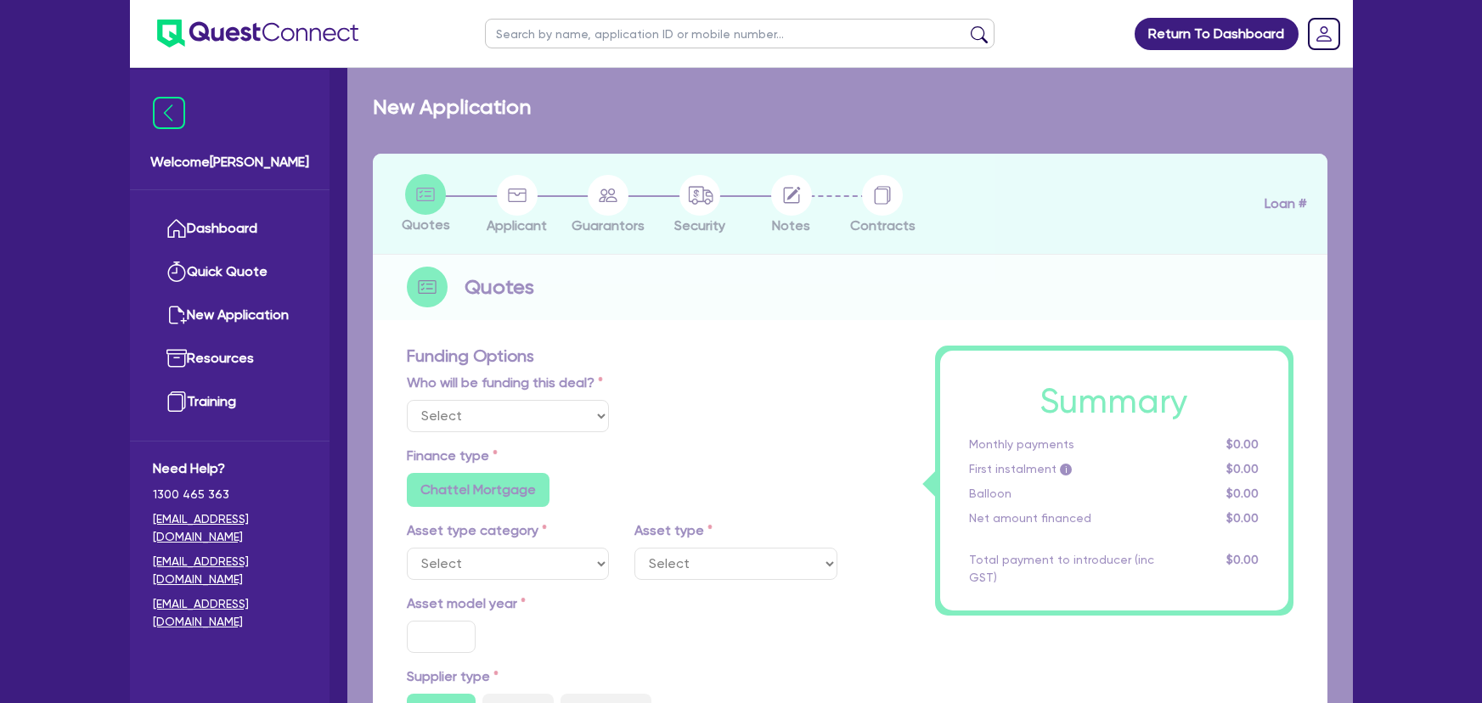
type input "2.51"
type input "4,215"
type input "7.91"
type input "549.95"
radio input "true"
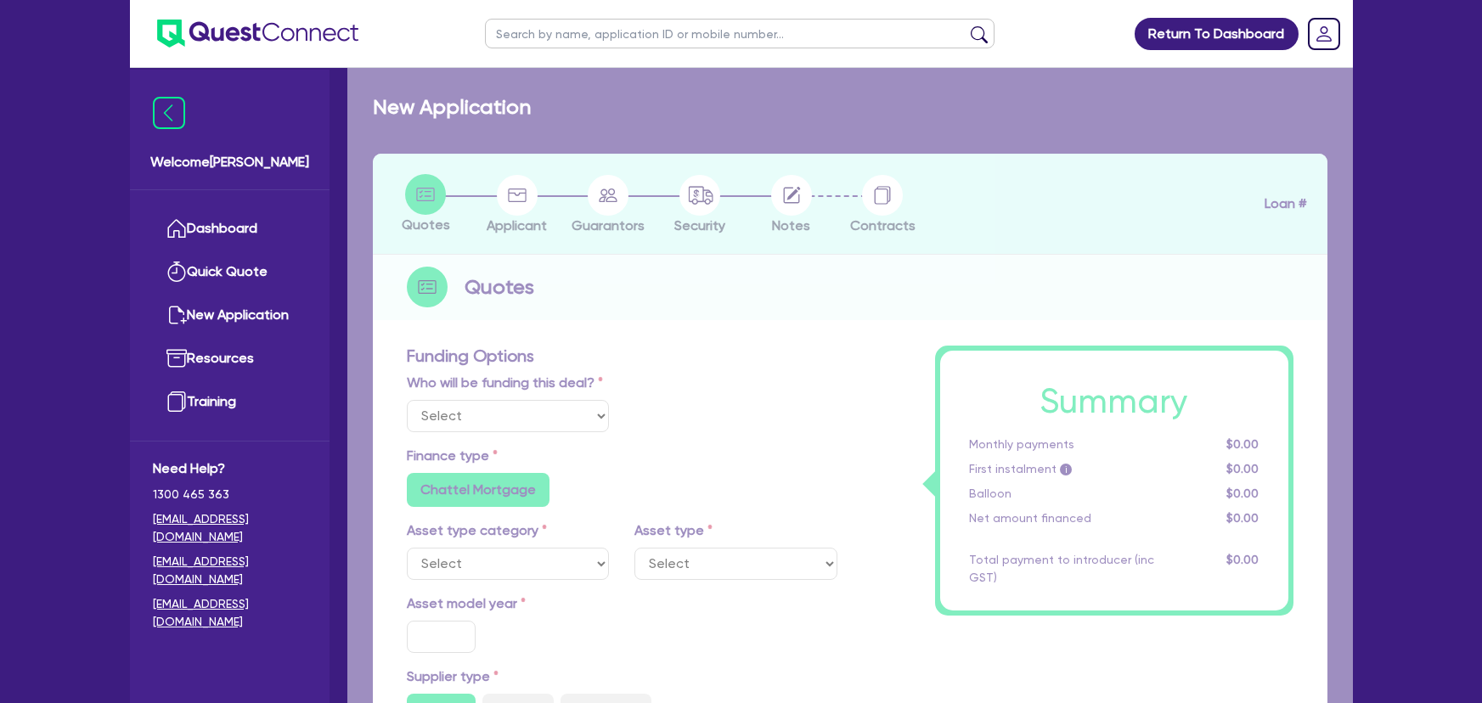
radio input "false"
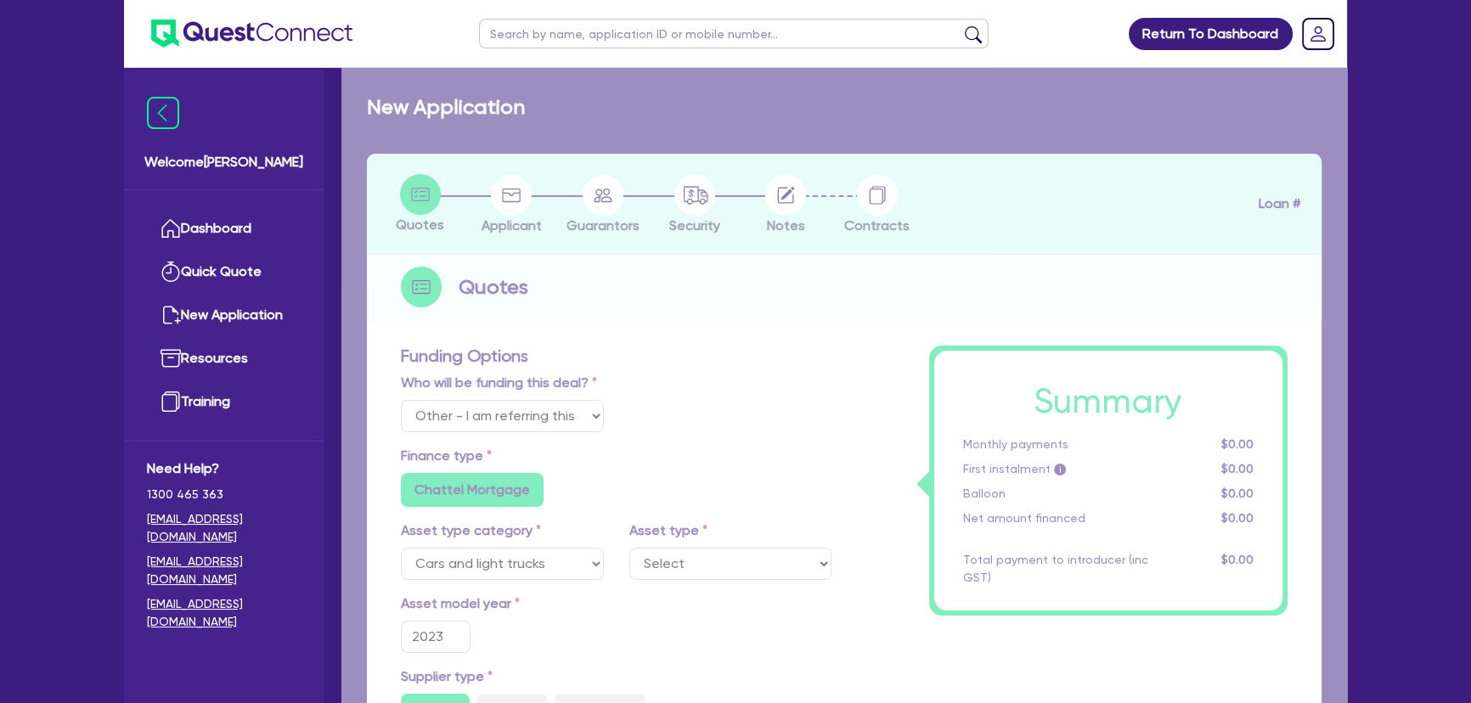
select select "PASSENGER_VEHICLES"
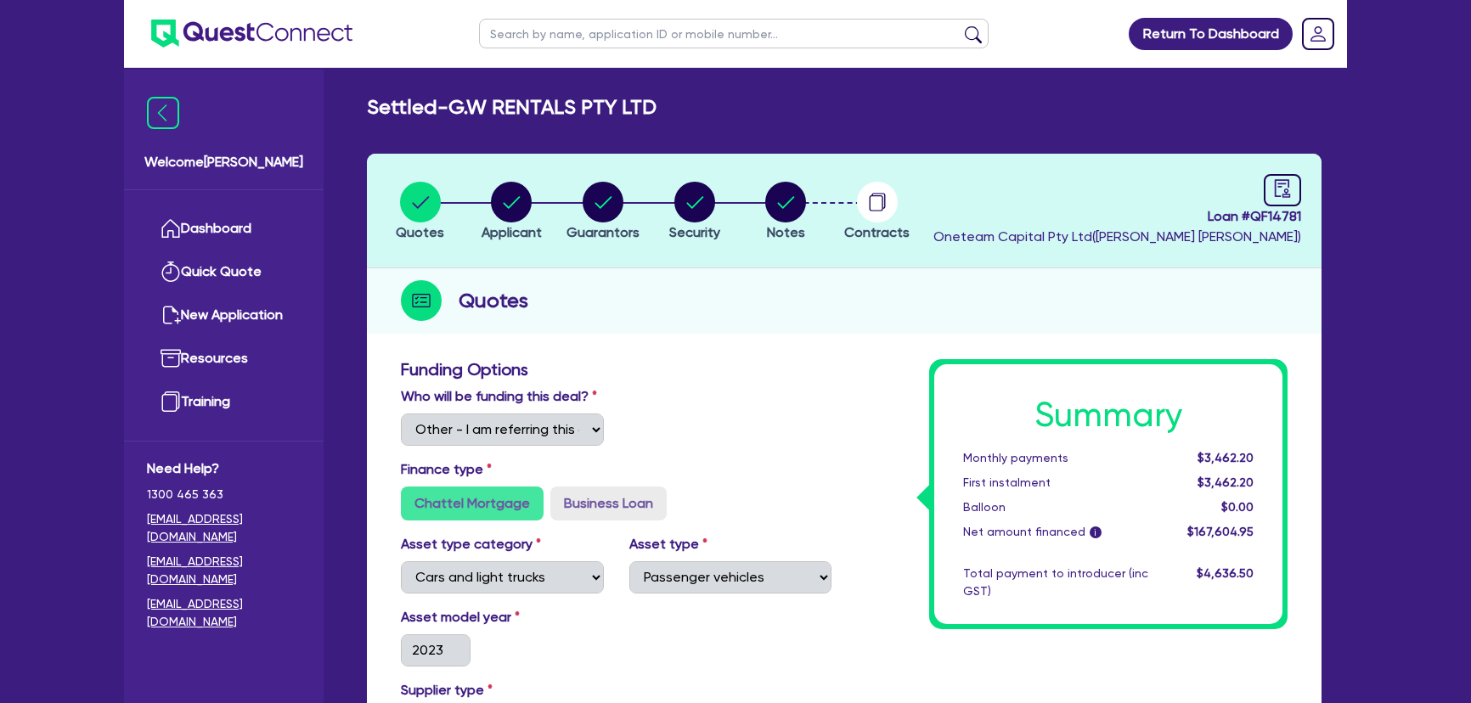
select select "Other"
select select "CARS_AND_LIGHT_TRUCKS"
select select "PASSENGER_VEHICLES"
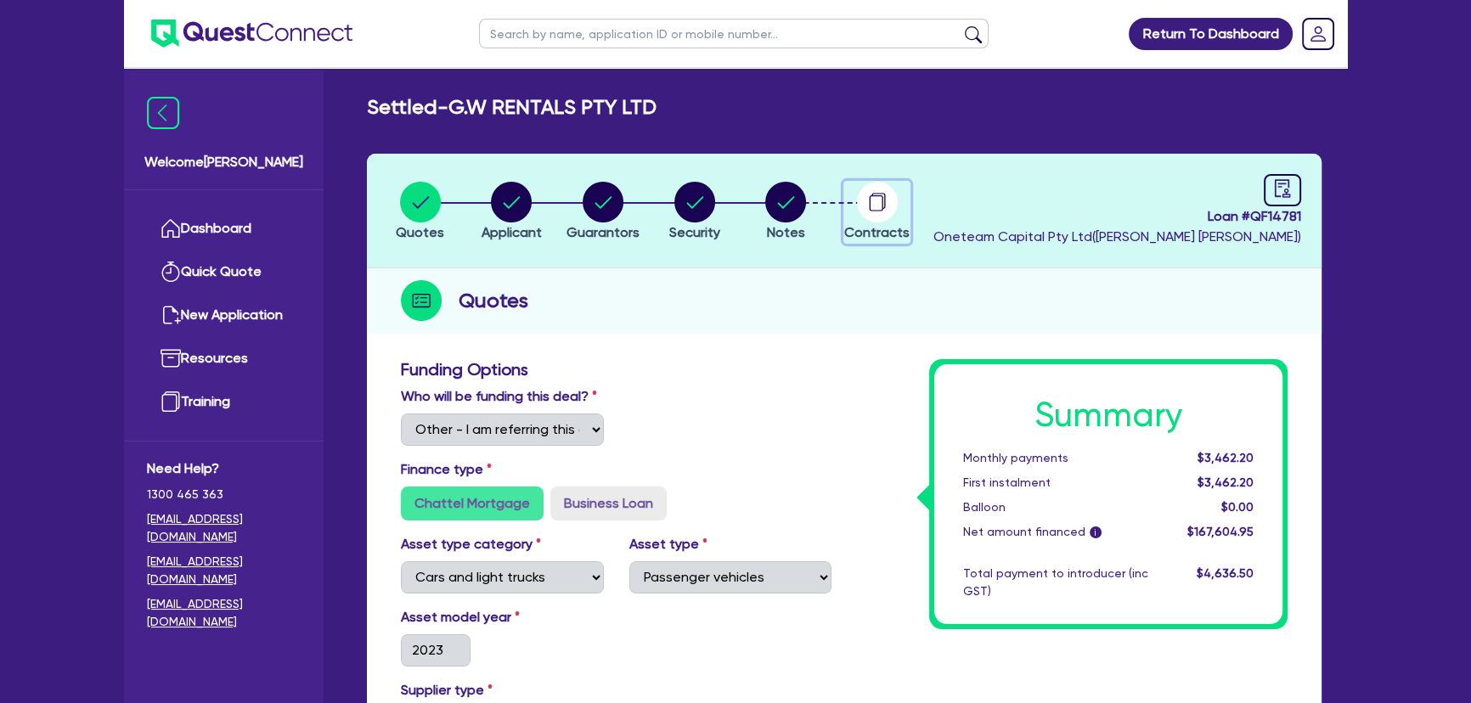
click at [887, 212] on circle "button" at bounding box center [877, 202] width 41 height 41
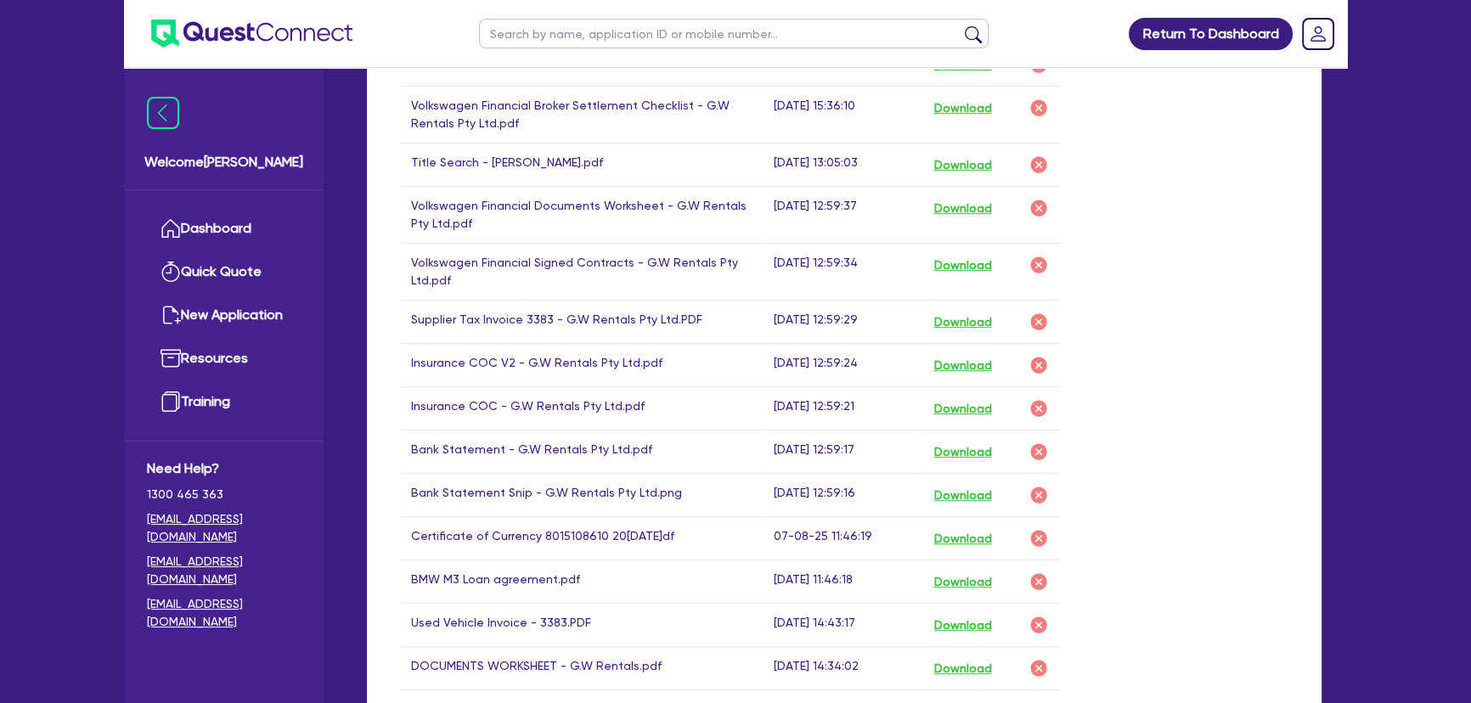
scroll to position [1080, 0]
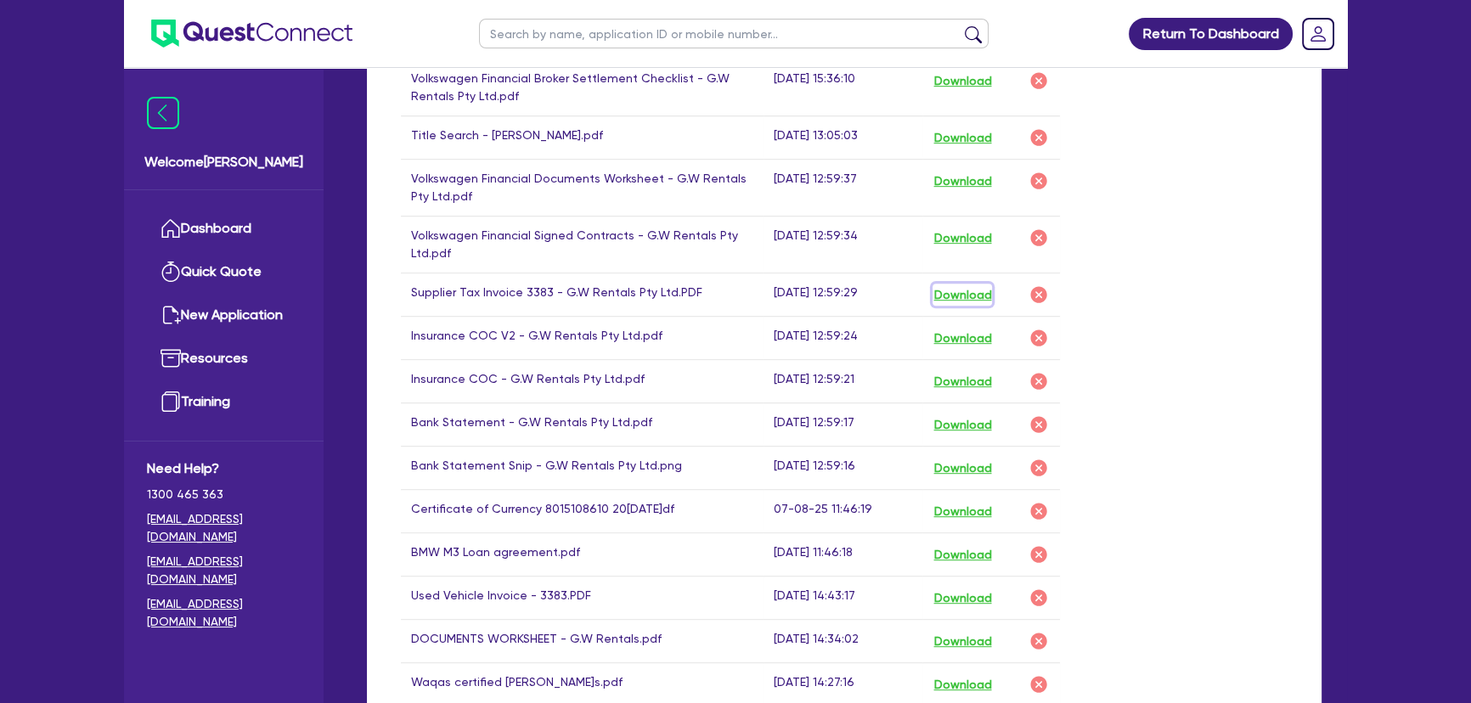
click at [942, 284] on button "Download" at bounding box center [961, 295] width 59 height 22
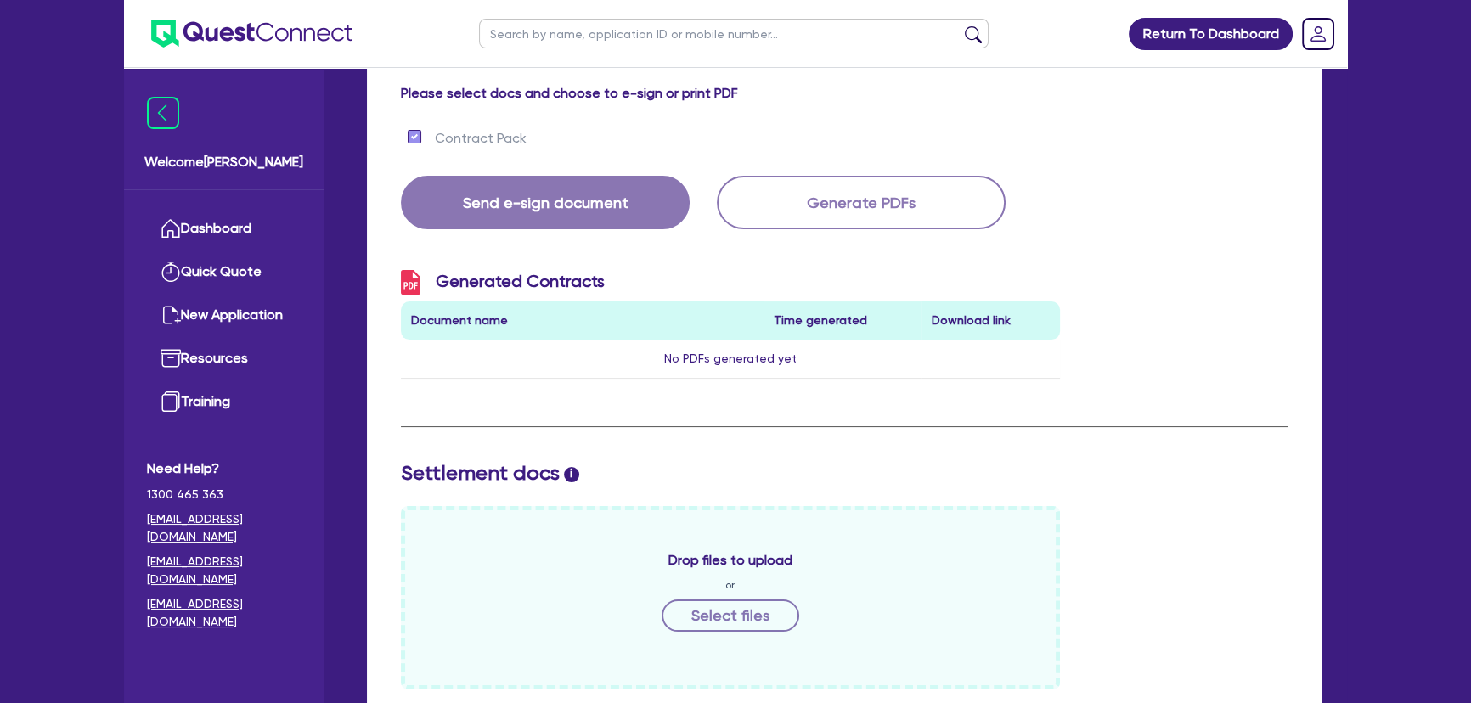
scroll to position [154, 0]
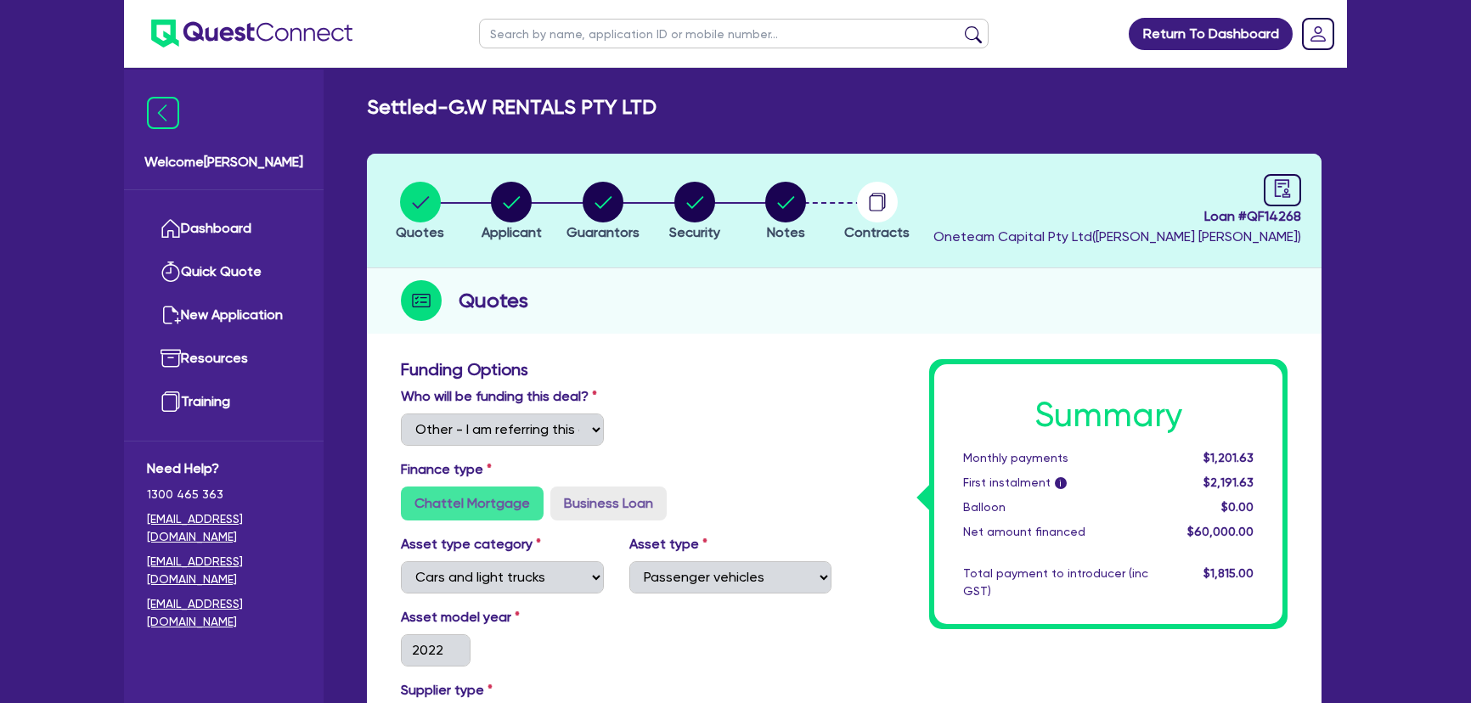
select select "Other"
select select "CARS_AND_LIGHT_TRUCKS"
select select "PASSENGER_VEHICLES"
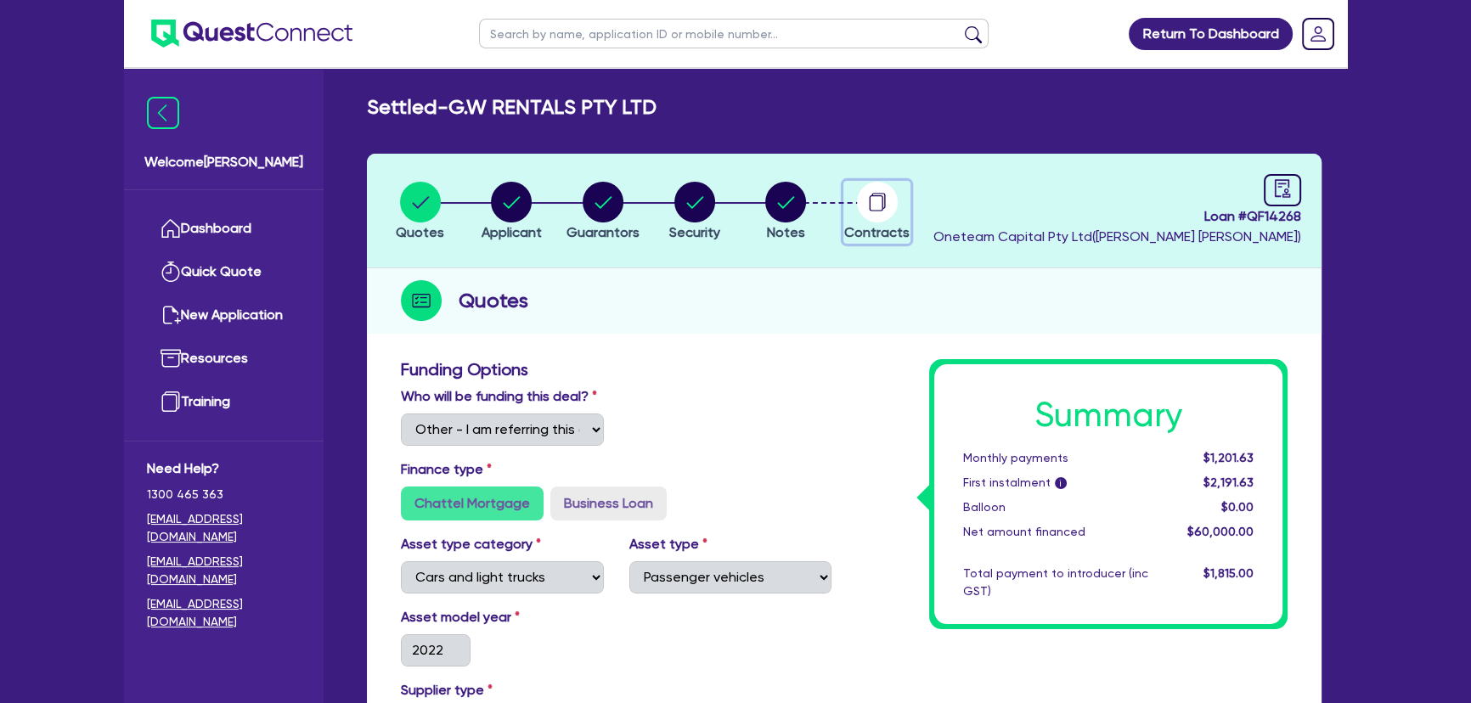
click at [860, 203] on circle "button" at bounding box center [877, 202] width 41 height 41
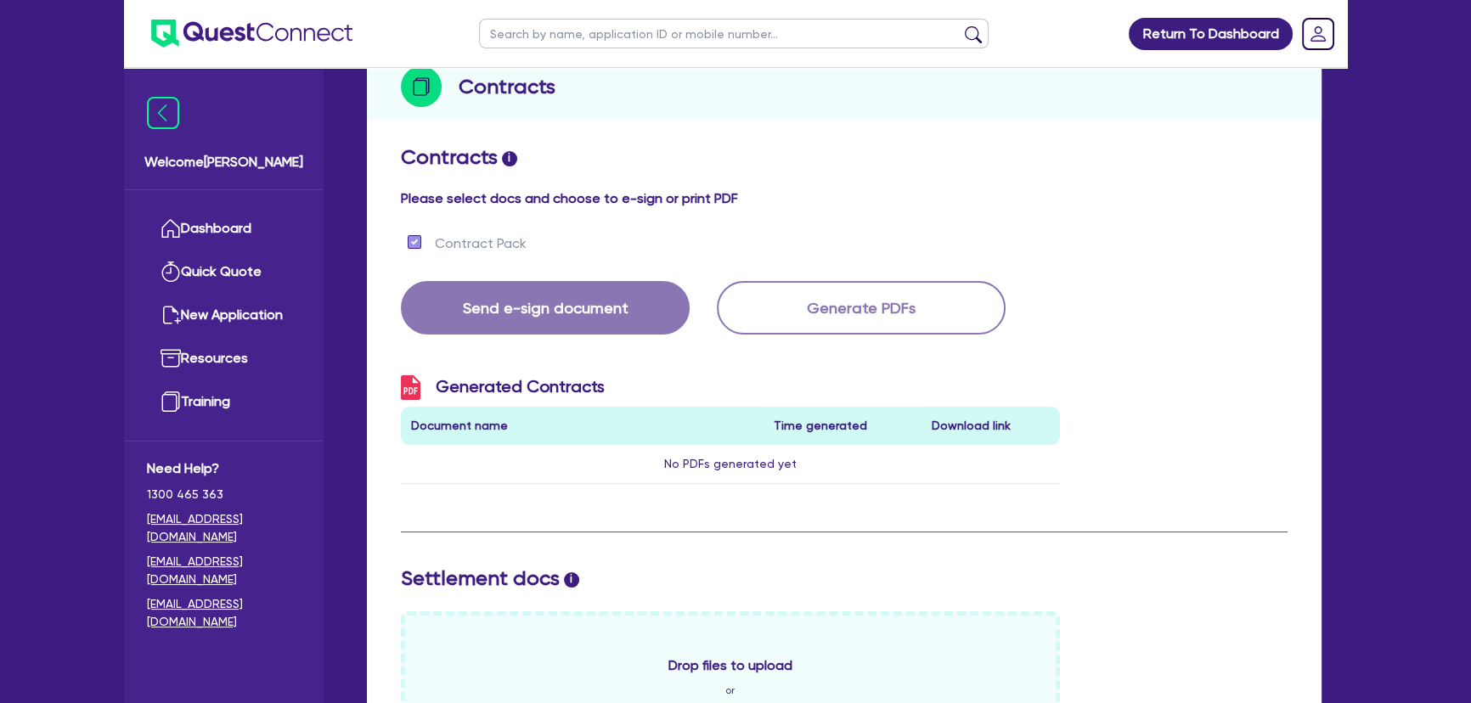
scroll to position [76, 0]
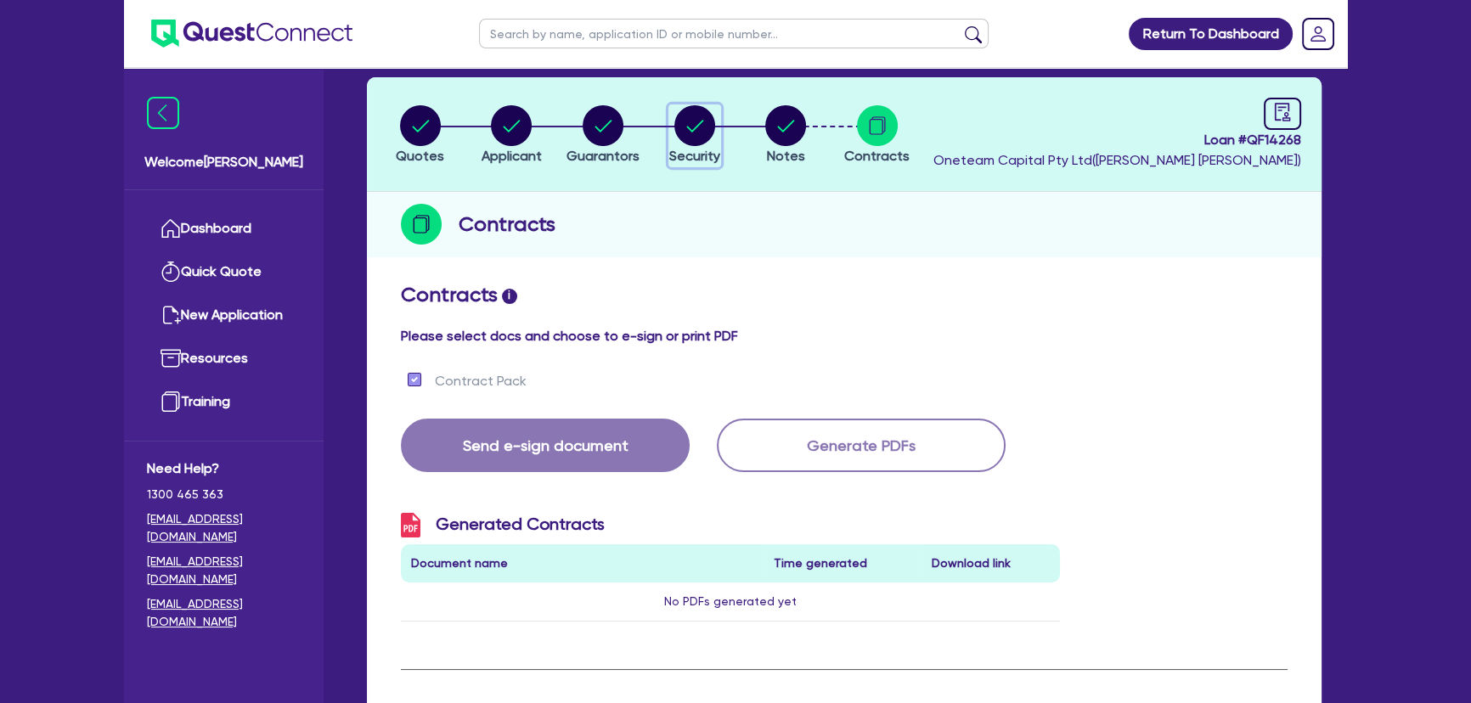
click at [688, 148] on span "Security" at bounding box center [694, 156] width 51 height 16
select select "CARS_AND_LIGHT_TRUCKS"
select select "PASSENGER_VEHICLES"
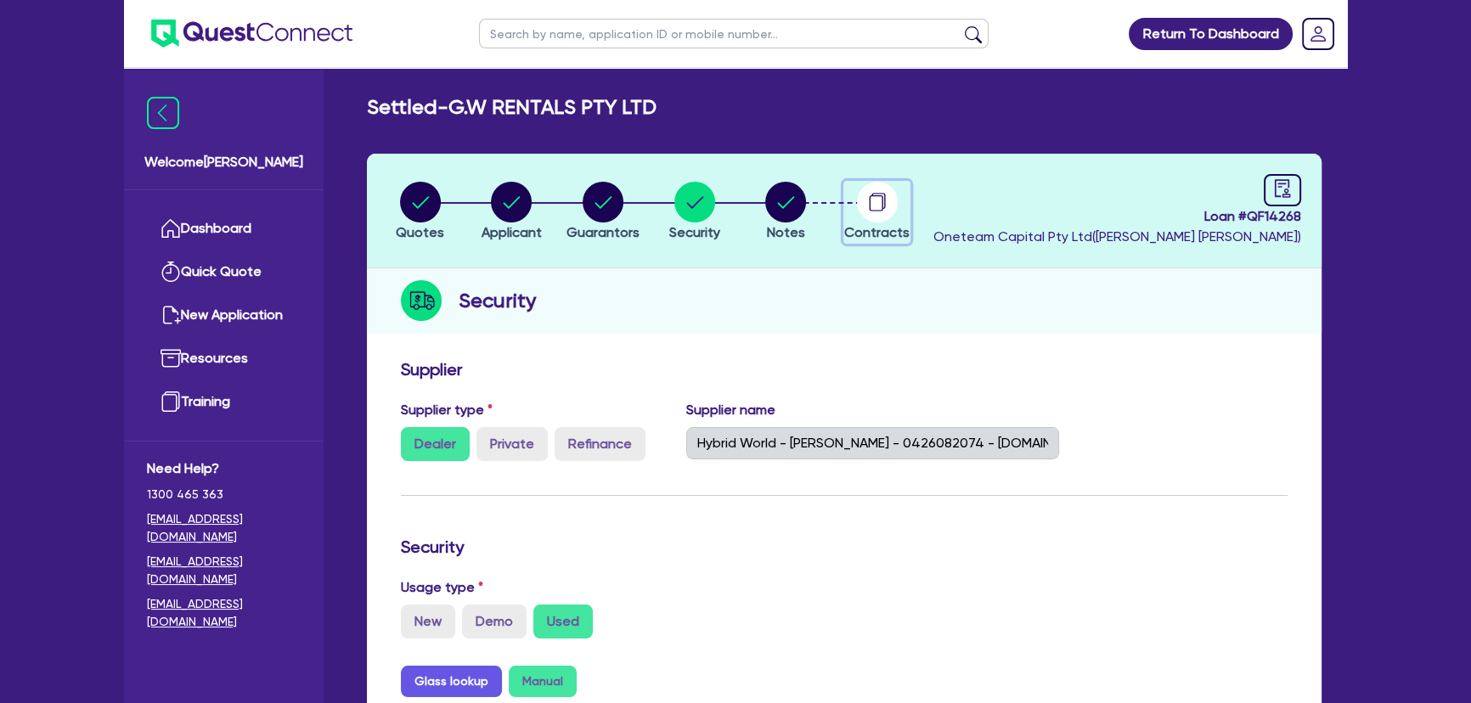
click at [891, 206] on circle "button" at bounding box center [877, 202] width 41 height 41
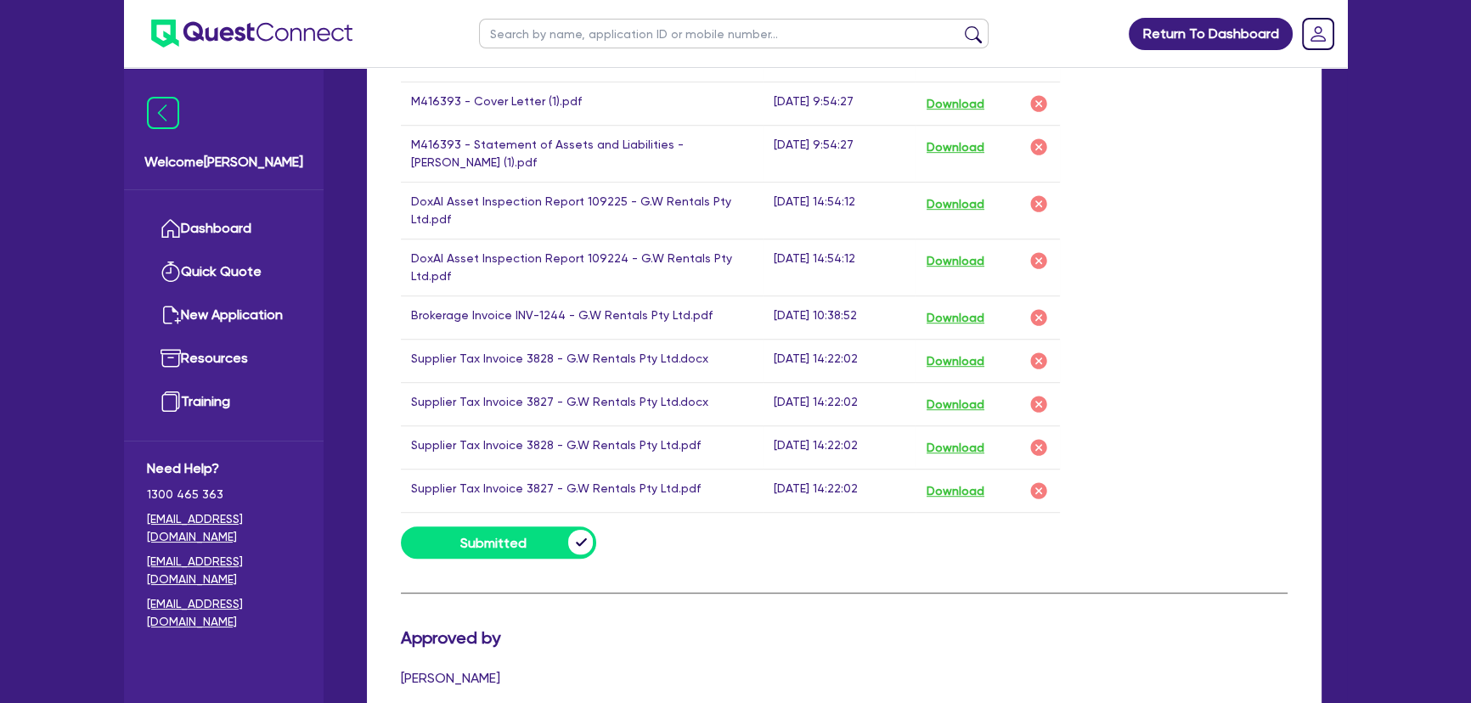
scroll to position [1389, 0]
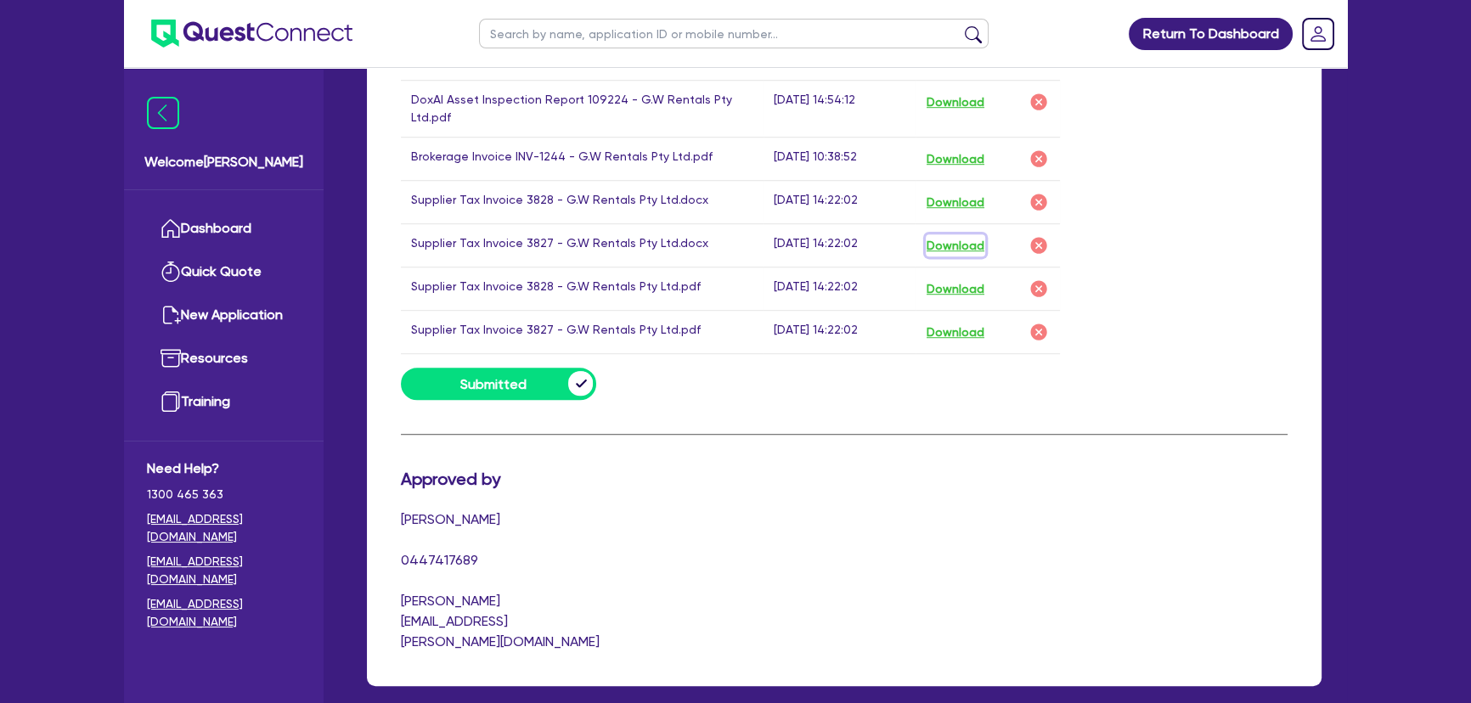
click at [968, 243] on button "Download" at bounding box center [954, 245] width 59 height 22
click at [948, 279] on button "Download" at bounding box center [954, 289] width 59 height 22
click at [945, 327] on button "Download" at bounding box center [954, 332] width 59 height 22
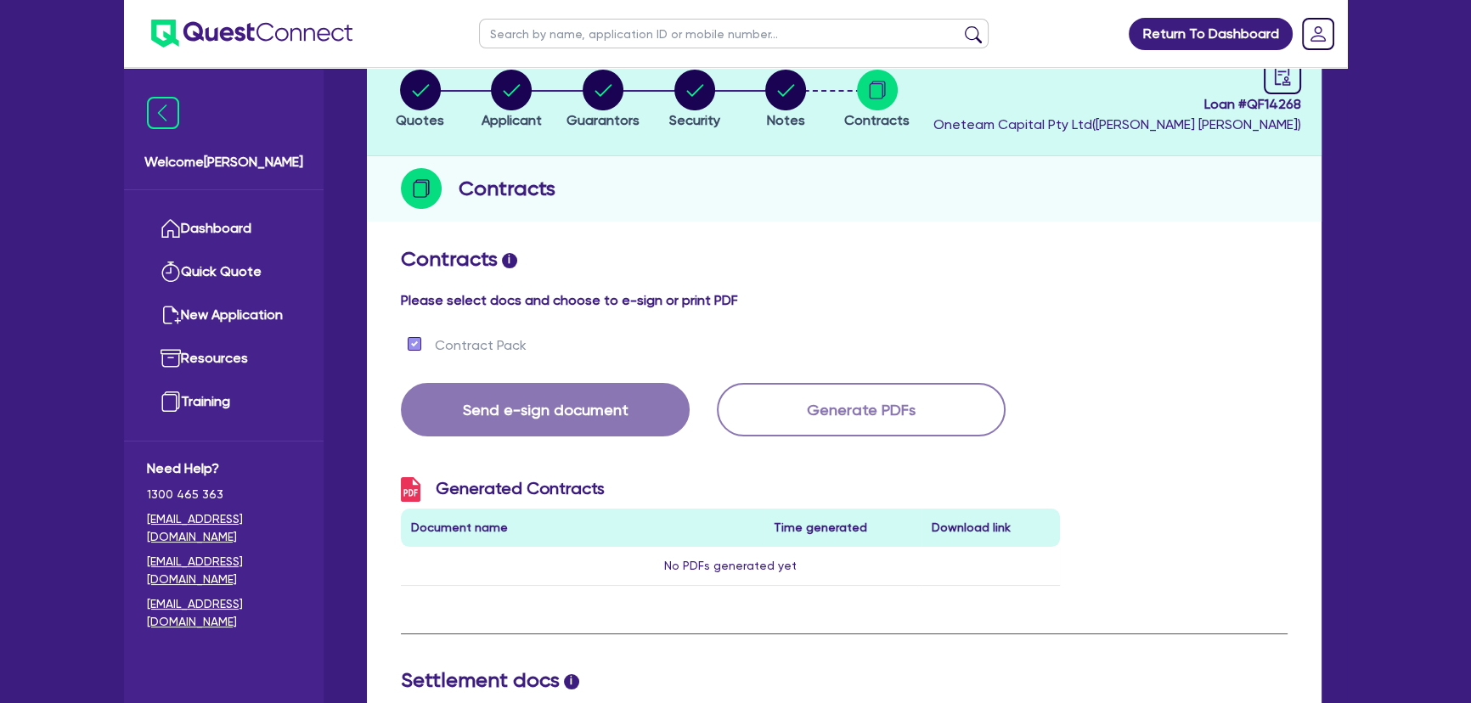
scroll to position [0, 0]
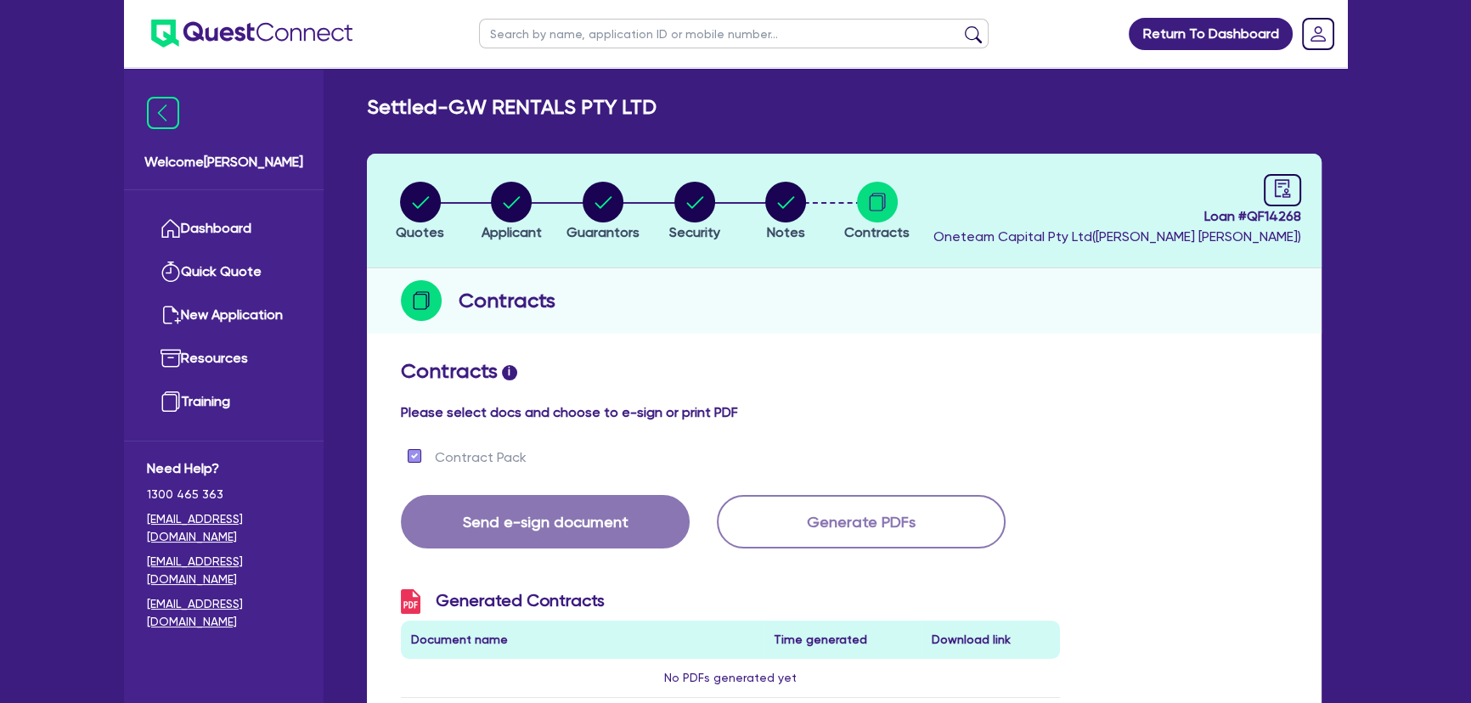
click at [664, 281] on div "Contracts" at bounding box center [844, 300] width 954 height 65
click at [222, 34] on img at bounding box center [251, 34] width 201 height 28
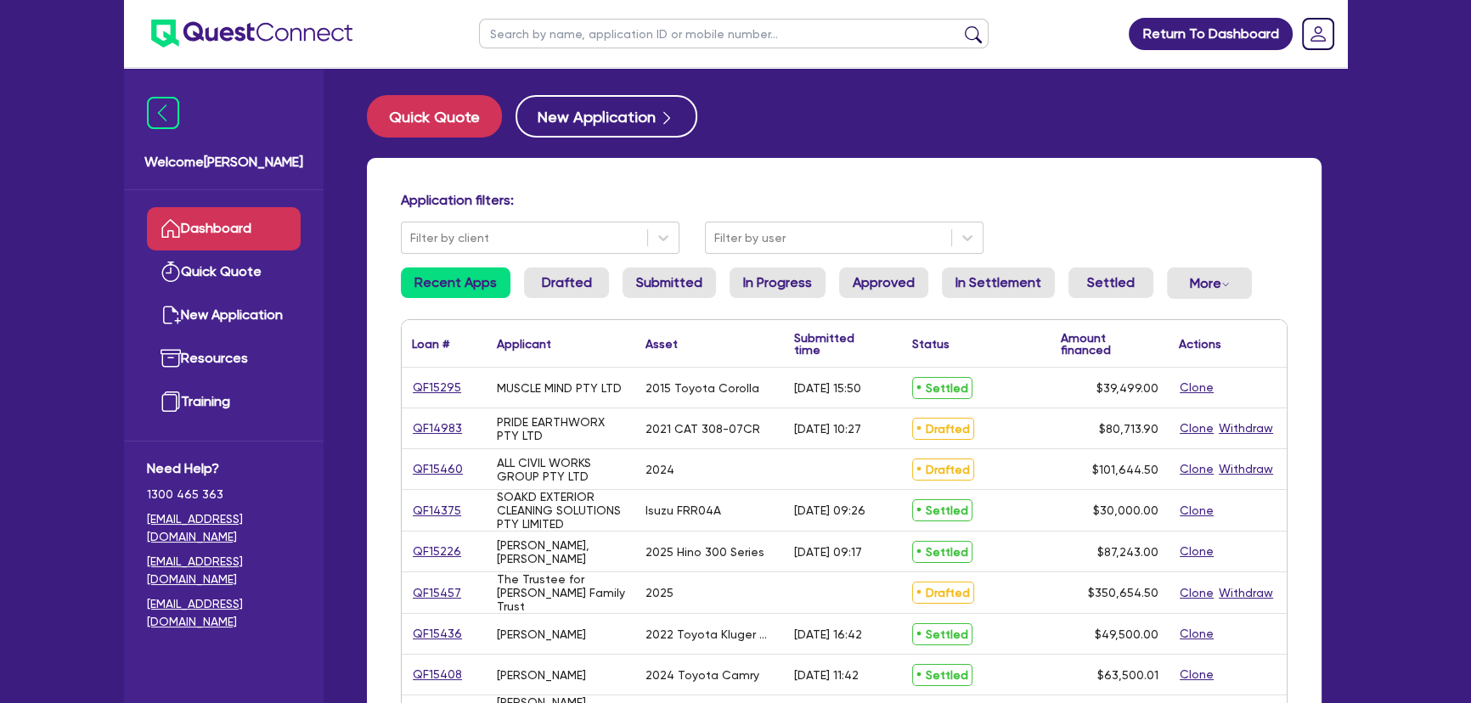
click at [571, 40] on input "text" at bounding box center [733, 34] width 509 height 30
type input "rio"
click at [959, 25] on button "submit" at bounding box center [972, 37] width 27 height 24
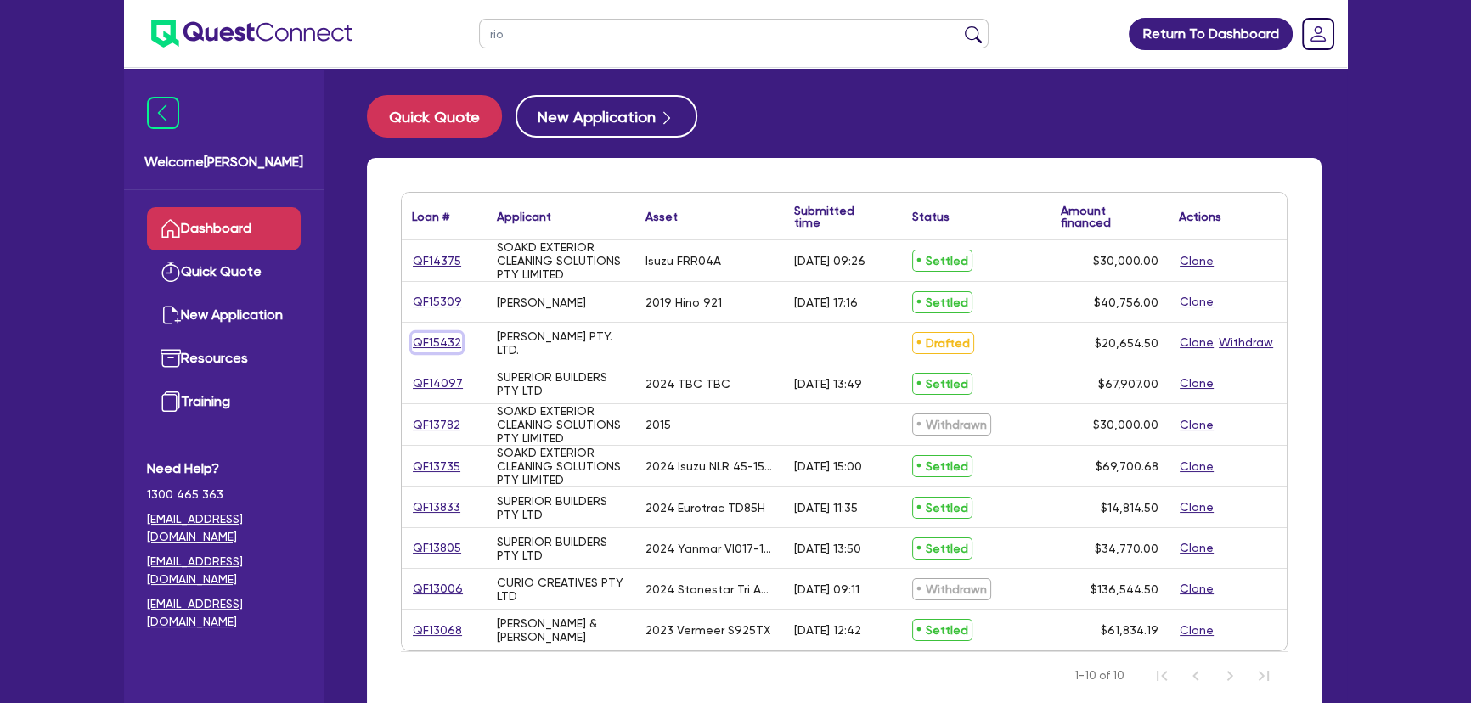
click at [436, 340] on link "QF15432" at bounding box center [437, 343] width 50 height 20
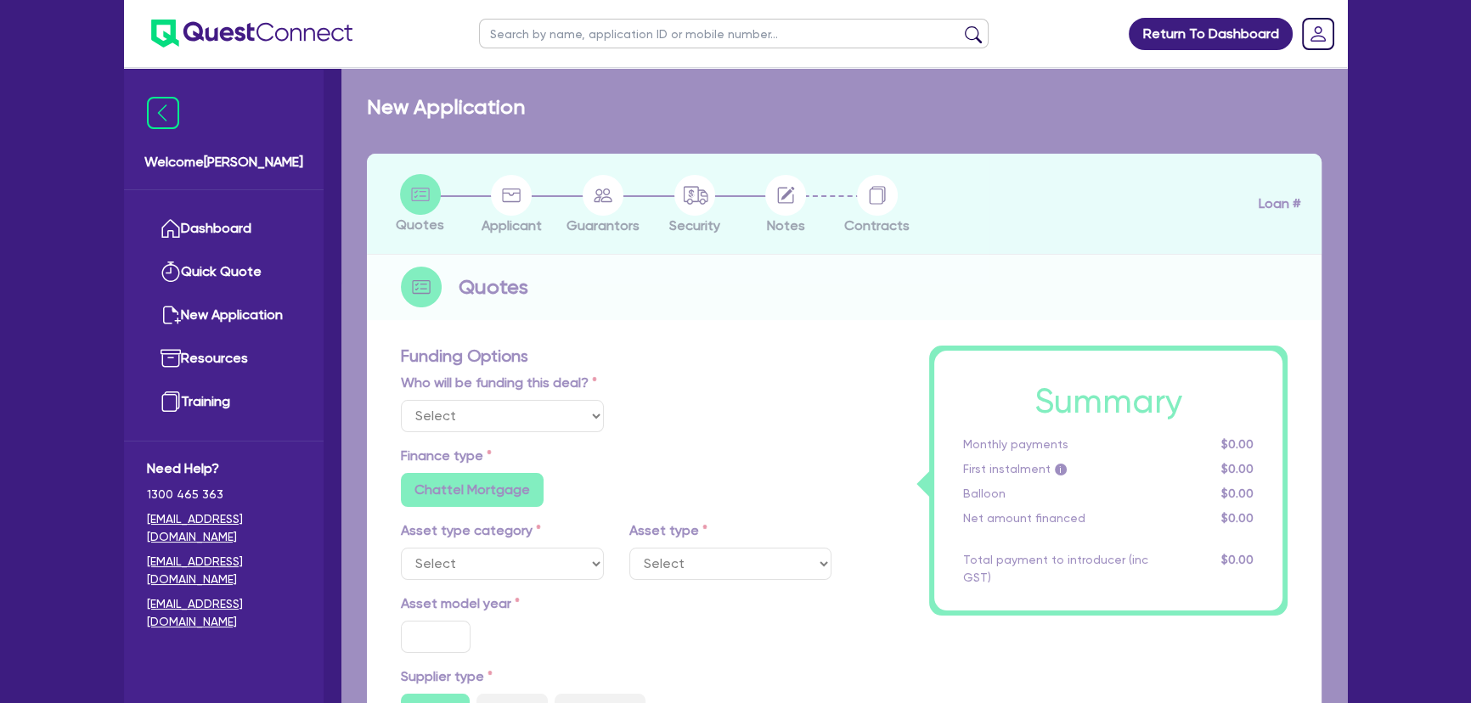
select select "Other"
radio input "false"
type input "20,000"
type input "4"
type input "826.18"
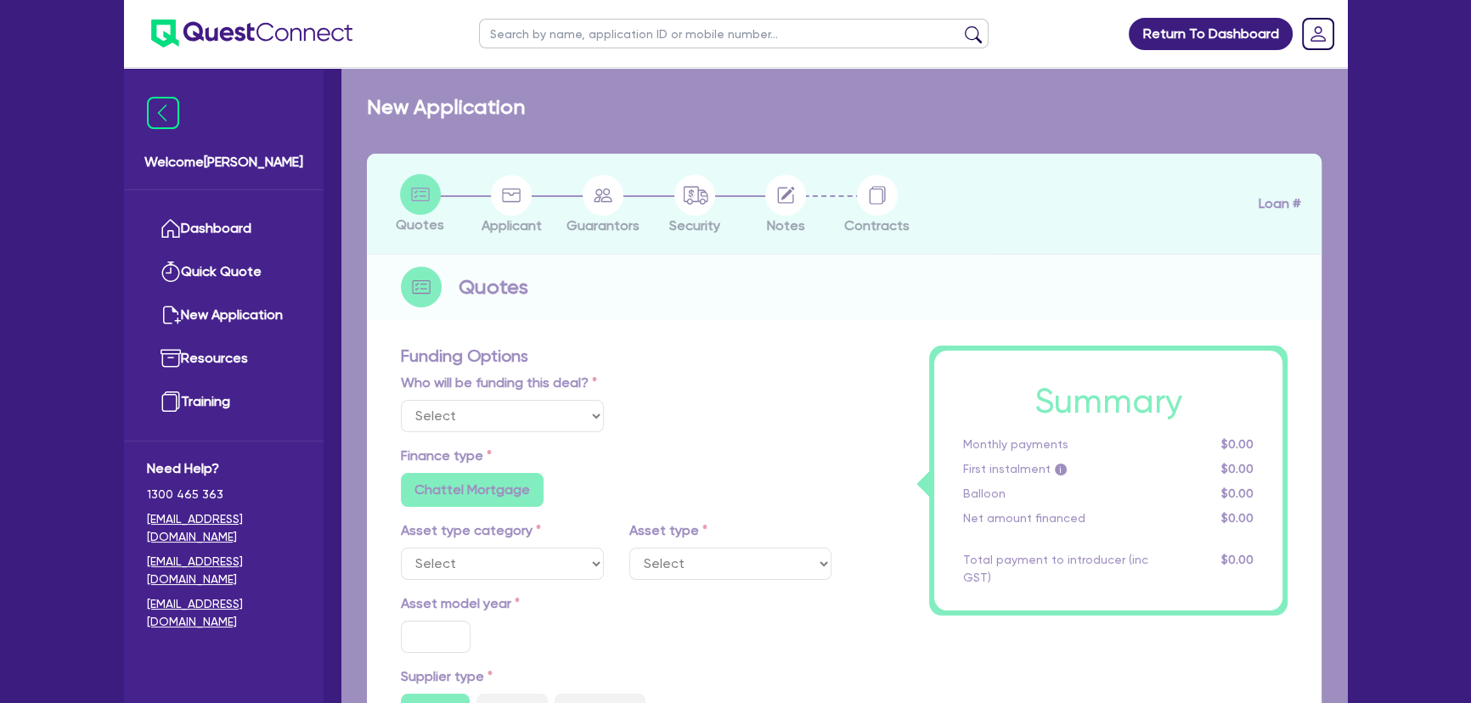
radio input "true"
type input "20"
radio input "true"
radio input "false"
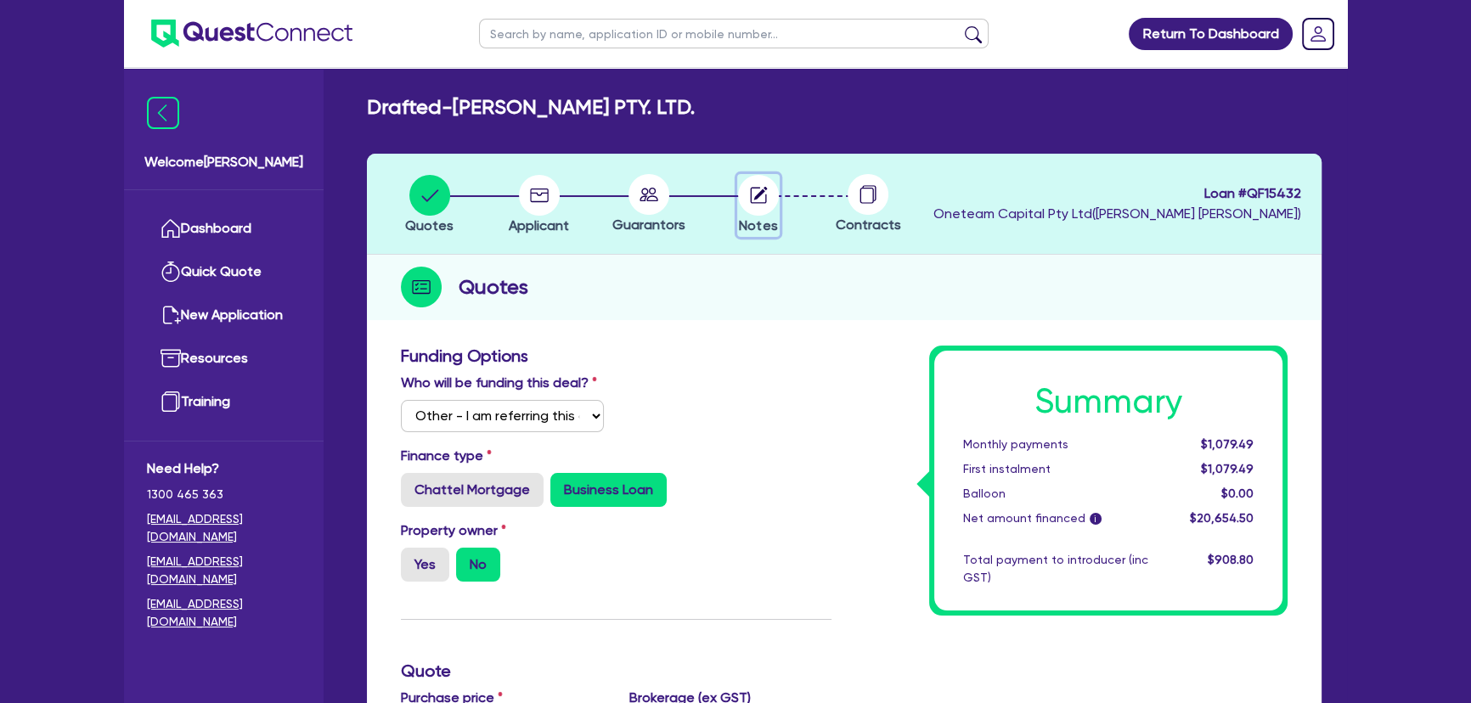
click at [762, 195] on circle "button" at bounding box center [758, 195] width 41 height 41
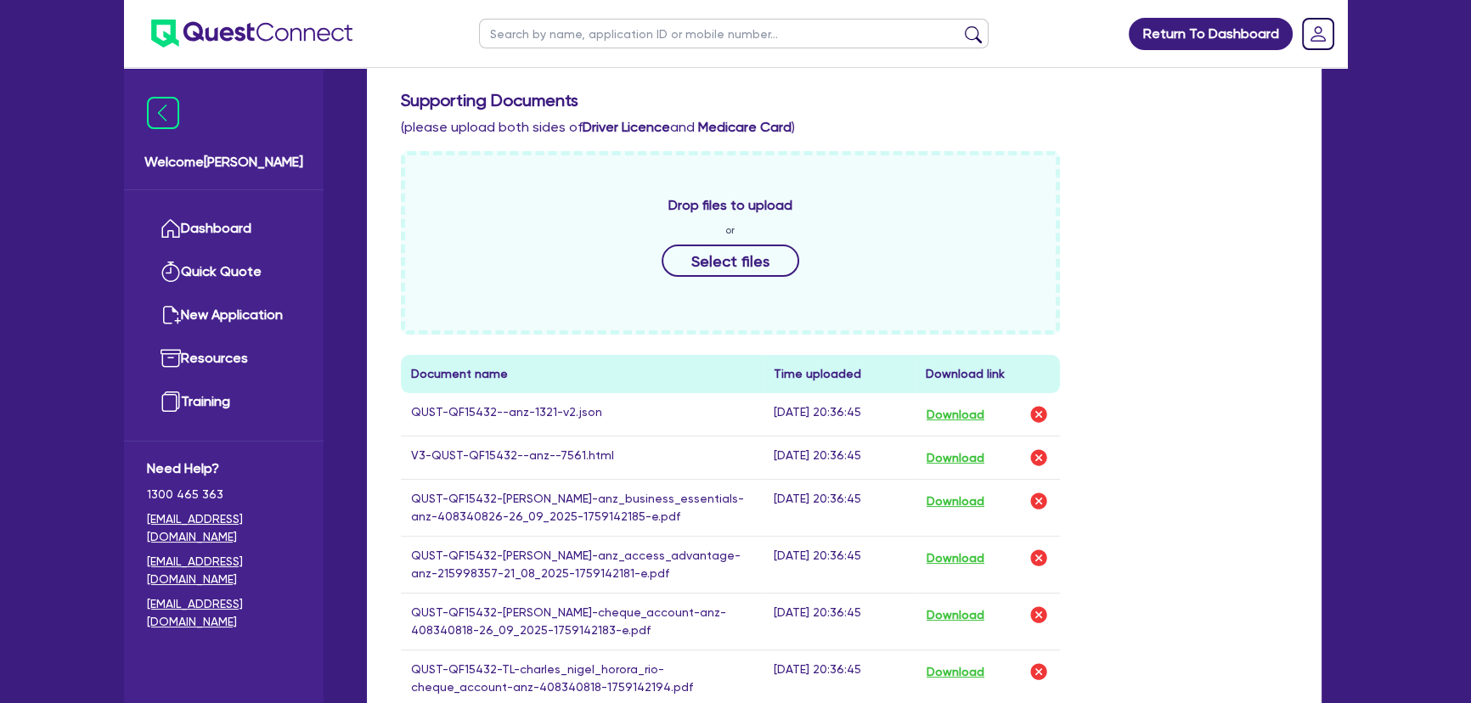
scroll to position [540, 0]
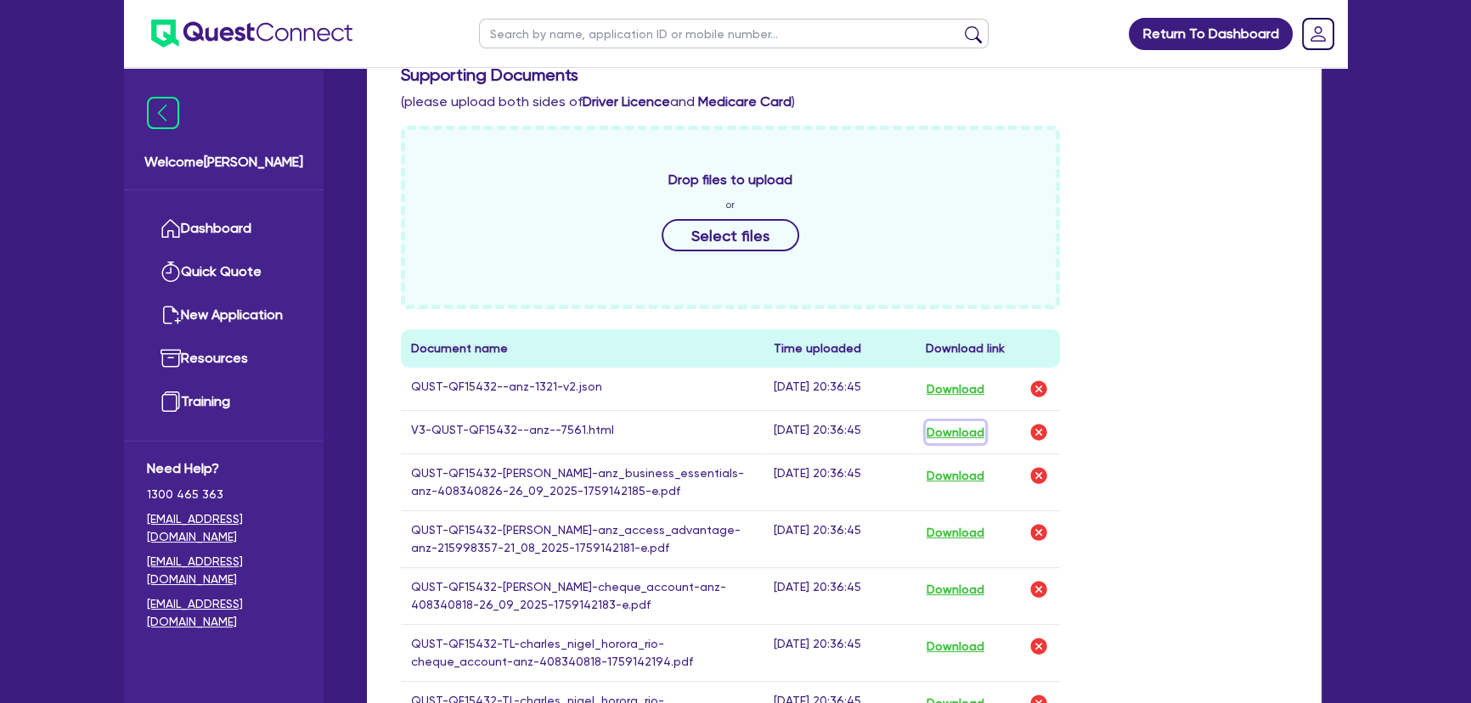
click at [945, 430] on button "Download" at bounding box center [954, 432] width 59 height 22
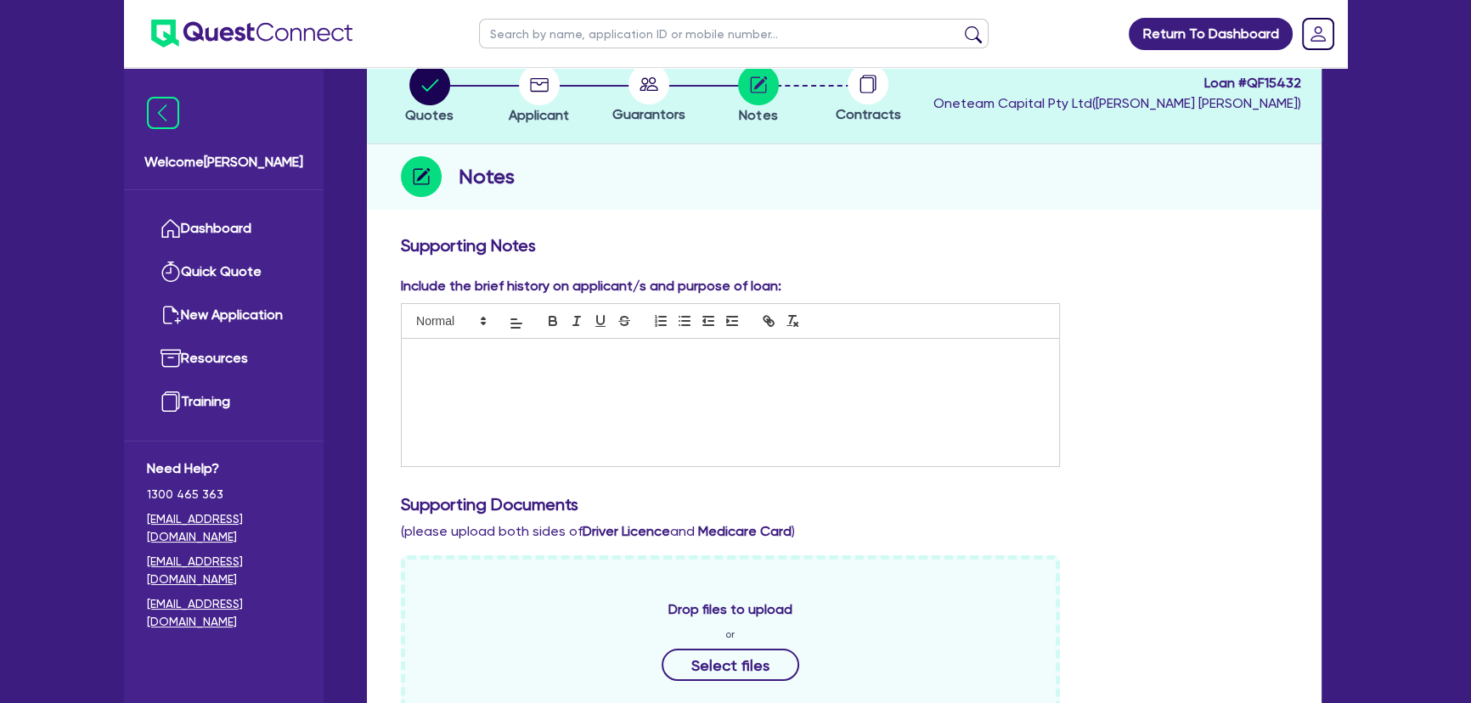
scroll to position [463, 0]
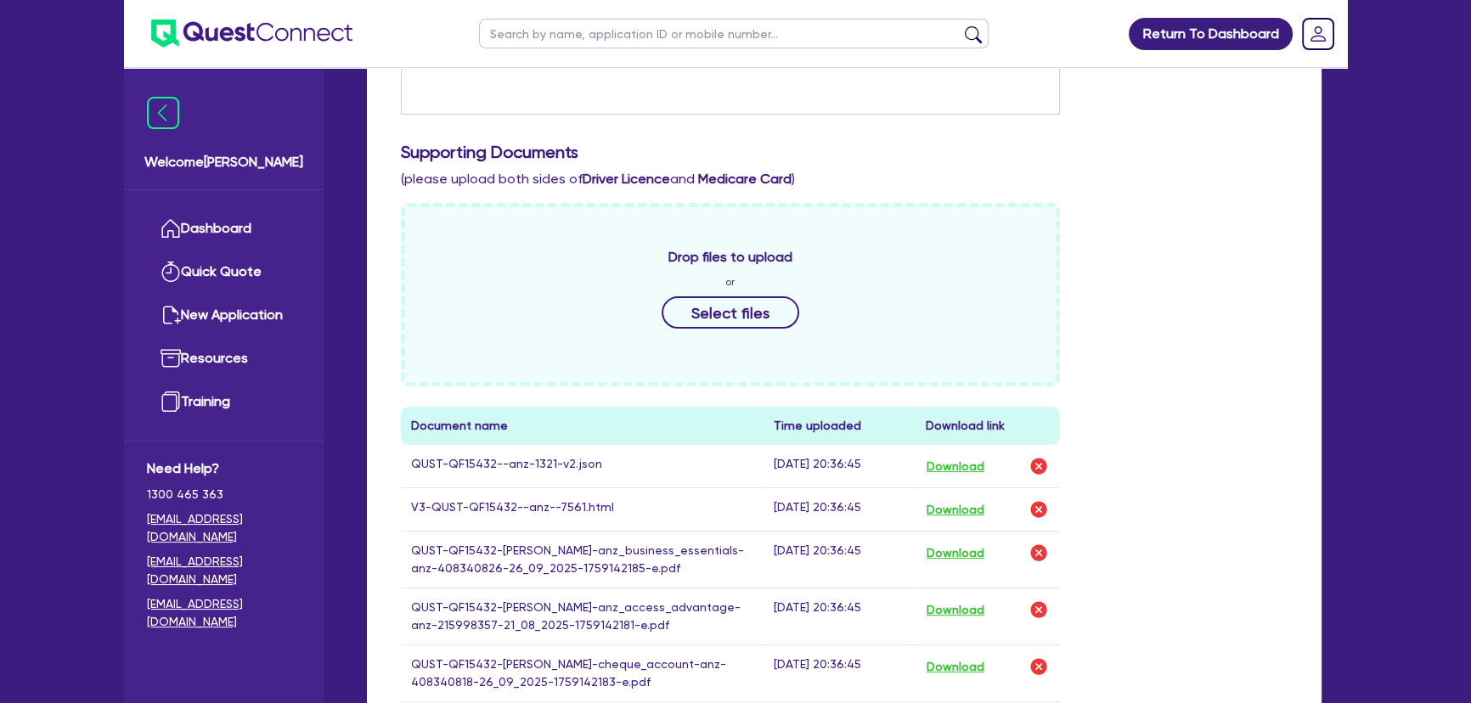
click at [737, 335] on div "Drop files to upload or Select files" at bounding box center [730, 294] width 659 height 183
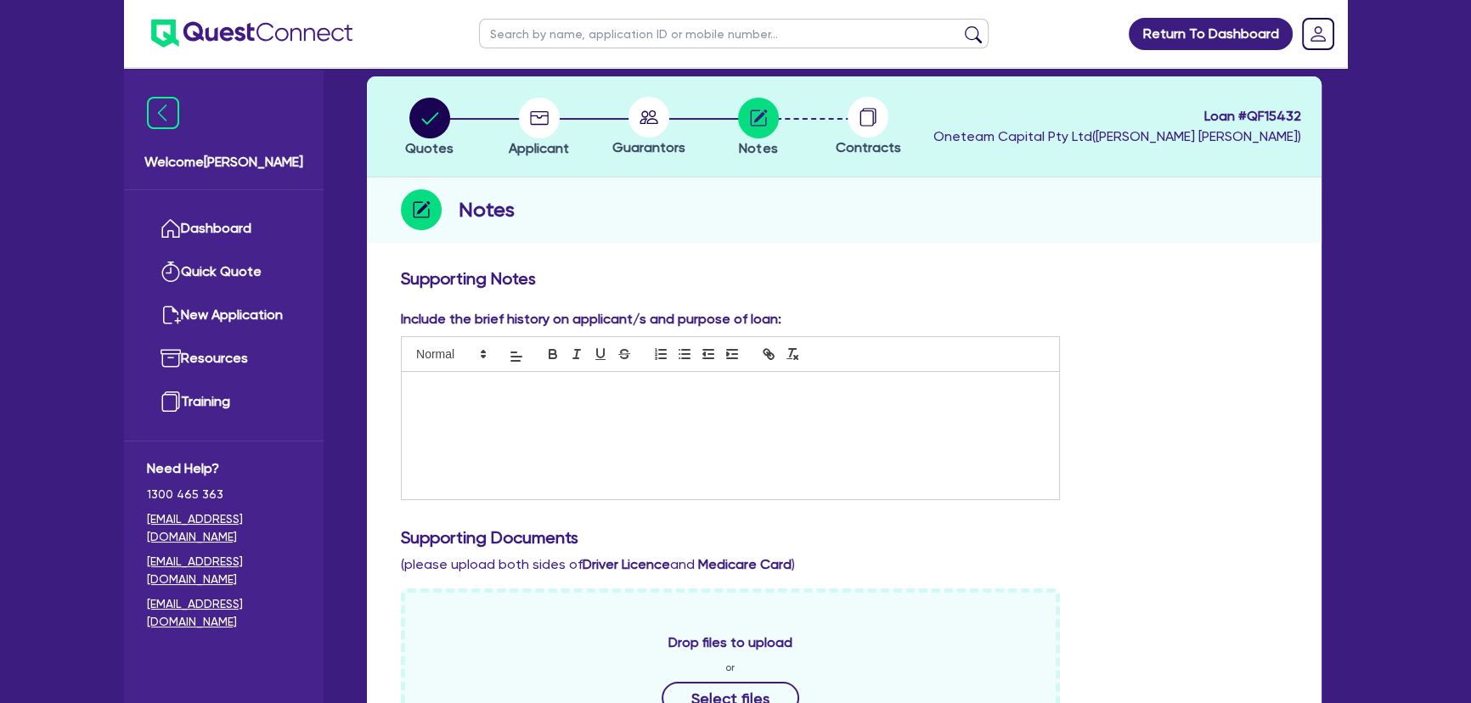
scroll to position [0, 0]
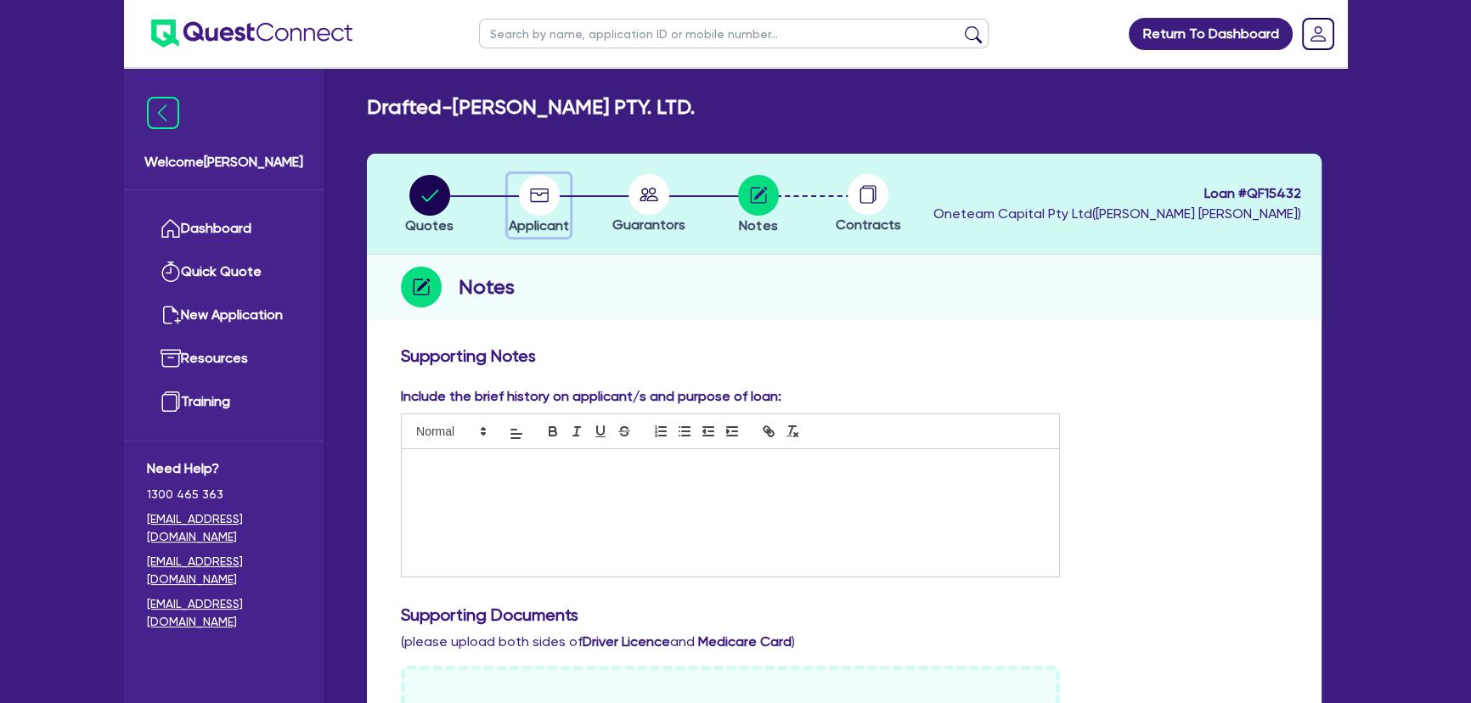
click at [546, 193] on icon "button" at bounding box center [539, 195] width 19 height 14
select select "COMPANY"
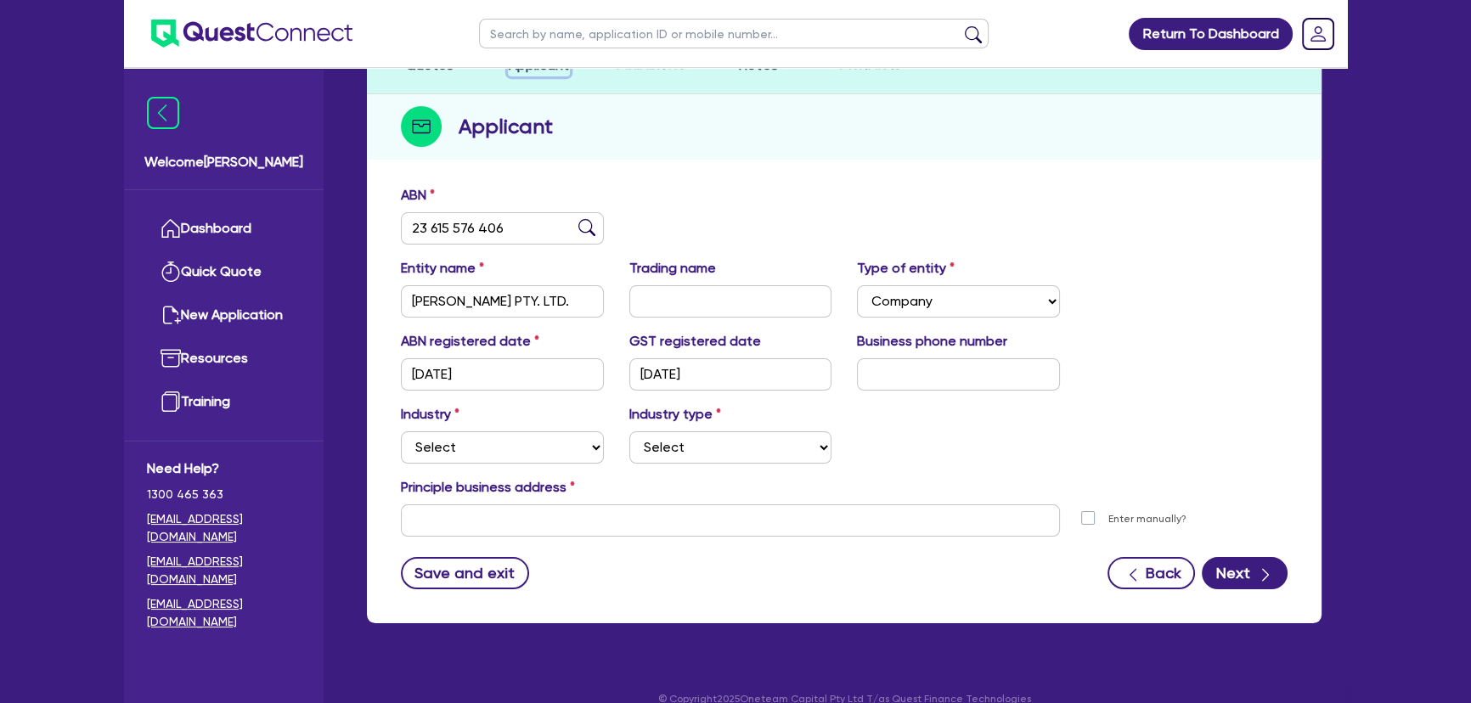
scroll to position [183, 0]
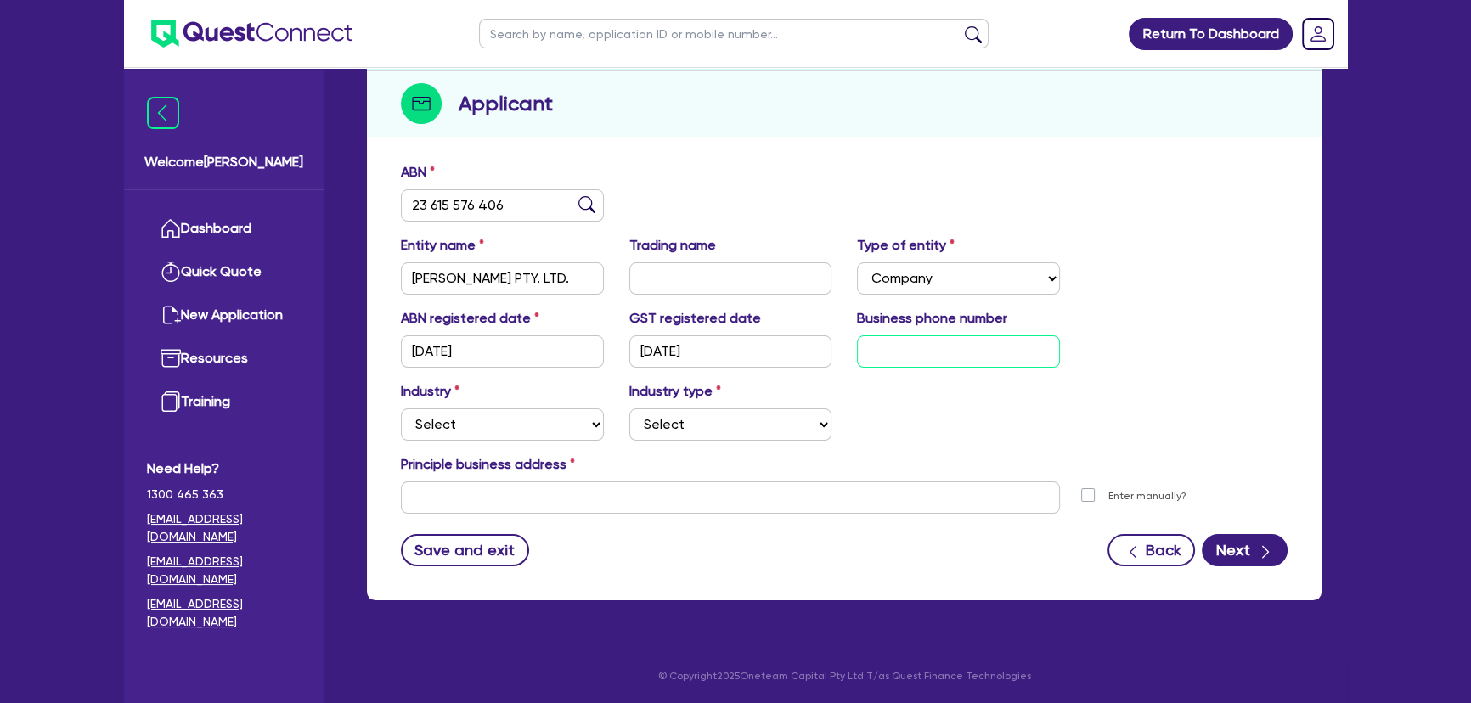
click at [960, 338] on input "text" at bounding box center [958, 351] width 203 height 32
paste input "4 0076 8635"
type input "04 0076 8635"
click at [574, 415] on select "Select Accomodation & Food Services Administrative & Support Services Agricultu…" at bounding box center [502, 424] width 203 height 32
select select "TRANSPORT_WAREHOUSING"
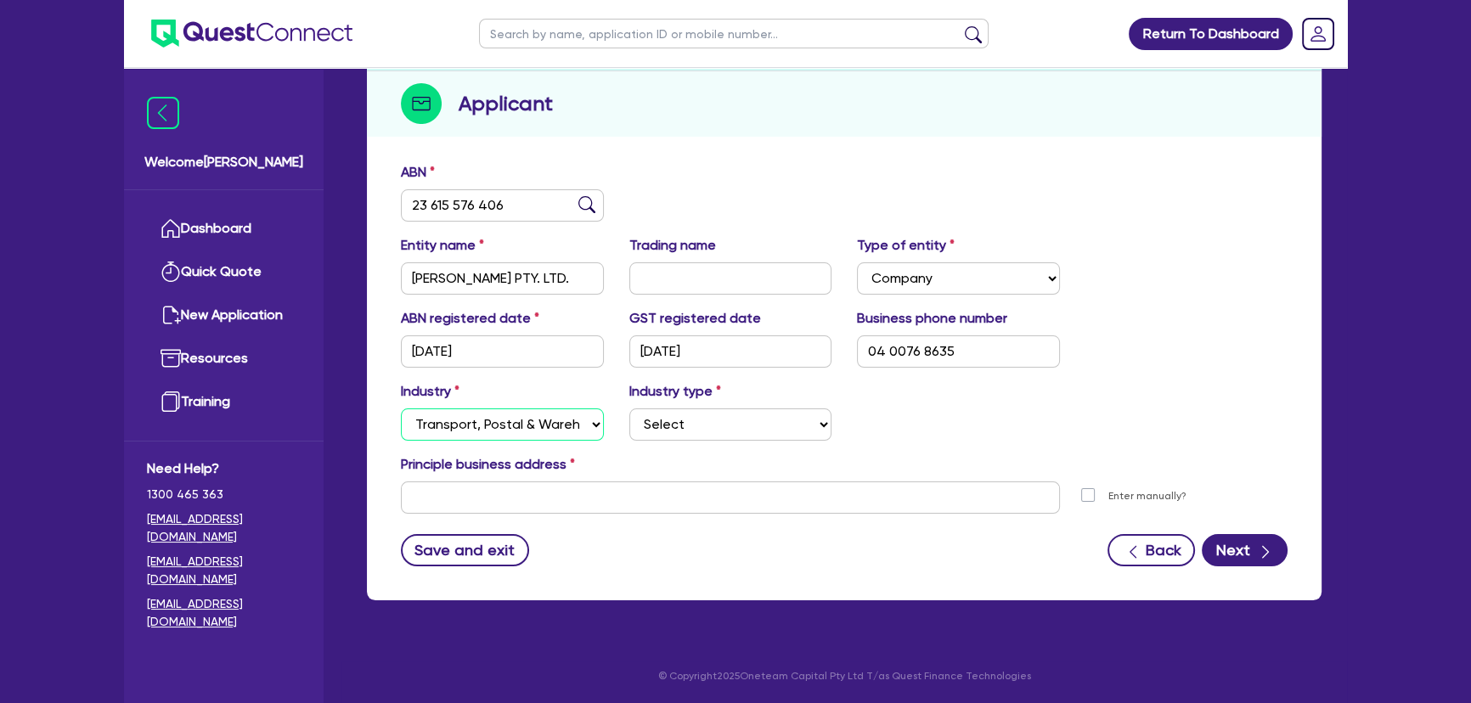
click at [401, 408] on select "Select Accomodation & Food Services Administrative & Support Services Agricultu…" at bounding box center [502, 424] width 203 height 32
click at [753, 440] on div "Industry Select Accomodation & Food Services Administrative & Support Services …" at bounding box center [844, 417] width 912 height 73
click at [740, 424] on select "Select Taxi & Luxury Car Services Passengers & Freight Transport Services Posta…" at bounding box center [730, 424] width 203 height 32
select select "PASSENGERS_FREIGHT_TRANSPORT"
click at [629, 408] on select "Select Taxi & Luxury Car Services Passengers & Freight Transport Services Posta…" at bounding box center [730, 424] width 203 height 32
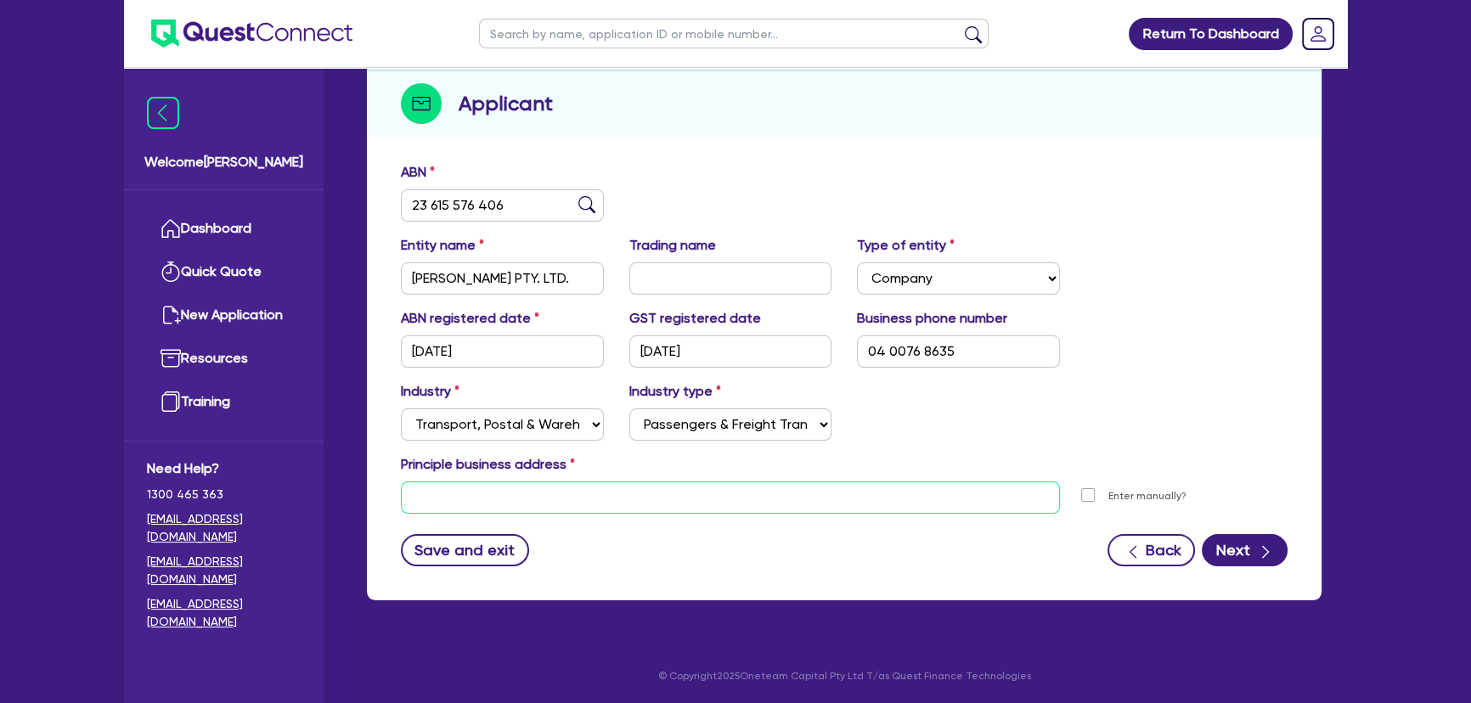
click at [645, 508] on input "text" at bounding box center [730, 497] width 659 height 32
click at [568, 508] on input "text" at bounding box center [730, 497] width 659 height 32
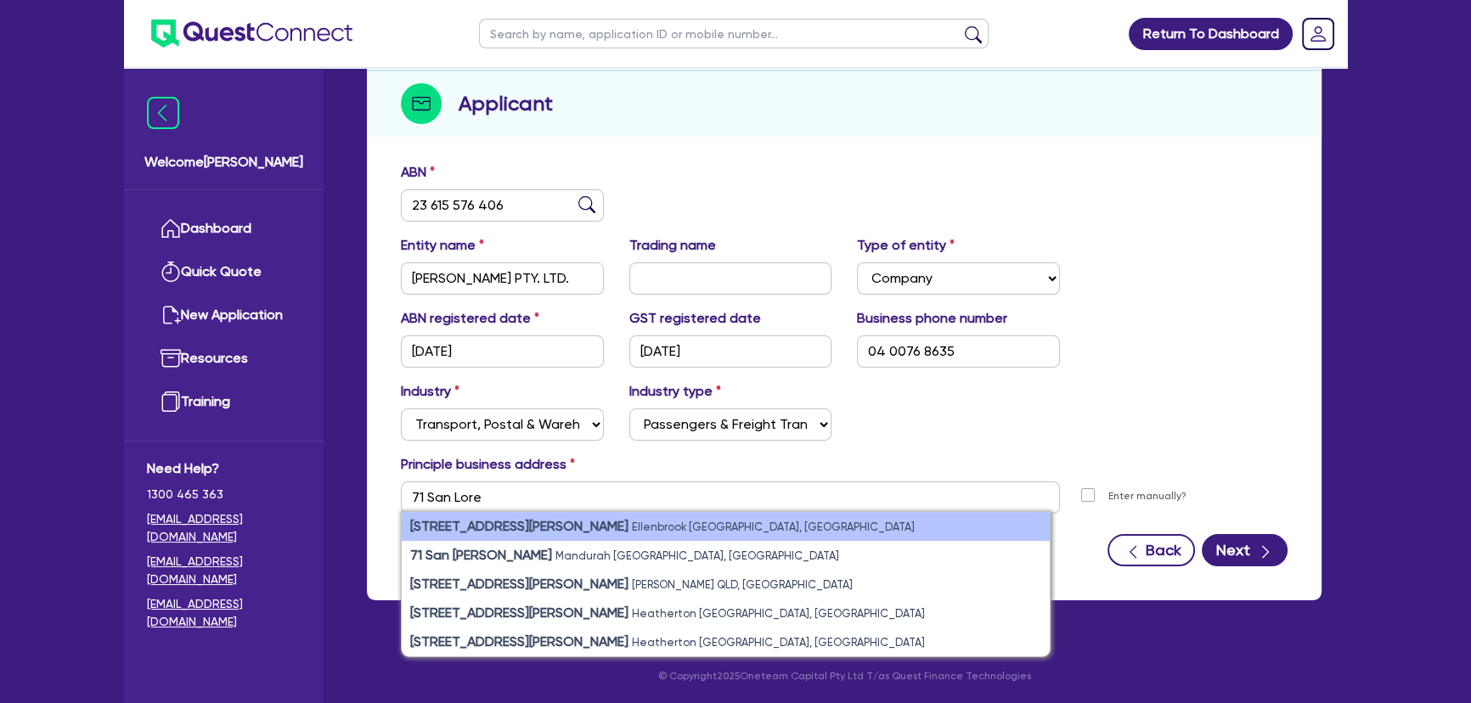
click at [632, 522] on small "Ellenbrook WA, Australia" at bounding box center [773, 526] width 283 height 13
type input "71 San Lorenzo Blvd Ellenbrook WA 6069"
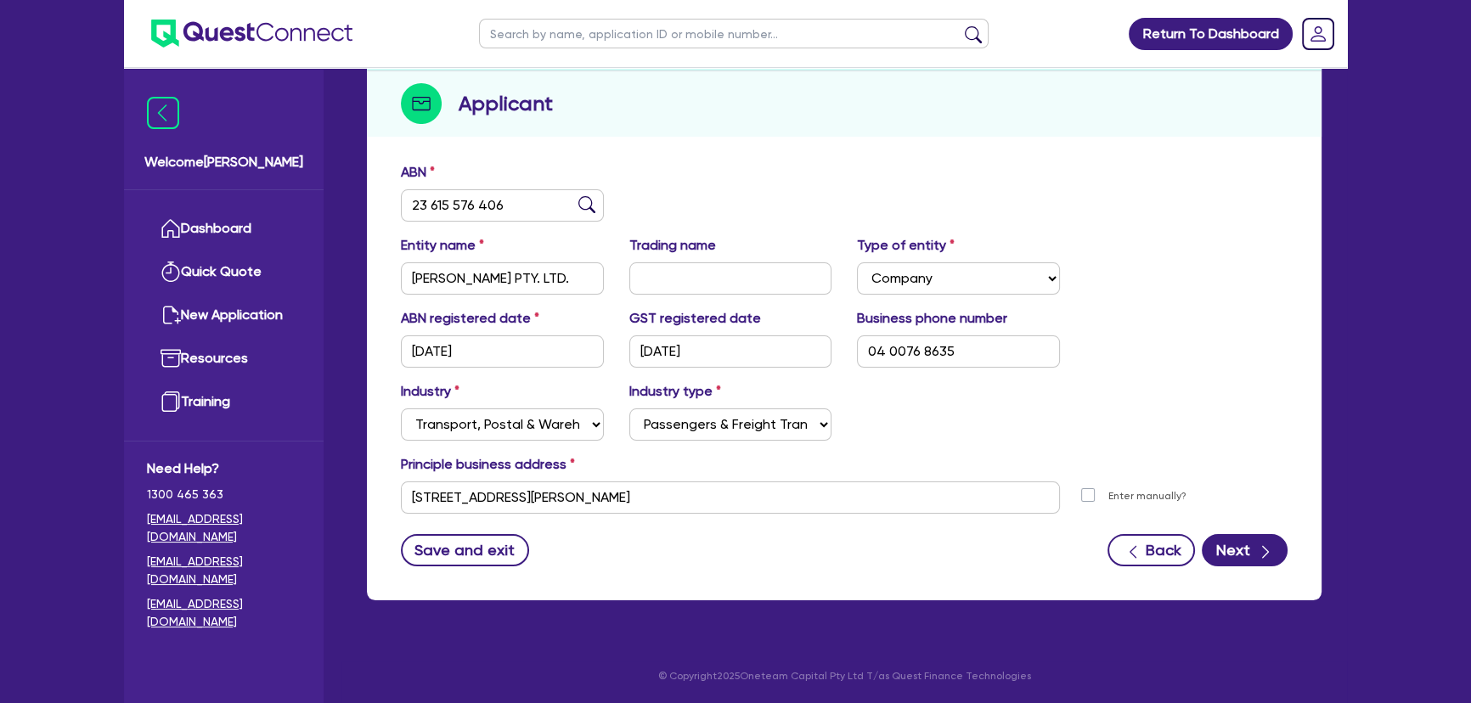
click at [1239, 525] on form "ABN 23 615 576 406 Entity name CHARLES RIO PTY. LTD. Trading name Type of entit…" at bounding box center [844, 364] width 886 height 404
click at [1246, 536] on button "Next" at bounding box center [1244, 550] width 86 height 32
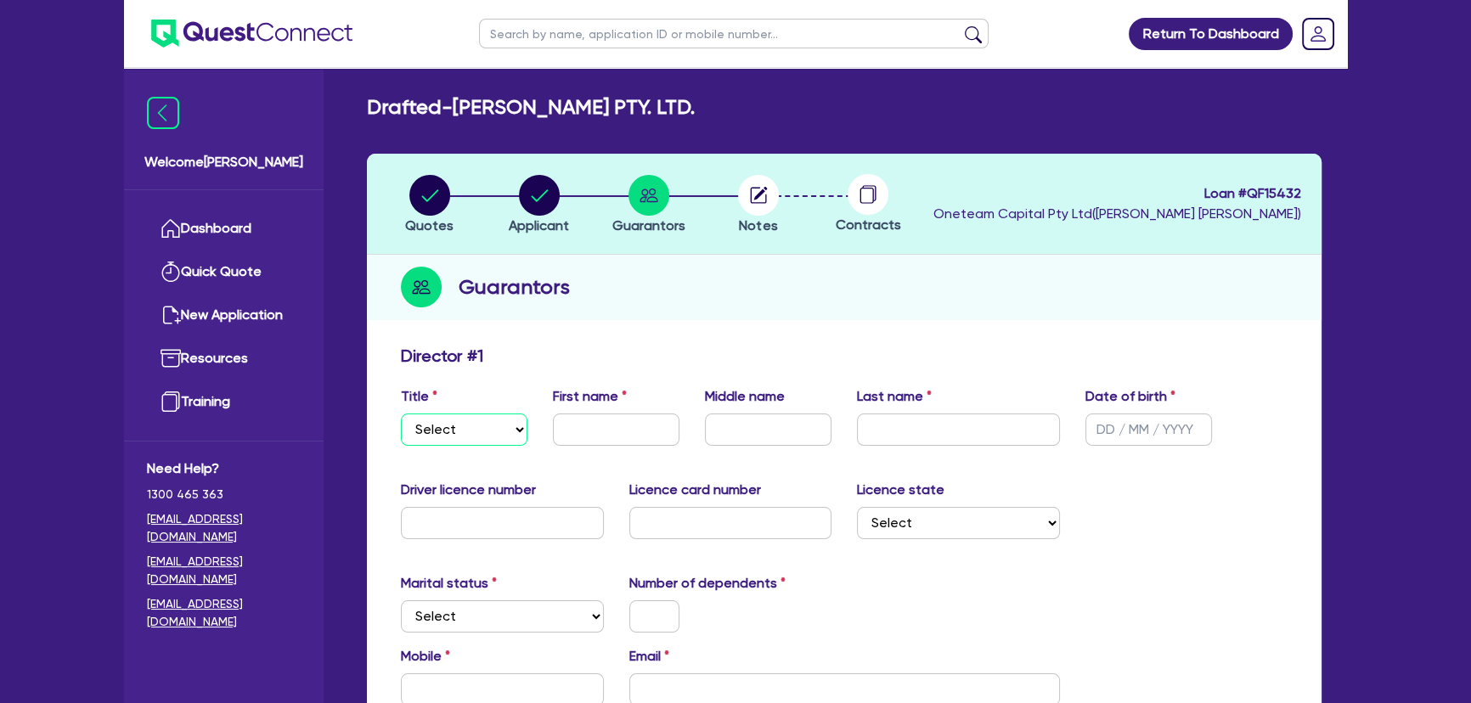
click at [461, 422] on select "Select Mr Mrs Ms Miss Dr" at bounding box center [464, 429] width 127 height 32
select select "MR"
click at [401, 413] on select "Select Mr Mrs Ms Miss Dr" at bounding box center [464, 429] width 127 height 32
click at [611, 438] on input "text" at bounding box center [616, 429] width 127 height 32
type input "Charles"
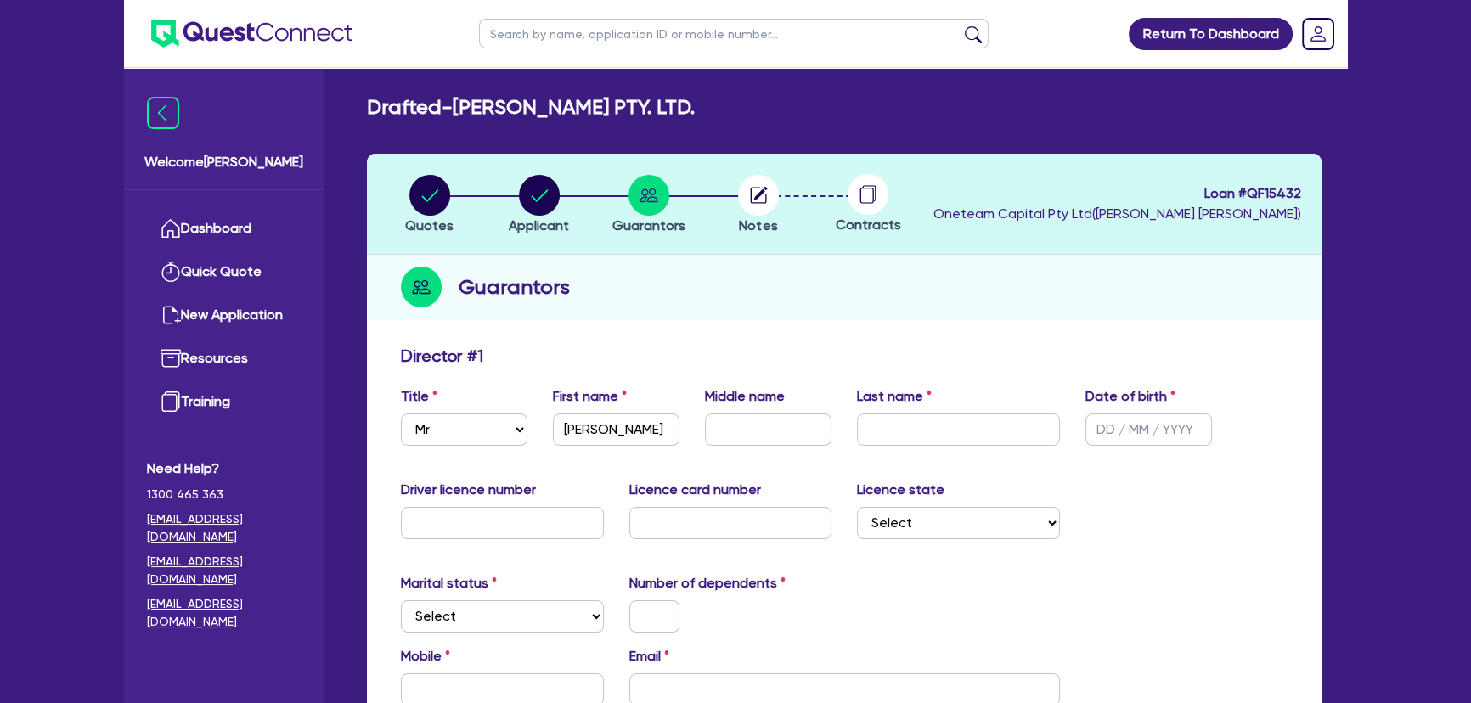
click at [752, 412] on div "Middle name" at bounding box center [768, 415] width 152 height 59
click at [758, 429] on input "text" at bounding box center [768, 429] width 127 height 32
type input "Nigel"
click at [873, 429] on input "text" at bounding box center [958, 429] width 203 height 32
type input "H"
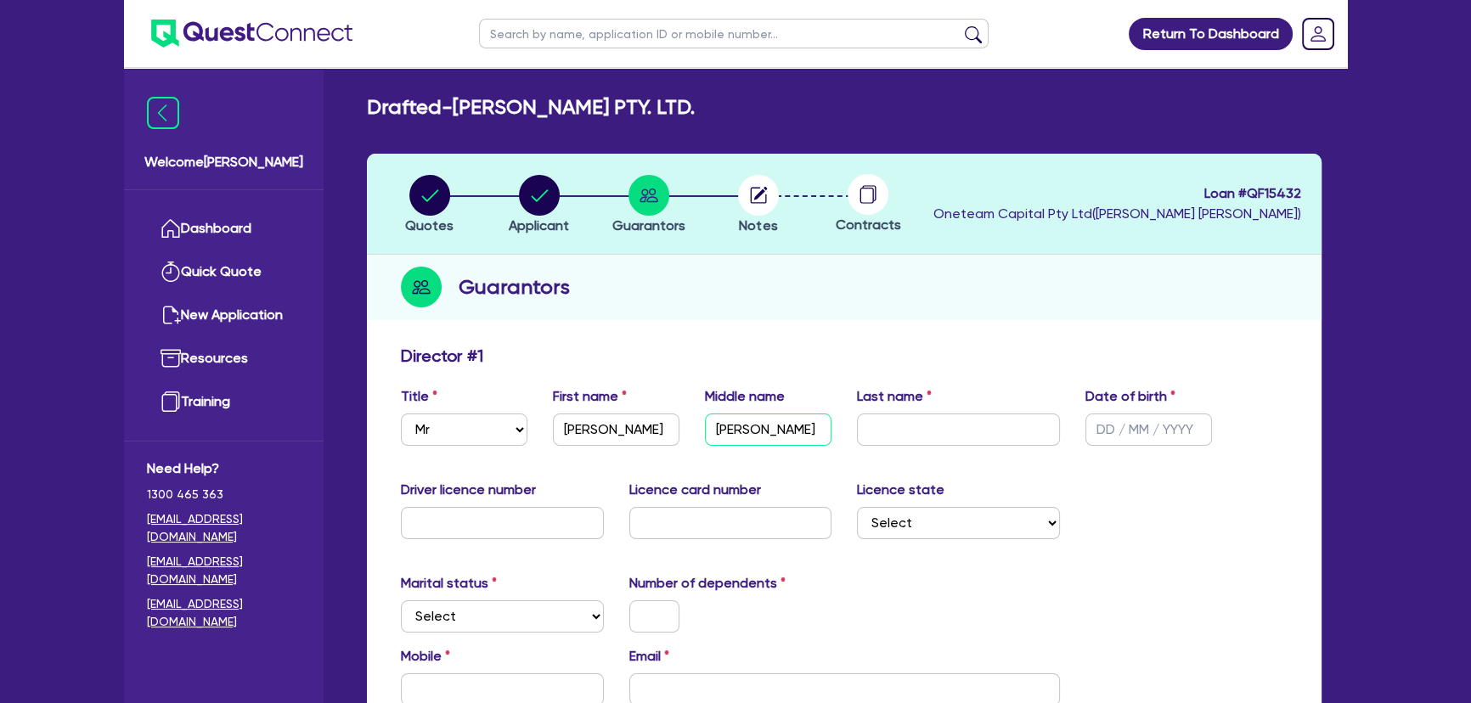
click at [807, 428] on input "Nigel" at bounding box center [768, 429] width 127 height 32
type input "Nigel Horora"
click at [892, 430] on input "text" at bounding box center [958, 429] width 203 height 32
type input "Rio"
click at [1112, 426] on input "text" at bounding box center [1148, 429] width 127 height 32
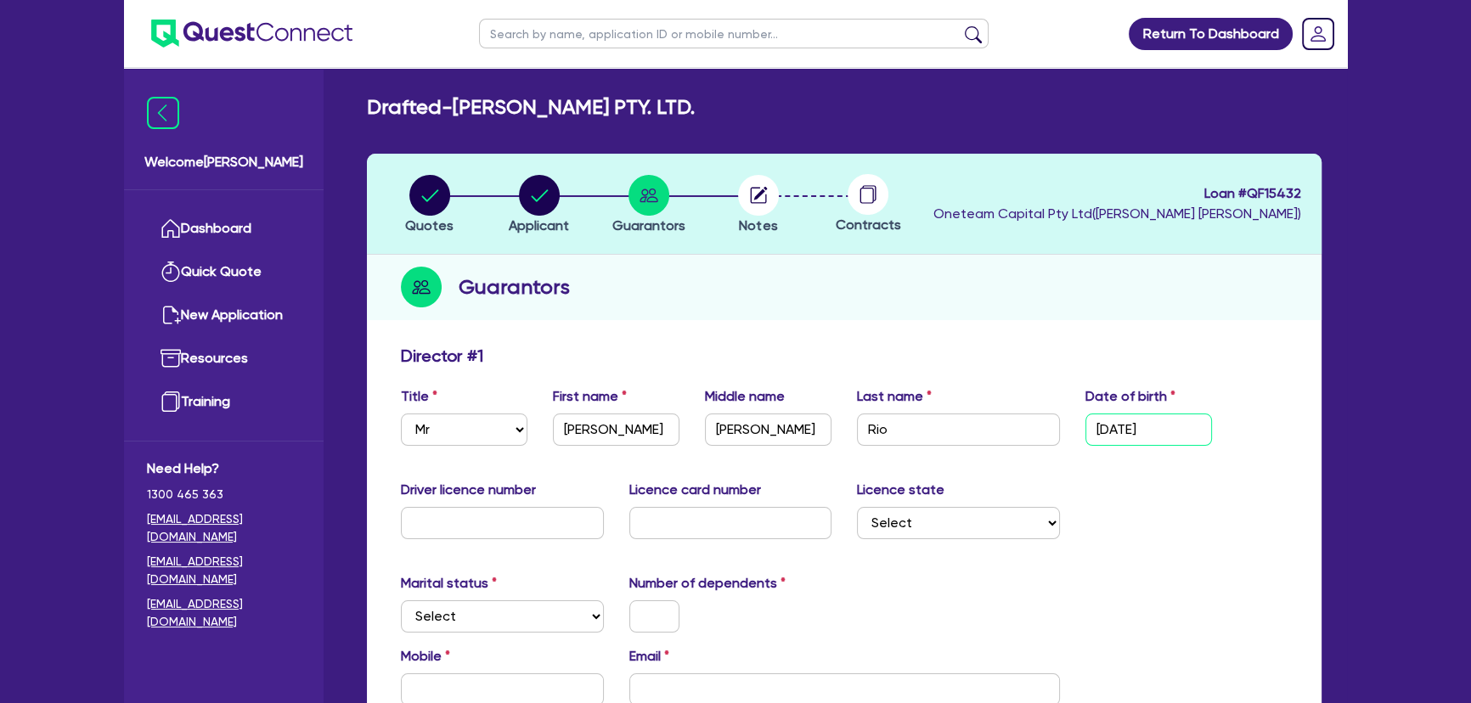
type input "14/09/1972"
click at [481, 533] on input "text" at bounding box center [502, 523] width 203 height 32
click at [679, 500] on div "Licence card number" at bounding box center [730, 509] width 228 height 59
click at [680, 520] on input "text" at bounding box center [730, 523] width 203 height 32
click at [424, 526] on input "7029401" at bounding box center [502, 523] width 203 height 32
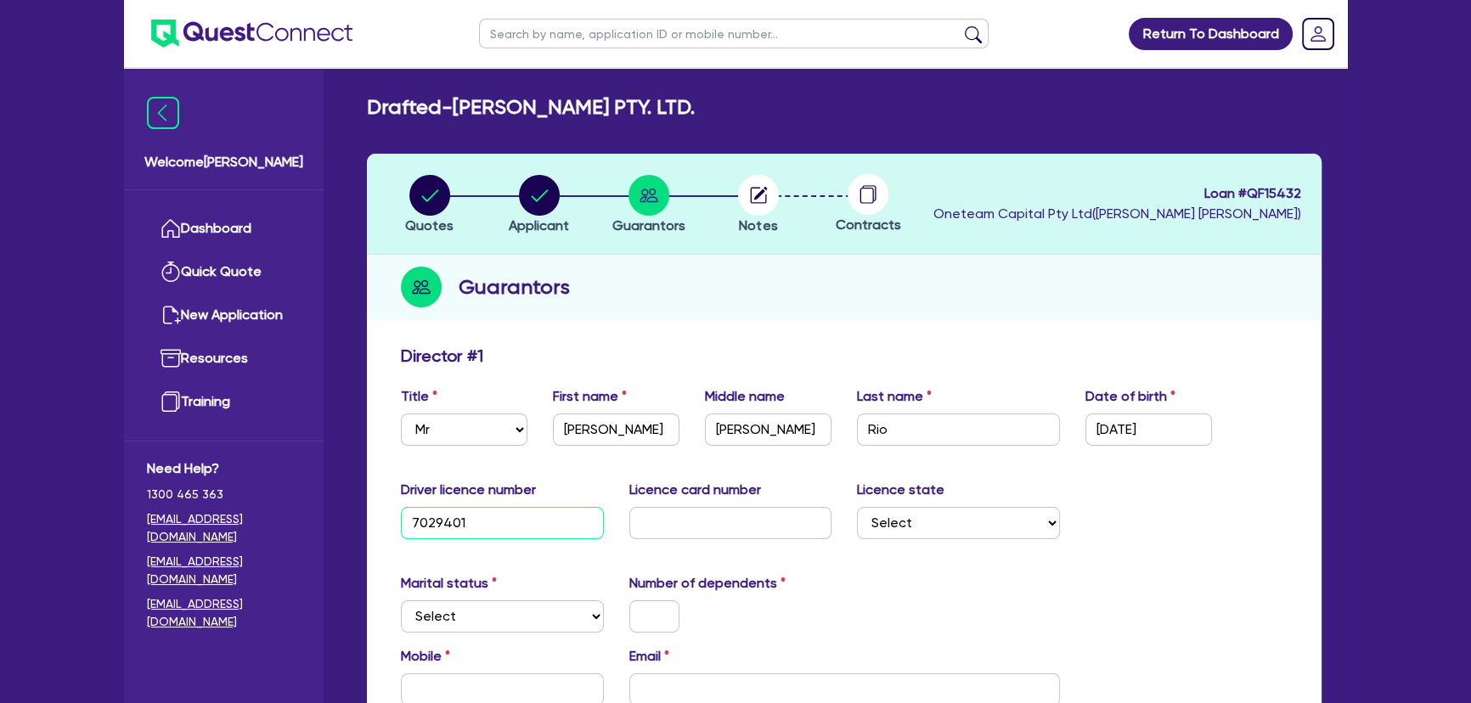
click at [430, 526] on input "7029401" at bounding box center [502, 523] width 203 height 32
type input "7209401"
click at [660, 514] on input "text" at bounding box center [730, 523] width 203 height 32
click at [699, 527] on input "text" at bounding box center [730, 523] width 203 height 32
type input "D9284642"
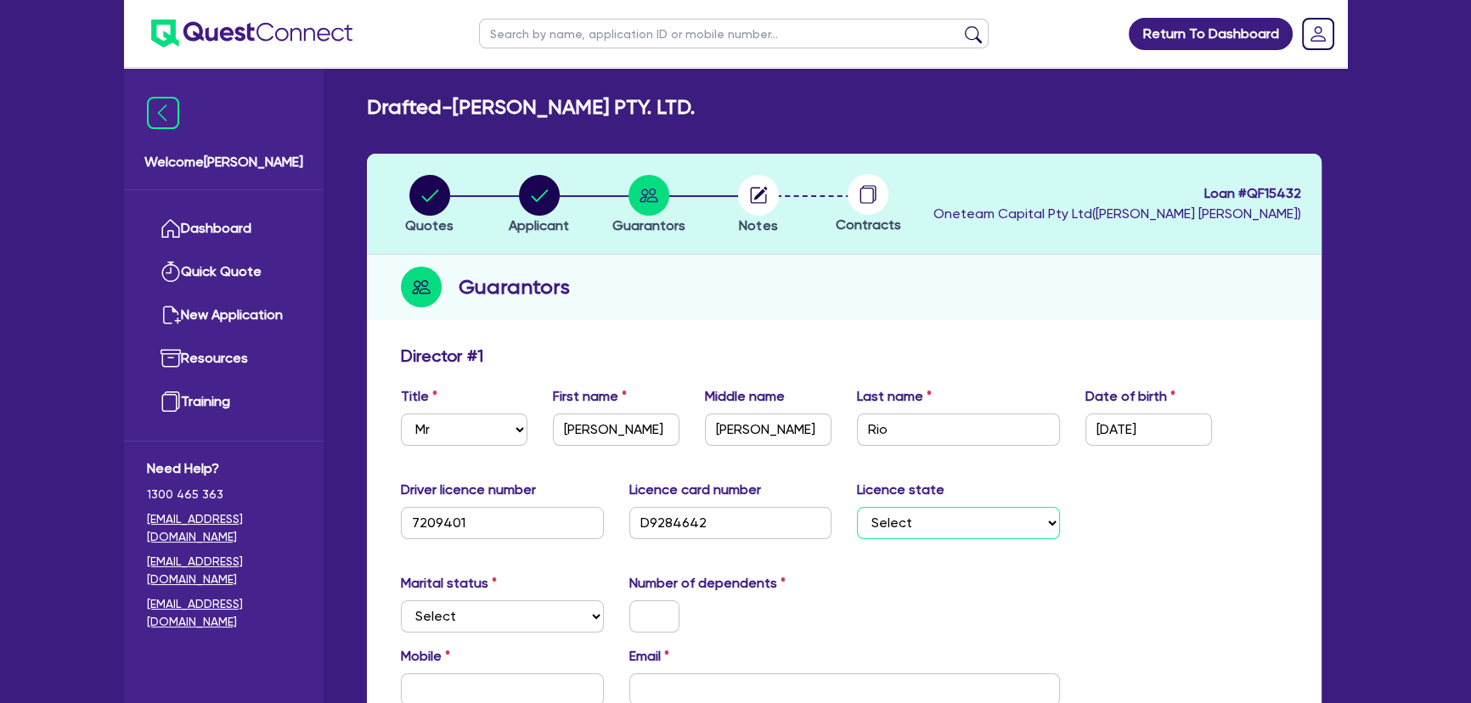
click at [971, 526] on select "Select NSW VIC QLD TAS ACT SA NT WA" at bounding box center [958, 523] width 203 height 32
click at [857, 507] on select "Select NSW VIC QLD TAS ACT SA NT WA" at bounding box center [958, 523] width 203 height 32
drag, startPoint x: 948, startPoint y: 507, endPoint x: 948, endPoint y: 518, distance: 11.0
click at [948, 507] on select "Select NSW VIC QLD TAS ACT SA NT WA" at bounding box center [958, 523] width 203 height 32
select select "WA"
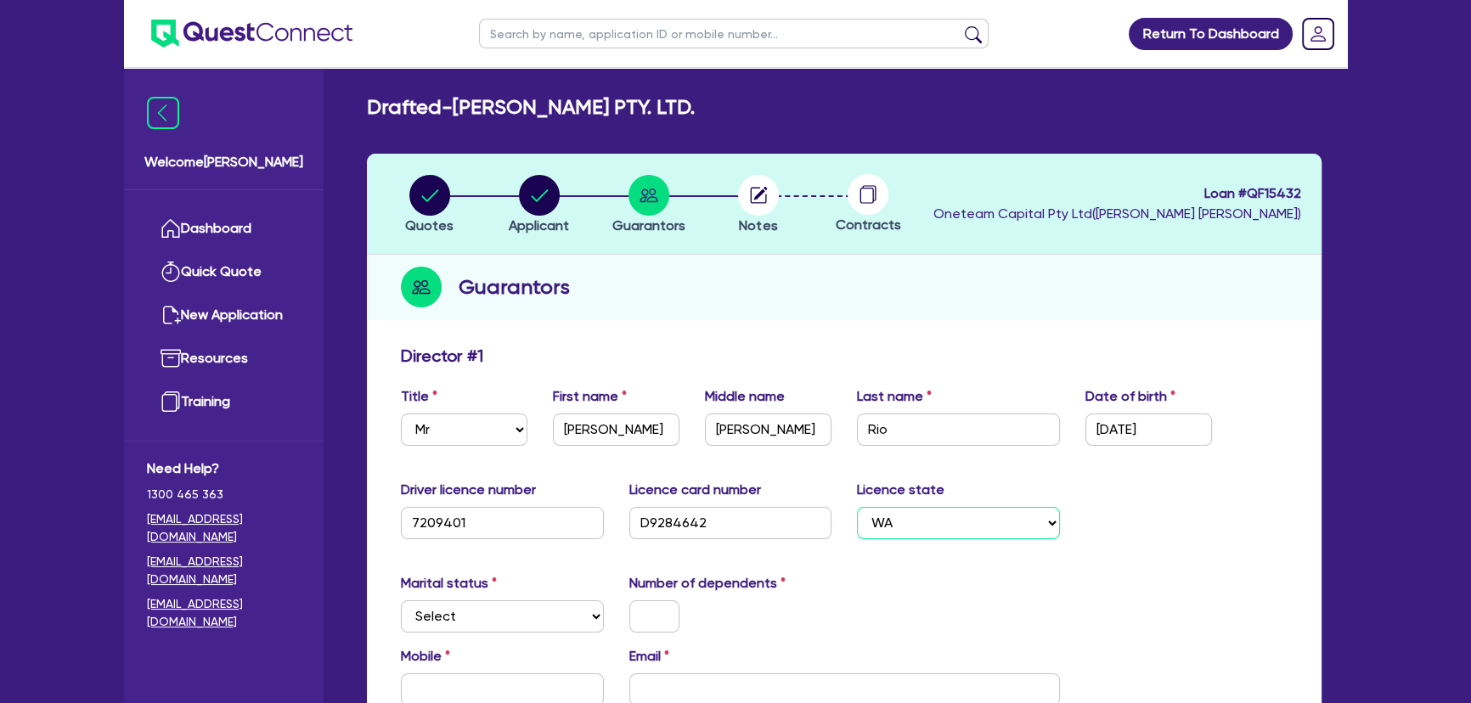
click at [857, 507] on select "Select NSW VIC QLD TAS ACT SA NT WA" at bounding box center [958, 523] width 203 height 32
click at [480, 616] on select "Select Single Married De Facto / Partner" at bounding box center [502, 616] width 203 height 32
select select "SINGLE"
click at [401, 600] on select "Select Single Married De Facto / Partner" at bounding box center [502, 616] width 203 height 32
click at [643, 607] on input "text" at bounding box center [654, 616] width 50 height 32
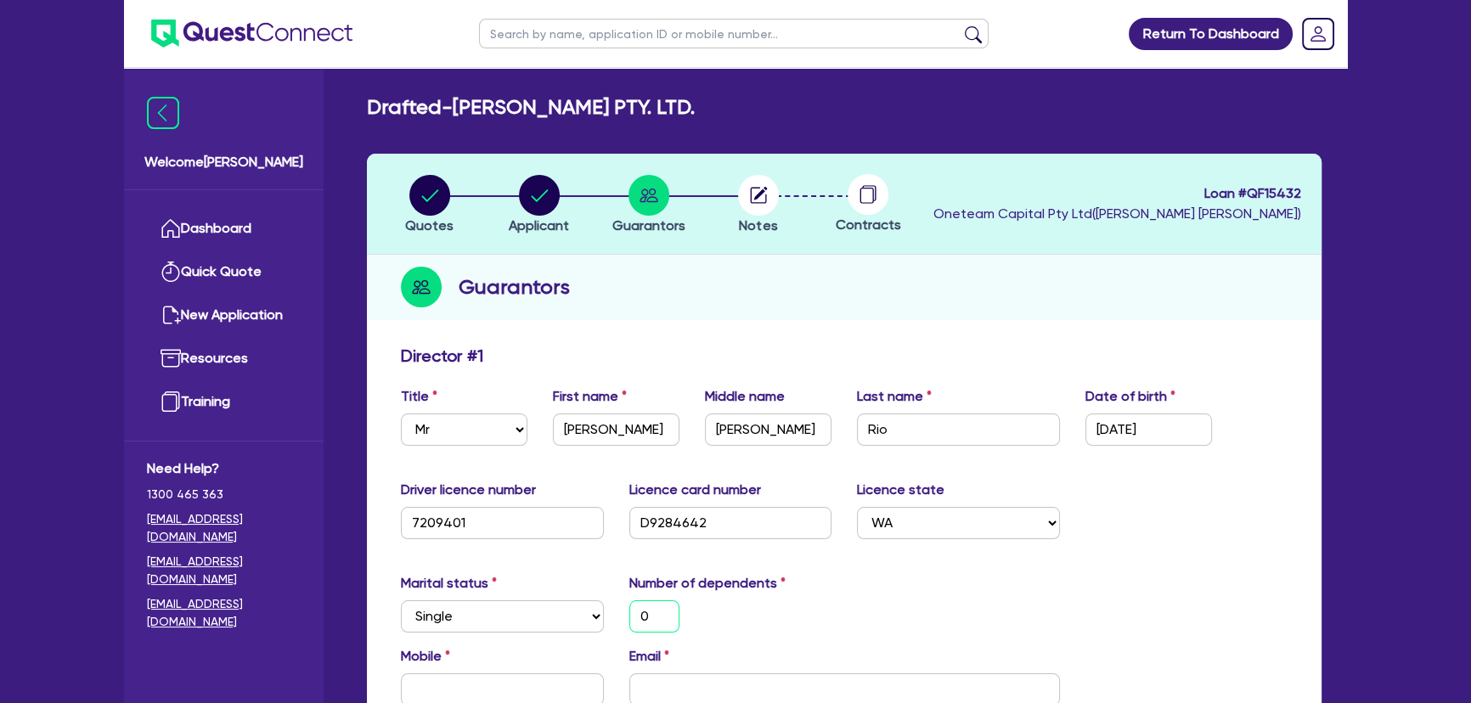
scroll to position [308, 0]
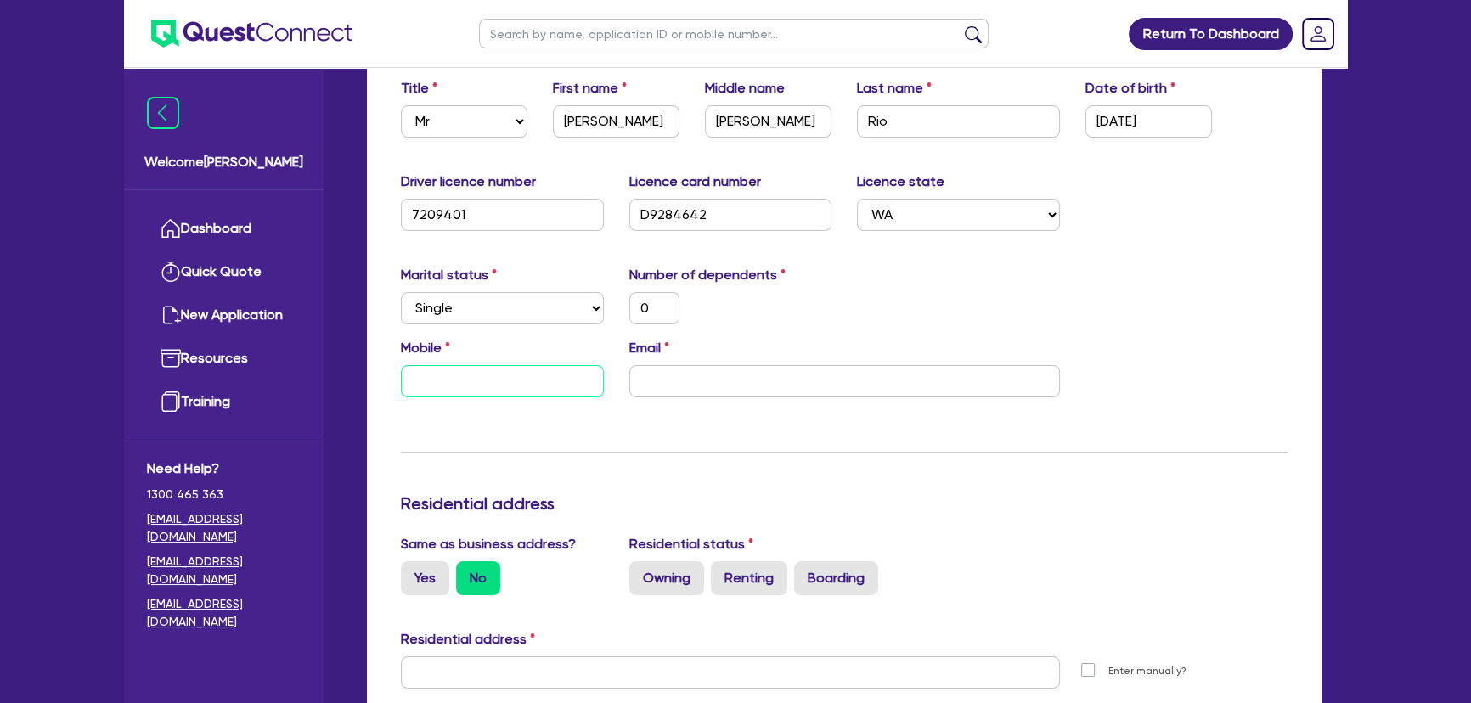
click at [514, 377] on input "text" at bounding box center [502, 381] width 203 height 32
click at [461, 392] on input "text" at bounding box center [502, 381] width 203 height 32
type input "0"
paste input "400 768 635"
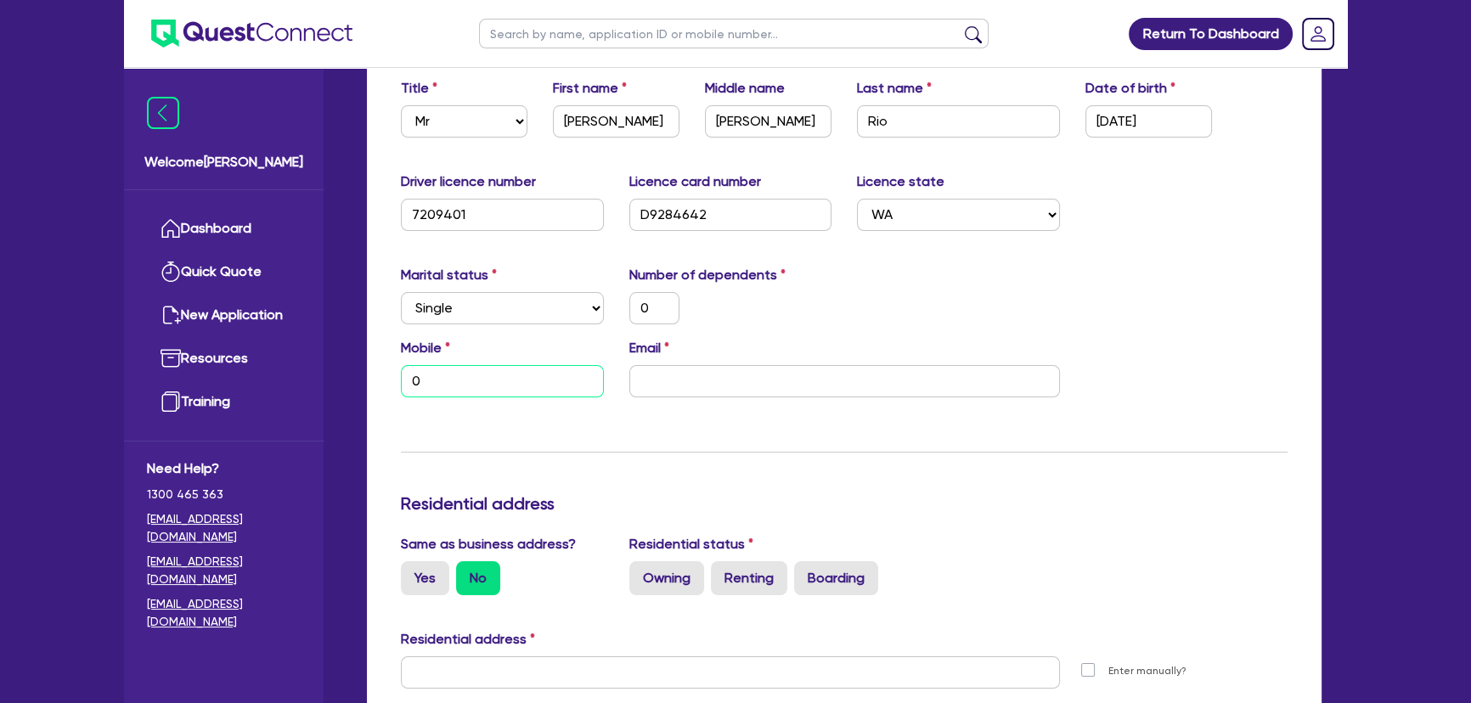
type input "0"
type input "0400 768 635"
click at [761, 380] on input "email" at bounding box center [844, 381] width 430 height 32
click at [737, 368] on input "email" at bounding box center [844, 381] width 430 height 32
paste input "charlesrio351@outlook.com"
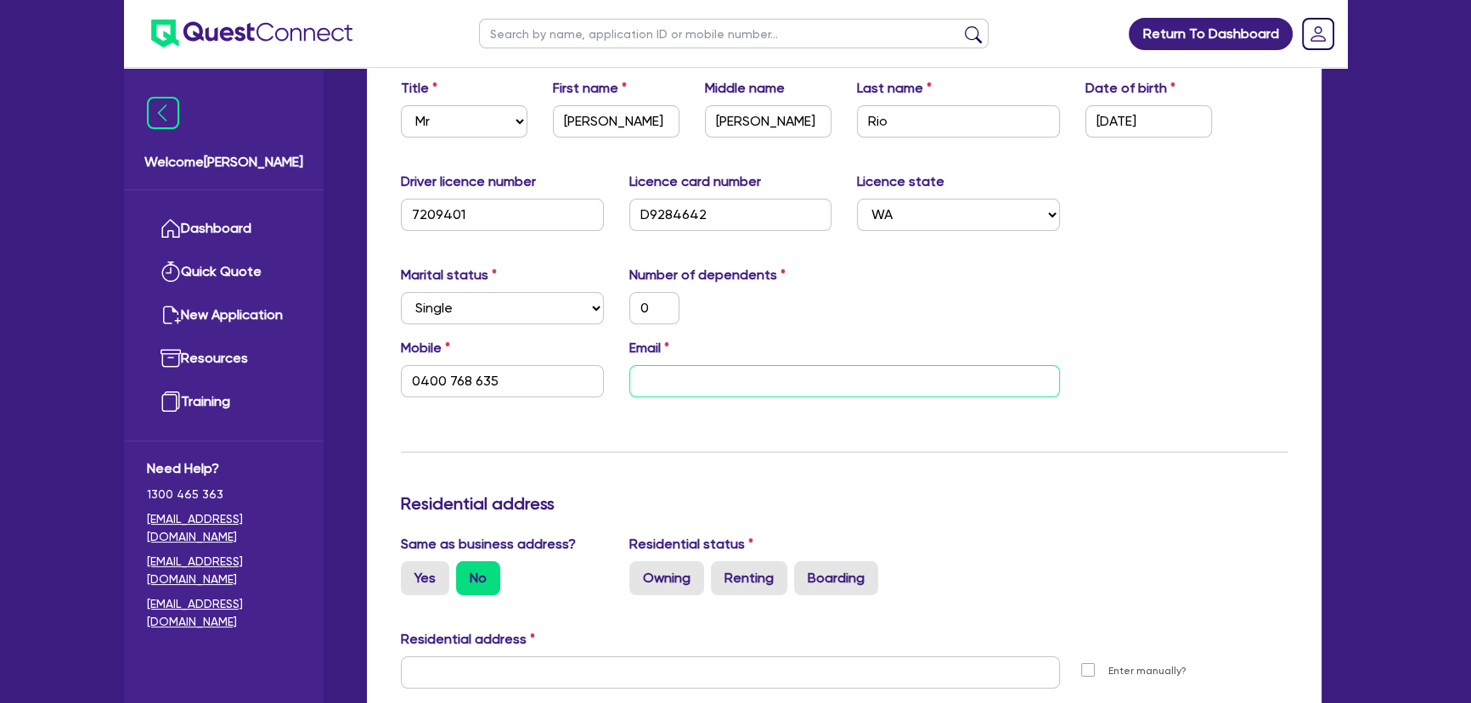
type input "0"
type input "0400 768 635"
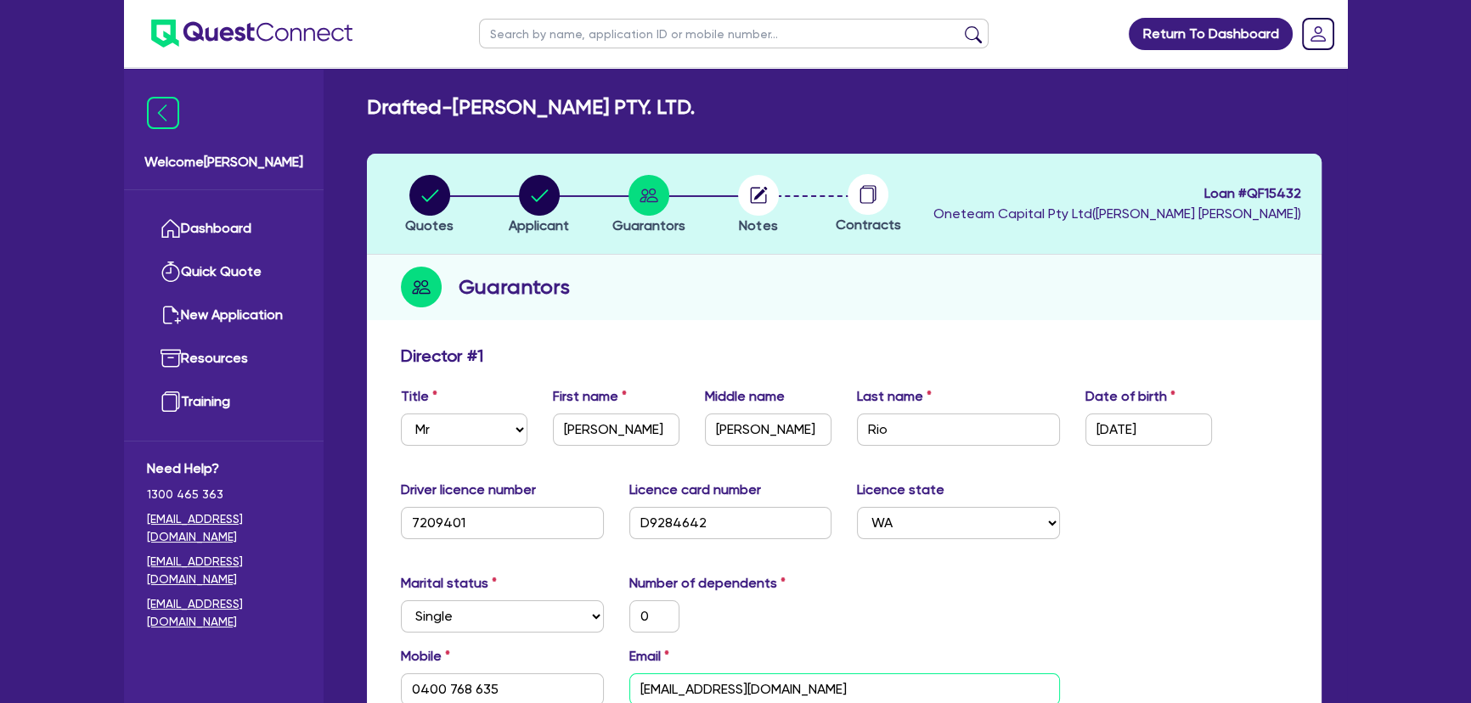
type input "charlesrio351@outlook.com"
click at [1208, 283] on div "Guarantors" at bounding box center [844, 287] width 954 height 65
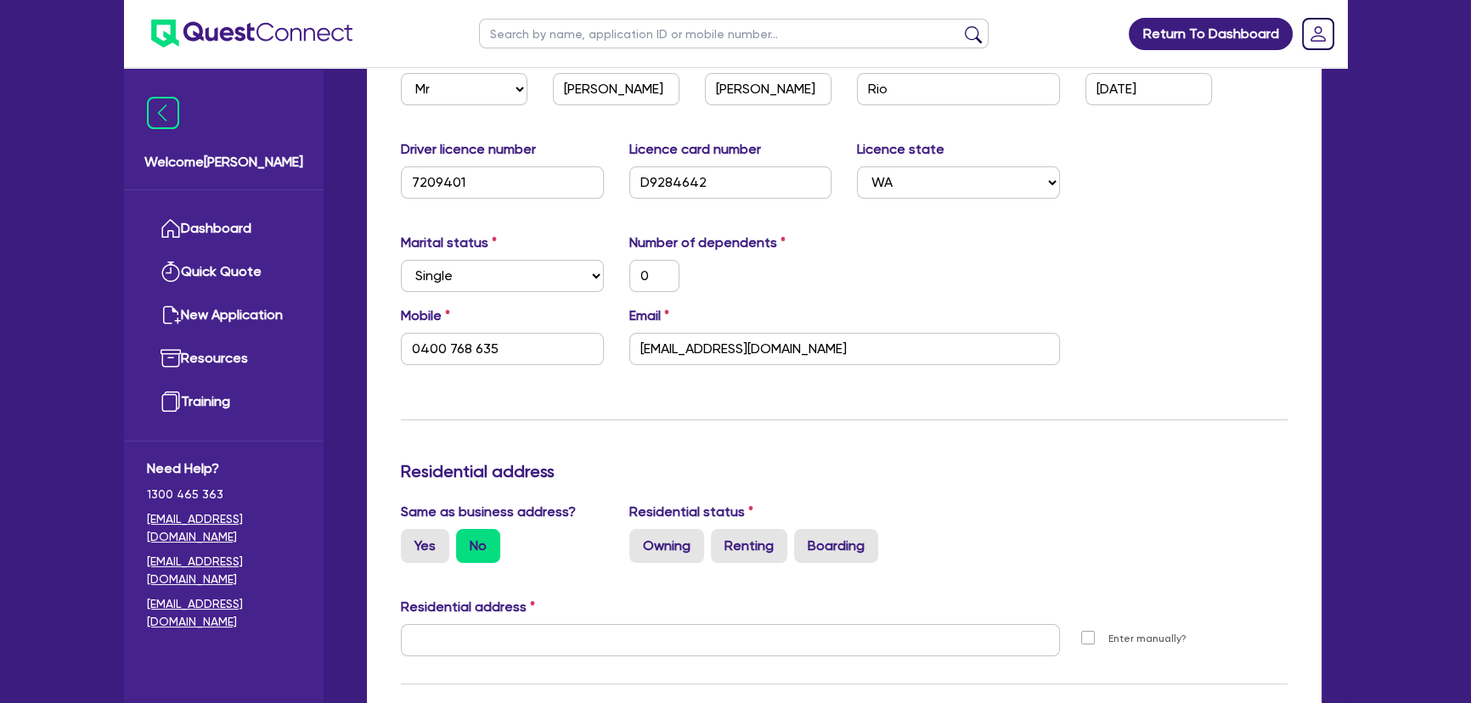
scroll to position [617, 0]
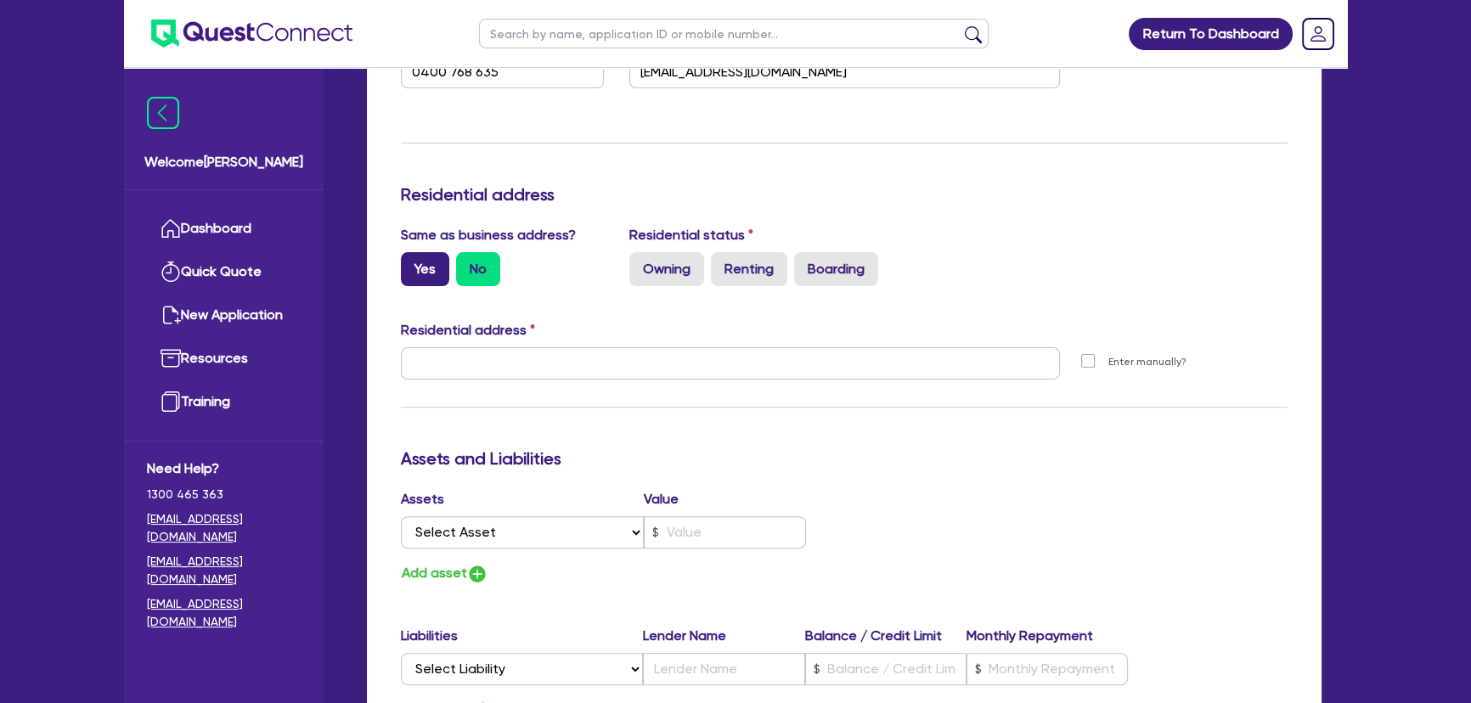
click at [405, 280] on label "Yes" at bounding box center [425, 269] width 48 height 34
click at [405, 263] on input "Yes" at bounding box center [406, 257] width 11 height 11
radio input "true"
type input "0"
type input "0400 768 635"
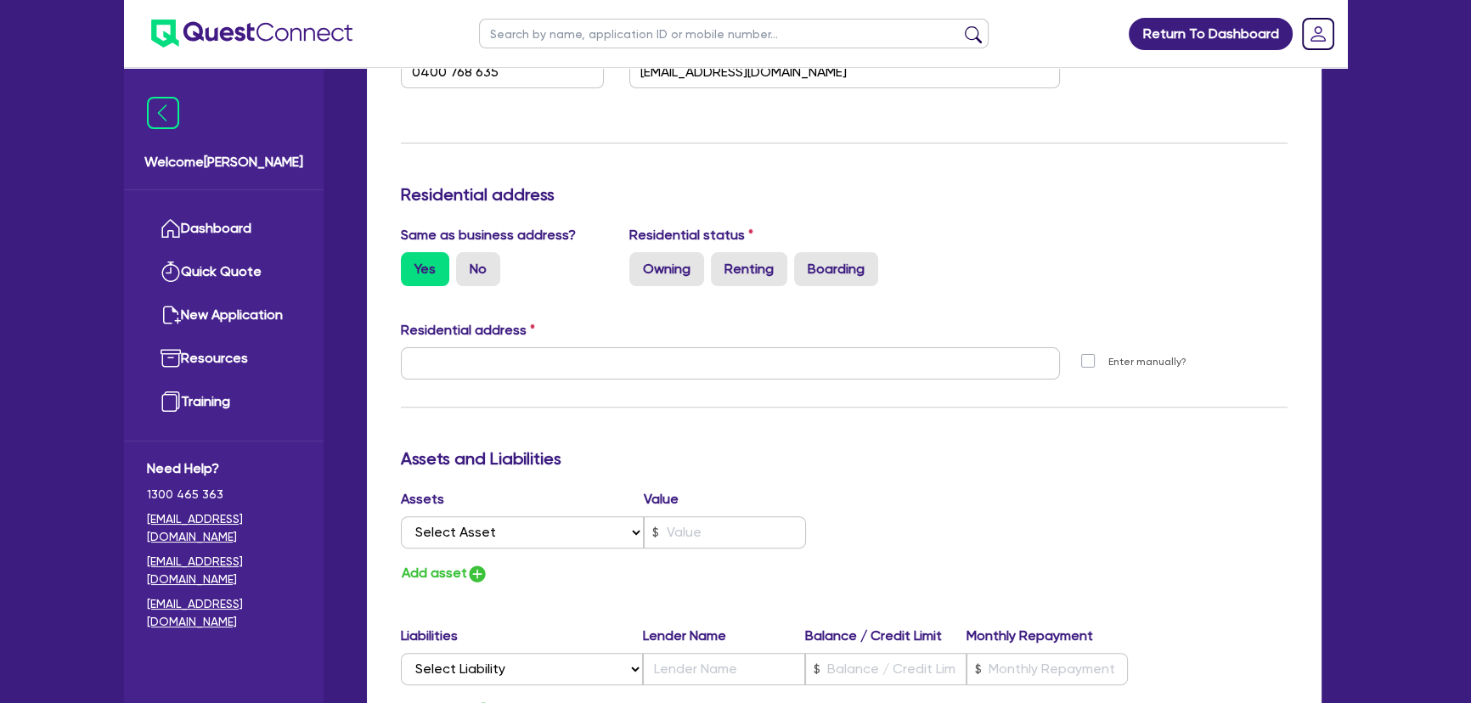
type input "71 San Lorenzo Blvd Ellenbrook WA 6069"
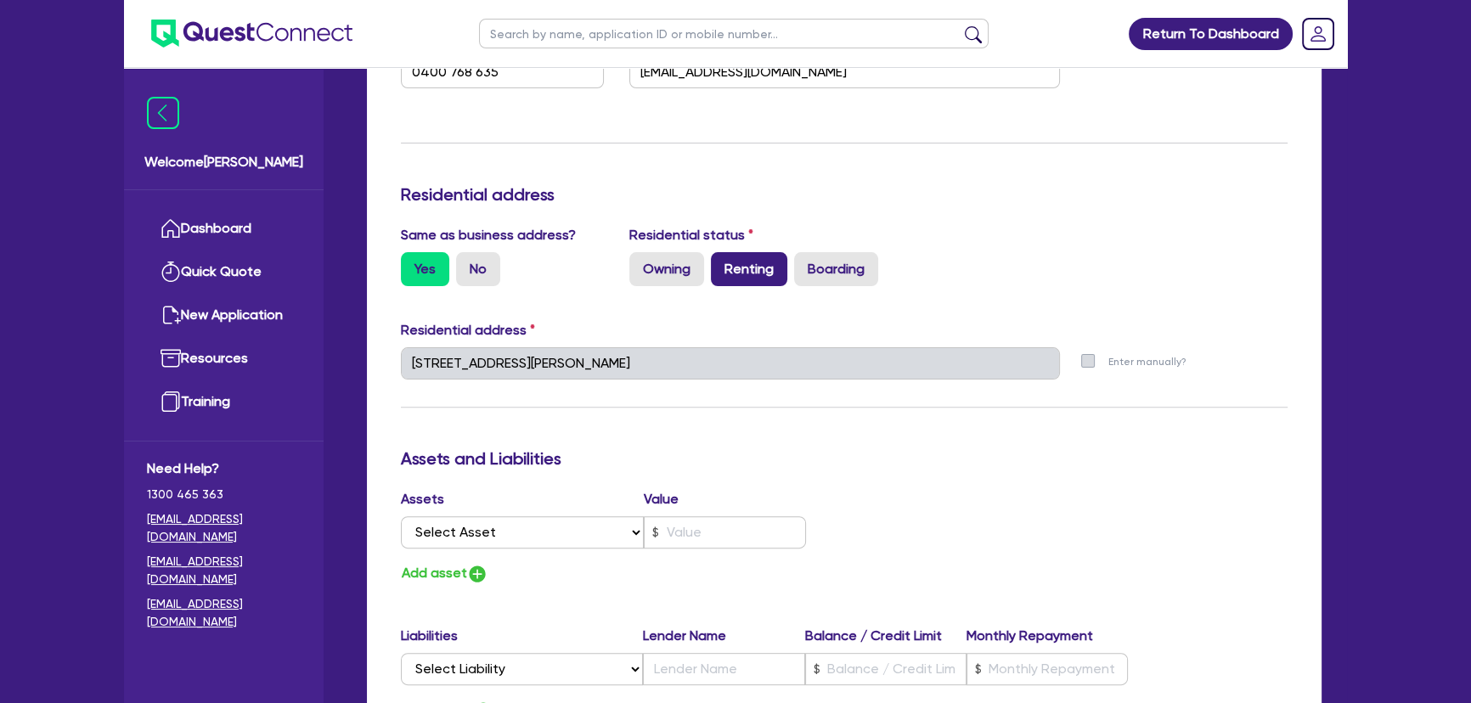
click at [747, 265] on label "Renting" at bounding box center [749, 269] width 76 height 34
click at [722, 263] on input "Renting" at bounding box center [716, 257] width 11 height 11
radio input "true"
type input "0"
type input "0400 768 635"
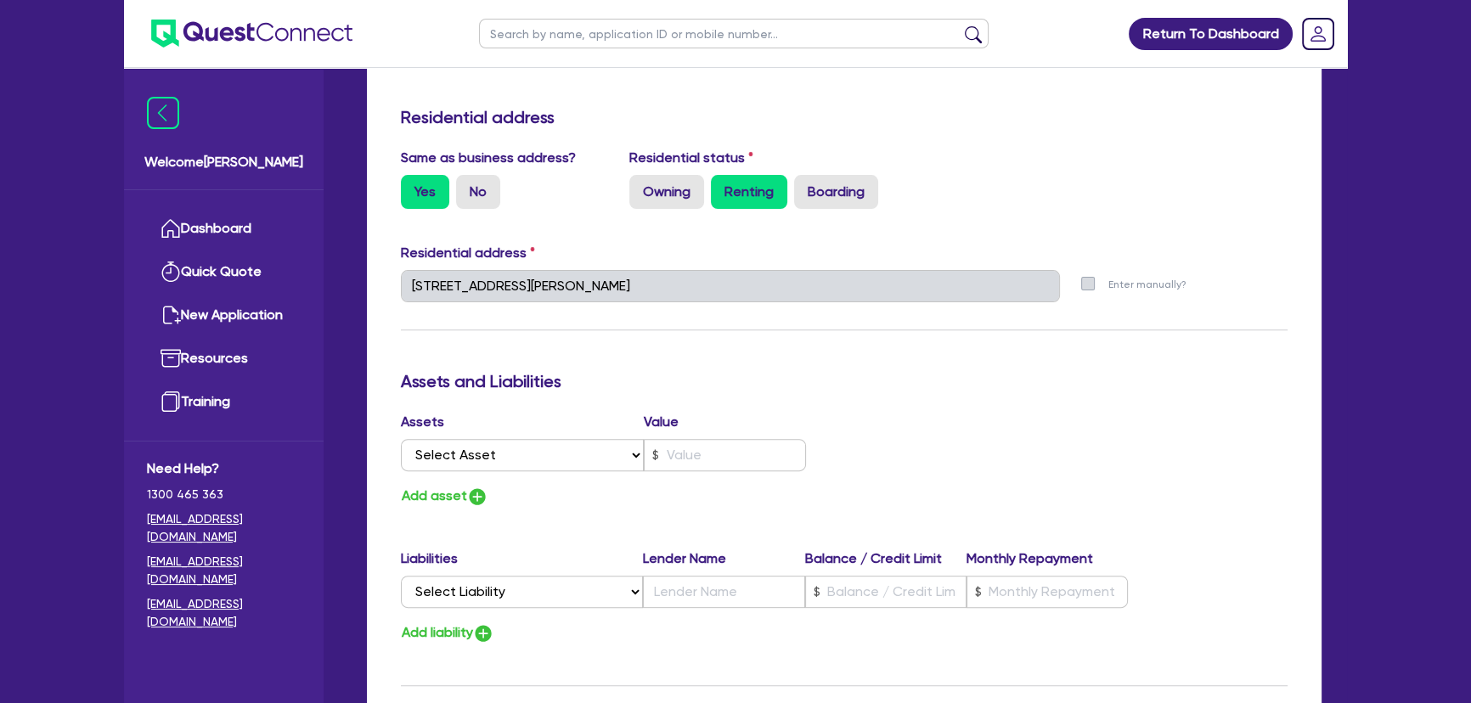
scroll to position [1263, 0]
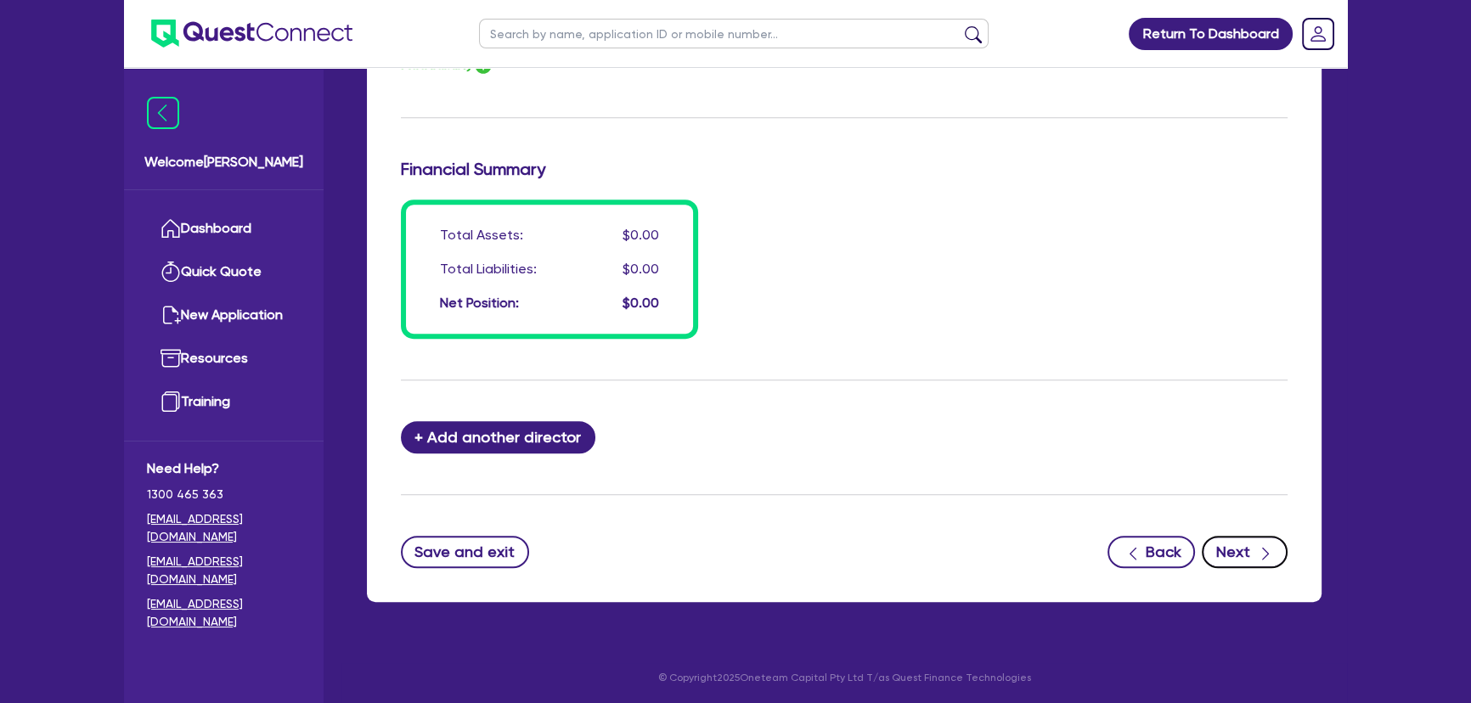
click at [1246, 551] on button "Next" at bounding box center [1244, 552] width 86 height 32
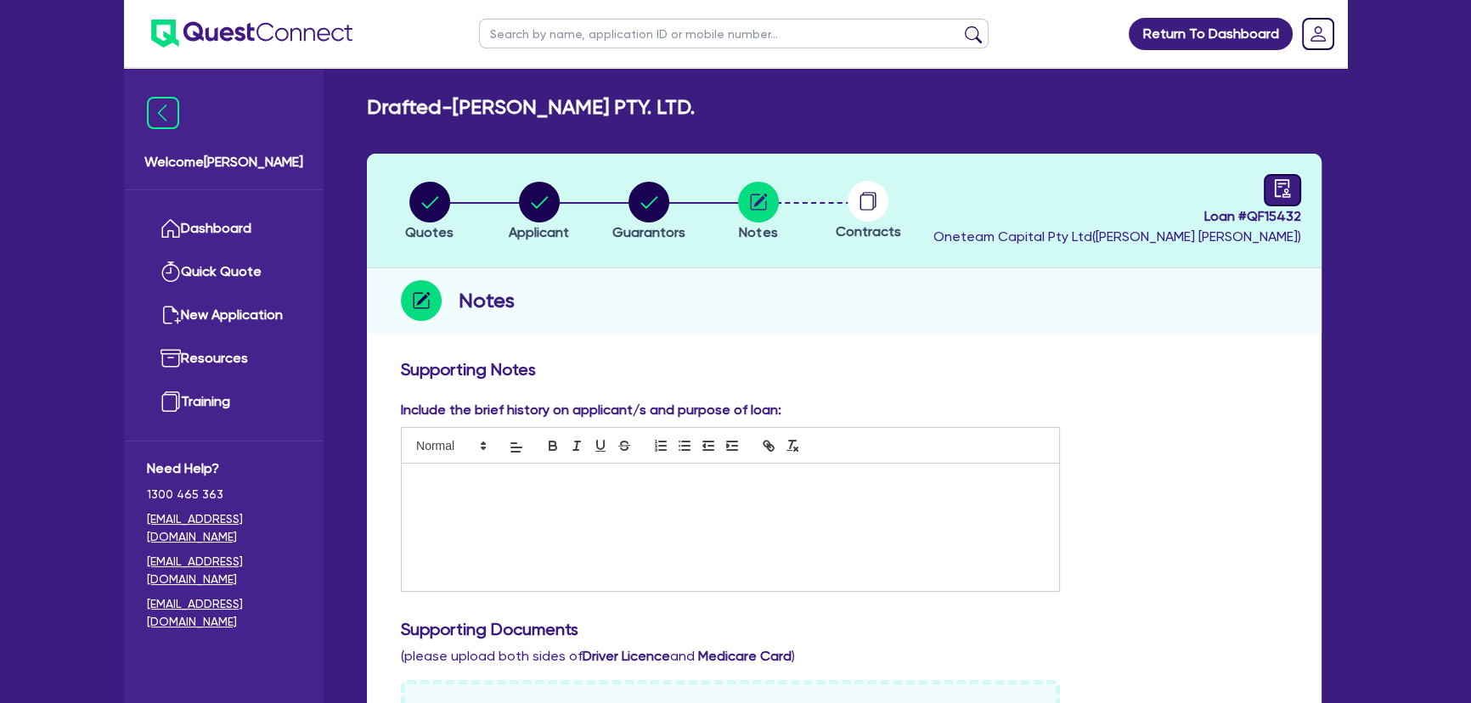
click at [1291, 184] on div at bounding box center [1281, 190] width 37 height 32
select select "DRAFTED_NEW"
select select "Other"
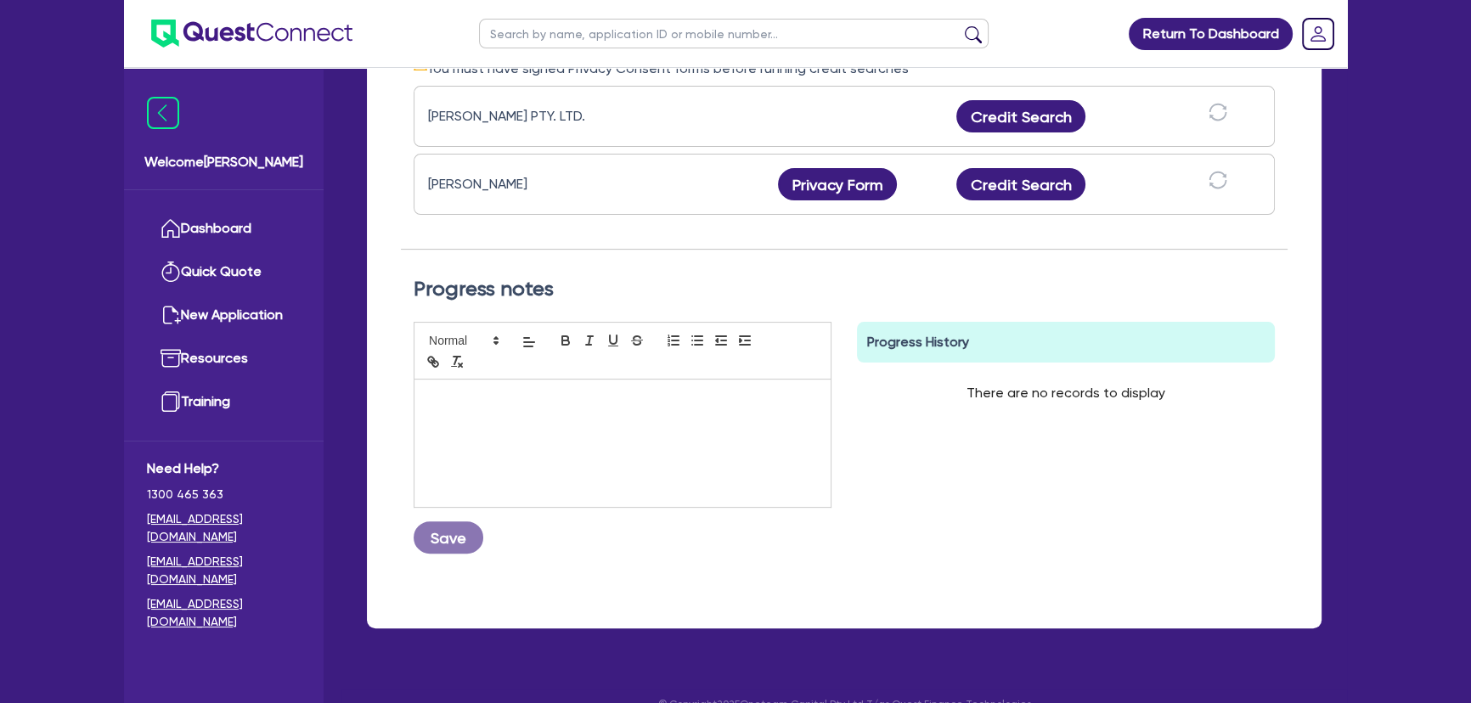
scroll to position [592, 0]
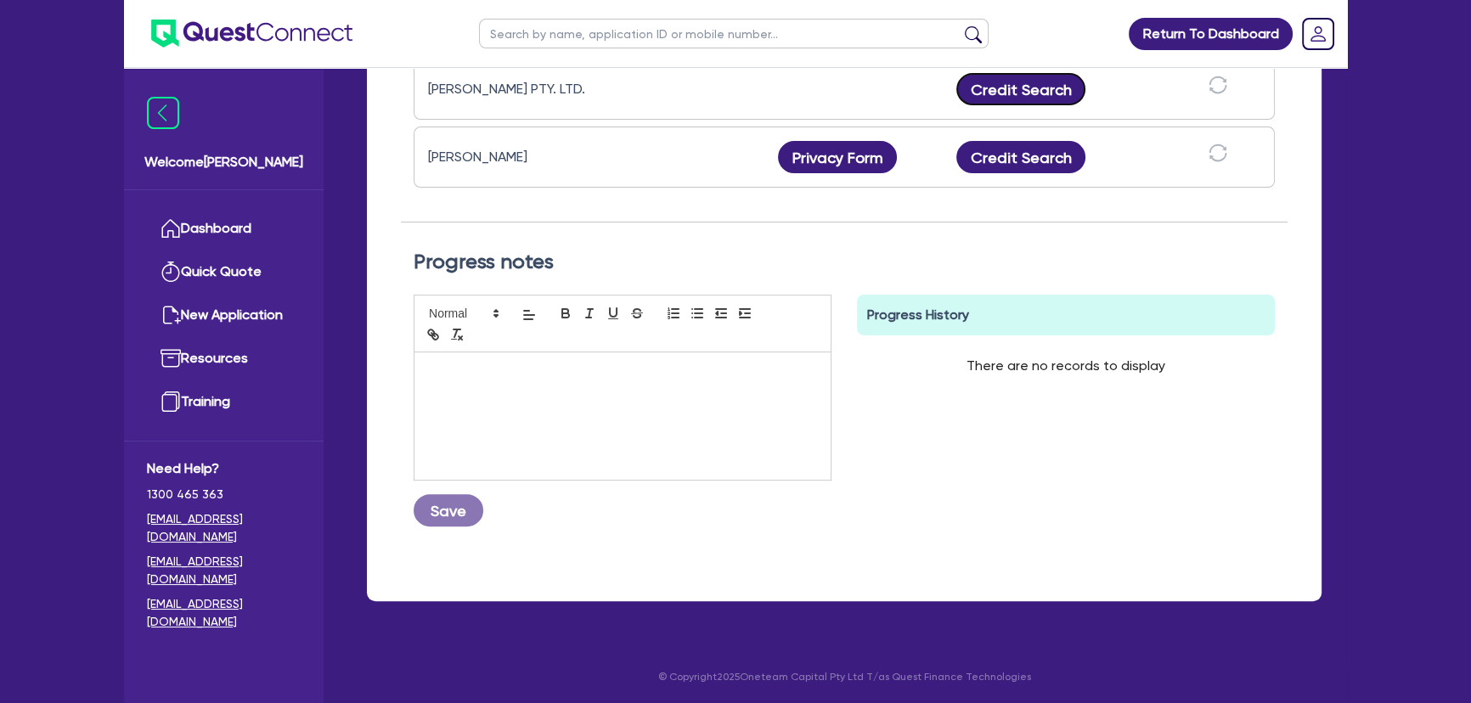
drag, startPoint x: 1021, startPoint y: 92, endPoint x: 1026, endPoint y: 133, distance: 42.0
click at [1022, 94] on button "Credit Search" at bounding box center [1020, 89] width 129 height 32
click at [1025, 150] on button "Credit Search" at bounding box center [1020, 157] width 129 height 32
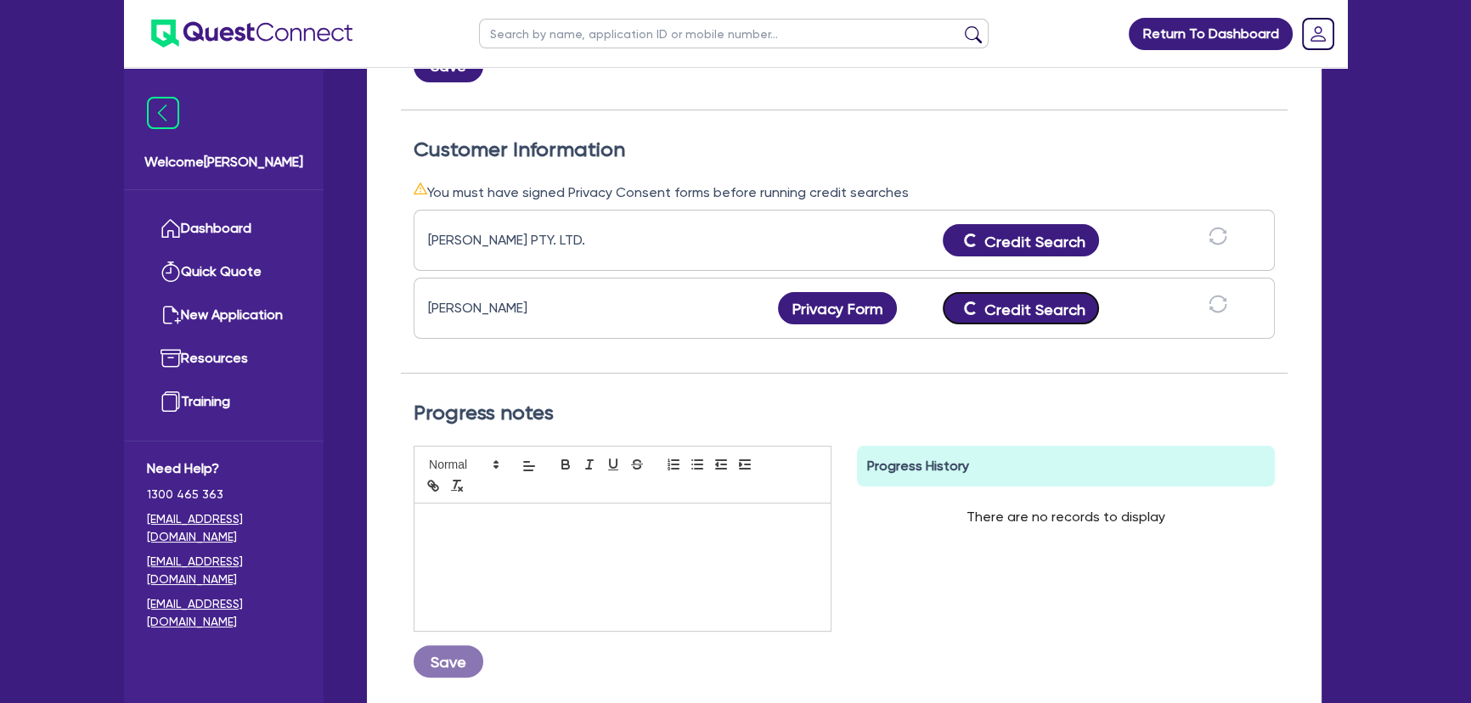
scroll to position [283, 0]
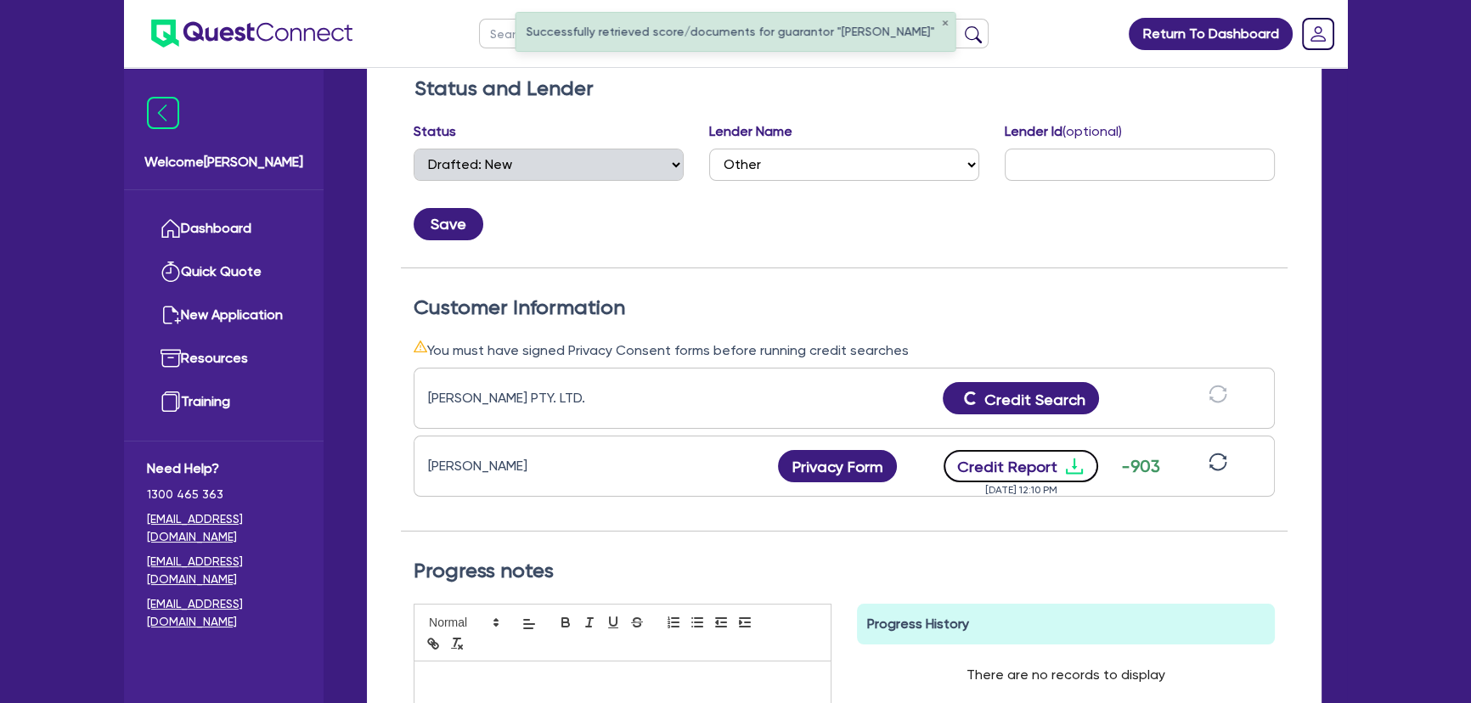
click at [1066, 461] on icon "download" at bounding box center [1074, 466] width 20 height 20
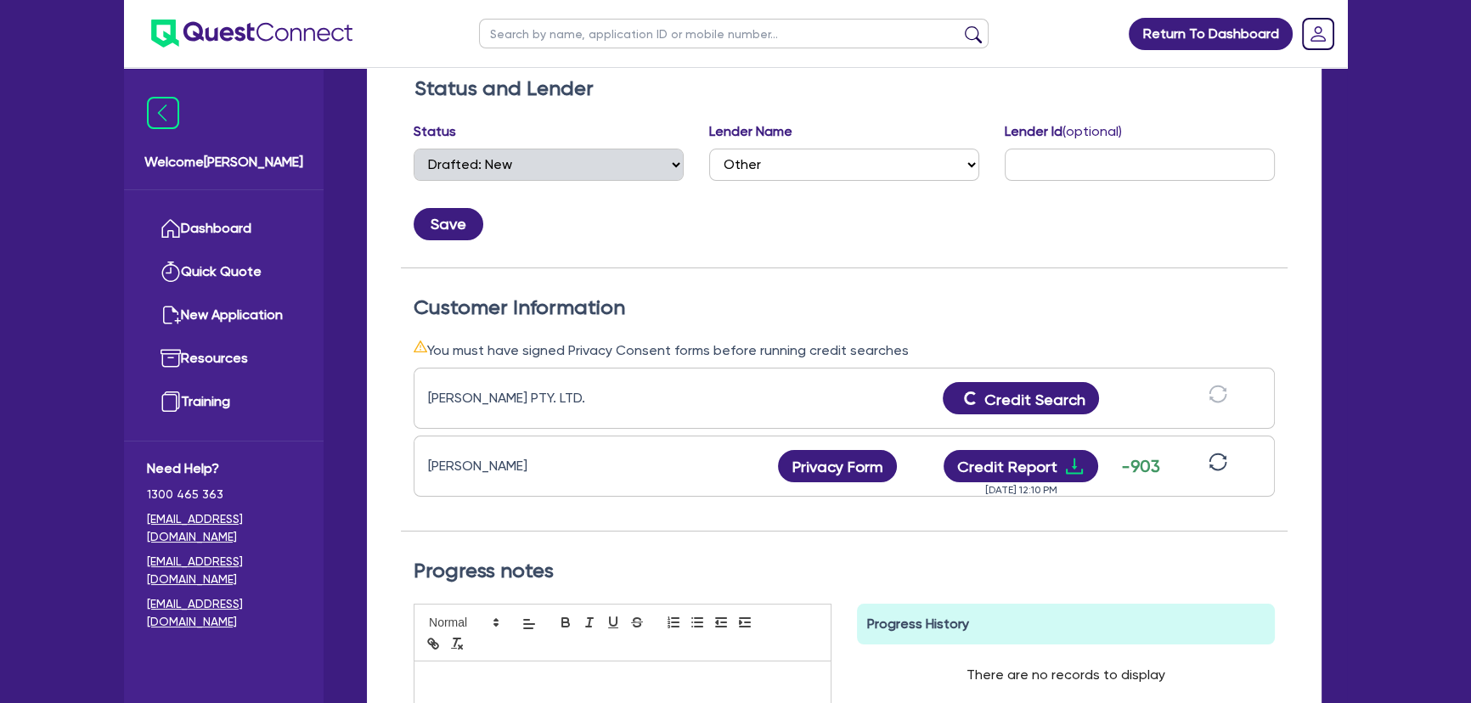
click at [942, 255] on div "Status and Lender Status Select Quoted Drafted: New Drafted: Amended Submitted:…" at bounding box center [844, 172] width 886 height 192
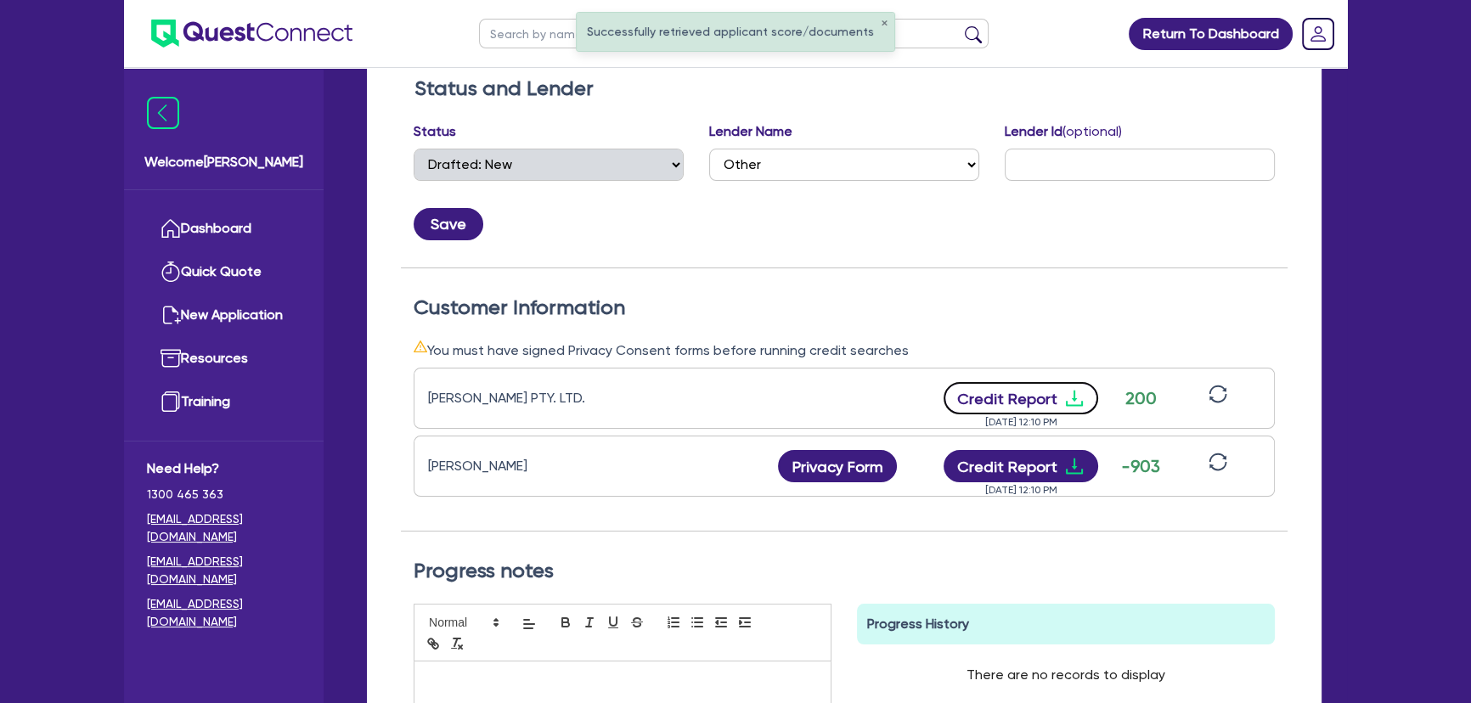
click at [1069, 390] on icon "download" at bounding box center [1074, 398] width 20 height 20
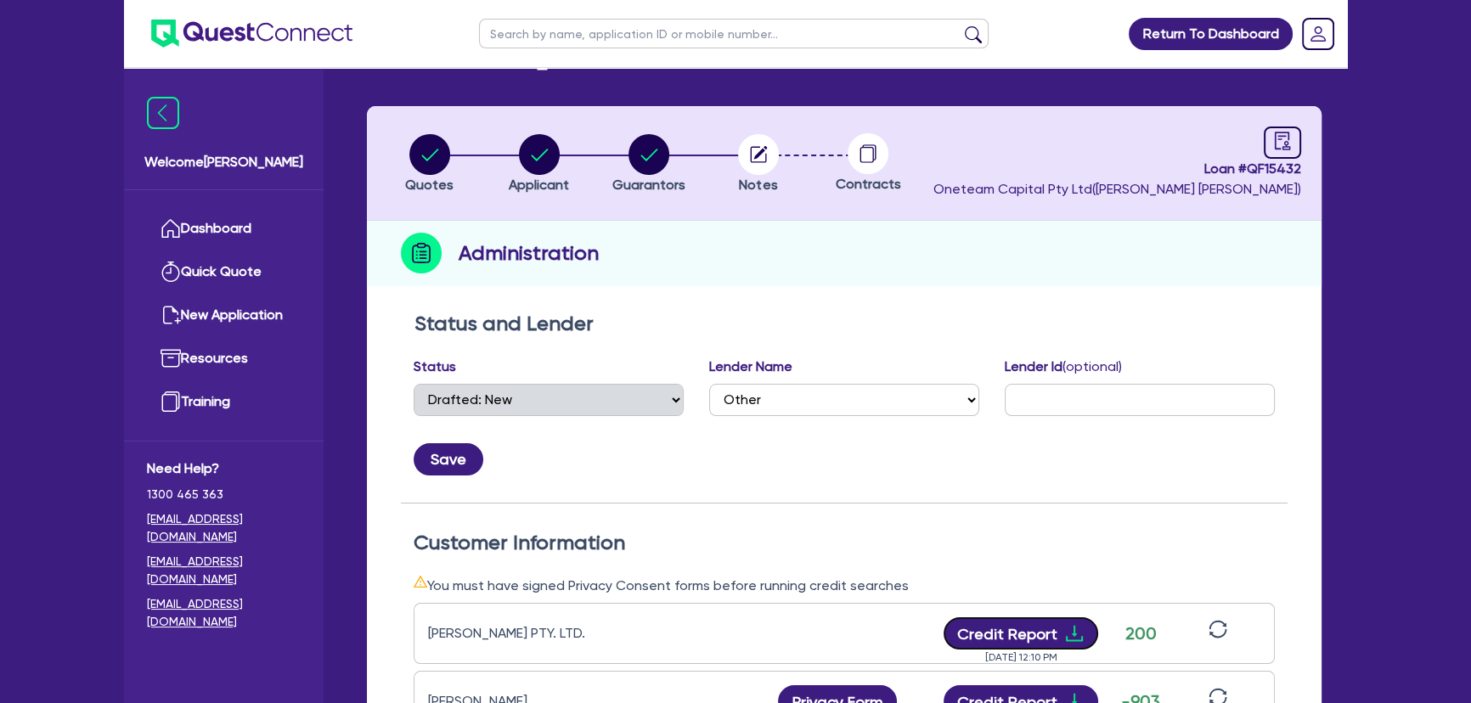
scroll to position [0, 0]
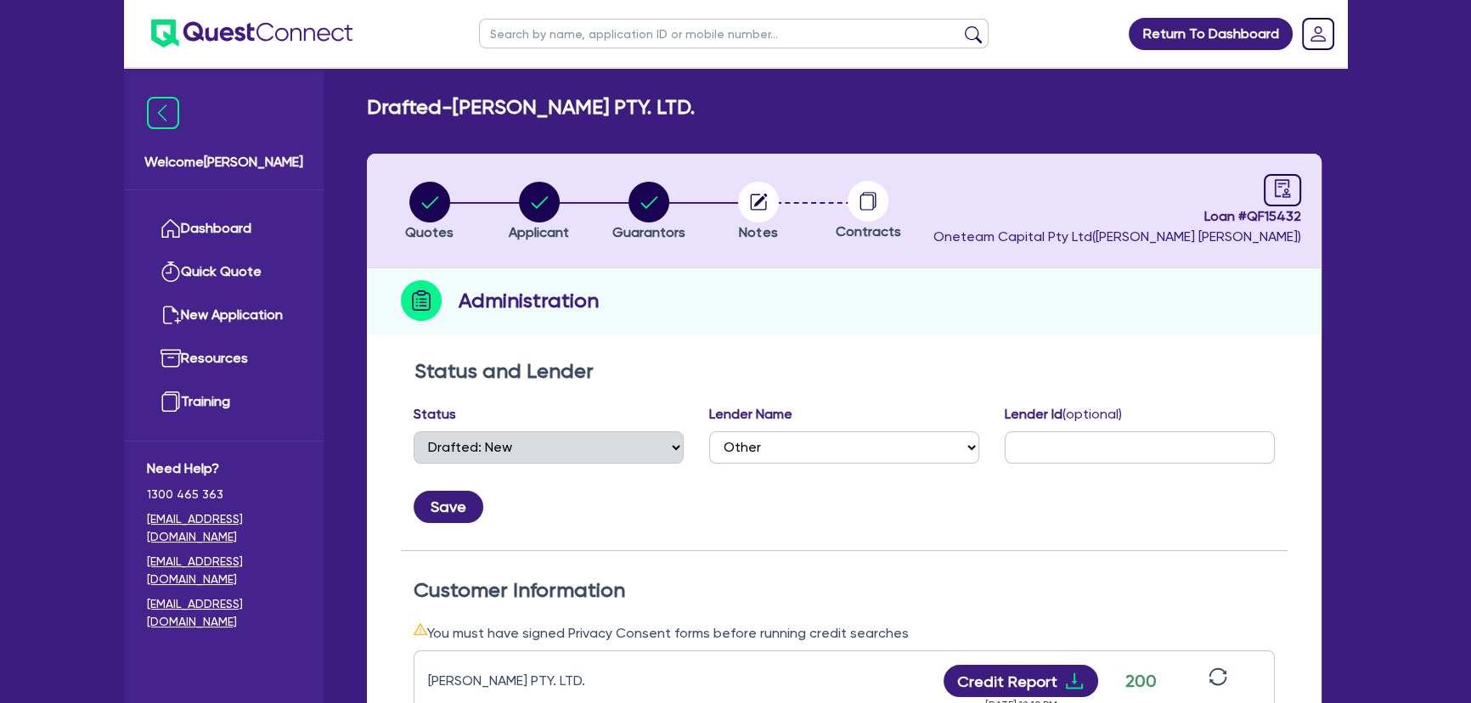
click at [260, 43] on img at bounding box center [251, 34] width 201 height 28
click at [485, 25] on input "text" at bounding box center [733, 34] width 509 height 30
type input "All win"
click button "submit" at bounding box center [972, 37] width 27 height 24
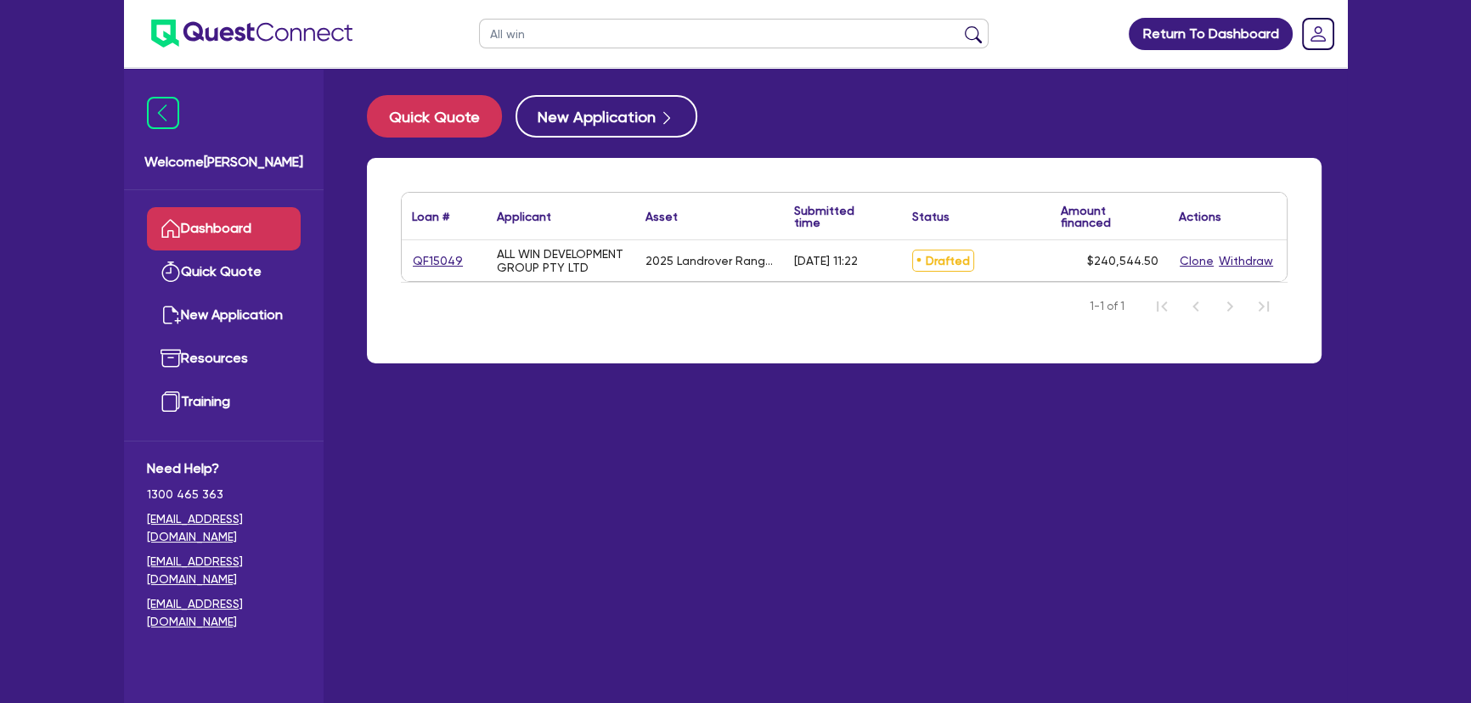
click at [466, 262] on div "QF15049" at bounding box center [444, 261] width 64 height 20
click at [458, 262] on div "QF15049" at bounding box center [444, 261] width 64 height 20
click at [432, 258] on link "QF15049" at bounding box center [438, 261] width 52 height 20
select select "Other"
select select "CARS_AND_LIGHT_TRUCKS"
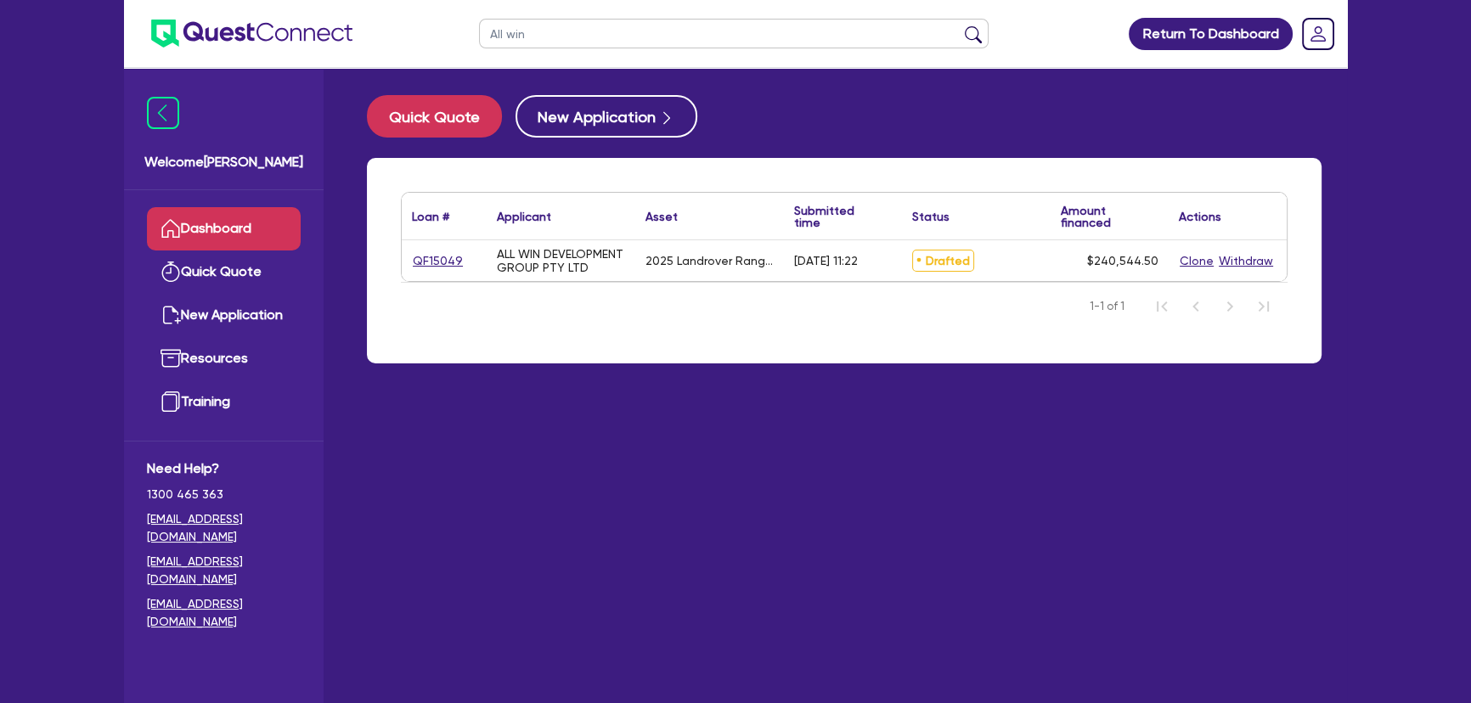
select select "PASSENGER_VEHICLES"
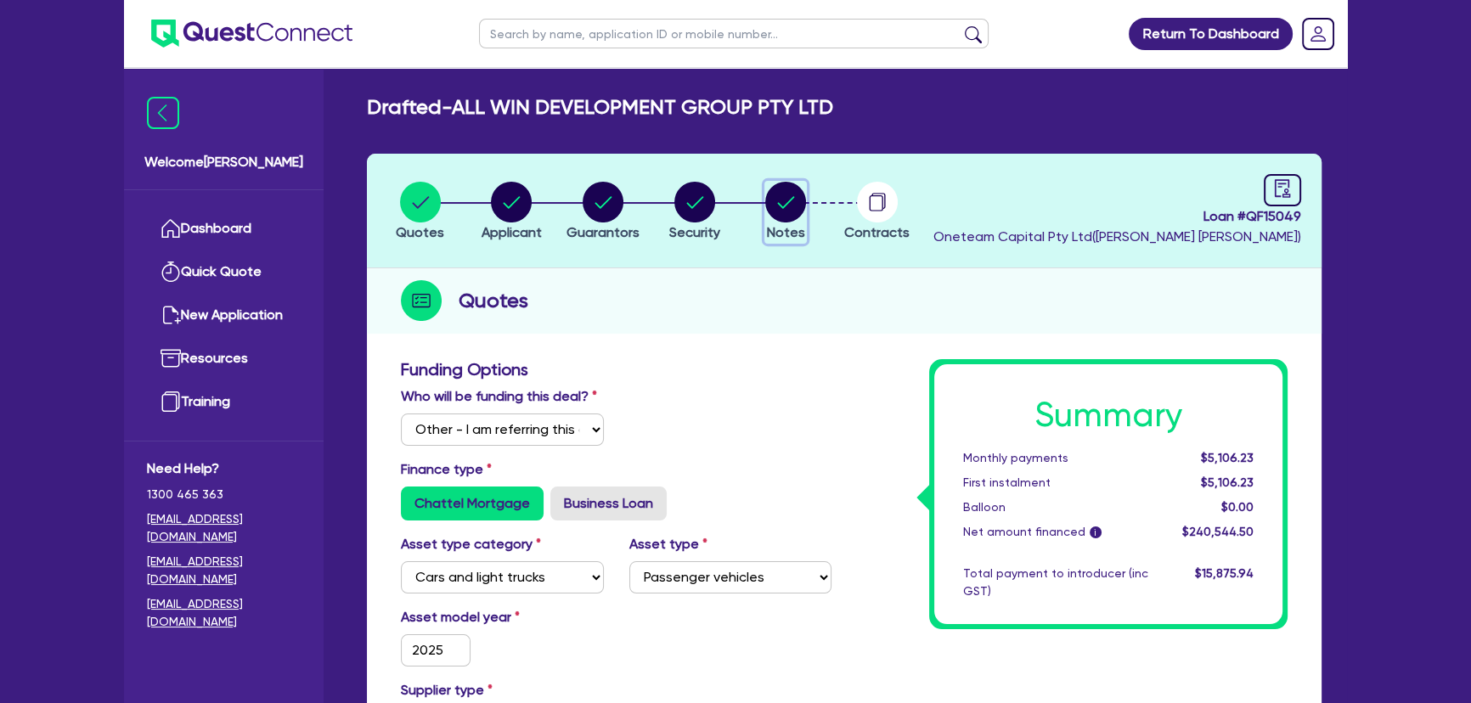
click at [789, 215] on circle "button" at bounding box center [785, 202] width 41 height 41
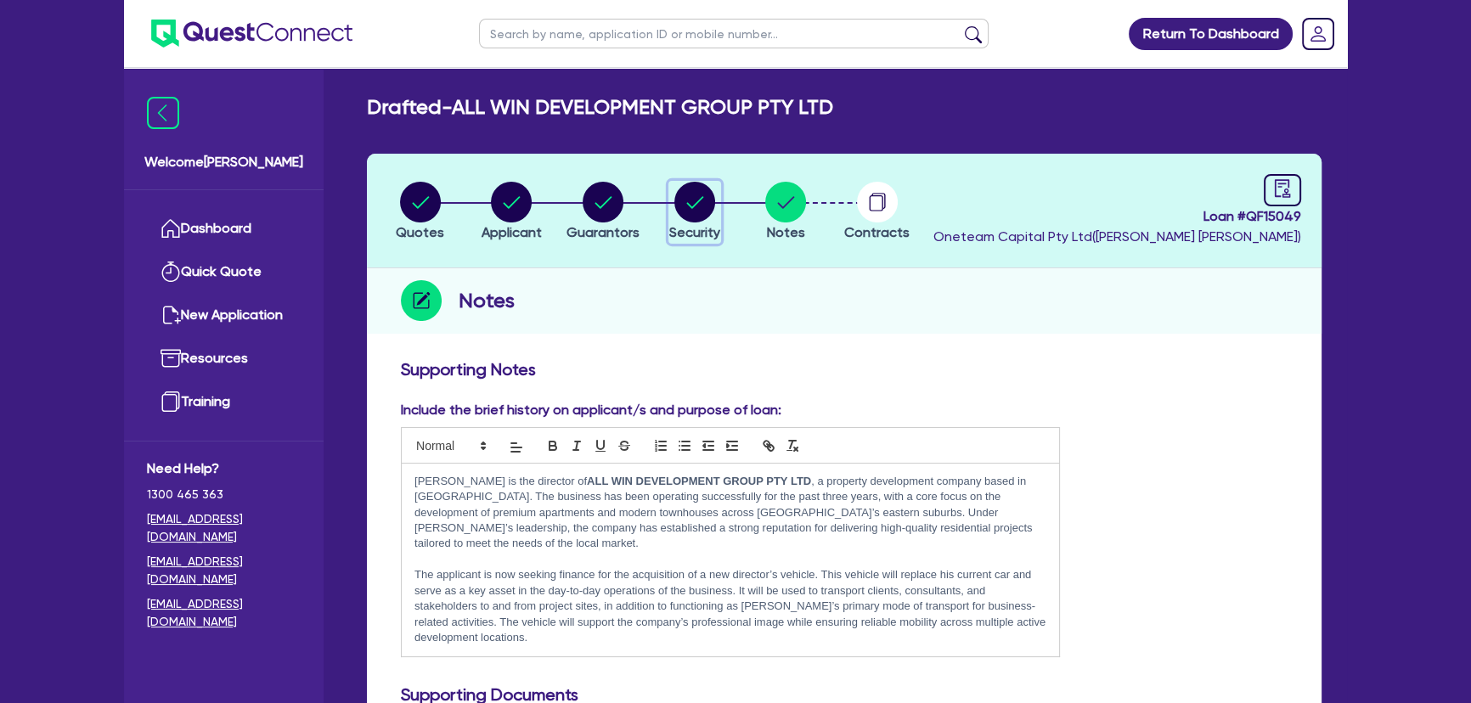
click at [698, 211] on circle "button" at bounding box center [694, 202] width 41 height 41
select select "CARS_AND_LIGHT_TRUCKS"
select select "PASSENGER_VEHICLES"
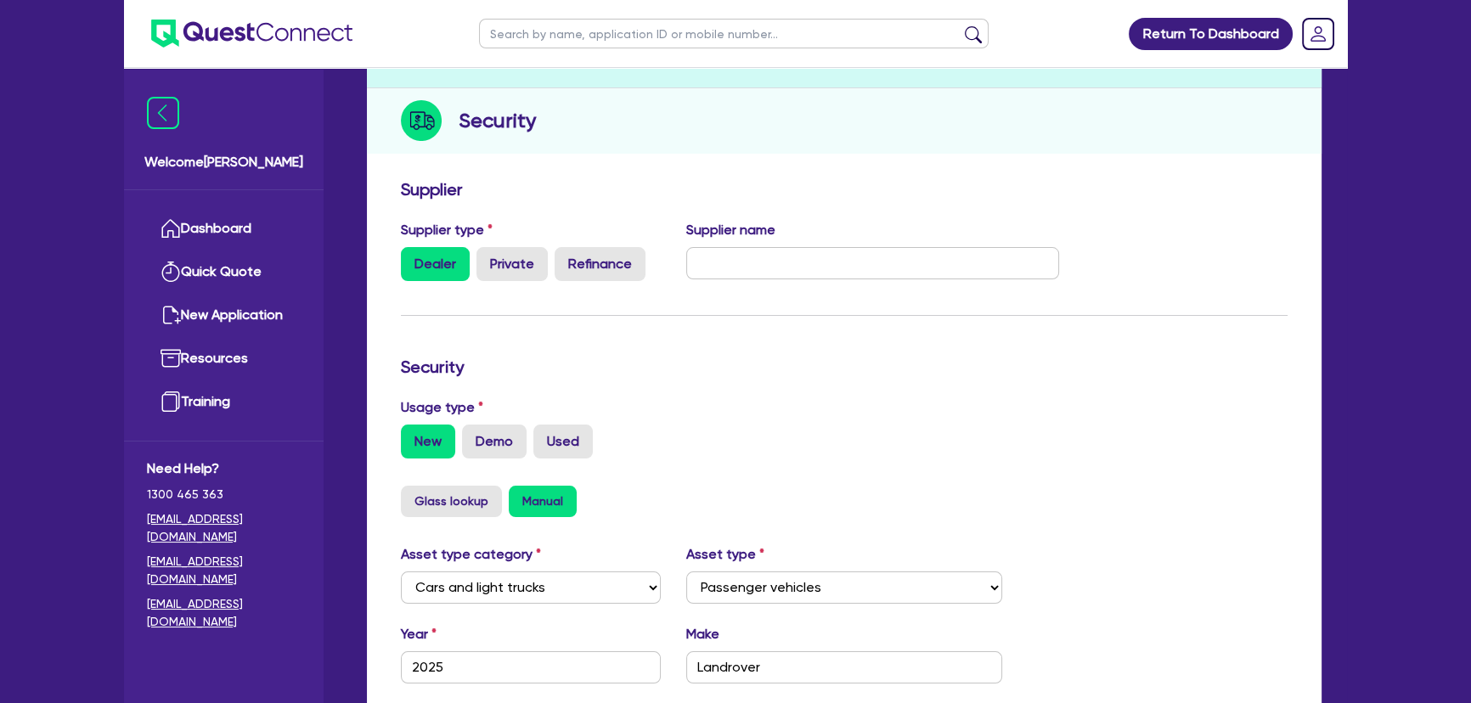
scroll to position [76, 0]
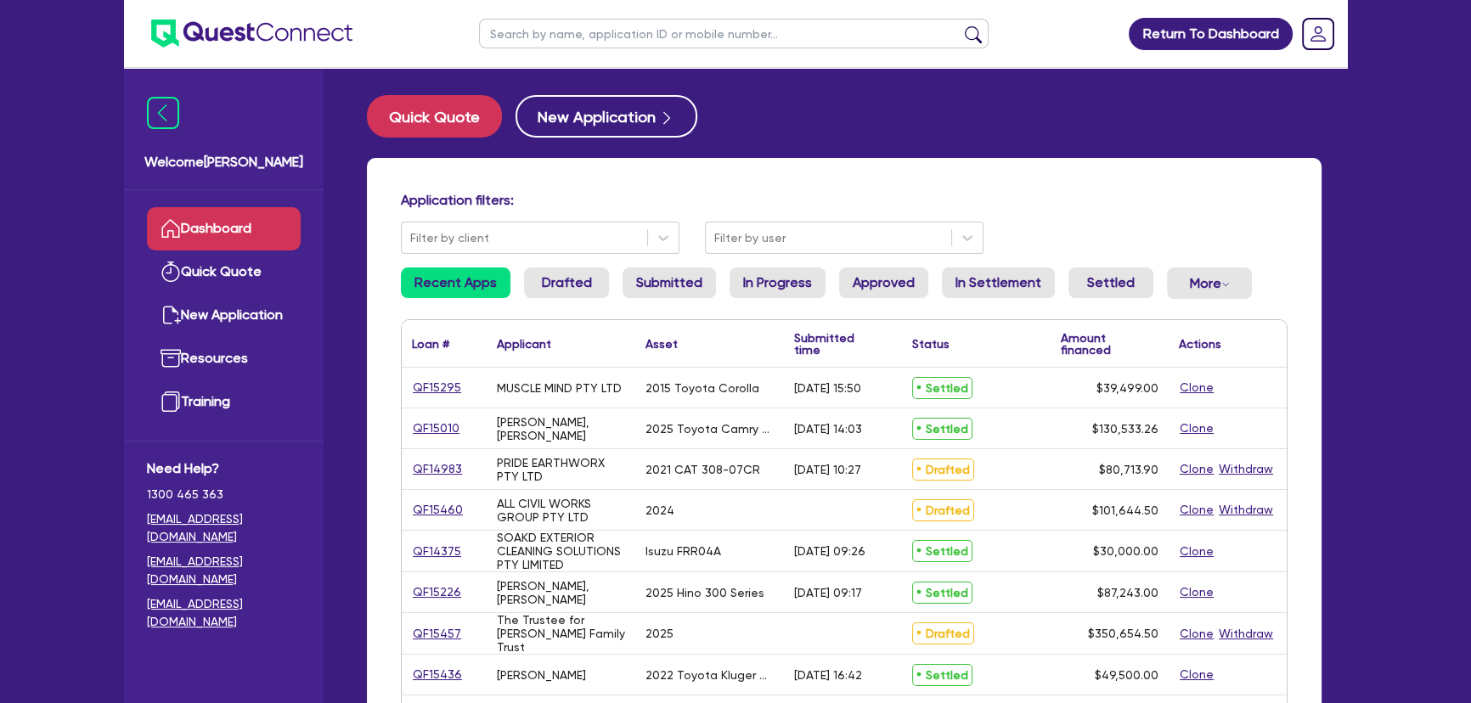
click at [522, 22] on input "text" at bounding box center [733, 34] width 509 height 30
type input "all win"
click at [959, 25] on button "submit" at bounding box center [972, 37] width 27 height 24
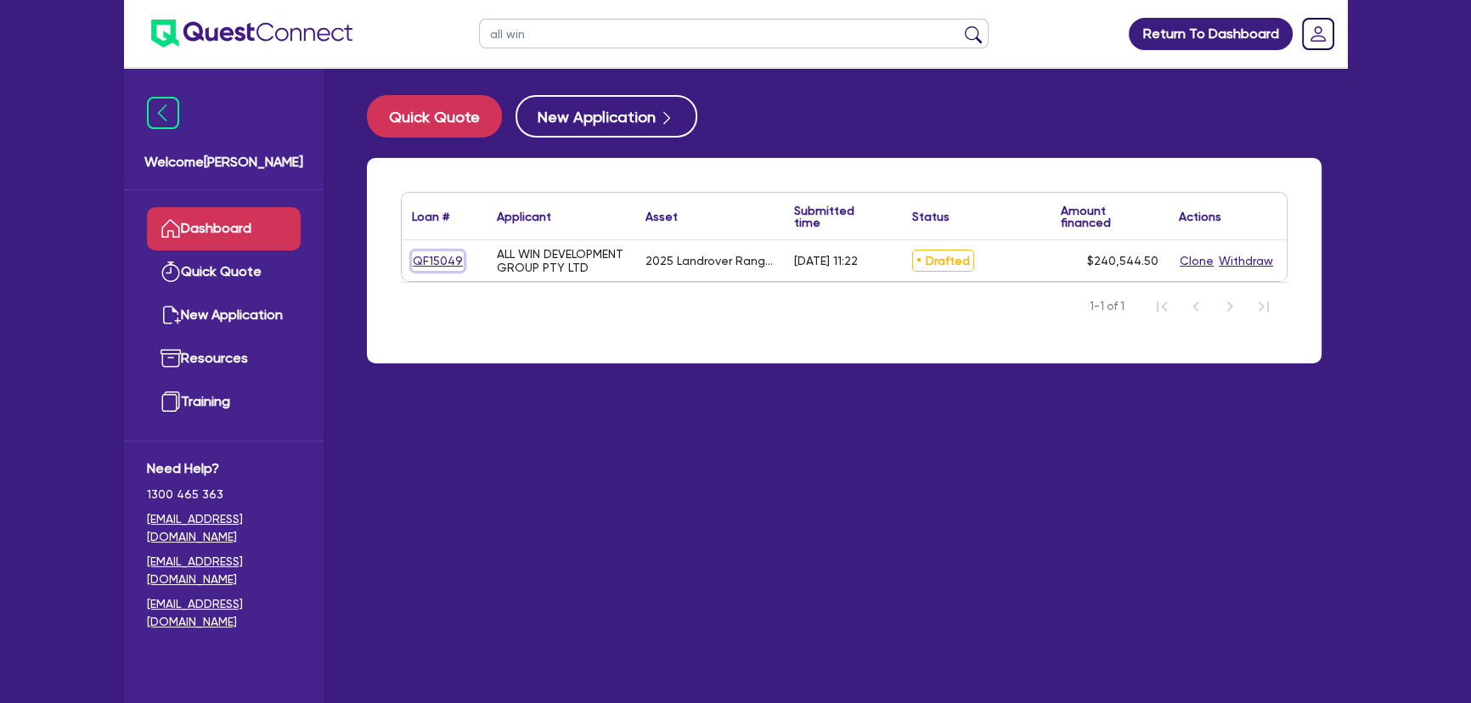
click at [413, 268] on link "QF15049" at bounding box center [438, 261] width 52 height 20
select select "Other"
select select "CARS_AND_LIGHT_TRUCKS"
select select "PASSENGER_VEHICLES"
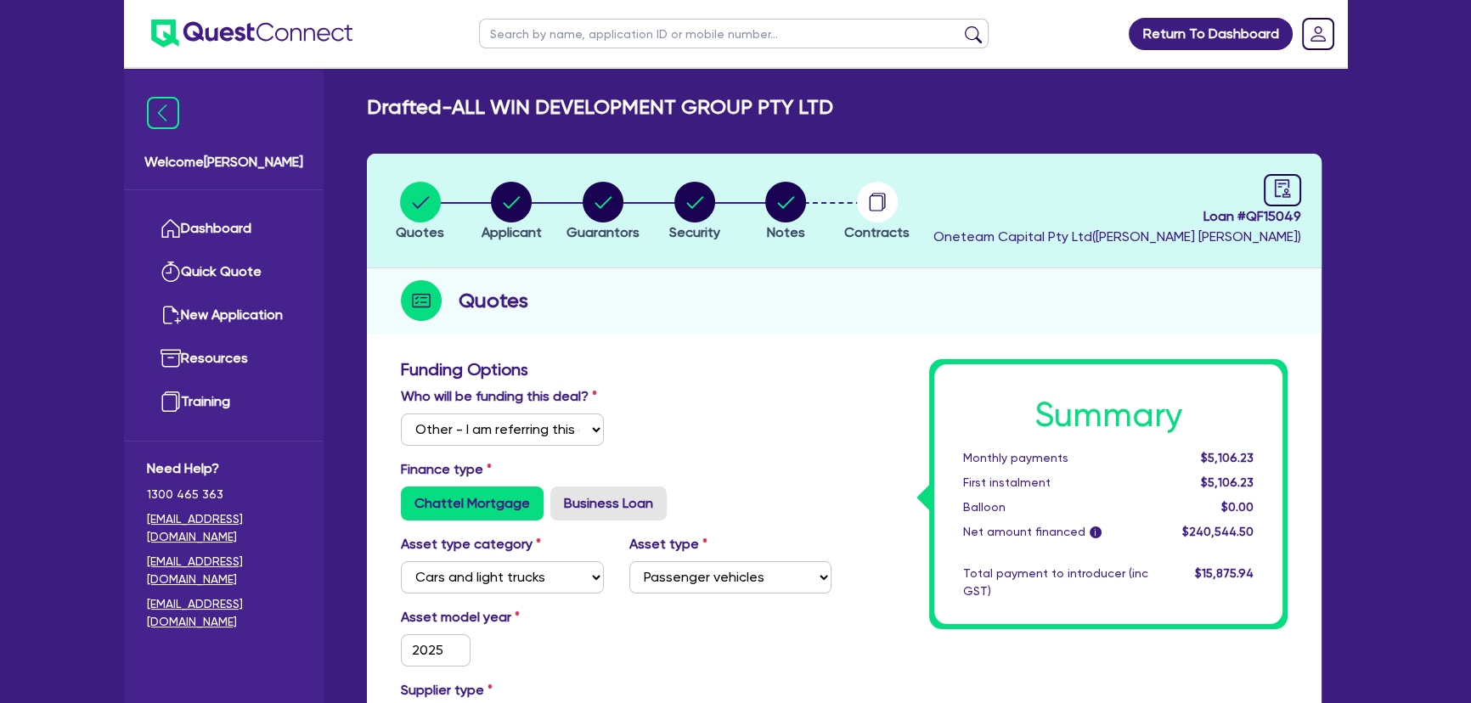
click at [760, 192] on li "Notes" at bounding box center [786, 210] width 92 height 59
click at [713, 199] on circle "button" at bounding box center [694, 202] width 41 height 41
select select "CARS_AND_LIGHT_TRUCKS"
select select "PASSENGER_VEHICLES"
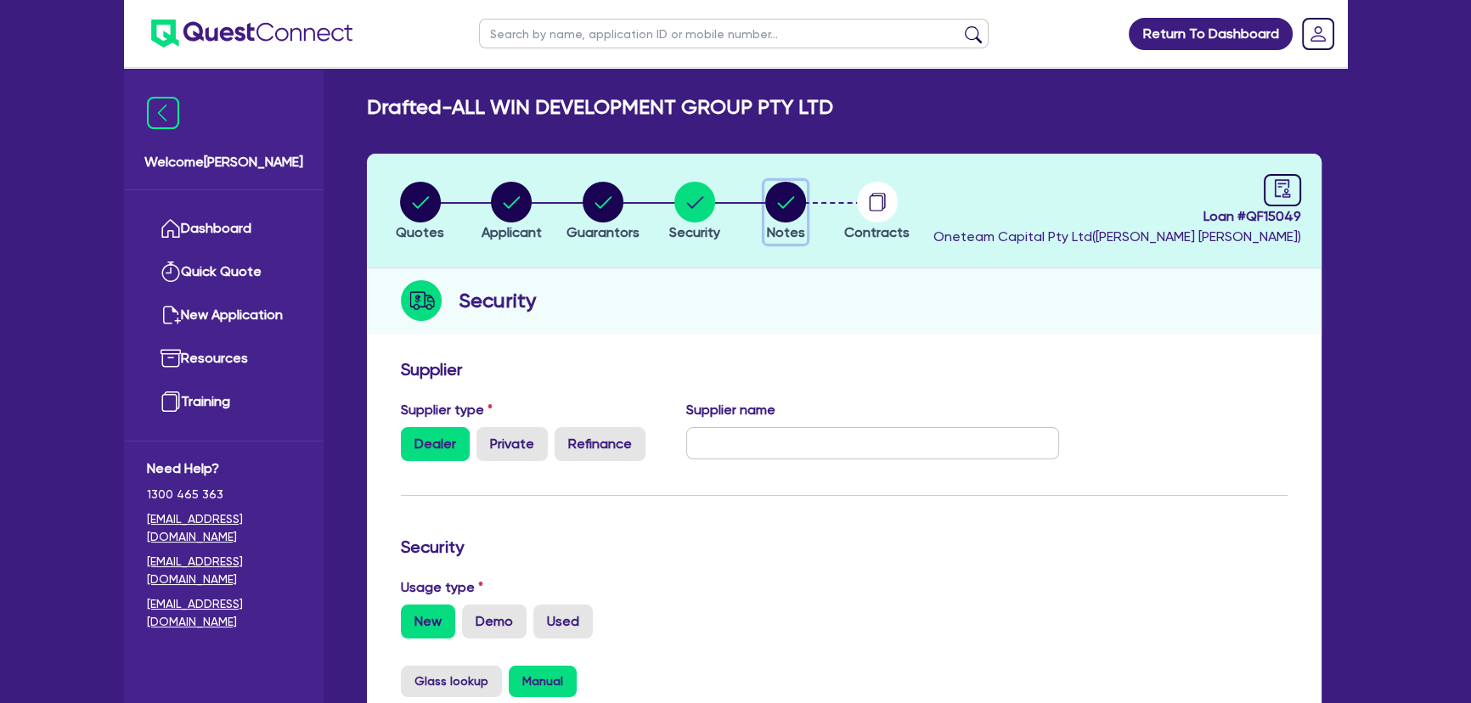
click at [797, 211] on circle "button" at bounding box center [785, 202] width 41 height 41
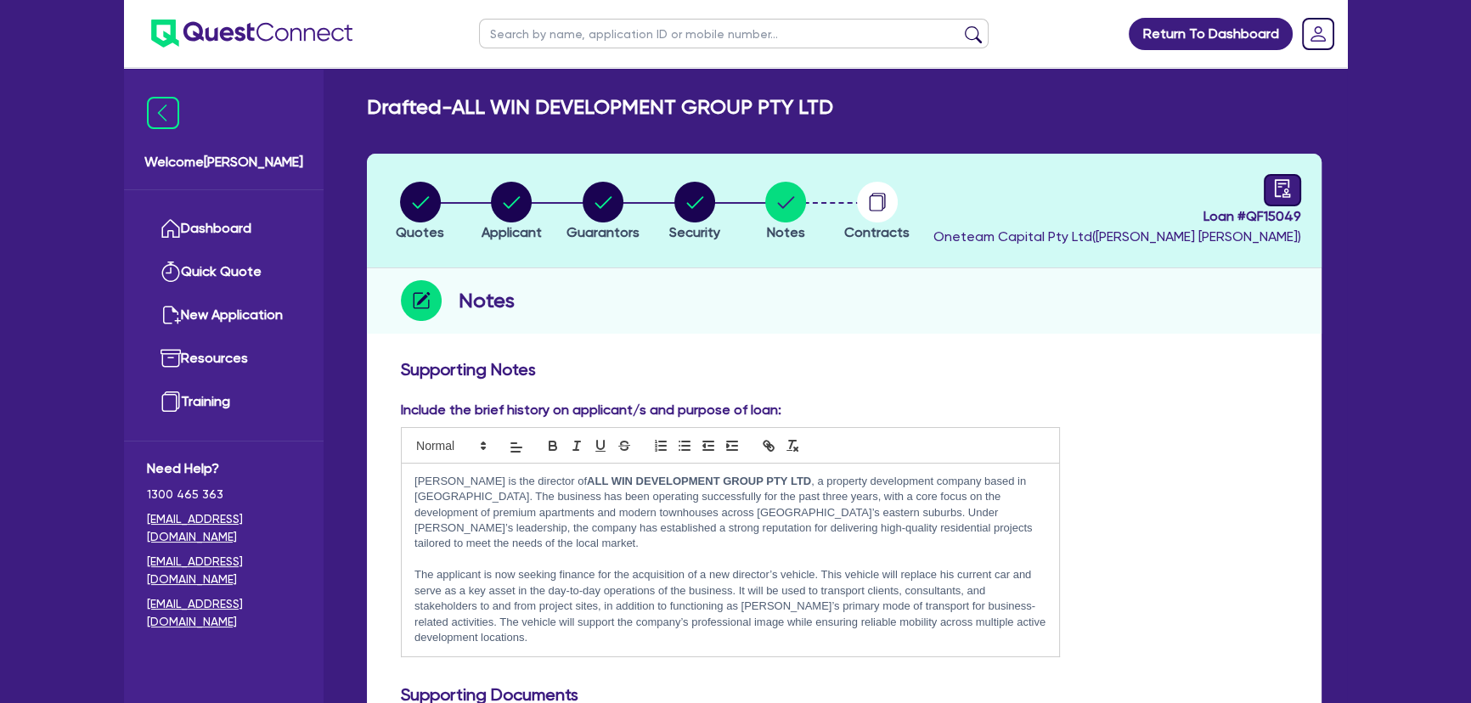
click at [1273, 185] on icon "audit" at bounding box center [1282, 188] width 19 height 19
select select "DRAFTED_AMENDED"
select select "VW Finance"
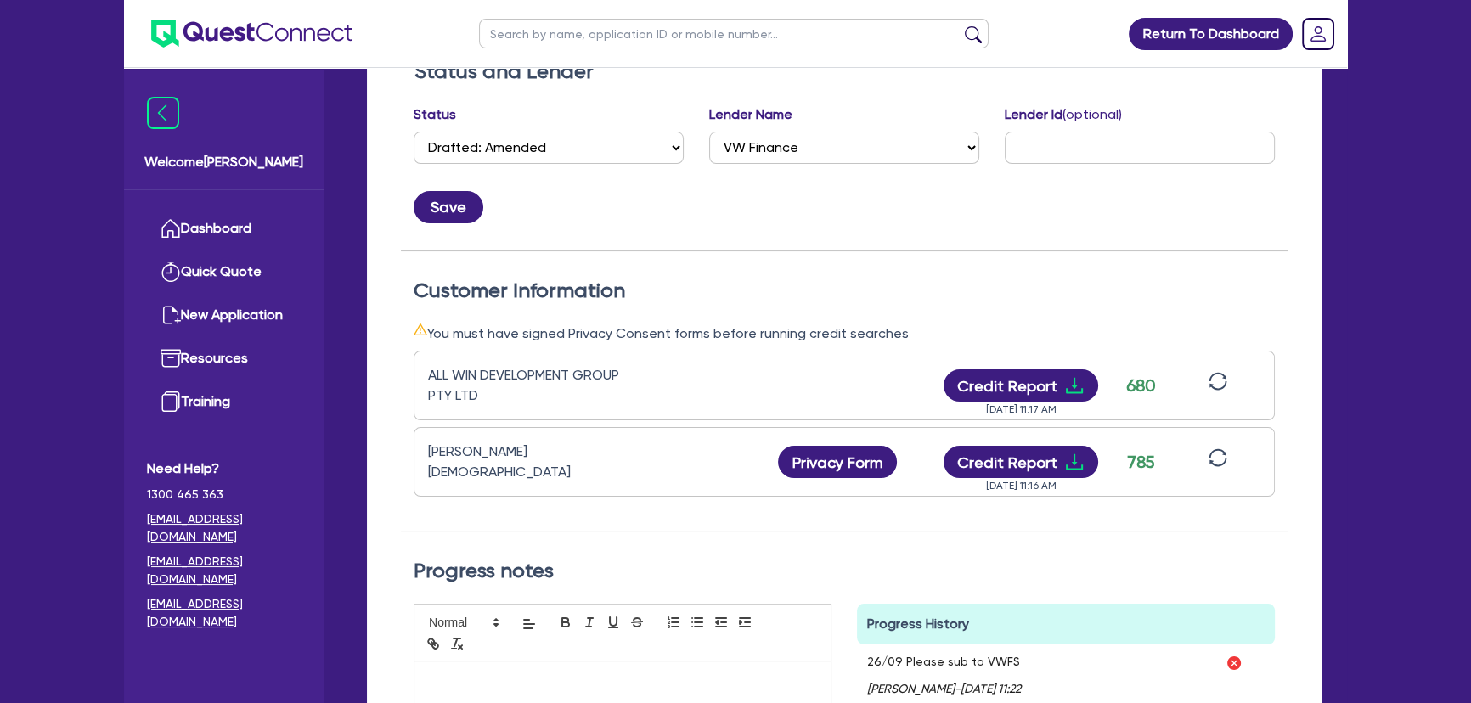
scroll to position [308, 0]
